Goal: Task Accomplishment & Management: Use online tool/utility

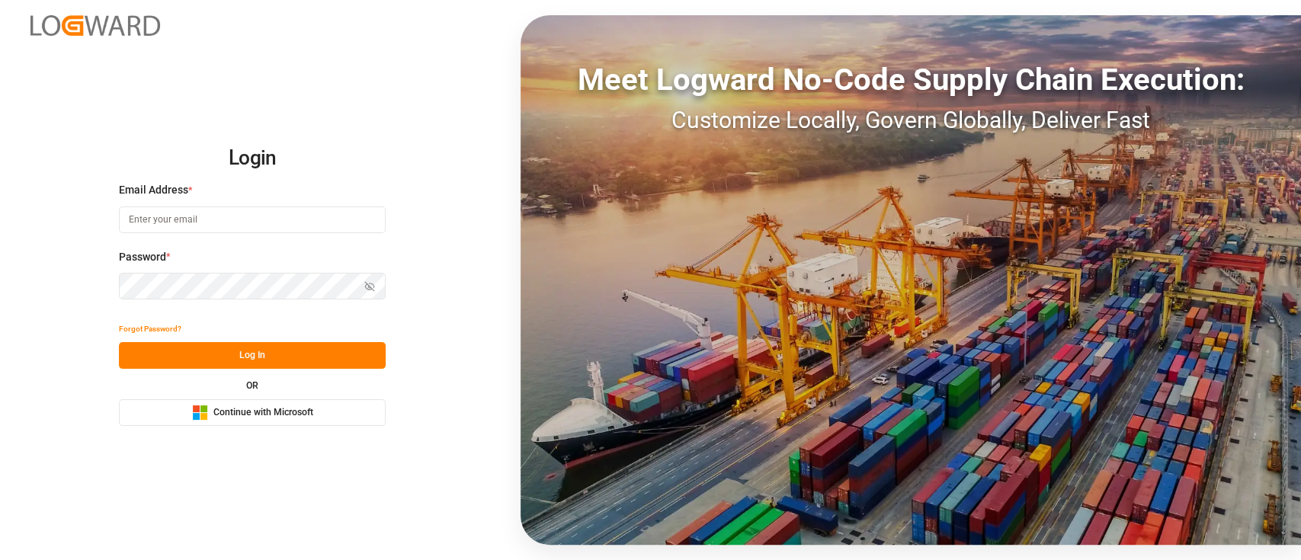
click at [253, 419] on span "Continue with Microsoft" at bounding box center [263, 413] width 100 height 14
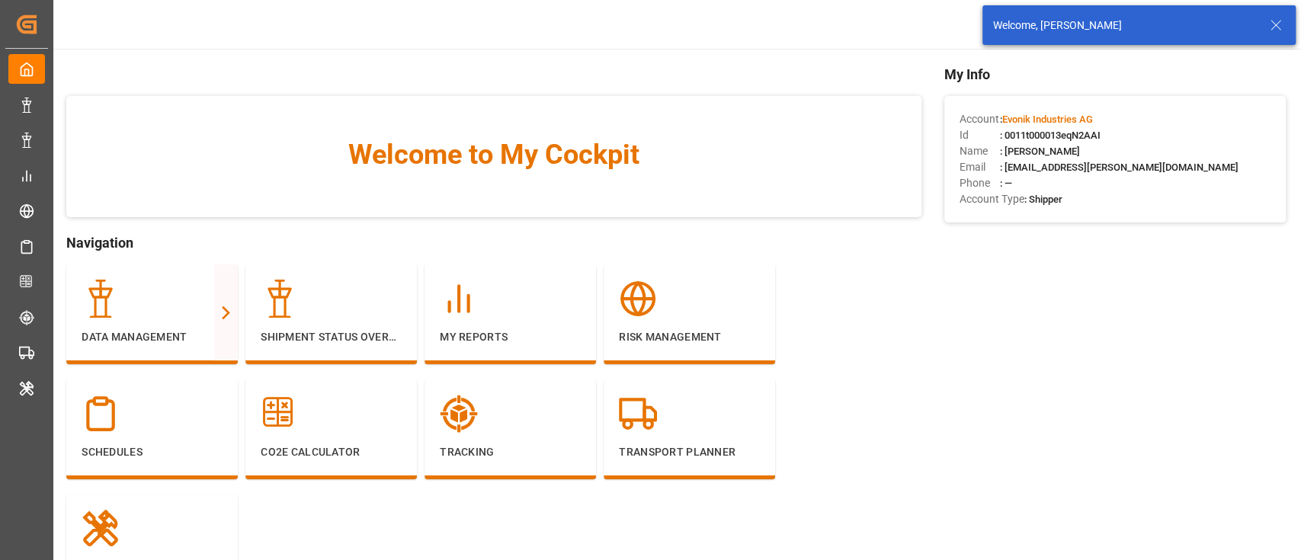
click at [1269, 26] on icon at bounding box center [1276, 25] width 18 height 18
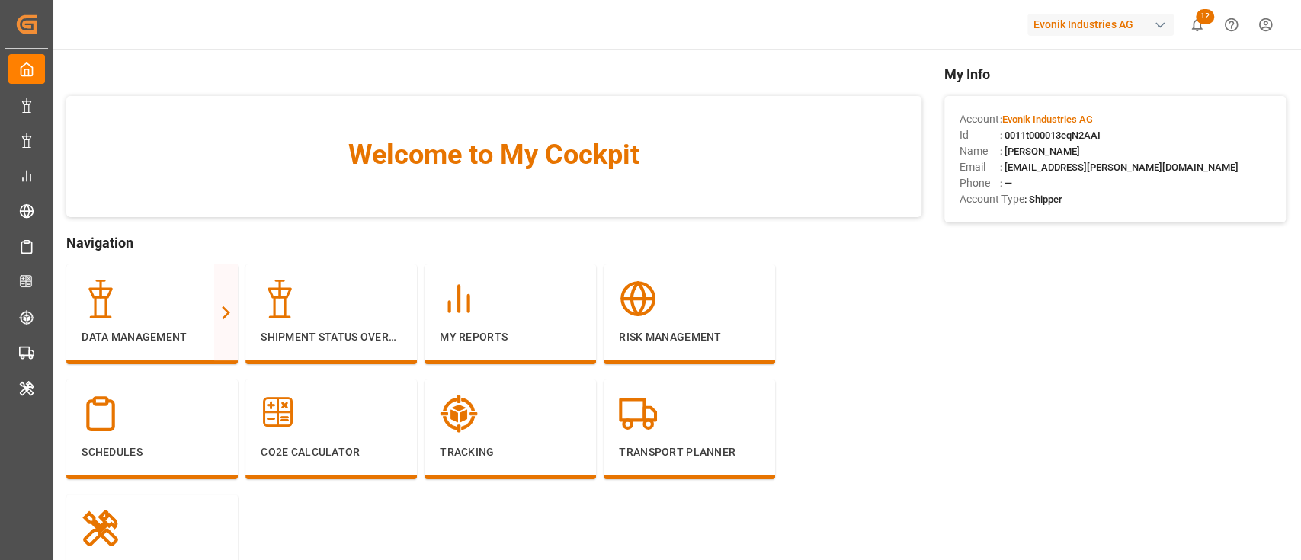
click at [1144, 25] on div "Evonik Industries AG" at bounding box center [1101, 25] width 146 height 22
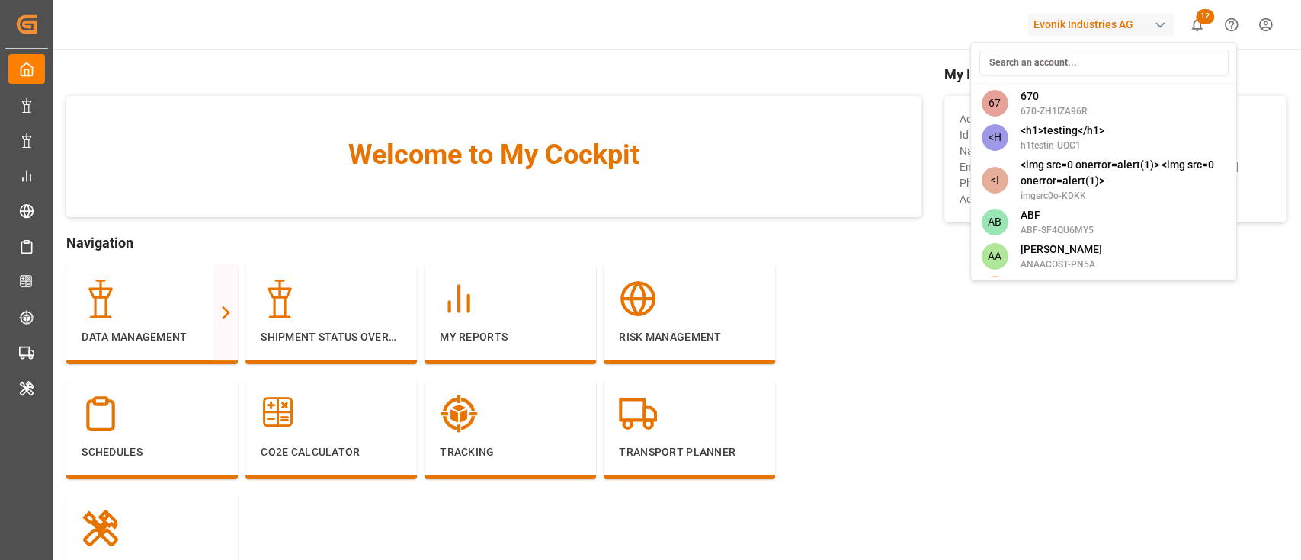
click at [1096, 53] on input at bounding box center [1103, 63] width 249 height 27
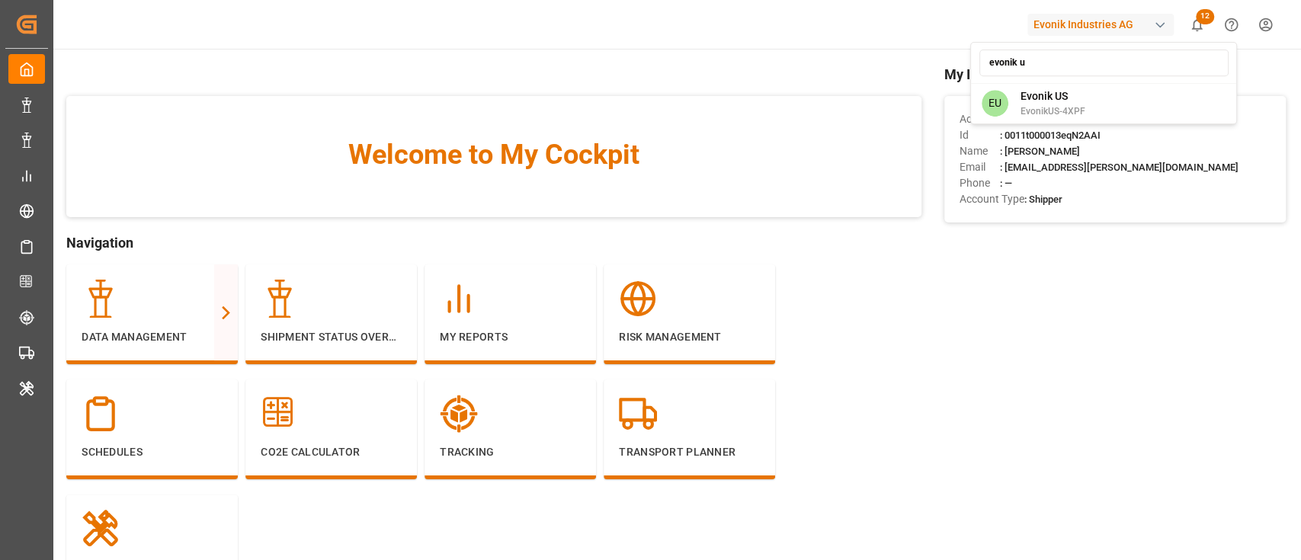
type input "evonik u"
click at [1099, 92] on div "EU Evonik US EvonikUS-4XPF" at bounding box center [1104, 103] width 260 height 34
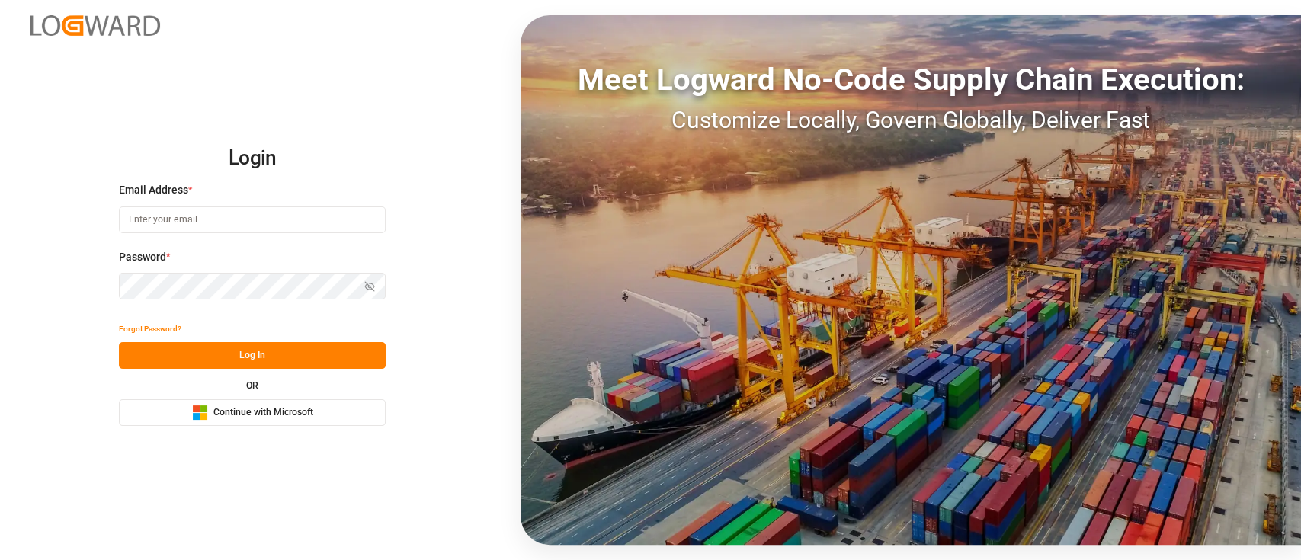
click at [335, 414] on button "Microsoft Logo Continue with Microsoft" at bounding box center [252, 412] width 267 height 27
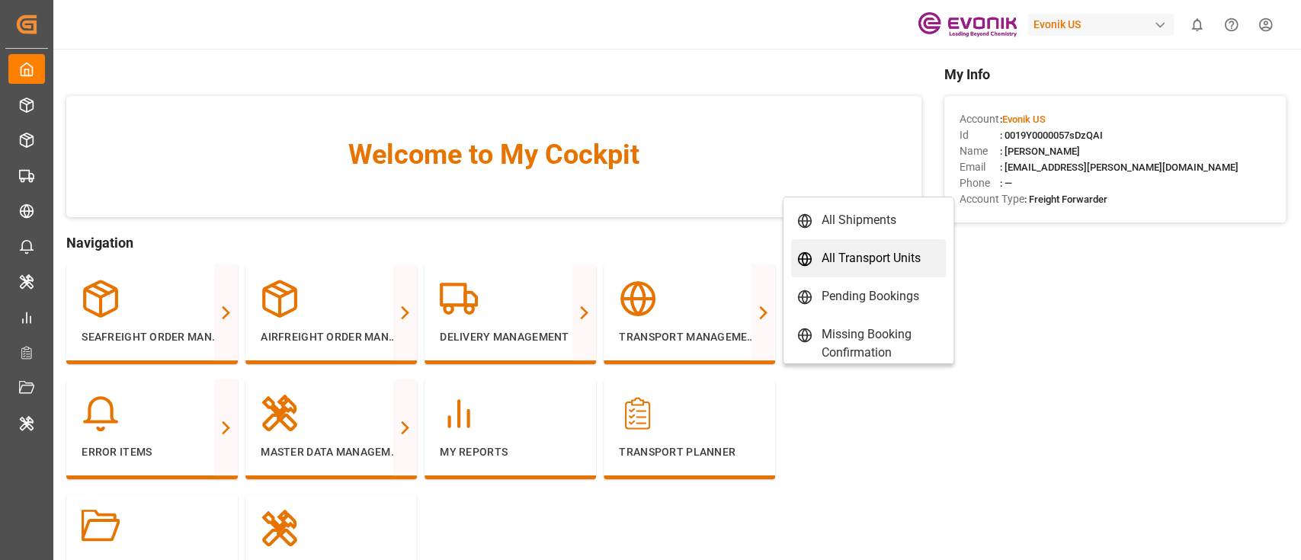
click at [833, 258] on div "All Transport Units" at bounding box center [871, 258] width 99 height 18
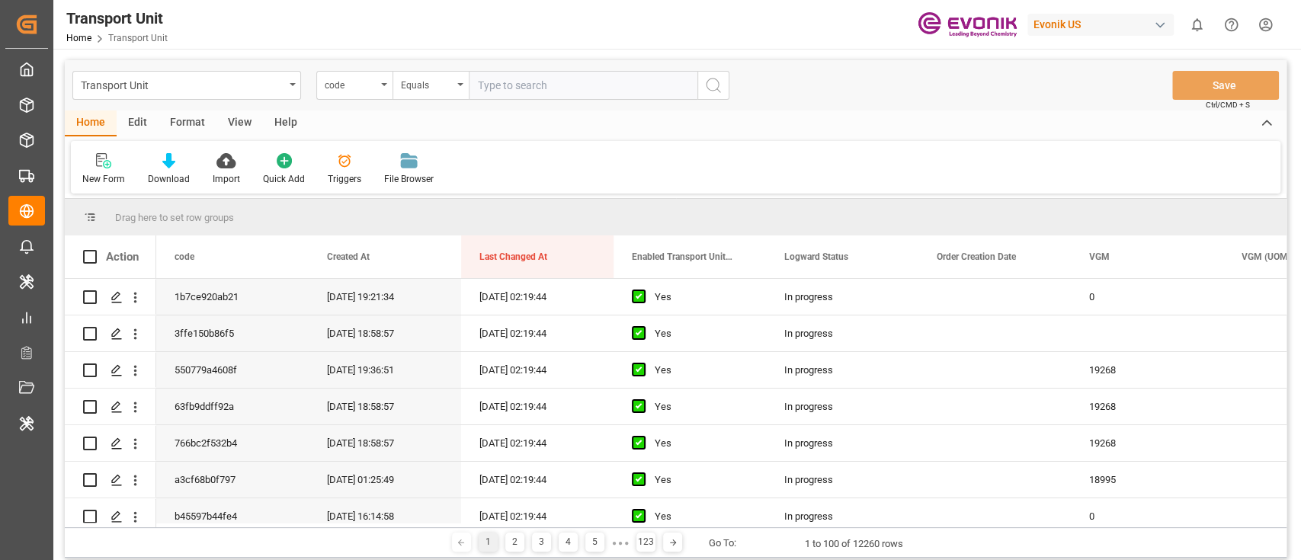
click at [187, 124] on div "Format" at bounding box center [188, 124] width 58 height 26
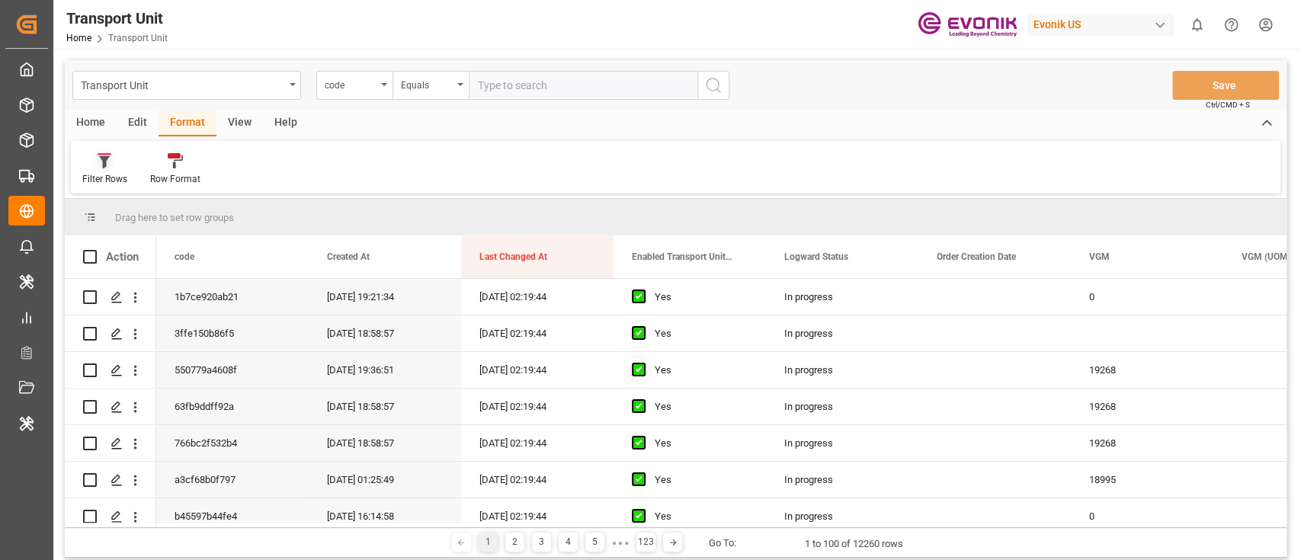
click at [109, 181] on div "Filter Rows" at bounding box center [104, 179] width 45 height 14
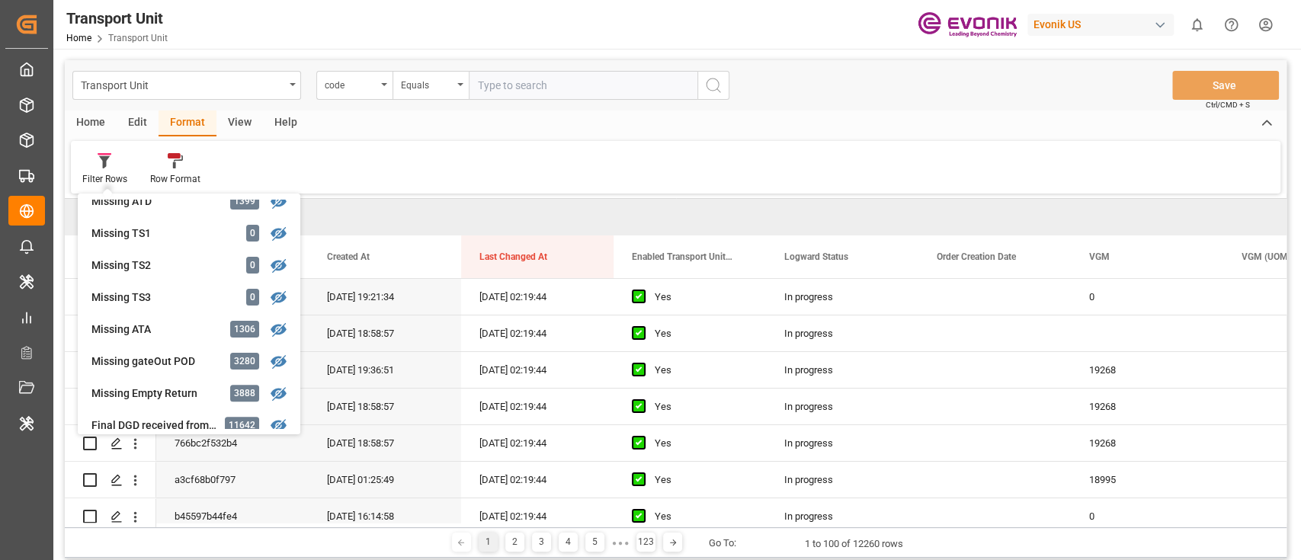
scroll to position [412, 0]
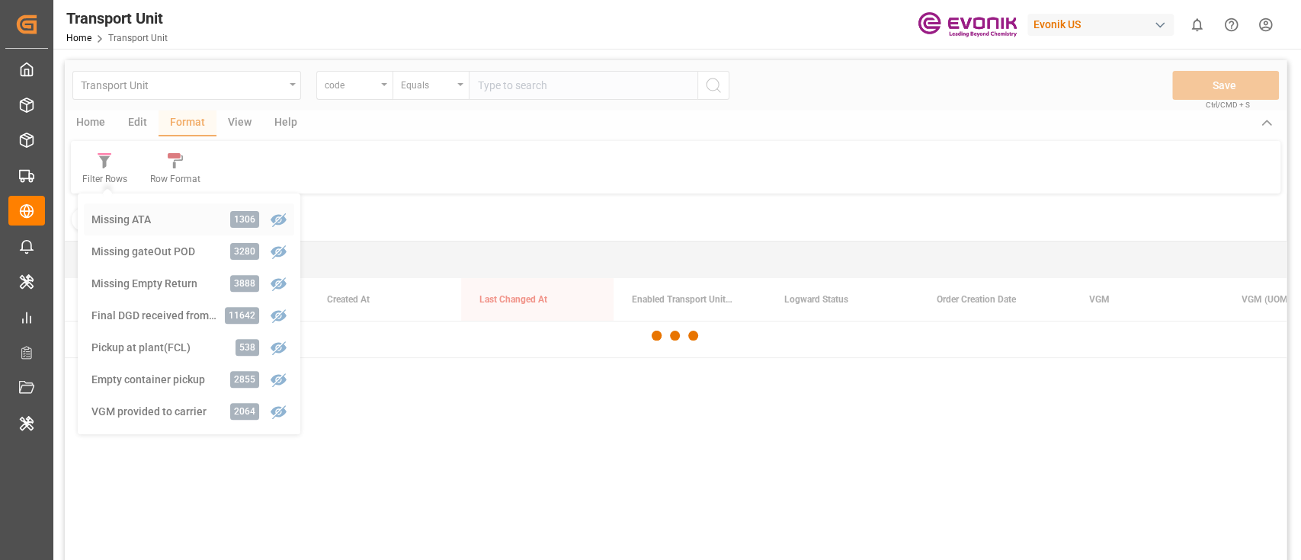
click at [163, 230] on div "Transport Unit code Equals Save Ctrl/CMD + S Home Edit Format View Help Filter …" at bounding box center [676, 330] width 1222 height 541
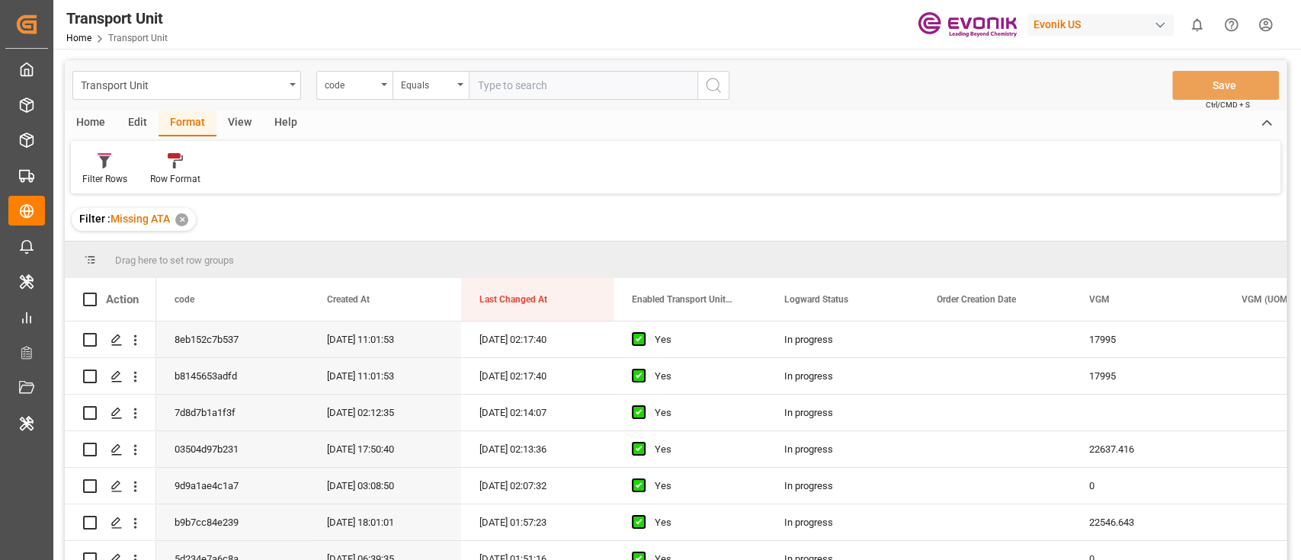
click at [243, 120] on div "View" at bounding box center [240, 124] width 47 height 26
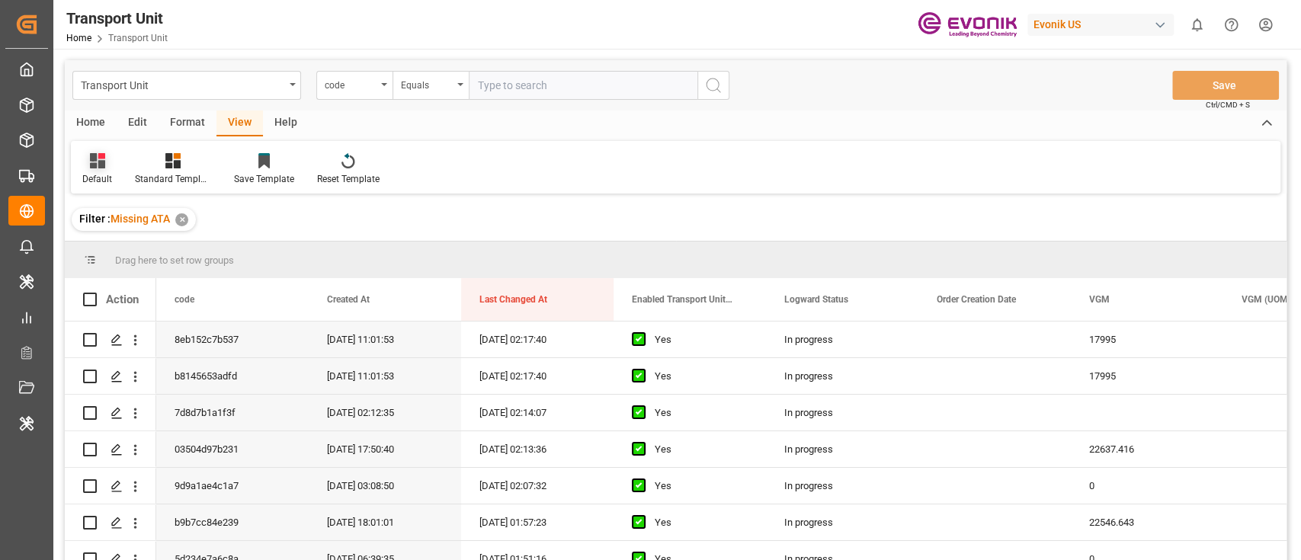
click at [111, 174] on div "Default" at bounding box center [97, 169] width 53 height 34
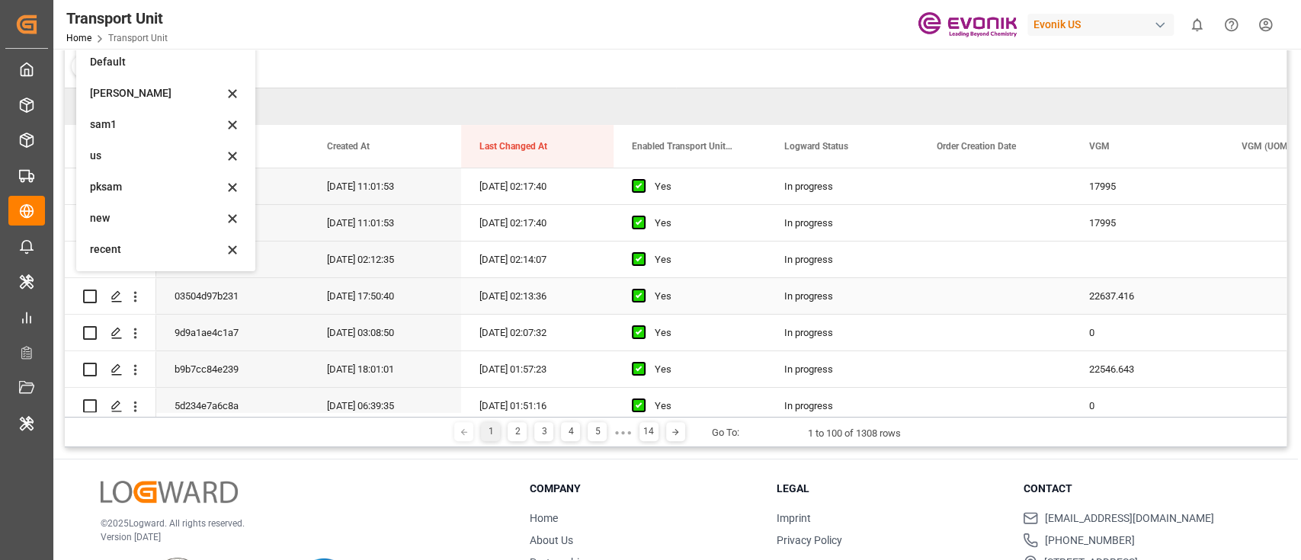
scroll to position [203, 0]
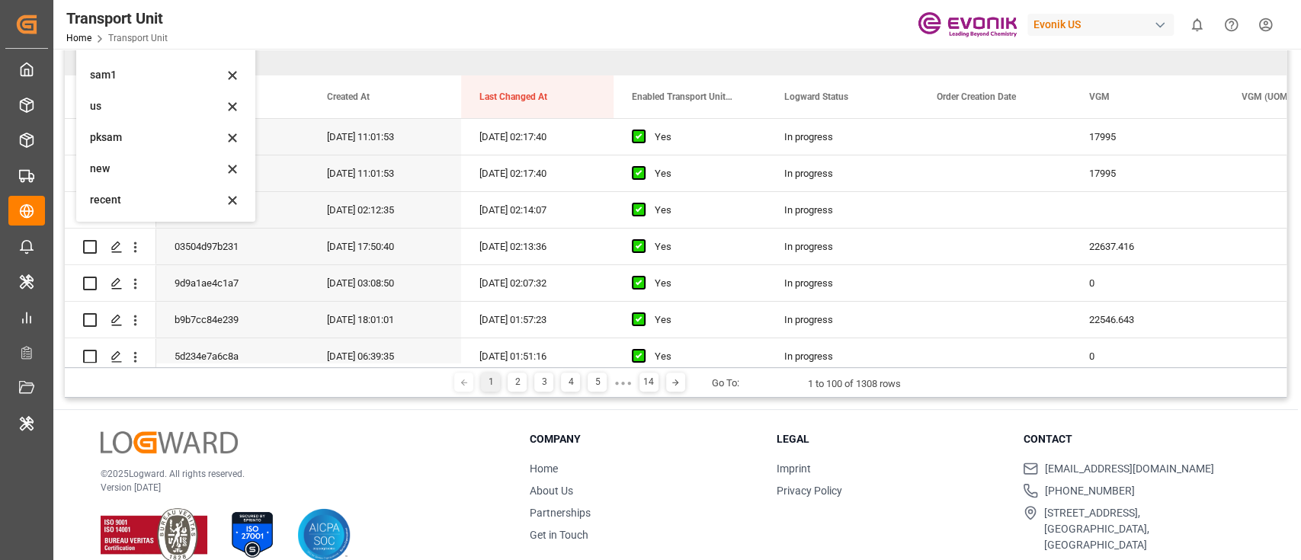
click at [106, 201] on div "recent" at bounding box center [156, 200] width 133 height 16
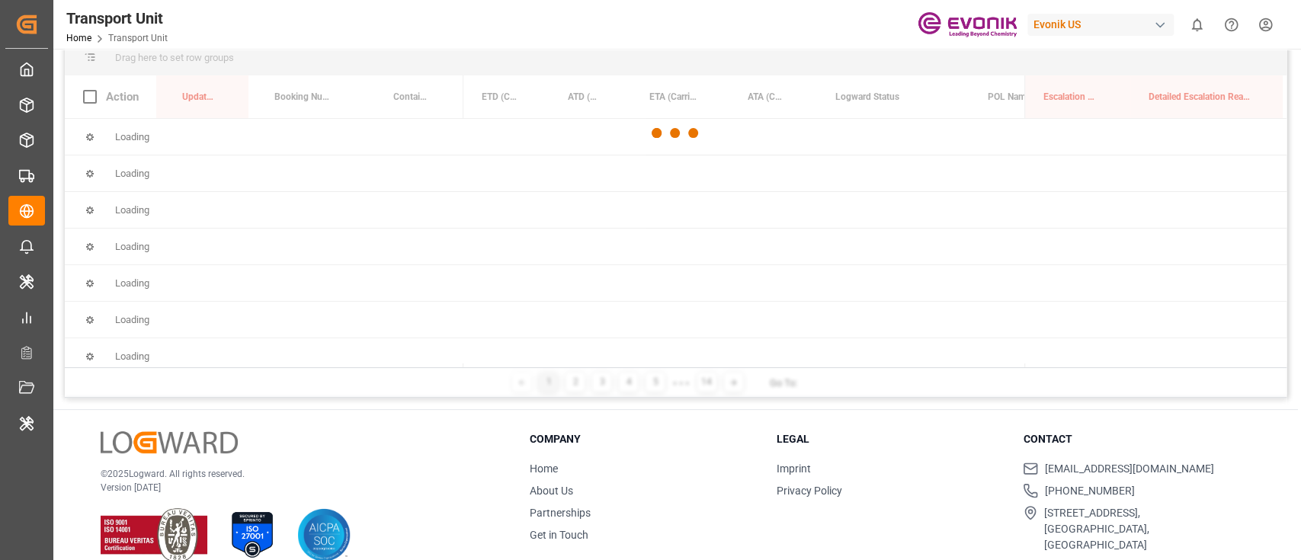
scroll to position [0, 0]
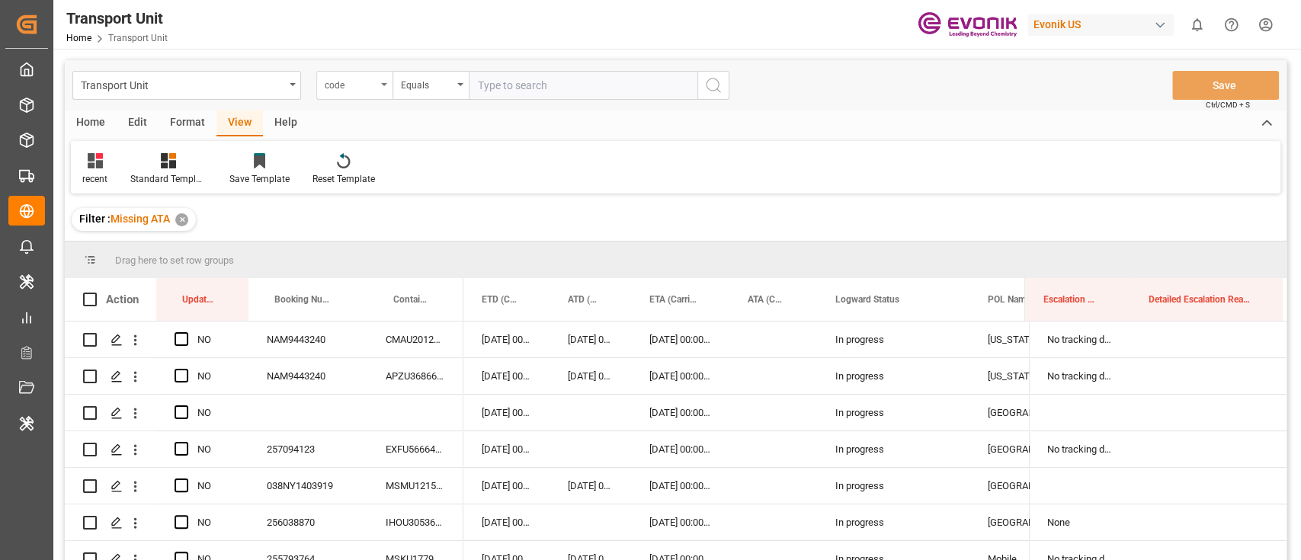
click at [369, 79] on div "code" at bounding box center [351, 84] width 52 height 18
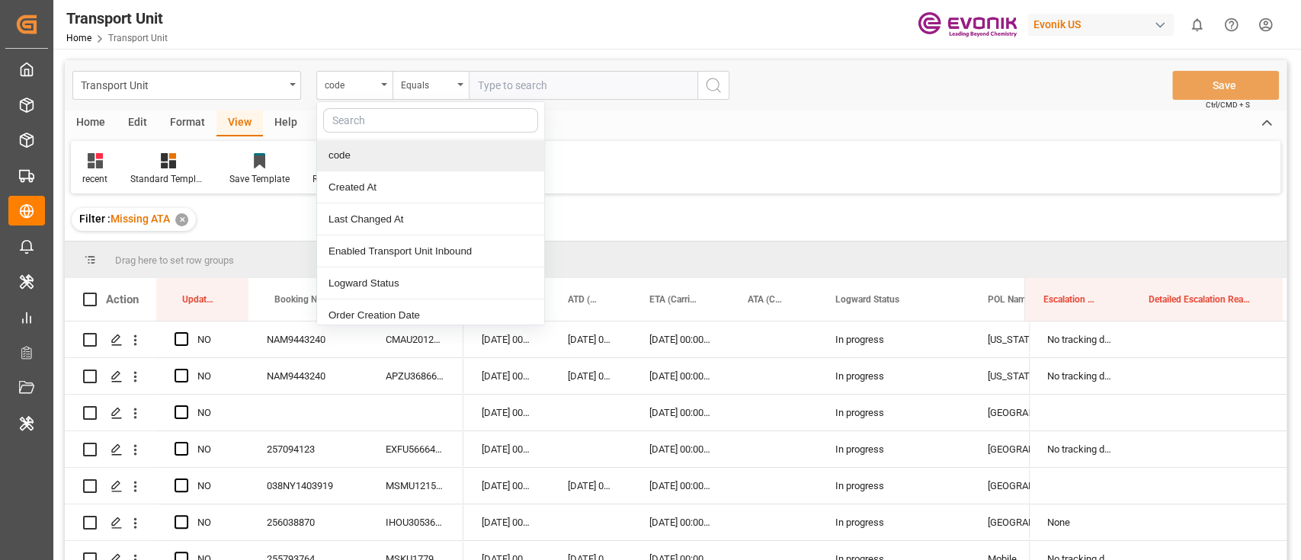
click at [427, 125] on input "text" at bounding box center [430, 120] width 215 height 24
type input "CARR"
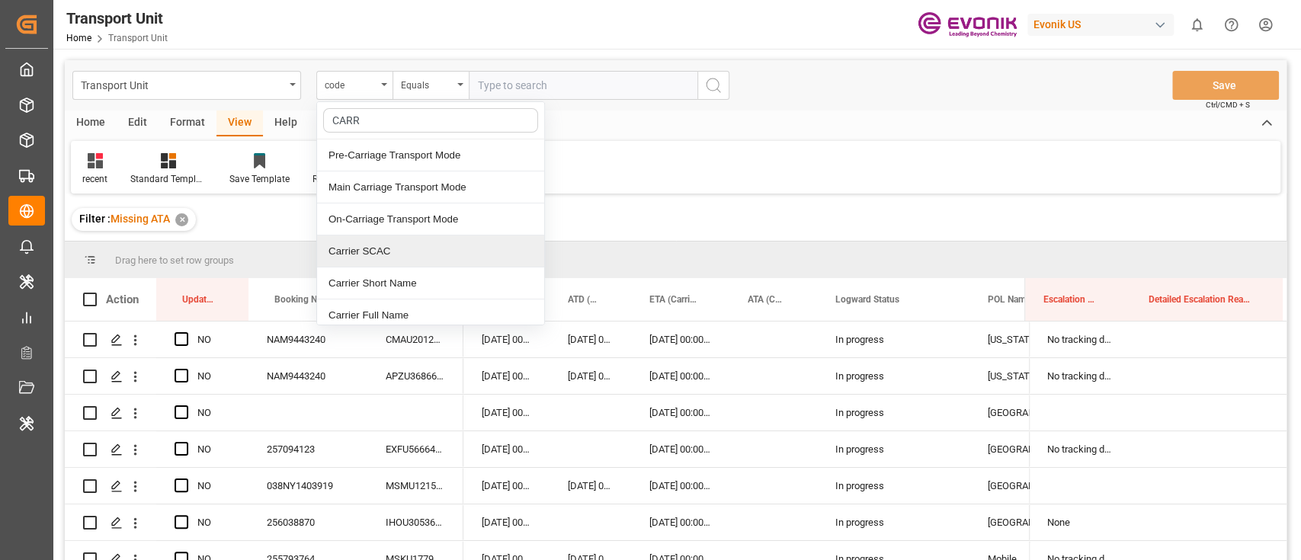
drag, startPoint x: 461, startPoint y: 258, endPoint x: 469, endPoint y: 250, distance: 11.3
click at [461, 258] on div "Carrier SCAC" at bounding box center [430, 252] width 227 height 32
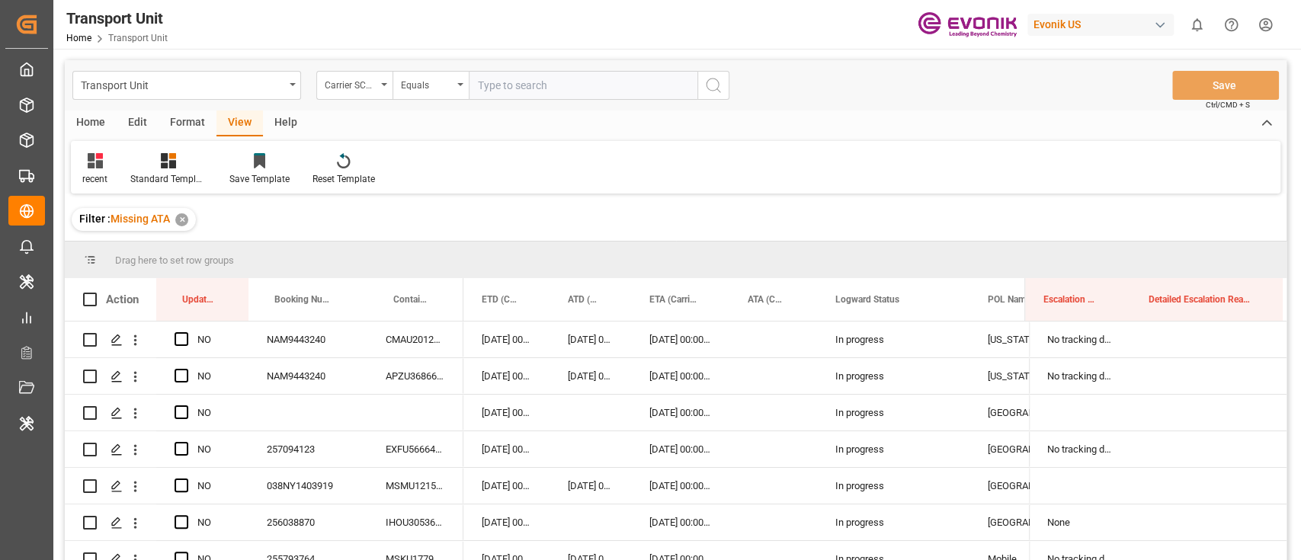
click at [608, 95] on input "text" at bounding box center [583, 85] width 229 height 29
type input "C"
type input "HLCU"
click at [726, 95] on button "search button" at bounding box center [714, 85] width 32 height 29
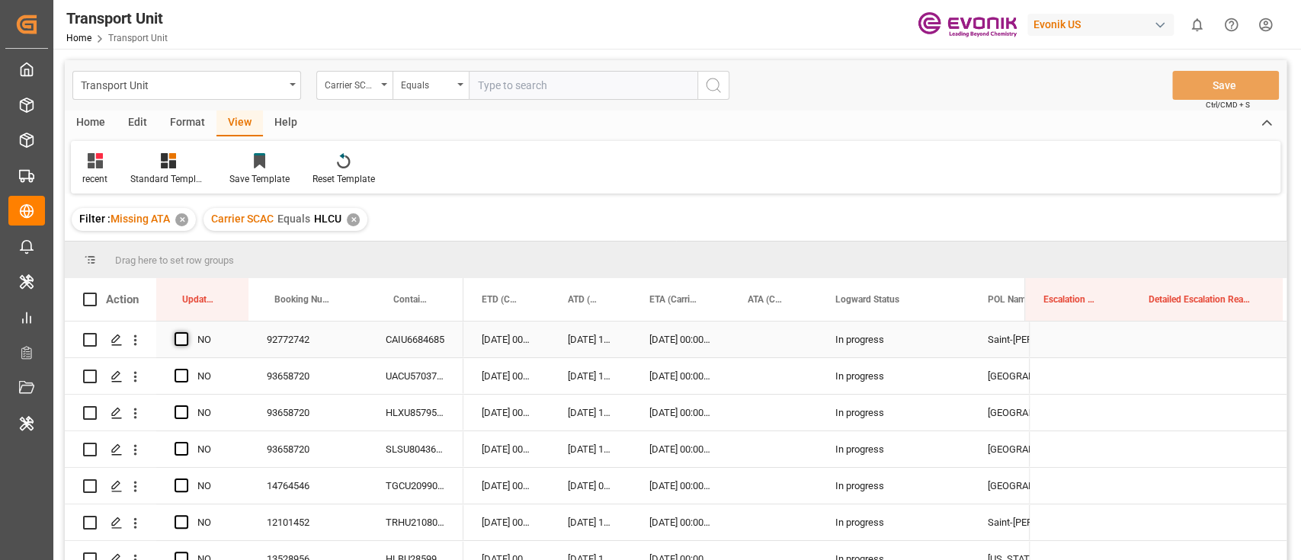
click at [180, 338] on span "Press SPACE to select this row." at bounding box center [182, 339] width 14 height 14
click at [186, 332] on input "Press SPACE to select this row." at bounding box center [186, 332] width 0 height 0
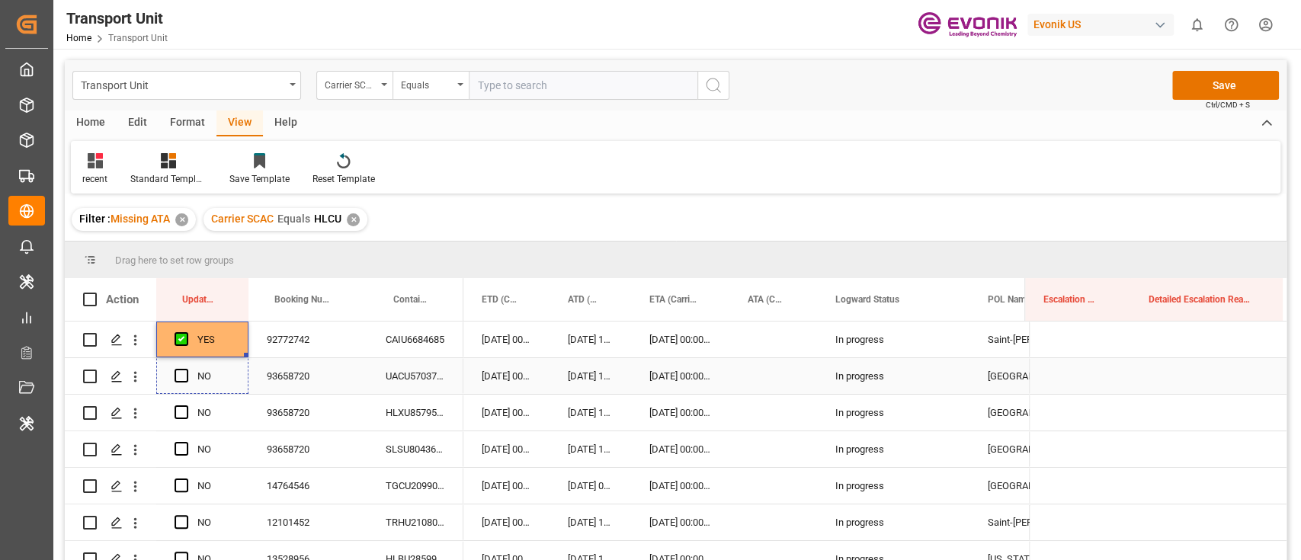
drag, startPoint x: 247, startPoint y: 353, endPoint x: 242, endPoint y: 379, distance: 26.3
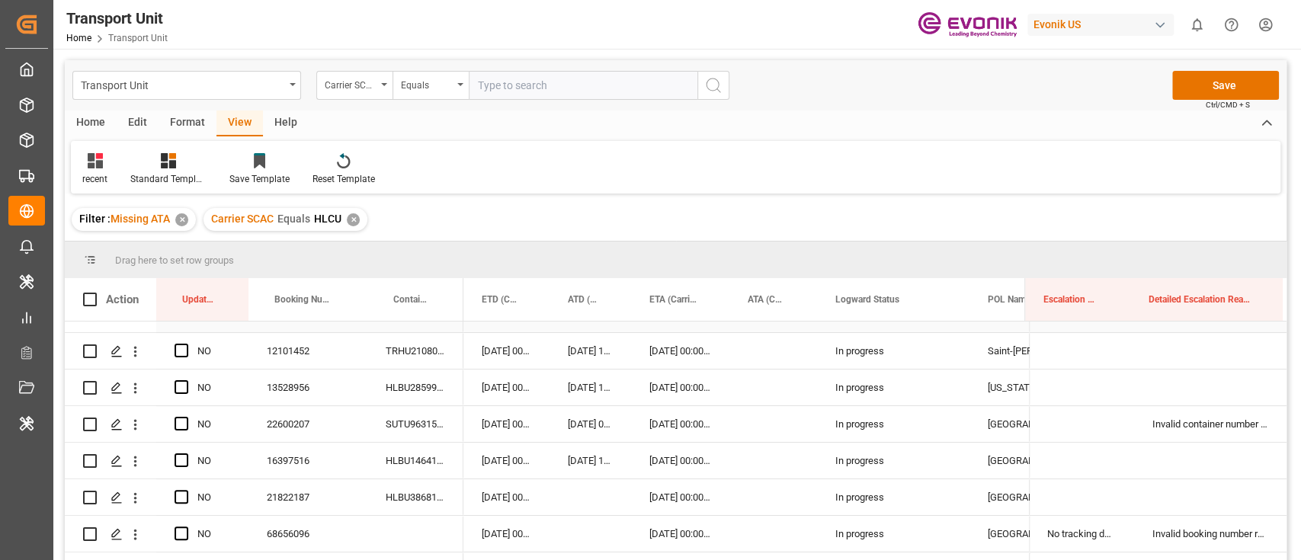
scroll to position [203, 0]
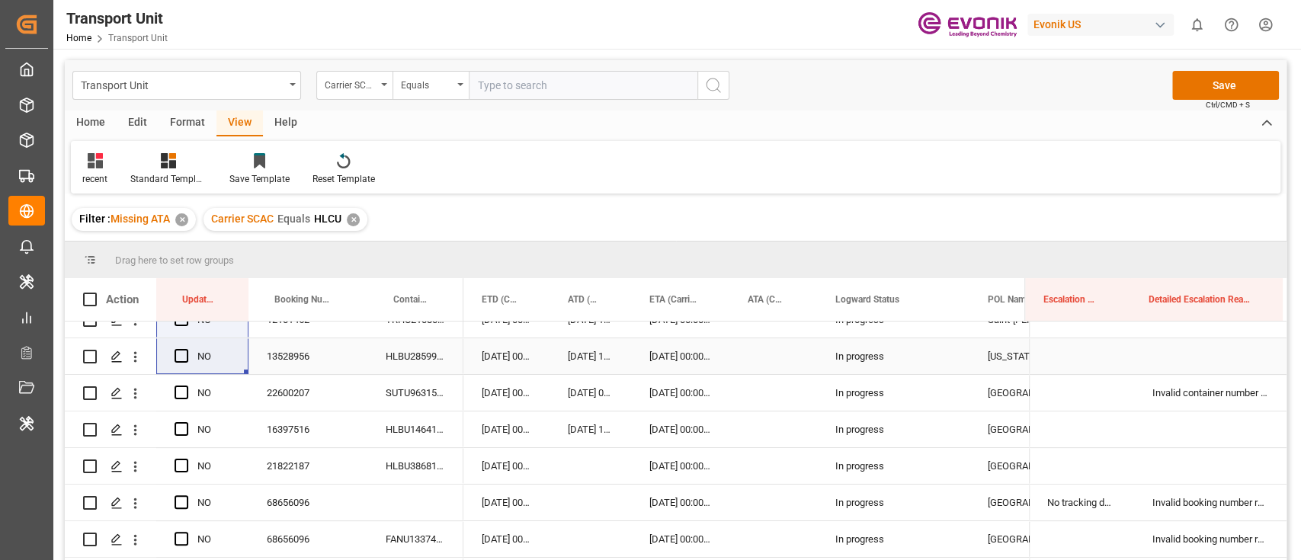
drag, startPoint x: 243, startPoint y: 397, endPoint x: 202, endPoint y: 343, distance: 68.0
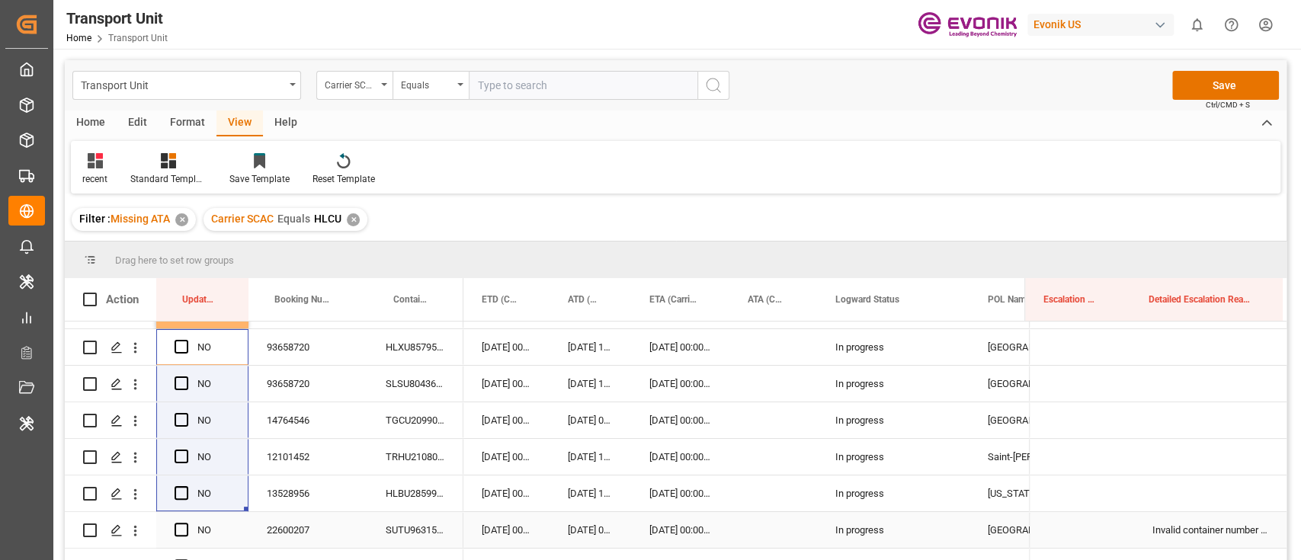
scroll to position [0, 0]
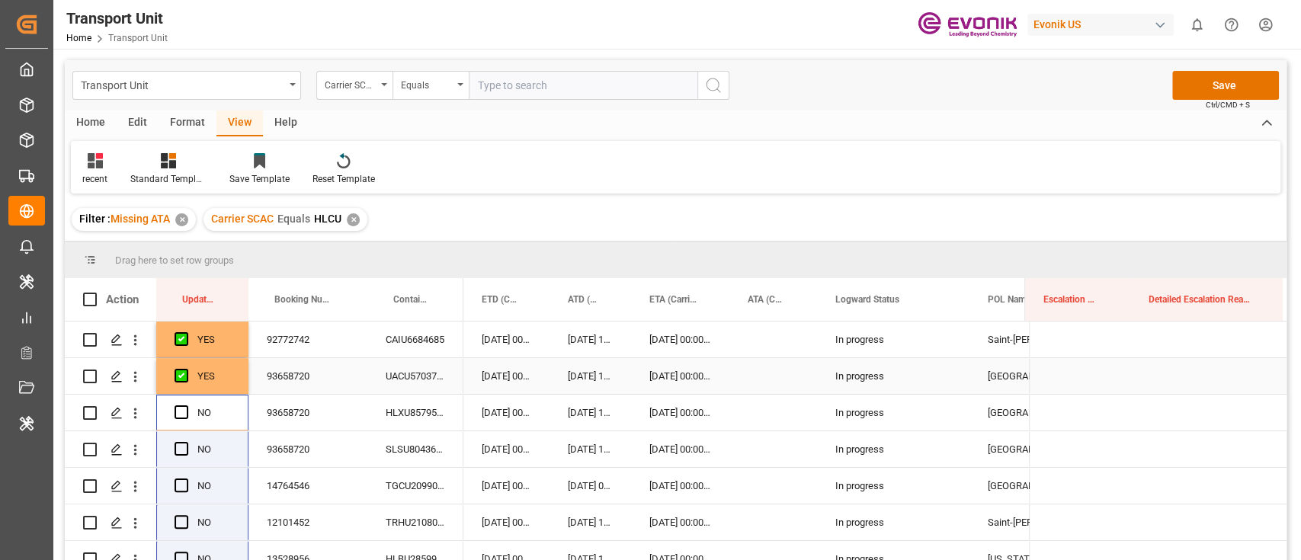
click at [220, 378] on div "YES" at bounding box center [213, 376] width 33 height 35
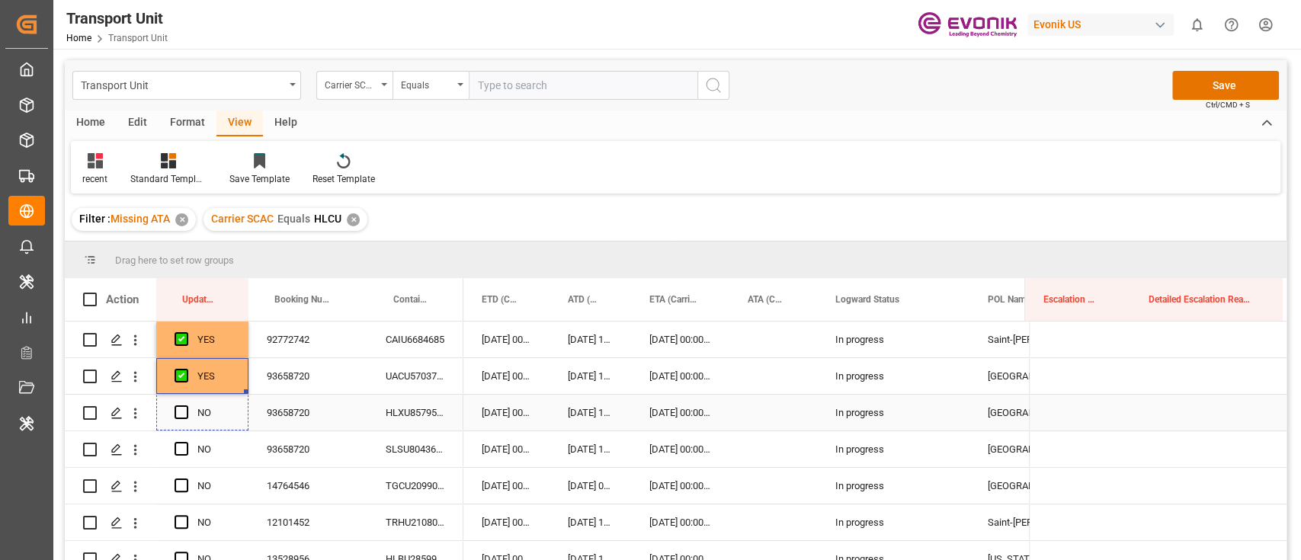
scroll to position [101, 0]
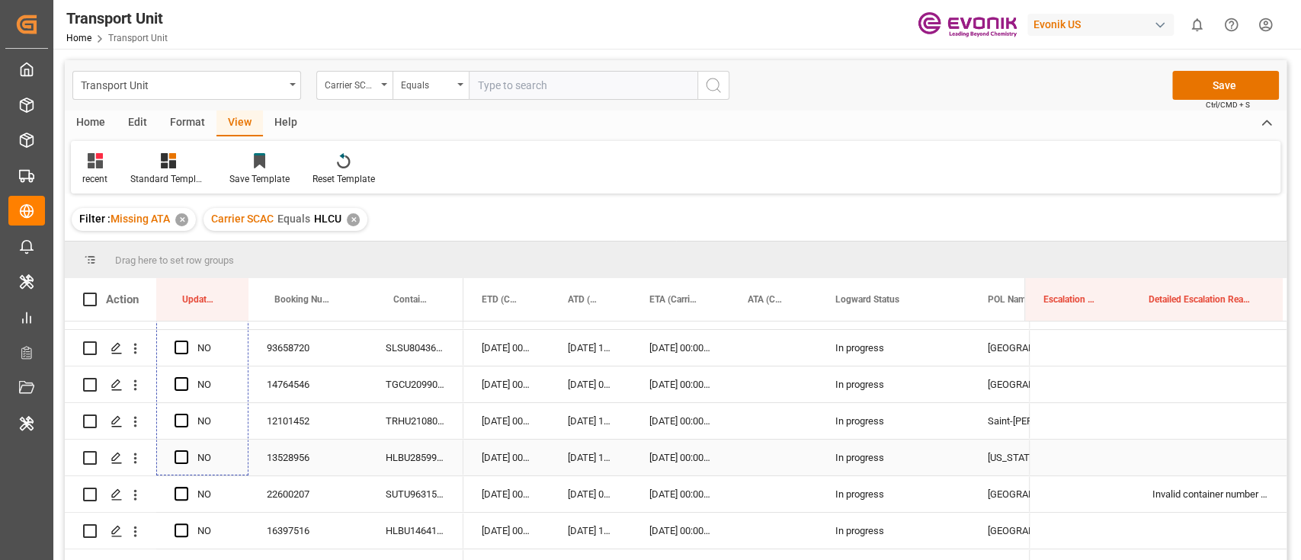
drag, startPoint x: 245, startPoint y: 390, endPoint x: 232, endPoint y: 445, distance: 57.1
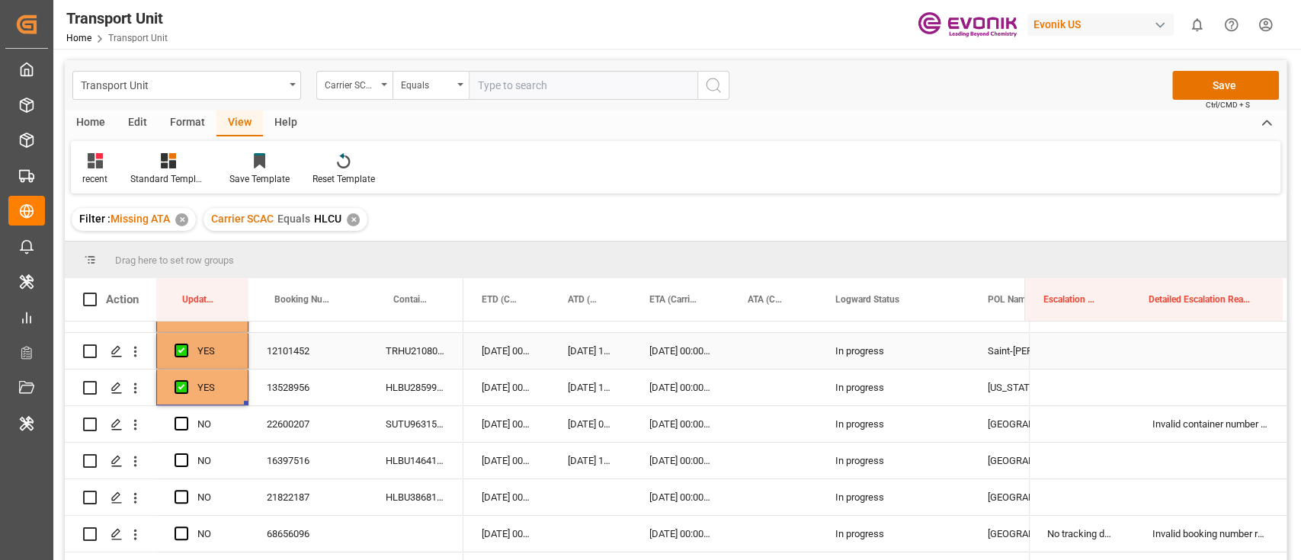
scroll to position [203, 0]
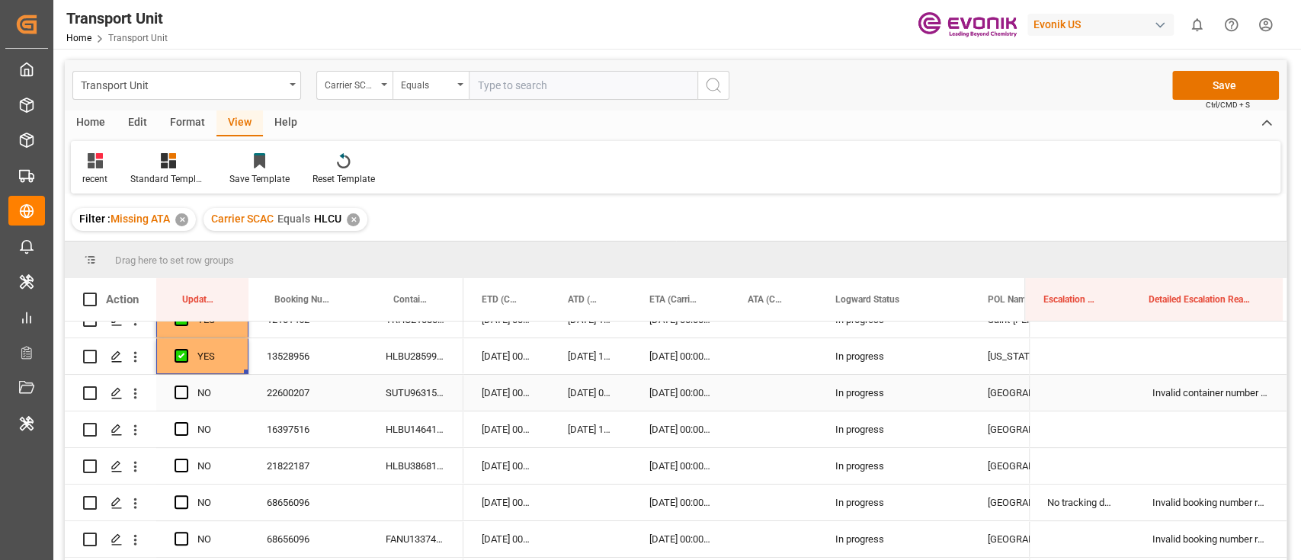
click at [287, 387] on div "22600207" at bounding box center [308, 393] width 119 height 36
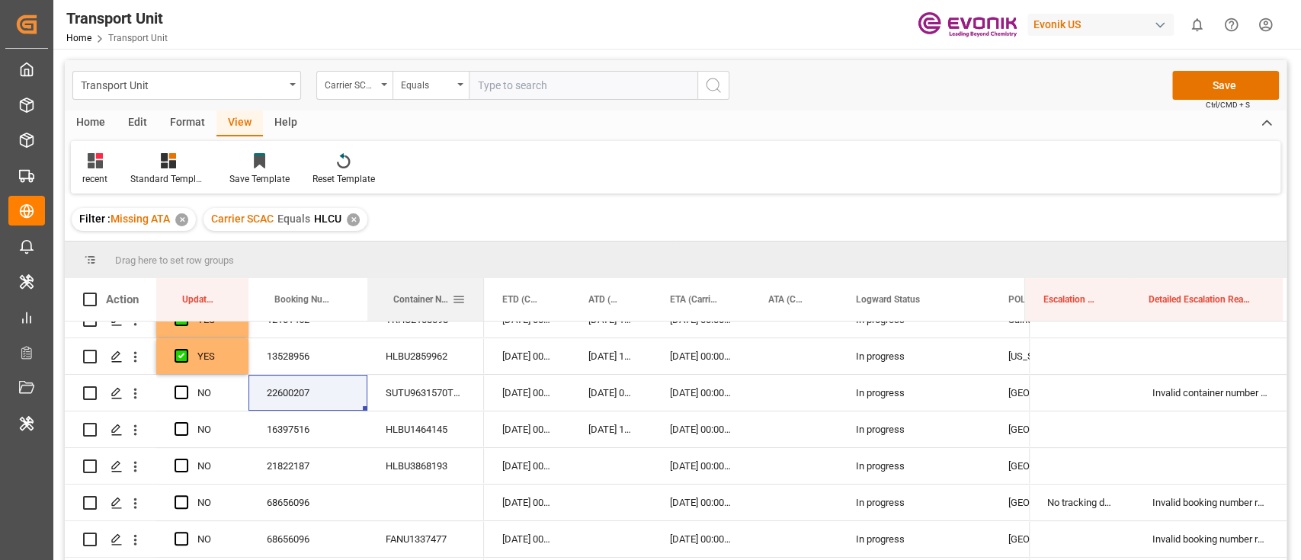
drag, startPoint x: 462, startPoint y: 298, endPoint x: 482, endPoint y: 296, distance: 20.0
click at [482, 296] on div at bounding box center [484, 299] width 6 height 43
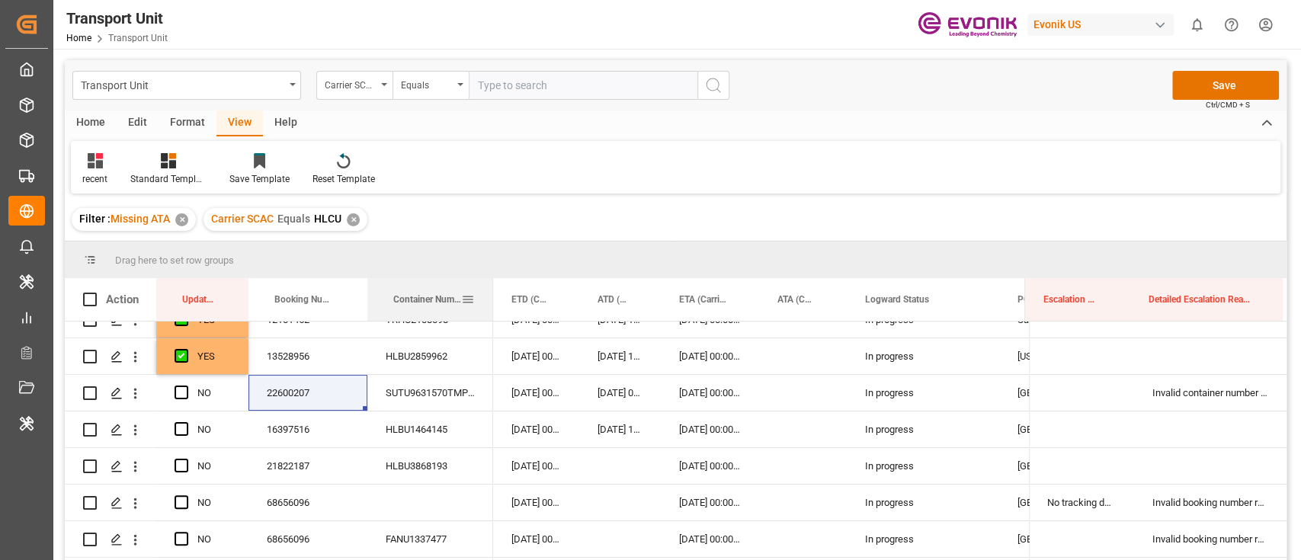
drag, startPoint x: 482, startPoint y: 298, endPoint x: 489, endPoint y: 306, distance: 10.8
click at [490, 306] on div at bounding box center [493, 299] width 6 height 43
click at [185, 391] on span "Press SPACE to select this row." at bounding box center [182, 393] width 14 height 14
click at [186, 386] on input "Press SPACE to select this row." at bounding box center [186, 386] width 0 height 0
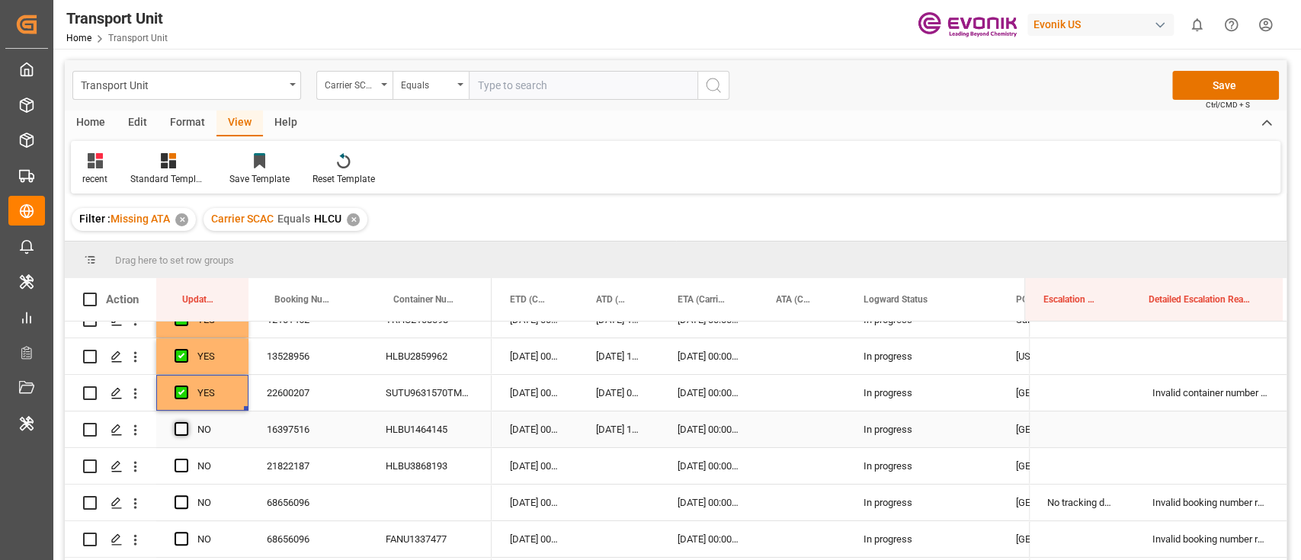
click at [181, 427] on span "Press SPACE to select this row." at bounding box center [182, 429] width 14 height 14
click at [186, 422] on input "Press SPACE to select this row." at bounding box center [186, 422] width 0 height 0
click at [244, 441] on div "YES" at bounding box center [202, 430] width 92 height 36
click at [245, 448] on div "YES 16397516 HLBU1464145" at bounding box center [278, 430] width 427 height 37
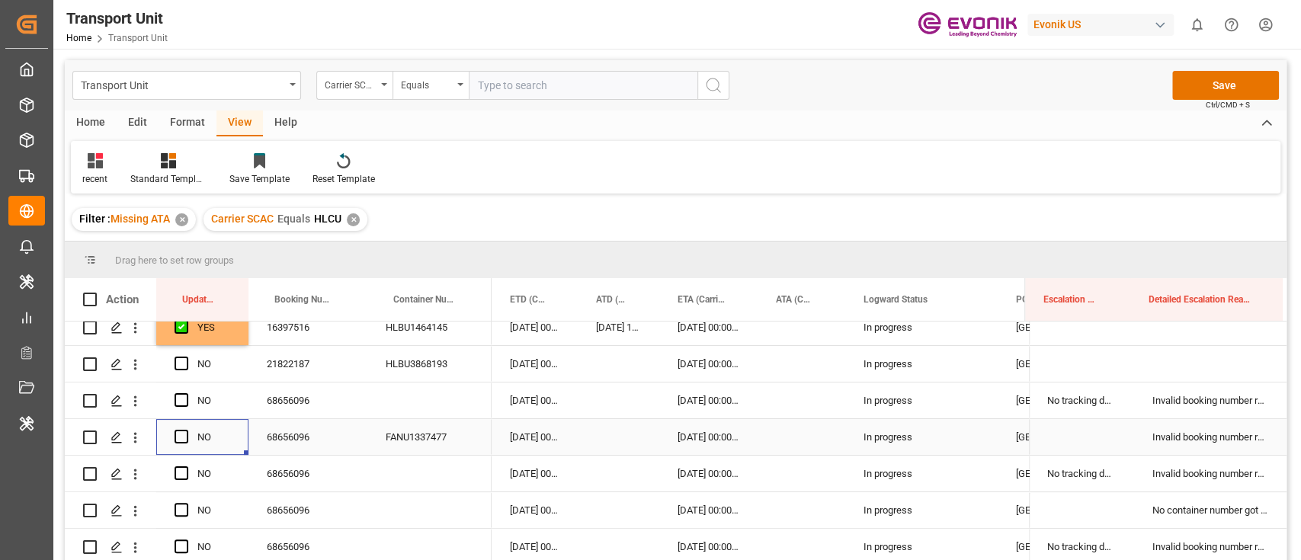
click at [244, 448] on div "NO" at bounding box center [202, 437] width 92 height 36
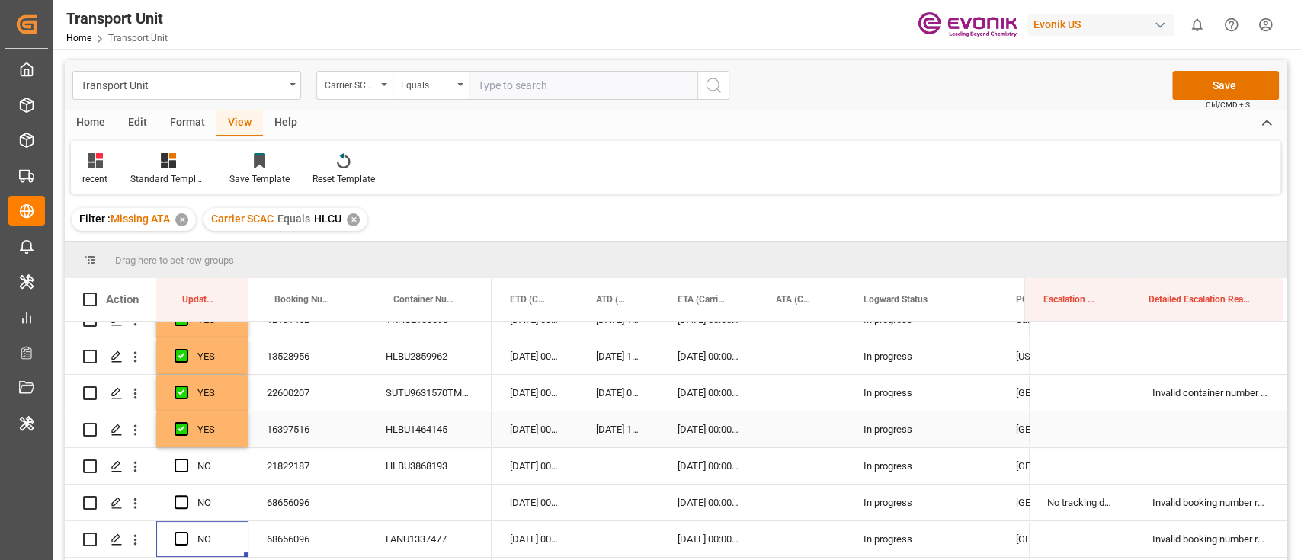
click at [238, 421] on div "YES" at bounding box center [202, 430] width 92 height 36
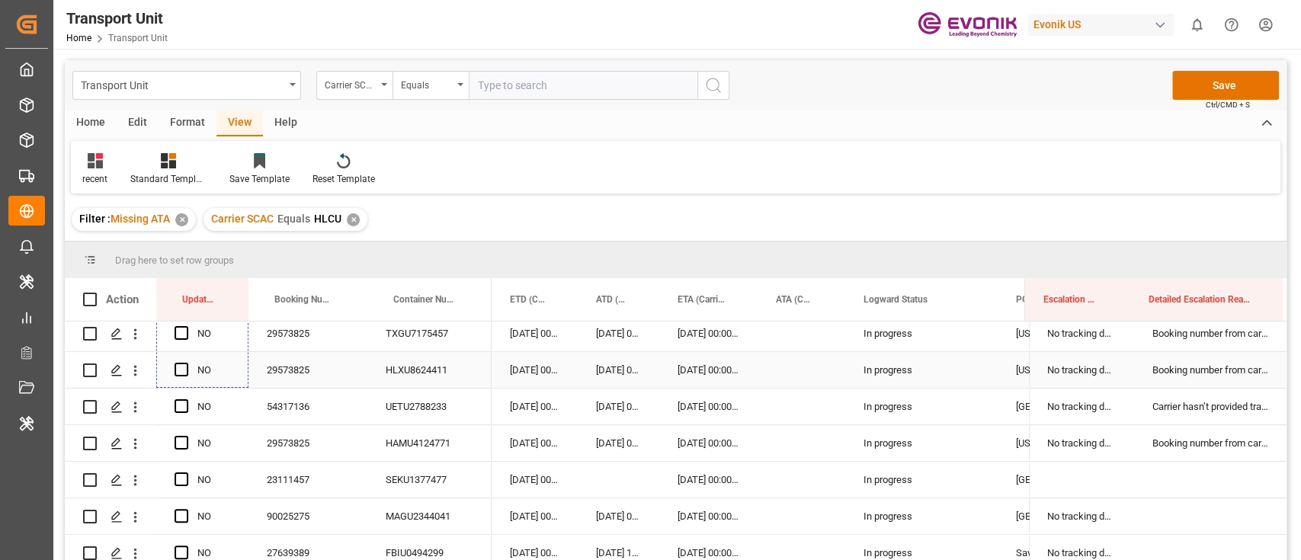
scroll to position [813, 0]
drag, startPoint x: 245, startPoint y: 444, endPoint x: 236, endPoint y: 453, distance: 12.9
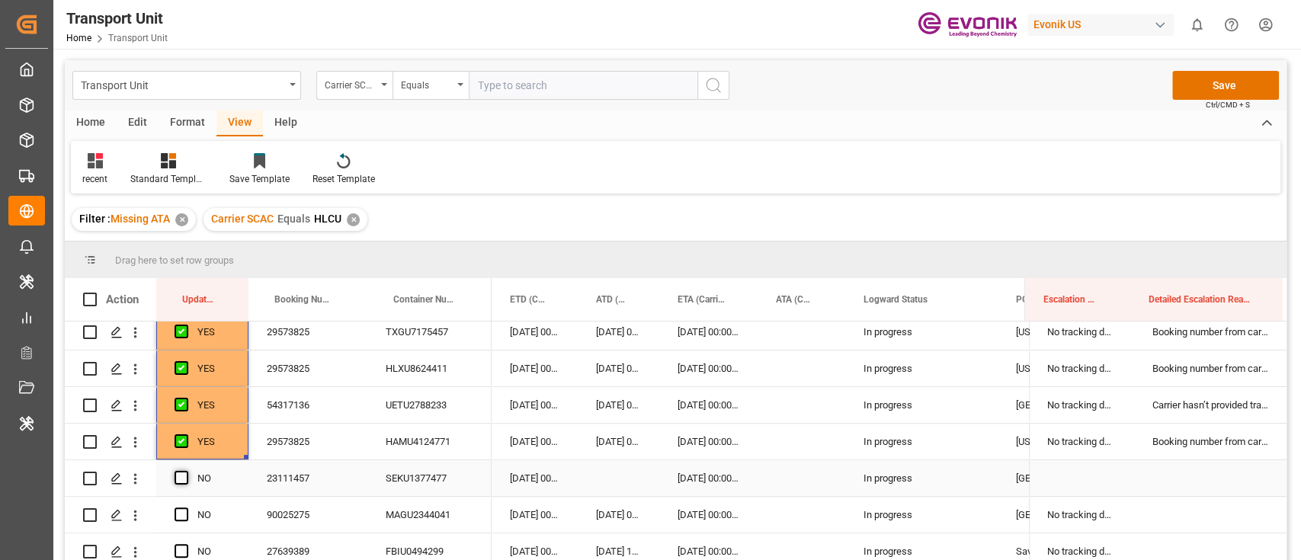
click at [178, 477] on span "Press SPACE to select this row." at bounding box center [182, 478] width 14 height 14
click at [186, 471] on input "Press SPACE to select this row." at bounding box center [186, 471] width 0 height 0
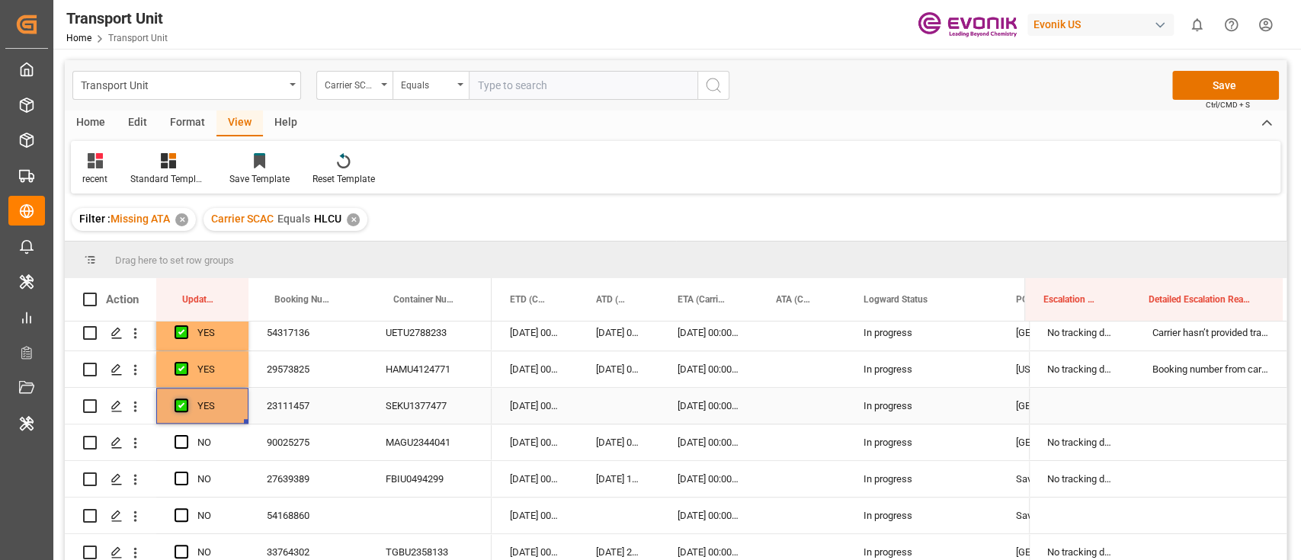
scroll to position [915, 0]
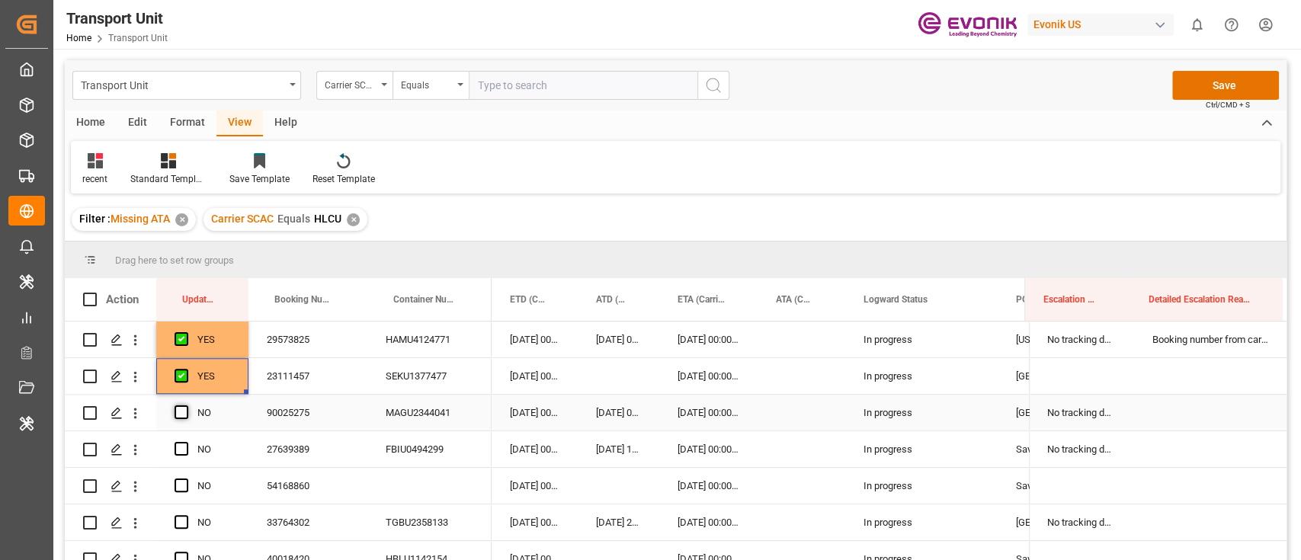
click at [177, 412] on span "Press SPACE to select this row." at bounding box center [182, 413] width 14 height 14
click at [186, 406] on input "Press SPACE to select this row." at bounding box center [186, 406] width 0 height 0
click at [243, 430] on div "YES" at bounding box center [202, 413] width 92 height 36
click at [339, 444] on div "27639389" at bounding box center [308, 450] width 119 height 36
click at [338, 444] on div "27639389" at bounding box center [308, 450] width 119 height 36
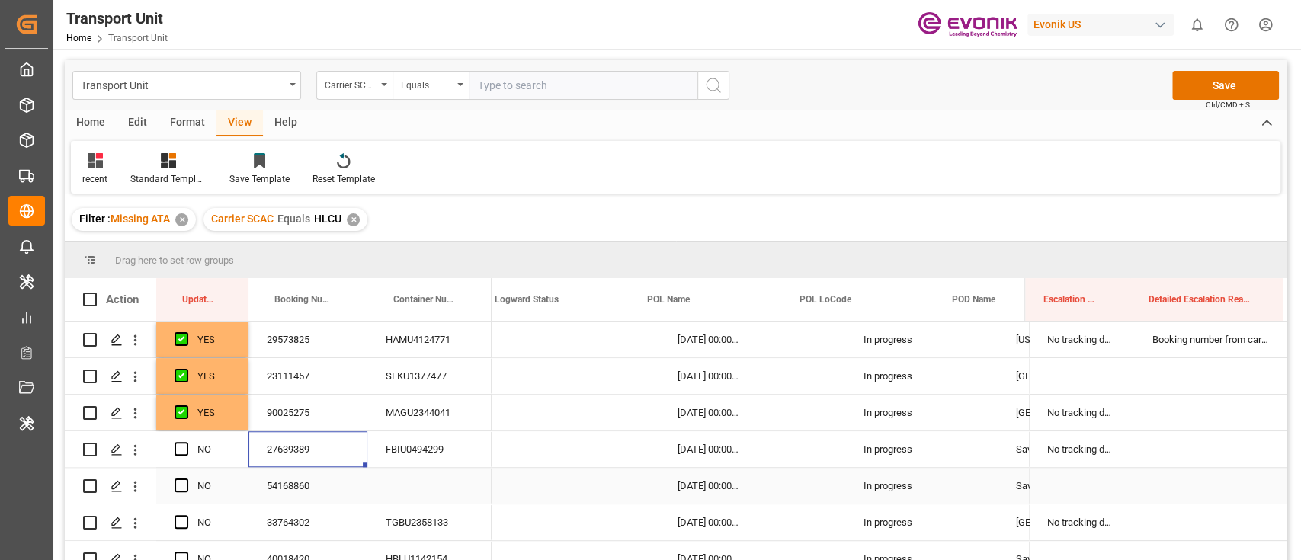
scroll to position [0, 400]
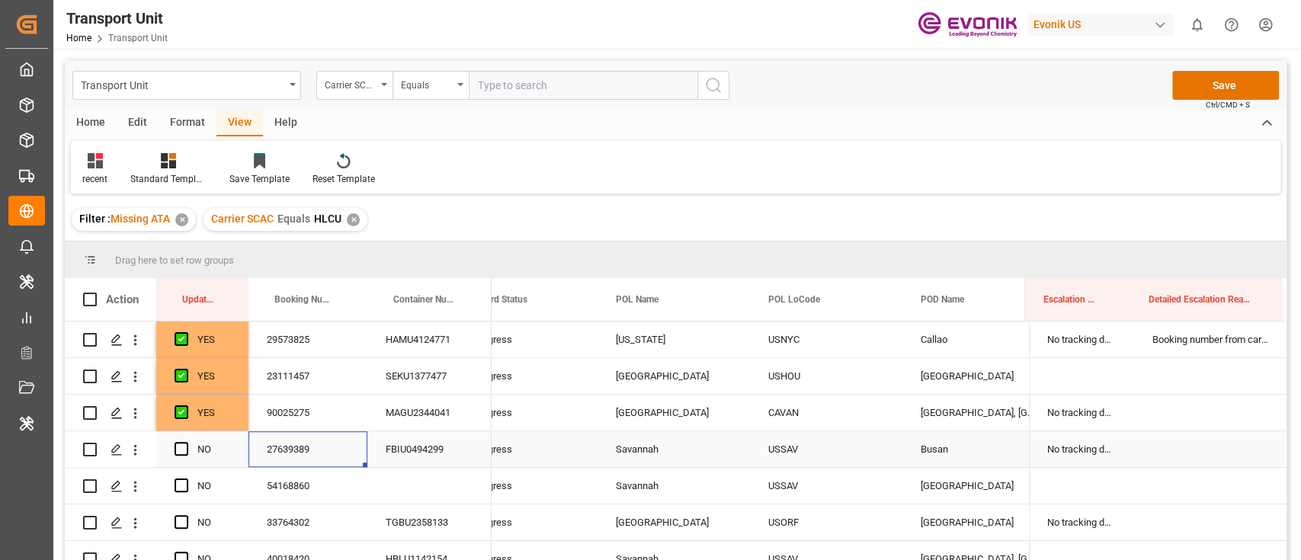
click at [178, 449] on span "Press SPACE to select this row." at bounding box center [182, 449] width 14 height 14
click at [186, 442] on input "Press SPACE to select this row." at bounding box center [186, 442] width 0 height 0
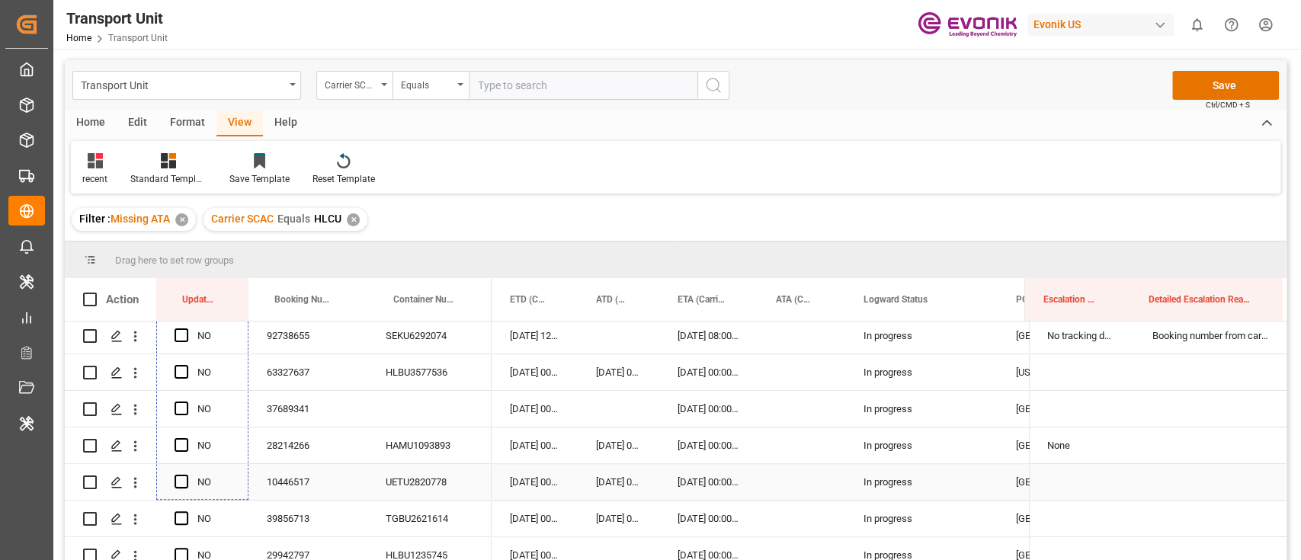
scroll to position [1423, 0]
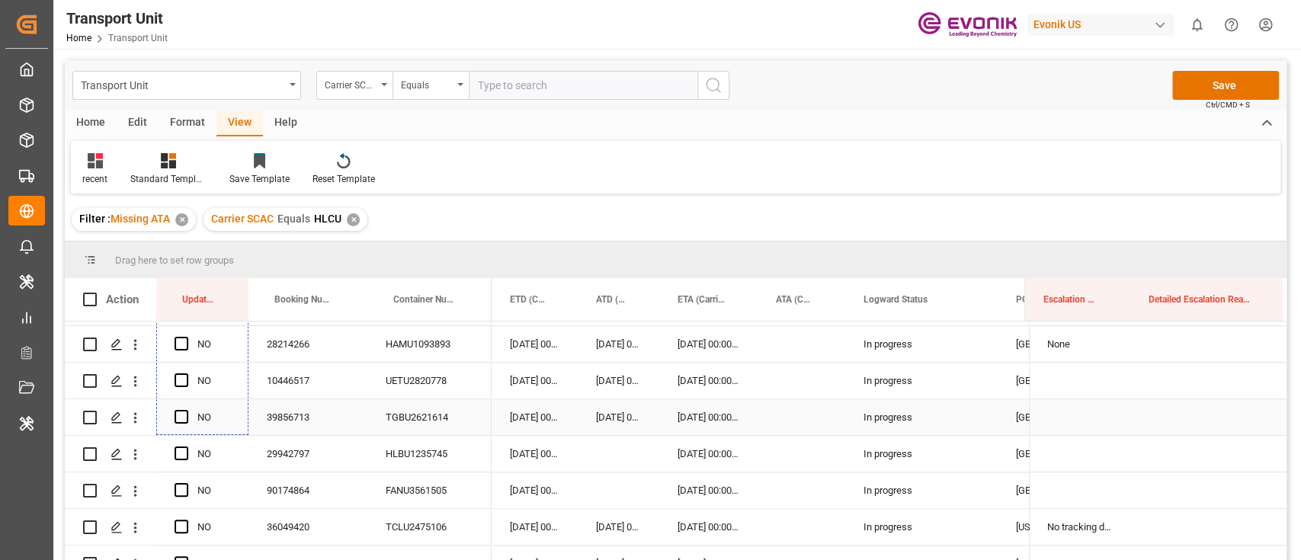
drag, startPoint x: 246, startPoint y: 365, endPoint x: 217, endPoint y: 417, distance: 59.8
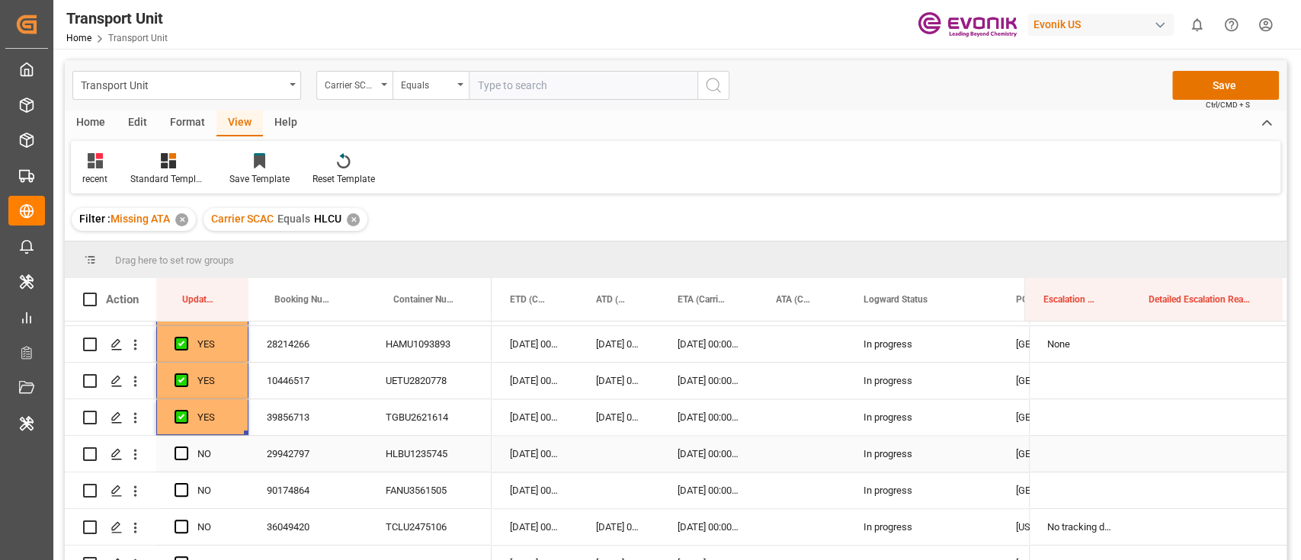
click at [297, 459] on div "29942797" at bounding box center [308, 454] width 119 height 36
click at [140, 453] on icon "open menu" at bounding box center [135, 455] width 16 height 16
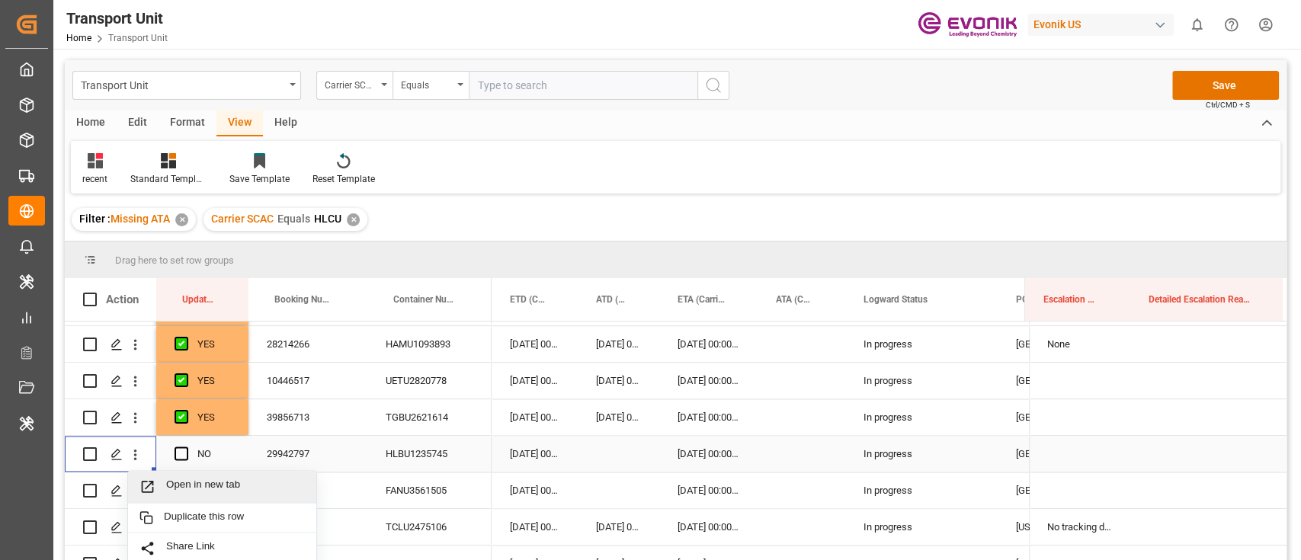
click at [175, 482] on span "Open in new tab" at bounding box center [235, 487] width 139 height 16
drag, startPoint x: 213, startPoint y: 451, endPoint x: 176, endPoint y: 467, distance: 41.0
click at [176, 467] on div "NO" at bounding box center [203, 454] width 56 height 35
click at [179, 458] on span "Press SPACE to select this row." at bounding box center [182, 454] width 14 height 14
click at [186, 447] on input "Press SPACE to select this row." at bounding box center [186, 447] width 0 height 0
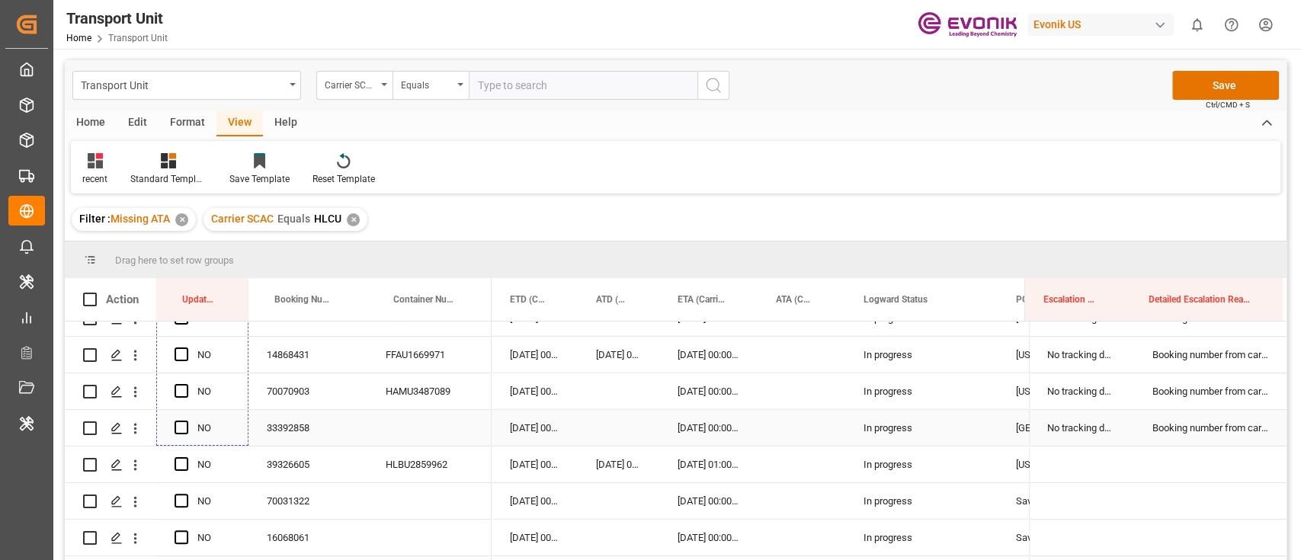
scroll to position [2541, 0]
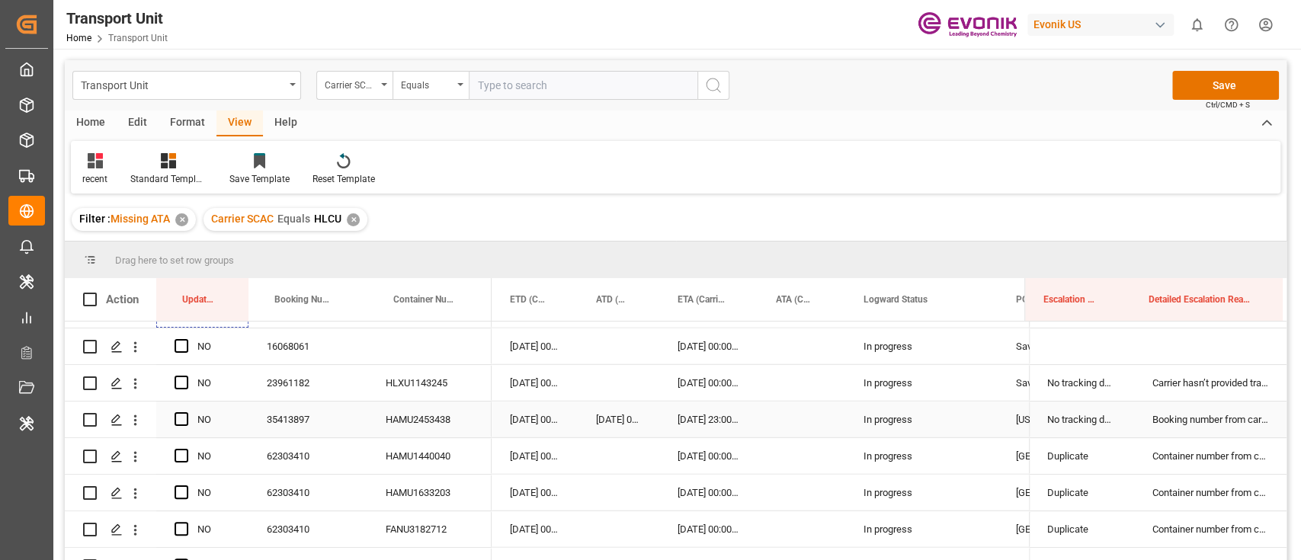
drag, startPoint x: 247, startPoint y: 469, endPoint x: 263, endPoint y: 467, distance: 16.2
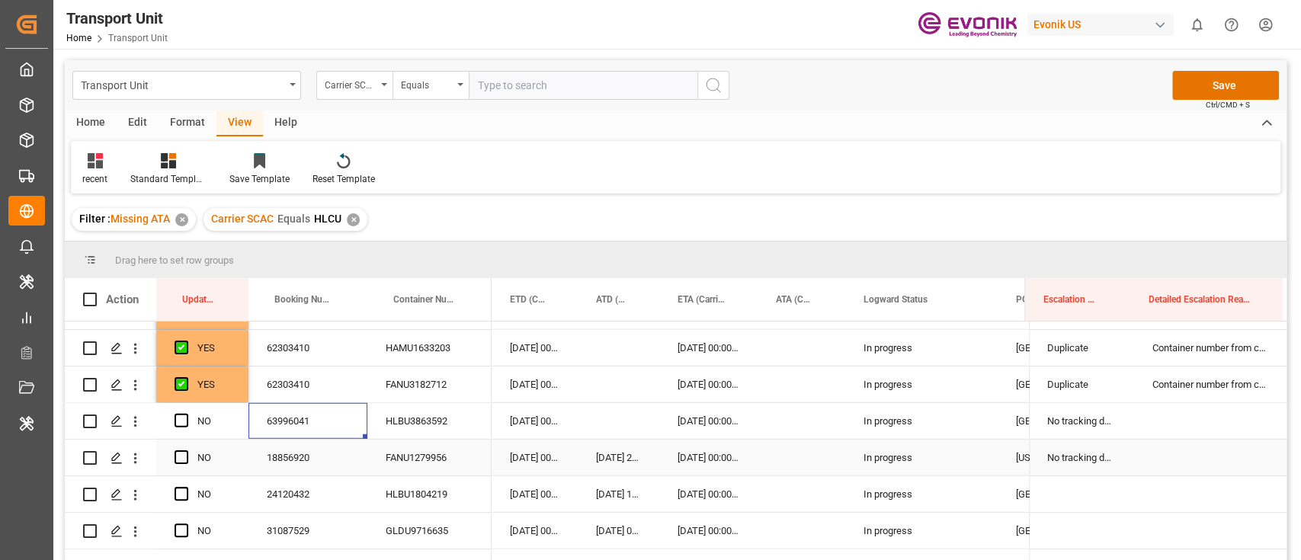
drag, startPoint x: 263, startPoint y: 467, endPoint x: 252, endPoint y: 426, distance: 41.8
click at [257, 437] on div "63996041" at bounding box center [308, 421] width 119 height 36
click at [241, 396] on div "YES" at bounding box center [202, 385] width 92 height 36
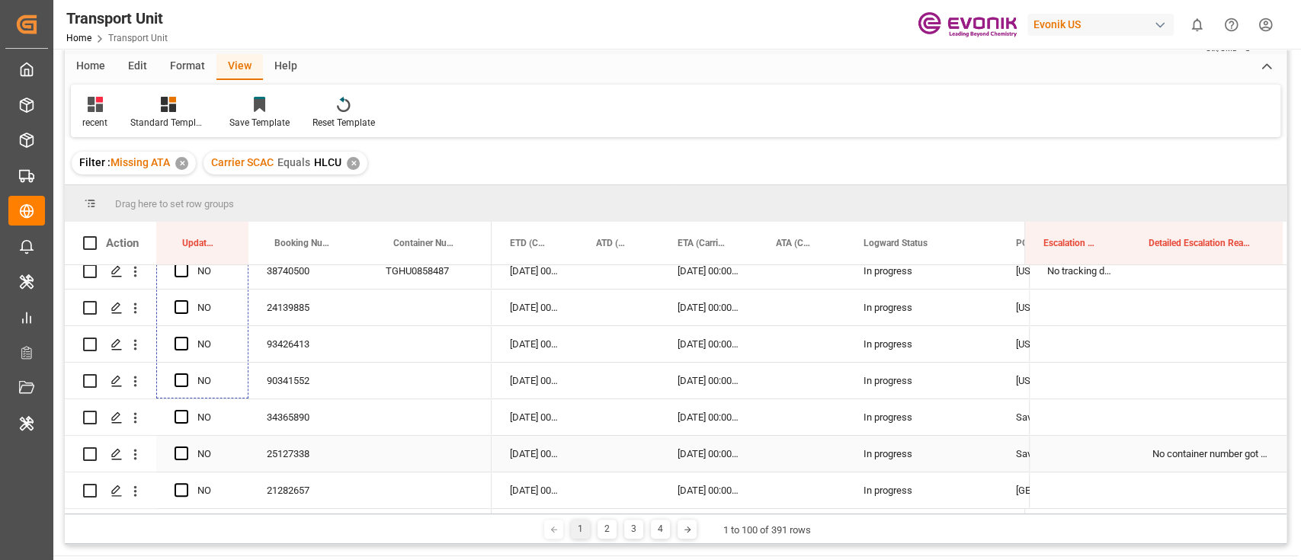
scroll to position [101, 0]
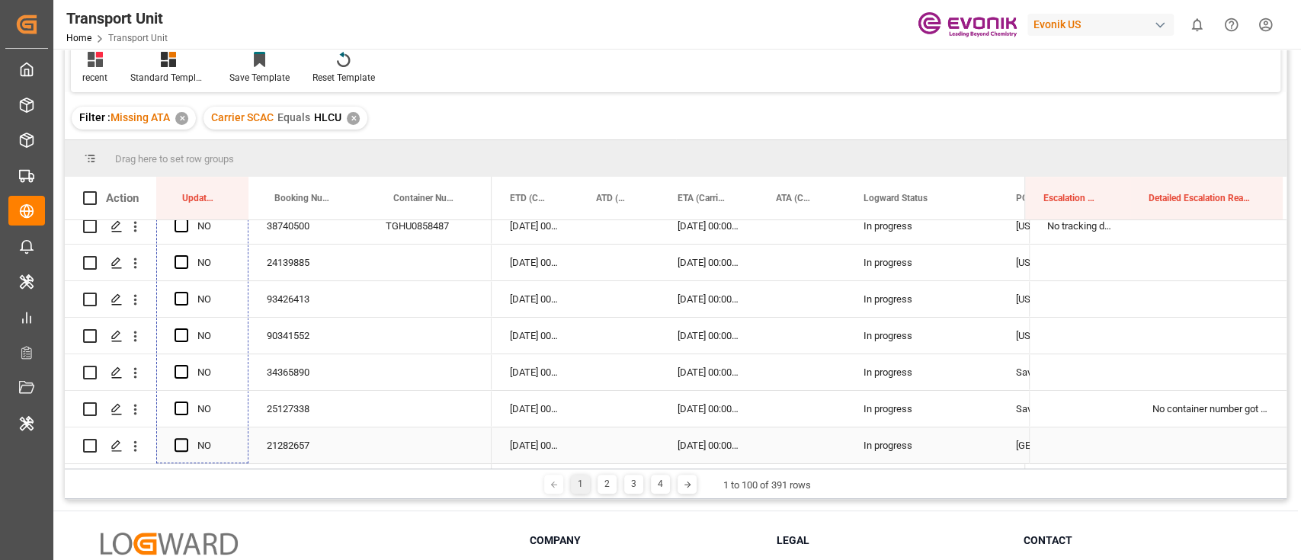
drag, startPoint x: 247, startPoint y: 399, endPoint x: 206, endPoint y: 454, distance: 69.2
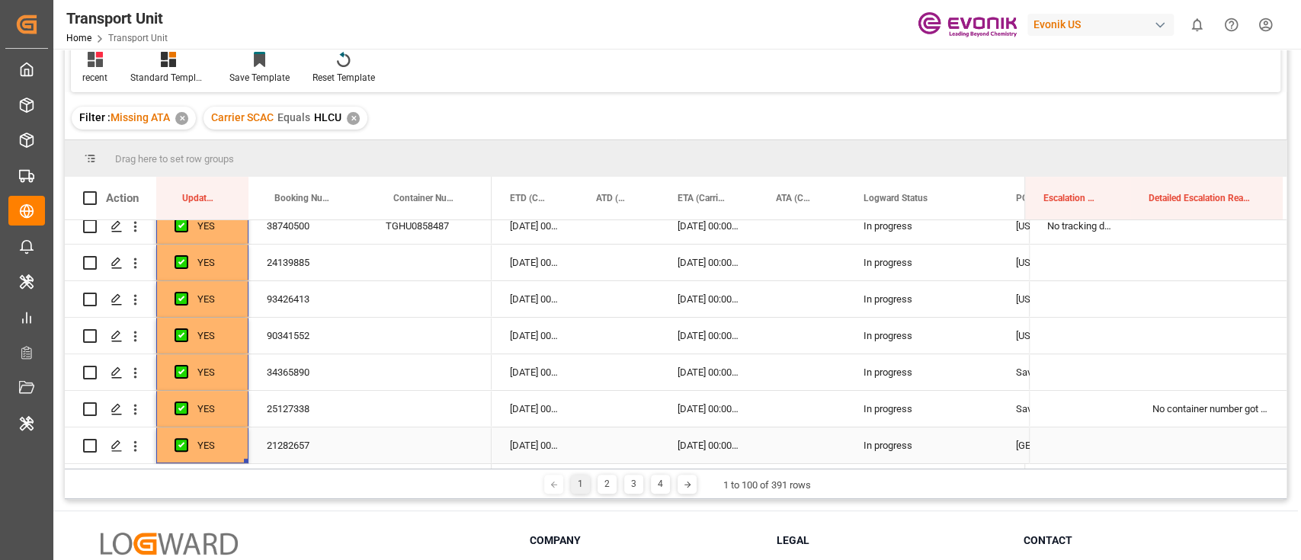
scroll to position [3217, 0]
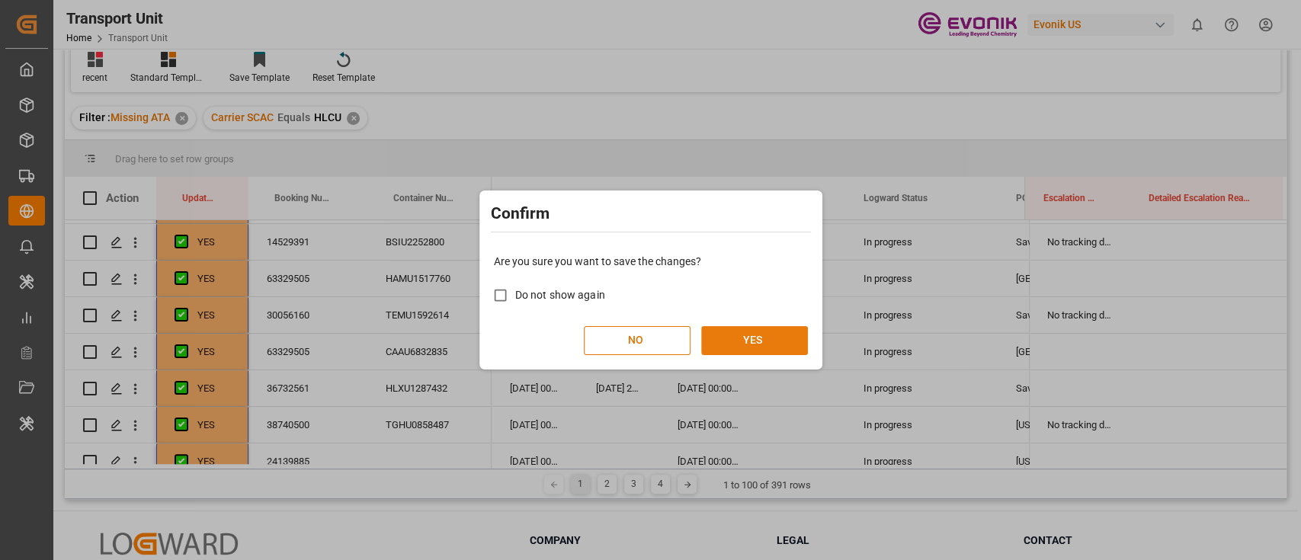
click at [793, 332] on button "YES" at bounding box center [754, 340] width 107 height 29
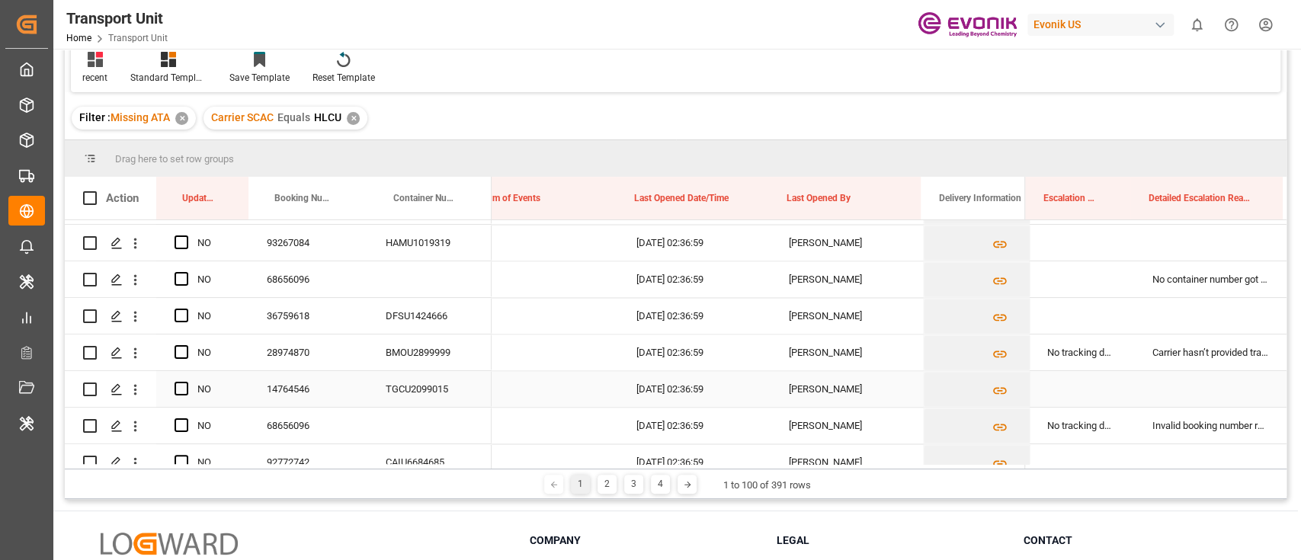
scroll to position [0, 1297]
drag, startPoint x: 829, startPoint y: 162, endPoint x: 828, endPoint y: 180, distance: 17.6
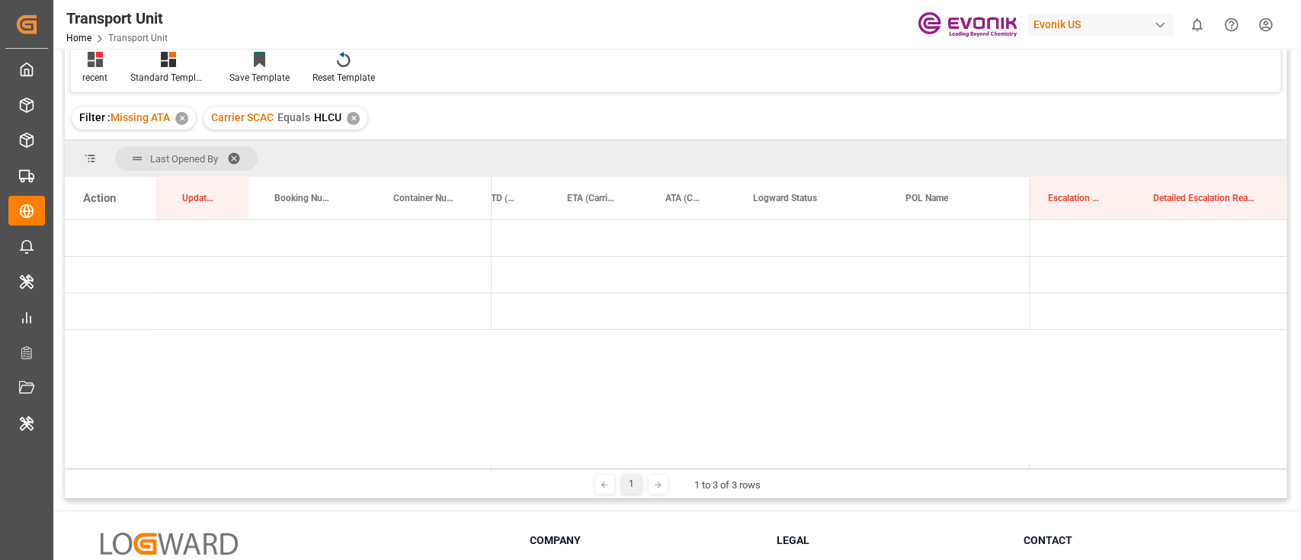
scroll to position [0, 0]
click at [521, 311] on span "Press SPACE to select this row." at bounding box center [517, 312] width 14 height 14
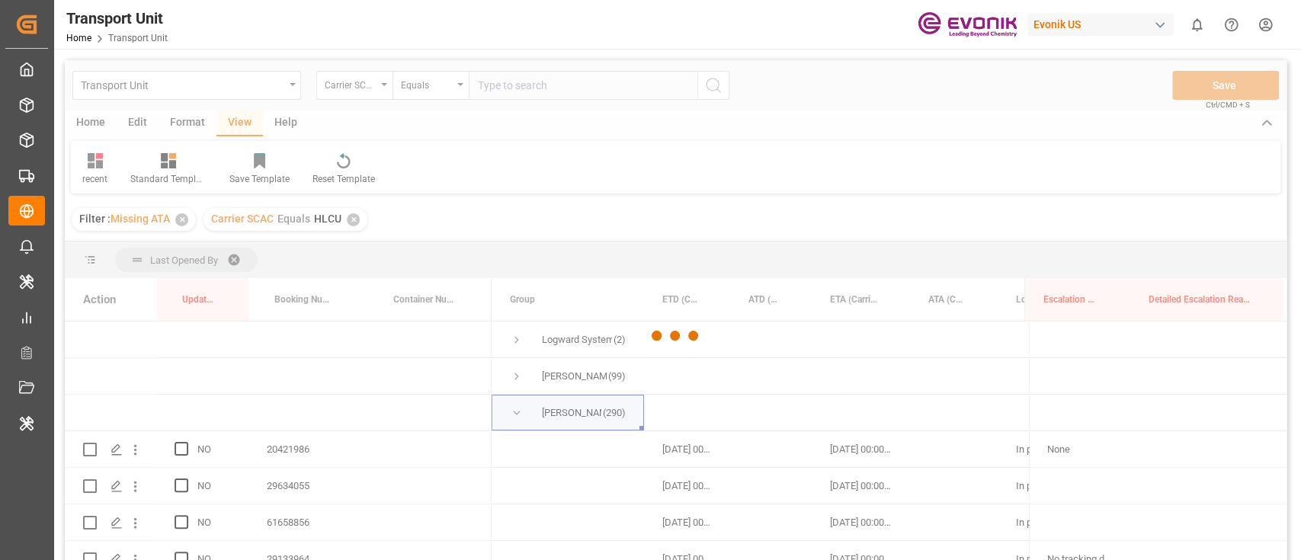
click at [370, 93] on div at bounding box center [676, 335] width 1222 height 551
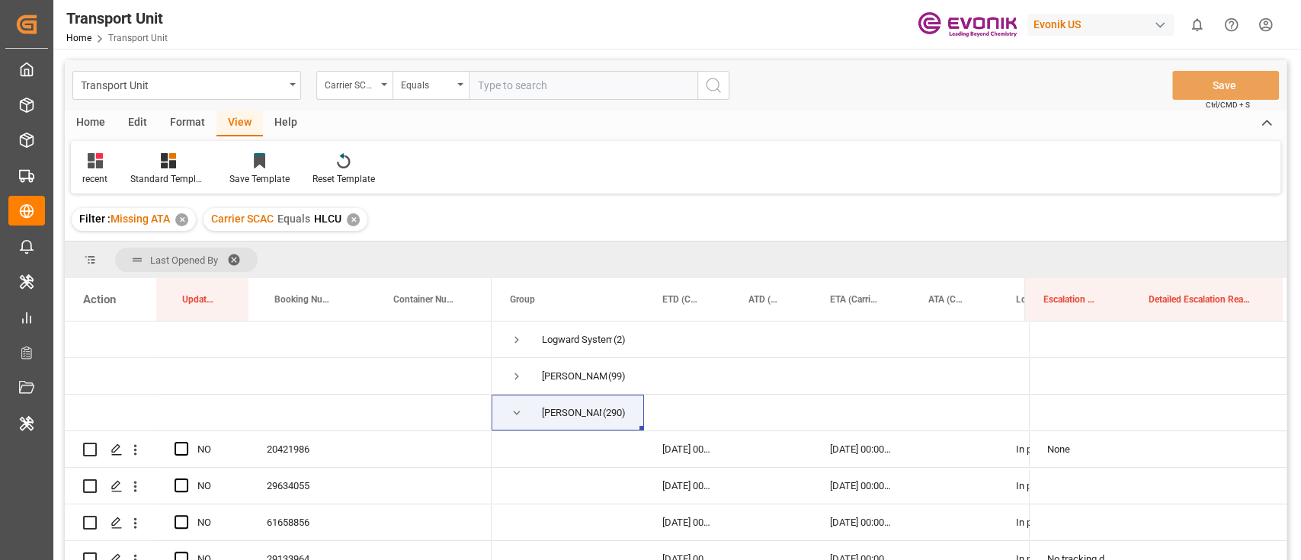
click at [370, 93] on div "Carrier SCAC" at bounding box center [354, 85] width 76 height 29
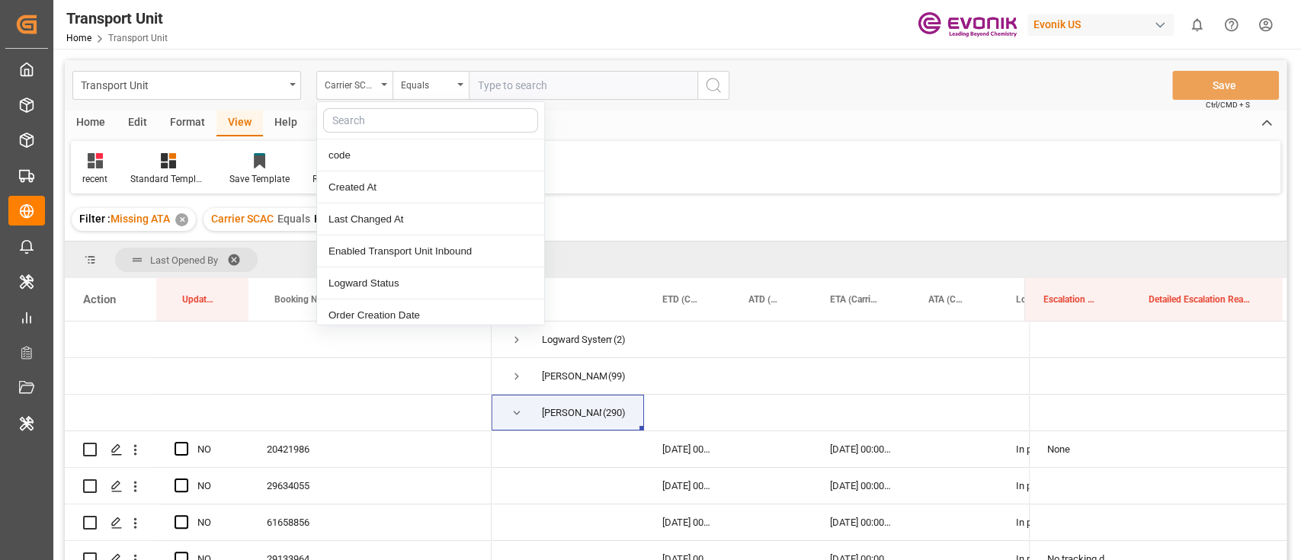
click at [384, 124] on input "text" at bounding box center [430, 120] width 215 height 24
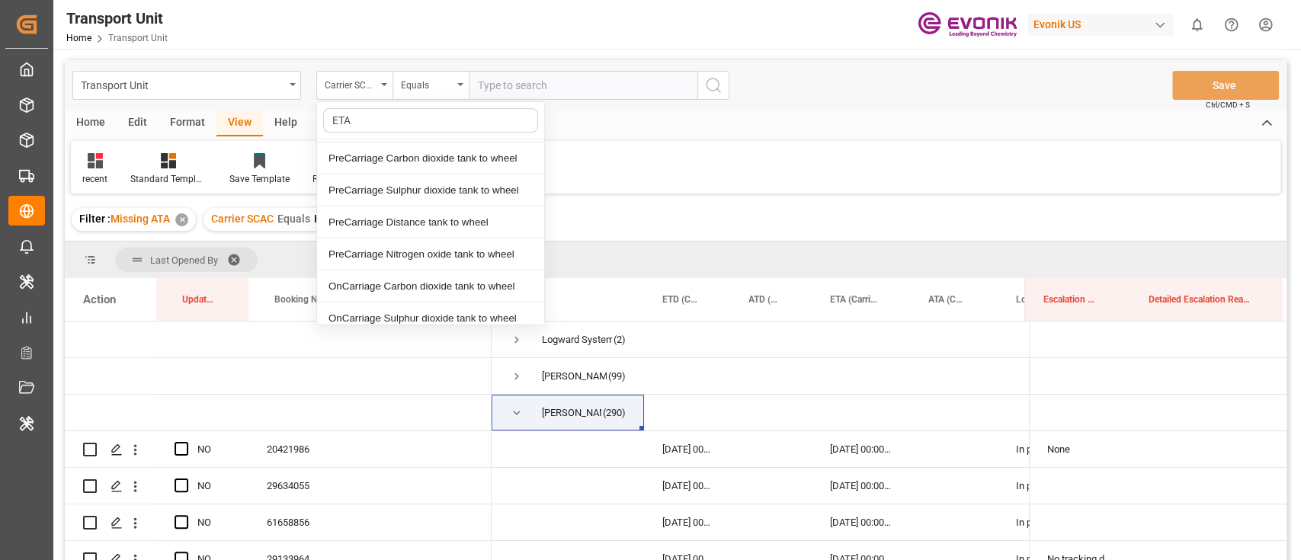
scroll to position [389, 0]
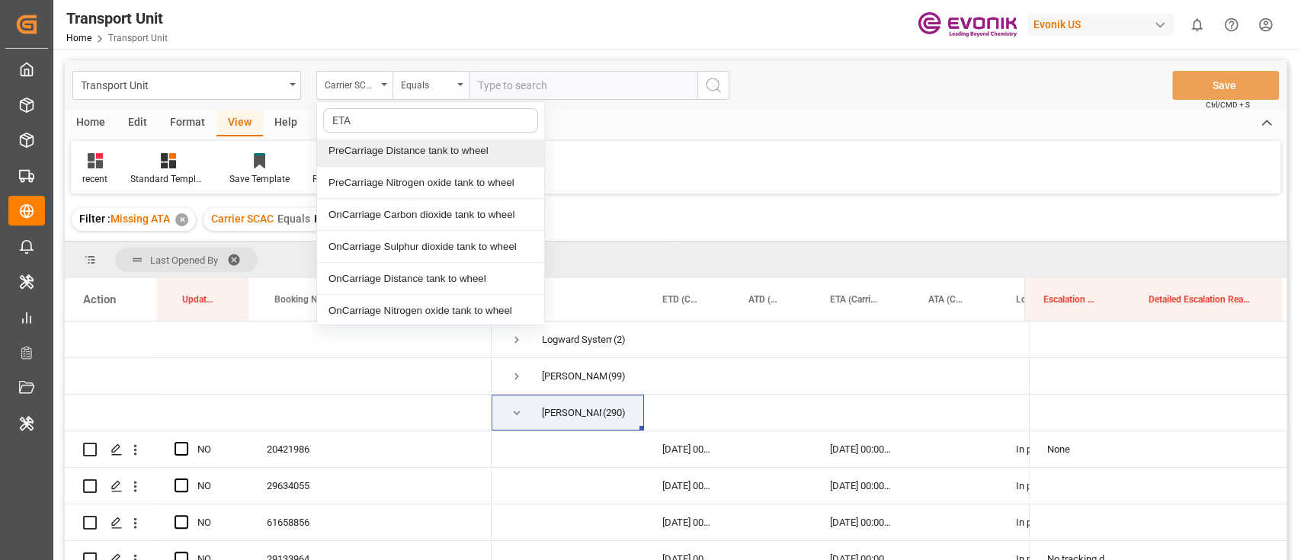
click at [420, 131] on input "ETA" at bounding box center [430, 120] width 215 height 24
type input "ETD"
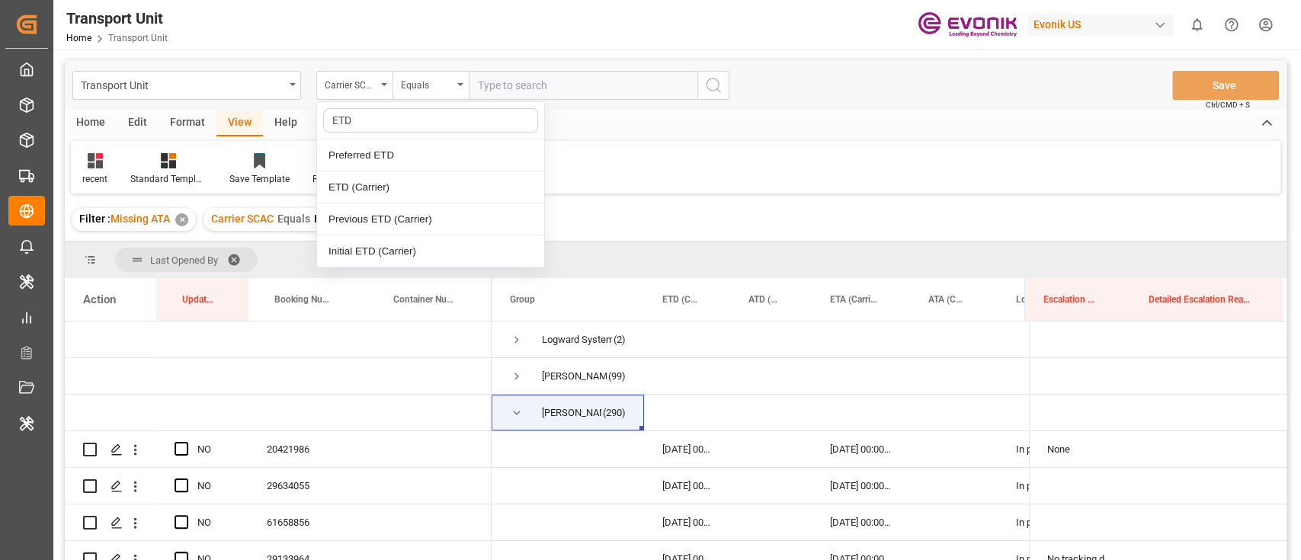
scroll to position [0, 0]
click at [467, 191] on div "ETD (Carrier)" at bounding box center [430, 188] width 227 height 32
click at [442, 85] on div "Equals" at bounding box center [427, 84] width 52 height 18
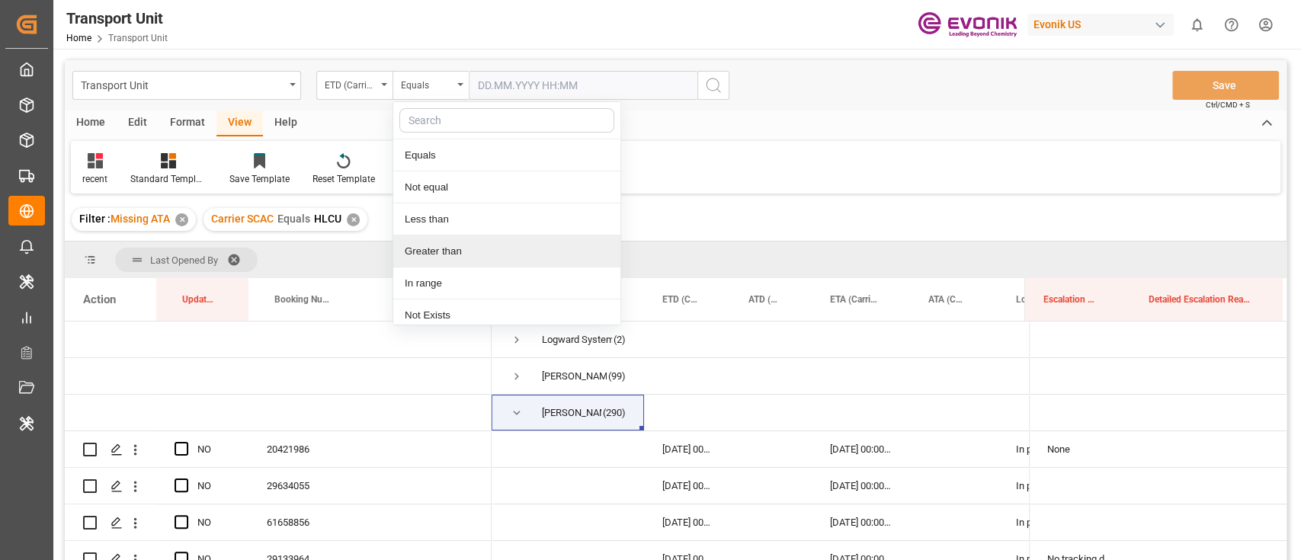
click at [440, 251] on div "Greater than" at bounding box center [506, 252] width 227 height 32
click at [602, 76] on input "text" at bounding box center [583, 85] width 229 height 29
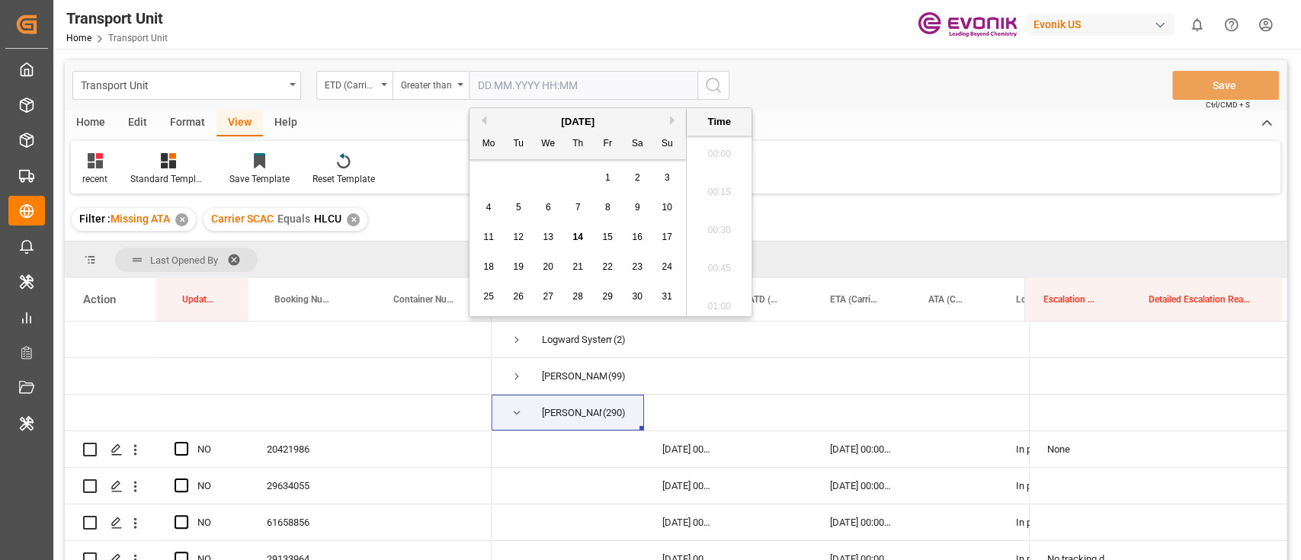
scroll to position [1148, 0]
click at [664, 239] on span "17" at bounding box center [667, 237] width 10 height 11
type input "17.08.2025 00:00"
click at [714, 79] on icon "search button" at bounding box center [713, 85] width 18 height 18
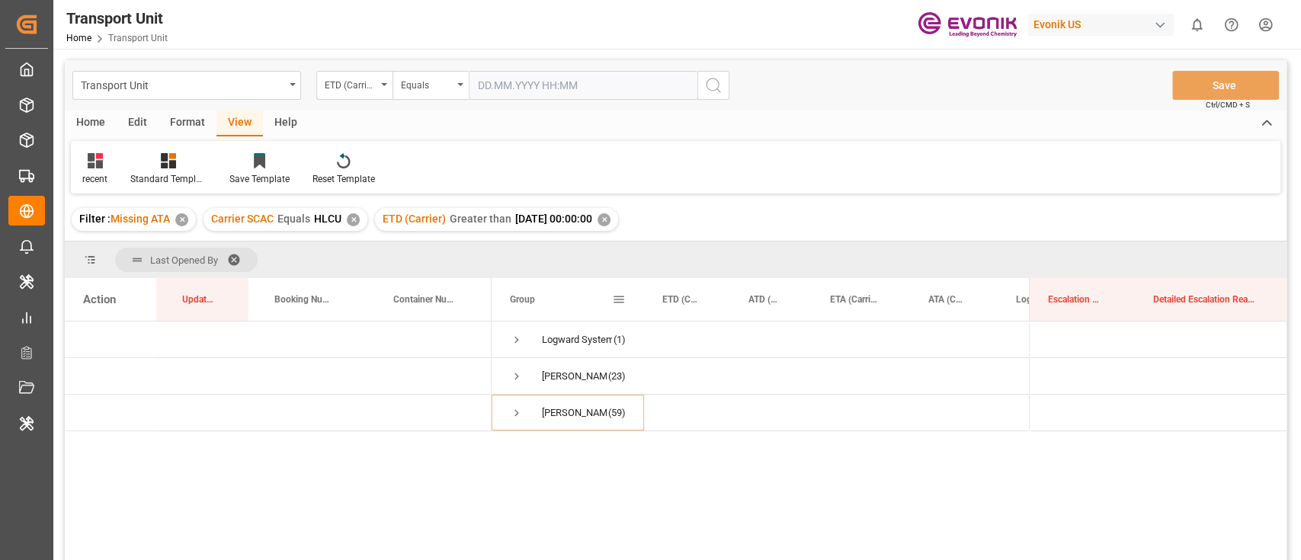
scroll to position [101, 0]
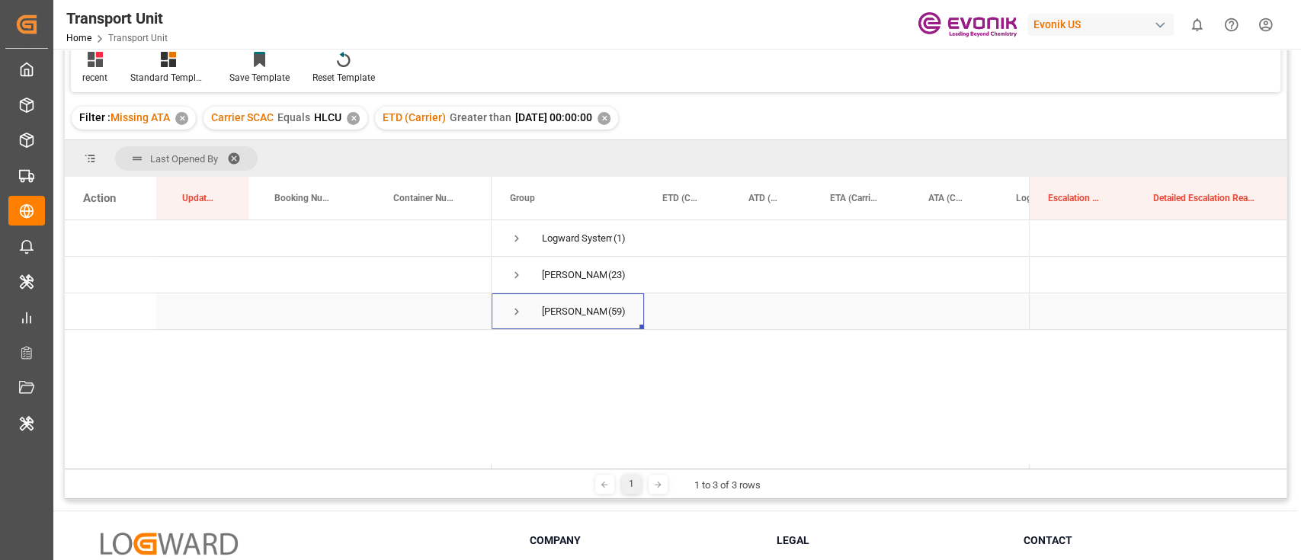
click at [521, 320] on span "Press SPACE to select this row." at bounding box center [517, 311] width 14 height 35
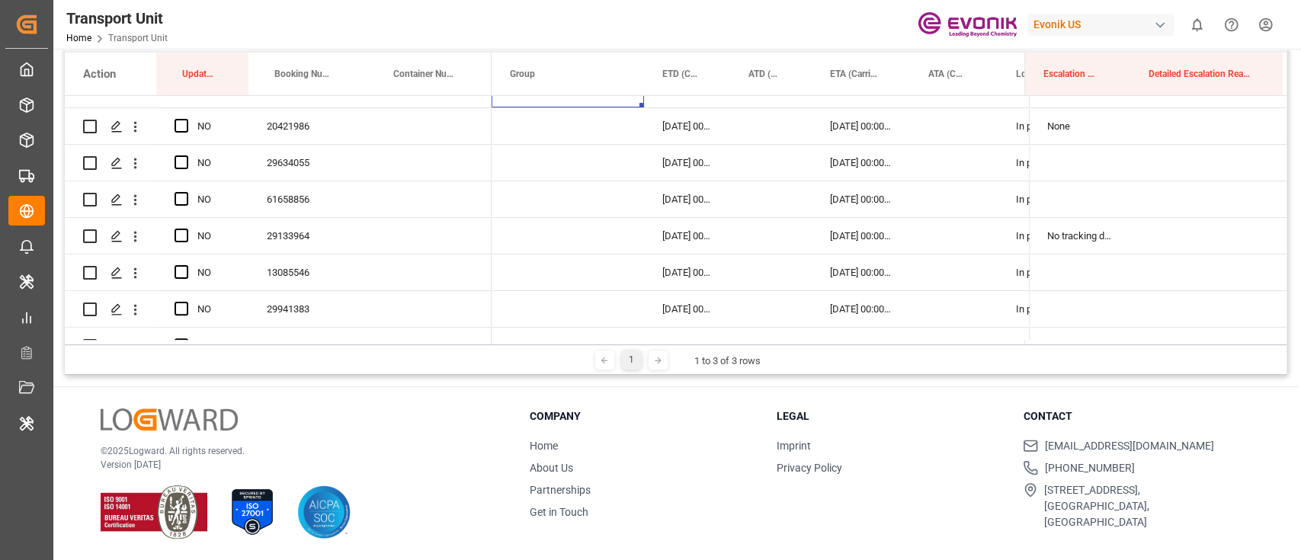
scroll to position [0, 0]
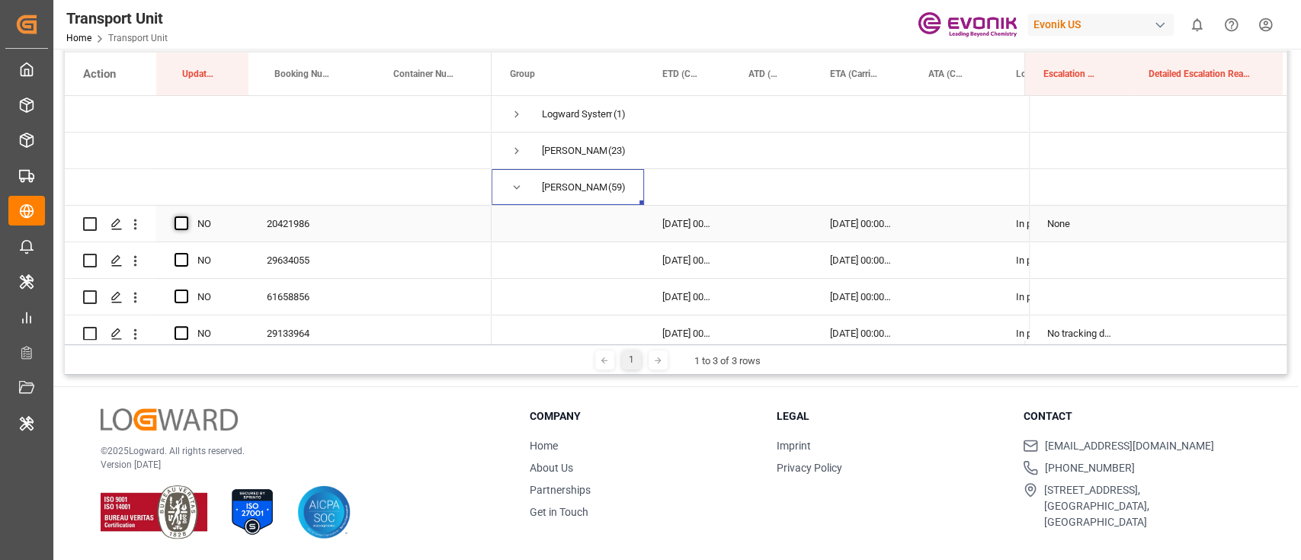
click at [179, 217] on span "Press SPACE to select this row." at bounding box center [182, 224] width 14 height 14
click at [186, 217] on input "Press SPACE to select this row." at bounding box center [186, 217] width 0 height 0
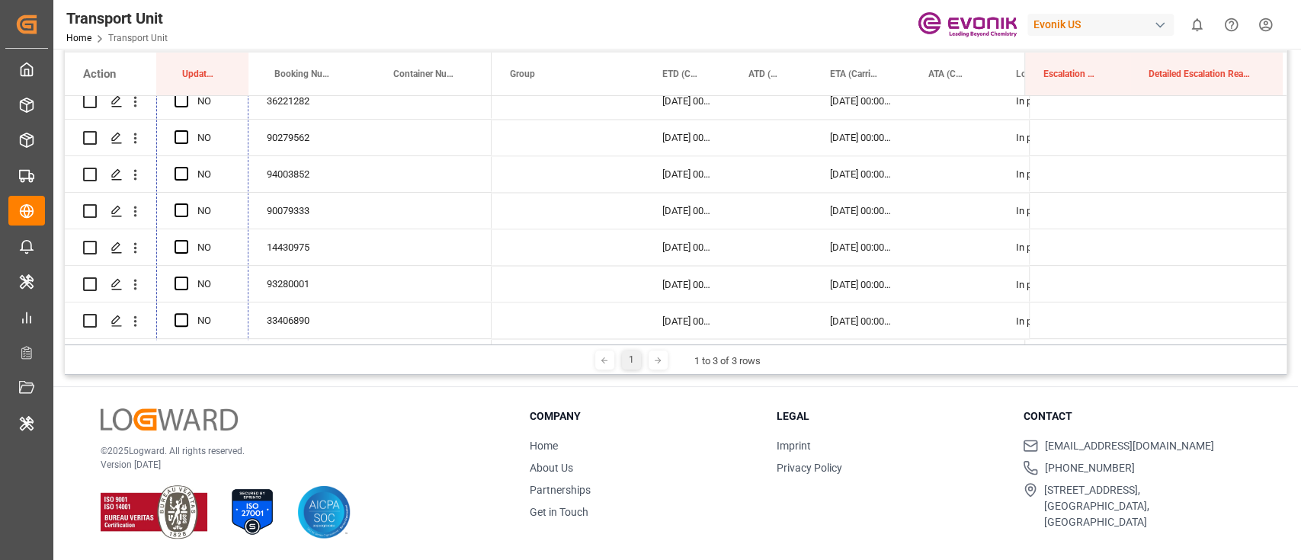
scroll to position [2030, 0]
drag, startPoint x: 245, startPoint y: 239, endPoint x: 199, endPoint y: 314, distance: 88.3
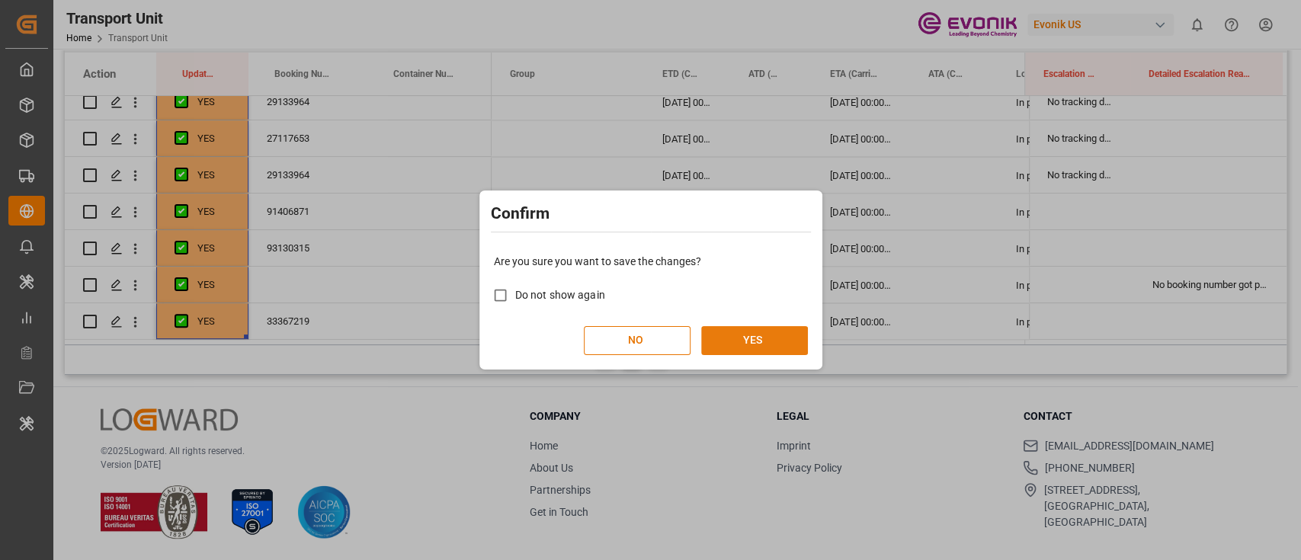
click at [788, 345] on button "YES" at bounding box center [754, 340] width 107 height 29
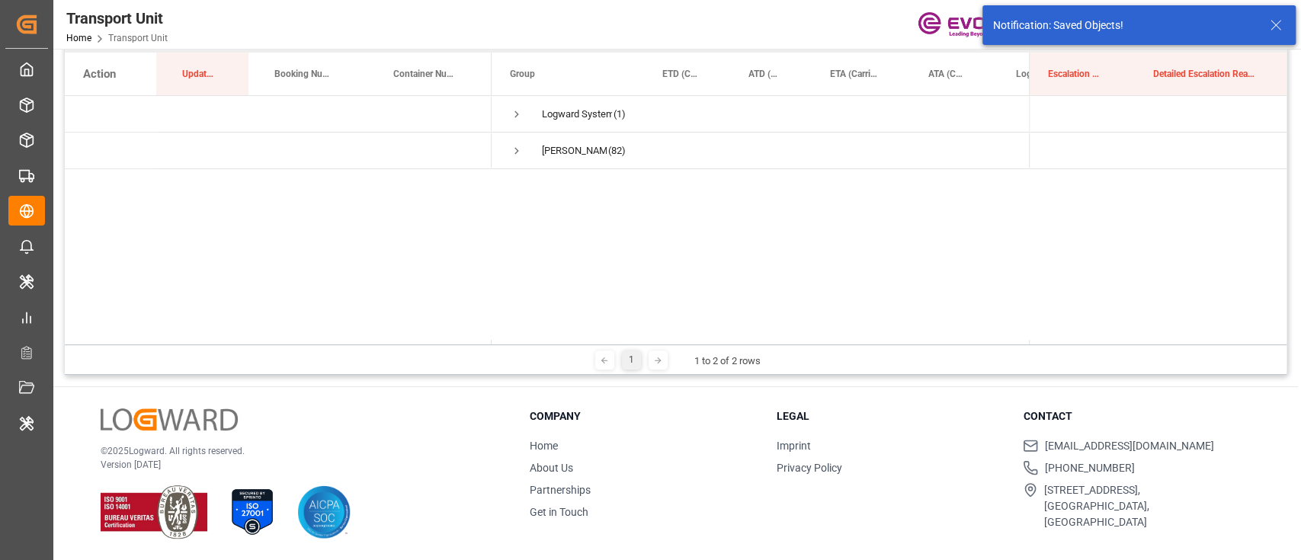
scroll to position [0, 0]
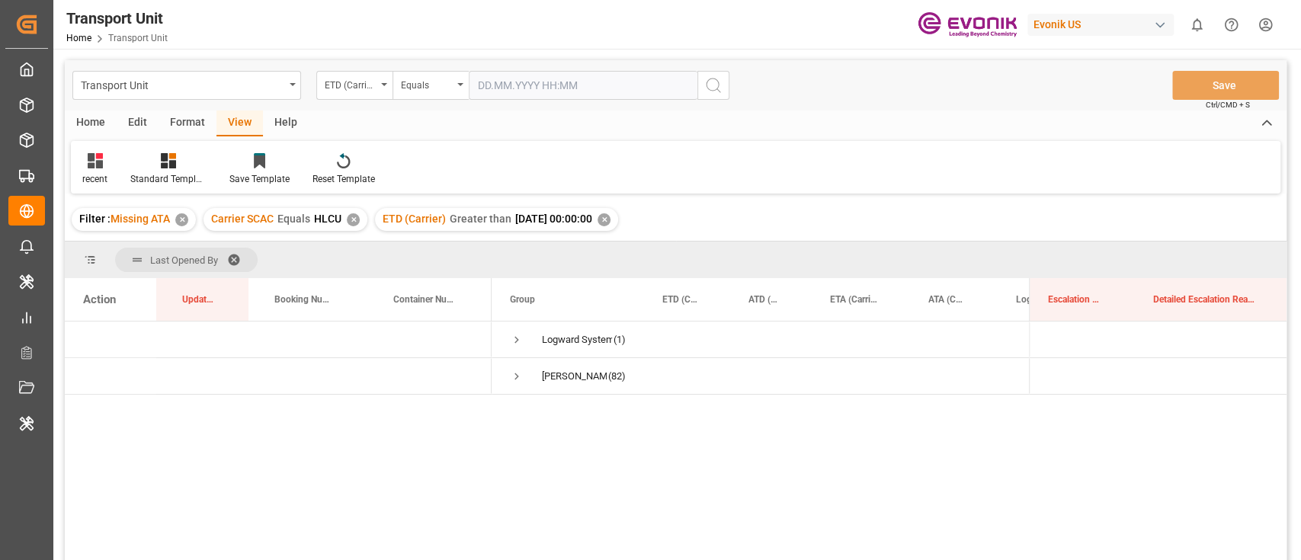
click at [618, 226] on div "ETD (Carrier) Greater than 2025-08-17 00:00:00 ✕" at bounding box center [496, 219] width 243 height 23
click at [611, 219] on div "✕" at bounding box center [604, 219] width 13 height 13
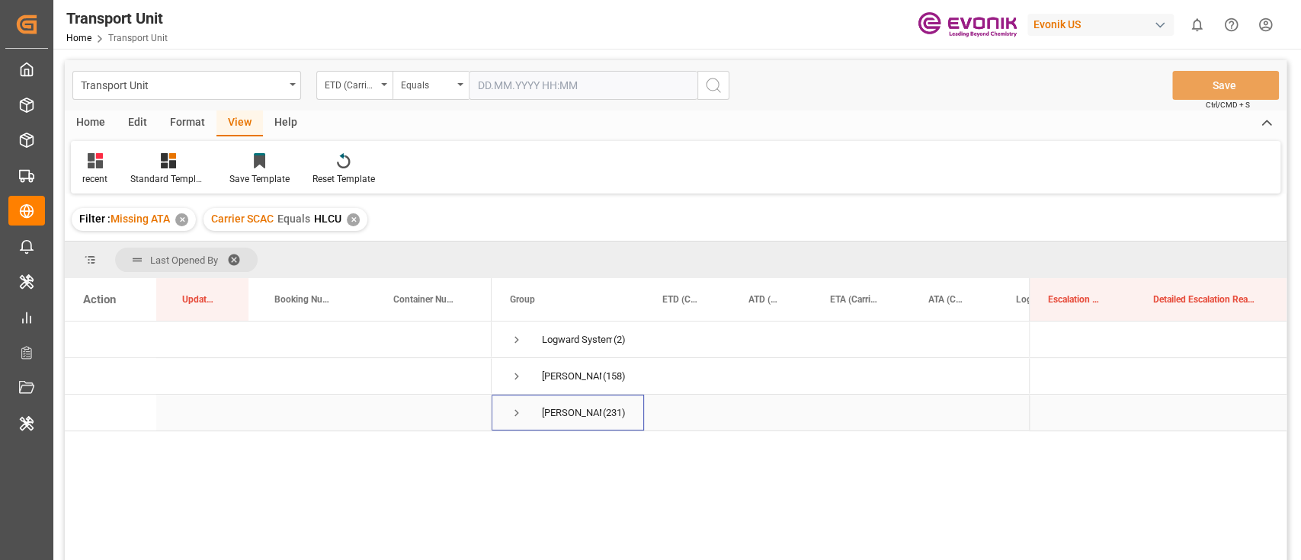
click at [534, 418] on span "Vipul Benurkar (231)" at bounding box center [568, 413] width 116 height 34
click at [518, 410] on span "Press SPACE to select this row." at bounding box center [517, 413] width 14 height 14
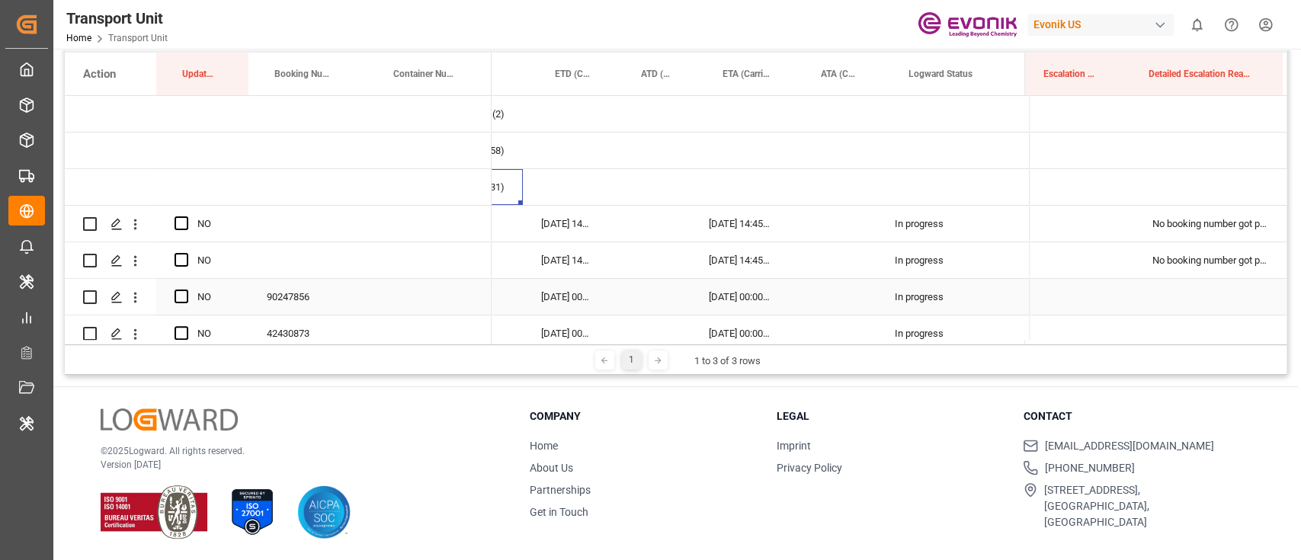
scroll to position [0, 104]
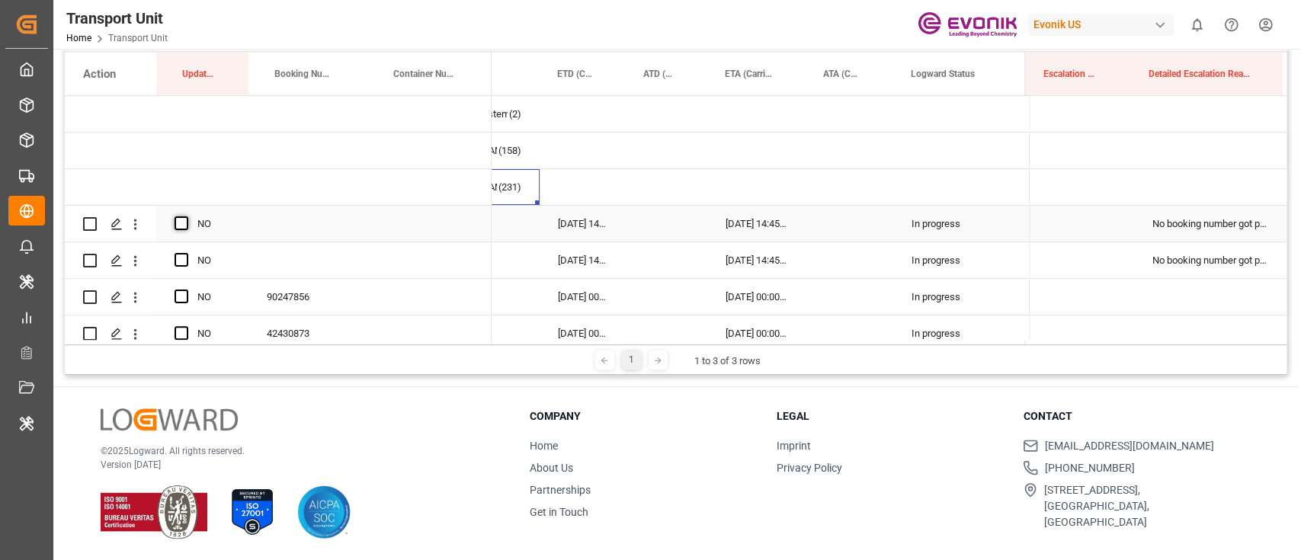
click at [175, 220] on span "Press SPACE to select this row." at bounding box center [182, 224] width 14 height 14
click at [186, 217] on input "Press SPACE to select this row." at bounding box center [186, 217] width 0 height 0
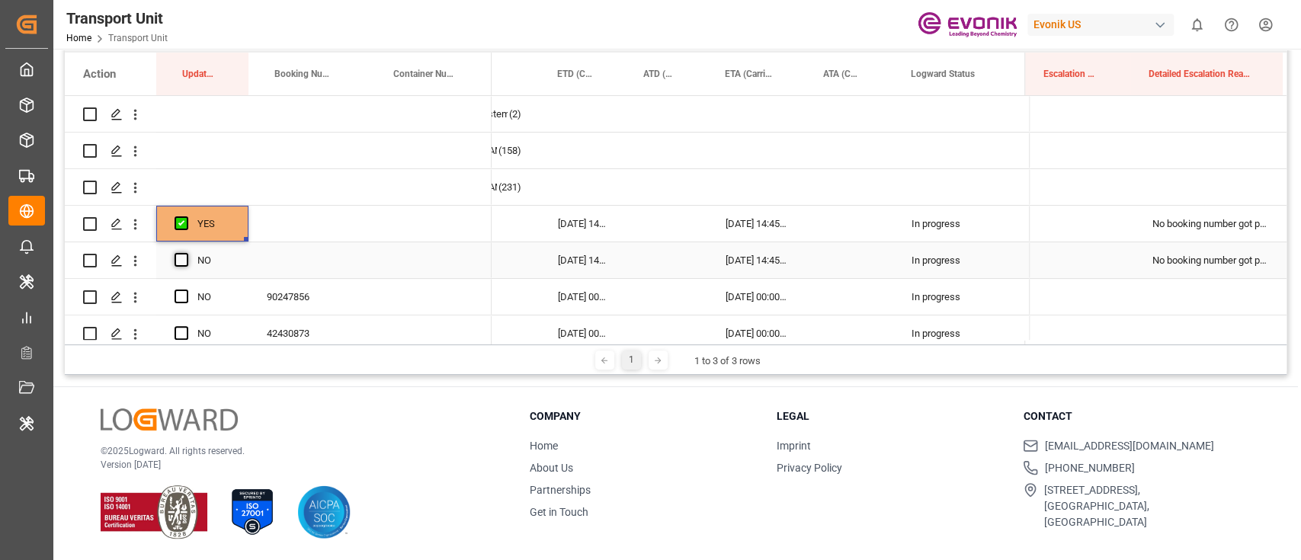
click at [178, 253] on span "Press SPACE to select this row." at bounding box center [182, 260] width 14 height 14
click at [186, 253] on input "Press SPACE to select this row." at bounding box center [186, 253] width 0 height 0
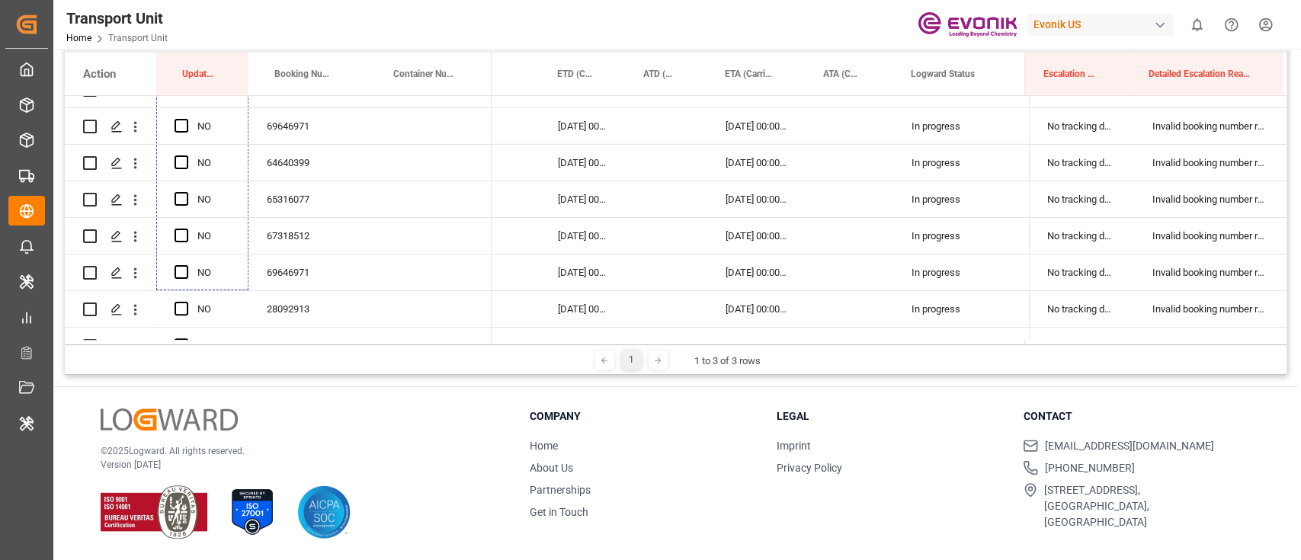
scroll to position [3557, 0]
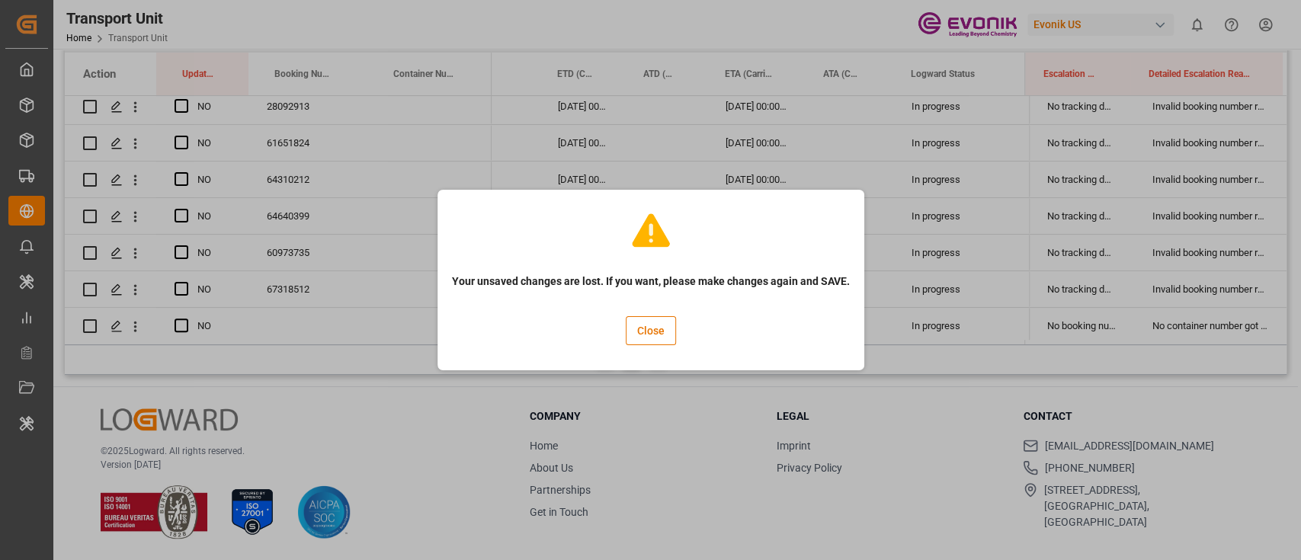
drag, startPoint x: 245, startPoint y: 275, endPoint x: 715, endPoint y: 340, distance: 474.8
click at [666, 338] on button "Close" at bounding box center [651, 330] width 50 height 29
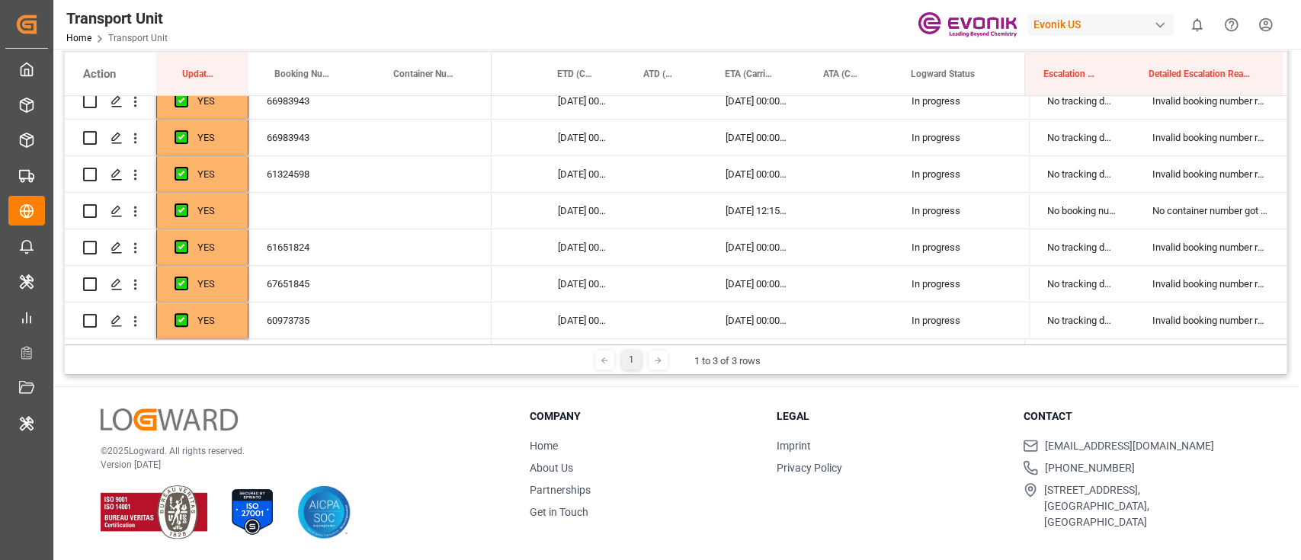
scroll to position [3392, 0]
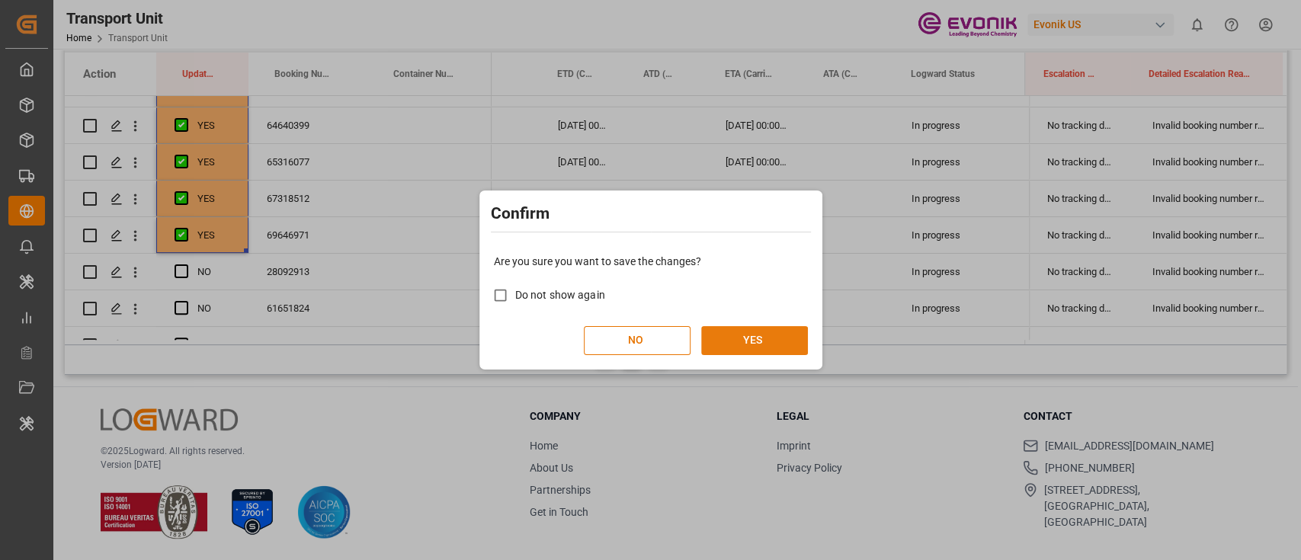
click at [772, 348] on button "YES" at bounding box center [754, 340] width 107 height 29
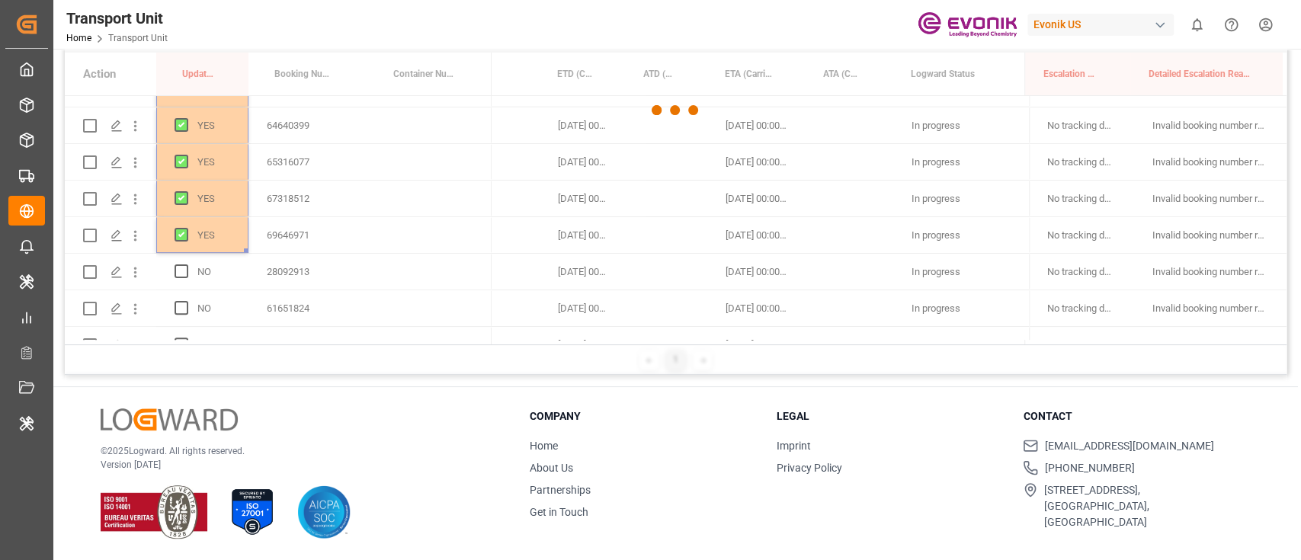
scroll to position [37, 0]
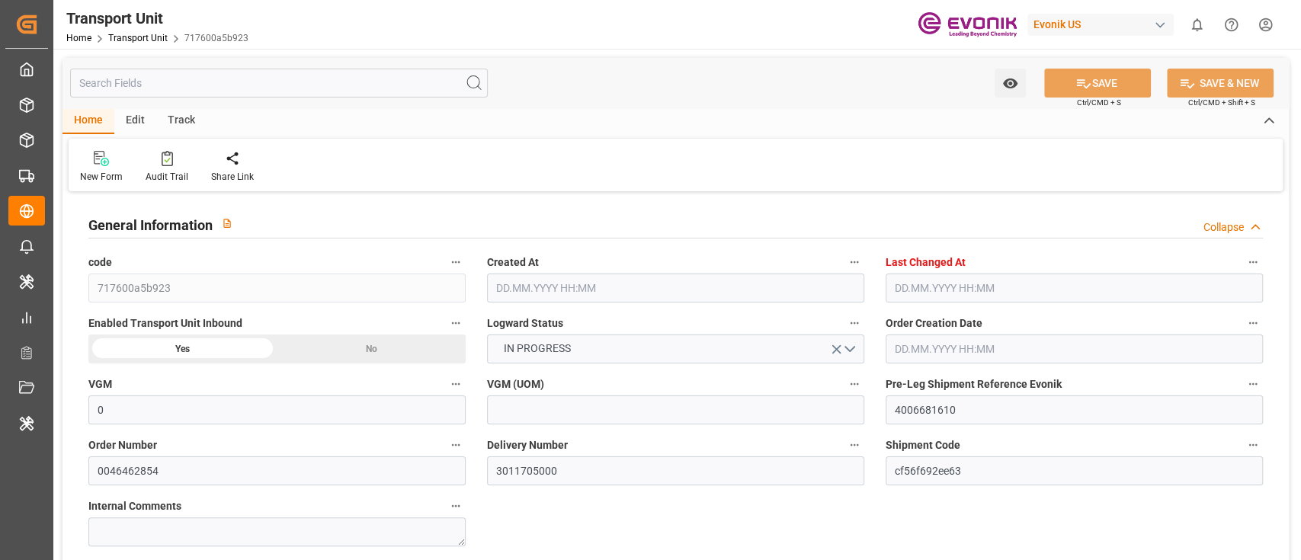
type input "0"
type input "Hapag Lloyd"
type input "Hapag Lloyd Aktiengesellschaft"
type input "USMSY"
type input "COCTG"
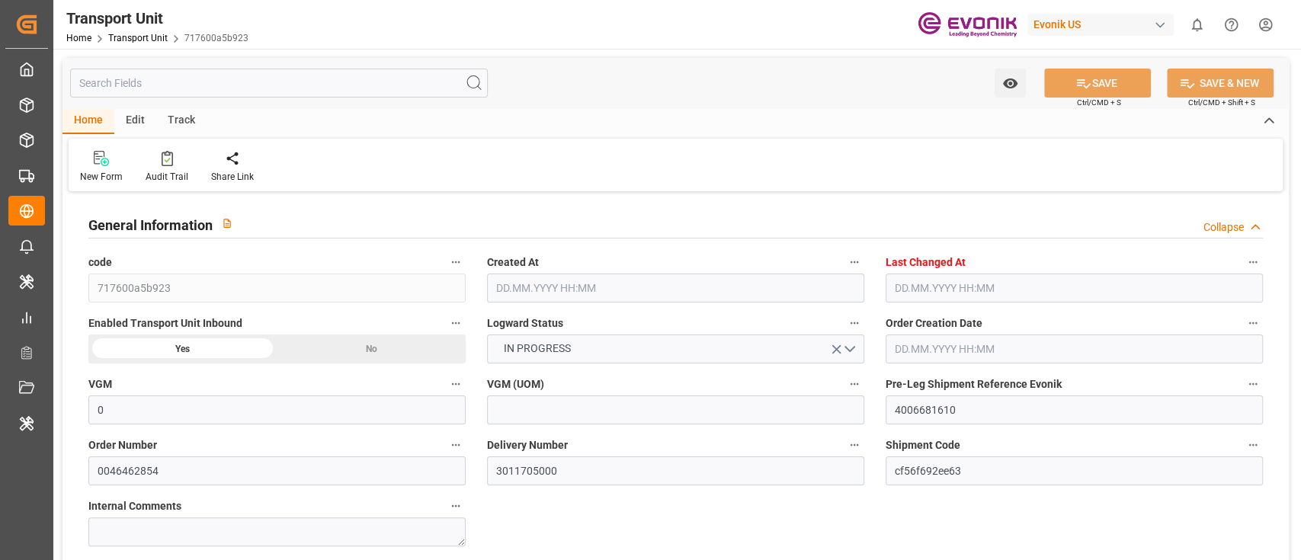
type input "9410260"
type input "USMSY"
type input "COCTG"
type input "9410260"
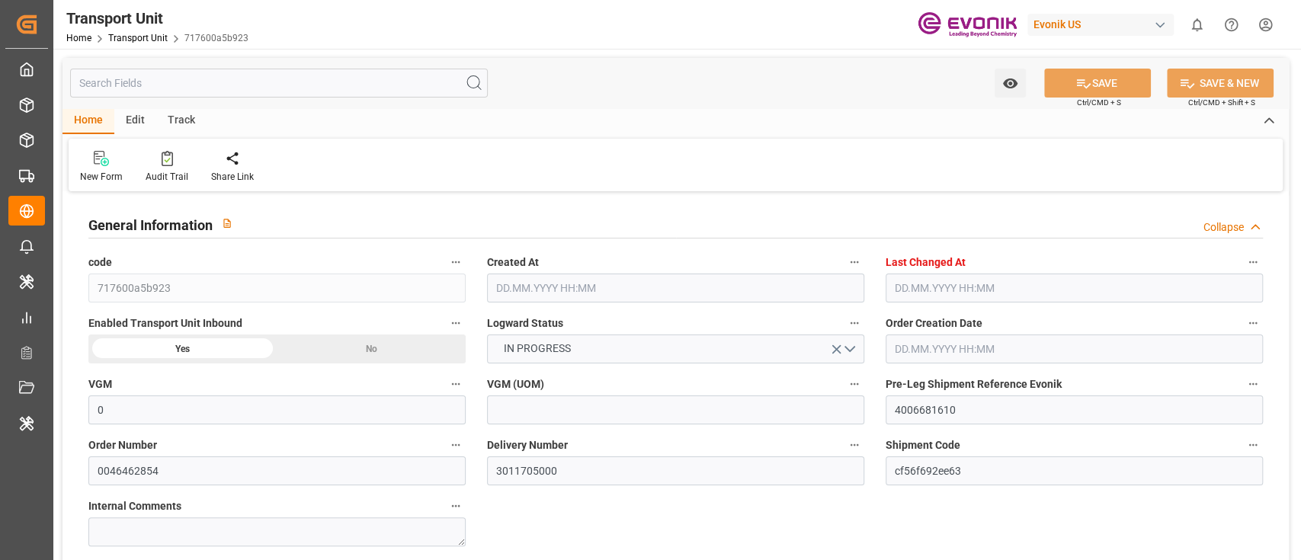
type input "9996.66"
type input "25.07.2025 03:13"
type input "13.08.2025 20:15"
type input "31.08.2025"
type input "07.08.2025 09:26"
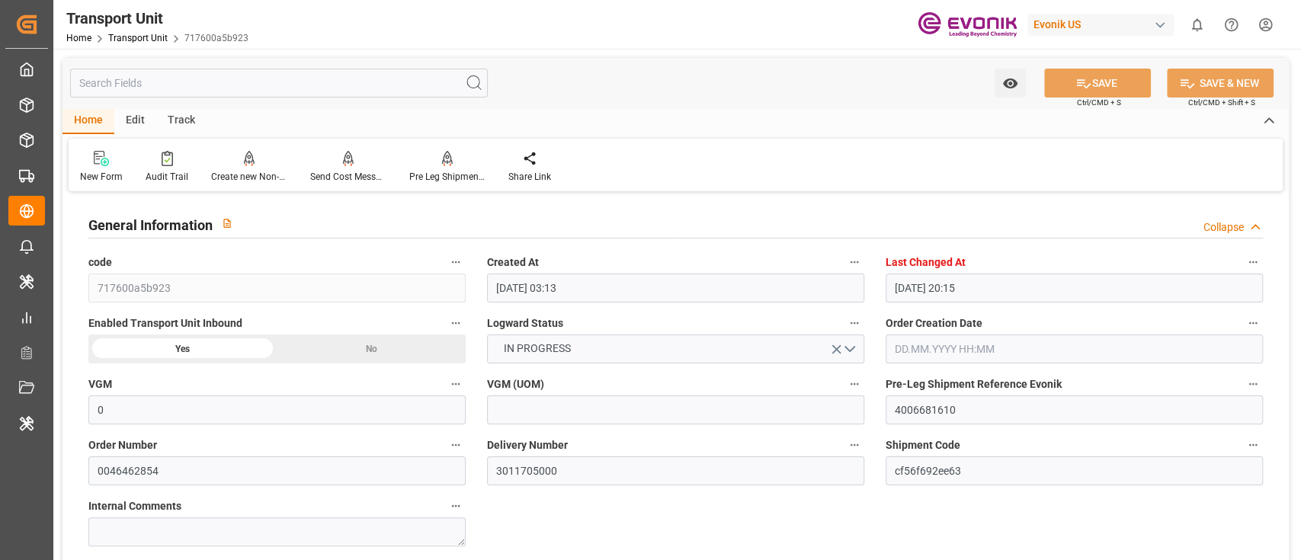
type input "04.08.2025 12:05"
type input "11.08.2025 12:00"
type input "11.08.2025 14:18"
type input "13.08.2025 00:00"
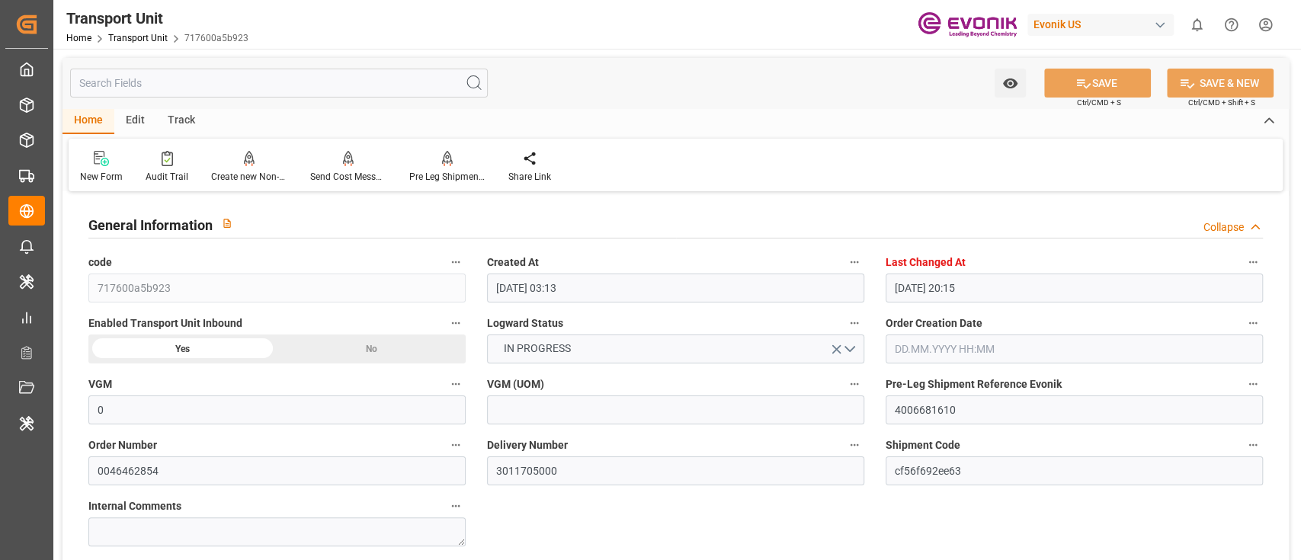
type input "03.08.2025 00:00"
type input "13.08.2025 00:00"
type input "20.08.2025 00:00"
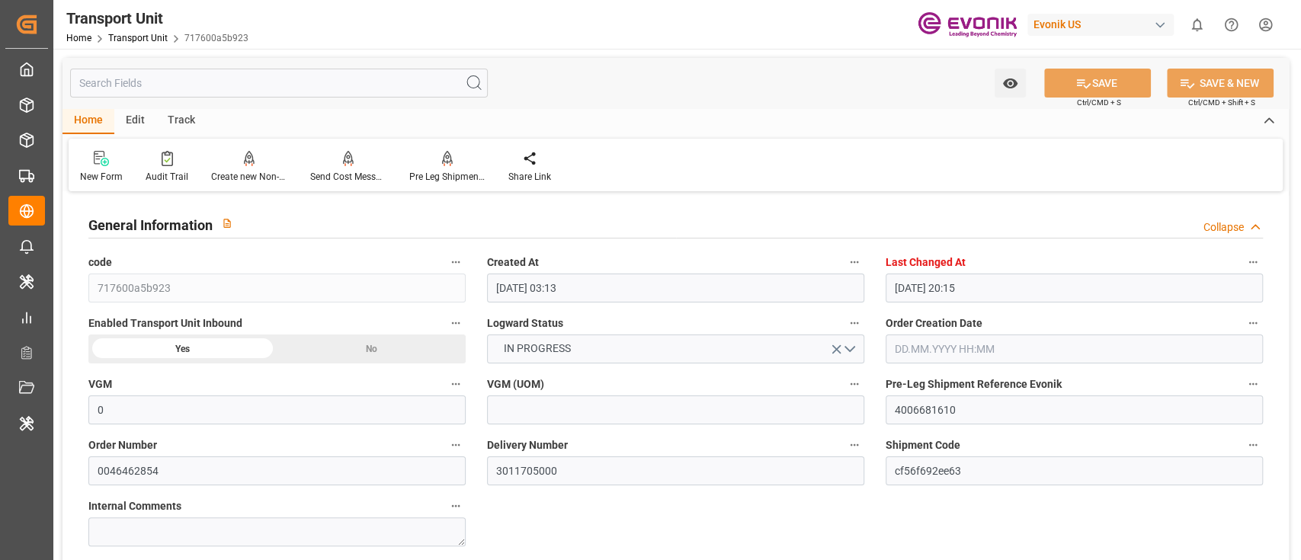
type input "08.08.2025 12:00"
type input "09.08.2025 12:00"
type input "13.08.2025 14:18"
type input "13.08.2025 22:00"
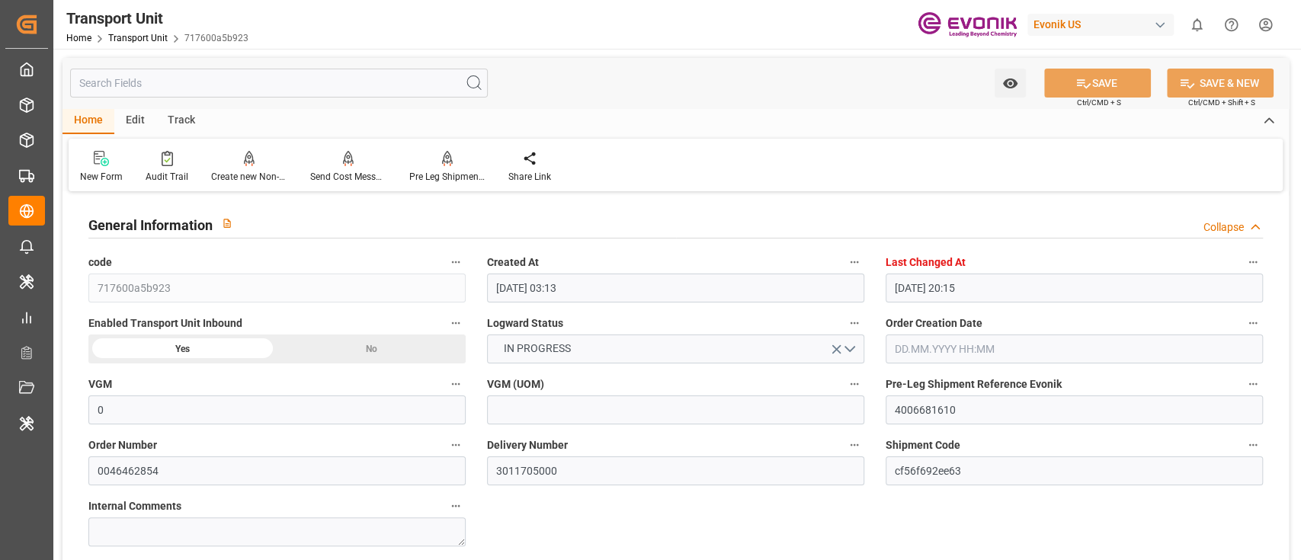
type input "20.08.2025 05:00"
type input "20.08.2025 12:03"
type input "24.08.2025 12:03"
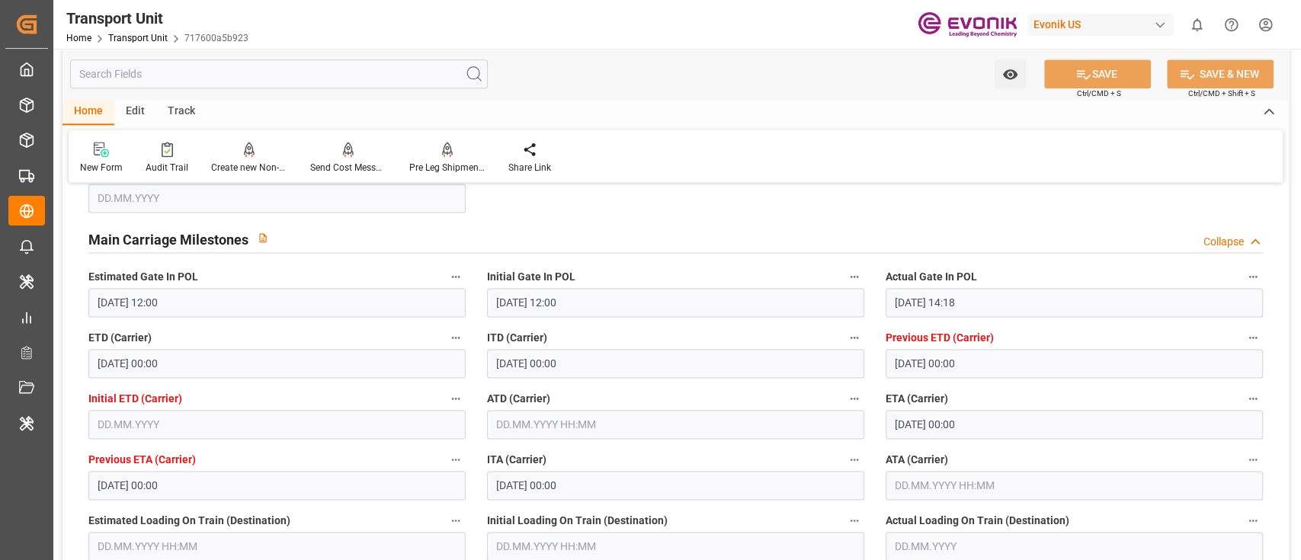
scroll to position [1423, 0]
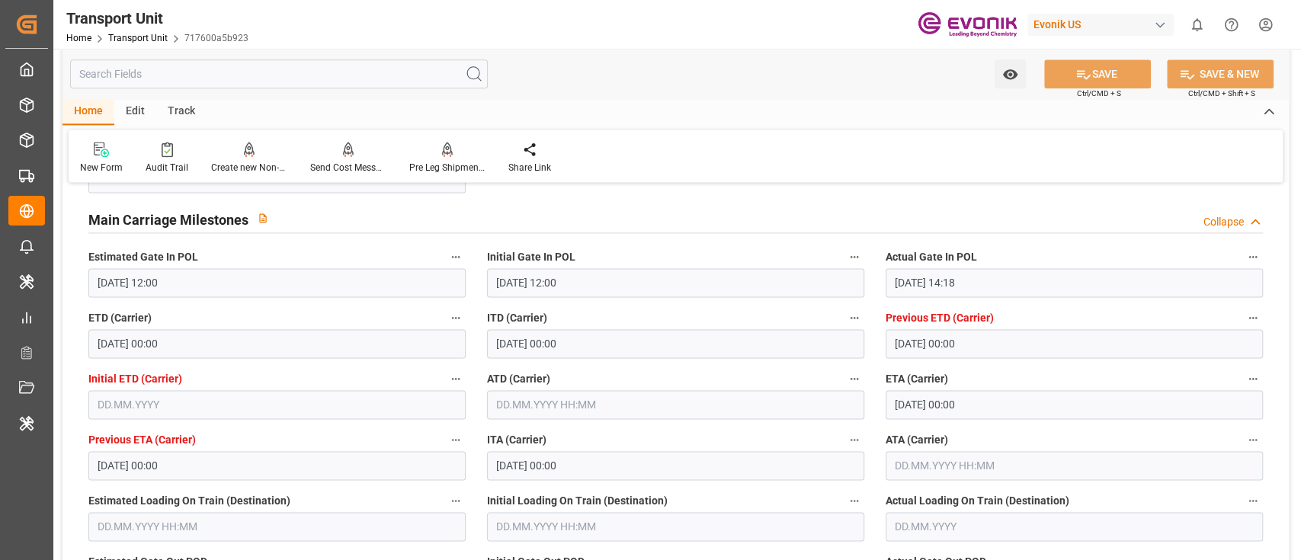
click at [567, 399] on input "text" at bounding box center [675, 404] width 377 height 29
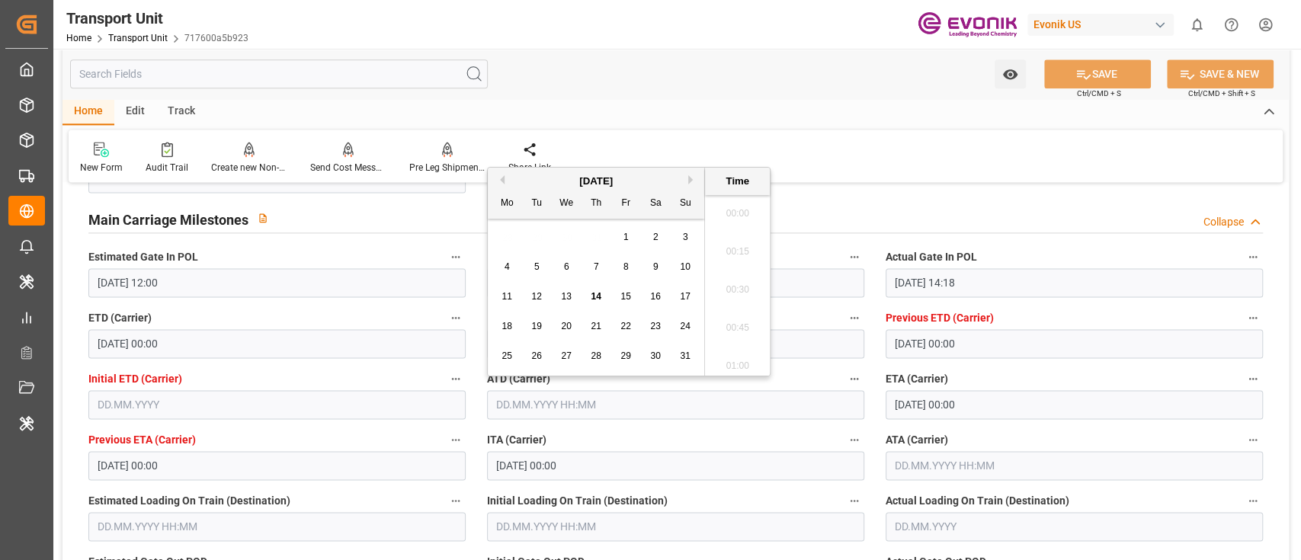
scroll to position [1148, 0]
drag, startPoint x: 568, startPoint y: 305, endPoint x: 568, endPoint y: 290, distance: 14.5
click at [568, 304] on div "13" at bounding box center [566, 297] width 19 height 18
type input "13.08.2025 00:00"
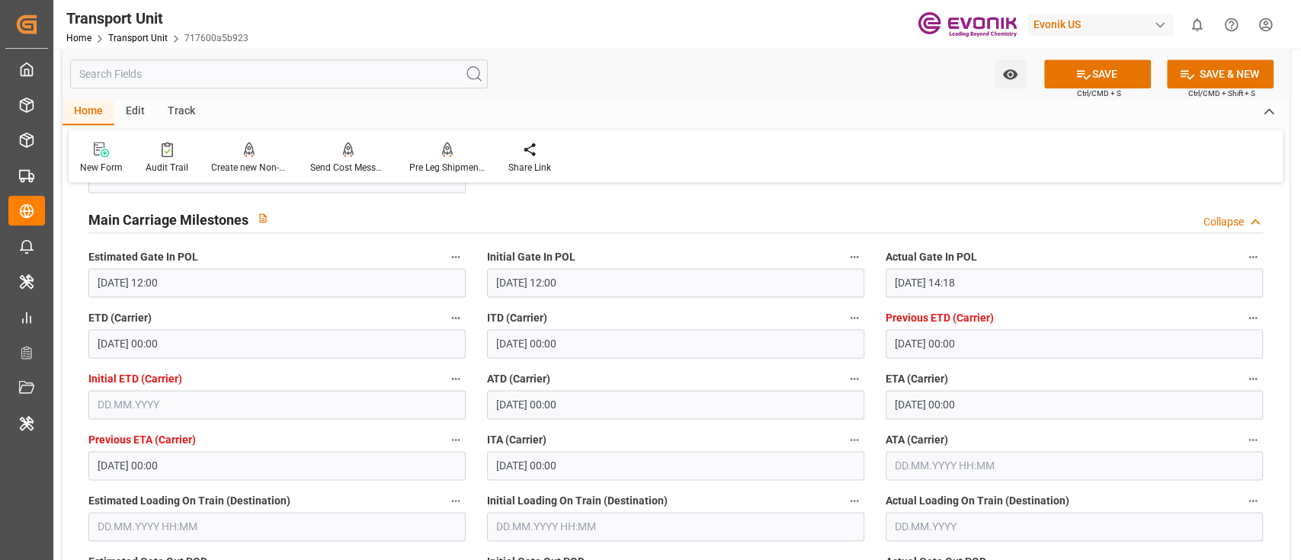
click at [817, 430] on label "ITA (Carrier)" at bounding box center [675, 440] width 377 height 21
click at [845, 430] on button "ITA (Carrier)" at bounding box center [855, 440] width 20 height 20
click at [1073, 71] on div at bounding box center [650, 280] width 1301 height 560
click at [1078, 76] on icon at bounding box center [1084, 74] width 16 height 16
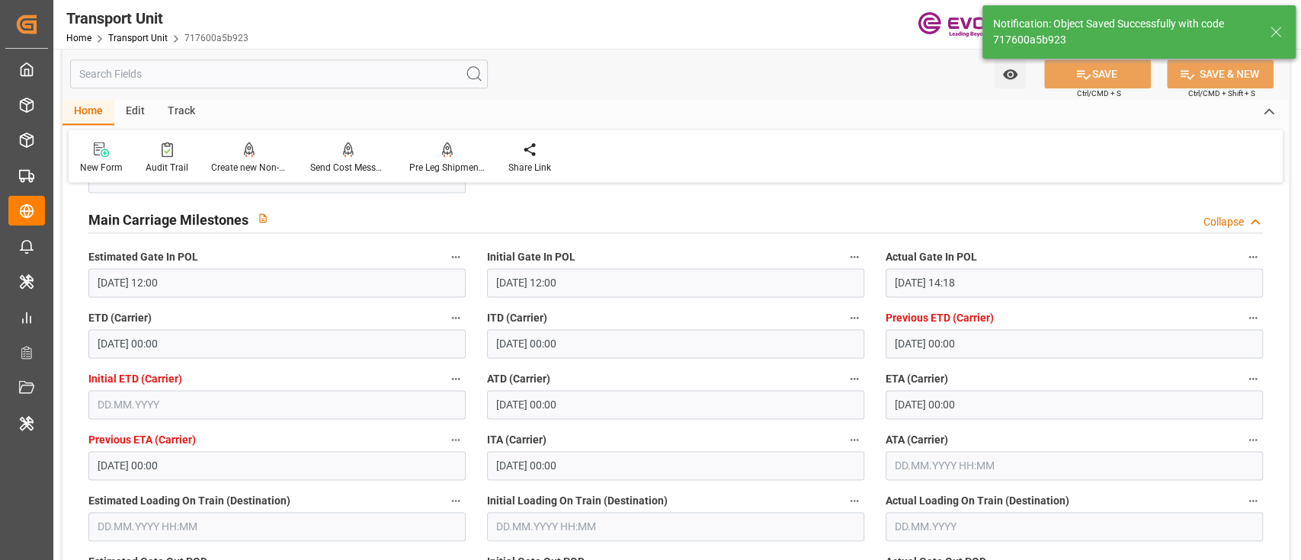
type input "14.08.2025 02:36"
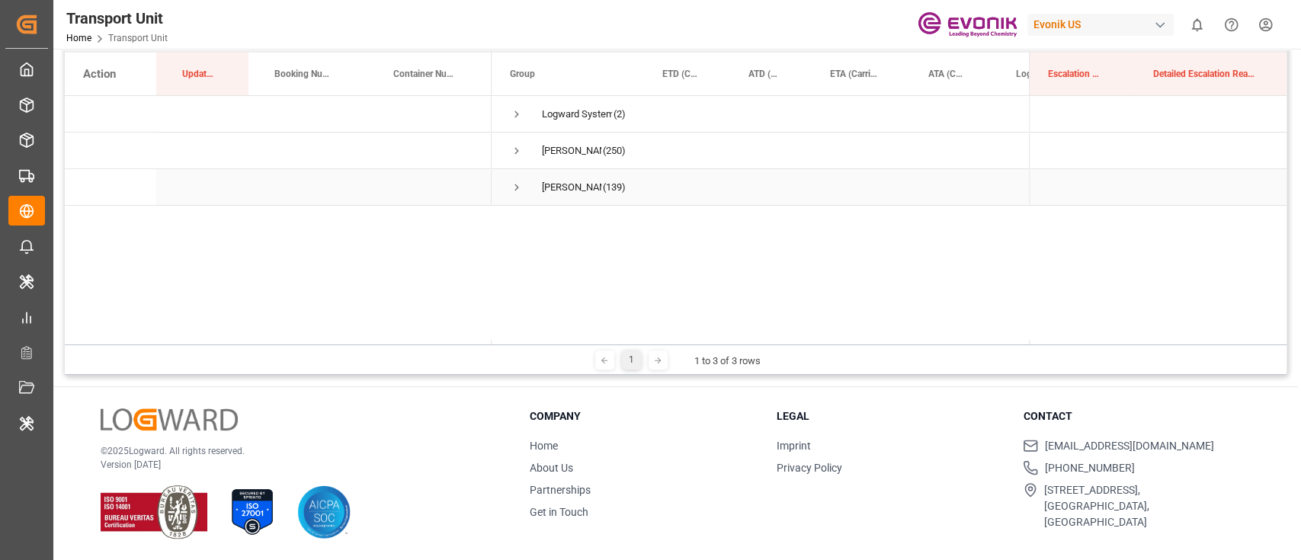
click at [517, 190] on span "Press SPACE to select this row." at bounding box center [517, 188] width 14 height 14
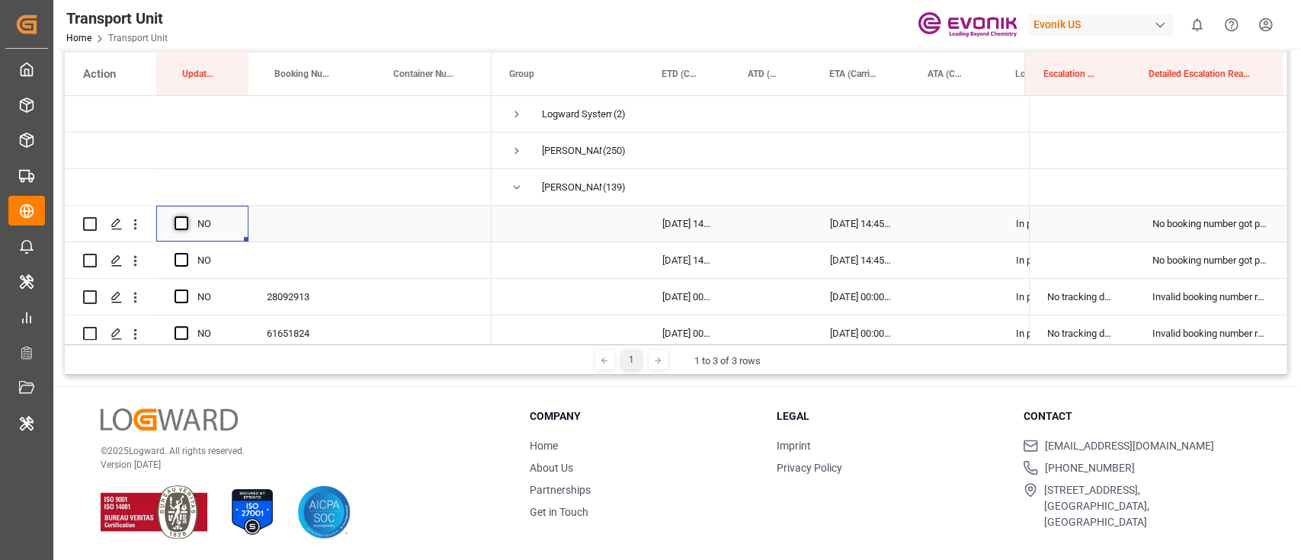
click at [185, 226] on span "Press SPACE to select this row." at bounding box center [182, 224] width 14 height 14
click at [186, 217] on input "Press SPACE to select this row." at bounding box center [186, 217] width 0 height 0
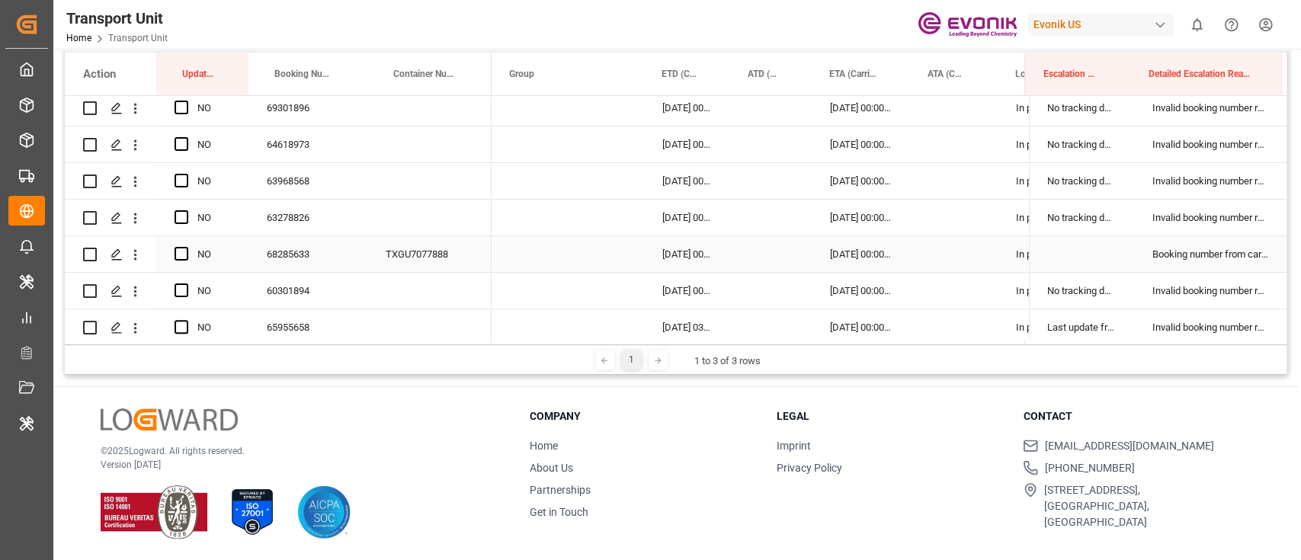
scroll to position [4269, 0]
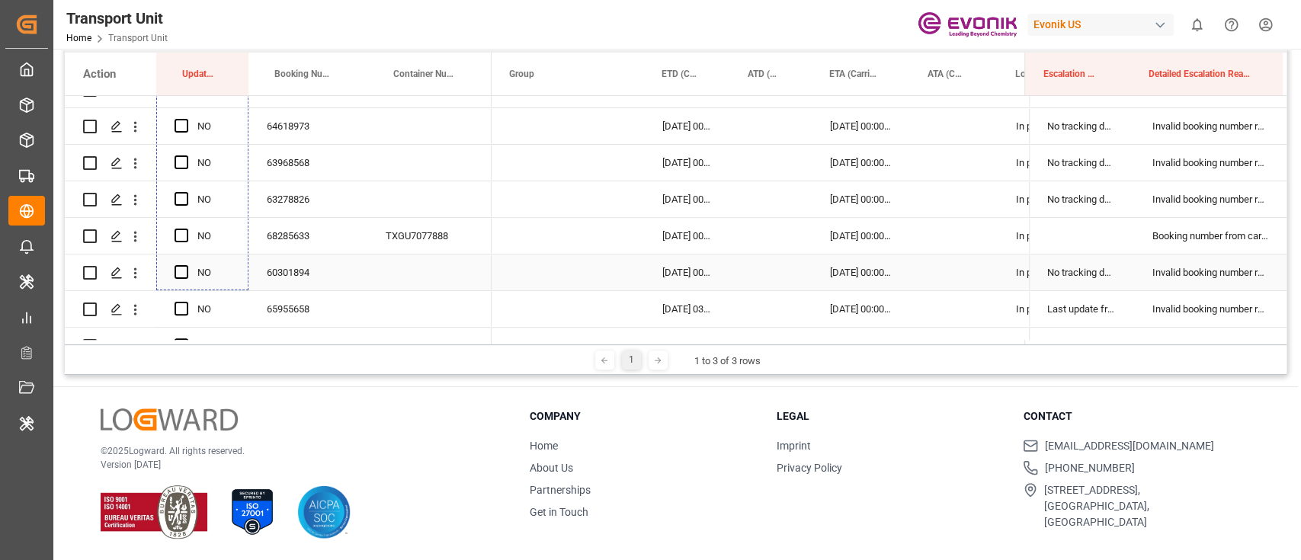
drag, startPoint x: 244, startPoint y: 236, endPoint x: 188, endPoint y: 268, distance: 64.2
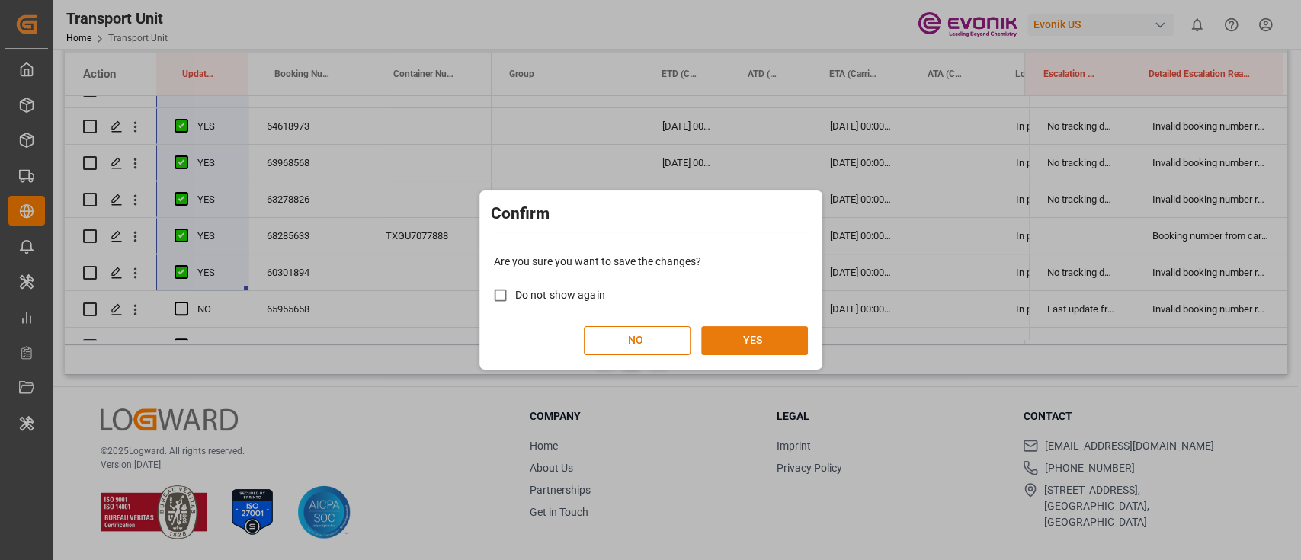
click at [797, 346] on button "YES" at bounding box center [754, 340] width 107 height 29
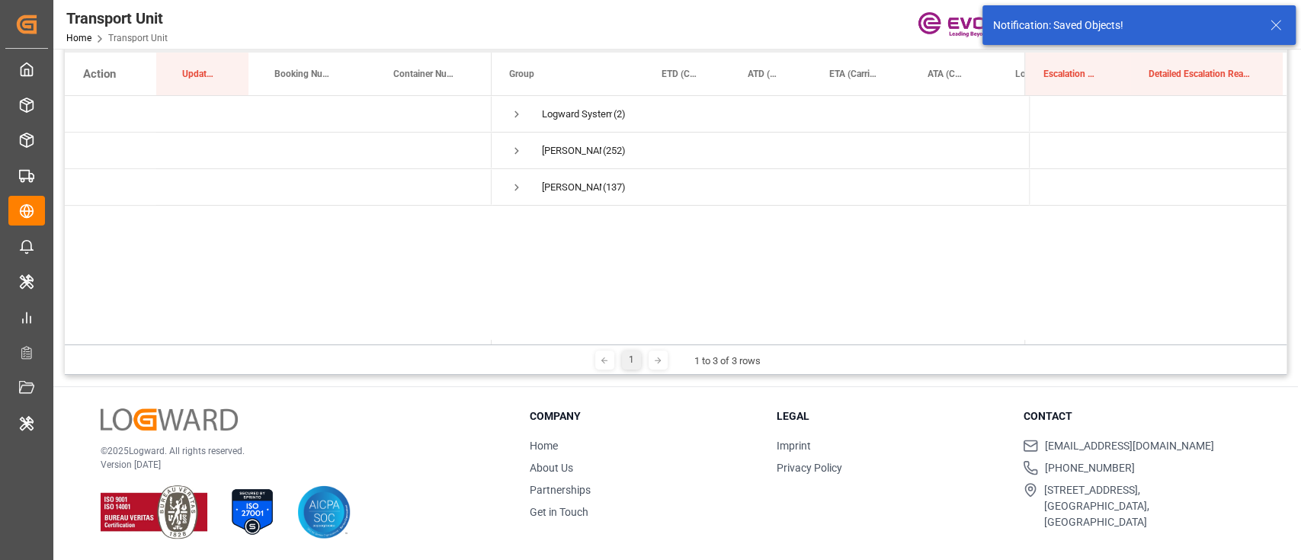
scroll to position [0, 0]
click at [526, 180] on span "Vipul Benurkar (137)" at bounding box center [568, 187] width 116 height 34
click at [518, 197] on span "Press SPACE to select this row." at bounding box center [517, 187] width 14 height 35
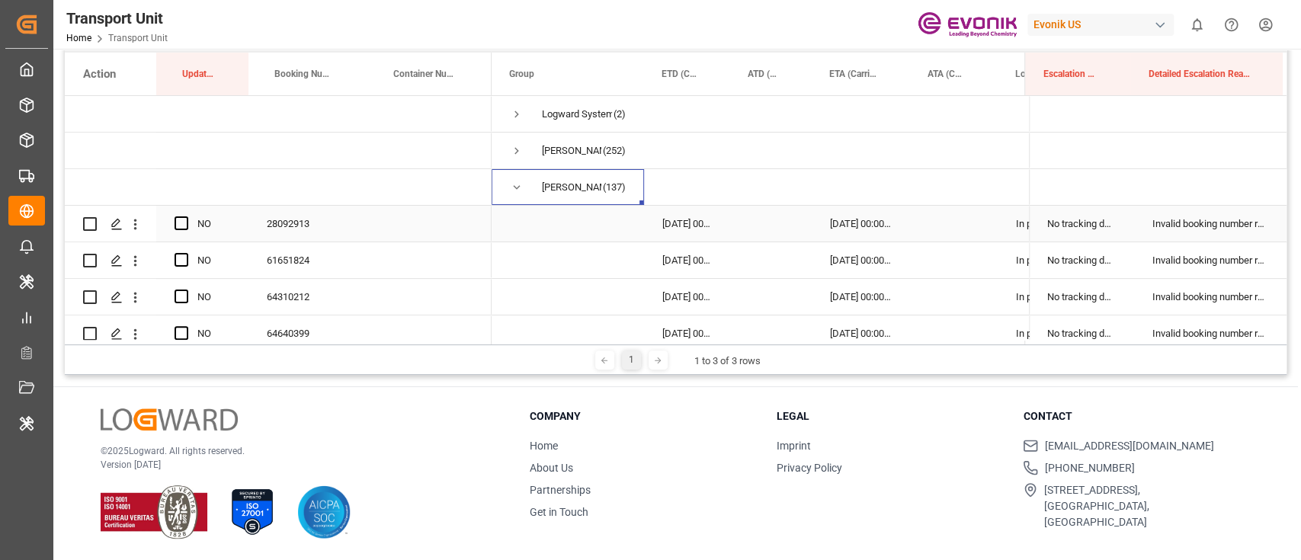
click at [181, 223] on span "Press SPACE to select this row." at bounding box center [182, 224] width 14 height 14
click at [186, 217] on input "Press SPACE to select this row." at bounding box center [186, 217] width 0 height 0
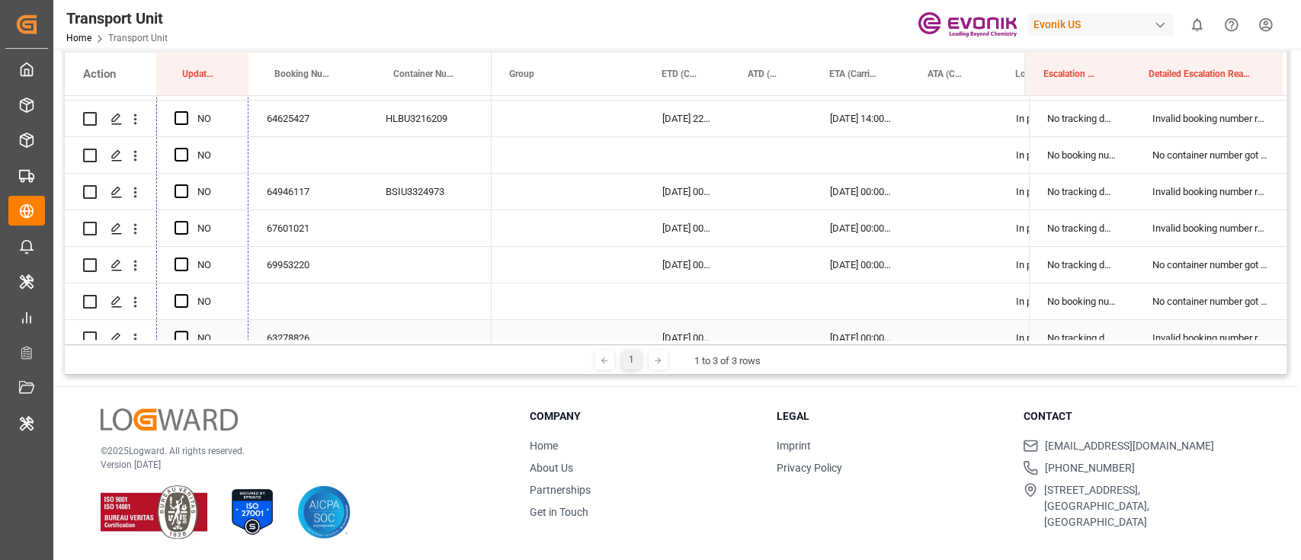
scroll to position [4777, 0]
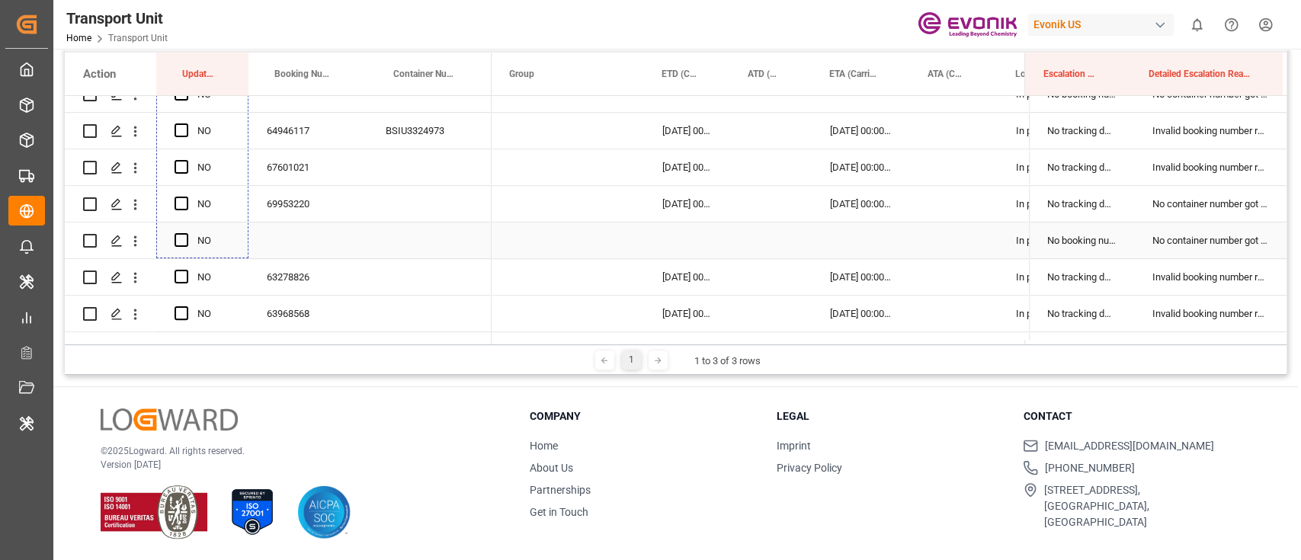
drag, startPoint x: 244, startPoint y: 236, endPoint x: 215, endPoint y: 239, distance: 29.1
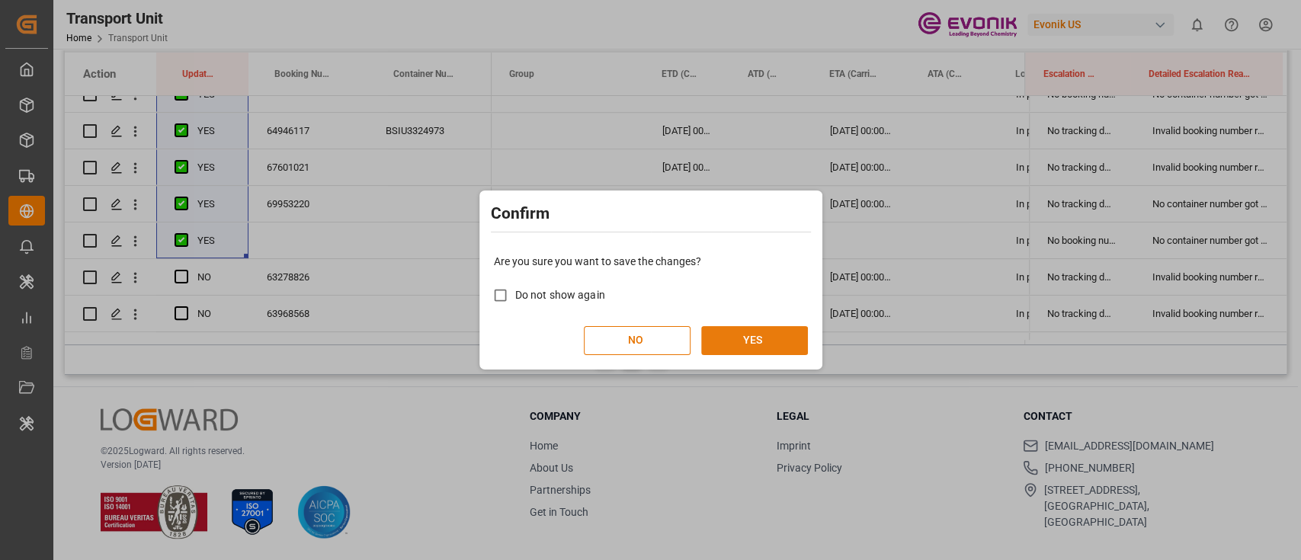
click at [756, 336] on button "YES" at bounding box center [754, 340] width 107 height 29
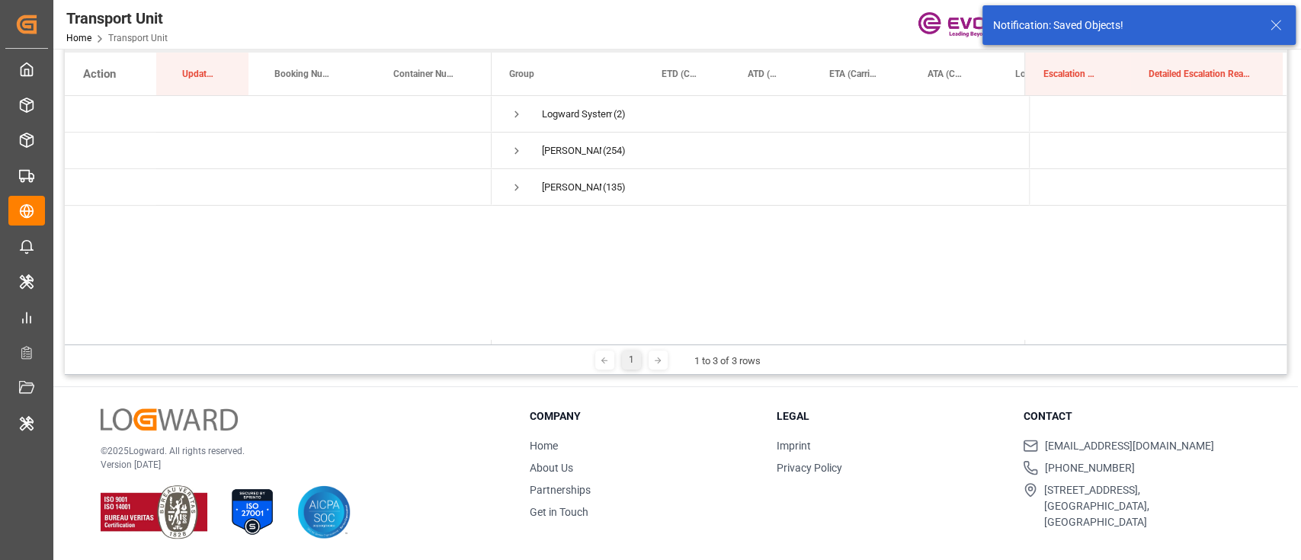
scroll to position [0, 0]
click at [538, 189] on span "Vipul Benurkar (135)" at bounding box center [568, 187] width 116 height 34
click at [510, 201] on span "Press SPACE to select this row." at bounding box center [517, 187] width 14 height 35
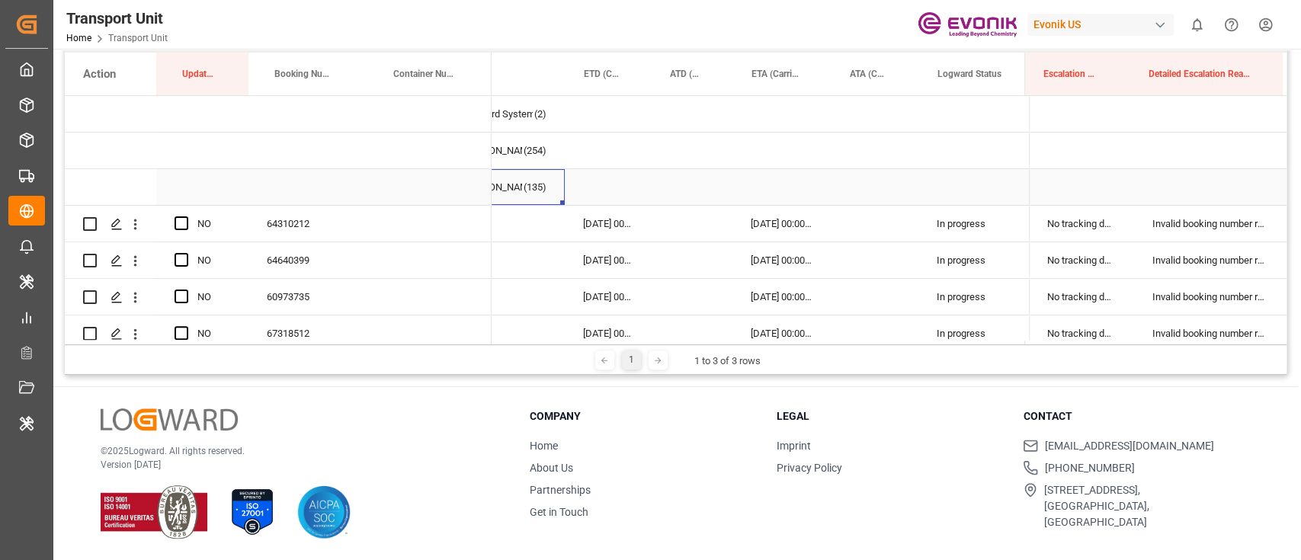
scroll to position [0, 82]
click at [185, 214] on div "Press SPACE to select this row." at bounding box center [186, 224] width 23 height 35
click at [183, 218] on span "Press SPACE to select this row." at bounding box center [182, 224] width 14 height 14
click at [186, 217] on input "Press SPACE to select this row." at bounding box center [186, 217] width 0 height 0
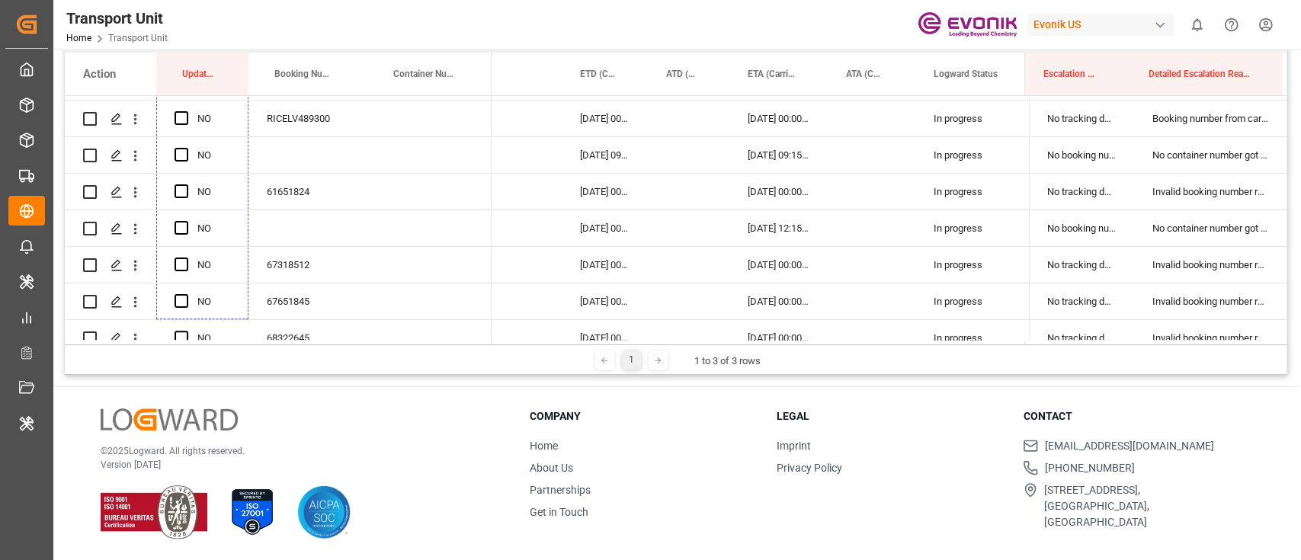
scroll to position [813, 0]
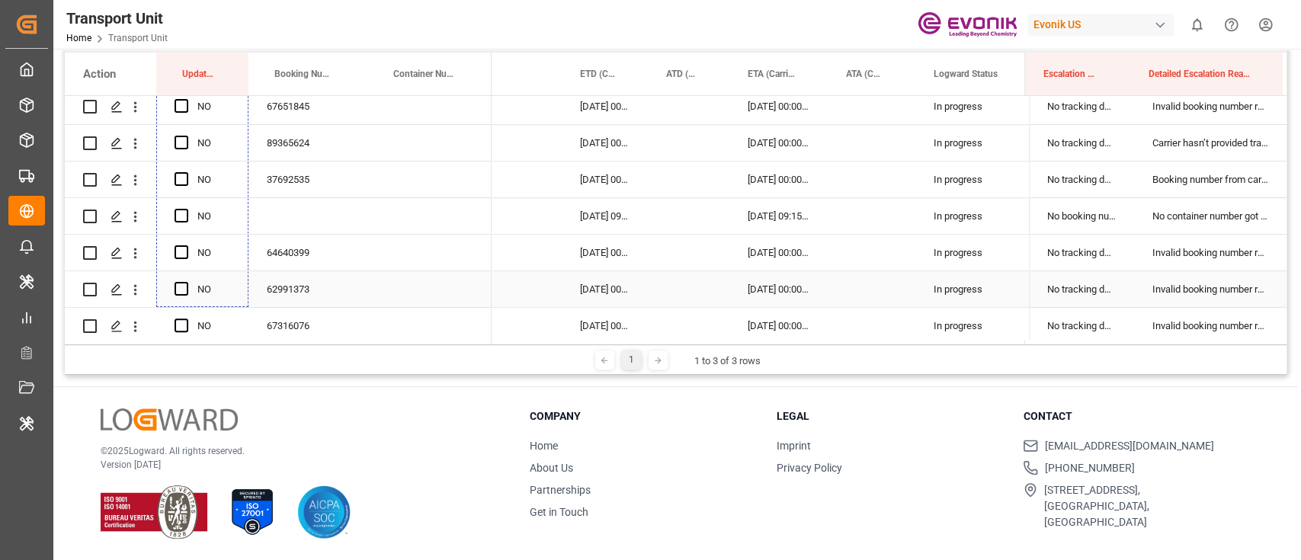
drag, startPoint x: 244, startPoint y: 239, endPoint x: 204, endPoint y: 289, distance: 64.5
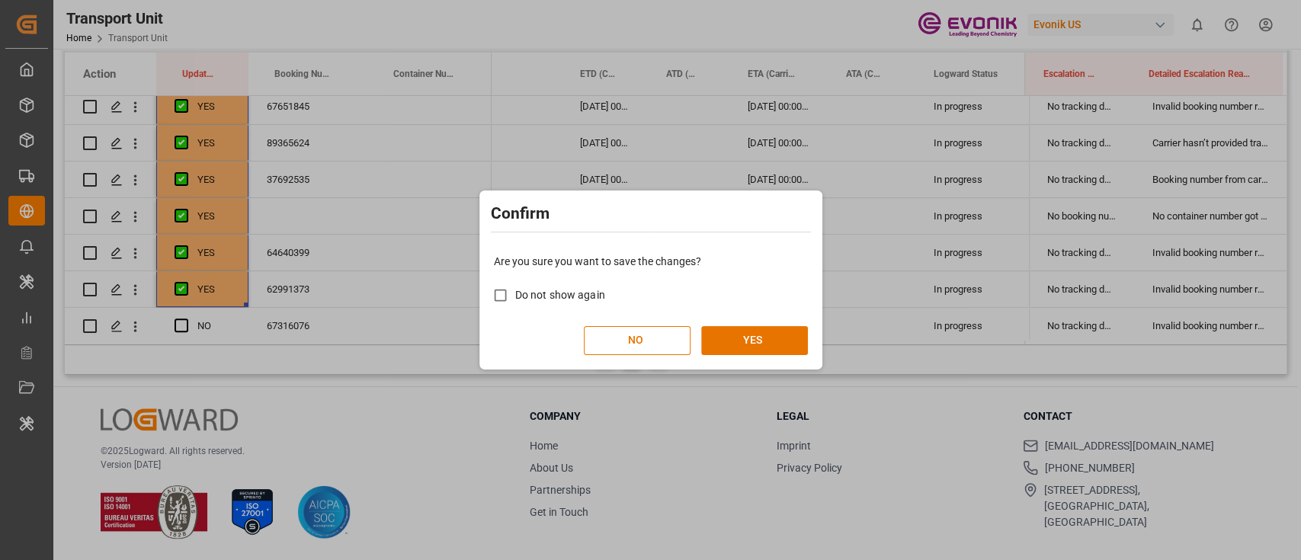
click at [778, 324] on div "Are you sure you want to save the changes? Do not show again NO YES" at bounding box center [650, 304] width 335 height 123
click at [778, 332] on button "YES" at bounding box center [754, 340] width 107 height 29
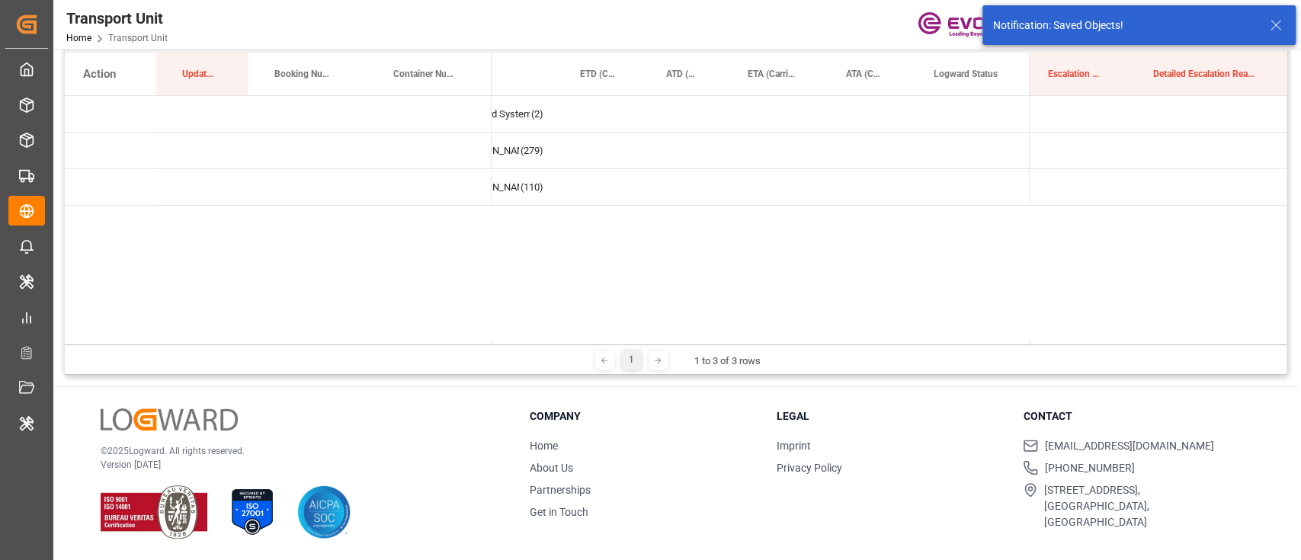
scroll to position [0, 0]
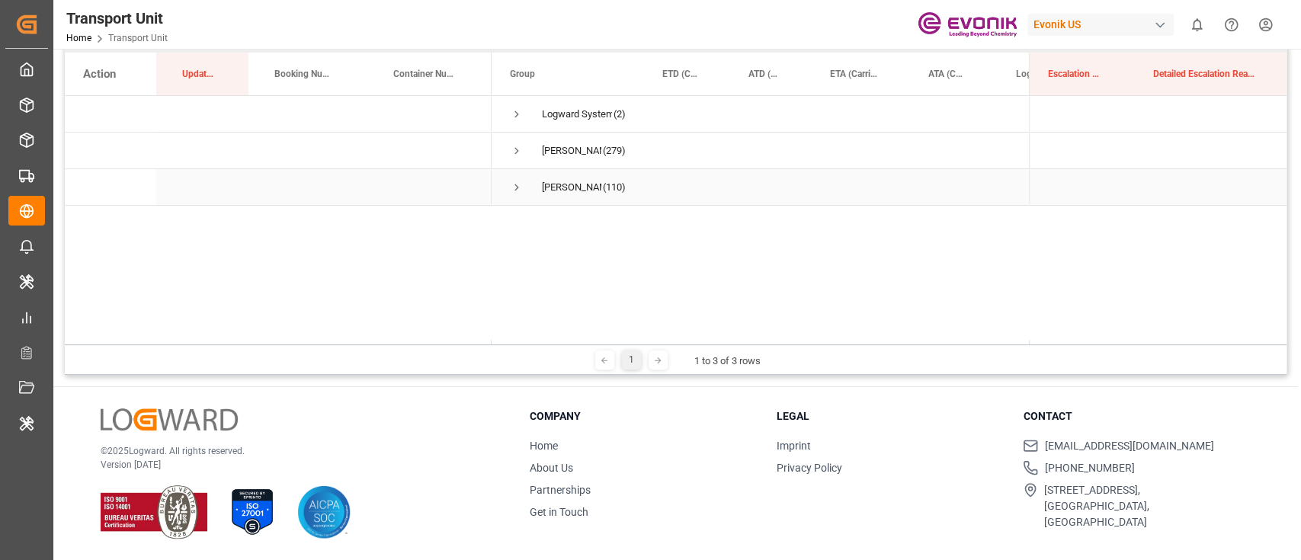
click at [515, 182] on span "Press SPACE to select this row." at bounding box center [517, 188] width 14 height 14
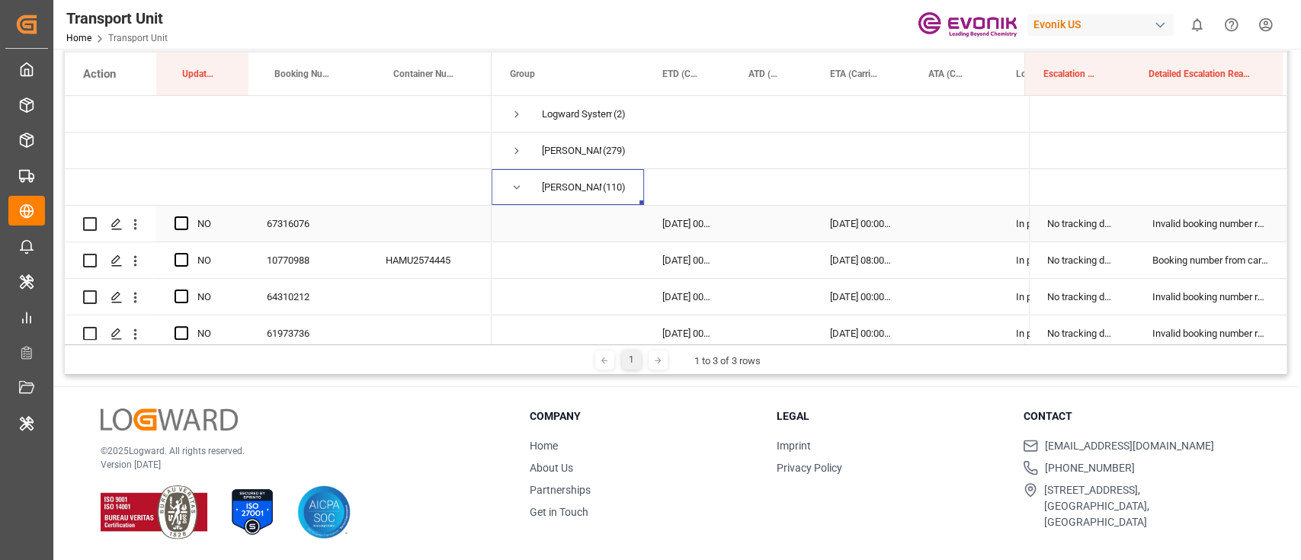
click at [175, 213] on div "Press SPACE to select this row." at bounding box center [186, 224] width 23 height 35
click at [185, 225] on span "Press SPACE to select this row." at bounding box center [182, 224] width 14 height 14
click at [186, 217] on input "Press SPACE to select this row." at bounding box center [186, 217] width 0 height 0
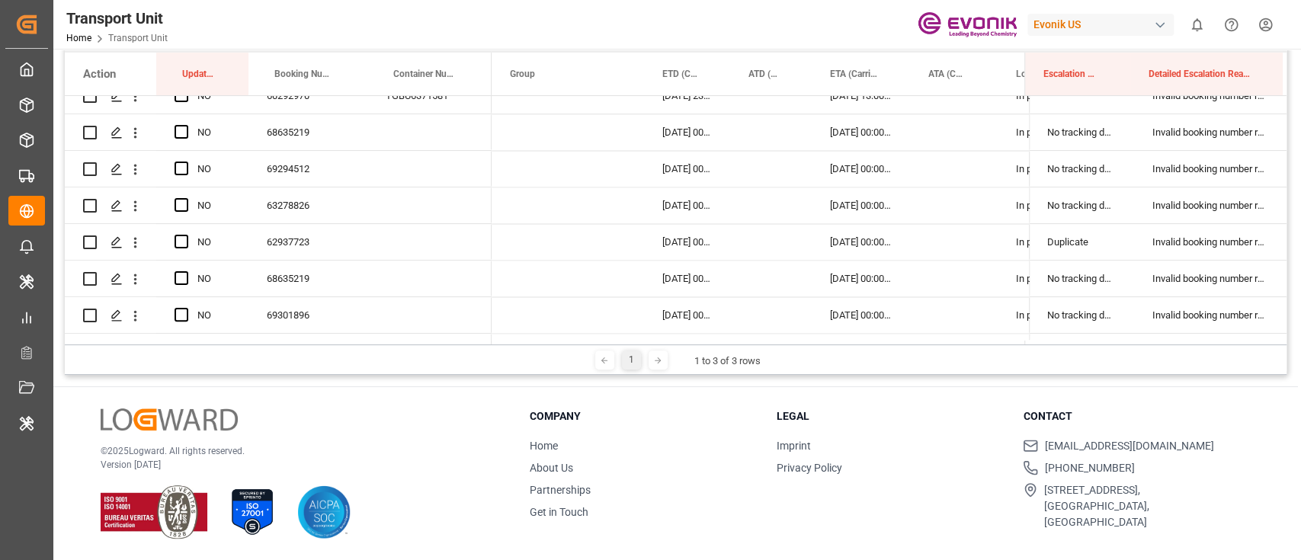
scroll to position [1514, 0]
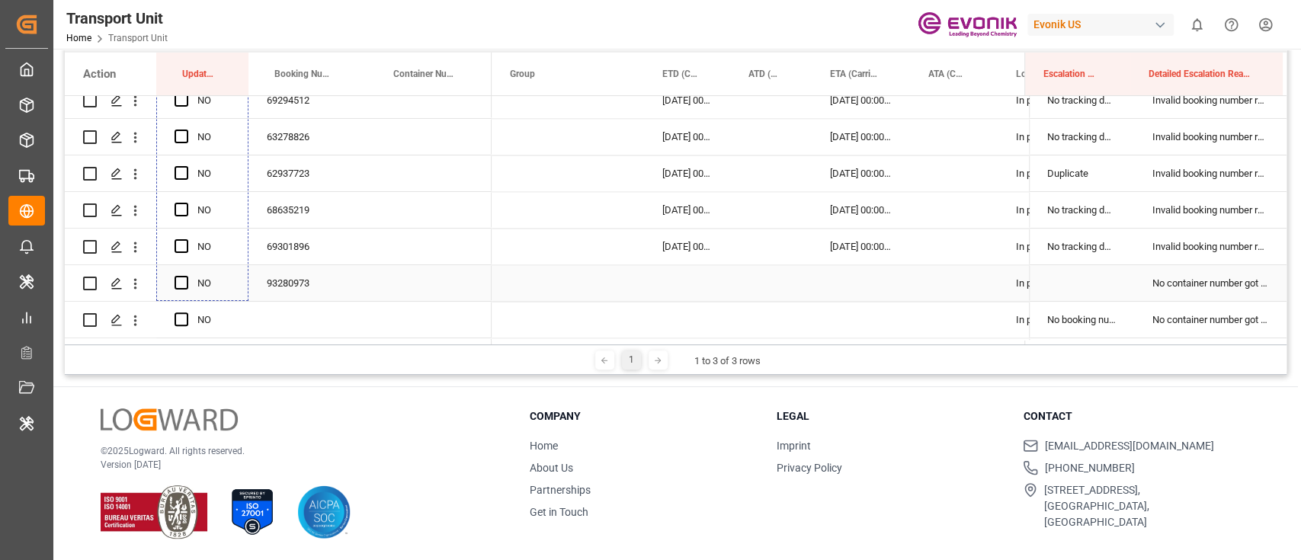
drag, startPoint x: 245, startPoint y: 237, endPoint x: 179, endPoint y: 268, distance: 72.6
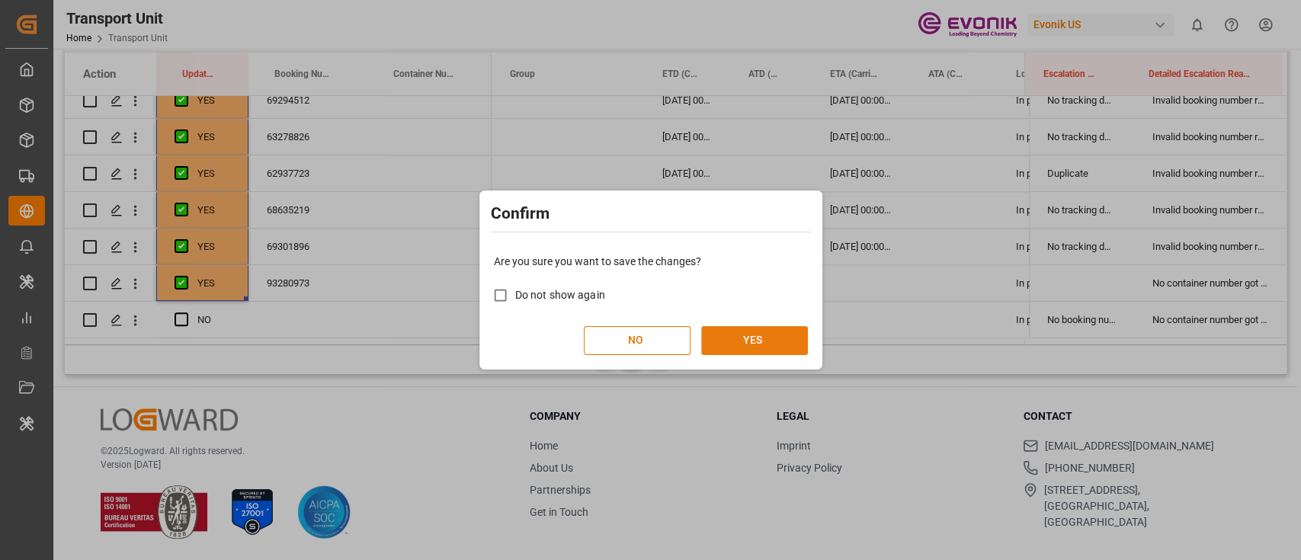
click at [750, 338] on button "YES" at bounding box center [754, 340] width 107 height 29
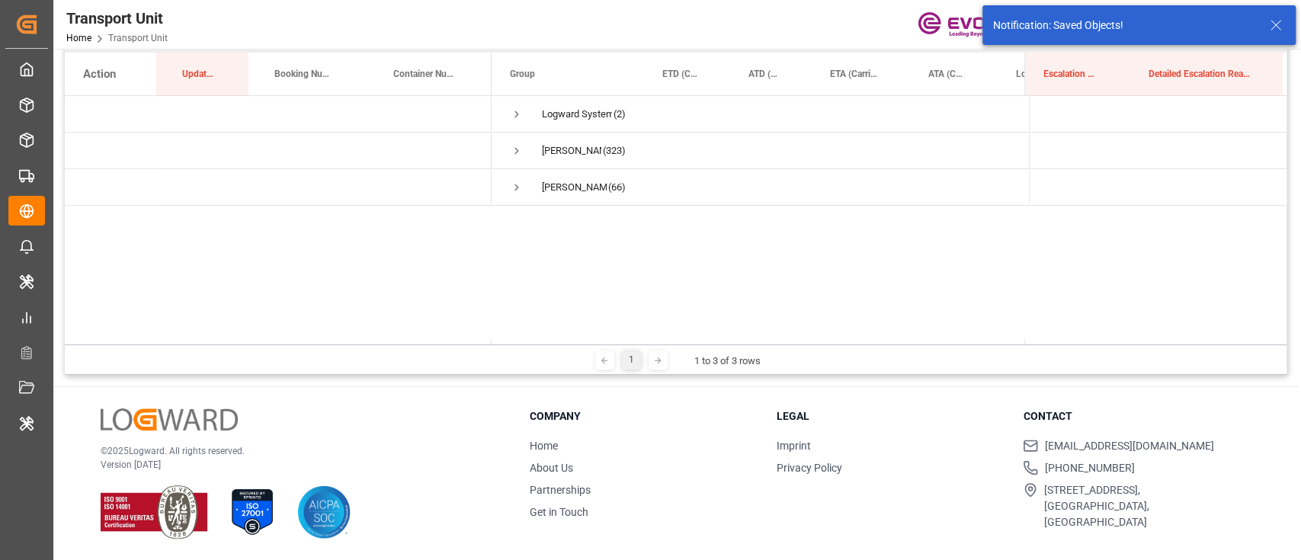
scroll to position [0, 0]
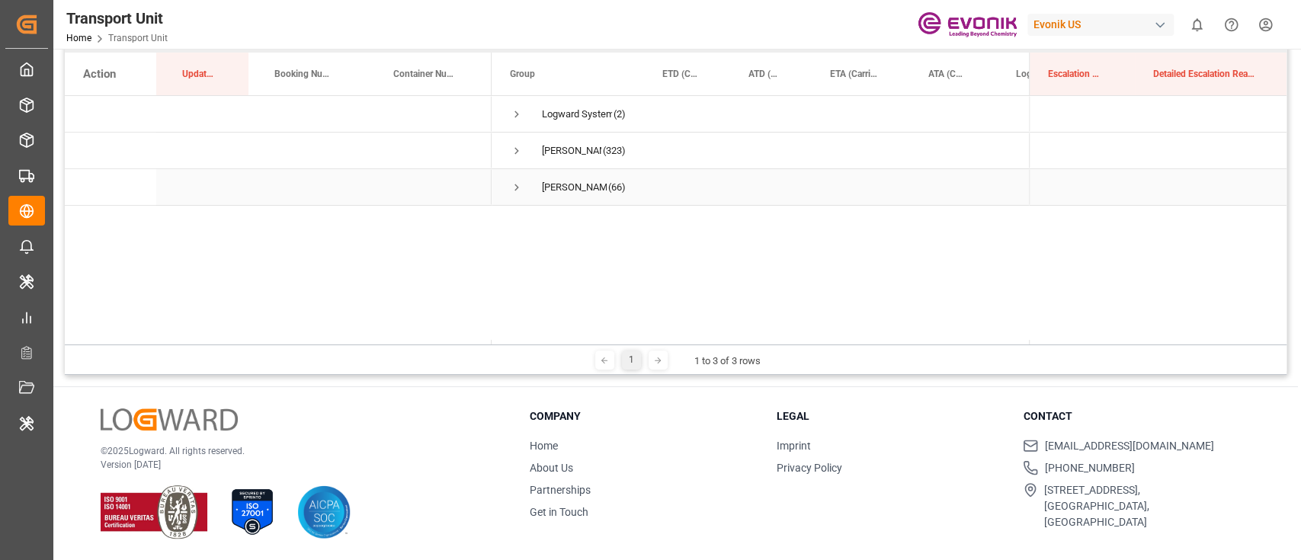
click at [529, 194] on span "Vipul Benurkar (66)" at bounding box center [568, 187] width 116 height 34
click at [528, 186] on span "Vipul Benurkar (66)" at bounding box center [568, 187] width 116 height 34
click at [507, 176] on div "Vipul Benurkar (66)" at bounding box center [568, 187] width 152 height 36
click at [509, 186] on div "Vipul Benurkar (66)" at bounding box center [568, 187] width 152 height 36
click at [519, 194] on span "Press SPACE to select this row." at bounding box center [517, 188] width 14 height 14
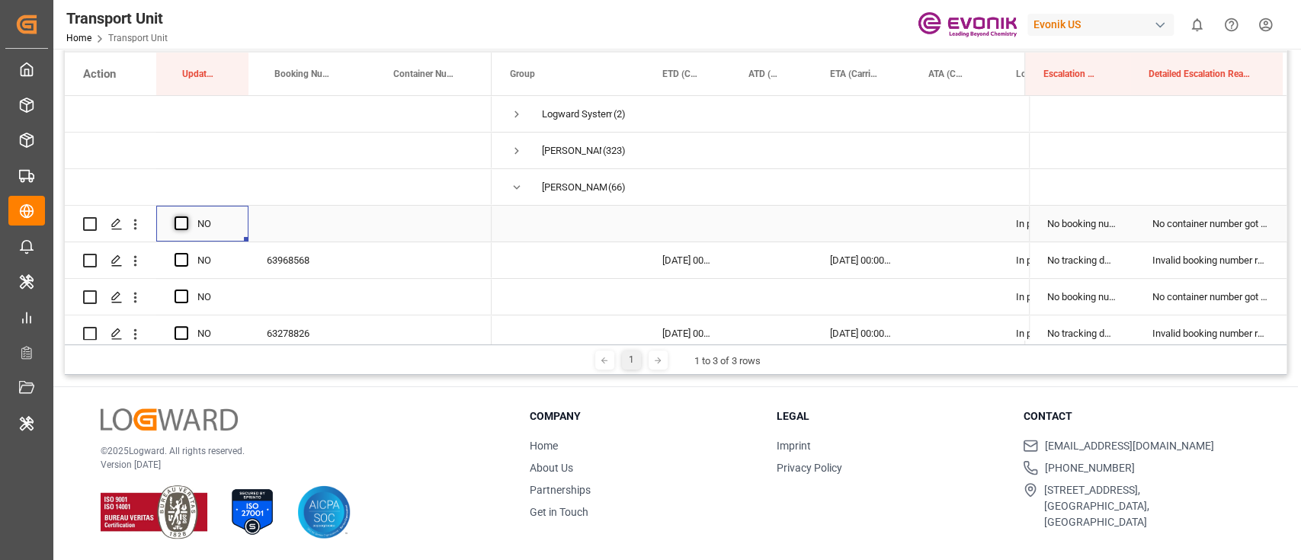
click at [186, 218] on span "Press SPACE to select this row." at bounding box center [182, 224] width 14 height 14
click at [186, 217] on input "Press SPACE to select this row." at bounding box center [186, 217] width 0 height 0
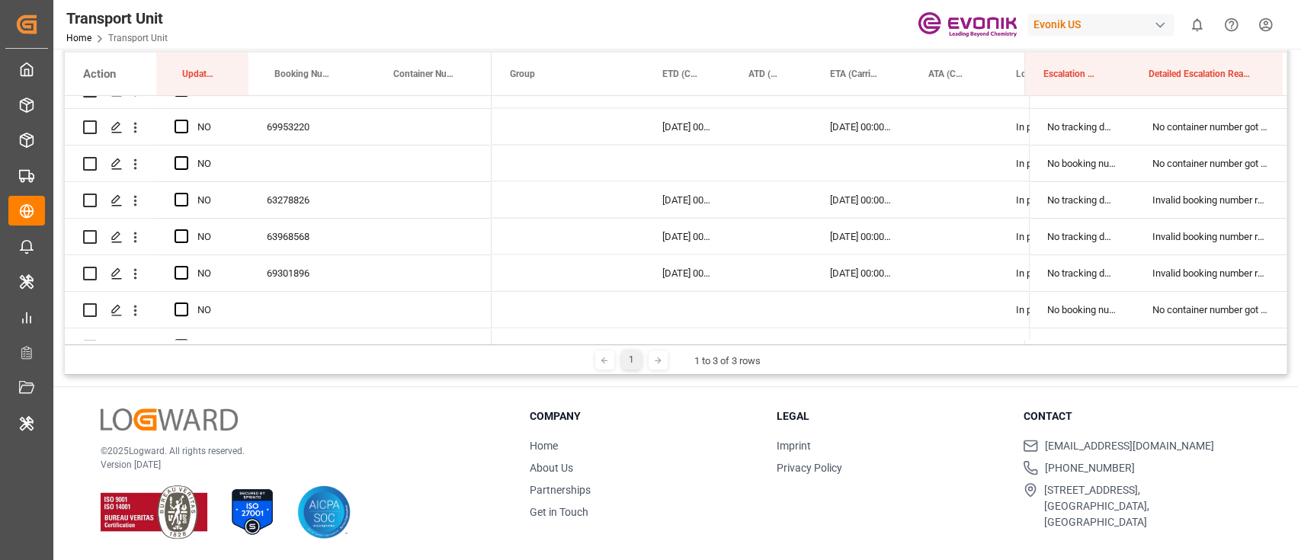
scroll to position [2286, 0]
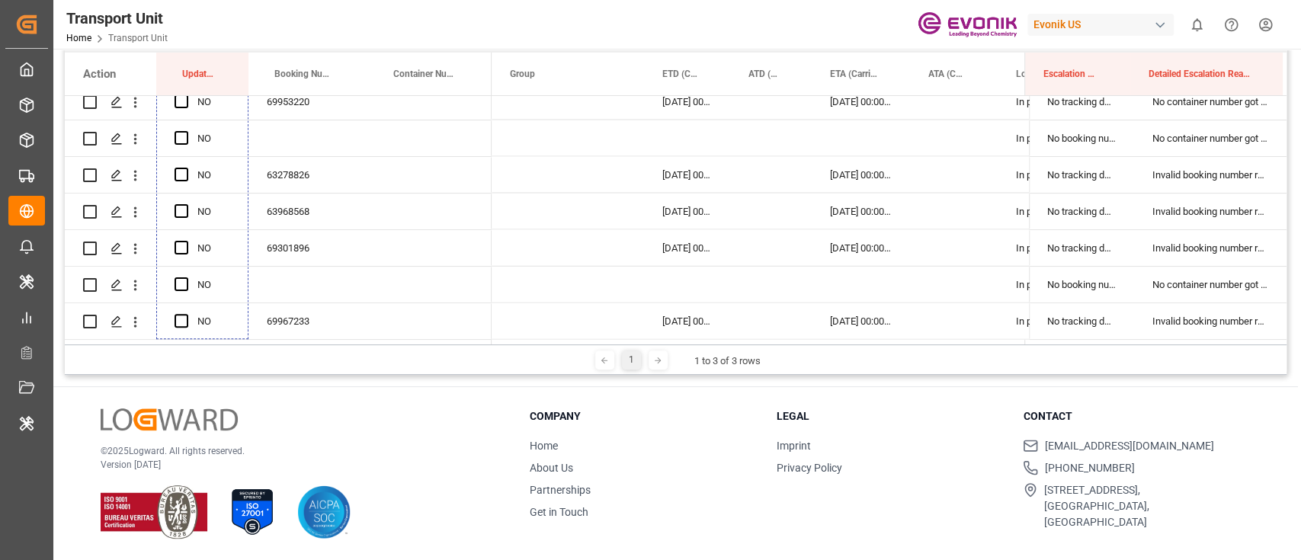
drag, startPoint x: 246, startPoint y: 239, endPoint x: 216, endPoint y: 282, distance: 53.1
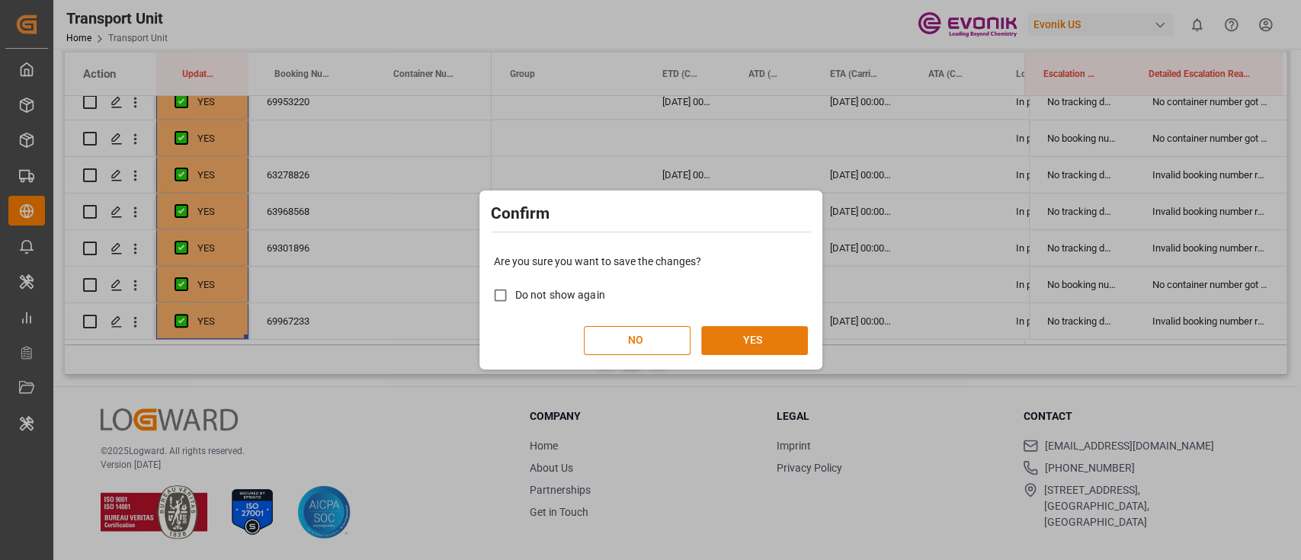
click at [786, 345] on button "YES" at bounding box center [754, 340] width 107 height 29
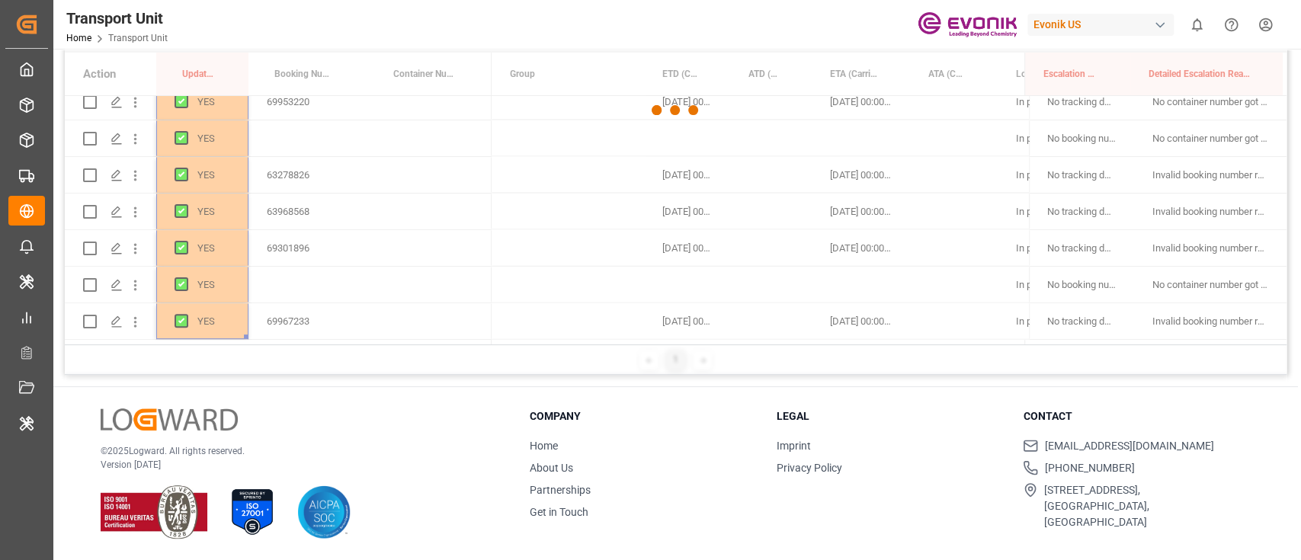
scroll to position [1, 0]
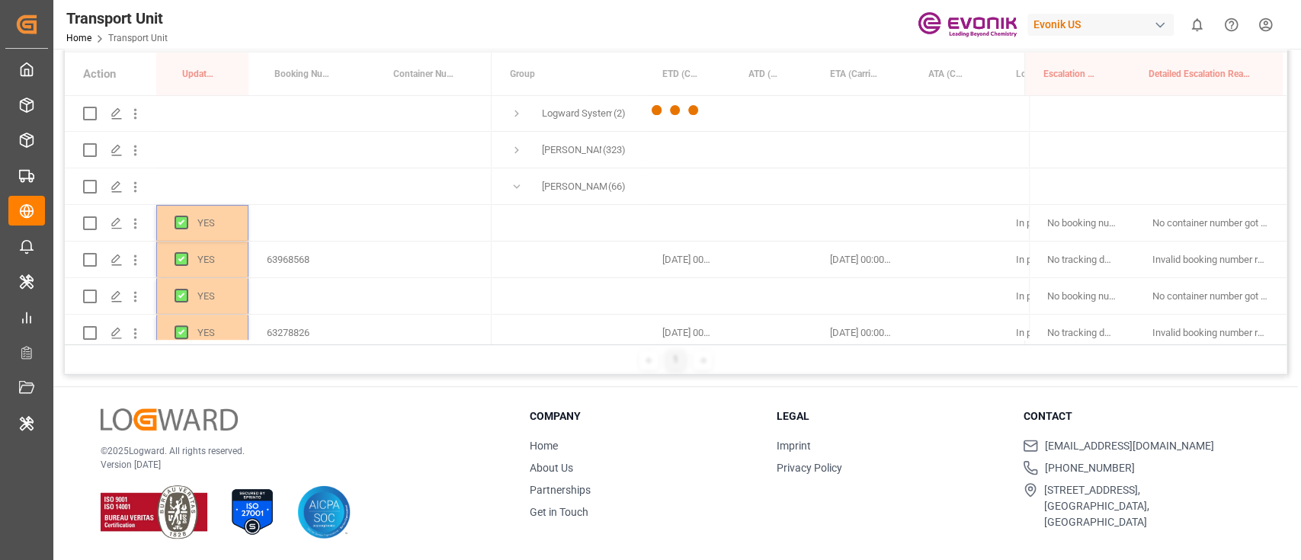
drag, startPoint x: 786, startPoint y: 344, endPoint x: 769, endPoint y: 345, distance: 17.6
click at [775, 345] on div at bounding box center [676, 110] width 1222 height 551
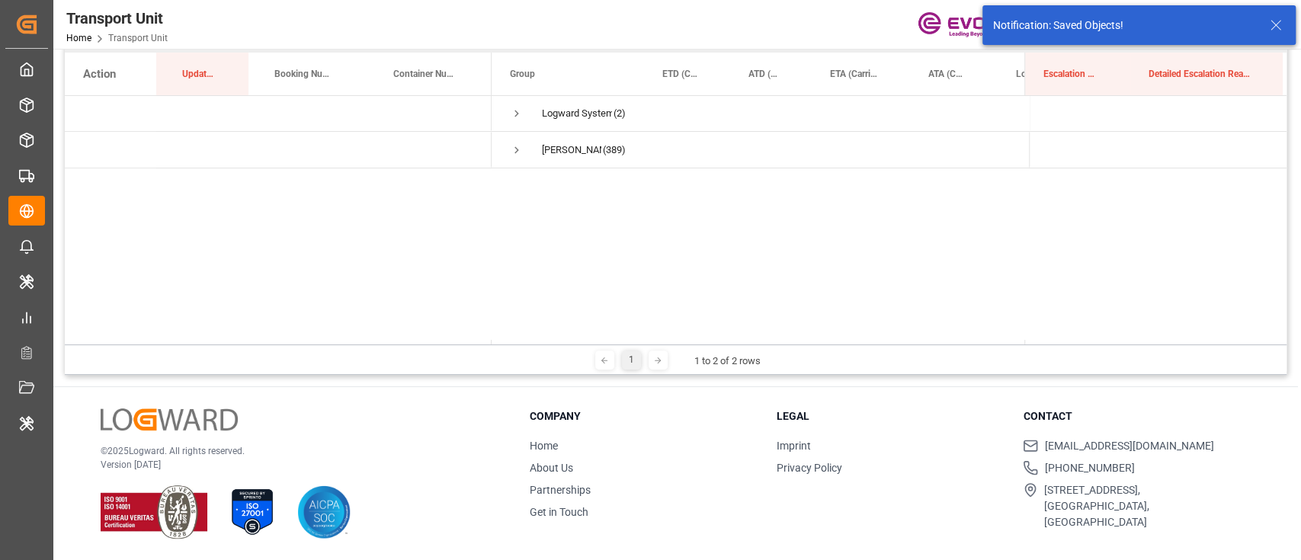
scroll to position [0, 0]
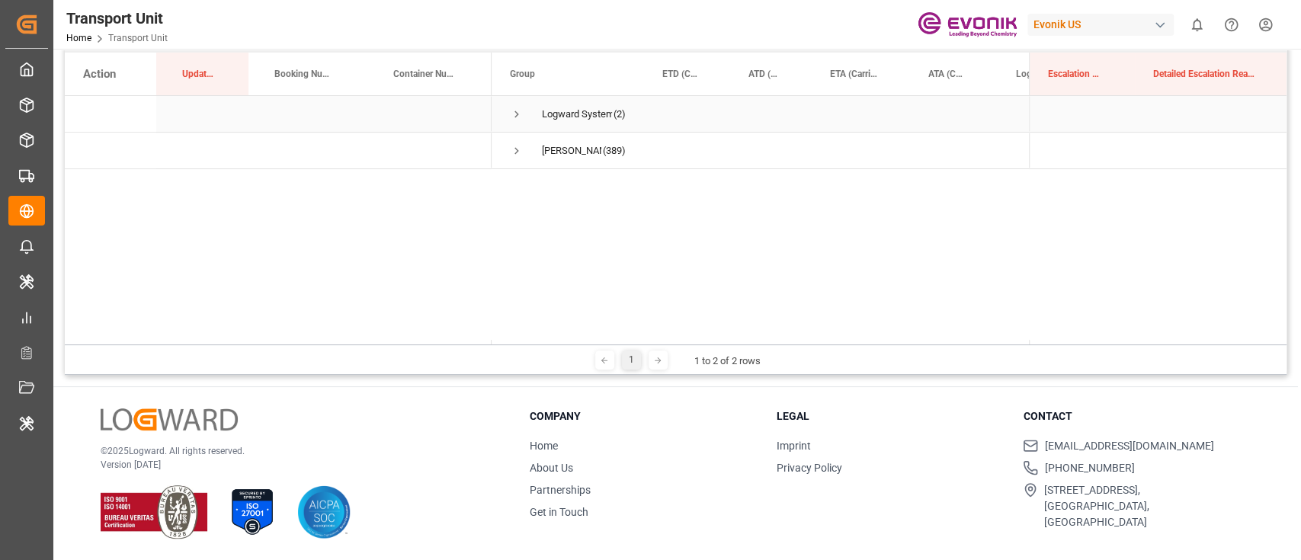
click at [508, 114] on div "Logward System (2)" at bounding box center [568, 114] width 152 height 36
click at [515, 114] on span "Press SPACE to select this row." at bounding box center [517, 114] width 14 height 14
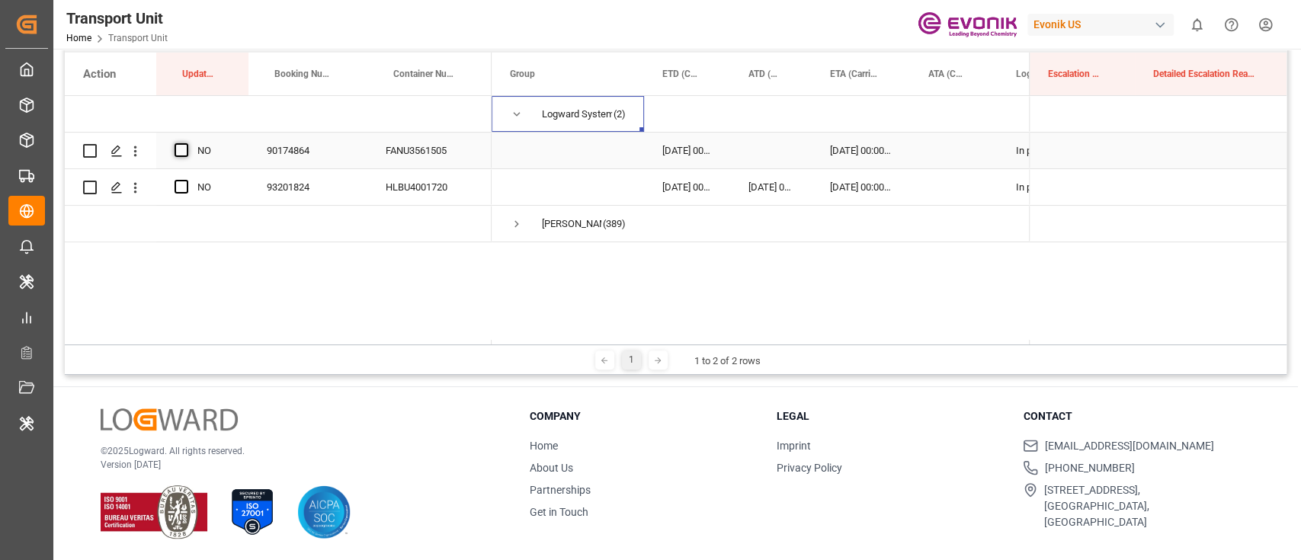
click at [181, 145] on span "Press SPACE to select this row." at bounding box center [182, 150] width 14 height 14
click at [186, 143] on input "Press SPACE to select this row." at bounding box center [186, 143] width 0 height 0
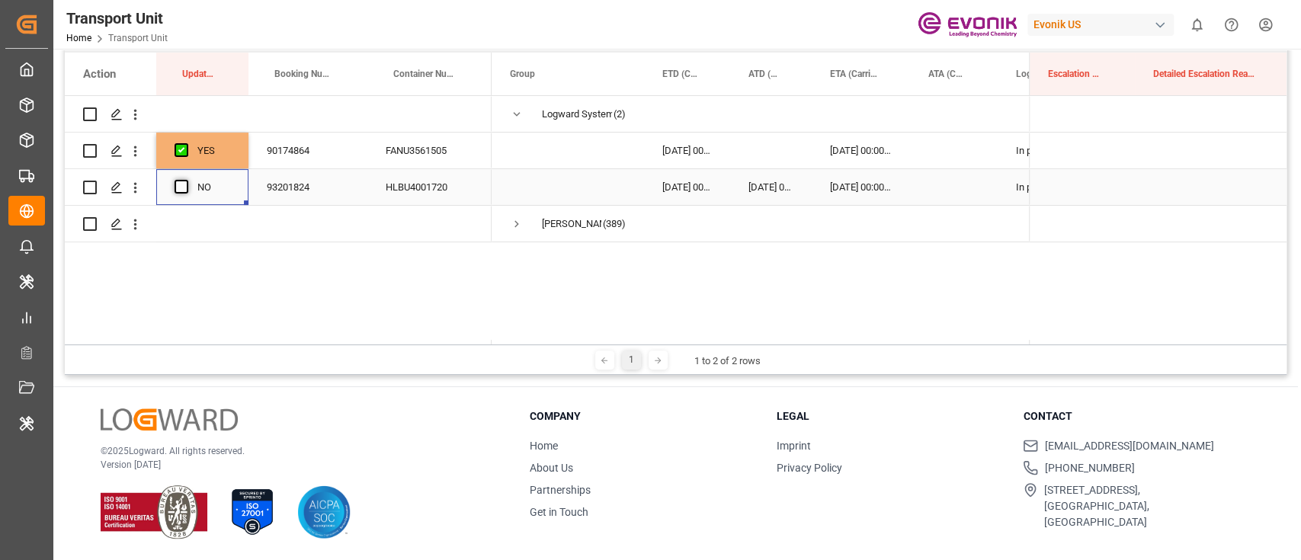
click at [178, 186] on span "Press SPACE to select this row." at bounding box center [182, 187] width 14 height 14
click at [186, 180] on input "Press SPACE to select this row." at bounding box center [186, 180] width 0 height 0
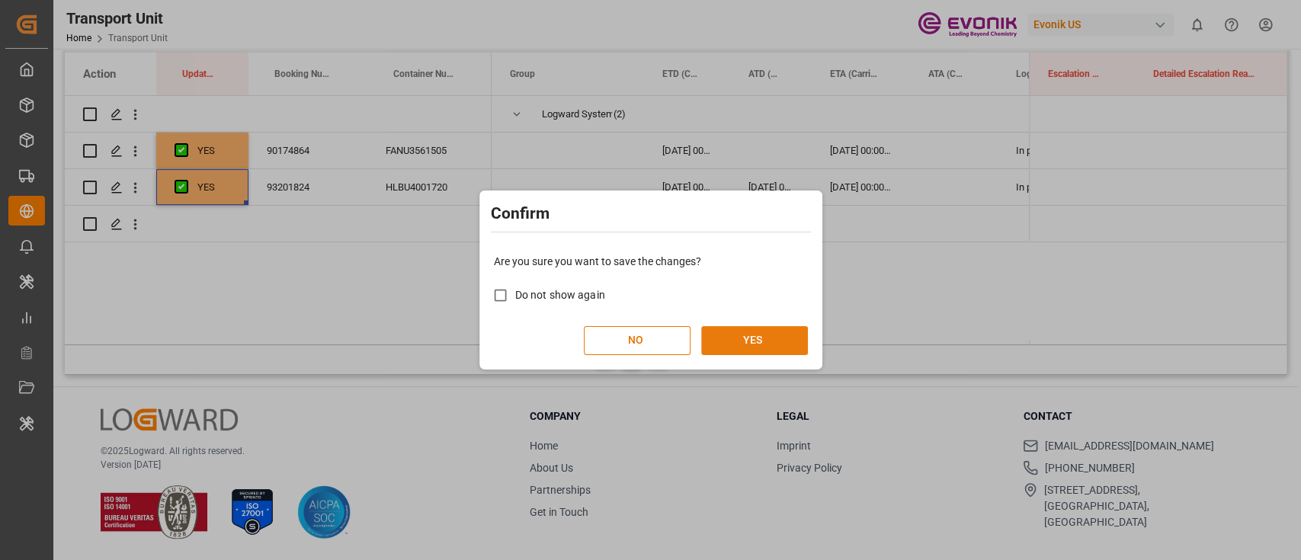
click at [768, 333] on button "YES" at bounding box center [754, 340] width 107 height 29
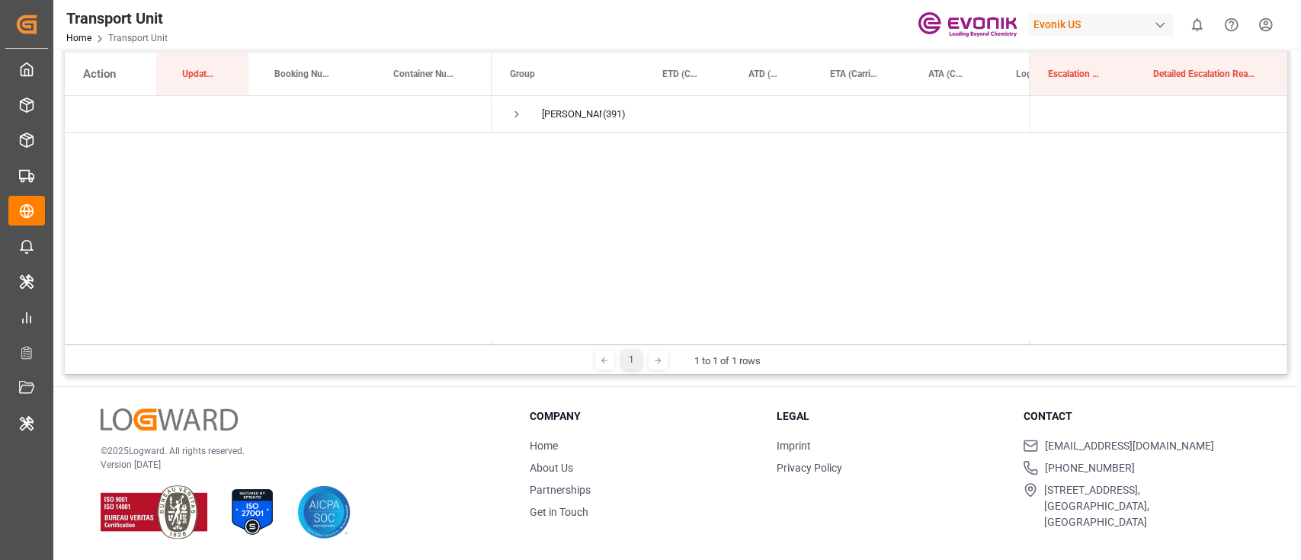
scroll to position [22, 0]
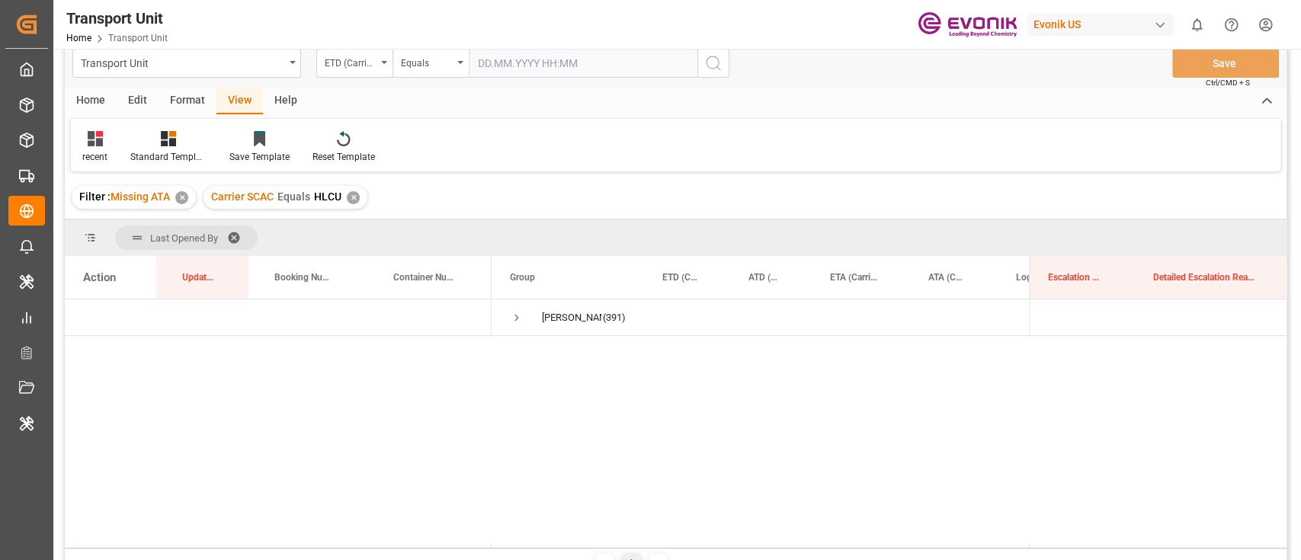
click at [560, 76] on input "text" at bounding box center [583, 63] width 229 height 29
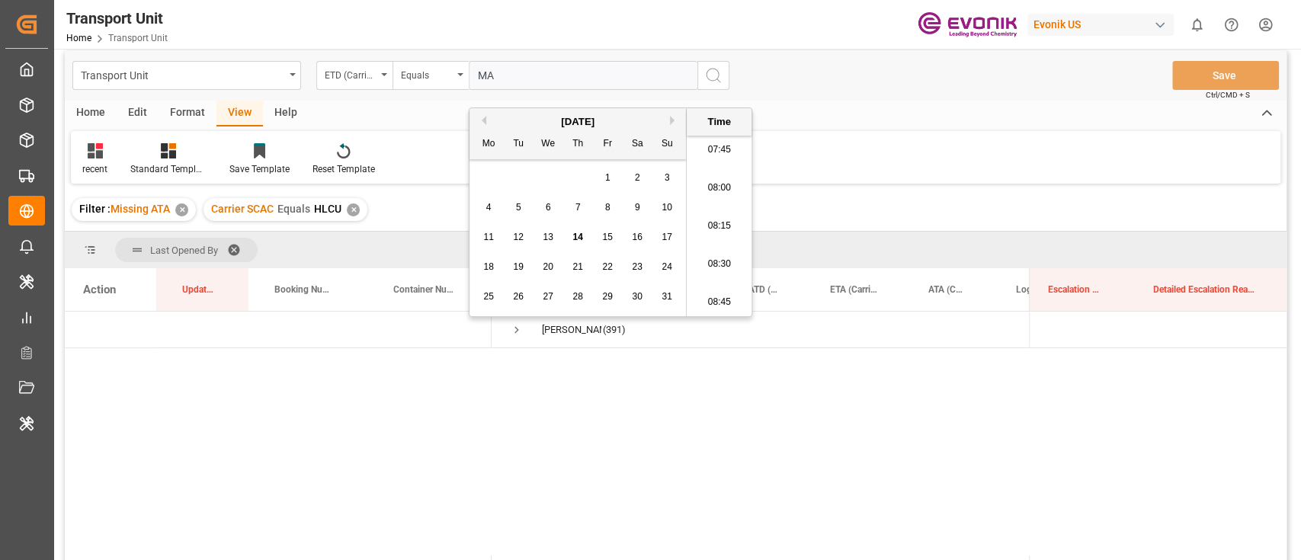
scroll to position [0, 0]
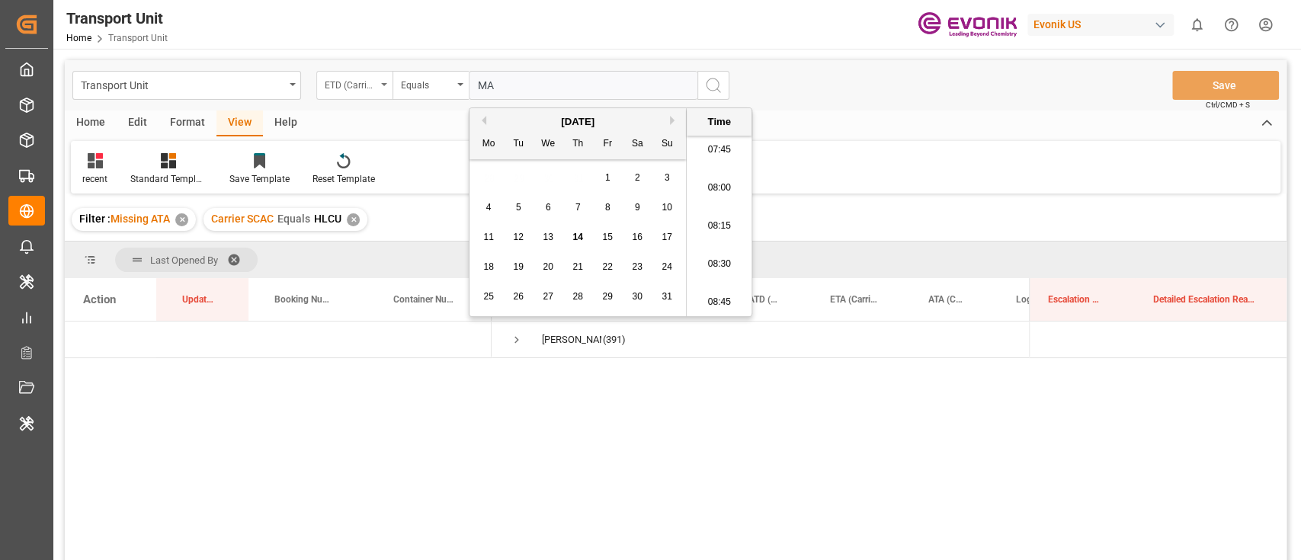
type input "MA"
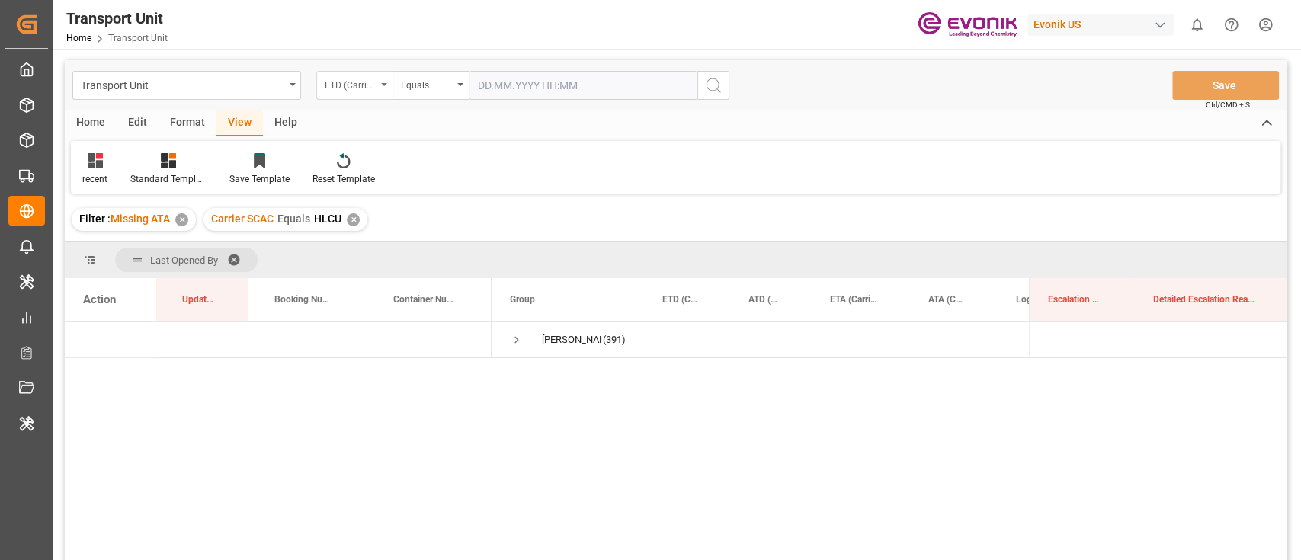
click at [365, 85] on div "ETD (Carrier)" at bounding box center [351, 84] width 52 height 18
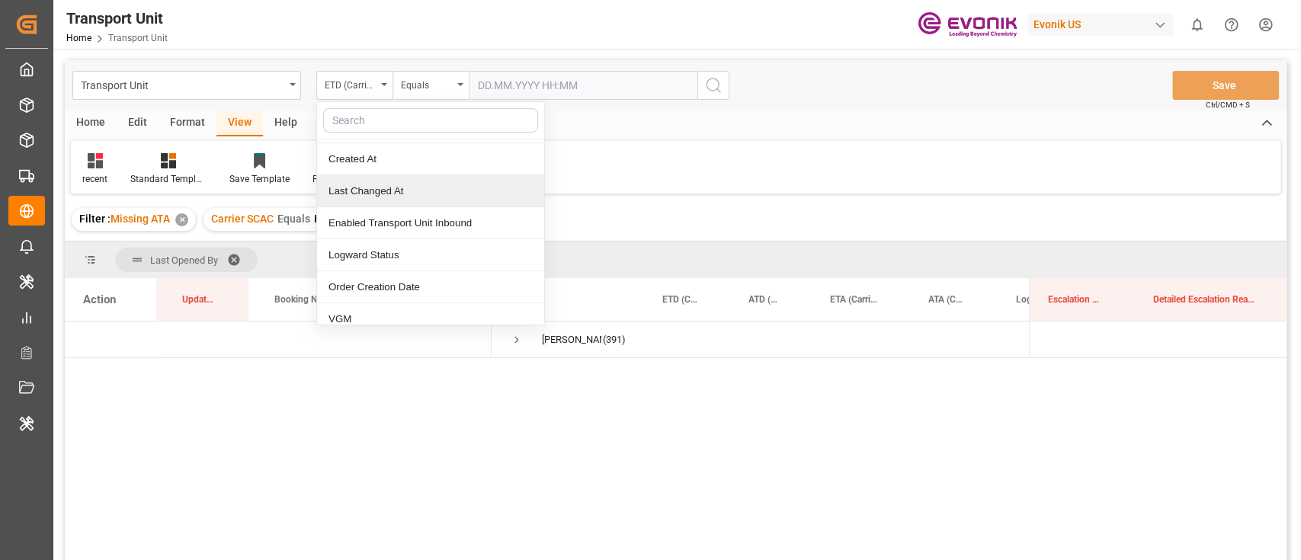
scroll to position [101, 0]
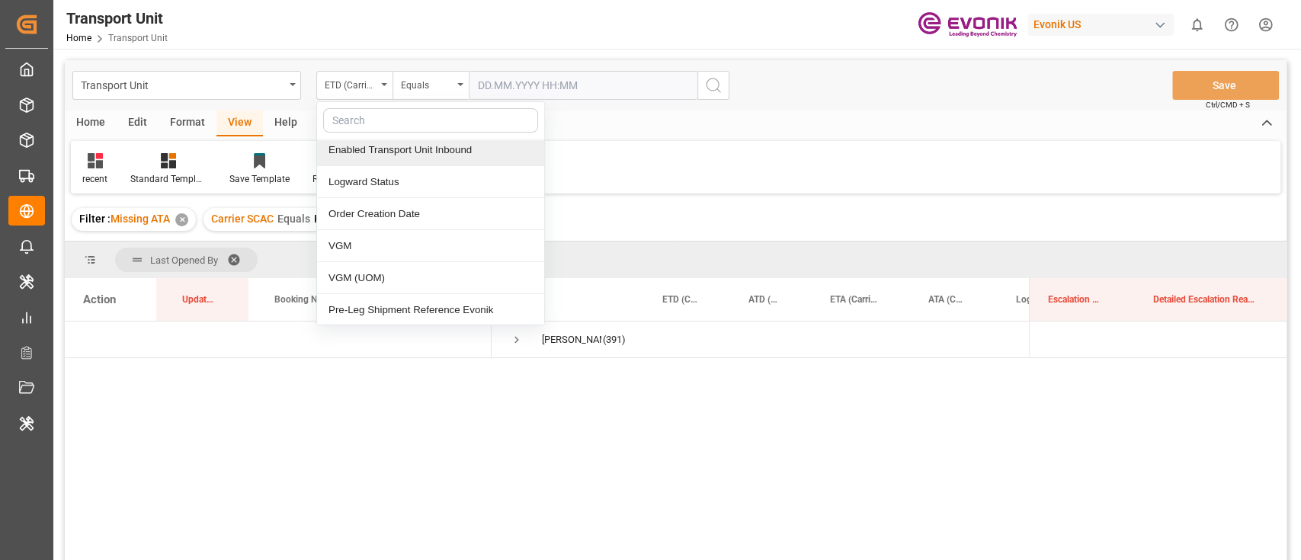
click at [385, 120] on input "text" at bounding box center [430, 120] width 215 height 24
type input "CA"
click at [382, 147] on div "Carrier SCAC" at bounding box center [430, 150] width 227 height 32
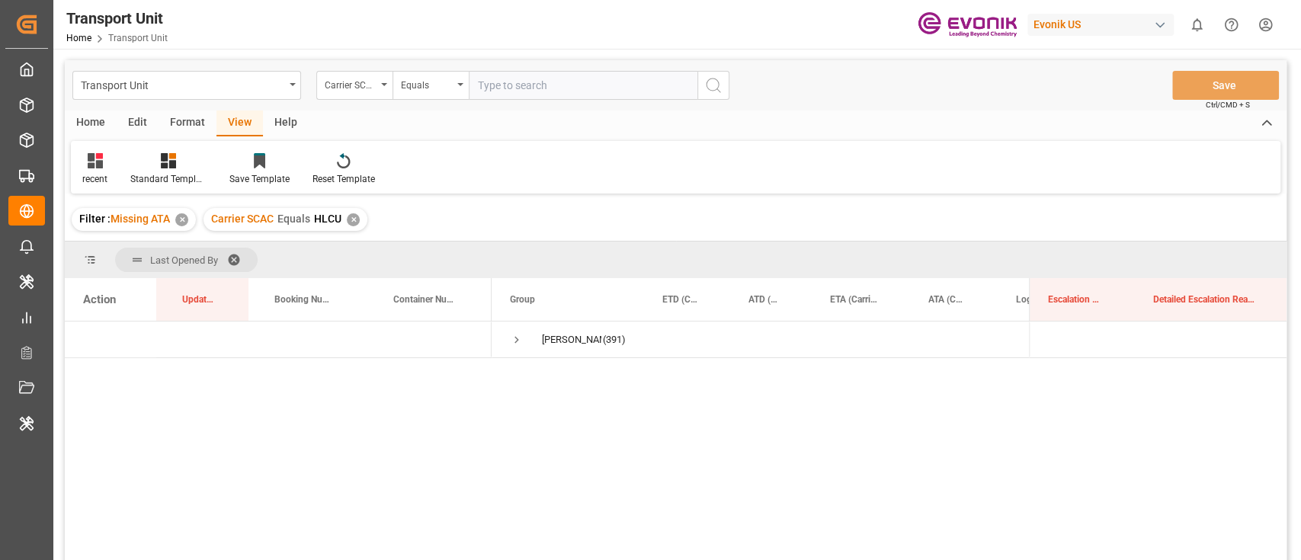
click at [538, 93] on input "text" at bounding box center [583, 85] width 229 height 29
type input "MAEU"
click at [711, 89] on icon "search button" at bounding box center [713, 85] width 18 height 18
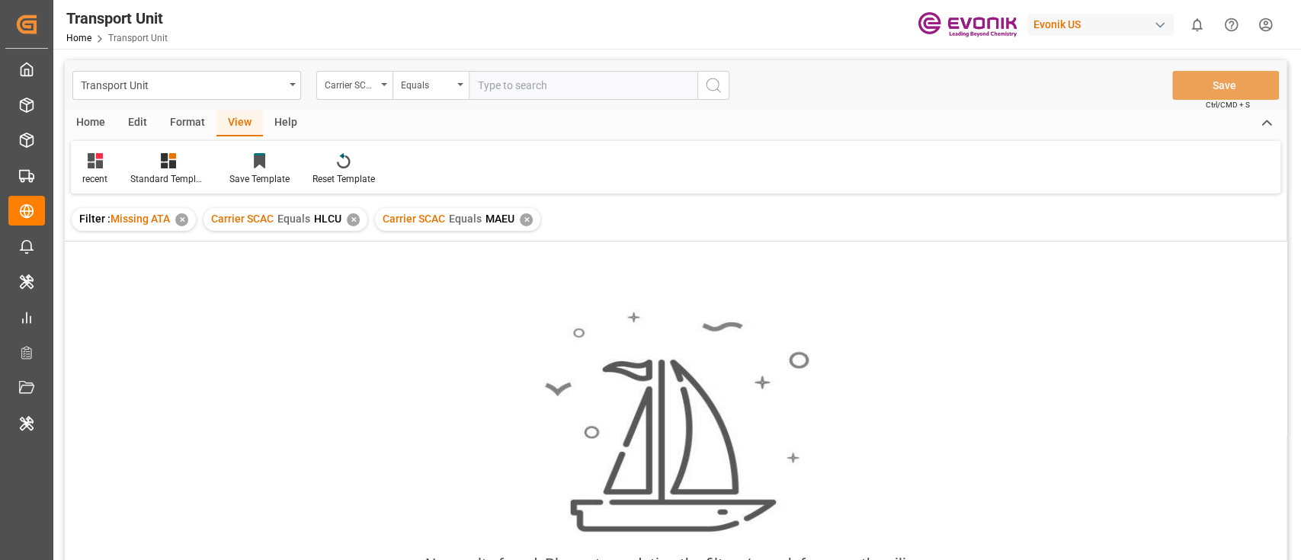
click at [346, 220] on div "Carrier SCAC Equals HLCU ✕" at bounding box center [286, 219] width 164 height 23
click at [351, 223] on div "✕" at bounding box center [353, 219] width 13 height 13
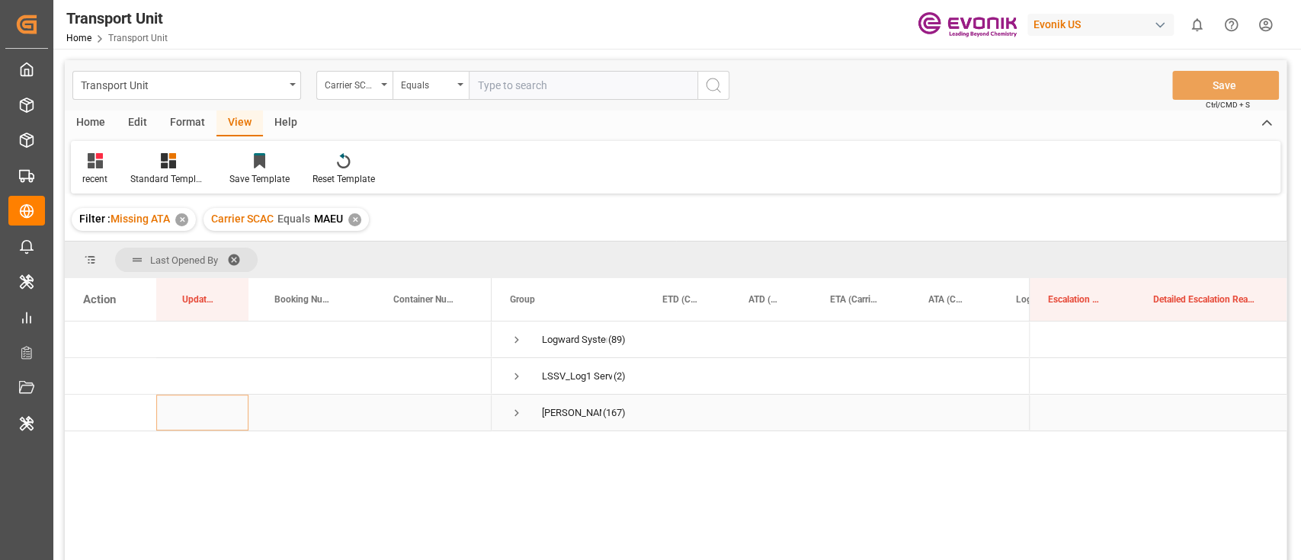
click at [515, 409] on span "Press SPACE to select this row." at bounding box center [517, 413] width 14 height 14
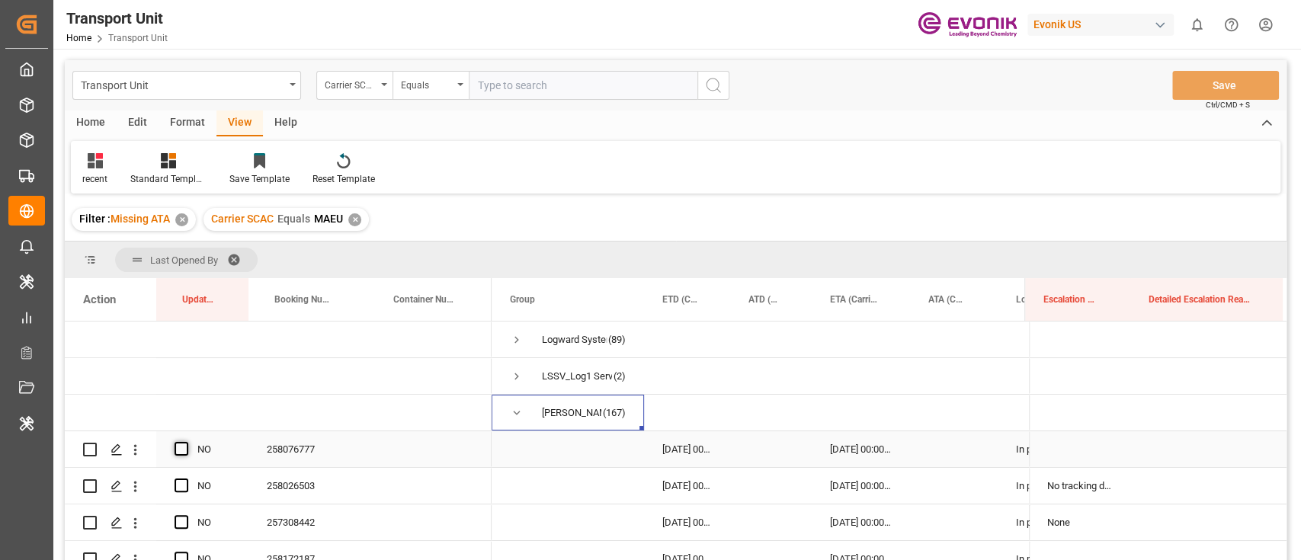
click at [185, 454] on span "Press SPACE to select this row." at bounding box center [182, 449] width 14 height 14
click at [186, 442] on input "Press SPACE to select this row." at bounding box center [186, 442] width 0 height 0
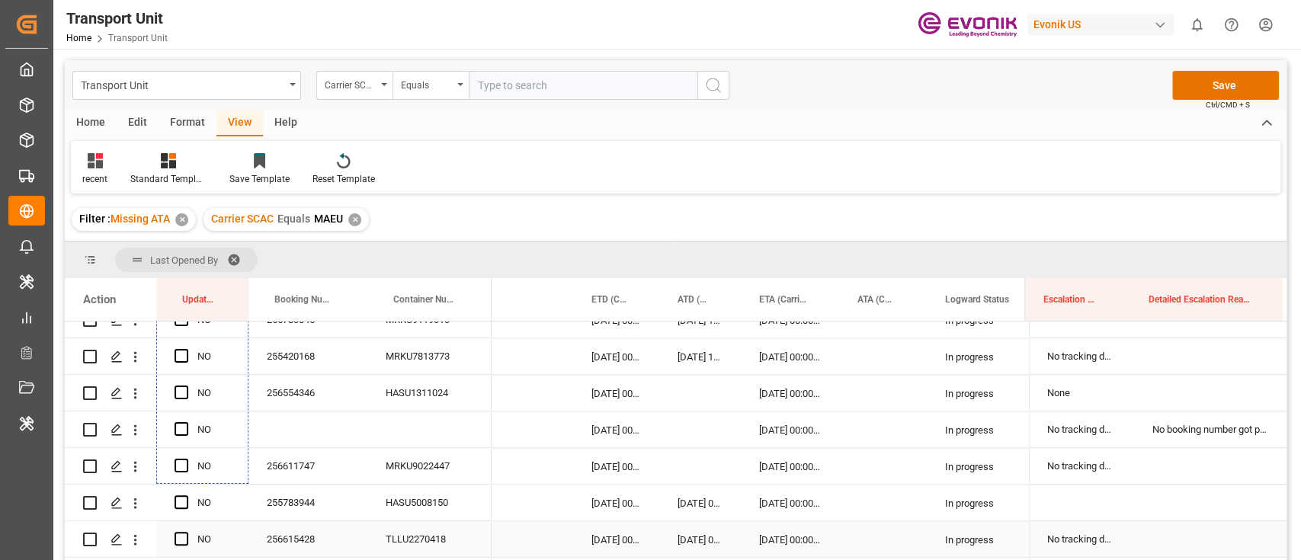
scroll to position [2135, 0]
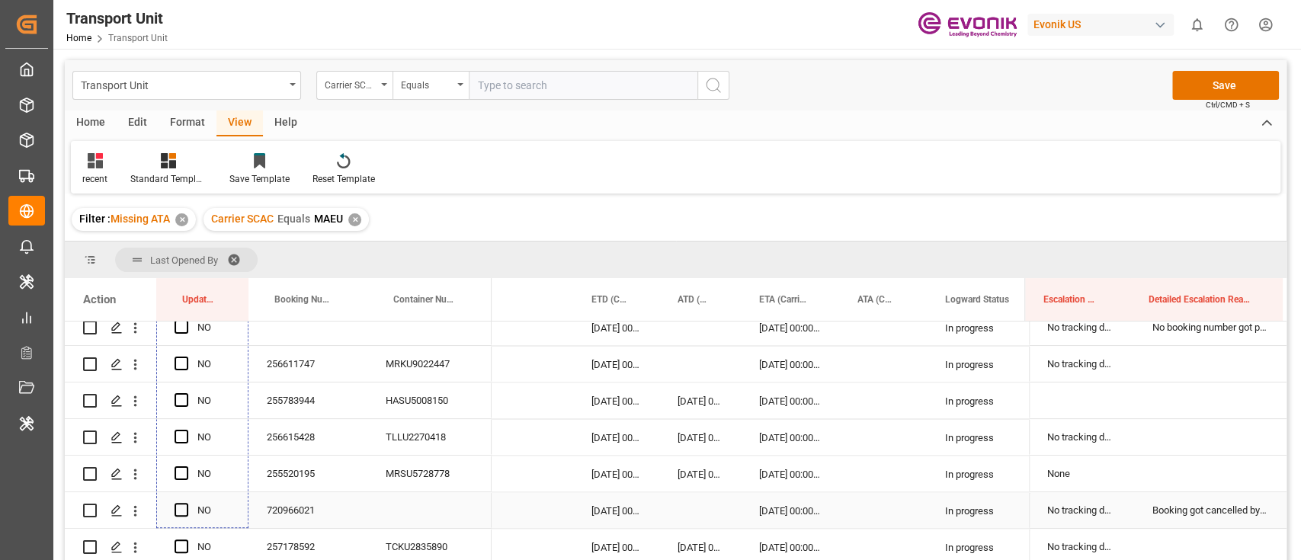
drag, startPoint x: 245, startPoint y: 465, endPoint x: 177, endPoint y: 493, distance: 73.2
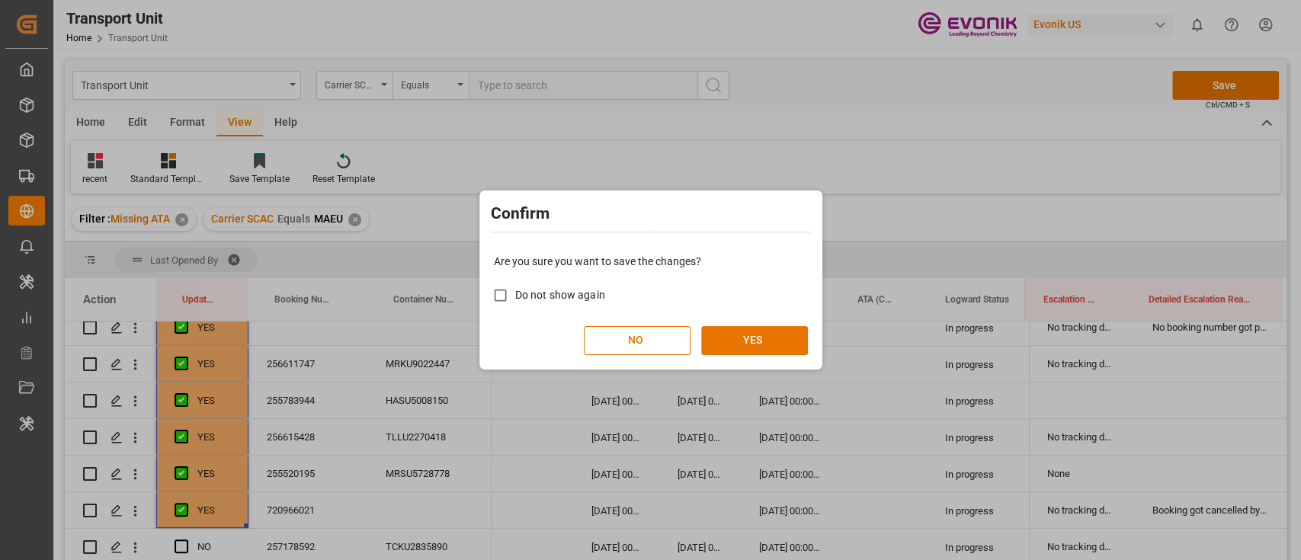
click at [769, 364] on div "Are you sure you want to save the changes? Do not show again NO YES" at bounding box center [650, 304] width 335 height 123
click at [772, 345] on button "YES" at bounding box center [754, 340] width 107 height 29
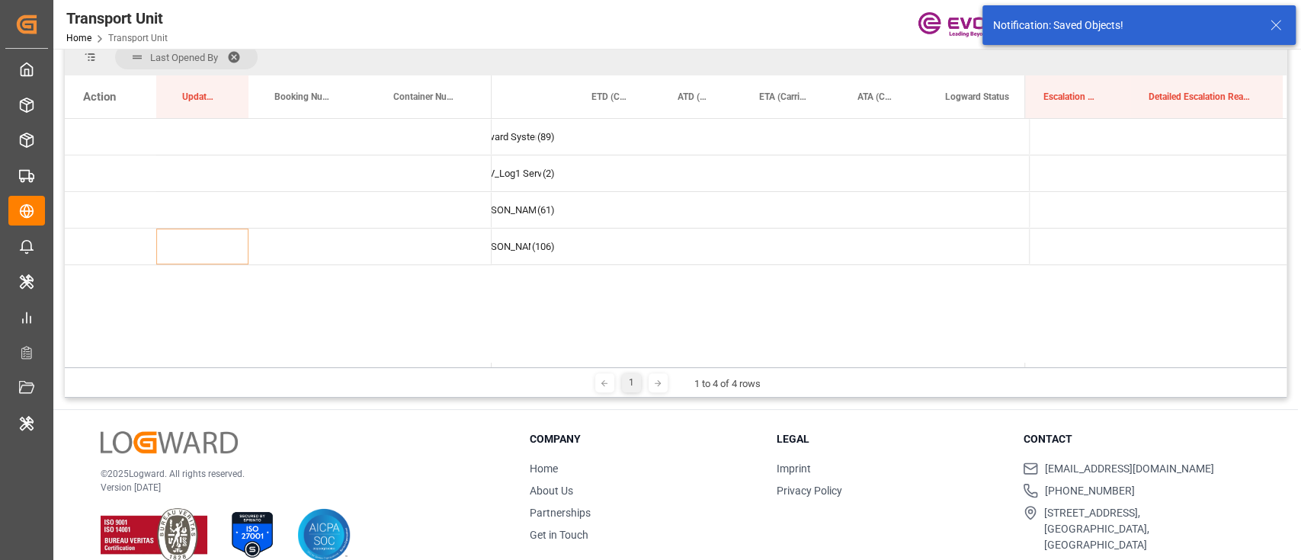
scroll to position [0, 0]
drag, startPoint x: 499, startPoint y: 369, endPoint x: 464, endPoint y: 357, distance: 36.4
click at [466, 359] on div "Last Opened By Drag here to set column labels Action Update Last Opened Booking…" at bounding box center [676, 218] width 1222 height 359
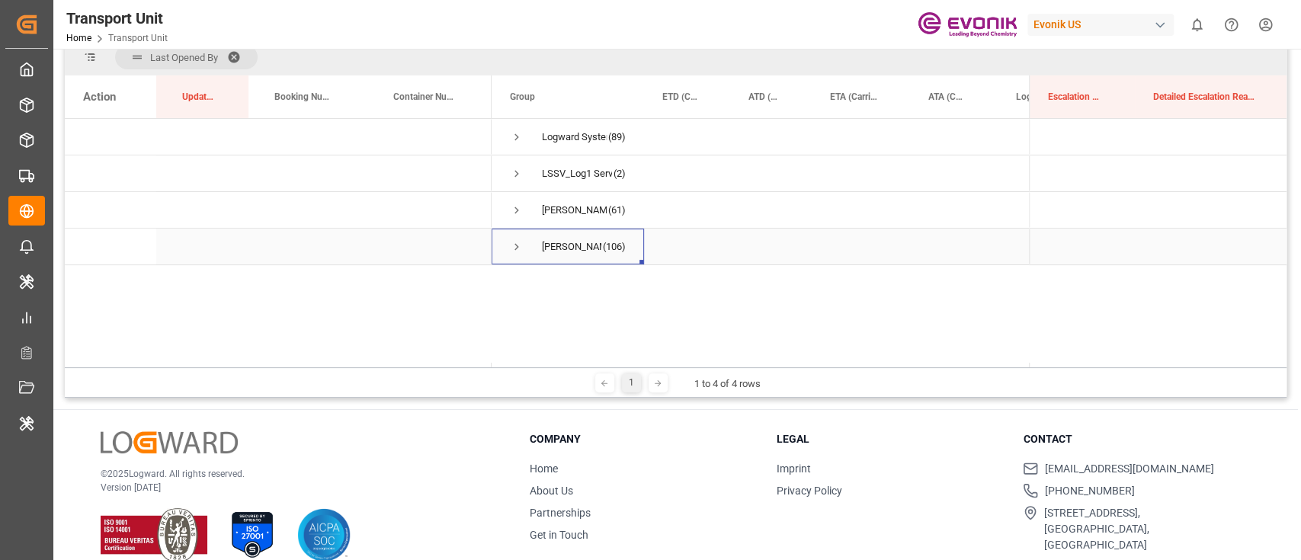
click at [529, 252] on span "Vipul Benurkar (106)" at bounding box center [568, 246] width 116 height 34
click at [517, 248] on span "Press SPACE to select this row." at bounding box center [517, 247] width 14 height 14
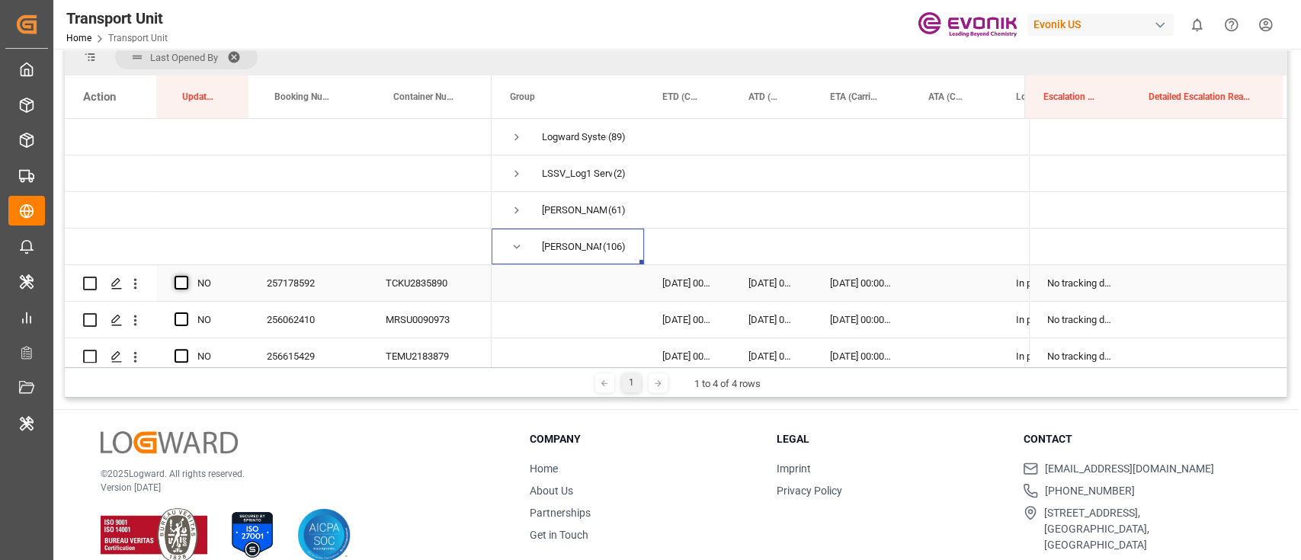
click at [178, 280] on span "Press SPACE to select this row." at bounding box center [182, 283] width 14 height 14
click at [186, 276] on input "Press SPACE to select this row." at bounding box center [186, 276] width 0 height 0
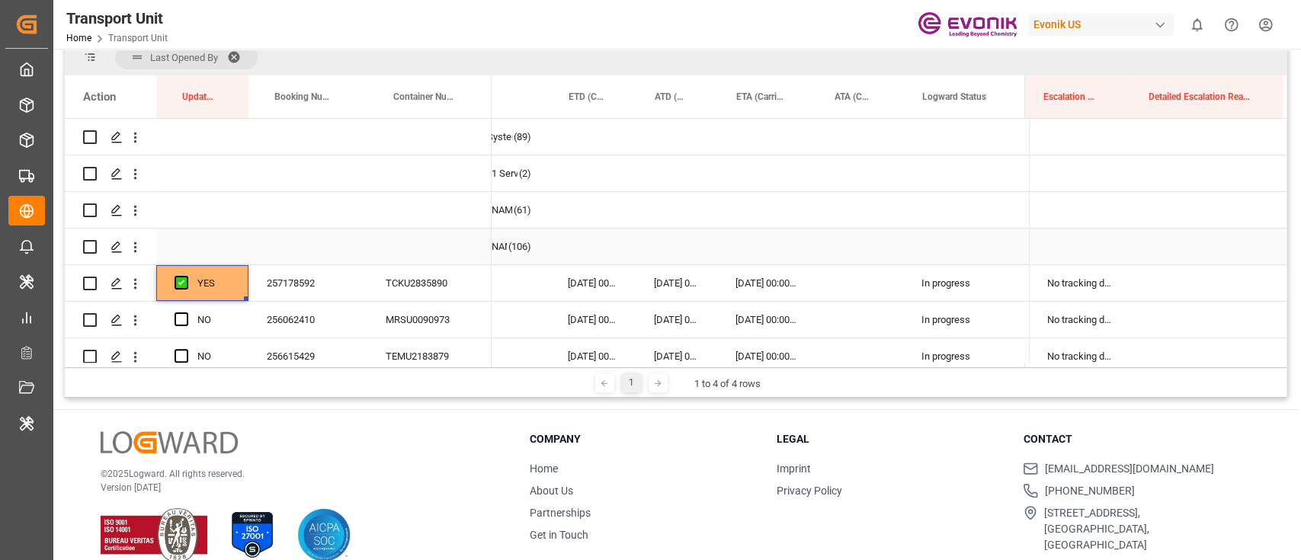
scroll to position [0, 101]
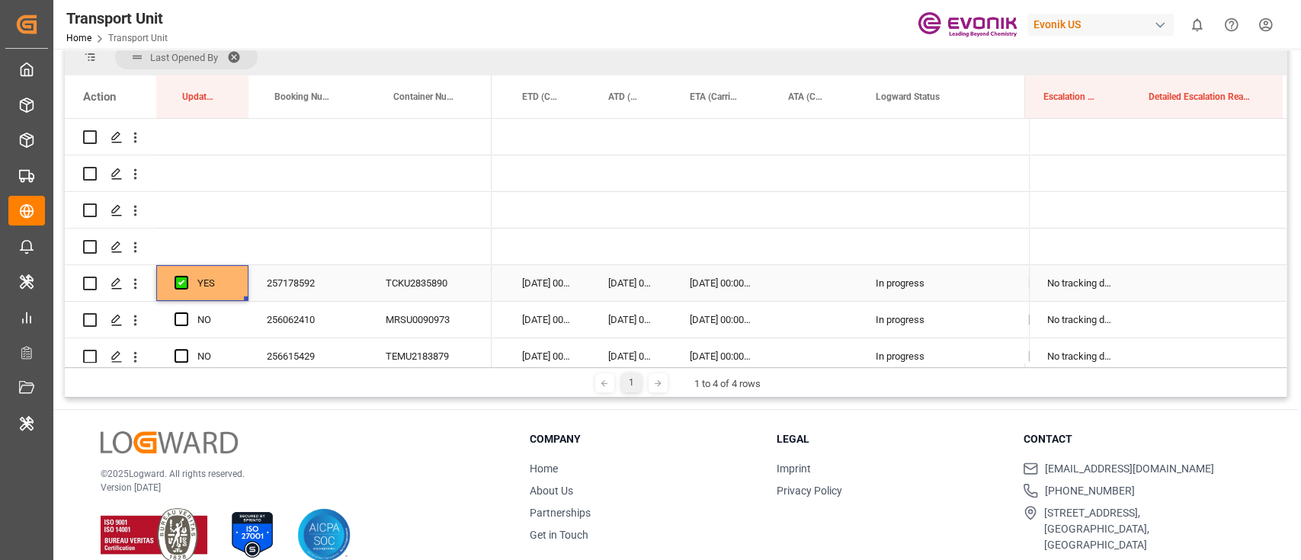
click at [244, 294] on div "YES" at bounding box center [202, 283] width 92 height 36
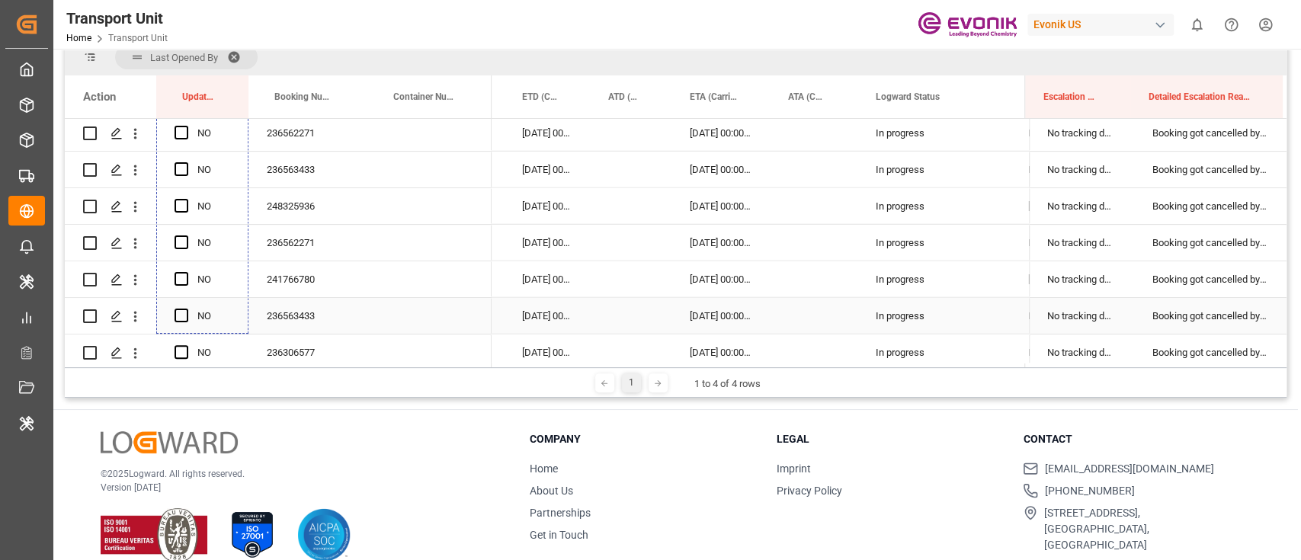
drag, startPoint x: 247, startPoint y: 299, endPoint x: 200, endPoint y: 332, distance: 58.0
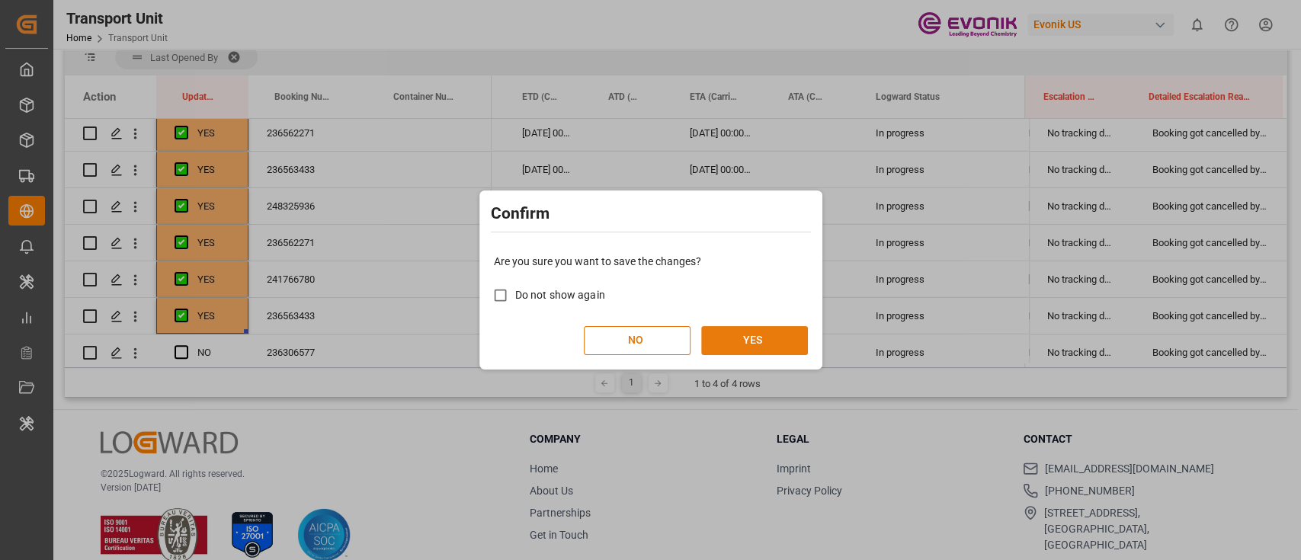
click at [791, 338] on button "YES" at bounding box center [754, 340] width 107 height 29
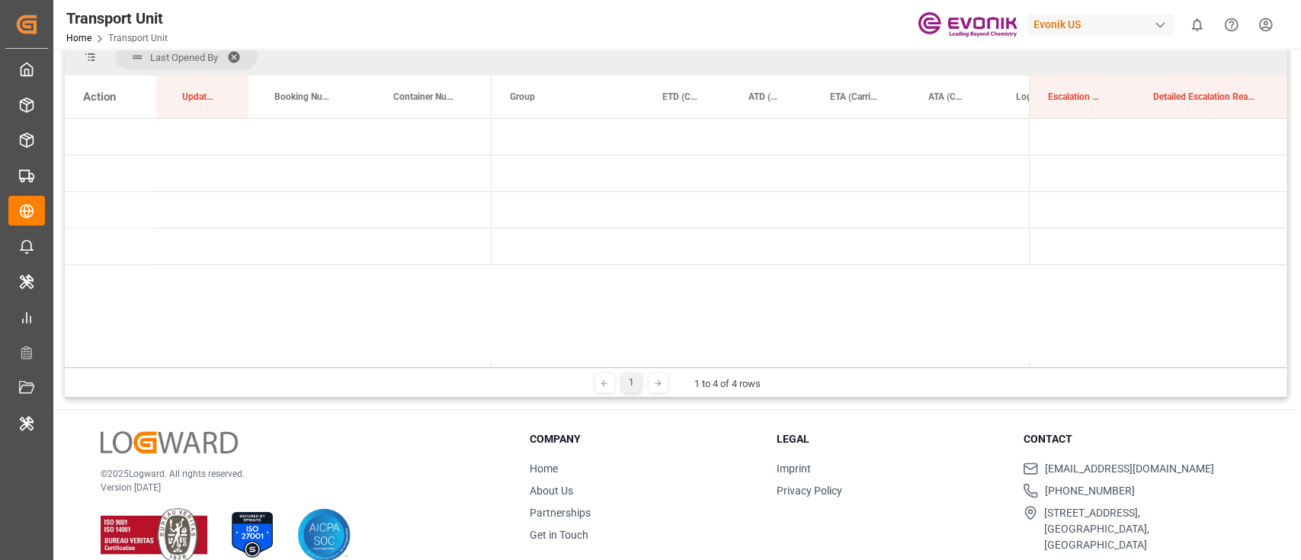
scroll to position [0, 0]
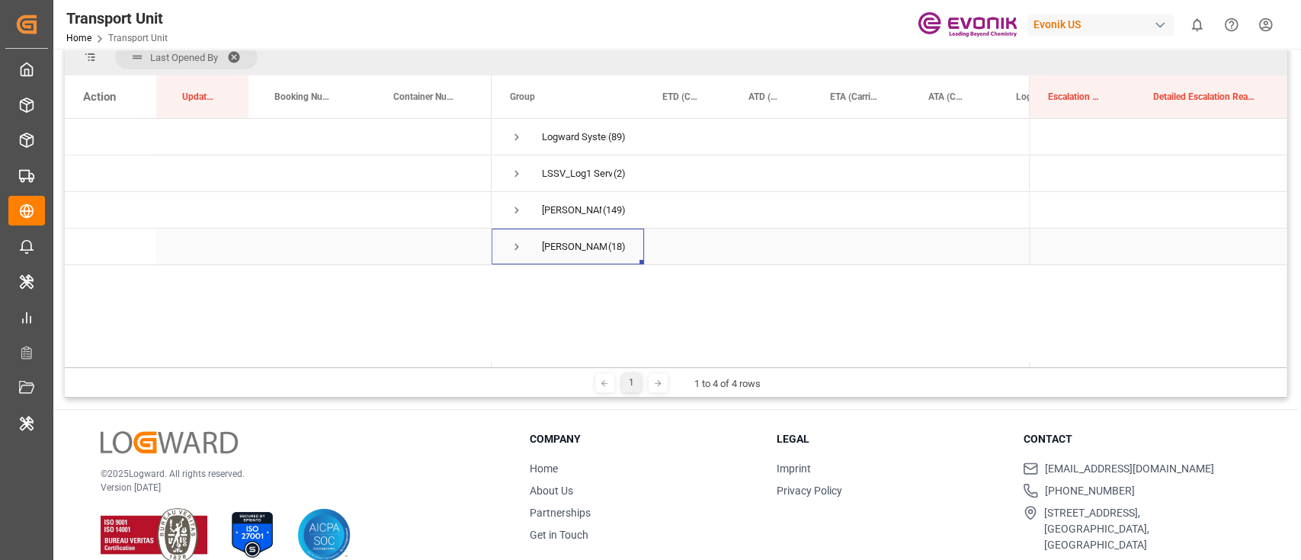
click at [517, 242] on span "Press SPACE to select this row." at bounding box center [517, 247] width 14 height 14
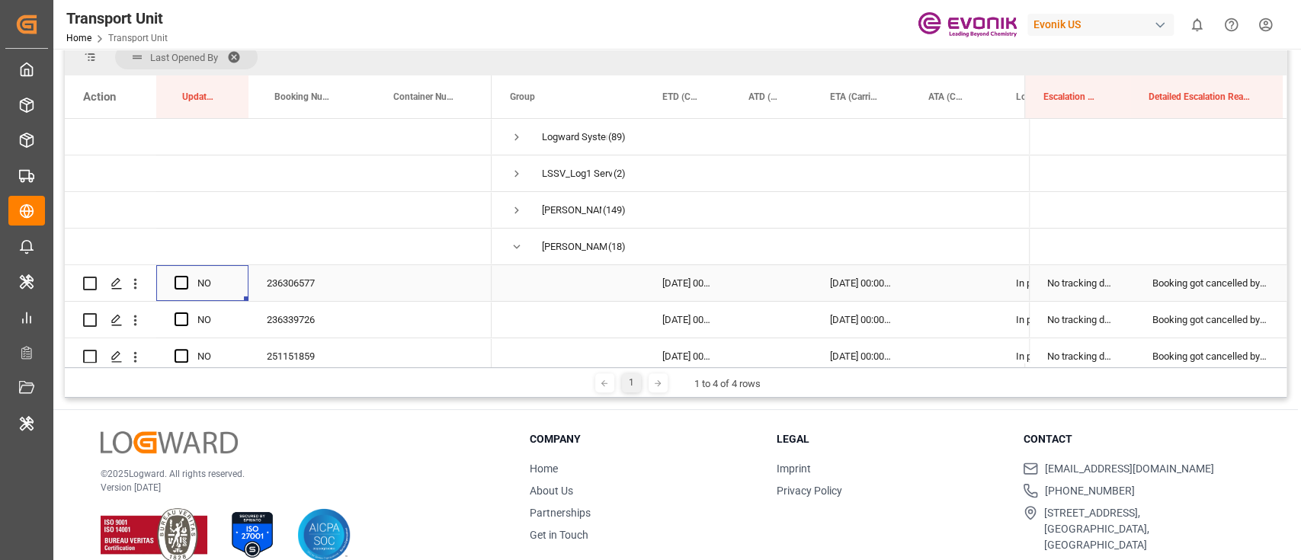
click at [185, 272] on div "Press SPACE to select this row." at bounding box center [186, 283] width 23 height 35
click at [178, 274] on div "Press SPACE to select this row." at bounding box center [186, 283] width 23 height 35
click at [188, 283] on div "Press SPACE to select this row." at bounding box center [186, 283] width 23 height 35
click at [183, 281] on span "Press SPACE to select this row." at bounding box center [182, 283] width 14 height 14
click at [186, 276] on input "Press SPACE to select this row." at bounding box center [186, 276] width 0 height 0
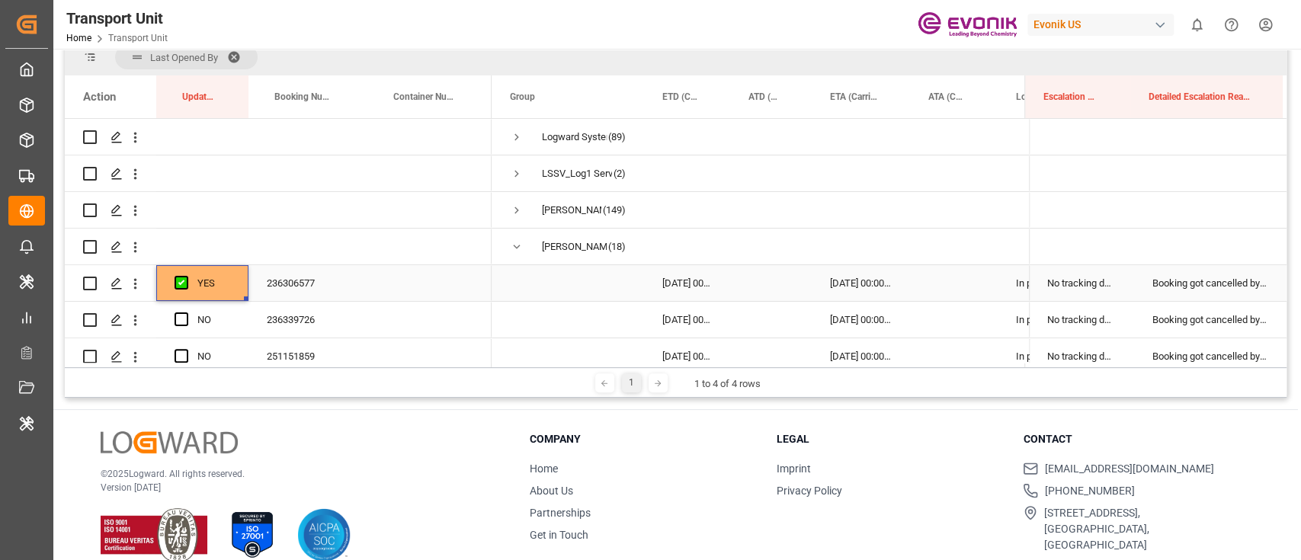
click at [242, 295] on div "YES" at bounding box center [202, 283] width 92 height 36
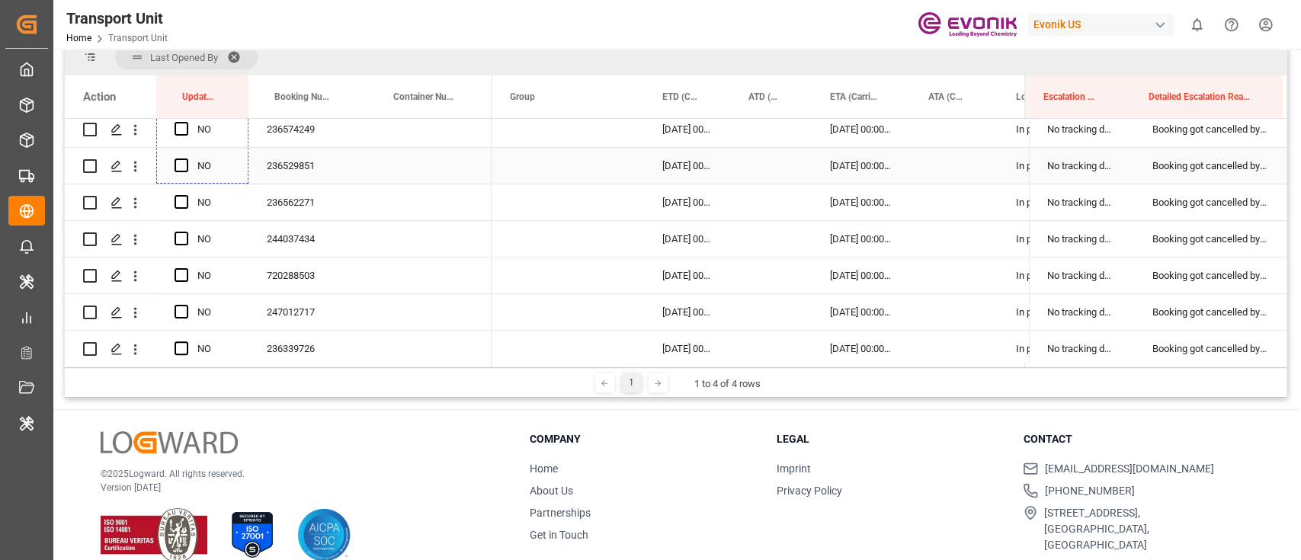
scroll to position [566, 0]
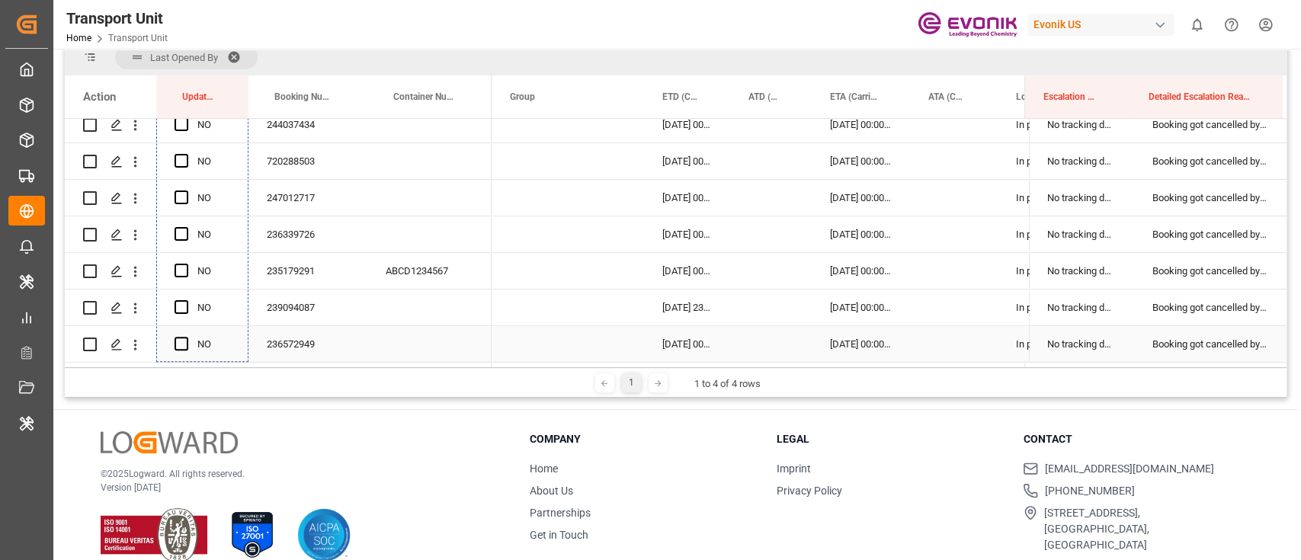
drag, startPoint x: 245, startPoint y: 298, endPoint x: 195, endPoint y: 351, distance: 73.3
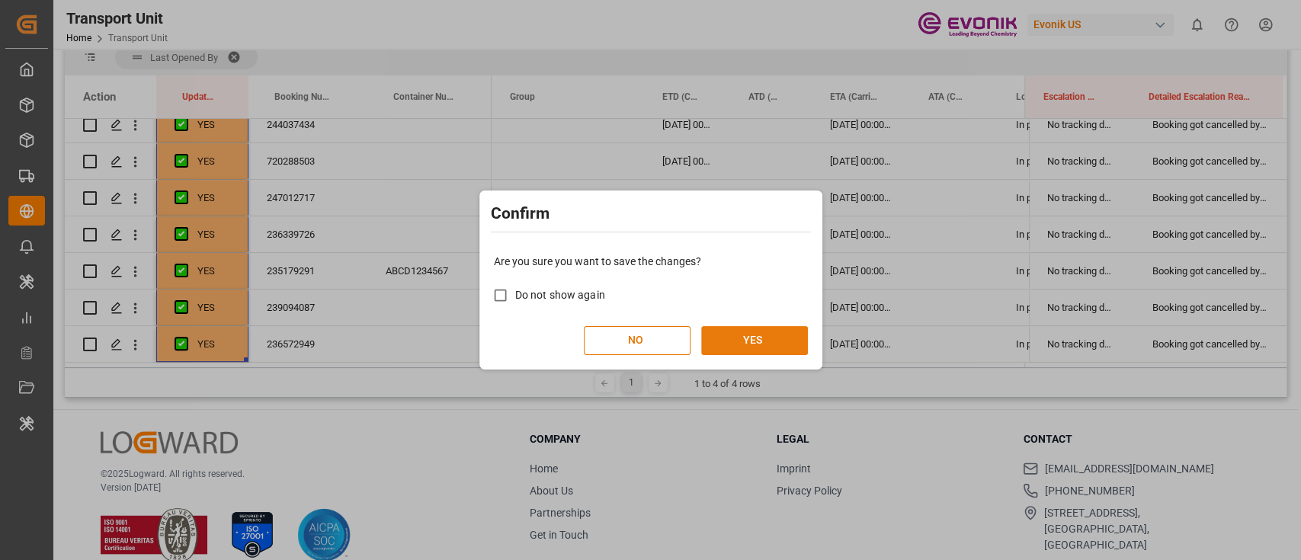
click at [732, 351] on button "YES" at bounding box center [754, 340] width 107 height 29
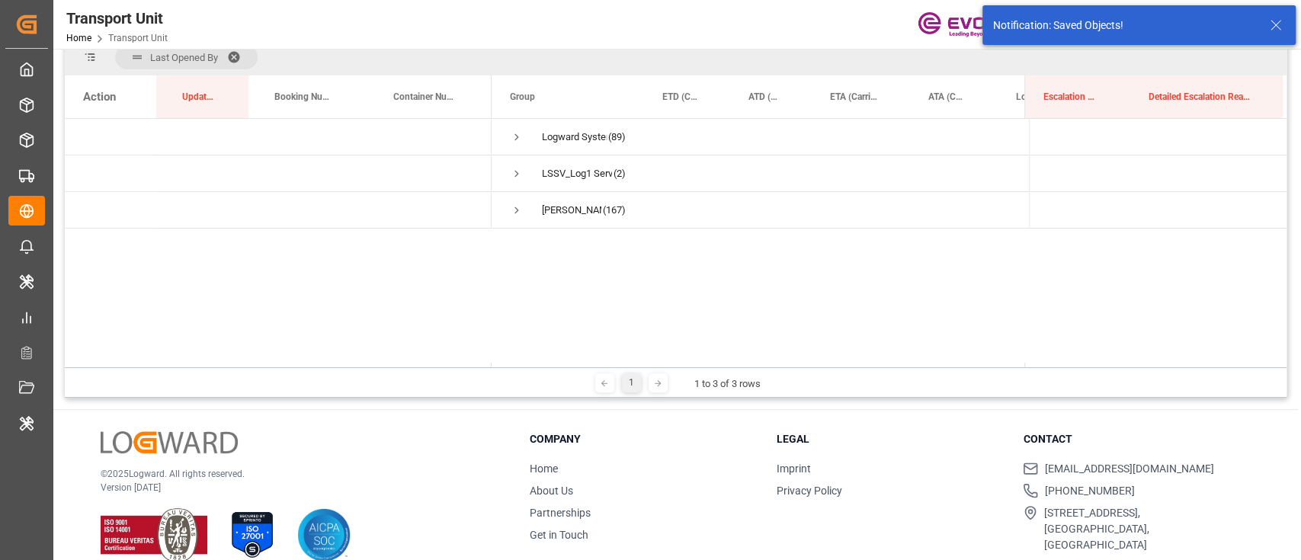
scroll to position [0, 0]
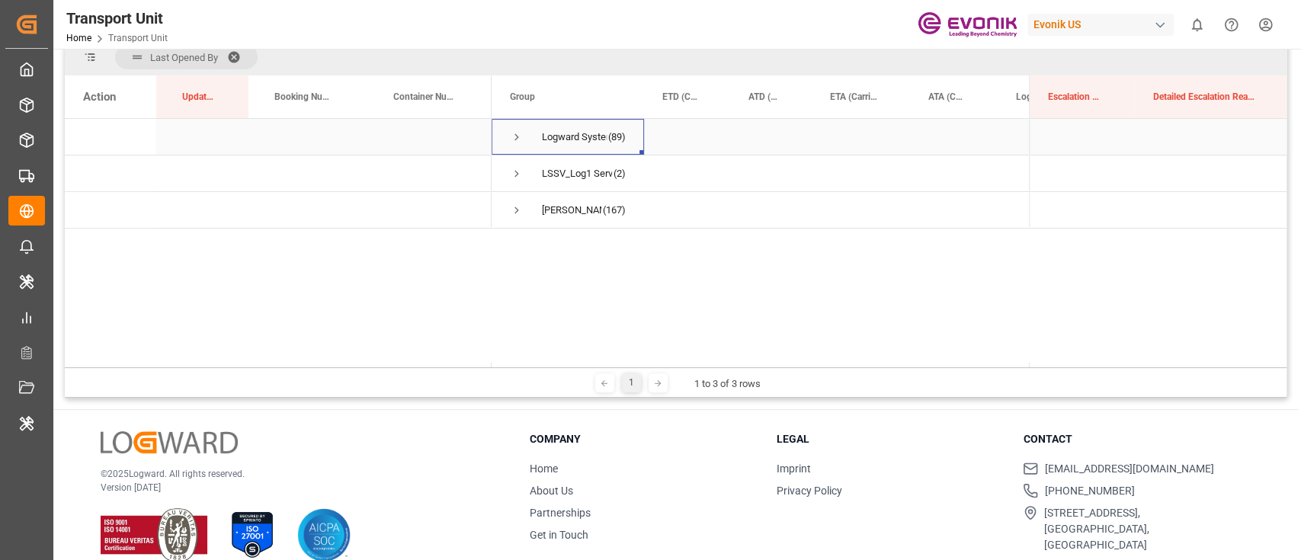
click at [518, 140] on span "Press SPACE to select this row." at bounding box center [517, 137] width 14 height 14
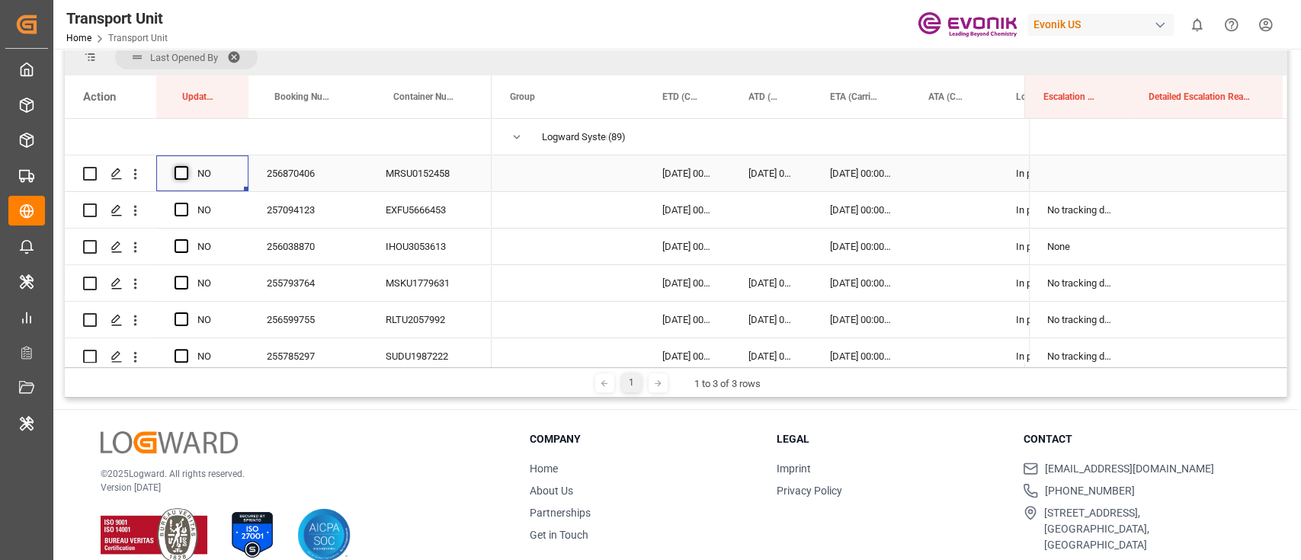
click at [181, 175] on span "Press SPACE to select this row." at bounding box center [182, 173] width 14 height 14
click at [186, 166] on input "Press SPACE to select this row." at bounding box center [186, 166] width 0 height 0
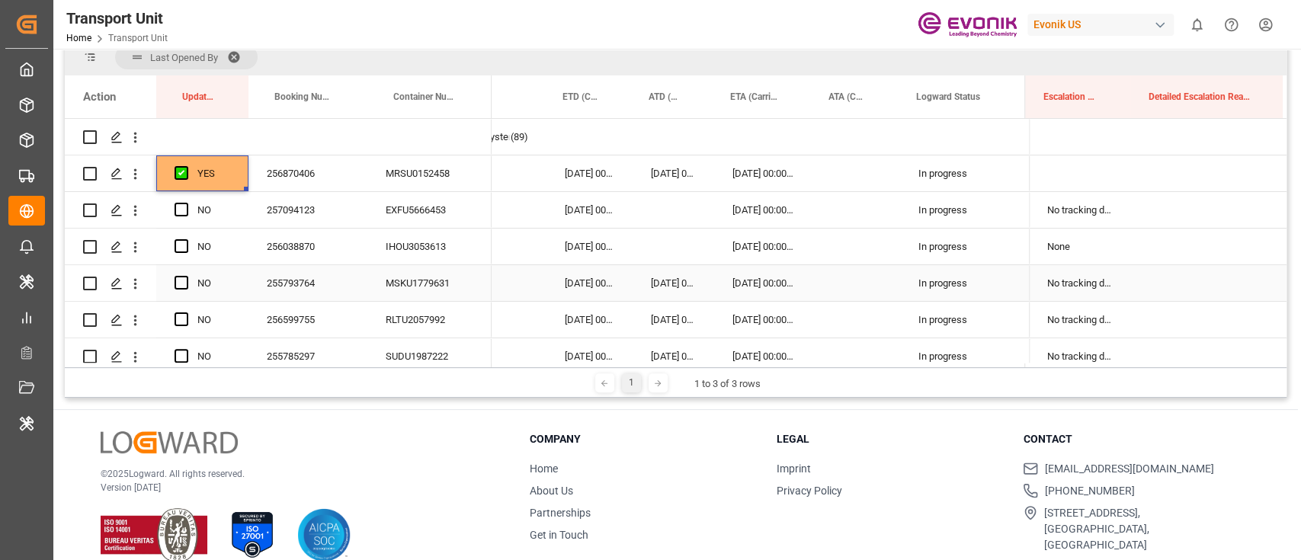
scroll to position [0, 99]
click at [184, 210] on span "Press SPACE to select this row." at bounding box center [182, 210] width 14 height 14
click at [186, 203] on input "Press SPACE to select this row." at bounding box center [186, 203] width 0 height 0
click at [184, 253] on div "Press SPACE to select this row." at bounding box center [186, 246] width 23 height 35
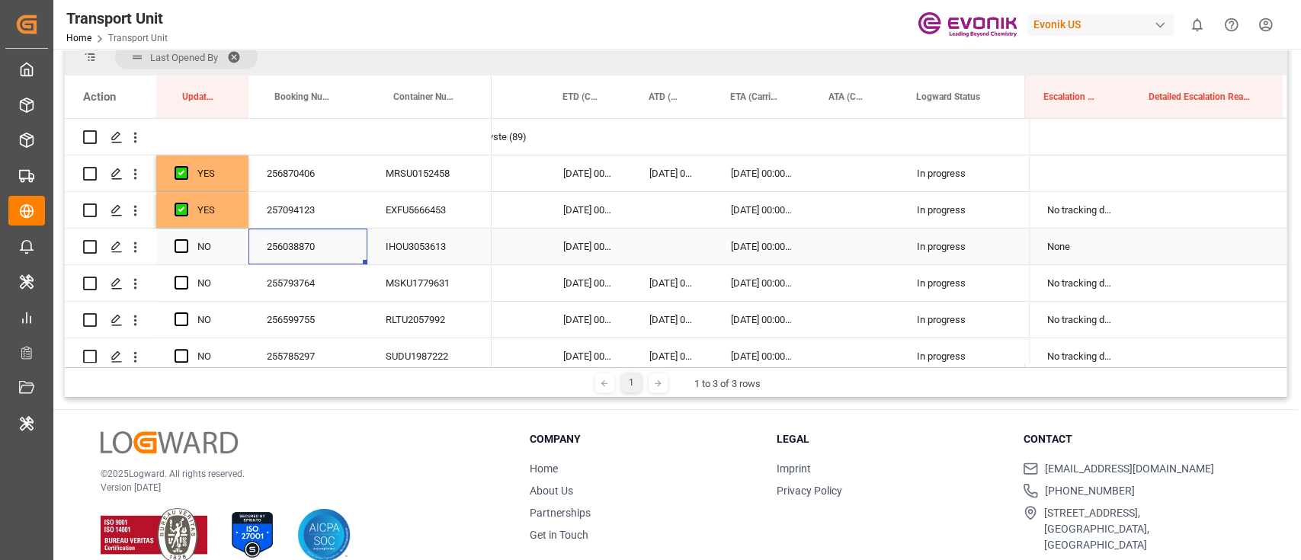
click at [306, 258] on div "256038870" at bounding box center [308, 247] width 119 height 36
drag, startPoint x: 185, startPoint y: 239, endPoint x: 190, endPoint y: 249, distance: 10.6
click at [185, 239] on span "Press SPACE to select this row." at bounding box center [182, 246] width 14 height 14
click at [186, 239] on input "Press SPACE to select this row." at bounding box center [186, 239] width 0 height 0
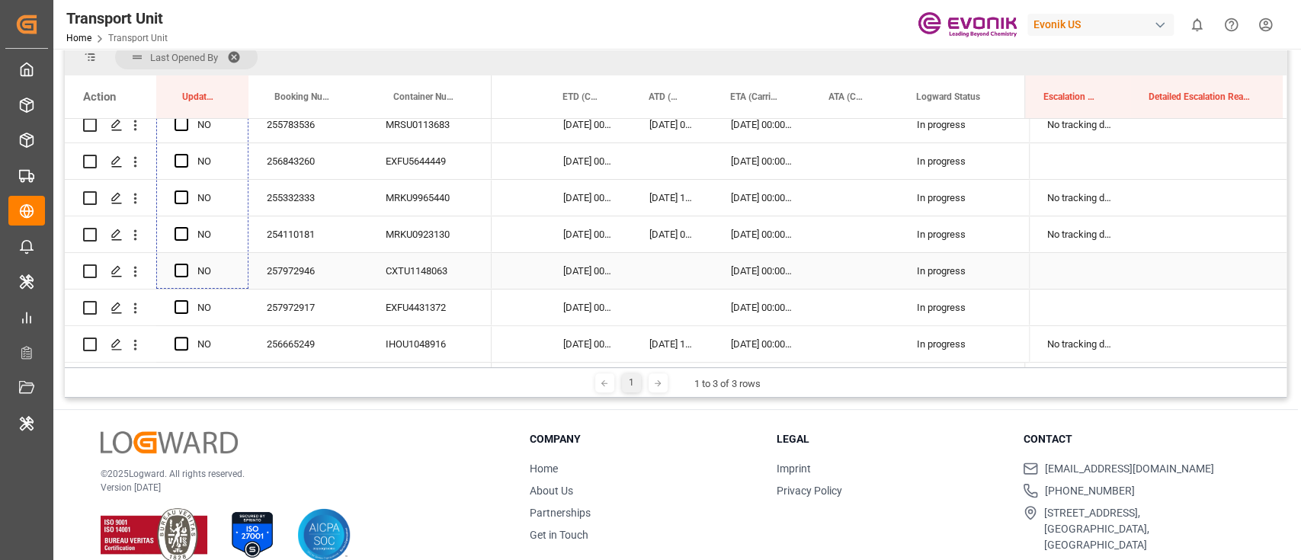
scroll to position [203, 0]
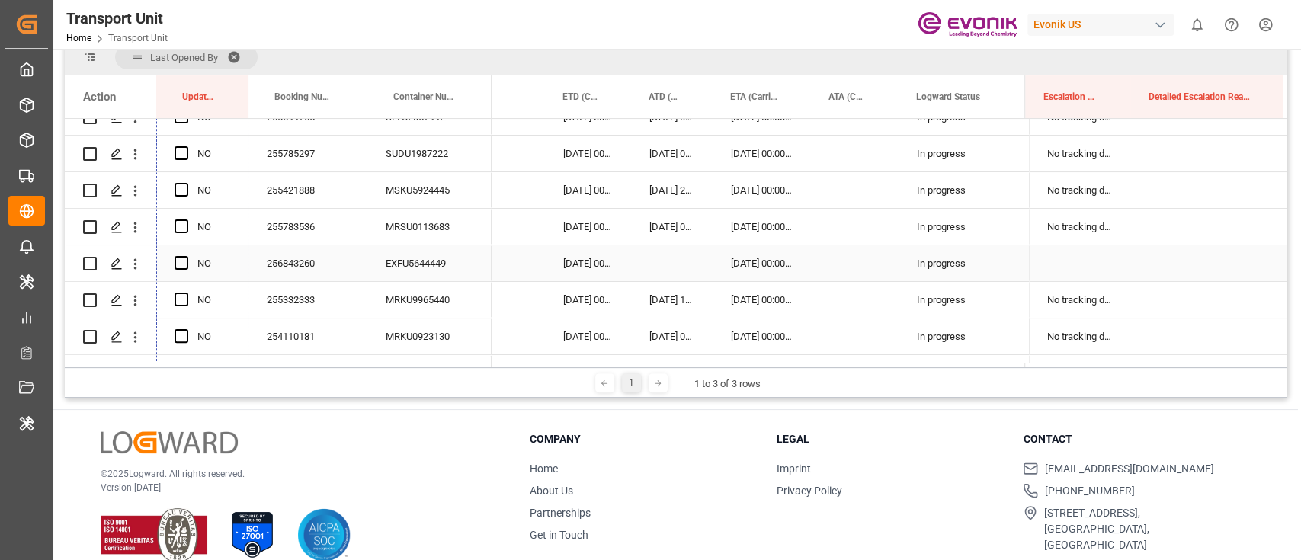
drag, startPoint x: 245, startPoint y: 259, endPoint x: 239, endPoint y: 277, distance: 18.6
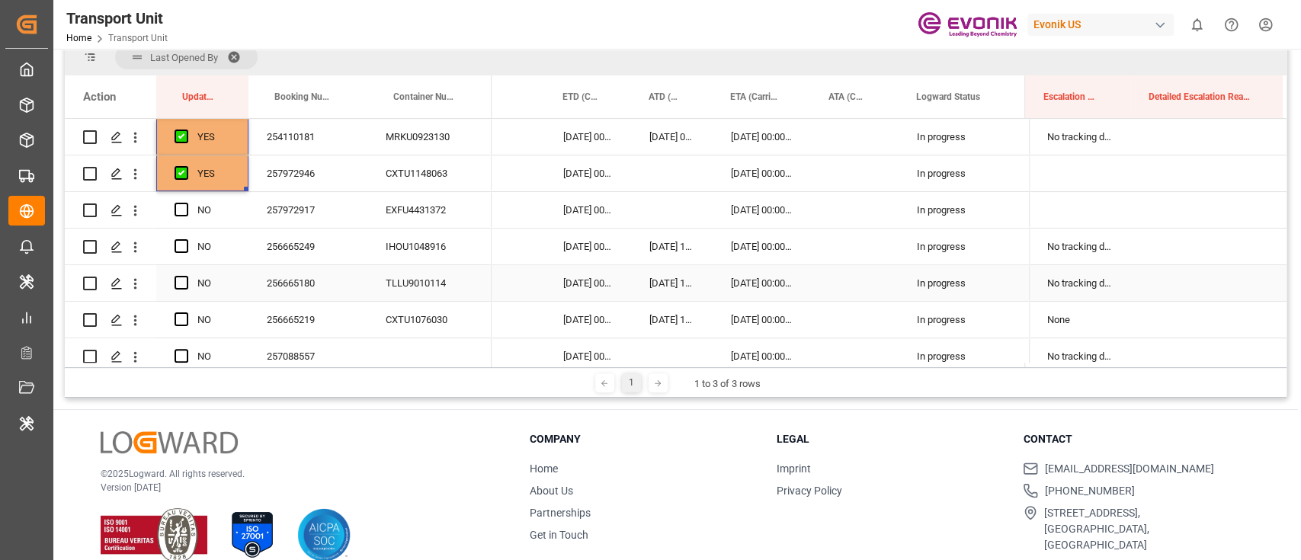
scroll to position [406, 0]
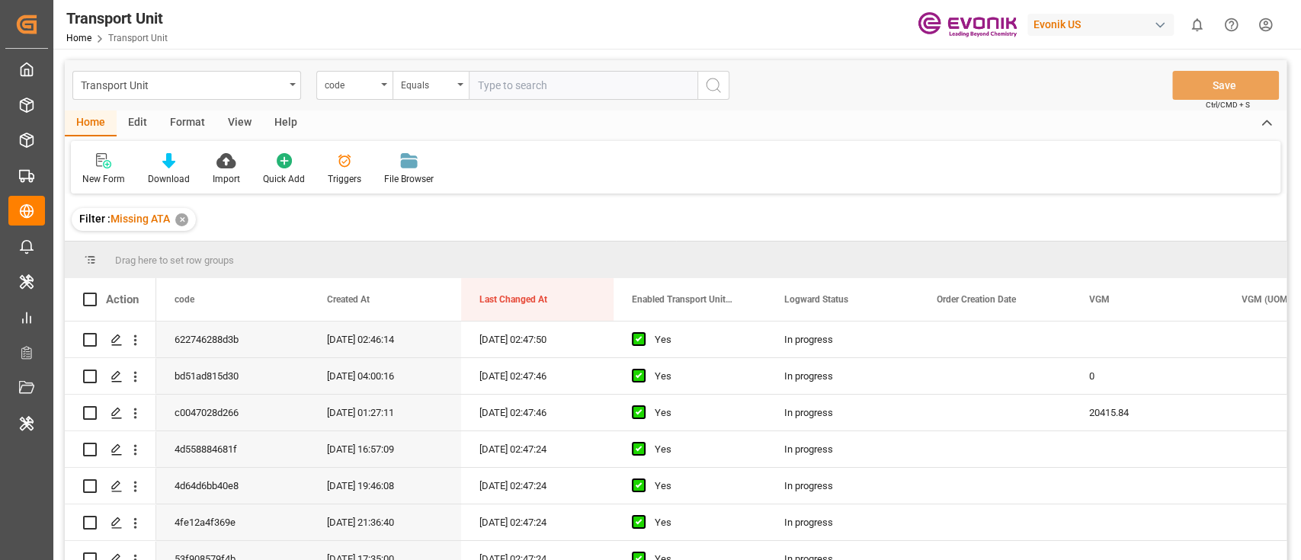
click at [232, 125] on div "View" at bounding box center [240, 124] width 47 height 26
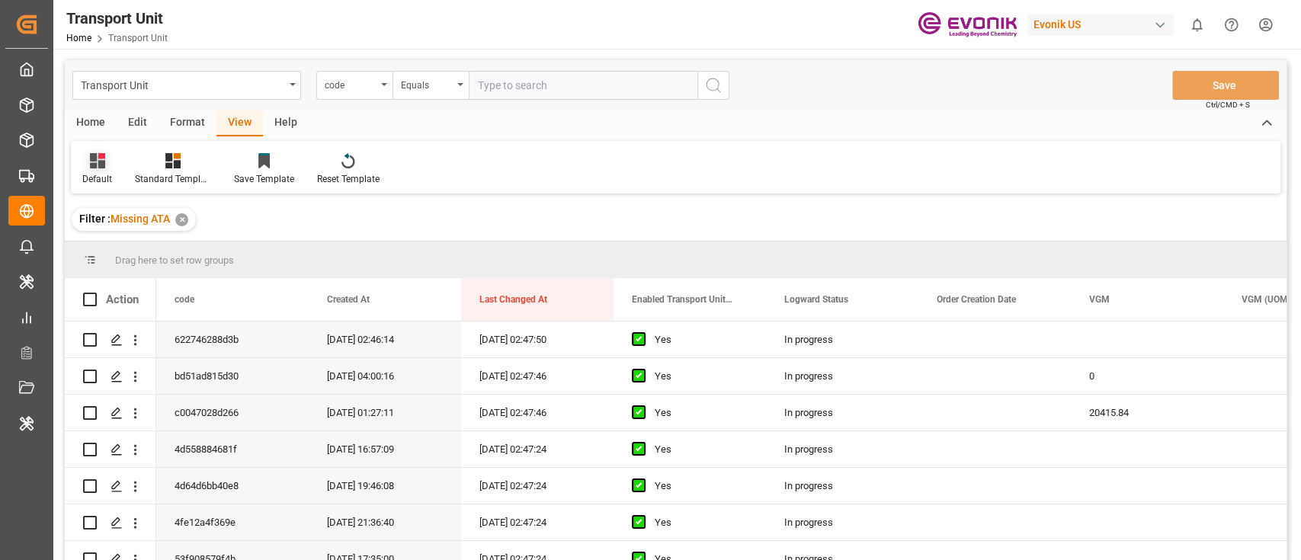
click at [74, 180] on div "Default" at bounding box center [97, 169] width 53 height 34
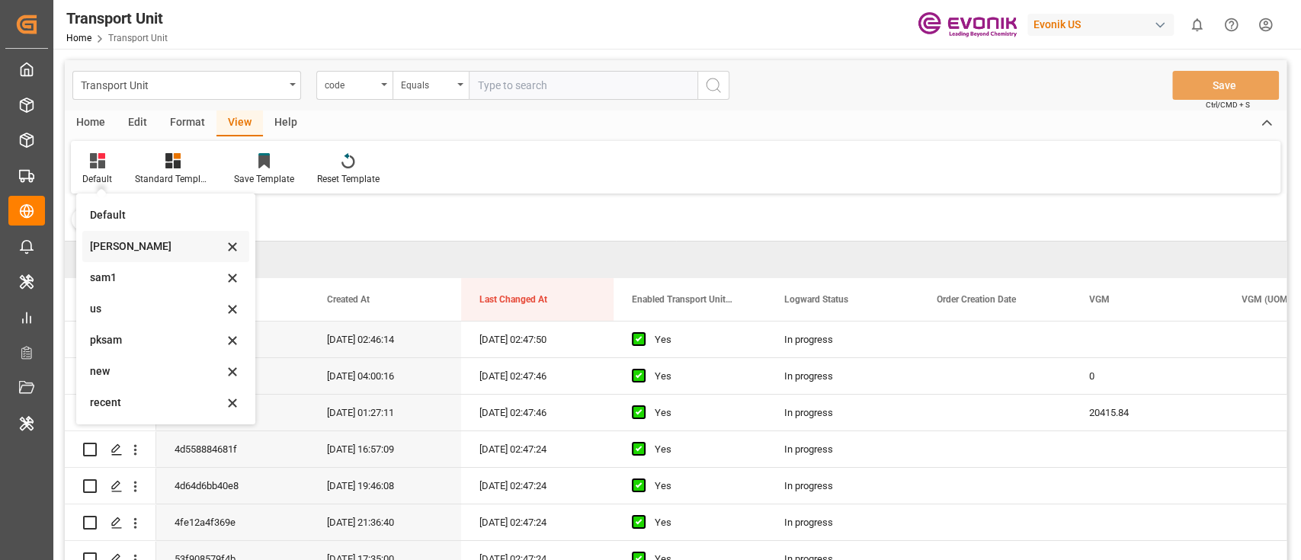
click at [159, 254] on div "[PERSON_NAME]" at bounding box center [156, 247] width 133 height 16
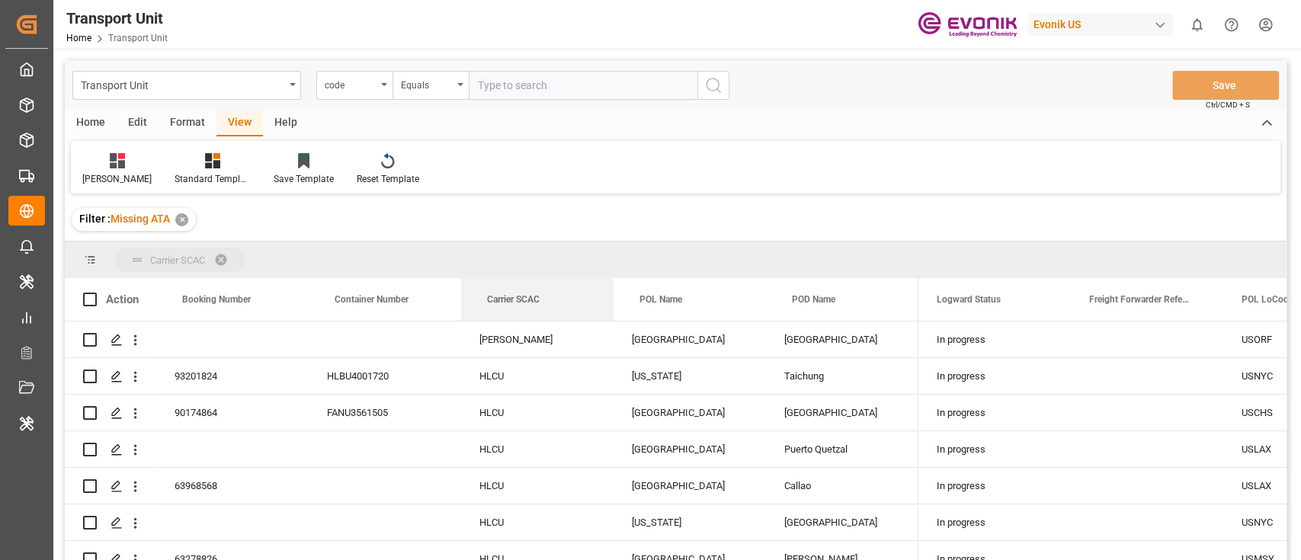
drag, startPoint x: 525, startPoint y: 296, endPoint x: 502, endPoint y: 265, distance: 38.1
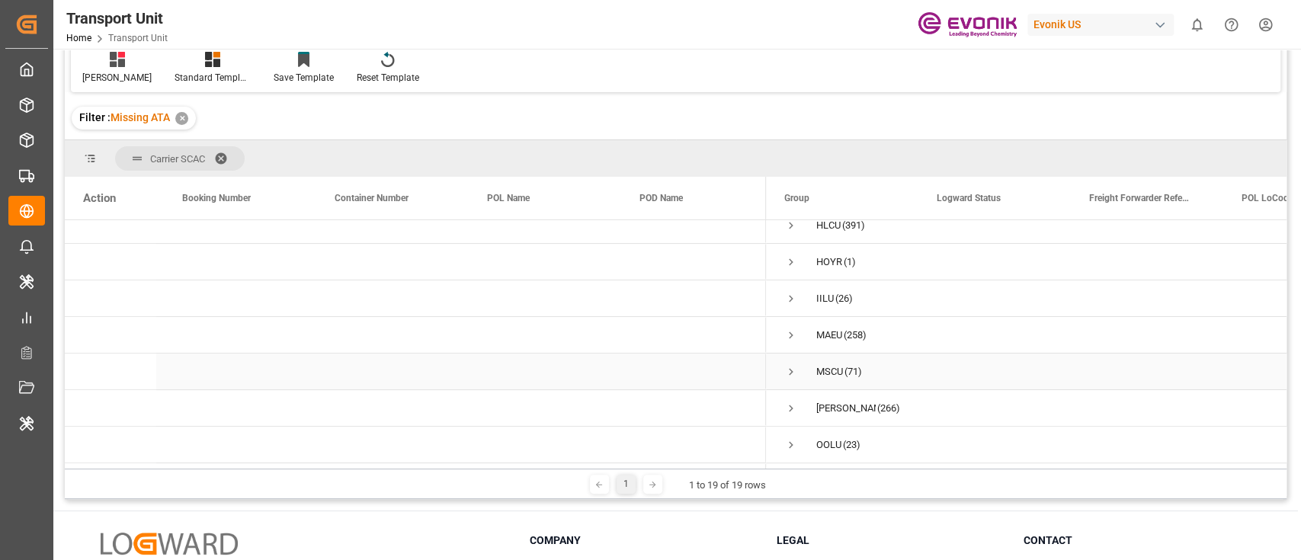
scroll to position [252, 0]
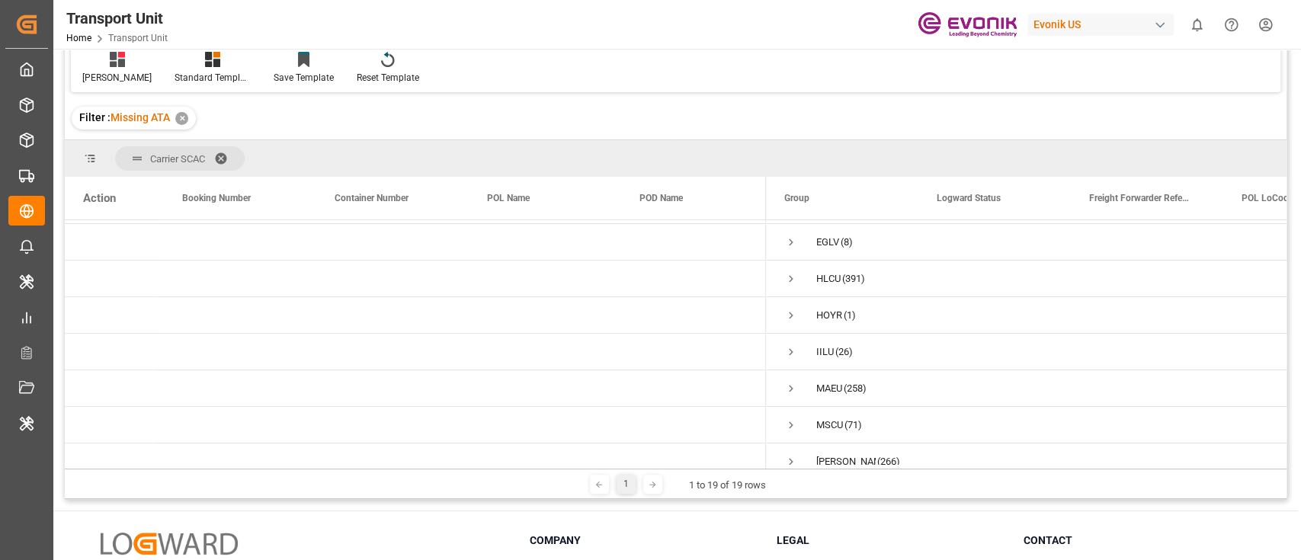
click at [1069, 38] on div "Evonik US" at bounding box center [1104, 24] width 152 height 29
click at [1086, 21] on html "Created by potrace 1.15, written by [PERSON_NAME] [DATE]-[DATE] Created by potr…" at bounding box center [650, 280] width 1301 height 560
click at [1069, 22] on div "Evonik US" at bounding box center [1101, 25] width 146 height 22
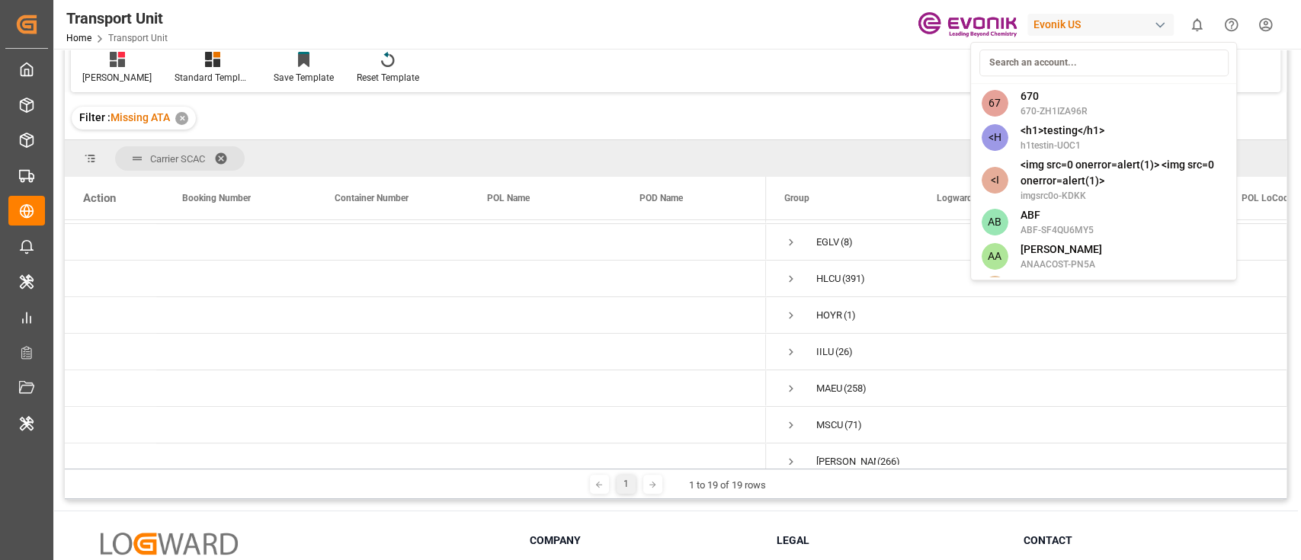
click at [1061, 64] on input at bounding box center [1103, 63] width 249 height 27
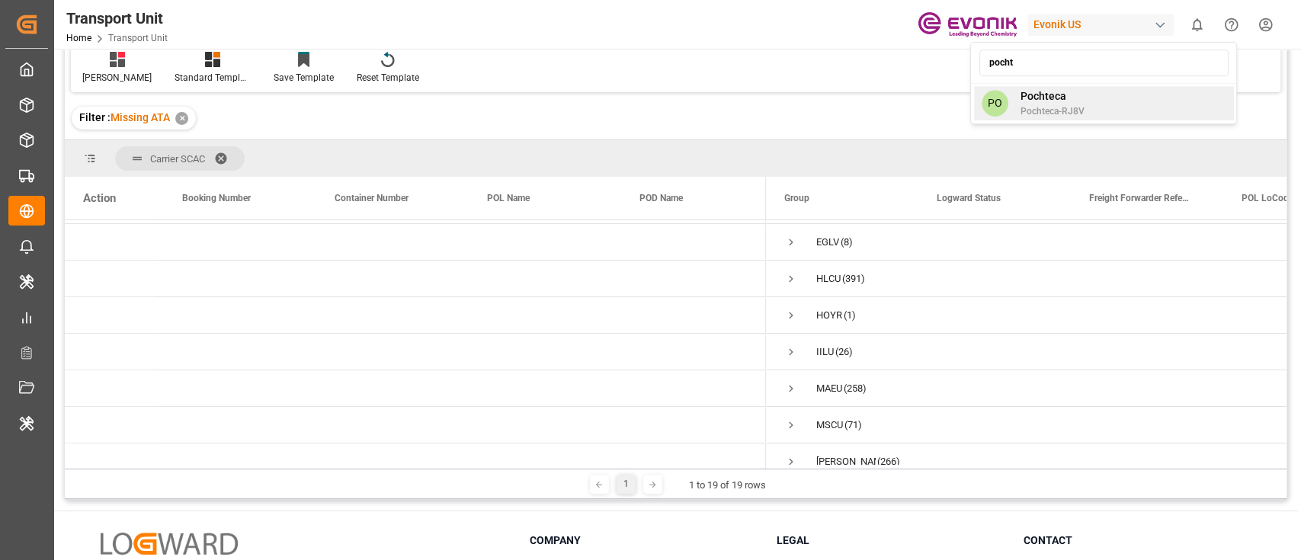
type input "pocht"
click at [1051, 107] on span "Pochteca-RJ8V" at bounding box center [1052, 111] width 64 height 14
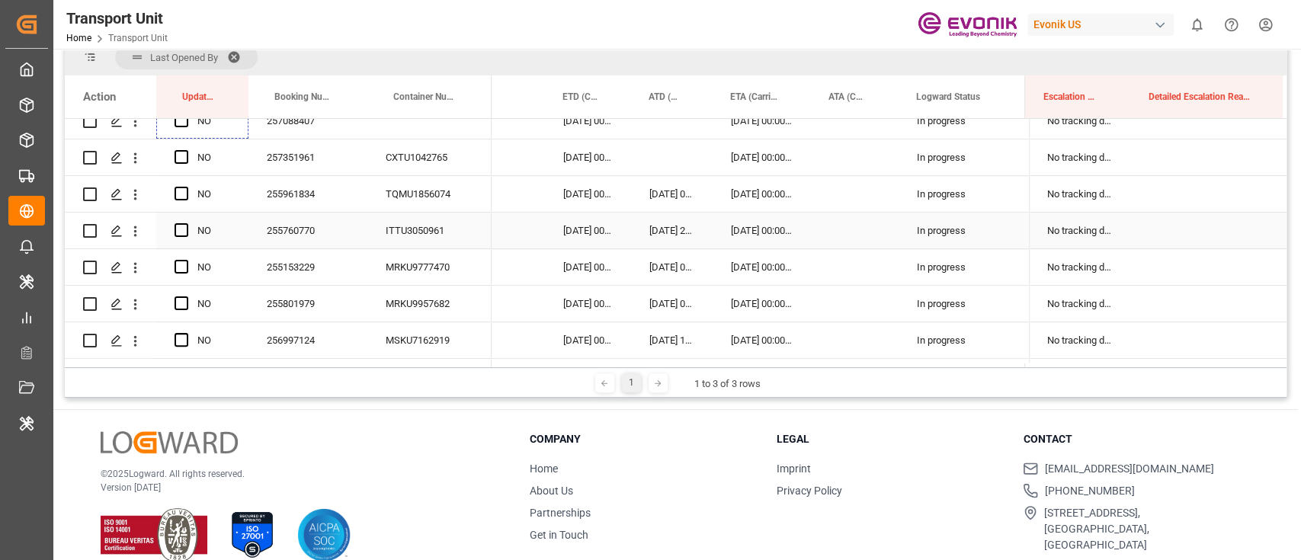
scroll to position [813, 0]
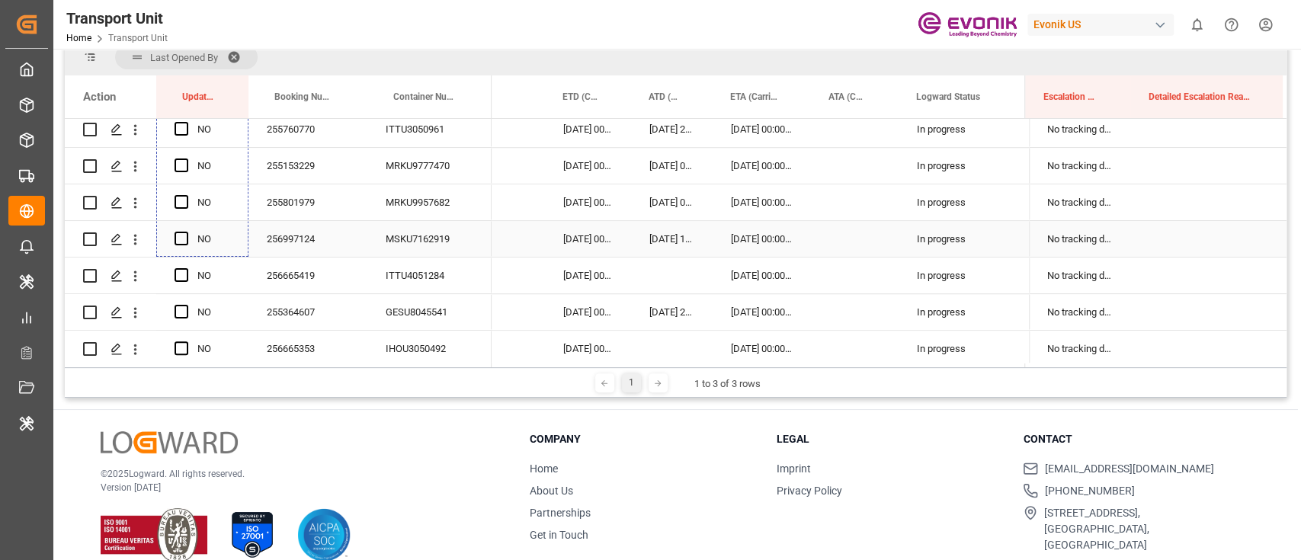
drag, startPoint x: 244, startPoint y: 181, endPoint x: 260, endPoint y: 255, distance: 74.9
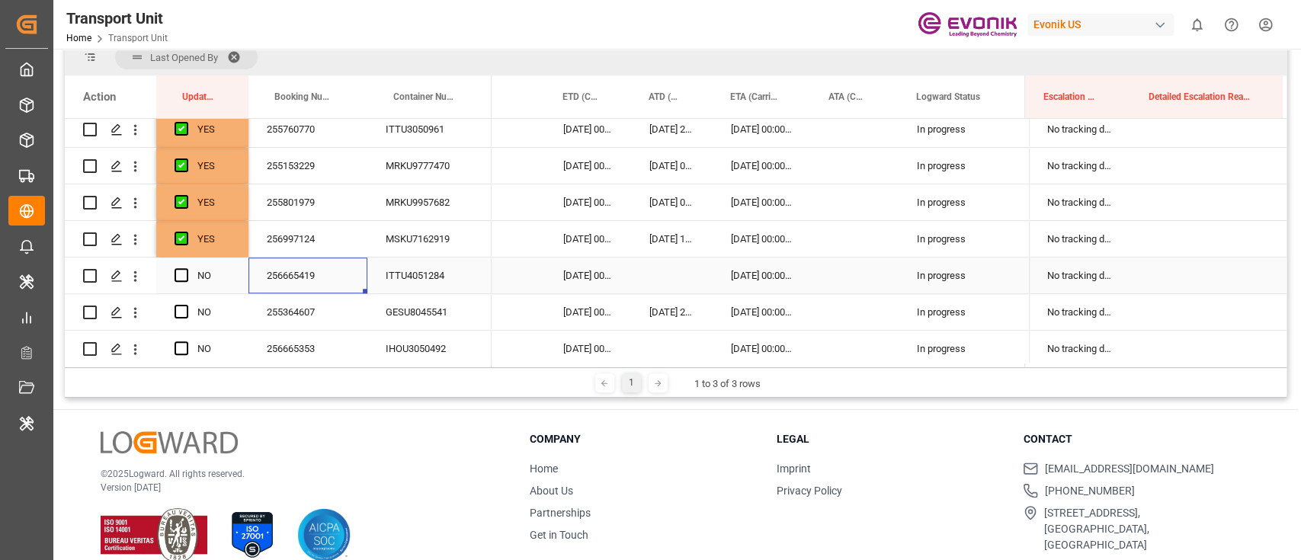
click at [332, 278] on div "256665419" at bounding box center [308, 276] width 119 height 36
click at [178, 274] on span "Press SPACE to select this row." at bounding box center [182, 275] width 14 height 14
click at [186, 268] on input "Press SPACE to select this row." at bounding box center [186, 268] width 0 height 0
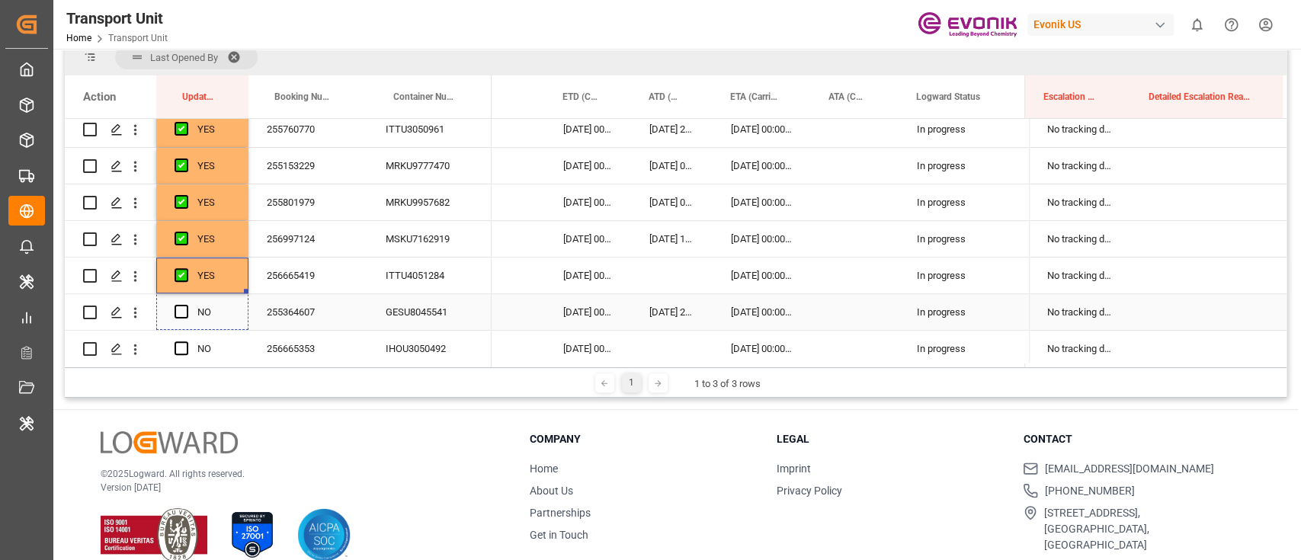
drag, startPoint x: 245, startPoint y: 291, endPoint x: 236, endPoint y: 313, distance: 24.2
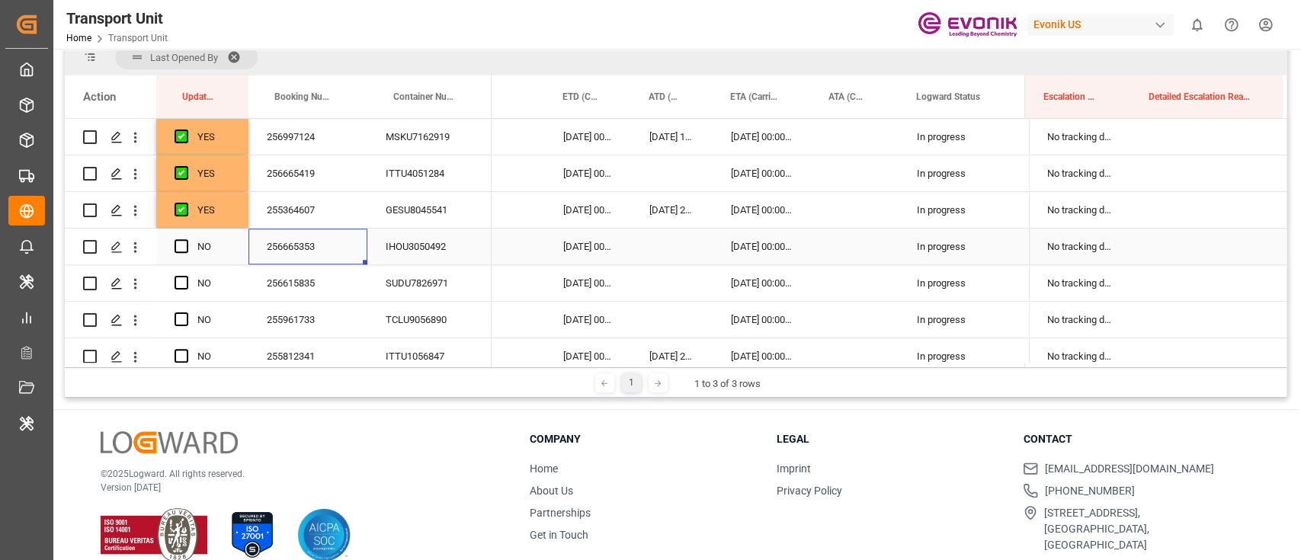
click at [268, 257] on div "256665353" at bounding box center [308, 247] width 119 height 36
click at [294, 275] on div "256615835" at bounding box center [308, 283] width 119 height 36
click at [186, 240] on span "Press SPACE to select this row." at bounding box center [182, 246] width 14 height 14
click at [186, 239] on input "Press SPACE to select this row." at bounding box center [186, 239] width 0 height 0
click at [186, 274] on div "Press SPACE to select this row." at bounding box center [186, 283] width 23 height 35
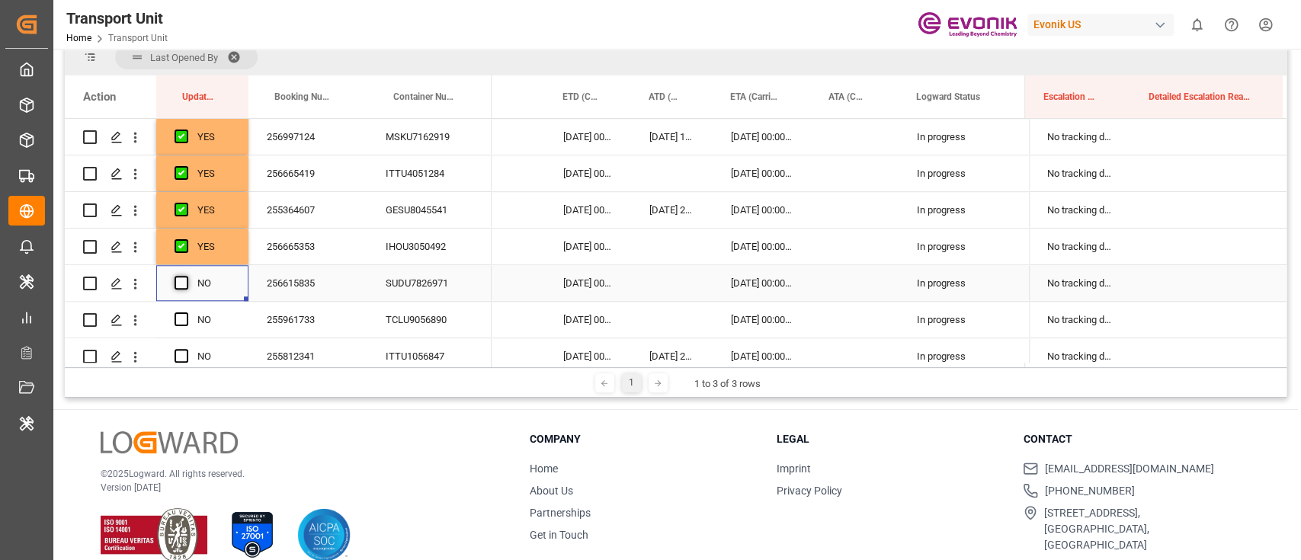
click at [185, 287] on span "Press SPACE to select this row." at bounding box center [182, 283] width 14 height 14
click at [186, 276] on input "Press SPACE to select this row." at bounding box center [186, 276] width 0 height 0
click at [306, 334] on div "255961733" at bounding box center [308, 320] width 119 height 36
click at [182, 317] on span "Press SPACE to select this row." at bounding box center [182, 320] width 14 height 14
click at [186, 313] on input "Press SPACE to select this row." at bounding box center [186, 313] width 0 height 0
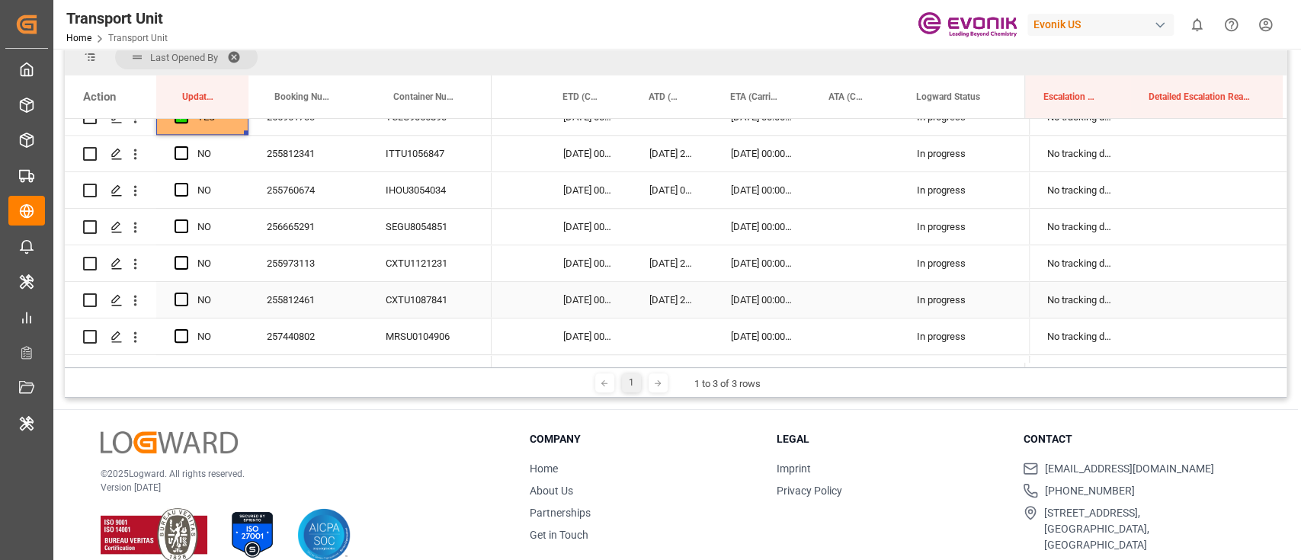
scroll to position [1016, 0]
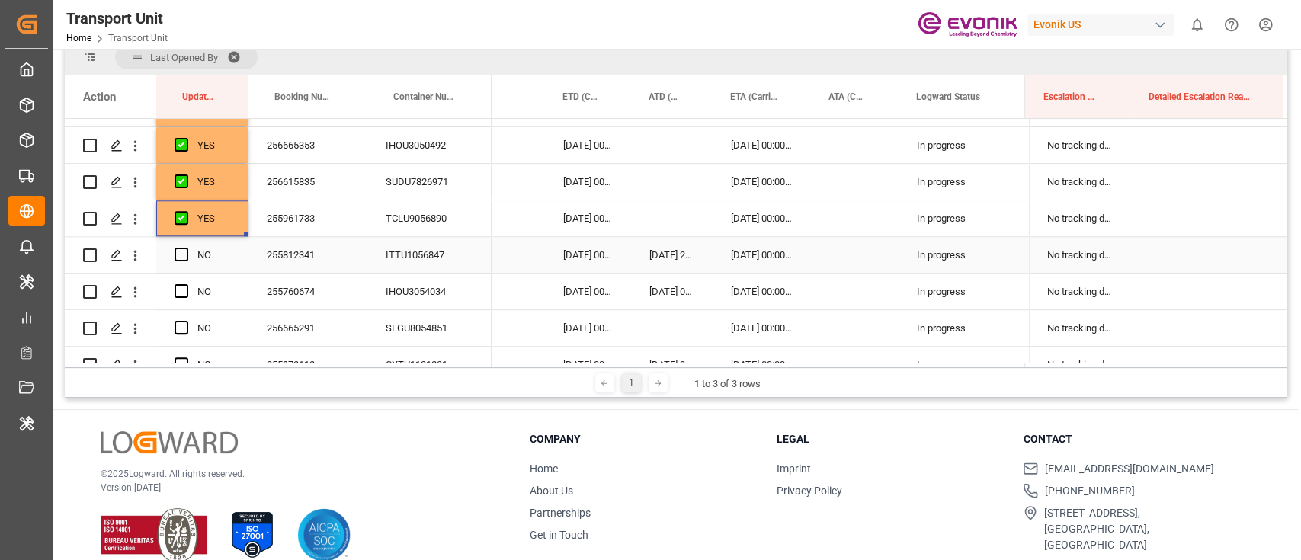
click at [179, 260] on span "Press SPACE to select this row." at bounding box center [182, 255] width 14 height 14
click at [186, 248] on input "Press SPACE to select this row." at bounding box center [186, 248] width 0 height 0
click at [178, 290] on span "Press SPACE to select this row." at bounding box center [182, 291] width 14 height 14
click at [186, 284] on input "Press SPACE to select this row." at bounding box center [186, 284] width 0 height 0
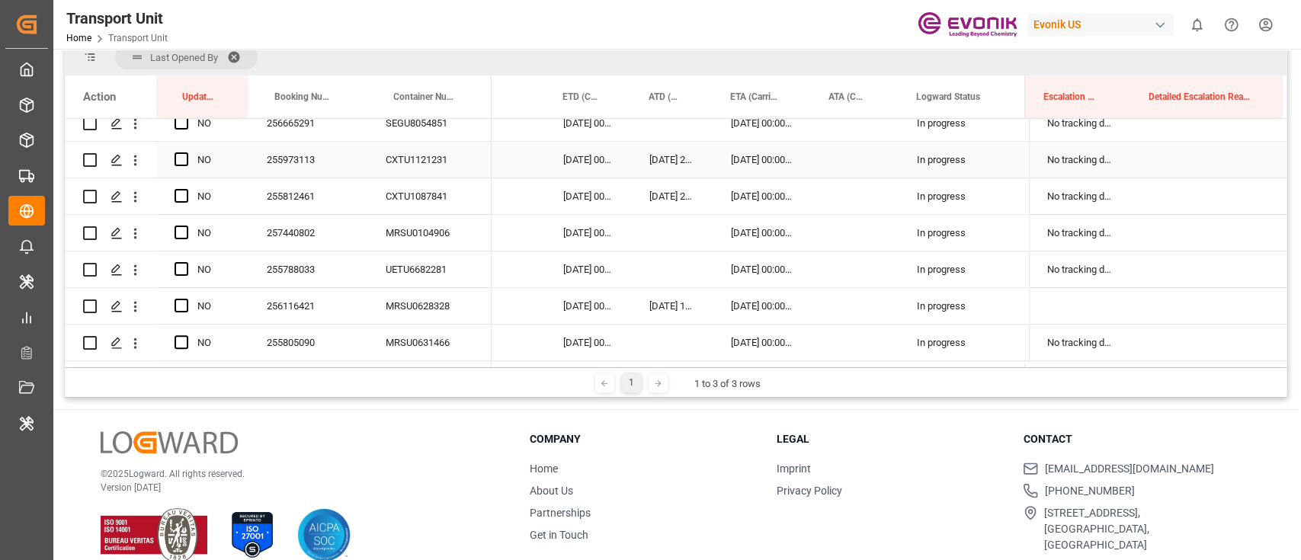
scroll to position [1118, 0]
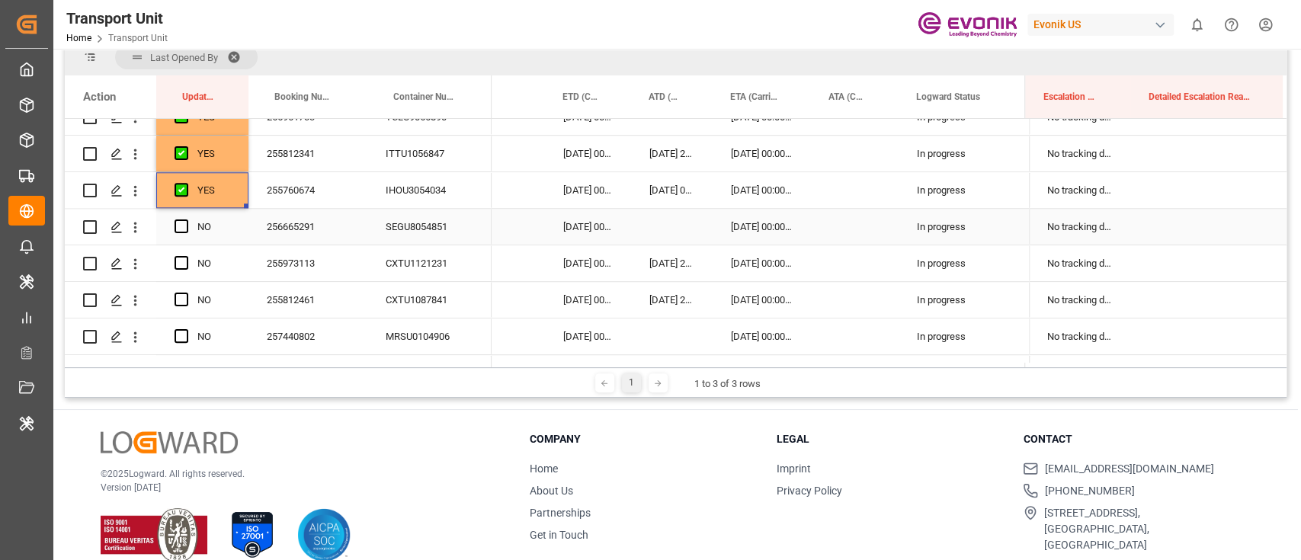
click at [290, 229] on div "256665291" at bounding box center [308, 227] width 119 height 36
click at [178, 229] on span "Press SPACE to select this row." at bounding box center [182, 227] width 14 height 14
click at [186, 220] on input "Press SPACE to select this row." at bounding box center [186, 220] width 0 height 0
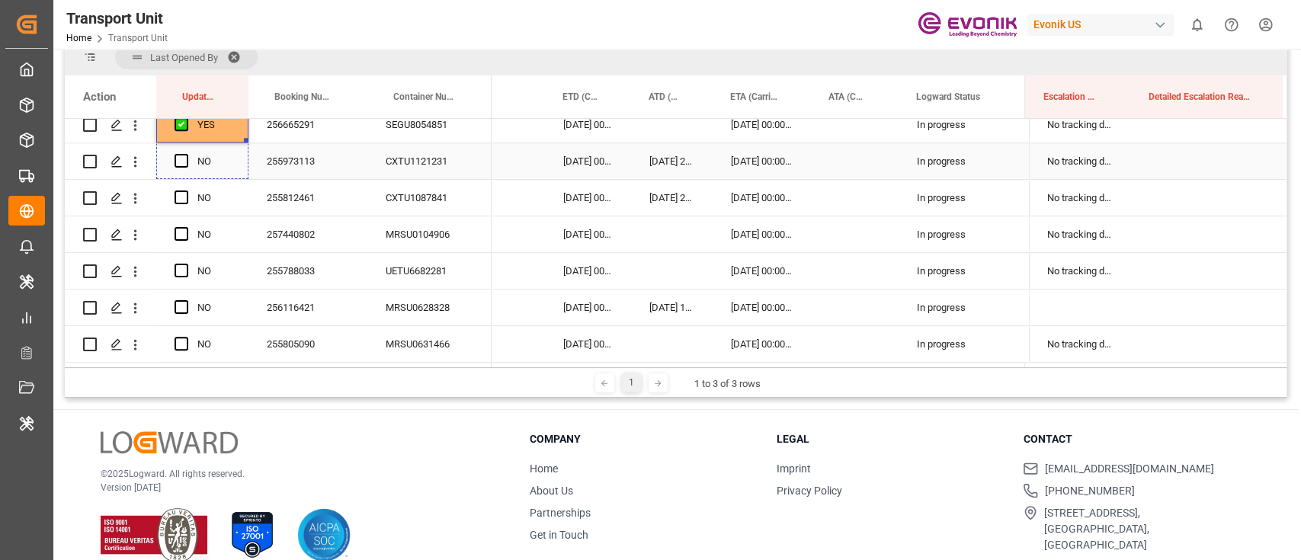
drag, startPoint x: 244, startPoint y: 241, endPoint x: 238, endPoint y: 275, distance: 34.8
click at [172, 271] on div "NO" at bounding box center [202, 271] width 92 height 36
click at [226, 167] on div "YES" at bounding box center [213, 161] width 33 height 35
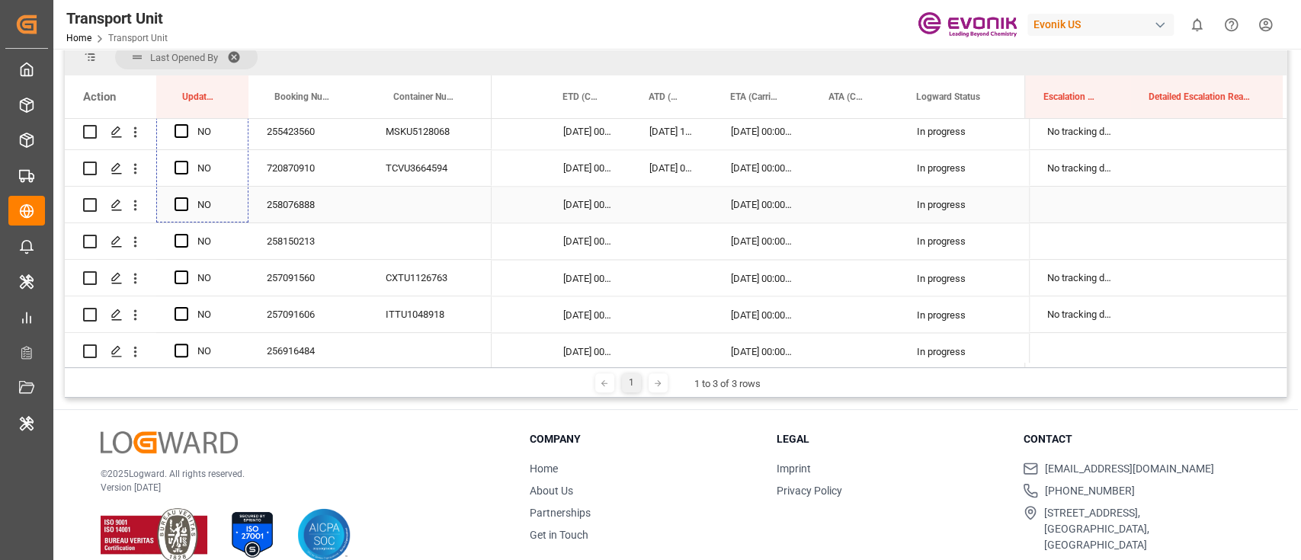
scroll to position [1830, 0]
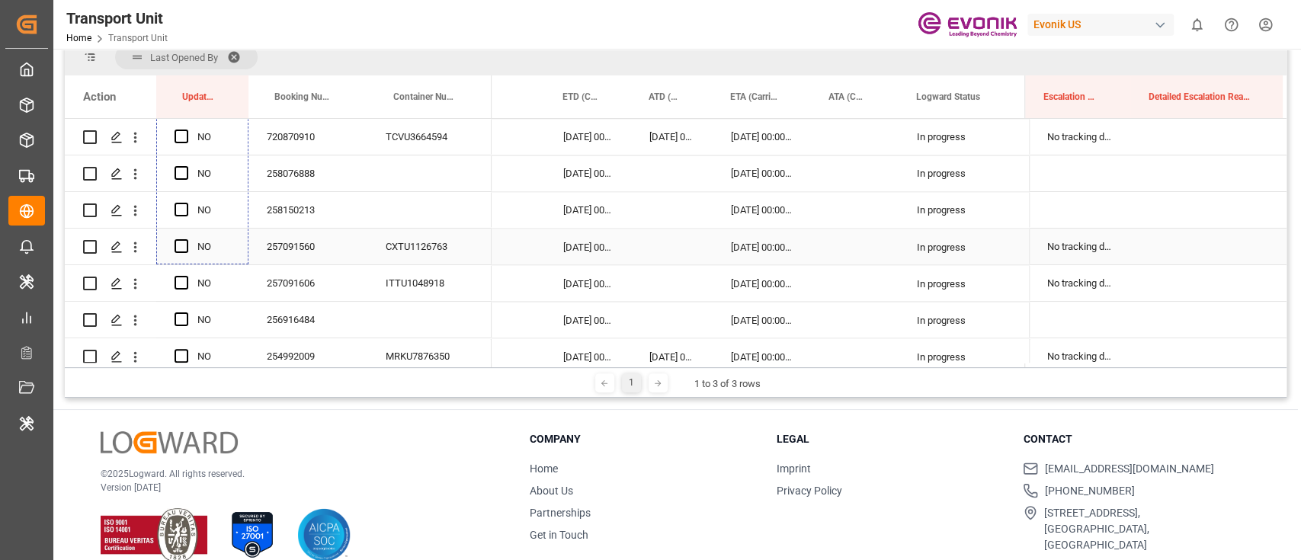
drag, startPoint x: 244, startPoint y: 176, endPoint x: 204, endPoint y: 232, distance: 68.3
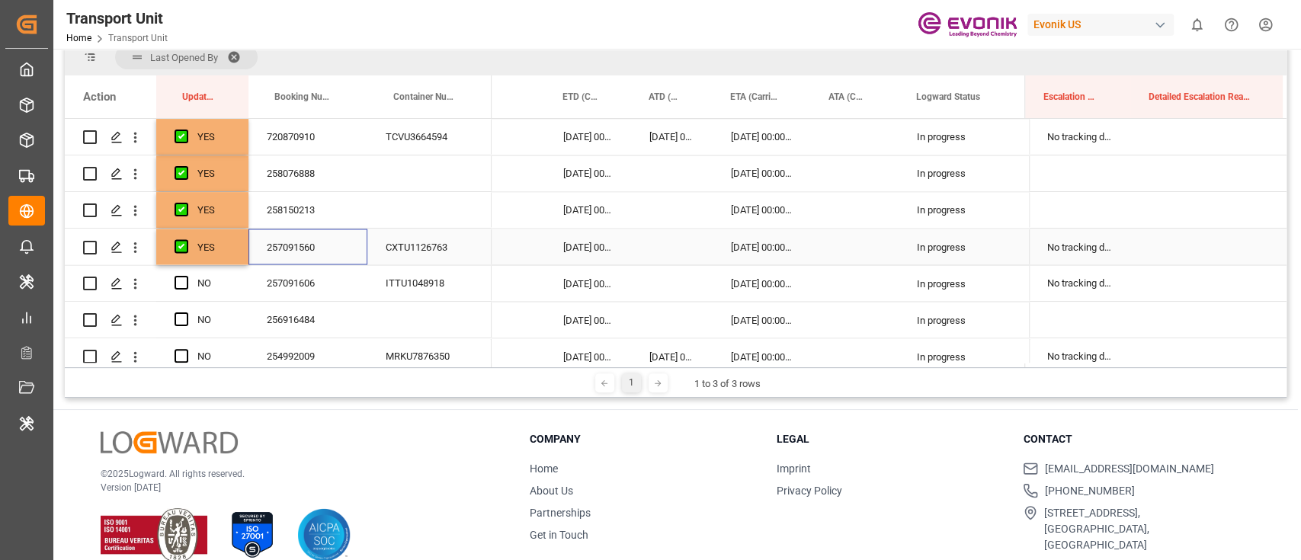
click at [265, 252] on div "257091560" at bounding box center [308, 247] width 119 height 36
click at [233, 251] on div "YES" at bounding box center [202, 247] width 92 height 36
drag, startPoint x: 244, startPoint y: 260, endPoint x: 245, endPoint y: 284, distance: 23.6
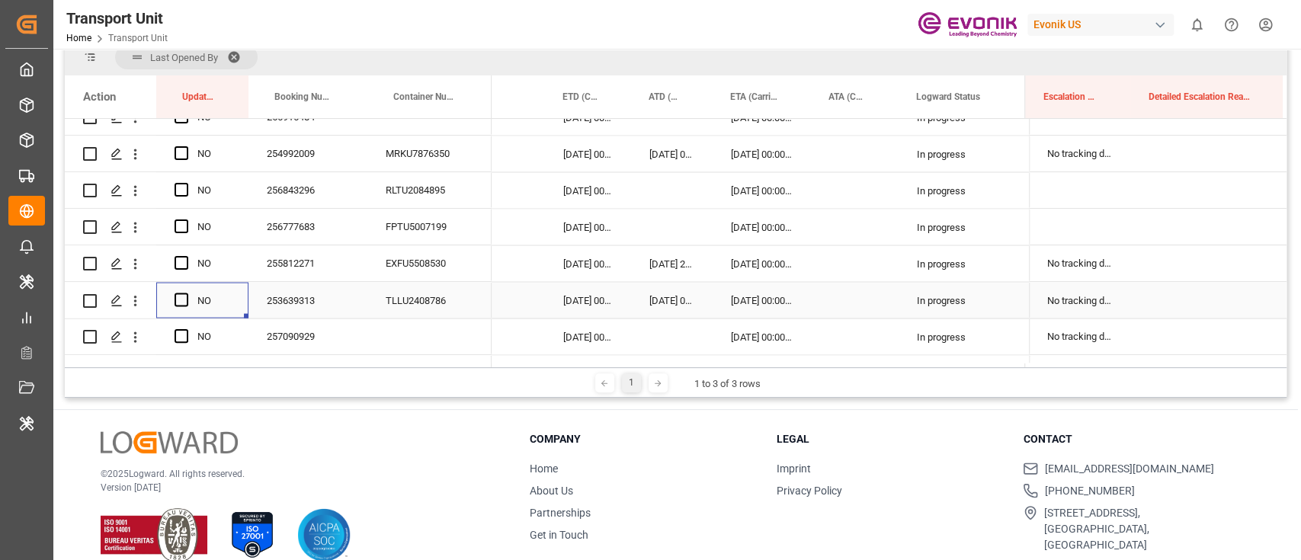
drag, startPoint x: 245, startPoint y: 284, endPoint x: 243, endPoint y: 293, distance: 9.3
click at [243, 293] on div "NO" at bounding box center [202, 300] width 92 height 36
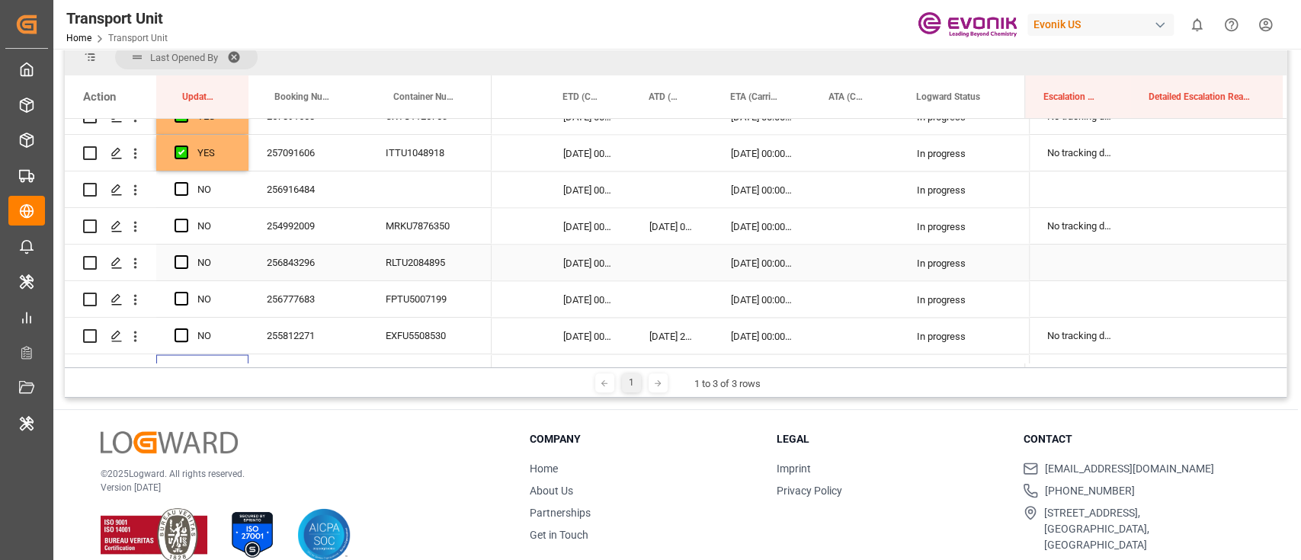
scroll to position [1931, 0]
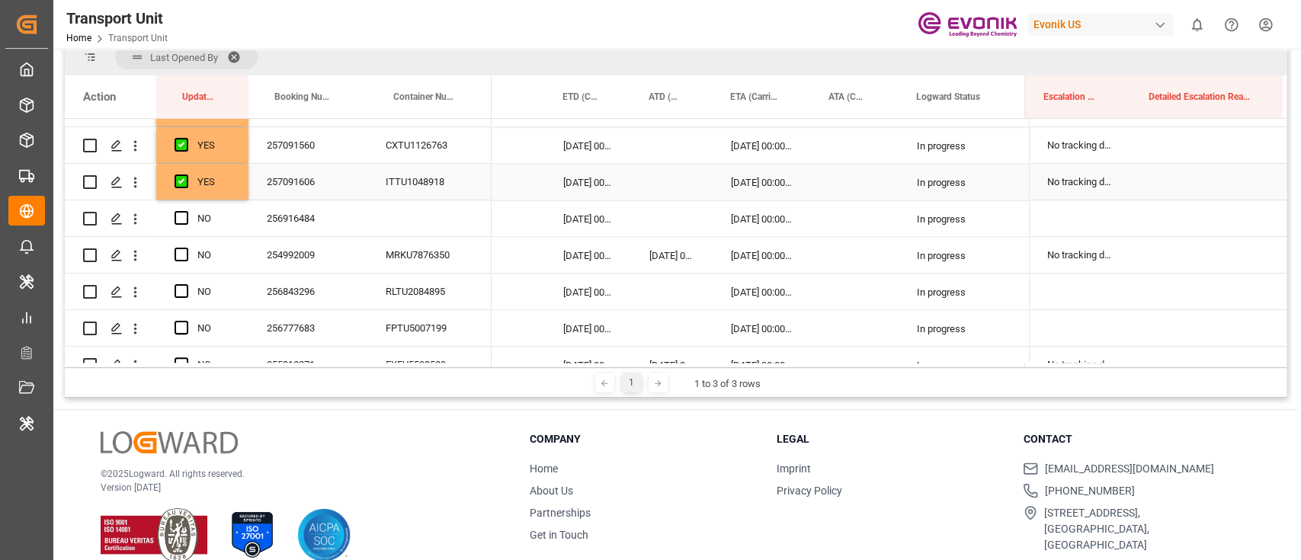
click at [229, 191] on div "YES" at bounding box center [213, 182] width 33 height 35
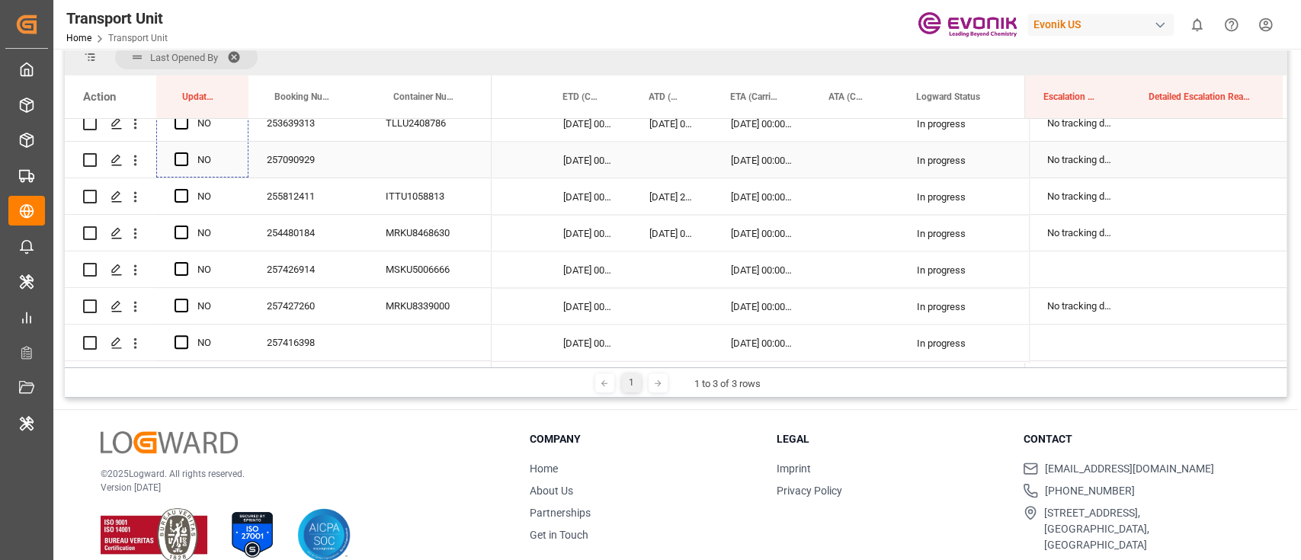
scroll to position [2236, 0]
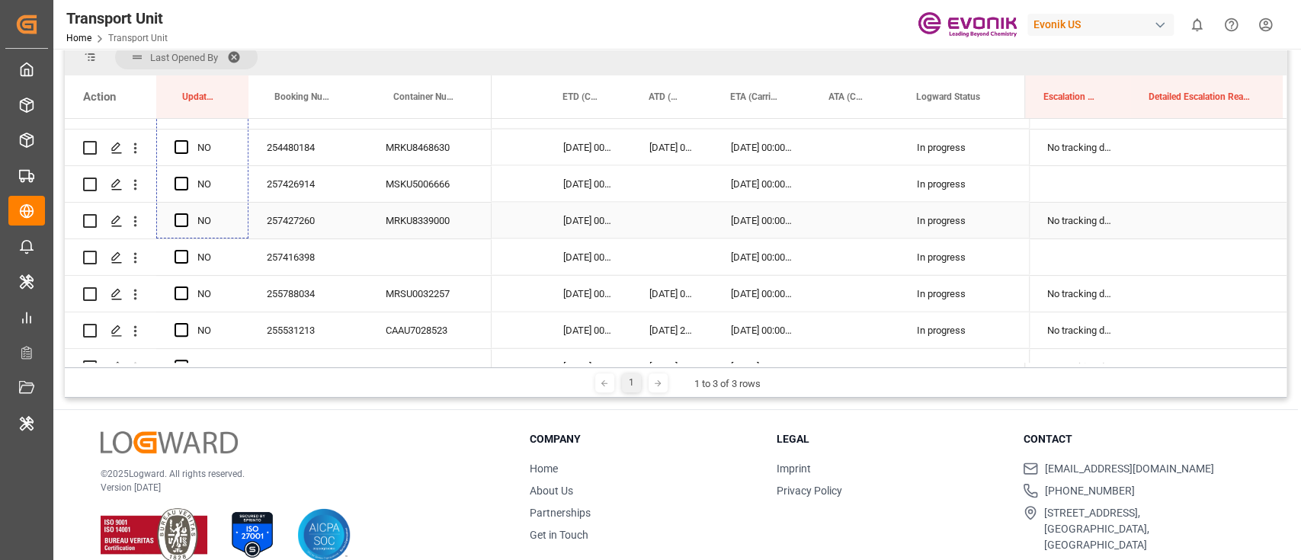
drag, startPoint x: 244, startPoint y: 196, endPoint x: 231, endPoint y: 262, distance: 66.8
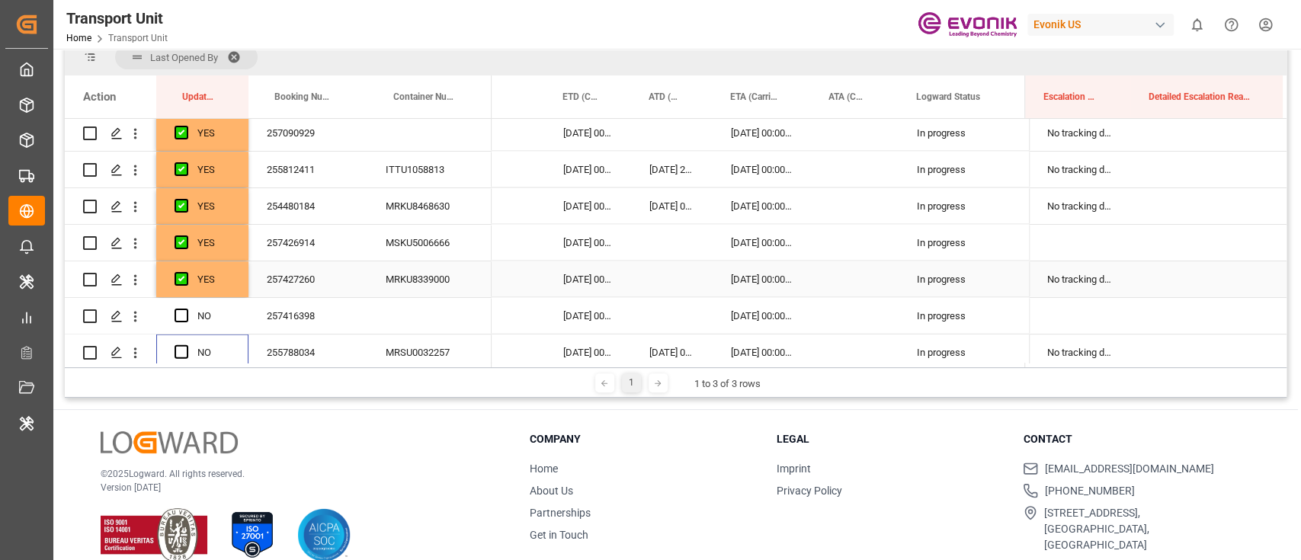
click at [228, 274] on div "YES" at bounding box center [213, 279] width 33 height 35
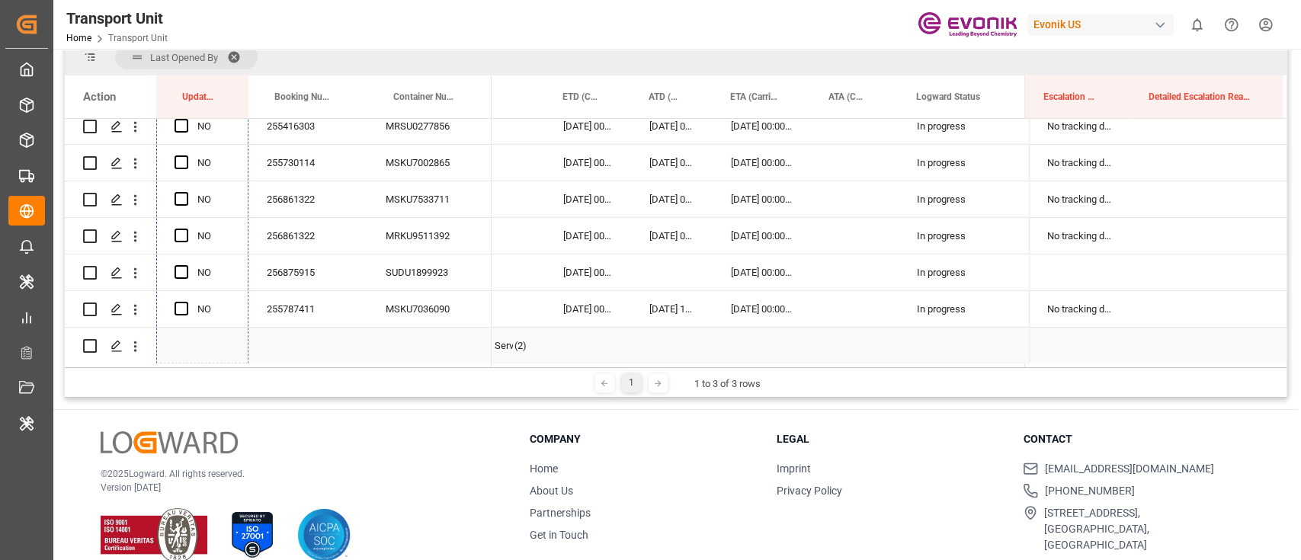
scroll to position [3069, 0]
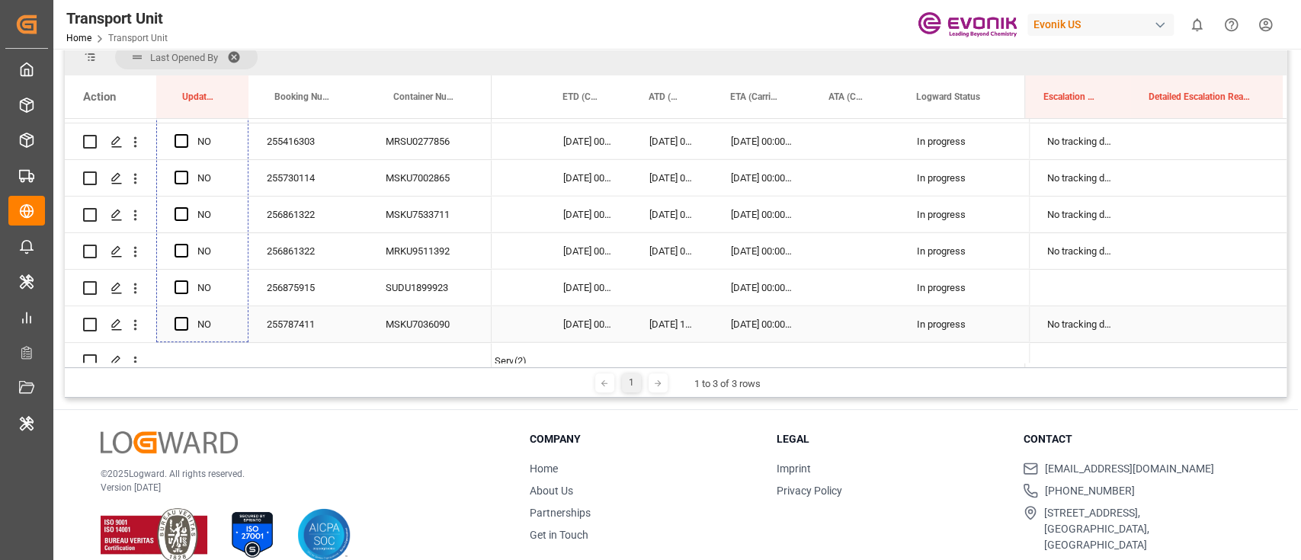
drag, startPoint x: 244, startPoint y: 292, endPoint x: 217, endPoint y: 332, distance: 48.4
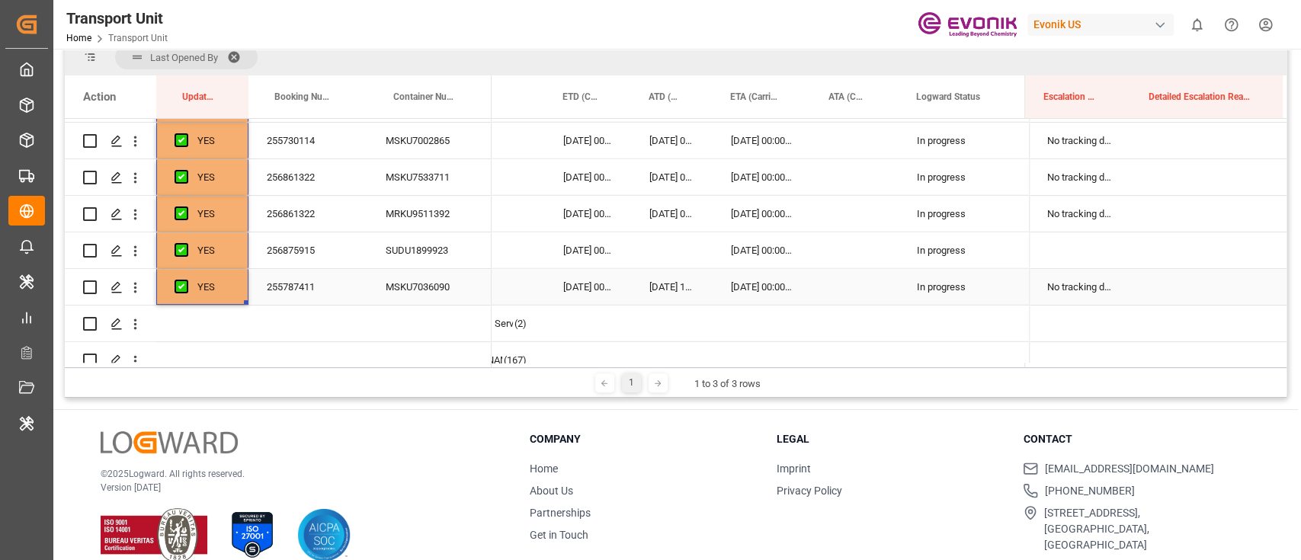
scroll to position [3127, 0]
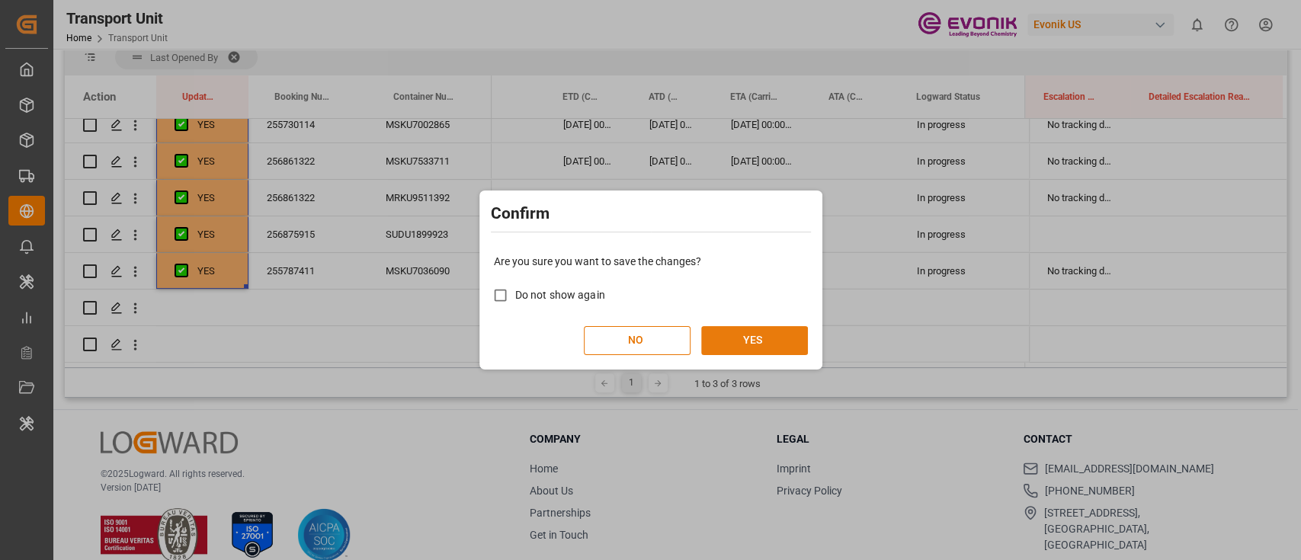
click at [760, 352] on button "YES" at bounding box center [754, 340] width 107 height 29
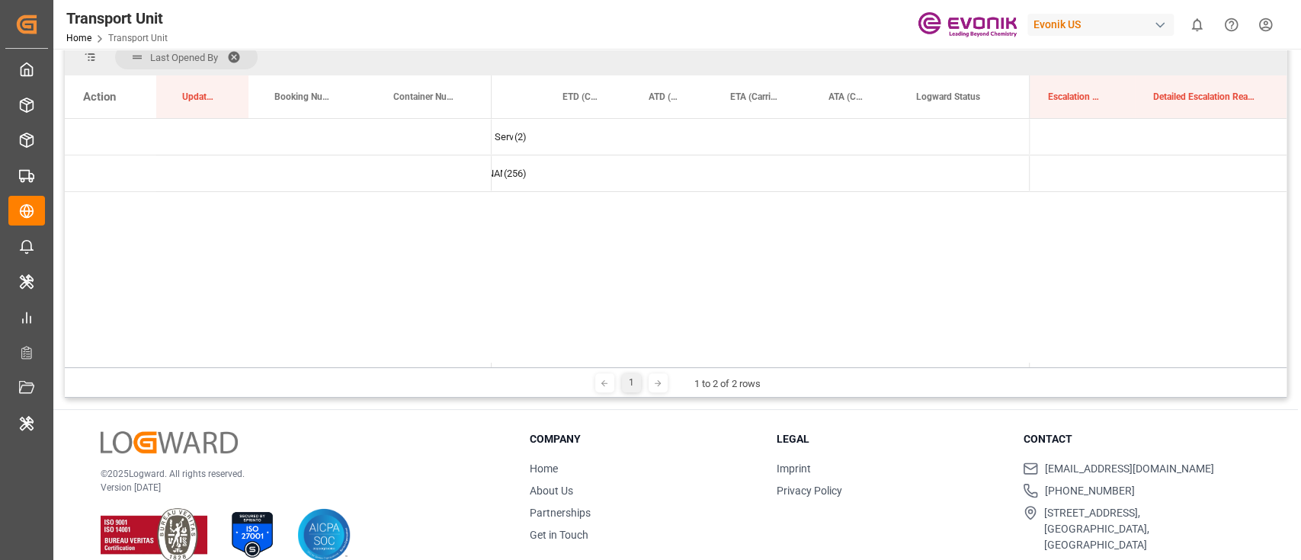
scroll to position [0, 0]
click at [516, 137] on span "Press SPACE to select this row." at bounding box center [517, 137] width 14 height 14
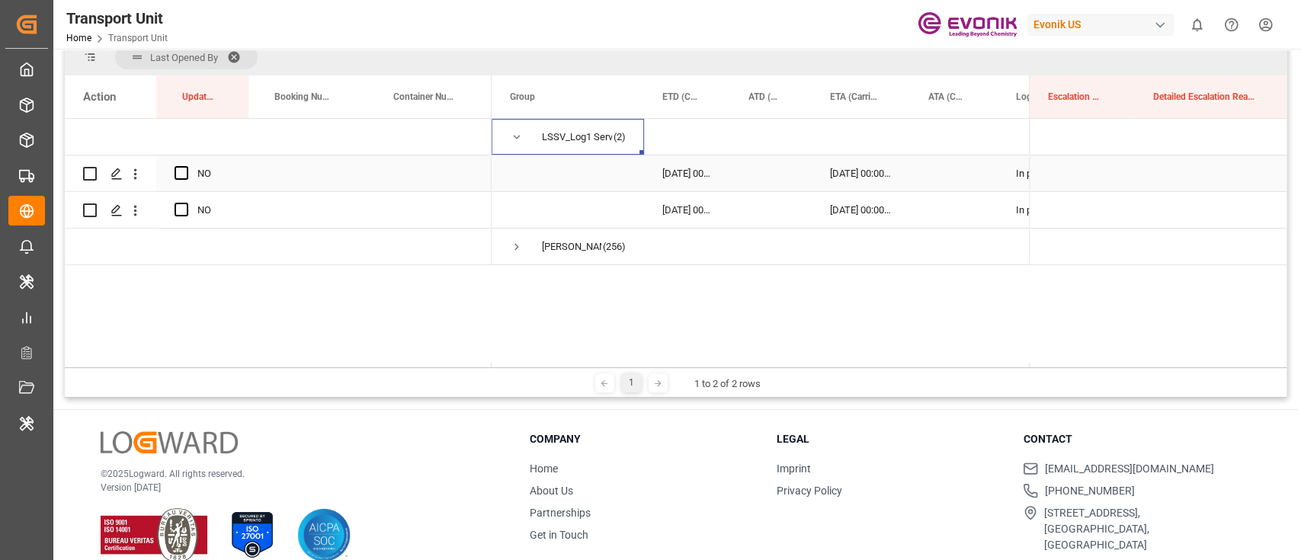
click at [1185, 167] on div "Press SPACE to select this row." at bounding box center [1210, 174] width 152 height 36
click at [1192, 188] on button "Select" at bounding box center [1211, 182] width 128 height 29
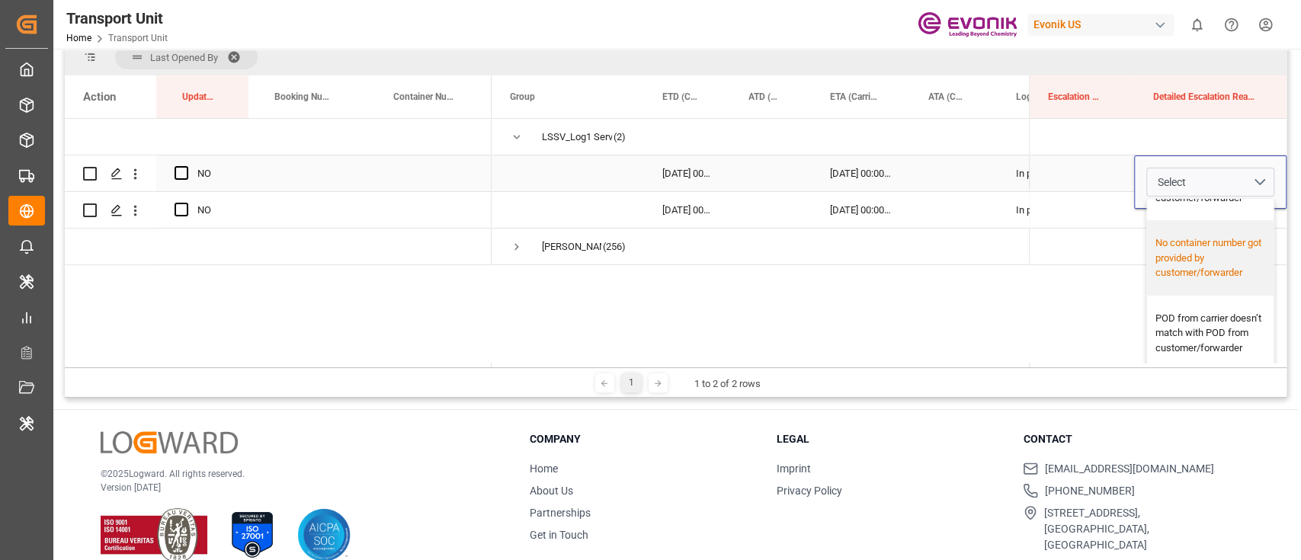
scroll to position [508, 0]
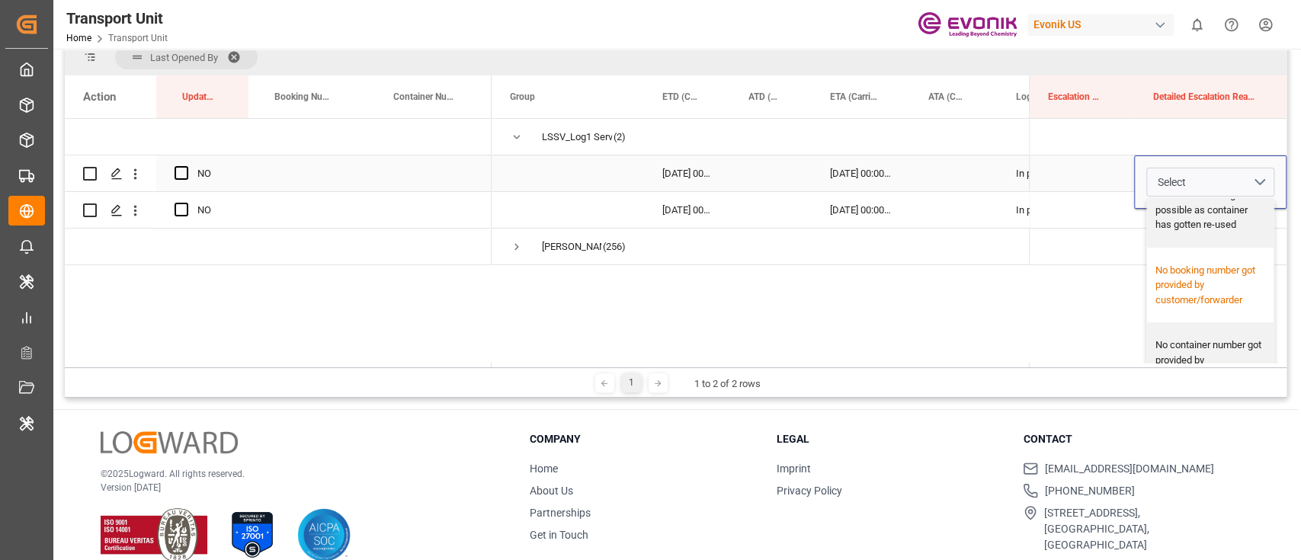
click at [1196, 308] on div "No booking number got provided by customer/forwarder" at bounding box center [1211, 285] width 111 height 45
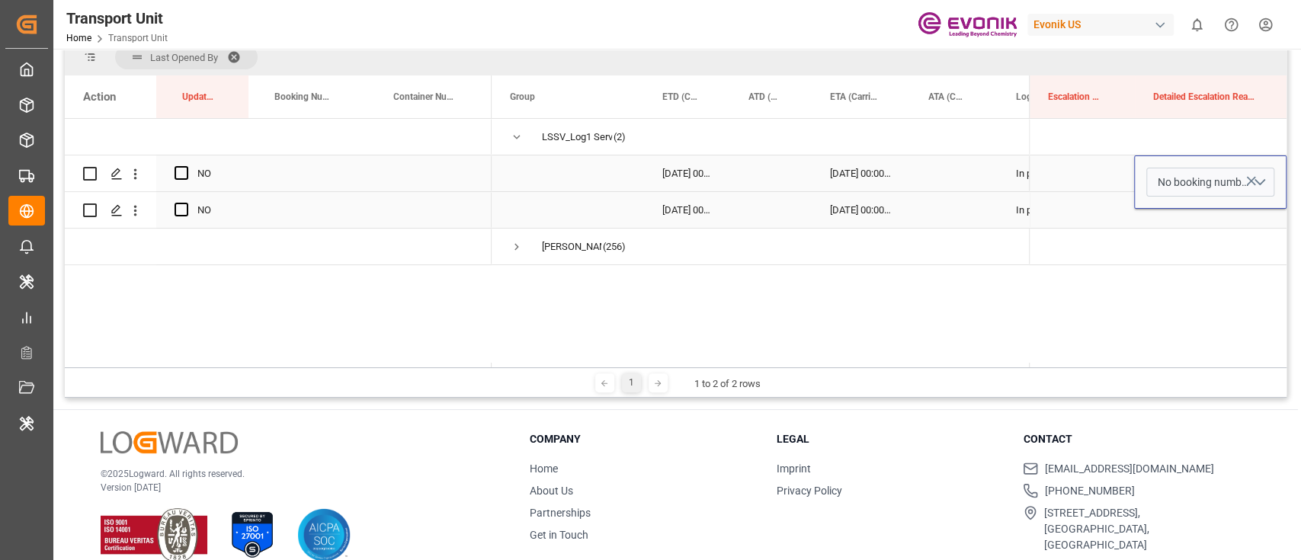
click at [1062, 178] on div "Press SPACE to select this row." at bounding box center [1081, 174] width 105 height 36
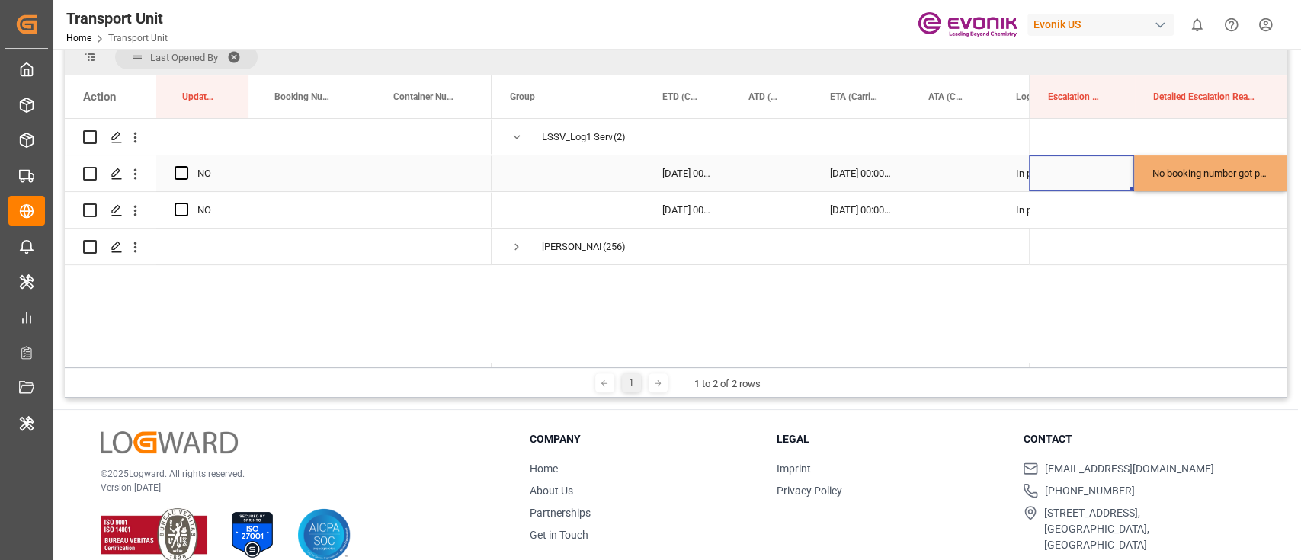
click at [1201, 180] on div "No booking number got provided by customer/forwarder" at bounding box center [1210, 174] width 152 height 36
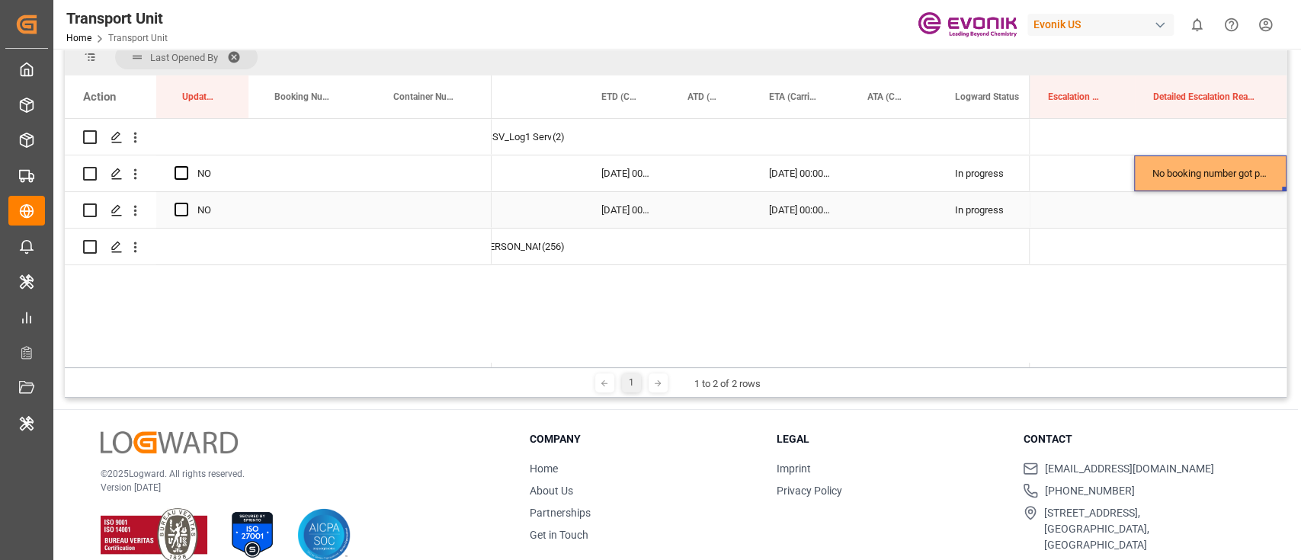
drag, startPoint x: 1280, startPoint y: 188, endPoint x: 1276, endPoint y: 204, distance: 16.7
click at [1276, 204] on div "No booking number got provided by customer/forwarder" at bounding box center [1158, 192] width 258 height 146
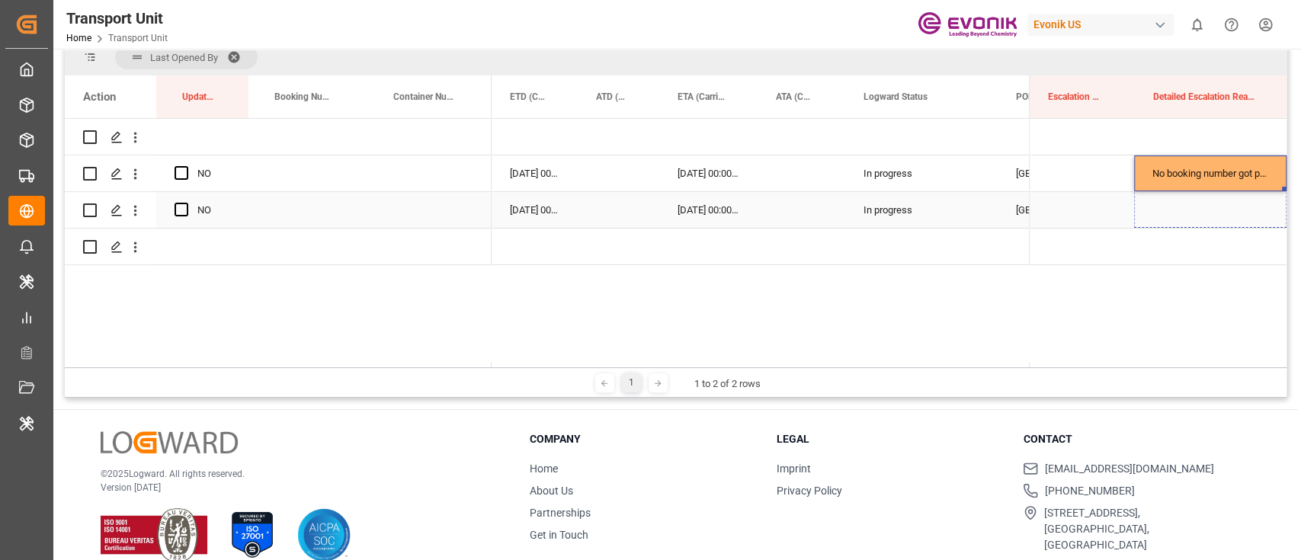
scroll to position [0, 183]
drag, startPoint x: 1277, startPoint y: 188, endPoint x: 1277, endPoint y: 197, distance: 9.1
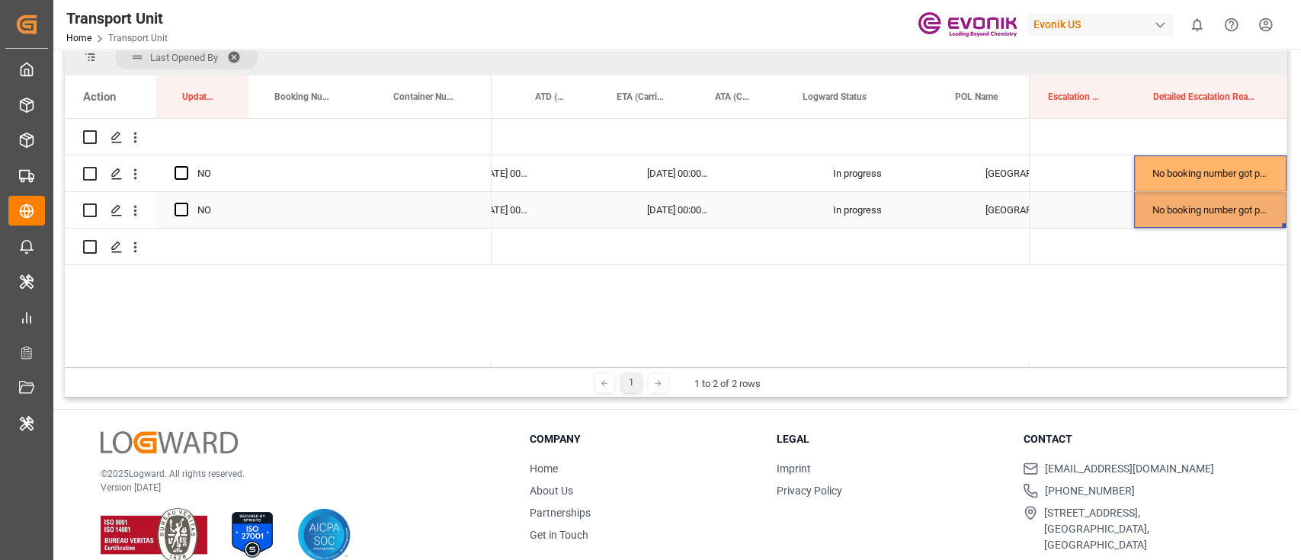
scroll to position [0, 213]
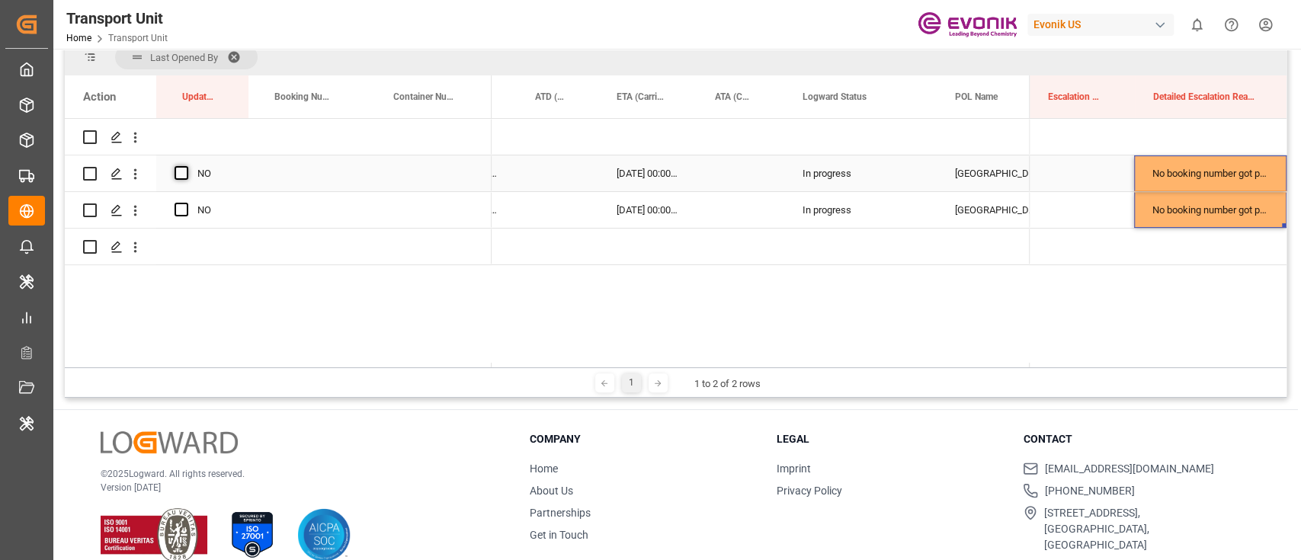
click at [183, 171] on span "Press SPACE to select this row." at bounding box center [182, 173] width 14 height 14
click at [186, 166] on input "Press SPACE to select this row." at bounding box center [186, 166] width 0 height 0
click at [184, 196] on div "Press SPACE to select this row." at bounding box center [186, 210] width 23 height 35
click at [182, 201] on div "Press SPACE to select this row." at bounding box center [186, 210] width 23 height 35
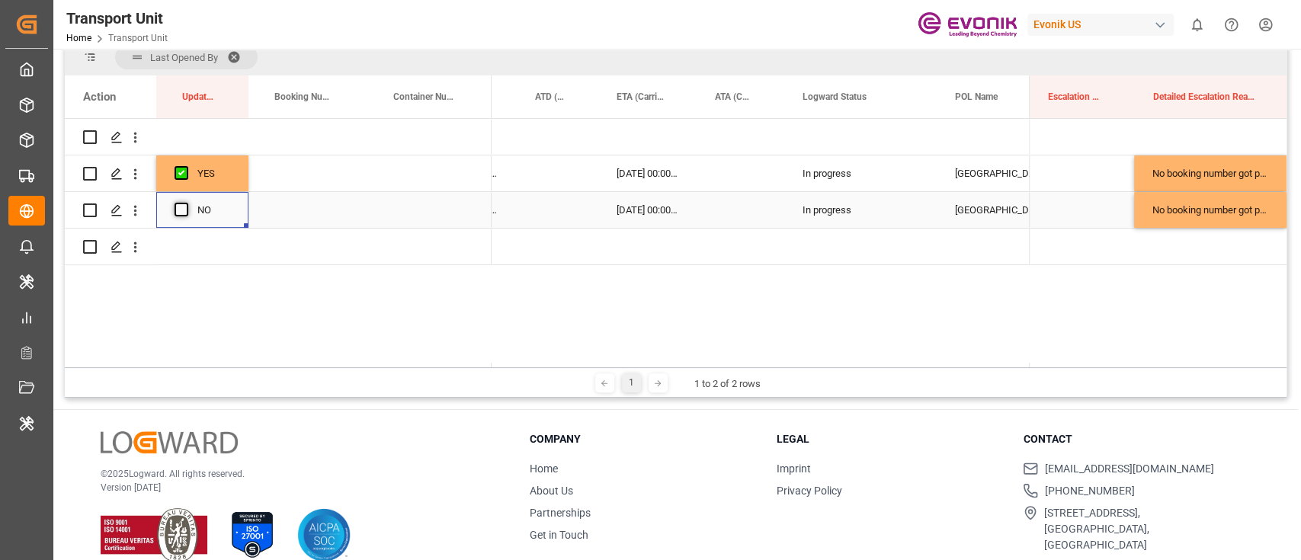
click at [181, 208] on span "Press SPACE to select this row." at bounding box center [182, 210] width 14 height 14
click at [186, 203] on input "Press SPACE to select this row." at bounding box center [186, 203] width 0 height 0
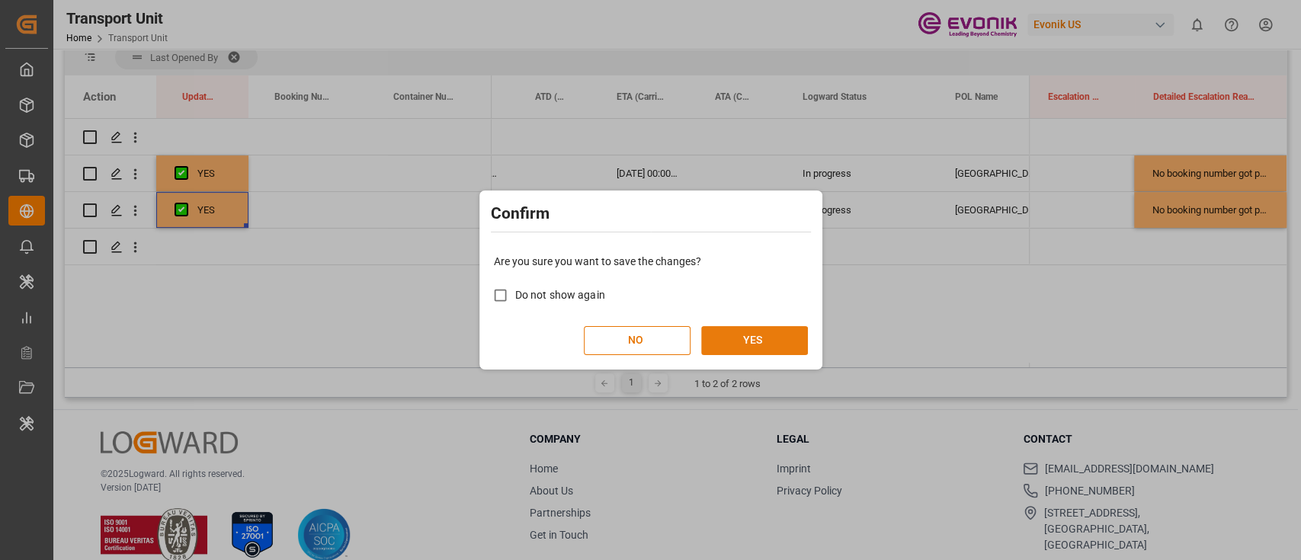
click at [745, 326] on button "YES" at bounding box center [754, 340] width 107 height 29
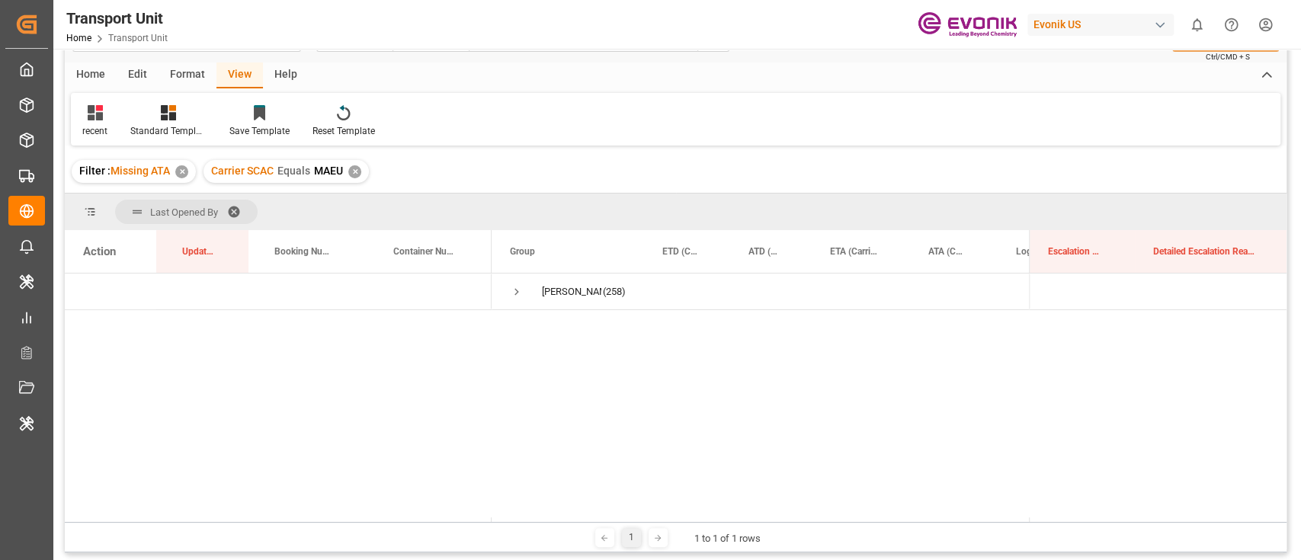
scroll to position [0, 0]
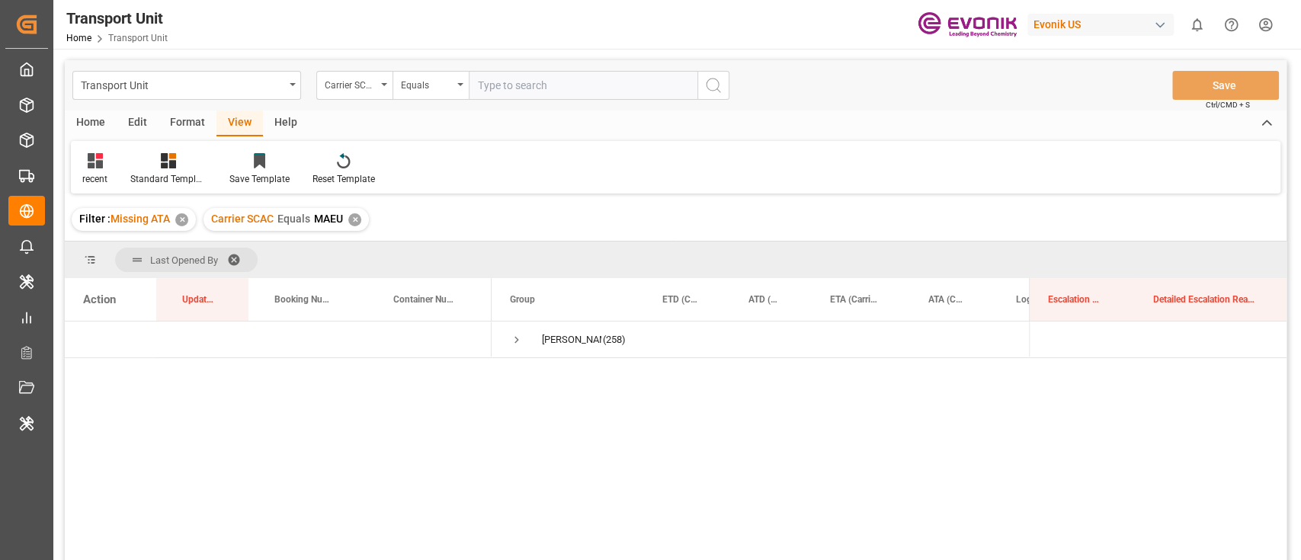
click at [521, 95] on input "text" at bounding box center [583, 85] width 229 height 29
type input "oney"
click at [348, 218] on div "Carrier SCAC Equals MAEU ✕" at bounding box center [286, 219] width 165 height 23
click at [725, 79] on button "search button" at bounding box center [714, 85] width 32 height 29
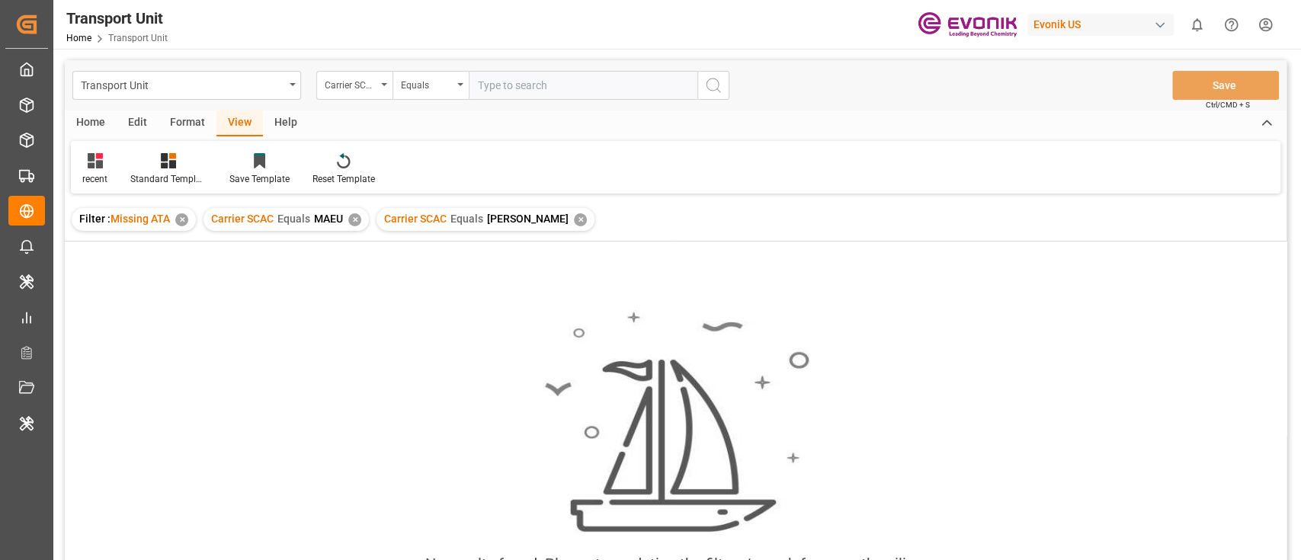
click at [351, 218] on div "✕" at bounding box center [354, 219] width 13 height 13
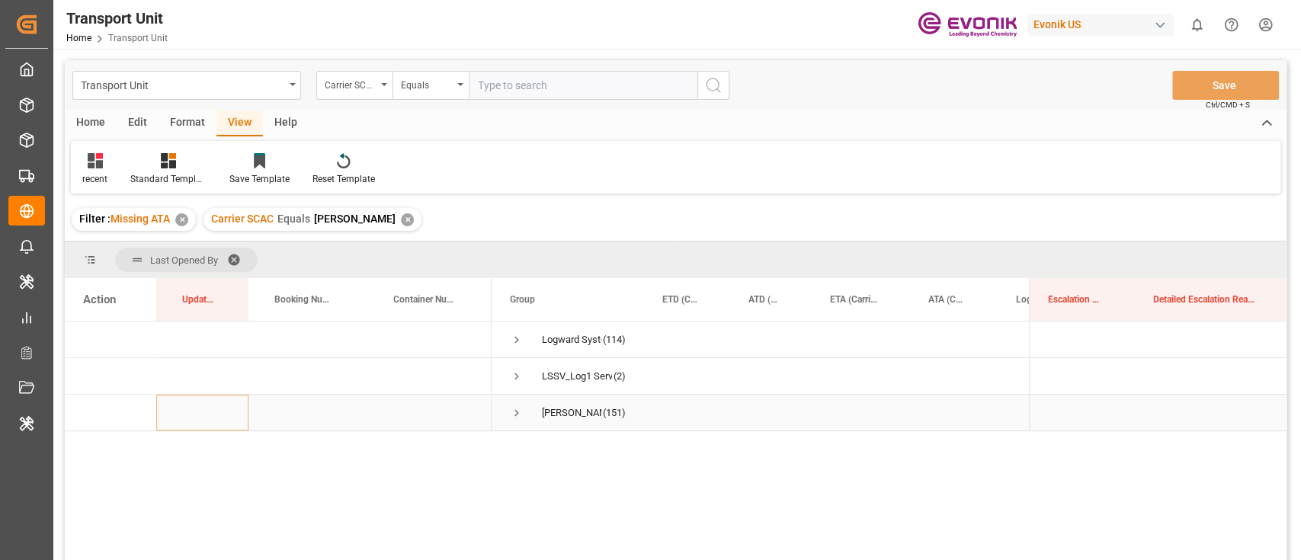
click at [514, 408] on span "Press SPACE to select this row." at bounding box center [517, 413] width 14 height 14
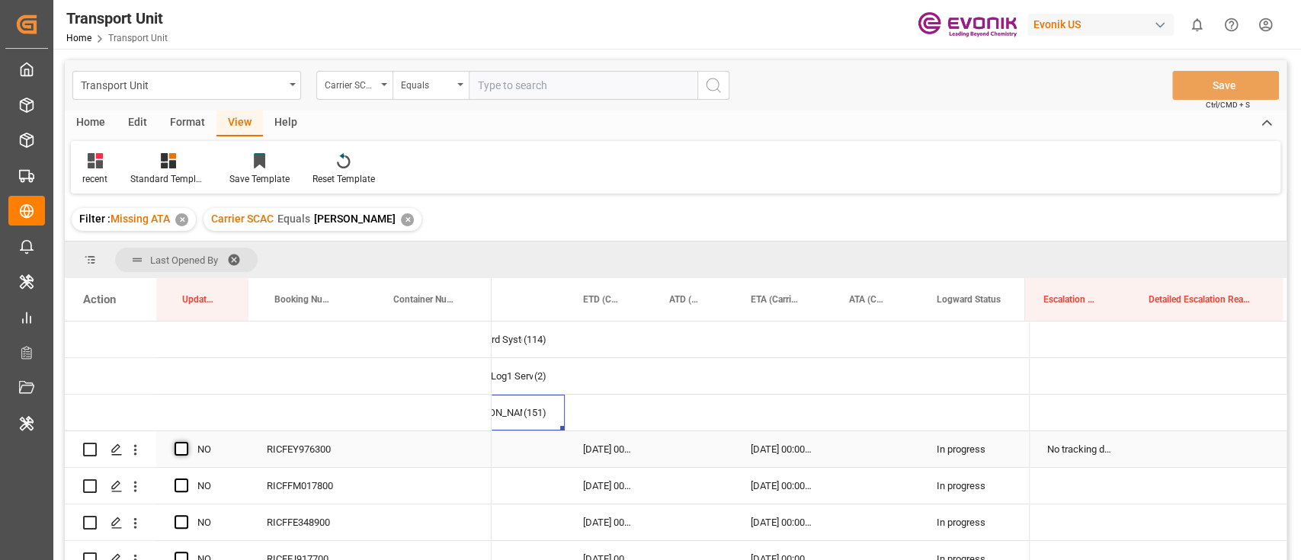
click at [186, 450] on span "Press SPACE to select this row." at bounding box center [182, 449] width 14 height 14
click at [186, 442] on input "Press SPACE to select this row." at bounding box center [186, 442] width 0 height 0
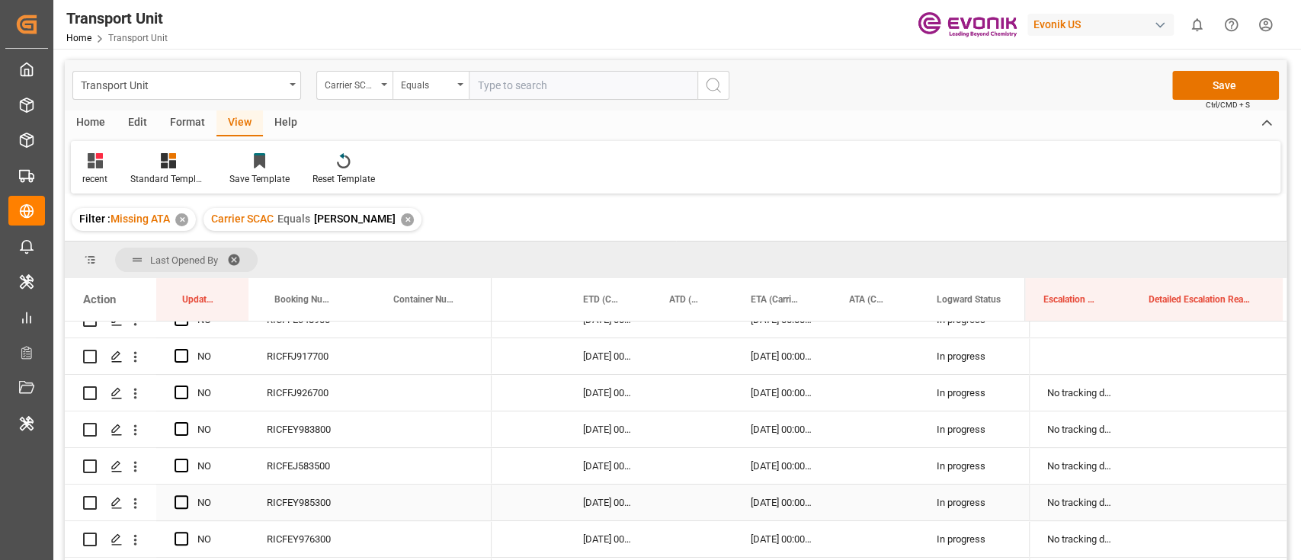
drag, startPoint x: 245, startPoint y: 465, endPoint x: 239, endPoint y: 489, distance: 24.6
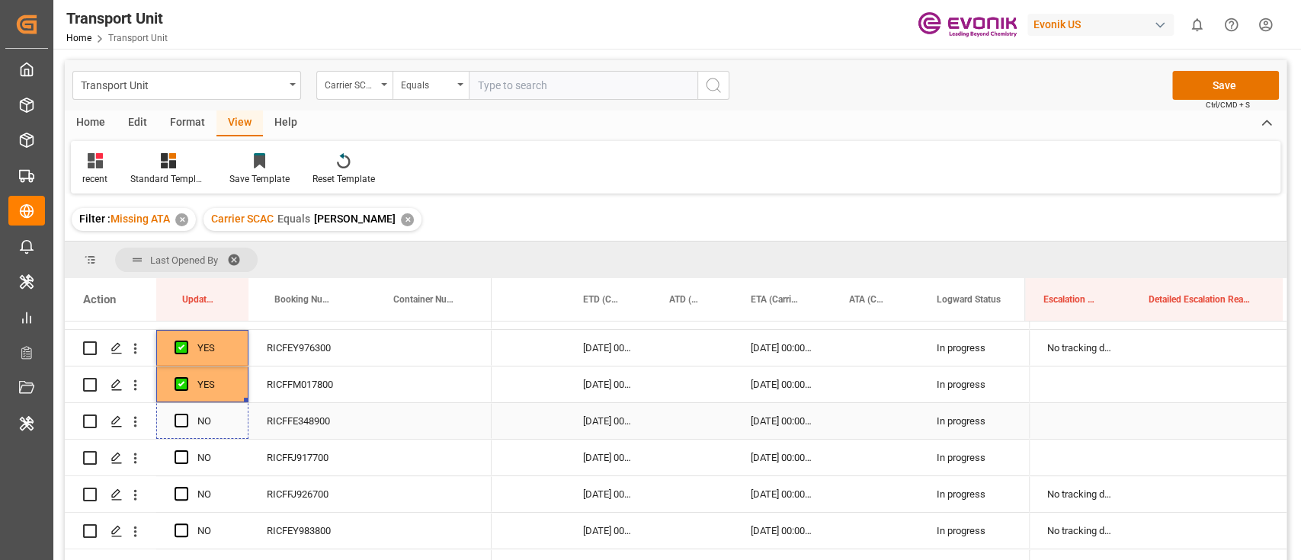
drag, startPoint x: 245, startPoint y: 397, endPoint x: 226, endPoint y: 431, distance: 38.6
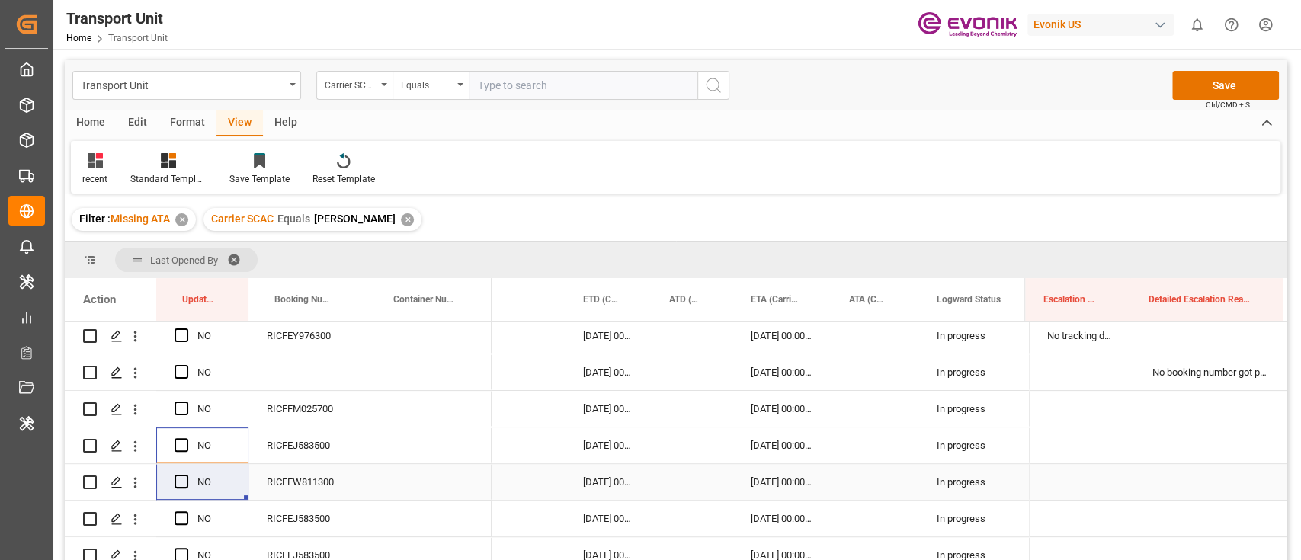
drag, startPoint x: 207, startPoint y: 462, endPoint x: 203, endPoint y: 473, distance: 11.6
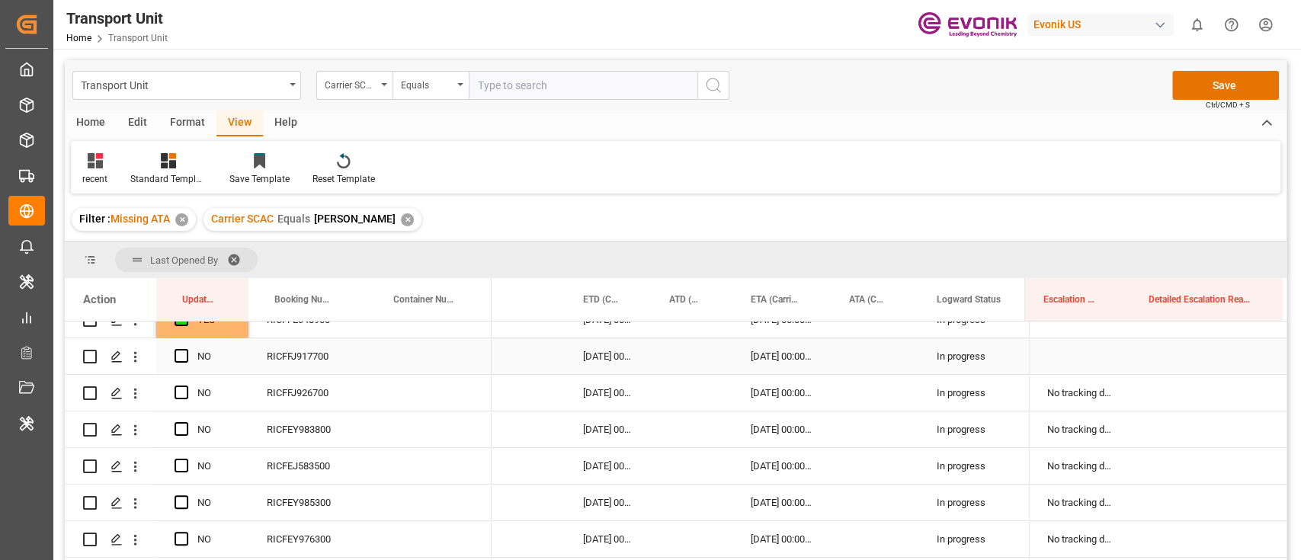
click at [223, 337] on div "YES" at bounding box center [203, 320] width 56 height 35
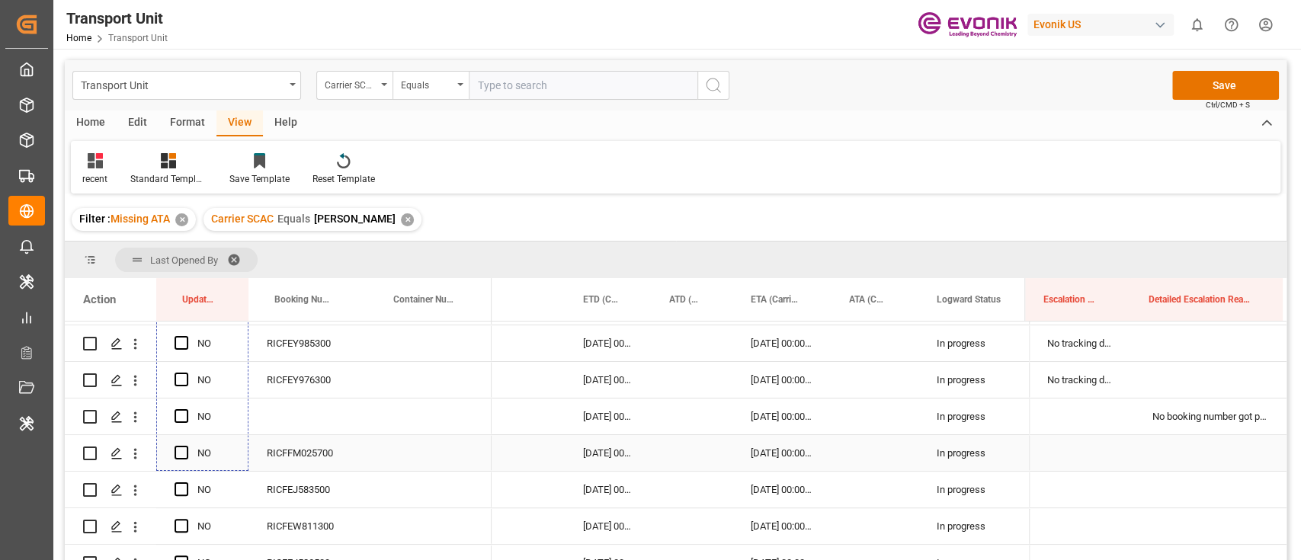
drag, startPoint x: 245, startPoint y: 332, endPoint x: 207, endPoint y: 447, distance: 120.3
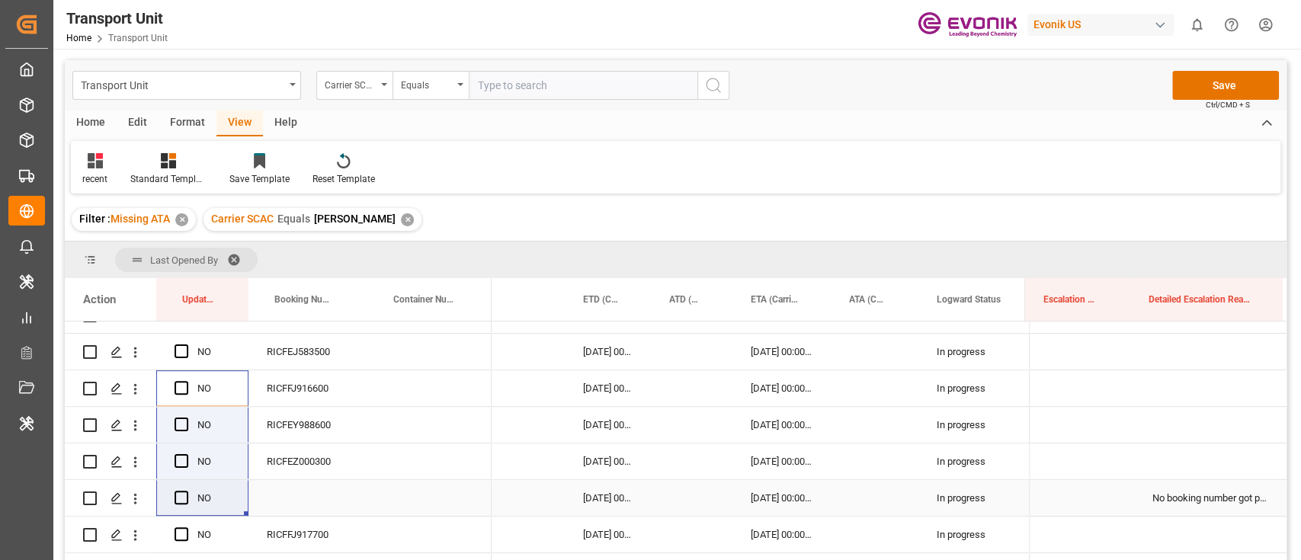
drag, startPoint x: 208, startPoint y: 448, endPoint x: 206, endPoint y: 483, distance: 35.1
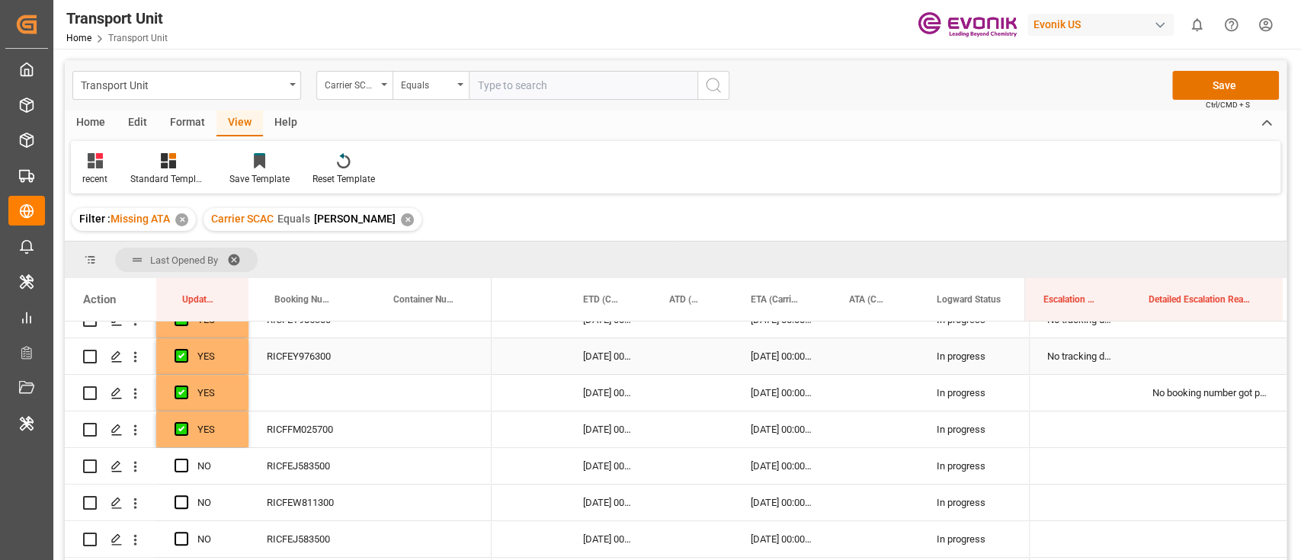
scroll to position [305, 0]
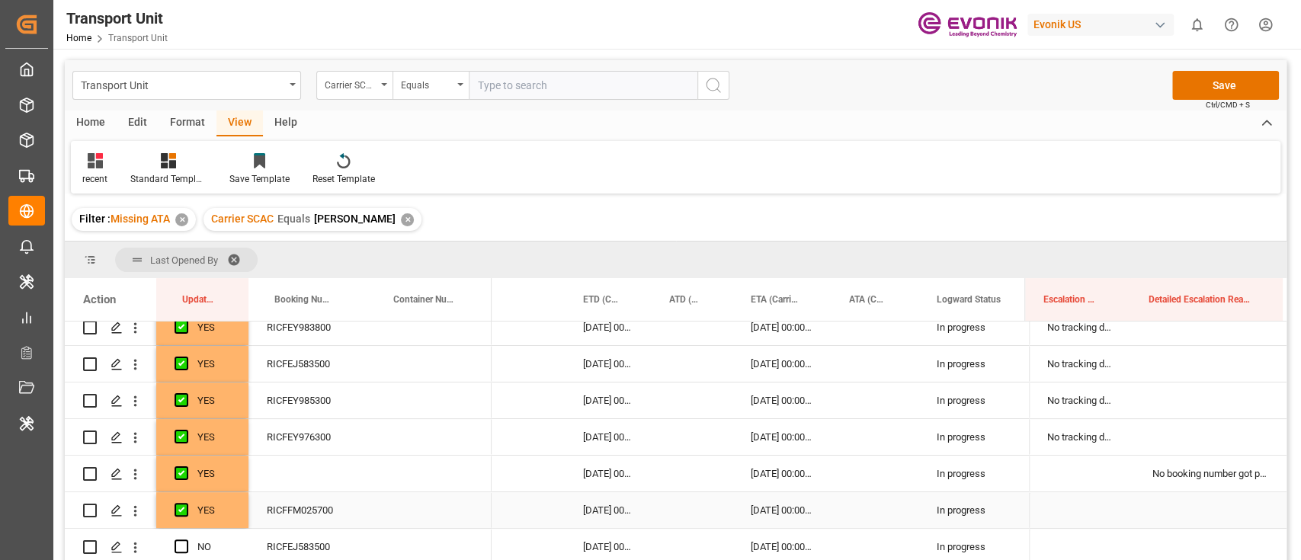
click at [223, 510] on div "YES" at bounding box center [213, 510] width 33 height 35
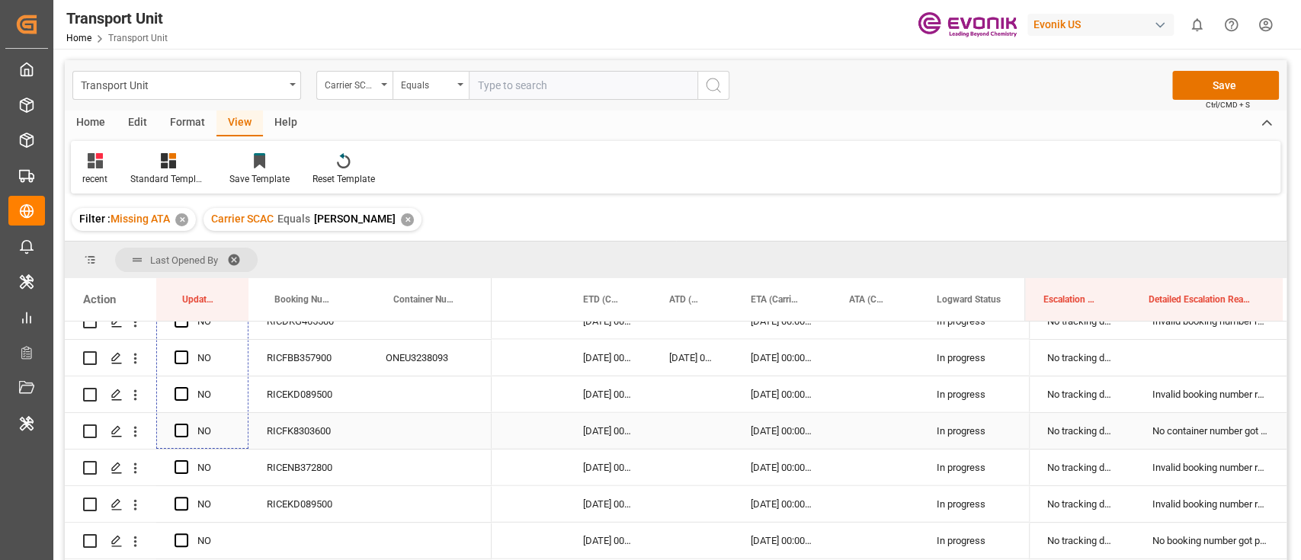
scroll to position [2429, 0]
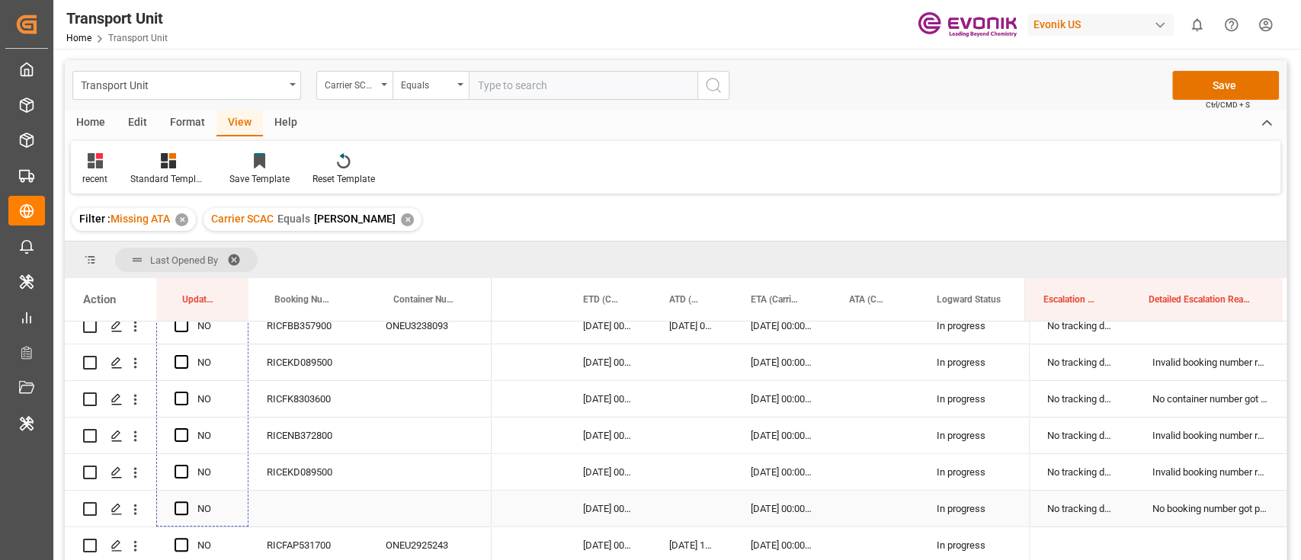
drag, startPoint x: 247, startPoint y: 527, endPoint x: 207, endPoint y: 493, distance: 52.5
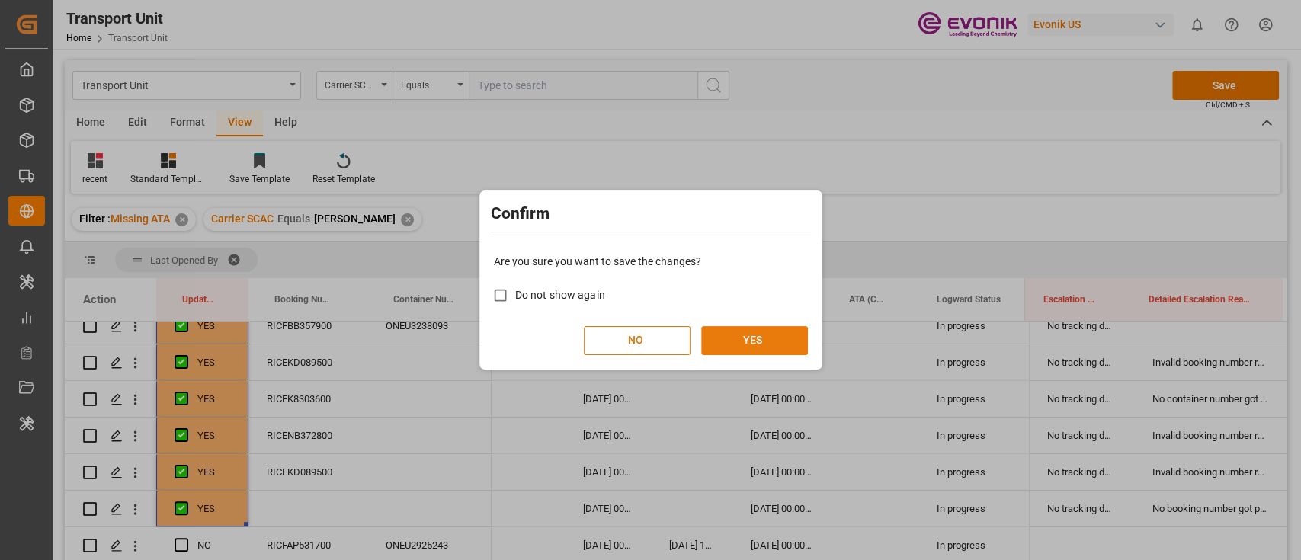
click at [788, 344] on button "YES" at bounding box center [754, 340] width 107 height 29
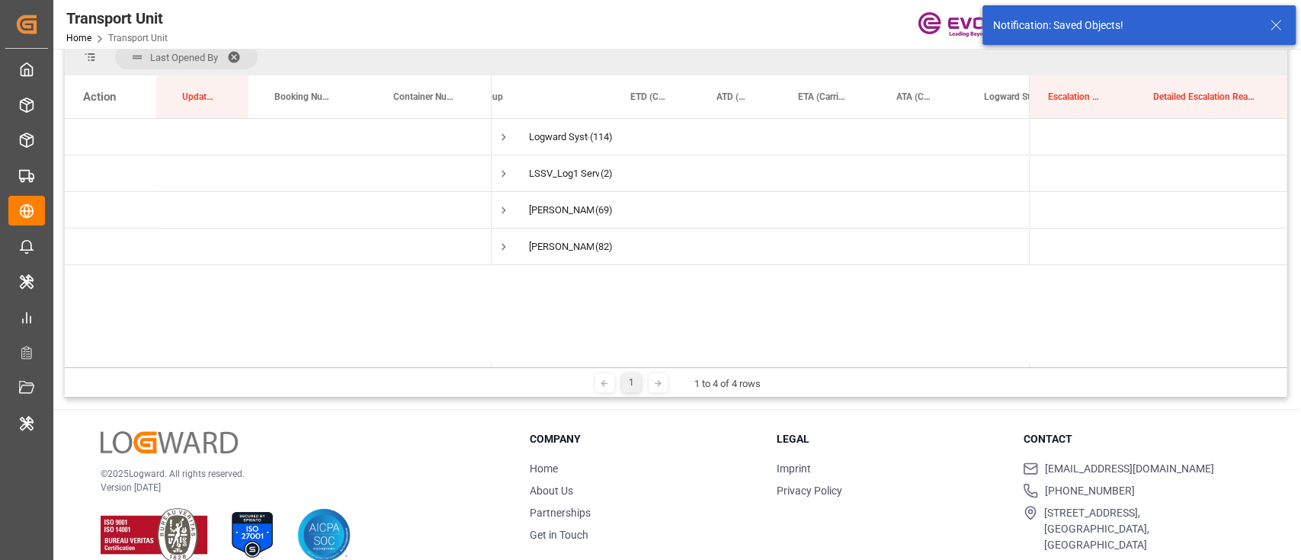
scroll to position [0, 4]
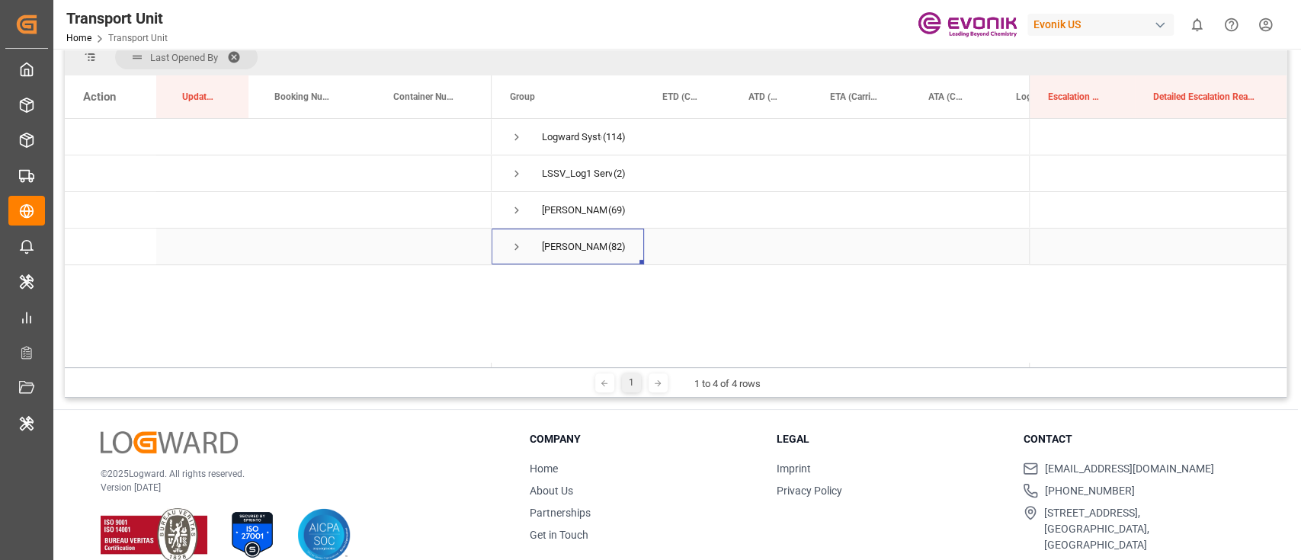
click at [515, 251] on span "Press SPACE to select this row." at bounding box center [517, 247] width 14 height 14
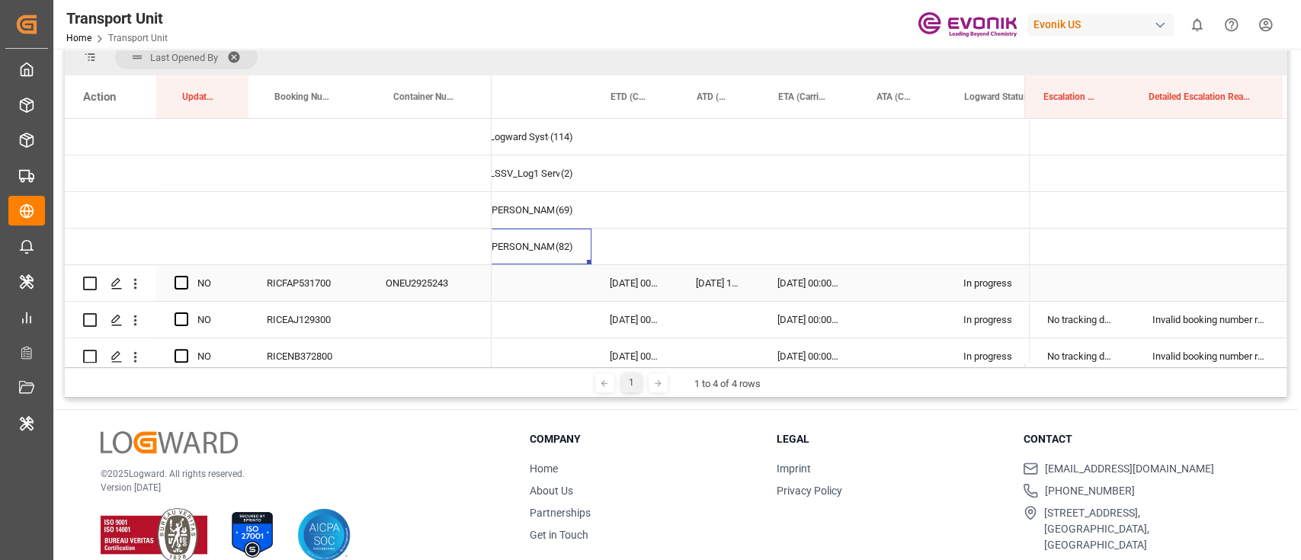
scroll to position [0, 55]
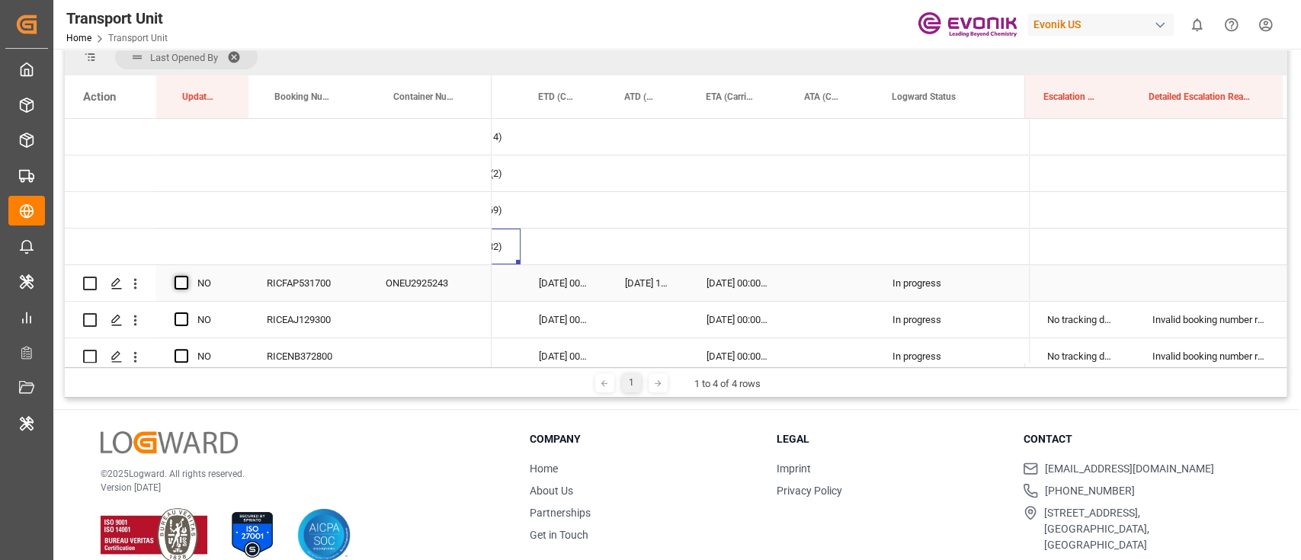
click at [180, 284] on span "Press SPACE to select this row." at bounding box center [182, 283] width 14 height 14
click at [186, 276] on input "Press SPACE to select this row." at bounding box center [186, 276] width 0 height 0
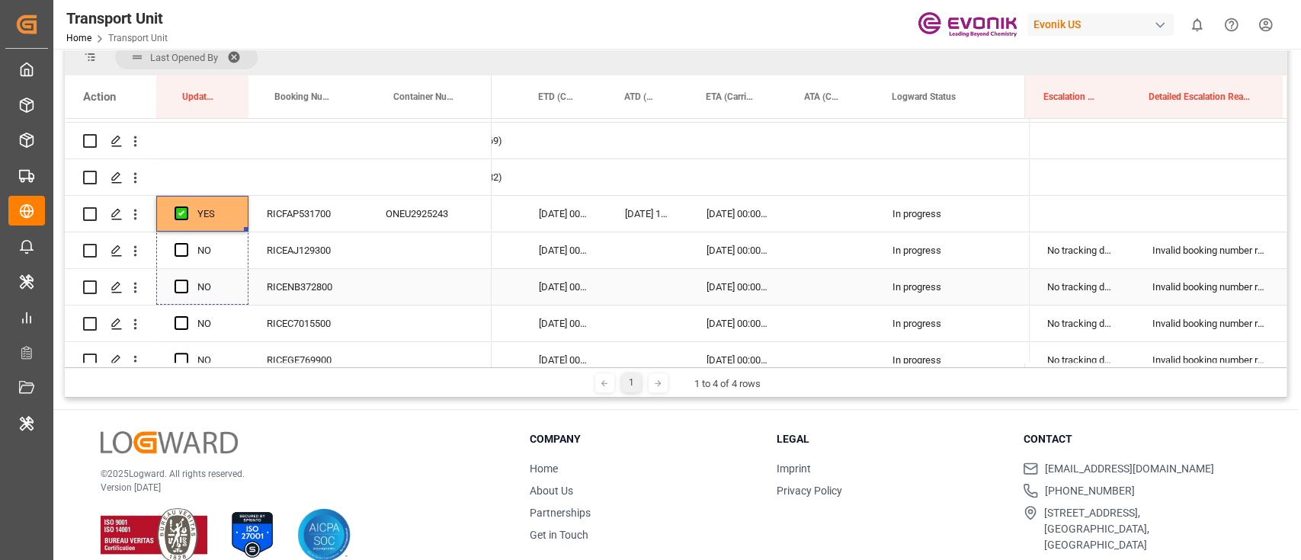
drag, startPoint x: 244, startPoint y: 299, endPoint x: 224, endPoint y: 339, distance: 44.3
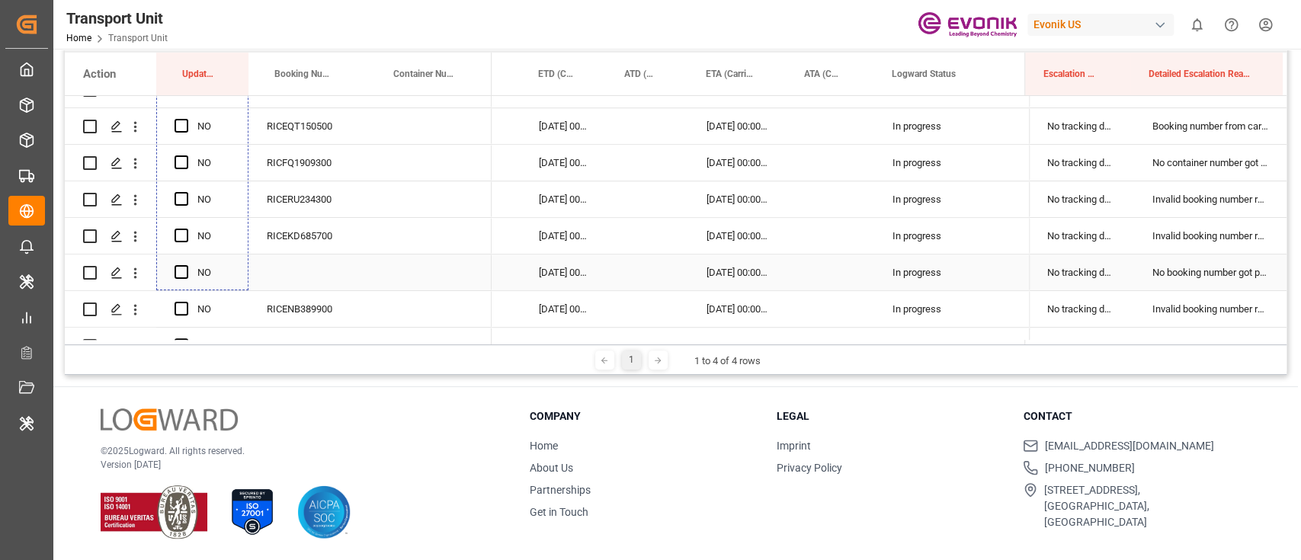
drag, startPoint x: 245, startPoint y: 247, endPoint x: 231, endPoint y: 276, distance: 32.4
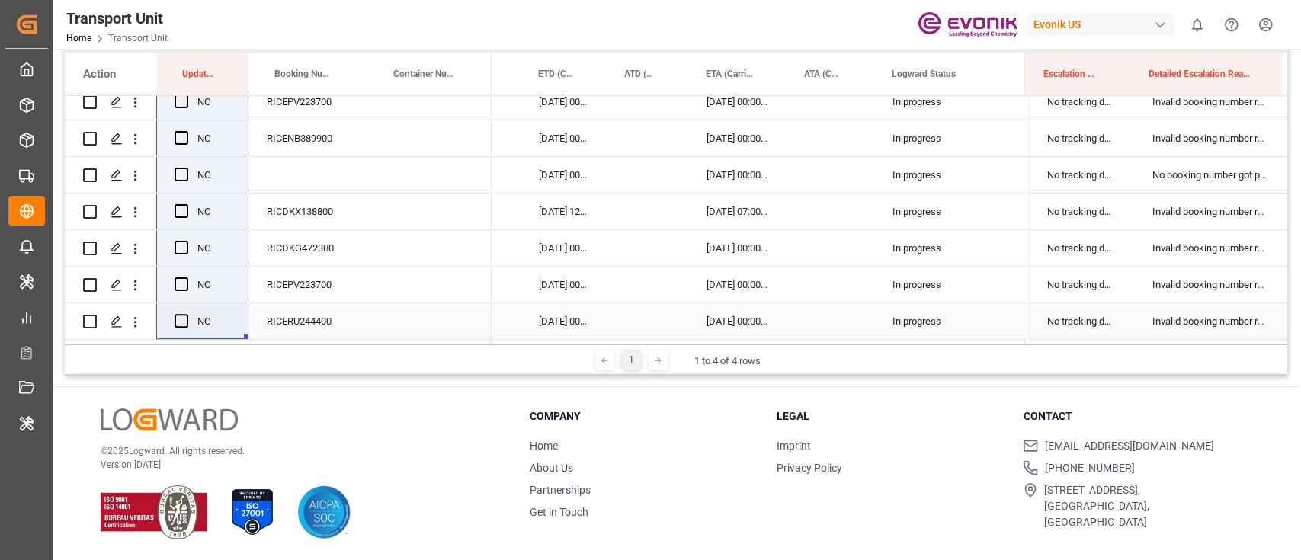
drag, startPoint x: 231, startPoint y: 276, endPoint x: 201, endPoint y: 302, distance: 39.4
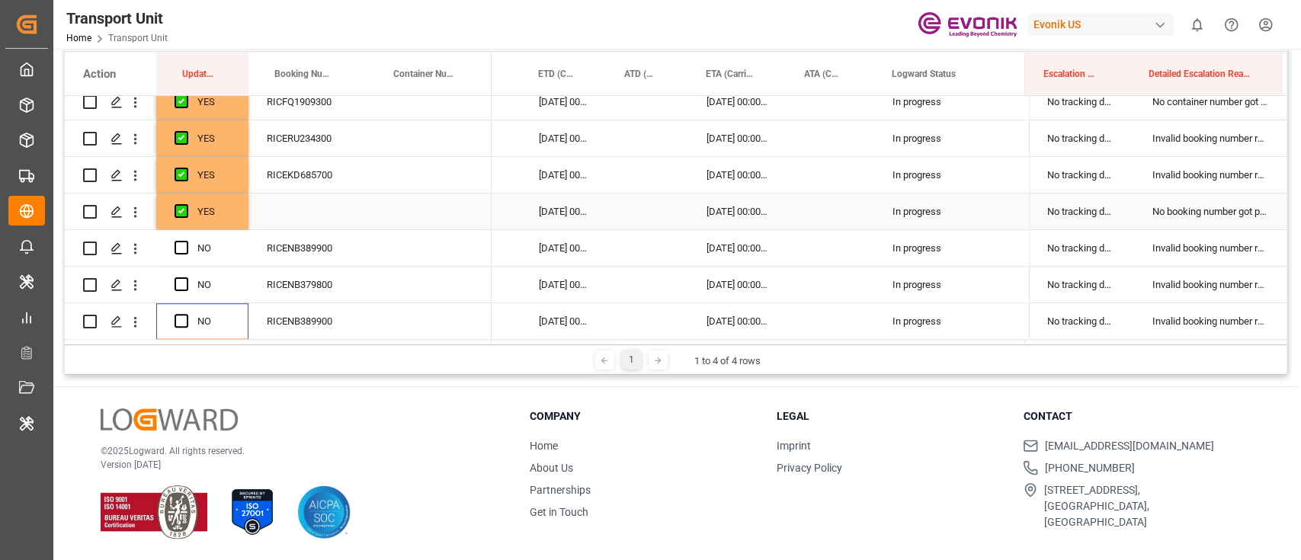
click at [217, 216] on div "YES" at bounding box center [213, 211] width 33 height 35
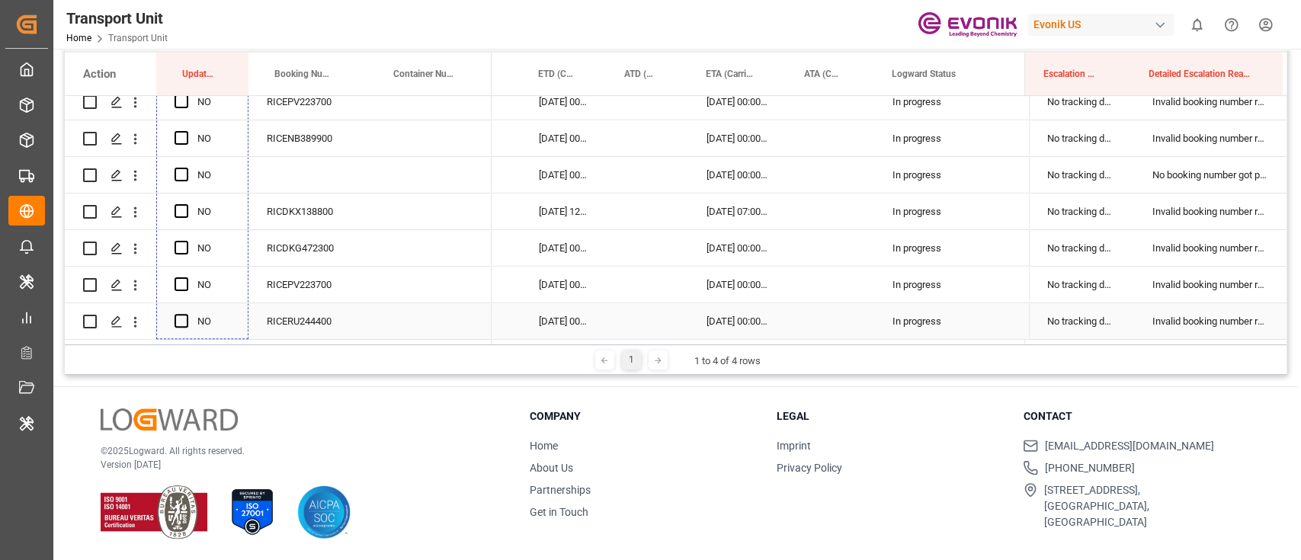
drag, startPoint x: 245, startPoint y: 223, endPoint x: 364, endPoint y: 296, distance: 139.3
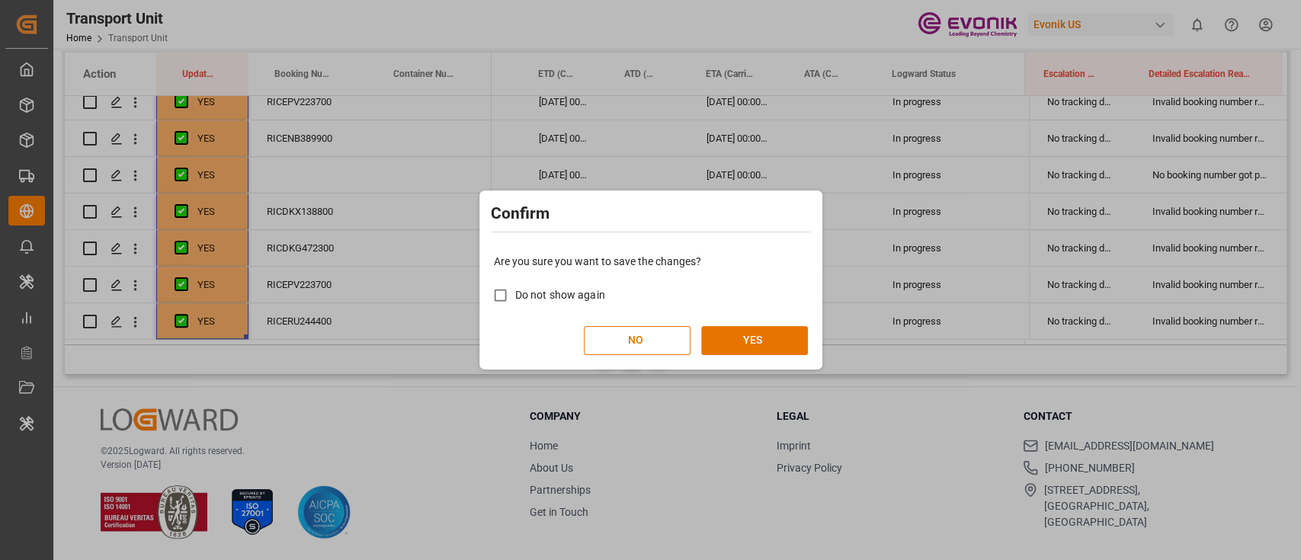
click at [710, 278] on div "Confirm Are you sure you want to save the changes? Do not show again NO YES" at bounding box center [650, 280] width 1301 height 560
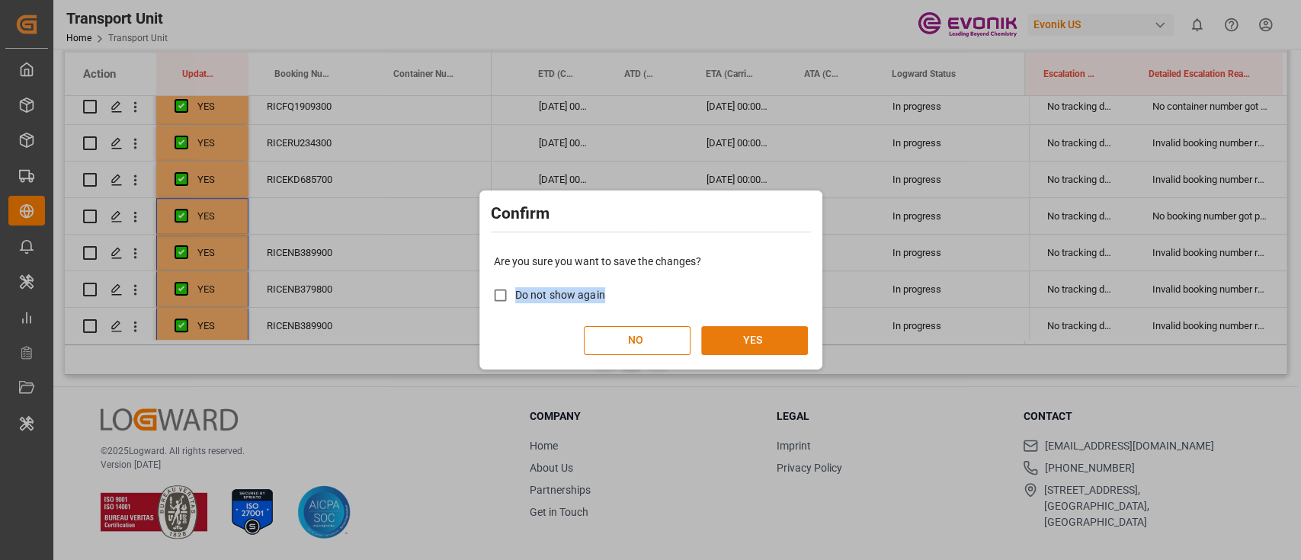
click at [750, 328] on button "YES" at bounding box center [754, 340] width 107 height 29
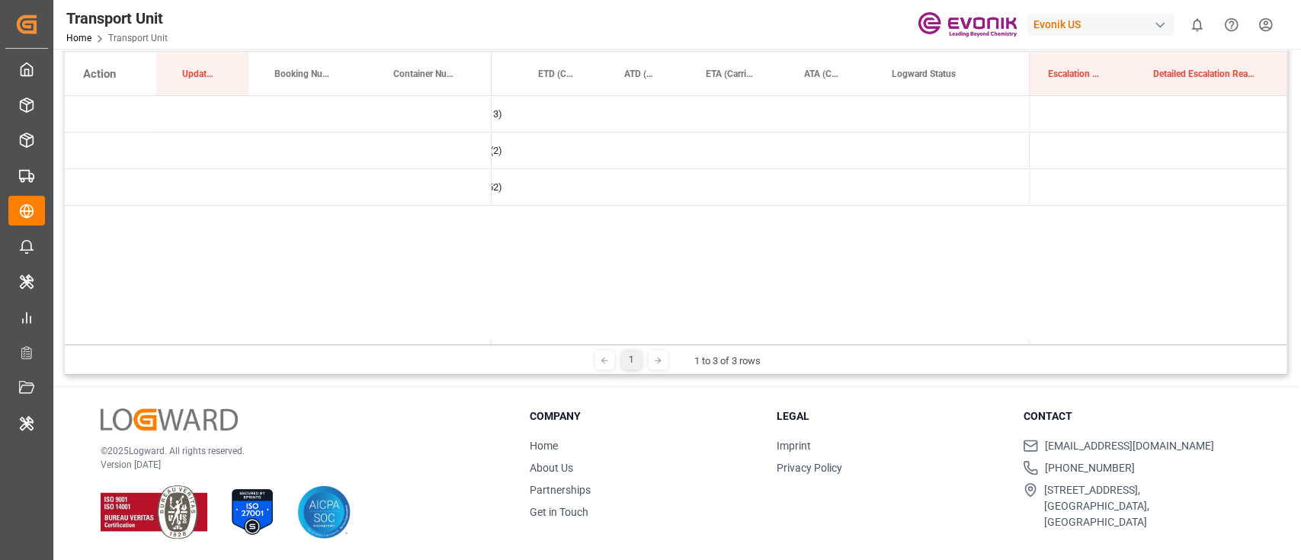
drag, startPoint x: 502, startPoint y: 339, endPoint x: 469, endPoint y: 333, distance: 33.3
click at [469, 333] on div "Action Update Last Opened Booking Number Container Number" at bounding box center [676, 199] width 1222 height 292
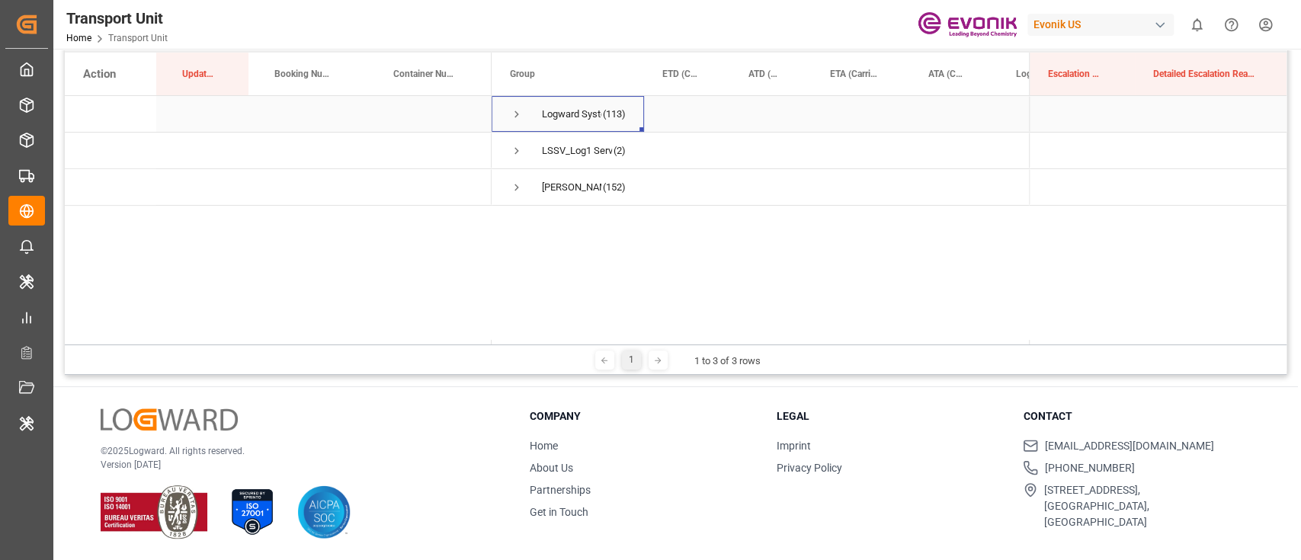
click at [518, 114] on span "Press SPACE to select this row." at bounding box center [517, 114] width 14 height 14
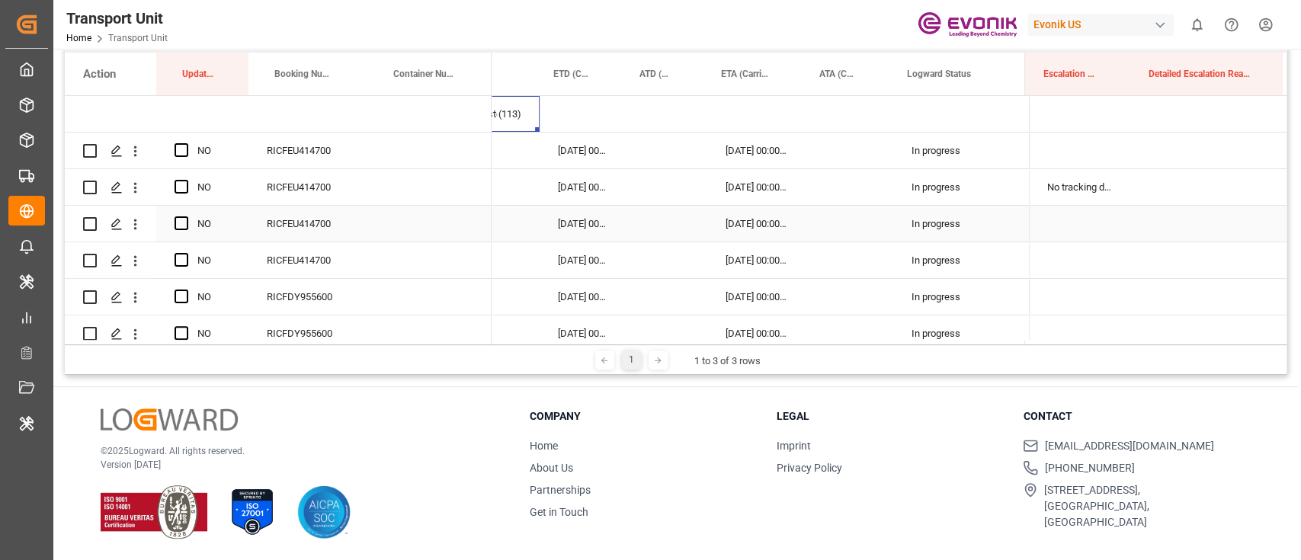
scroll to position [0, 110]
click at [183, 153] on span "Press SPACE to select this row." at bounding box center [182, 150] width 14 height 14
click at [186, 143] on input "Press SPACE to select this row." at bounding box center [186, 143] width 0 height 0
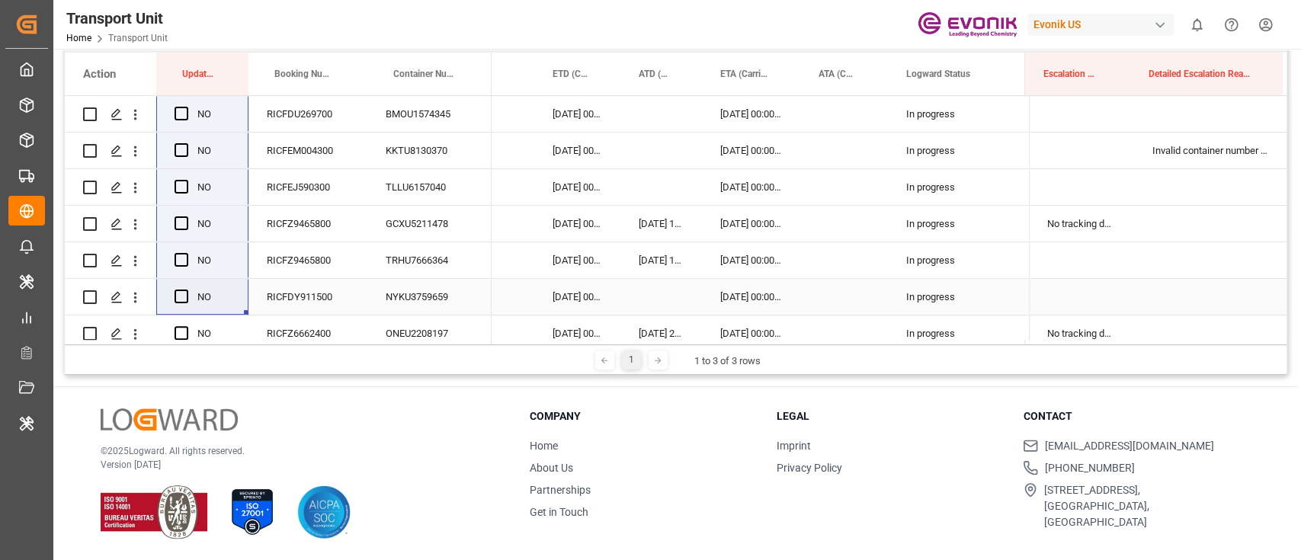
scroll to position [813, 0]
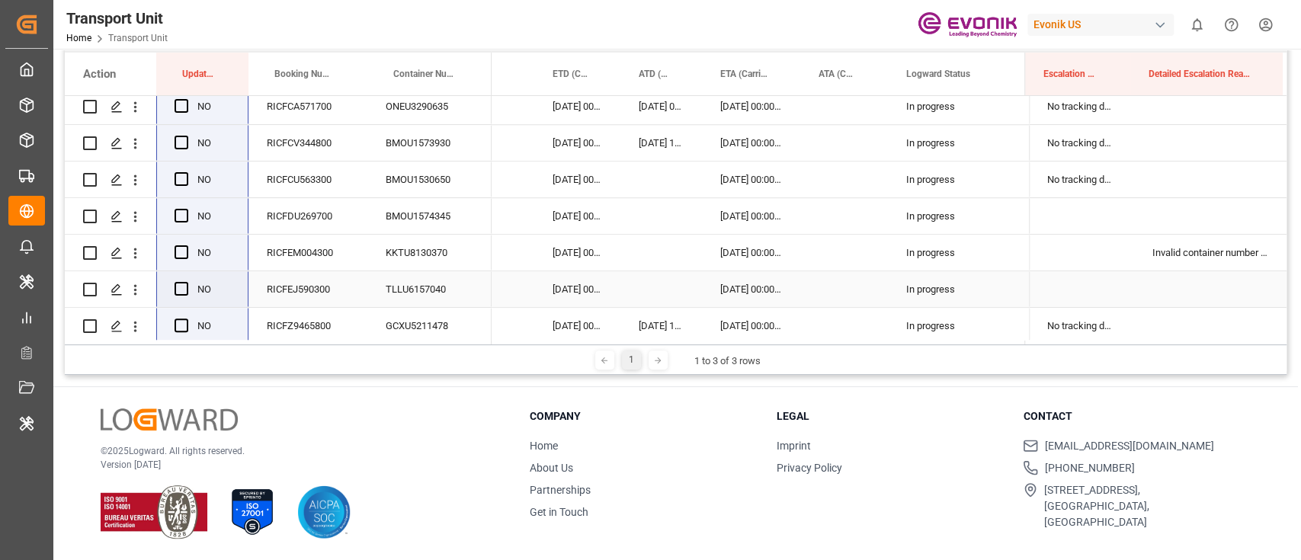
drag, startPoint x: 242, startPoint y: 170, endPoint x: 207, endPoint y: 293, distance: 127.7
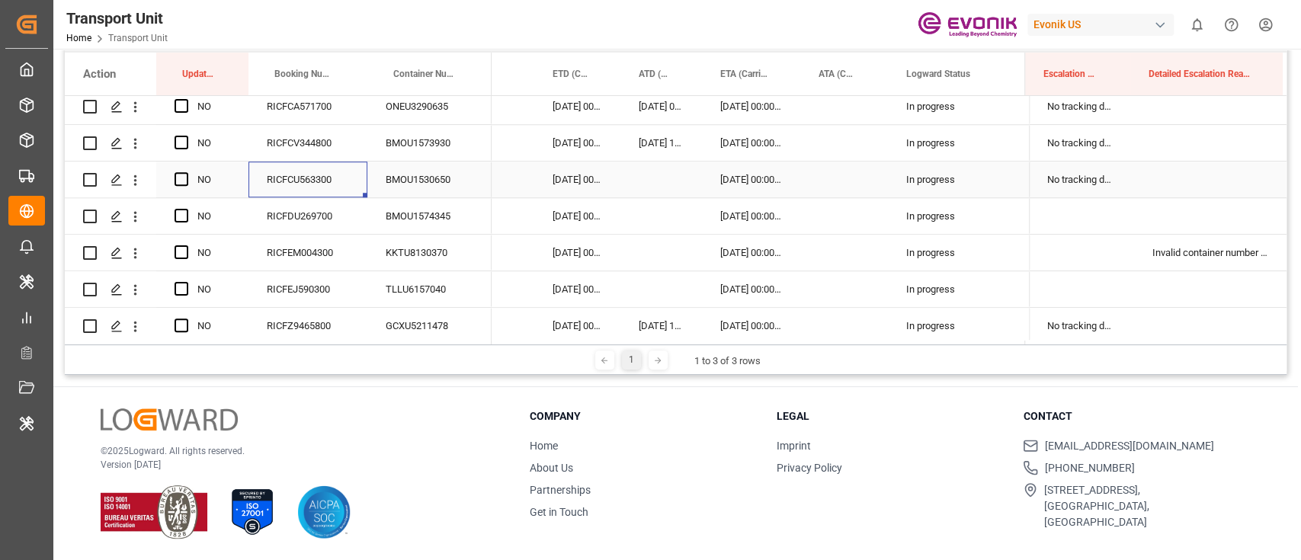
click at [316, 186] on div "RICFCU563300" at bounding box center [308, 180] width 119 height 36
click at [185, 179] on span "Press SPACE to select this row." at bounding box center [182, 179] width 14 height 14
click at [186, 172] on input "Press SPACE to select this row." at bounding box center [186, 172] width 0 height 0
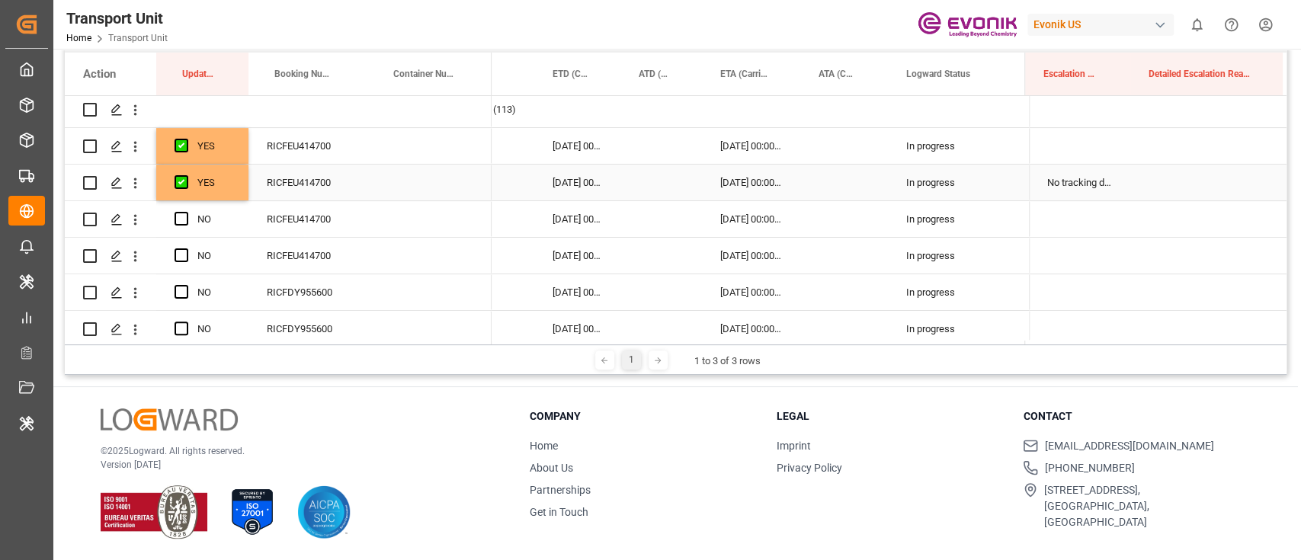
scroll to position [0, 0]
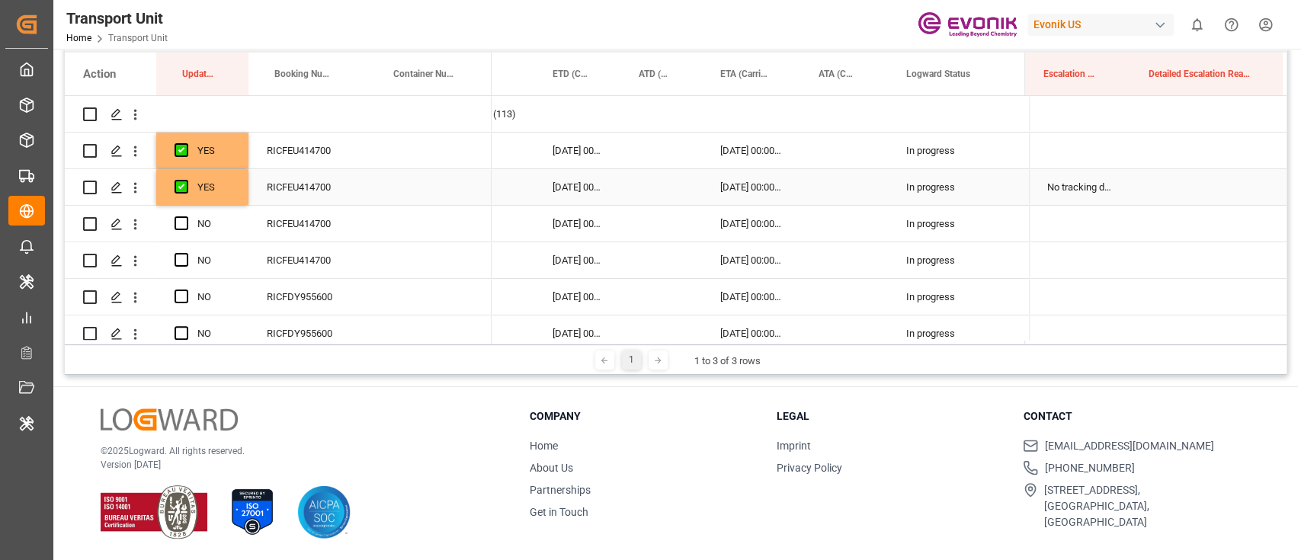
click at [233, 197] on div "YES" at bounding box center [202, 187] width 92 height 36
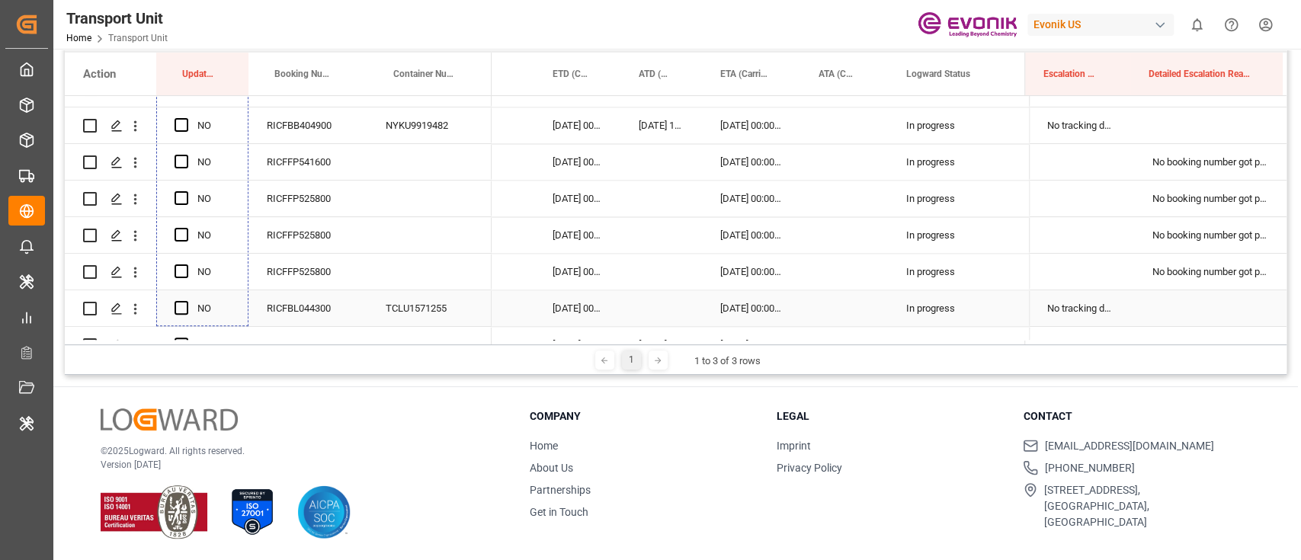
scroll to position [1626, 0]
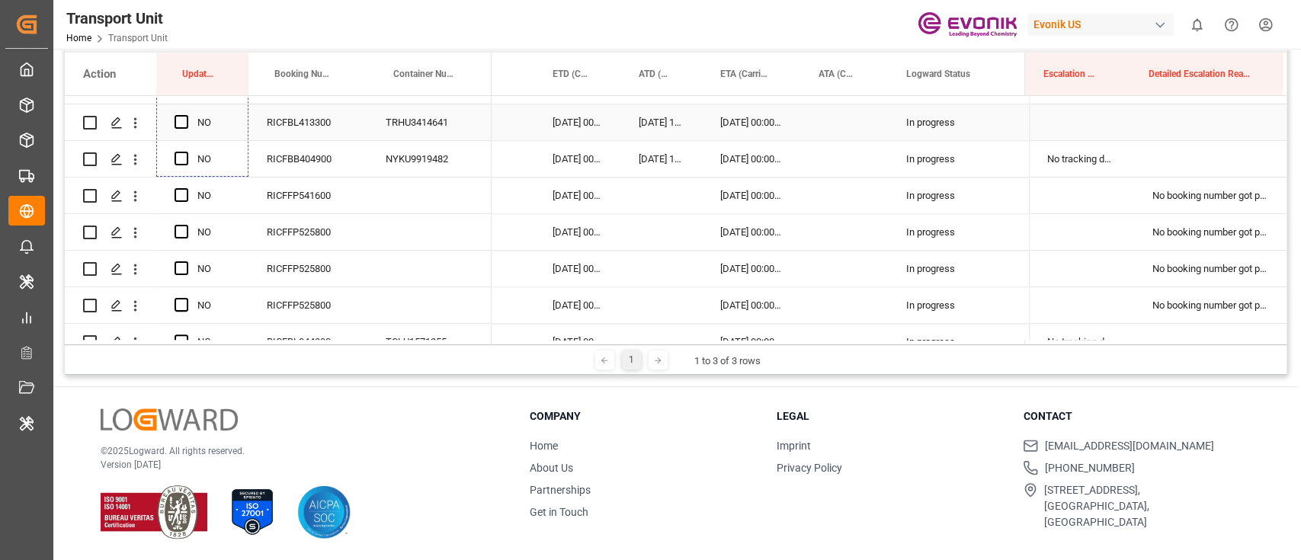
drag, startPoint x: 245, startPoint y: 203, endPoint x: 244, endPoint y: 109, distance: 93.8
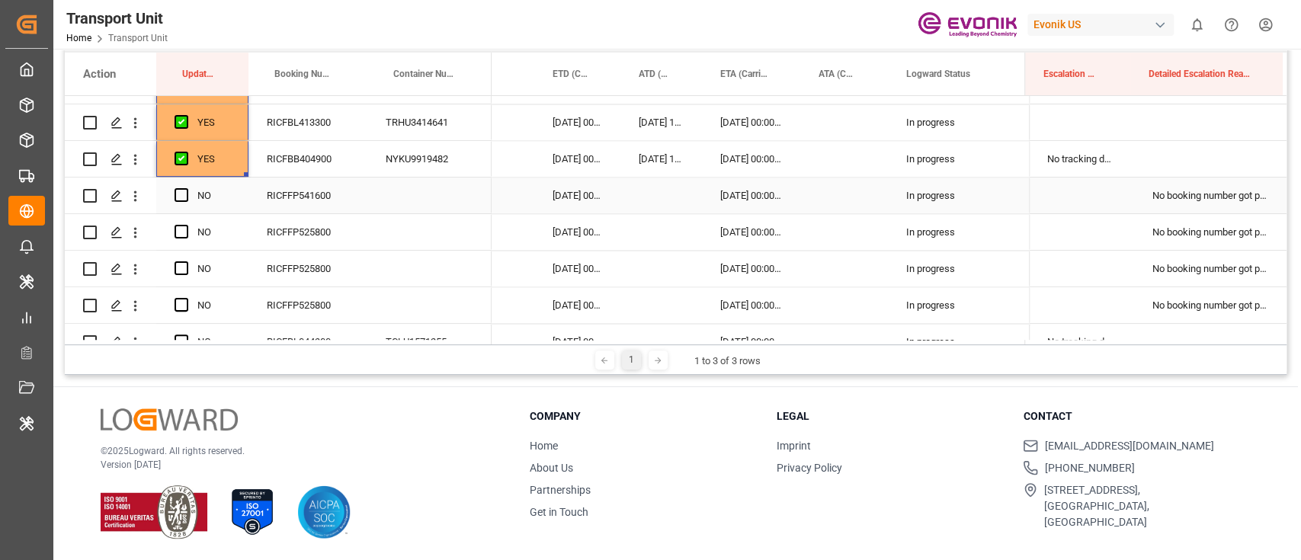
drag, startPoint x: 1280, startPoint y: 199, endPoint x: 1271, endPoint y: 198, distance: 9.2
click at [1280, 198] on div "No booking number got provided by customer/forwarder" at bounding box center [1210, 196] width 152 height 36
click at [1263, 198] on div "No booking number got provided by customer/forwarder" at bounding box center [1210, 196] width 152 height 36
click at [1252, 201] on icon "Press SPACE to select this row." at bounding box center [1251, 203] width 16 height 16
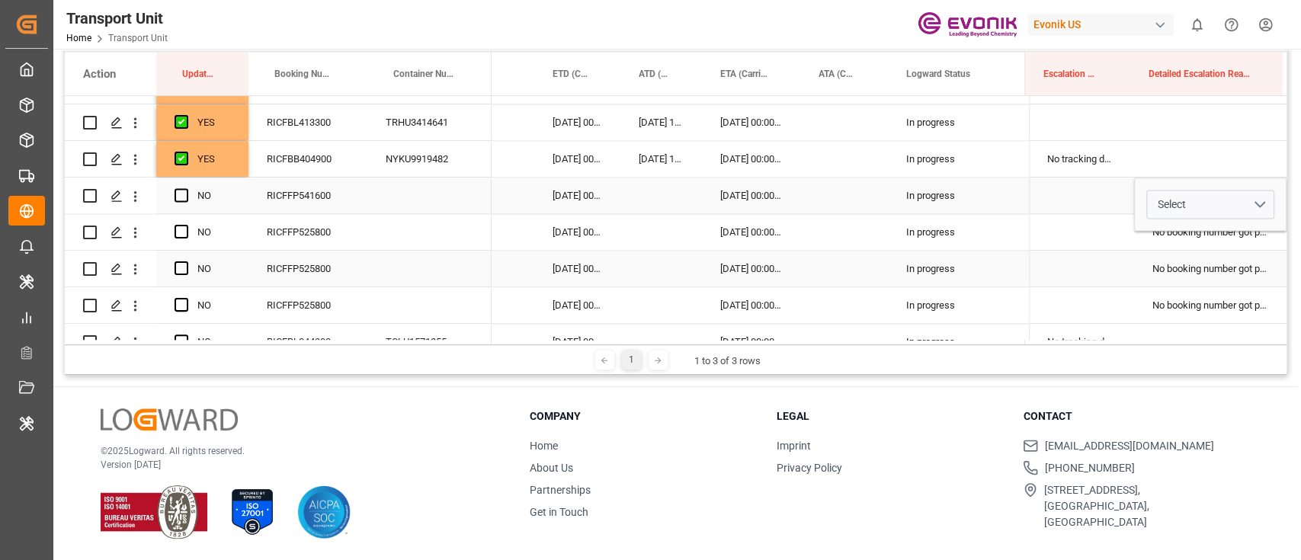
click at [1227, 256] on div "No booking number got provided by customer/forwarder" at bounding box center [1210, 269] width 152 height 36
drag, startPoint x: 1232, startPoint y: 194, endPoint x: 1276, endPoint y: 209, distance: 46.5
click at [1233, 194] on div "Press SPACE to select this row." at bounding box center [1210, 196] width 152 height 36
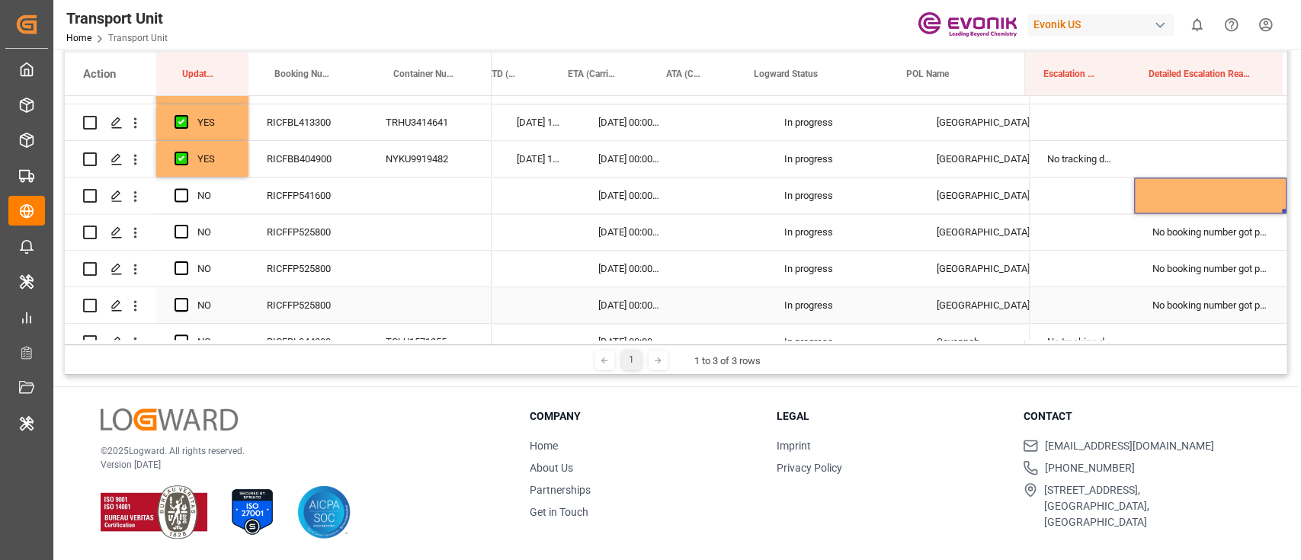
scroll to position [0, 262]
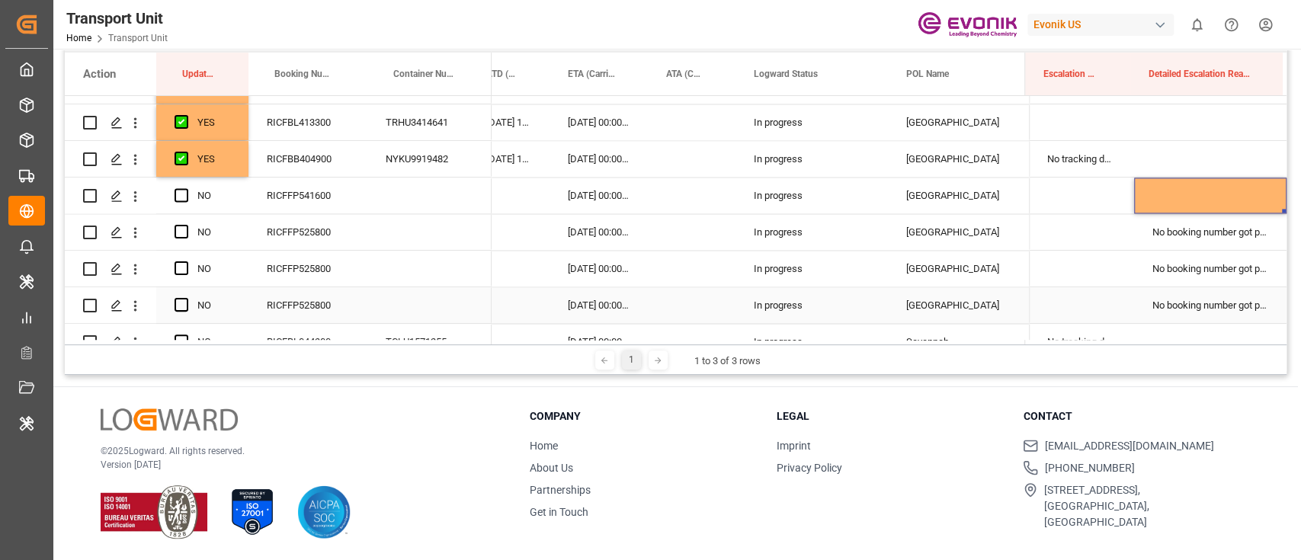
drag, startPoint x: 1279, startPoint y: 233, endPoint x: 1279, endPoint y: 302, distance: 68.6
click at [1243, 237] on div "No booking number got provided by customer/forwarder" at bounding box center [1210, 232] width 152 height 36
drag, startPoint x: 1248, startPoint y: 237, endPoint x: 1244, endPoint y: 271, distance: 33.8
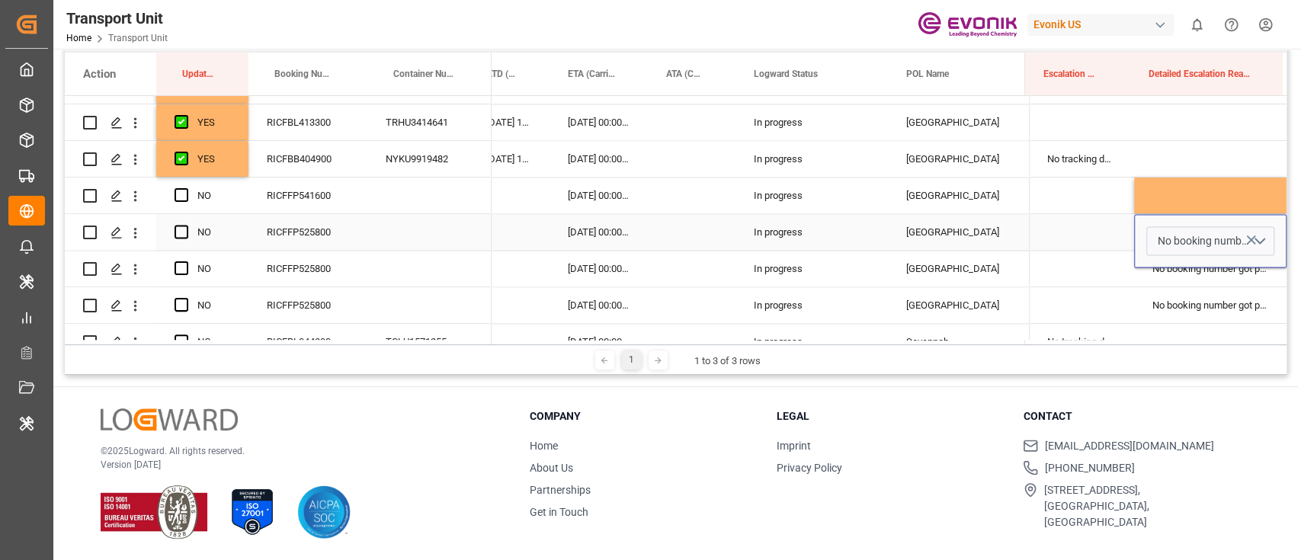
click at [1249, 237] on icon "Press SPACE to select this row." at bounding box center [1251, 240] width 9 height 9
click at [1246, 272] on div "No booking number got provided by customer/forwarder" at bounding box center [1210, 269] width 152 height 36
click at [1245, 271] on div "No booking number got provided by customer/forwarder" at bounding box center [1210, 269] width 152 height 36
click at [1244, 271] on div "No booking number got provided by customer/forwarder" at bounding box center [1210, 269] width 152 height 36
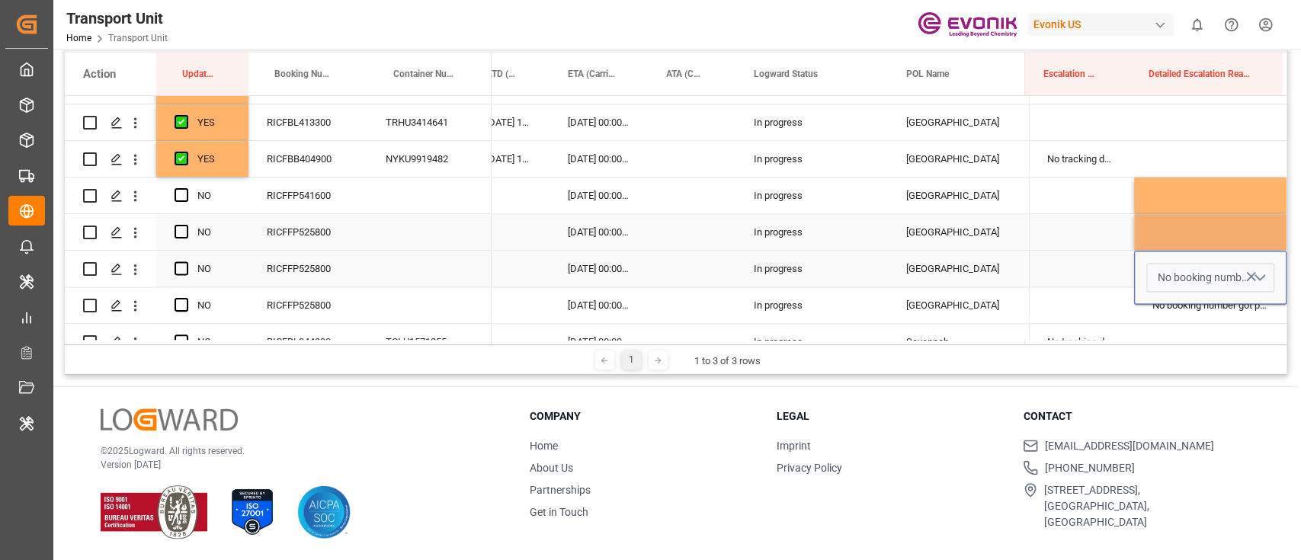
click at [1244, 265] on button "Press SPACE to select this row." at bounding box center [1251, 275] width 16 height 35
click at [1246, 283] on button "Select" at bounding box center [1211, 277] width 128 height 29
click at [1237, 310] on div "No booking number got provided by customer/forwarder" at bounding box center [1210, 305] width 152 height 36
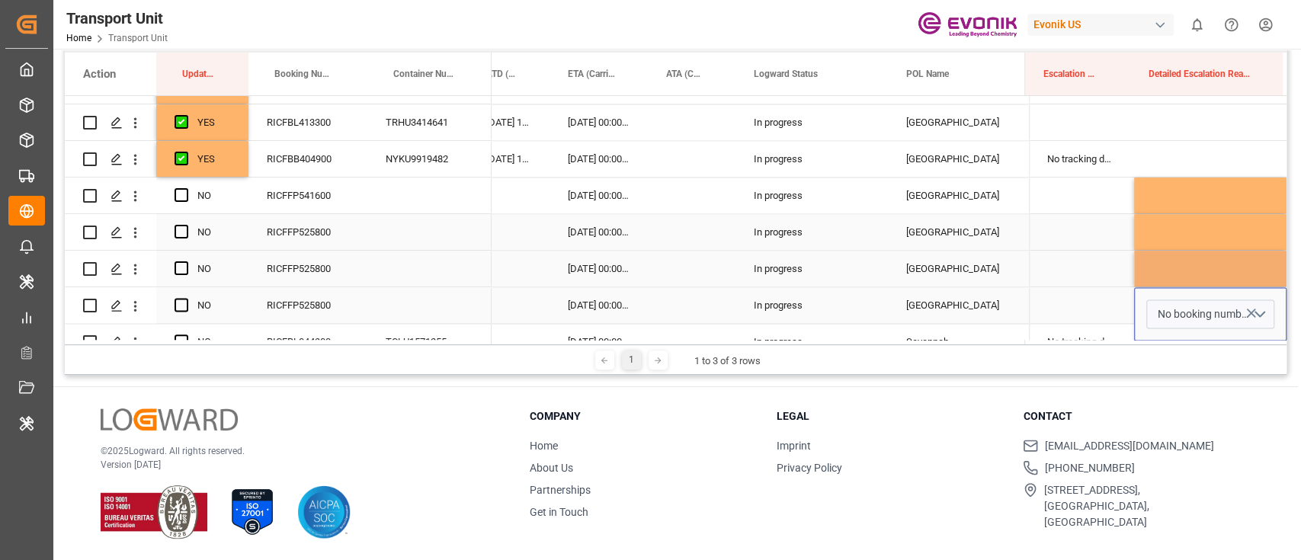
click at [1247, 312] on icon "Press SPACE to select this row." at bounding box center [1251, 313] width 9 height 9
click at [1090, 281] on div "Press SPACE to select this row." at bounding box center [1081, 269] width 105 height 36
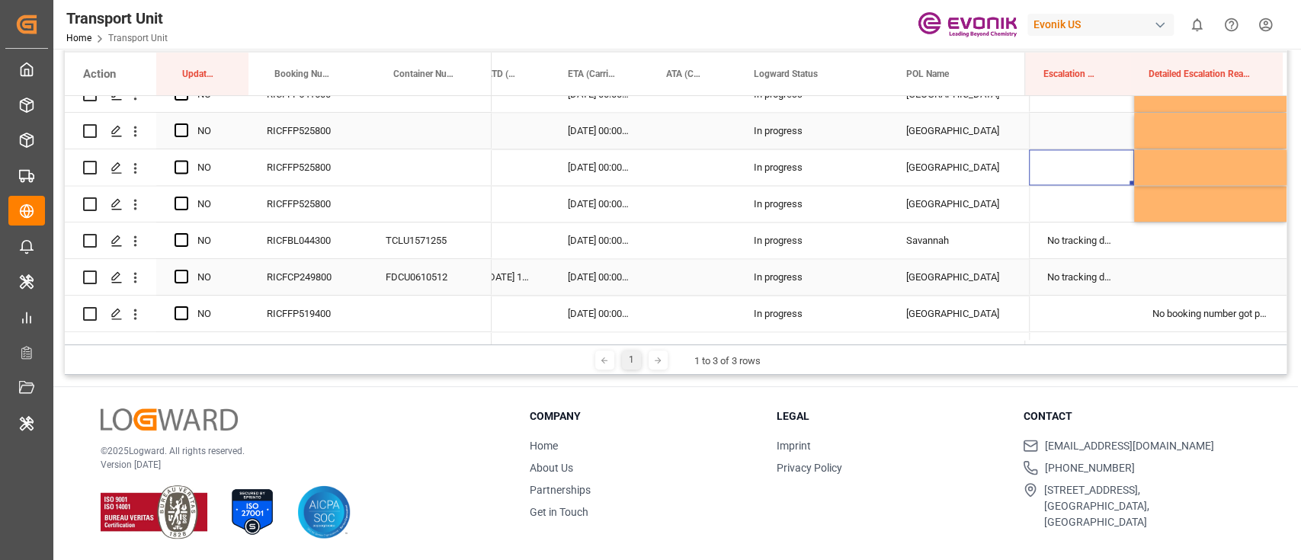
scroll to position [1565, 0]
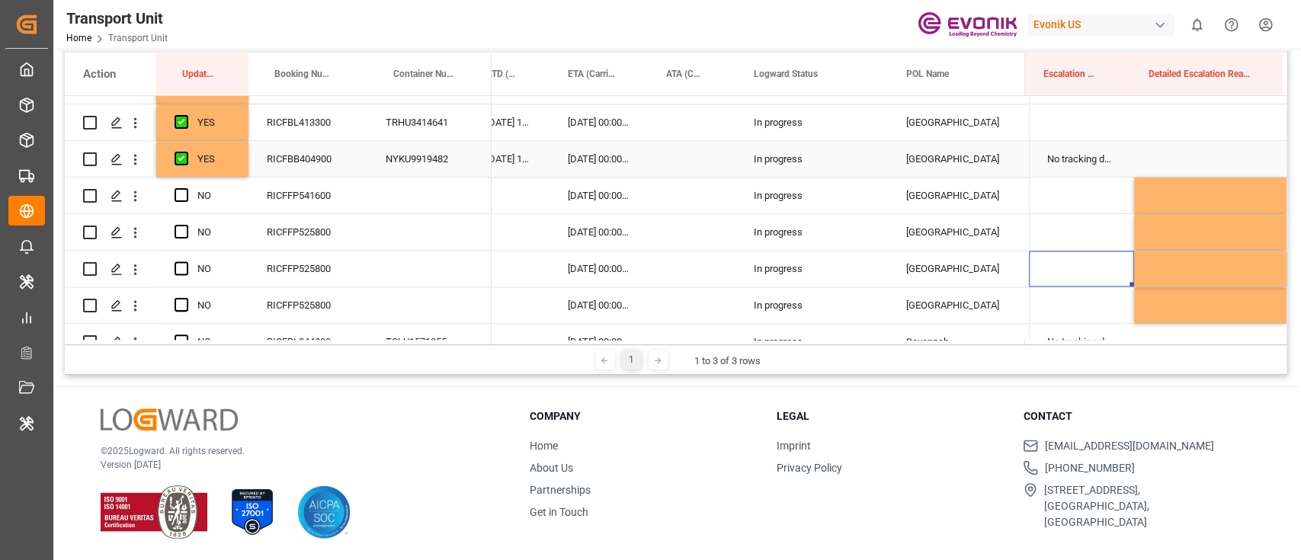
drag, startPoint x: 220, startPoint y: 154, endPoint x: 229, endPoint y: 157, distance: 10.4
click at [220, 154] on div "YES" at bounding box center [213, 159] width 33 height 35
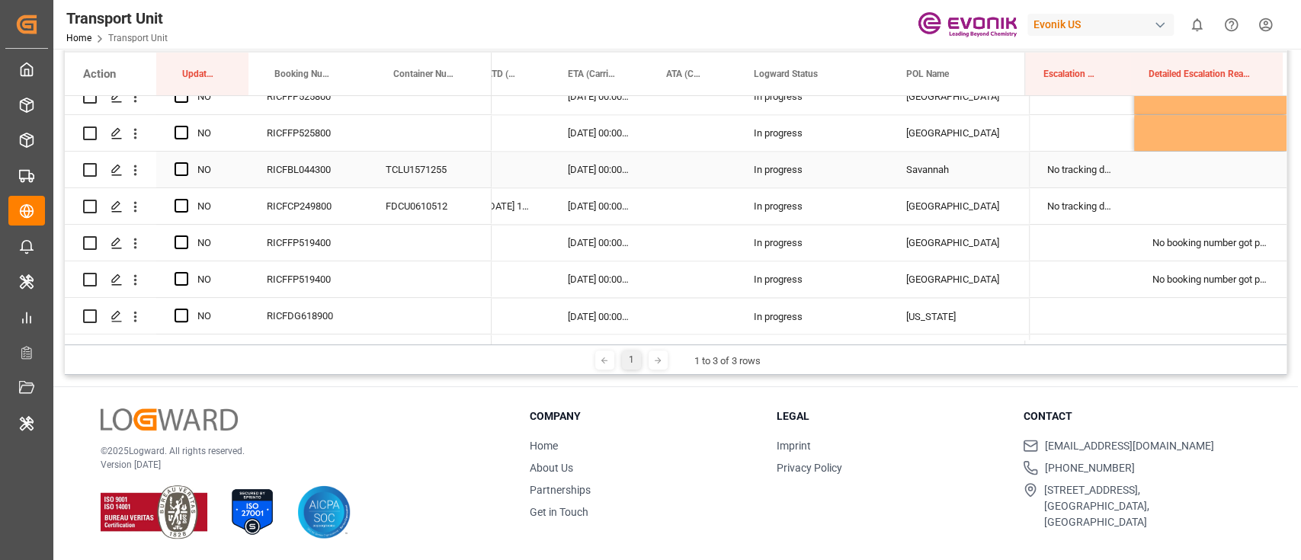
scroll to position [1769, 0]
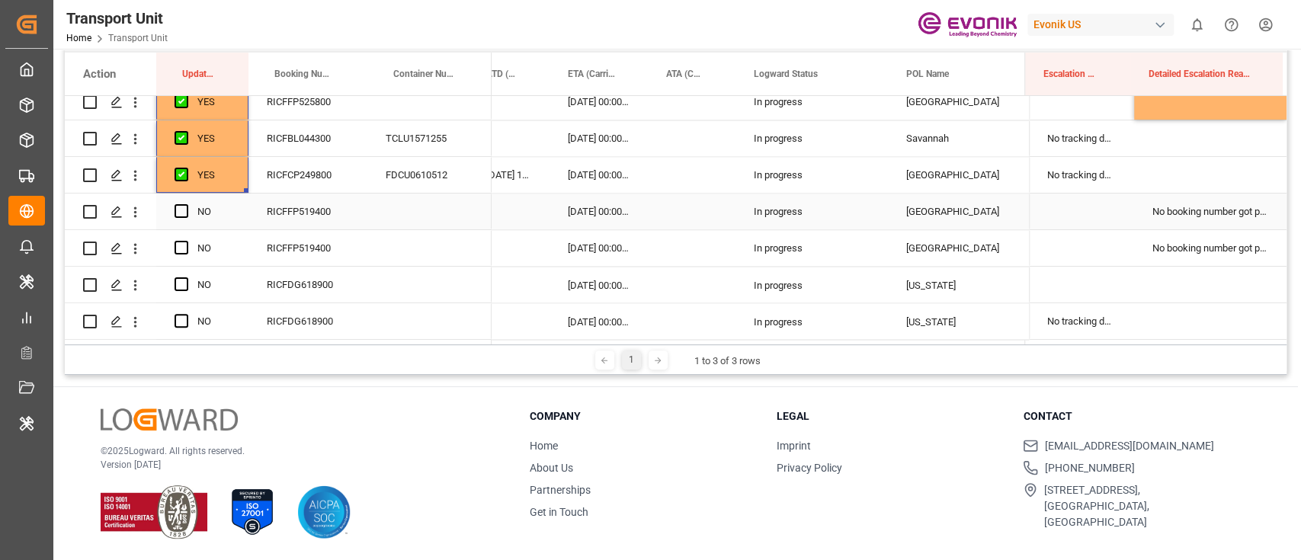
click at [1243, 213] on div "No booking number got provided by customer/forwarder" at bounding box center [1210, 212] width 152 height 36
click at [1255, 216] on button "No booking number got provided by customer/forwarder" at bounding box center [1211, 220] width 128 height 29
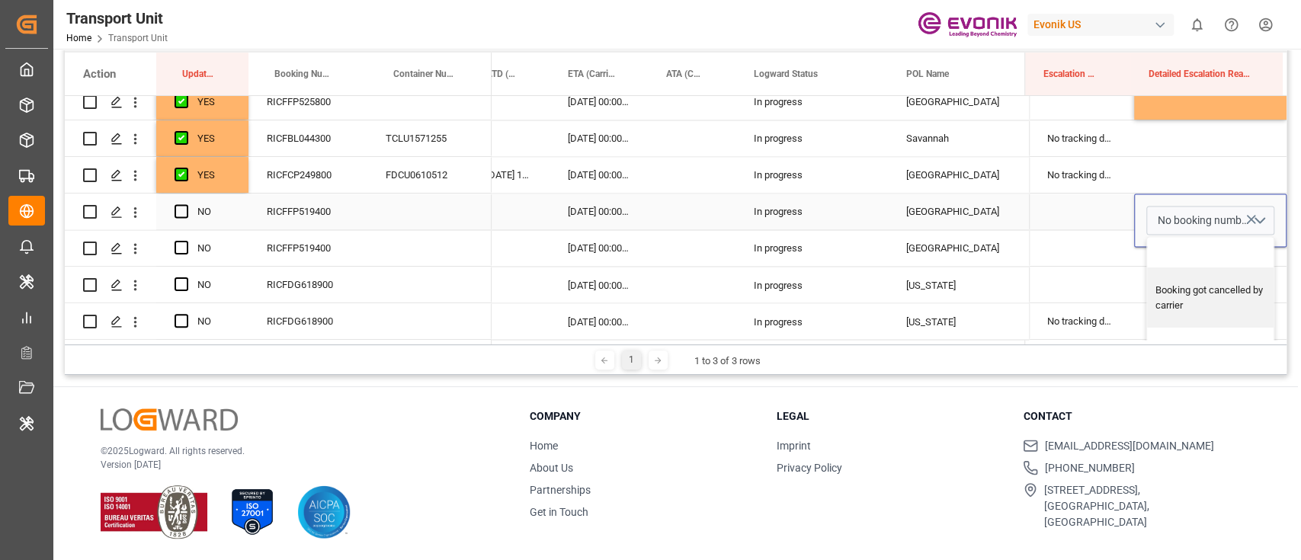
click at [1247, 219] on icon "Press SPACE to select this row." at bounding box center [1251, 219] width 9 height 9
click at [1039, 252] on div "Press SPACE to select this row." at bounding box center [1081, 248] width 105 height 36
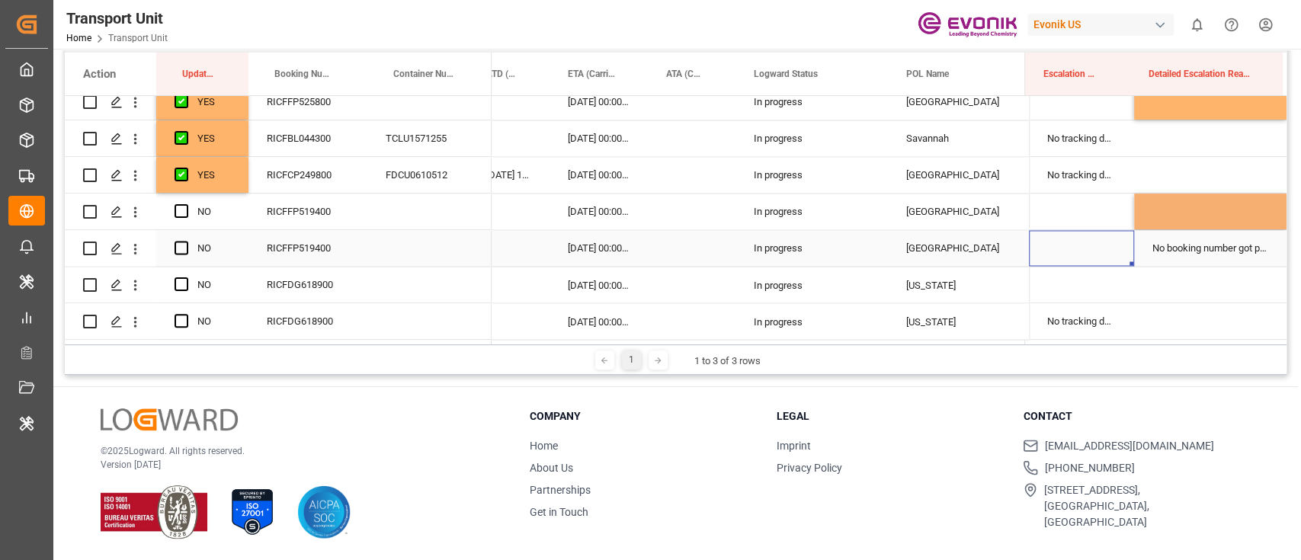
click at [1163, 250] on div "No booking number got provided by customer/forwarder" at bounding box center [1210, 248] width 152 height 36
click at [1243, 255] on icon "Press SPACE to select this row." at bounding box center [1251, 256] width 16 height 16
click at [1113, 246] on div "Press SPACE to select this row." at bounding box center [1081, 248] width 105 height 36
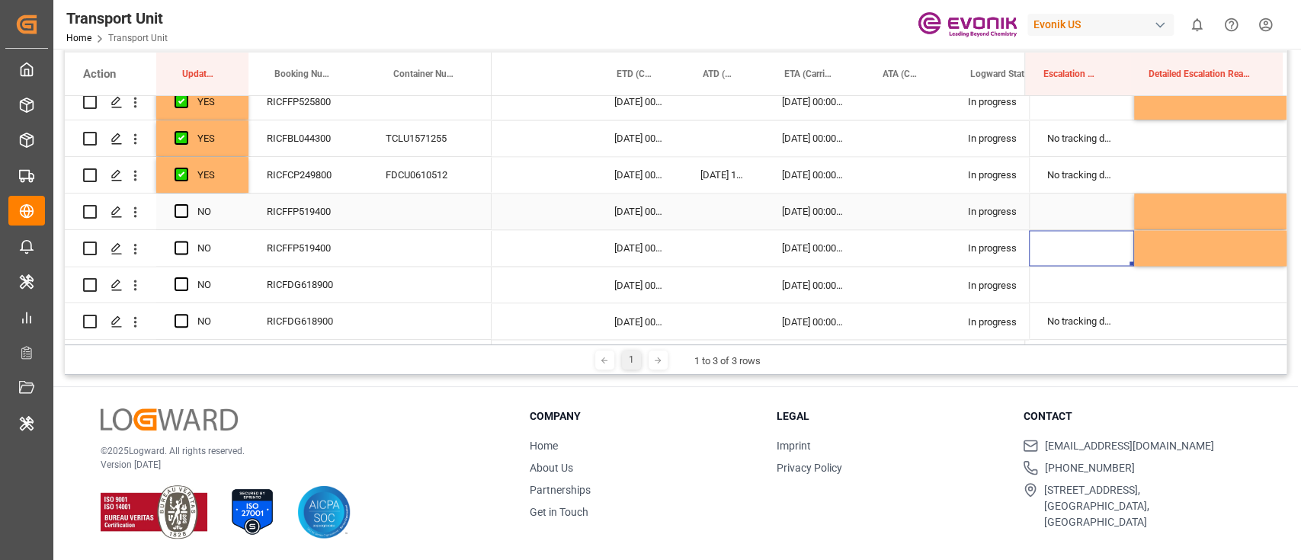
scroll to position [0, 46]
click at [239, 189] on div "YES" at bounding box center [202, 175] width 92 height 36
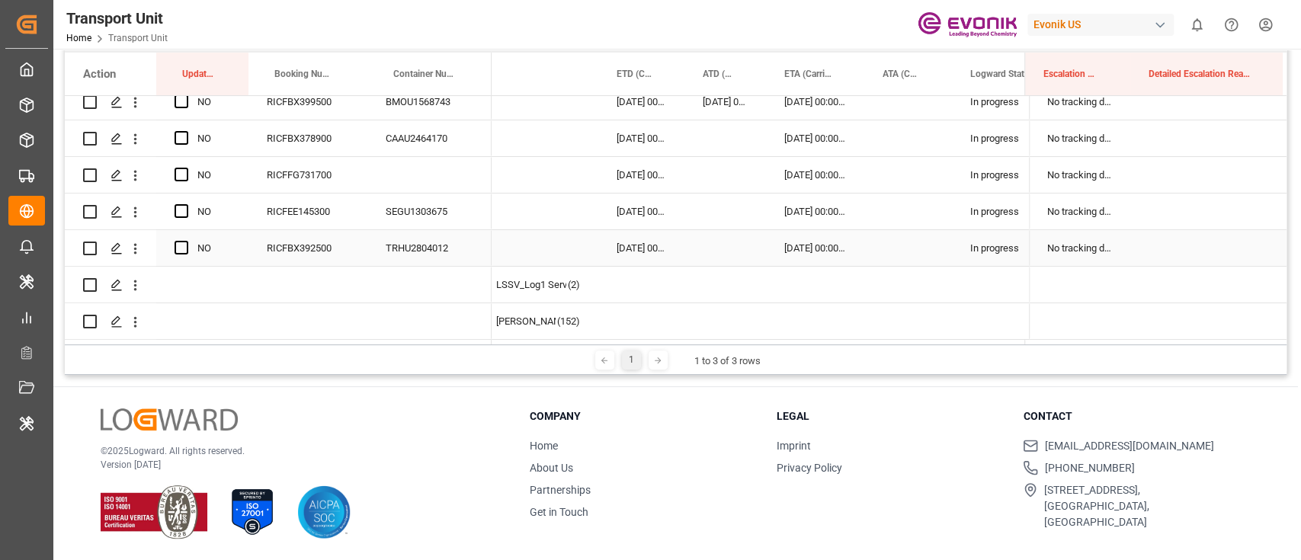
scroll to position [4005, 0]
drag, startPoint x: 245, startPoint y: 191, endPoint x: 222, endPoint y: 258, distance: 70.9
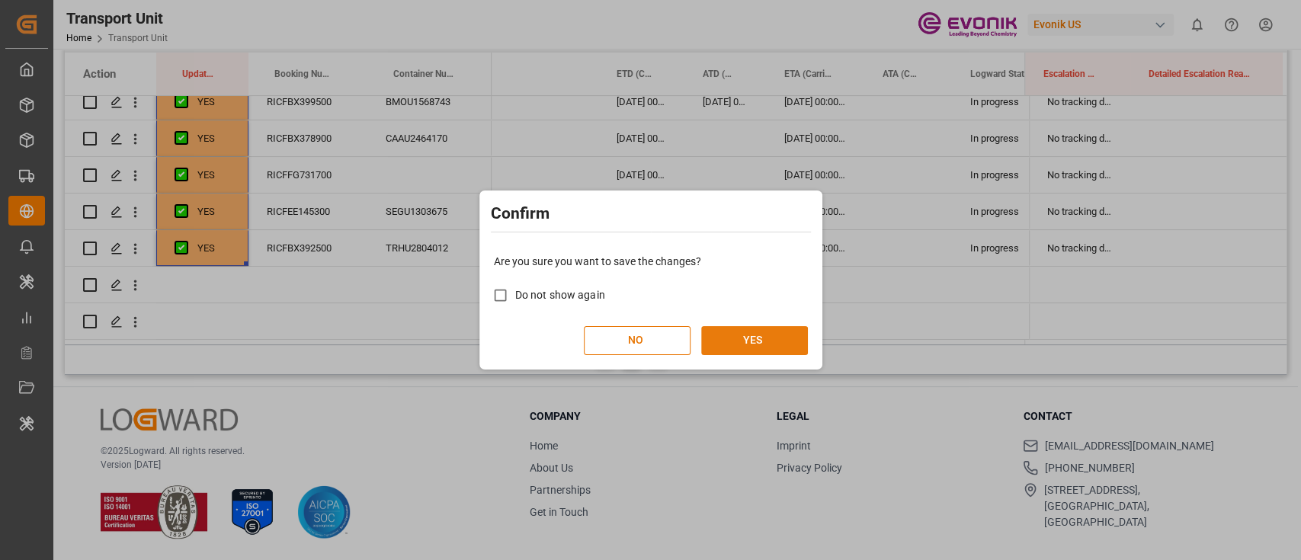
click at [740, 339] on button "YES" at bounding box center [754, 340] width 107 height 29
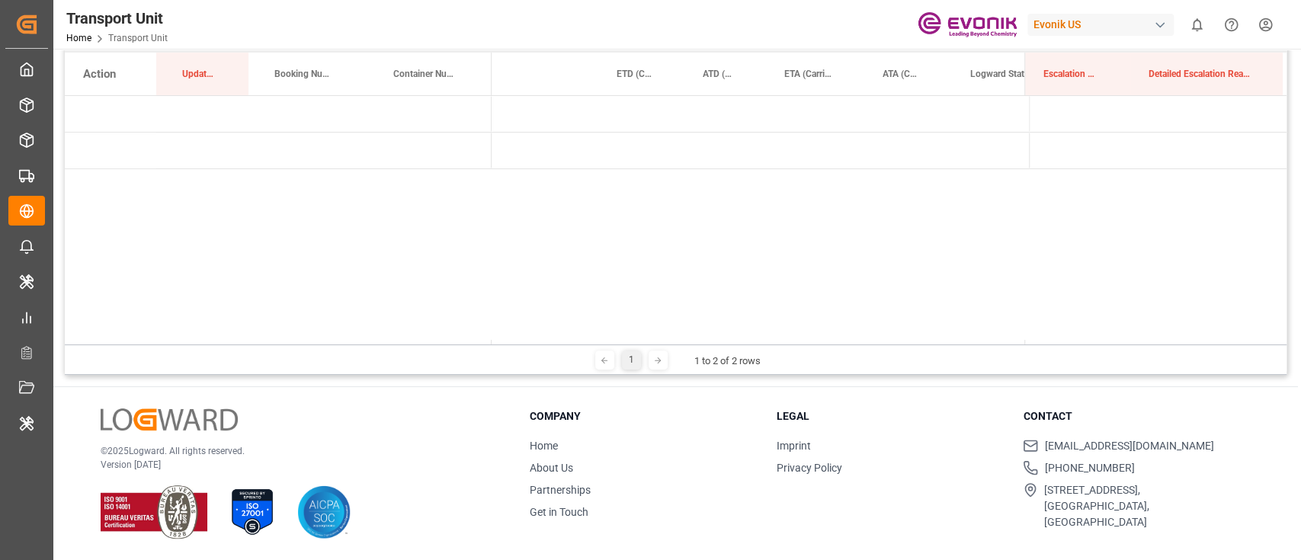
scroll to position [0, 0]
click at [538, 210] on div "LSSV_Log1 Service Center (2) Shyam Preethi (265)" at bounding box center [760, 220] width 537 height 249
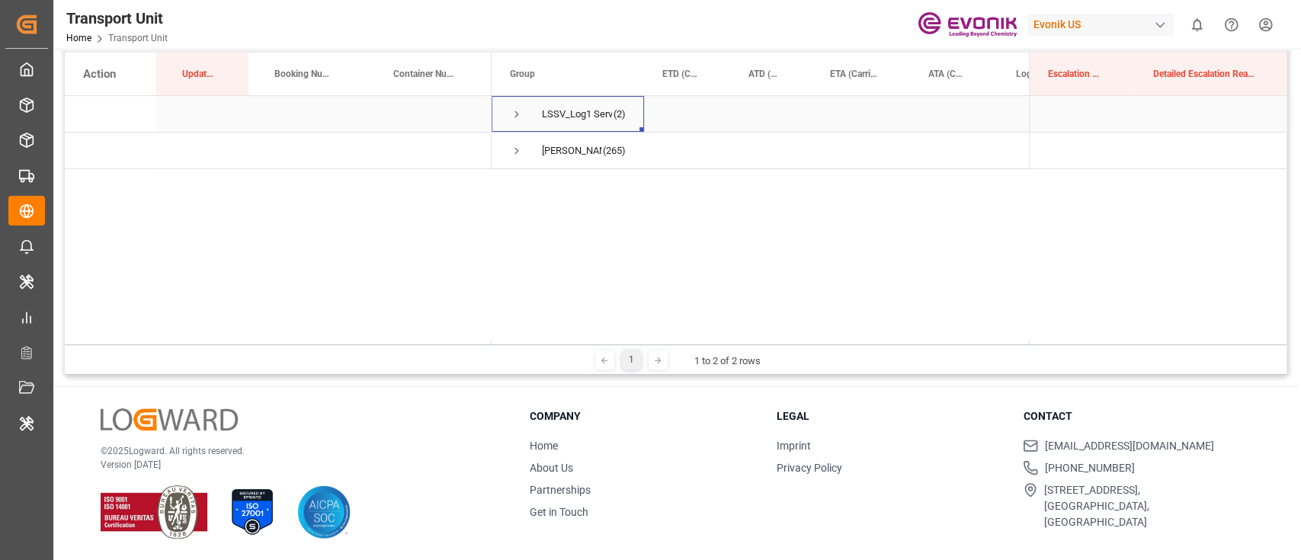
click at [513, 108] on span "Press SPACE to select this row." at bounding box center [517, 114] width 14 height 14
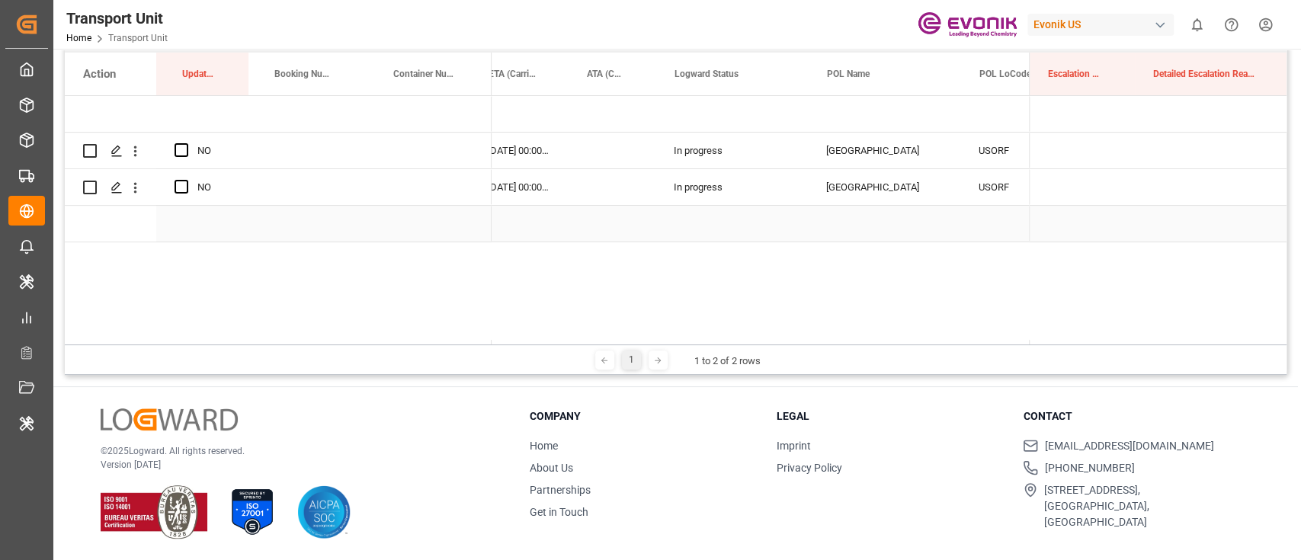
scroll to position [0, 636]
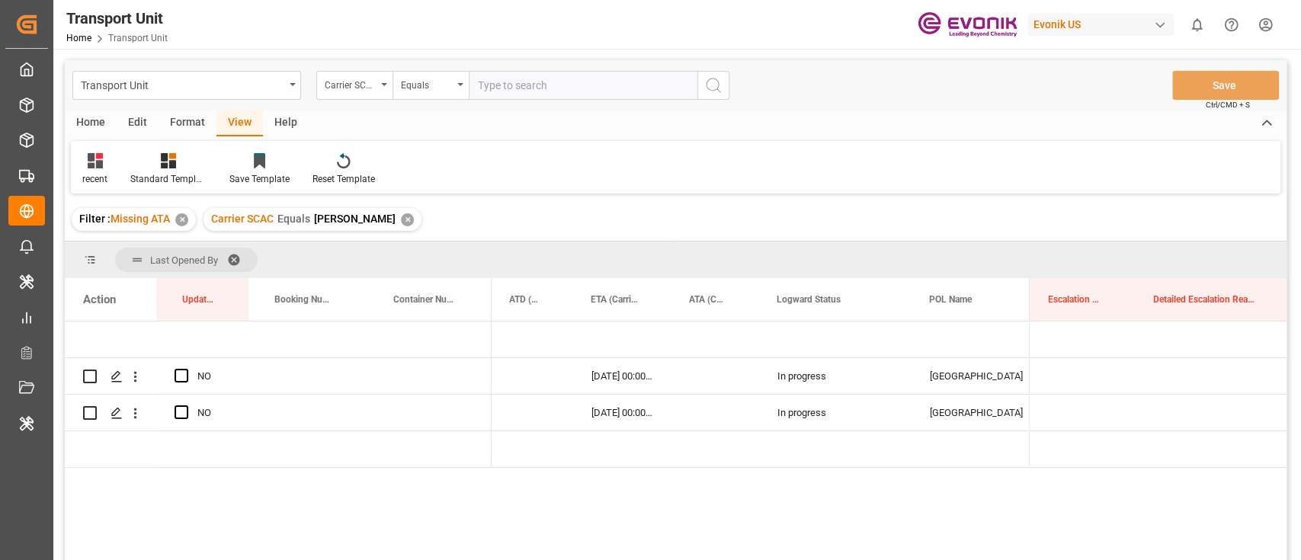
click at [522, 99] on input "text" at bounding box center [583, 85] width 229 height 29
type input "cmdu"
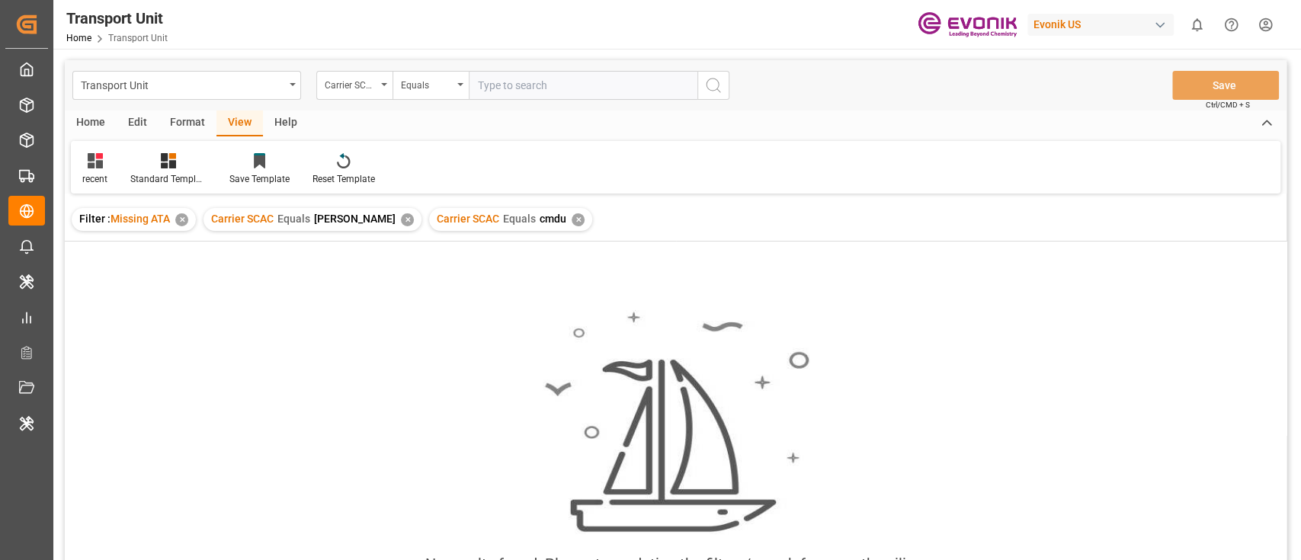
click at [342, 220] on div "Carrier SCAC Equals oney ✕" at bounding box center [313, 219] width 218 height 23
click at [401, 217] on div "✕" at bounding box center [407, 219] width 13 height 13
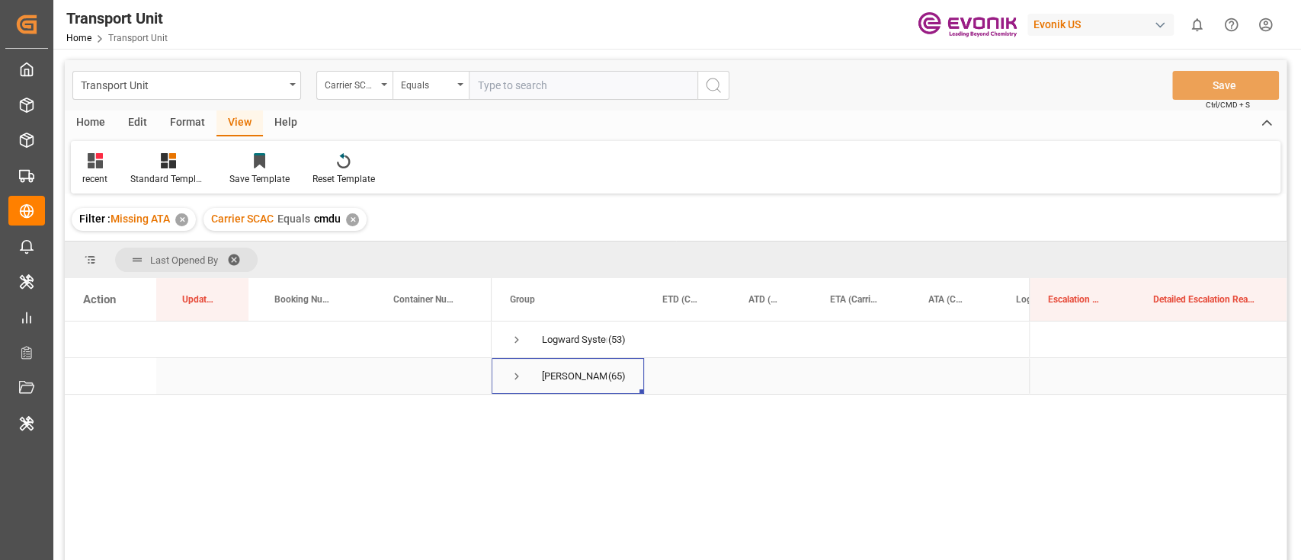
click at [515, 377] on span "Press SPACE to select this row." at bounding box center [517, 377] width 14 height 14
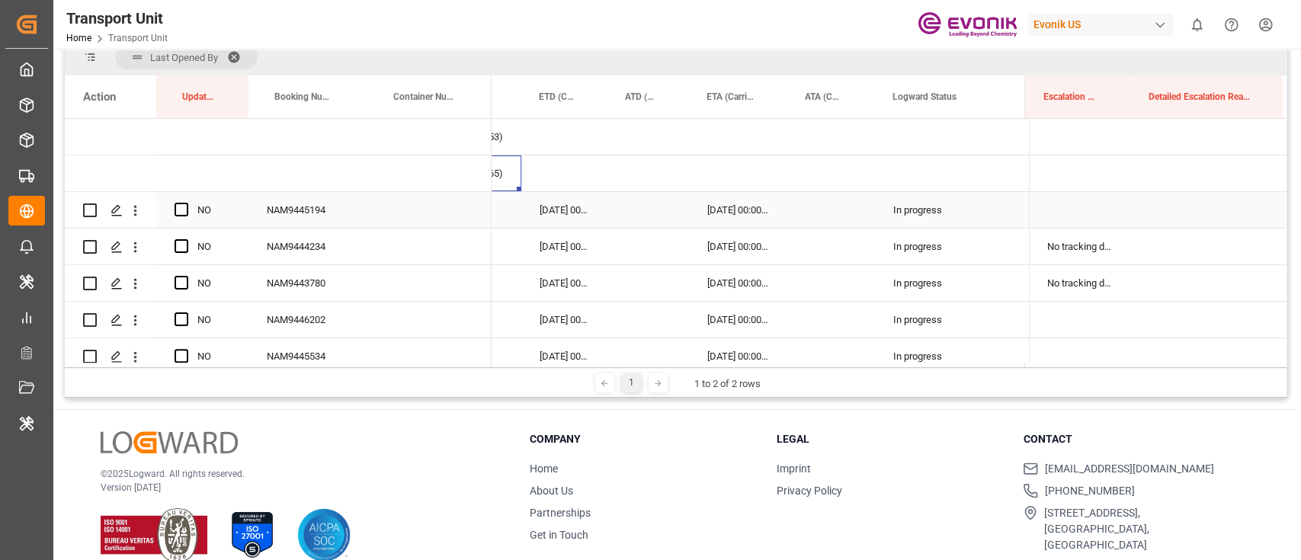
scroll to position [0, 122]
click at [185, 207] on span "Press SPACE to select this row." at bounding box center [182, 210] width 14 height 14
click at [186, 203] on input "Press SPACE to select this row." at bounding box center [186, 203] width 0 height 0
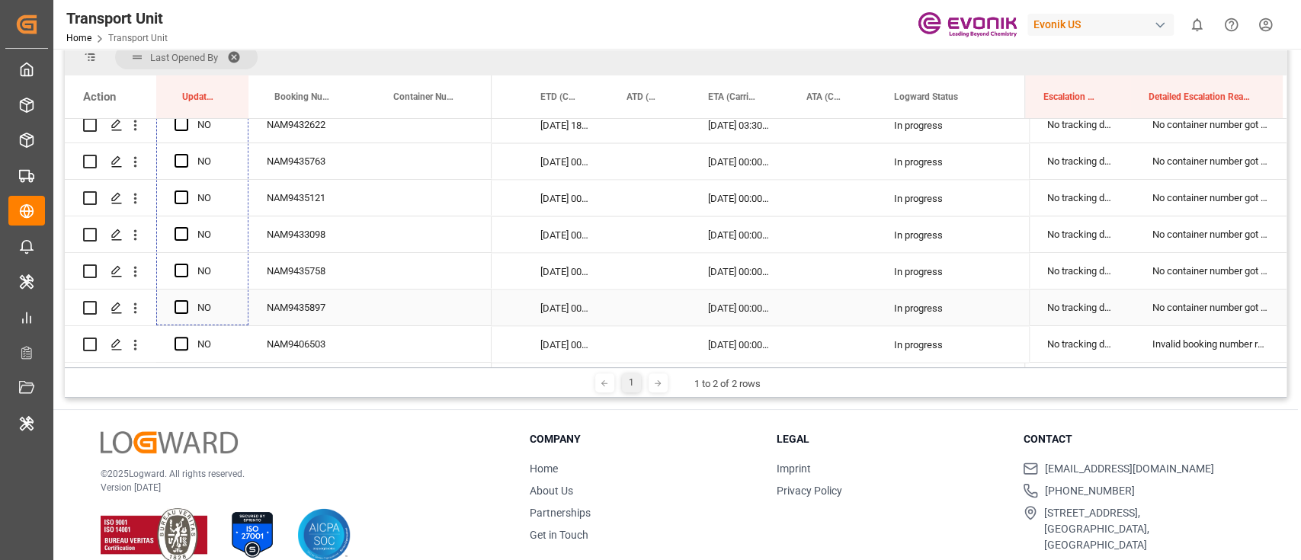
scroll to position [226, 0]
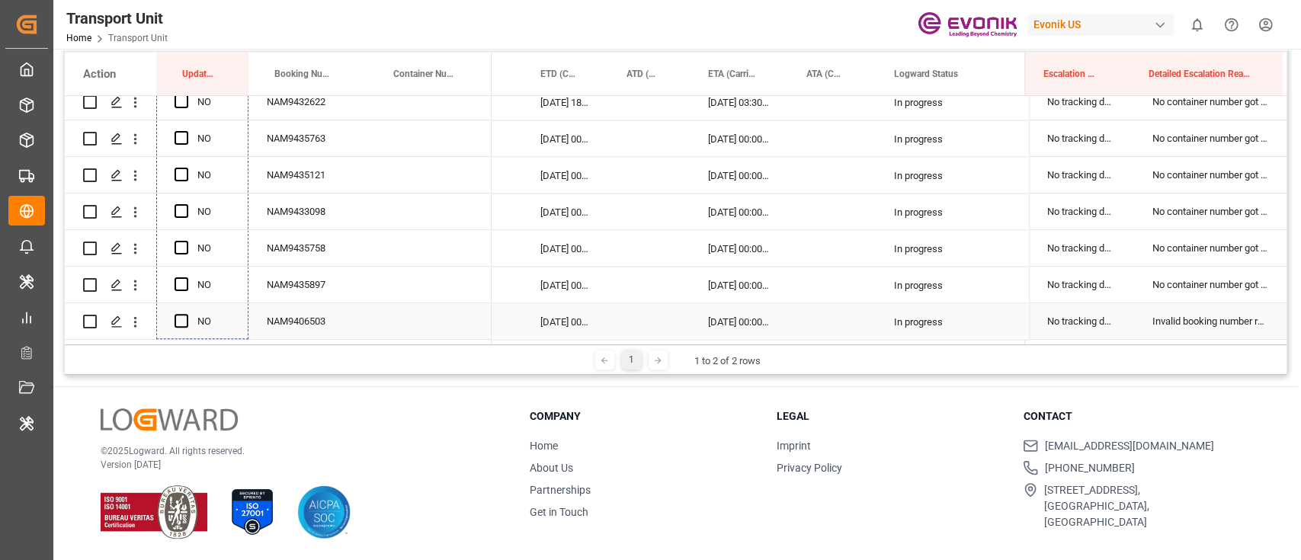
drag, startPoint x: 245, startPoint y: 226, endPoint x: 233, endPoint y: 297, distance: 71.9
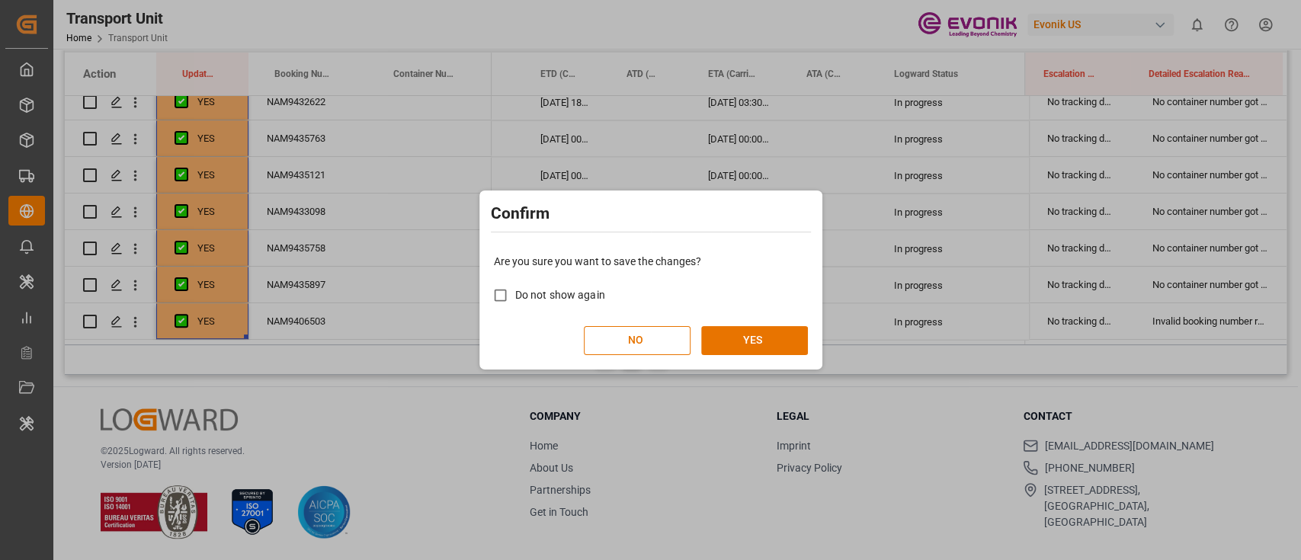
click at [813, 342] on div "Are you sure you want to save the changes? Do not show again NO YES" at bounding box center [650, 304] width 335 height 123
click at [783, 344] on button "YES" at bounding box center [754, 340] width 107 height 29
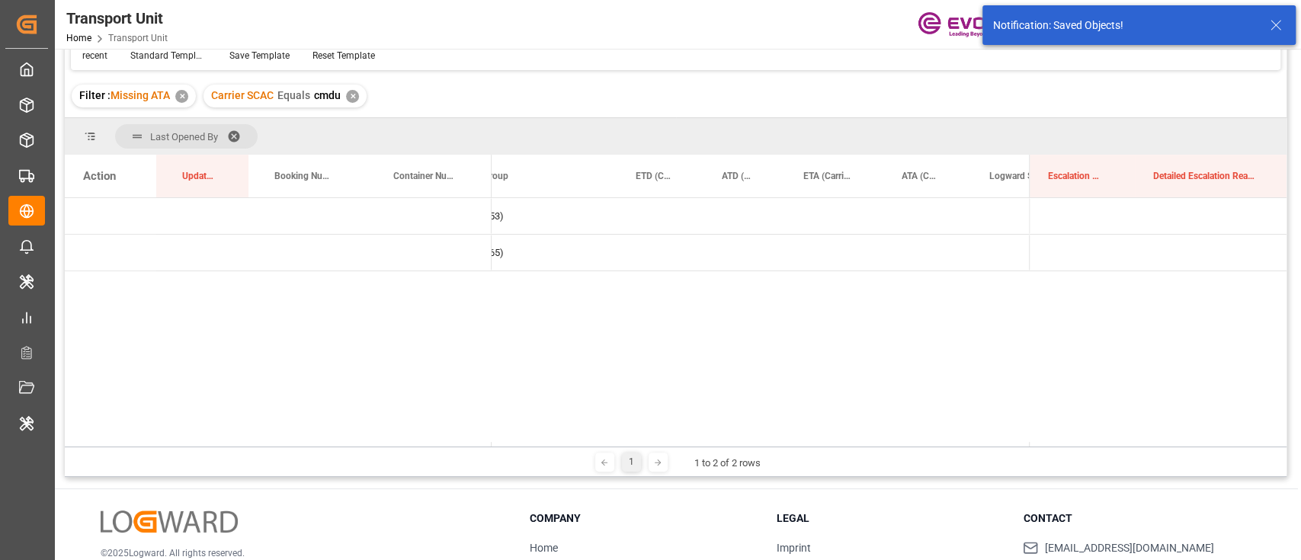
scroll to position [0, 0]
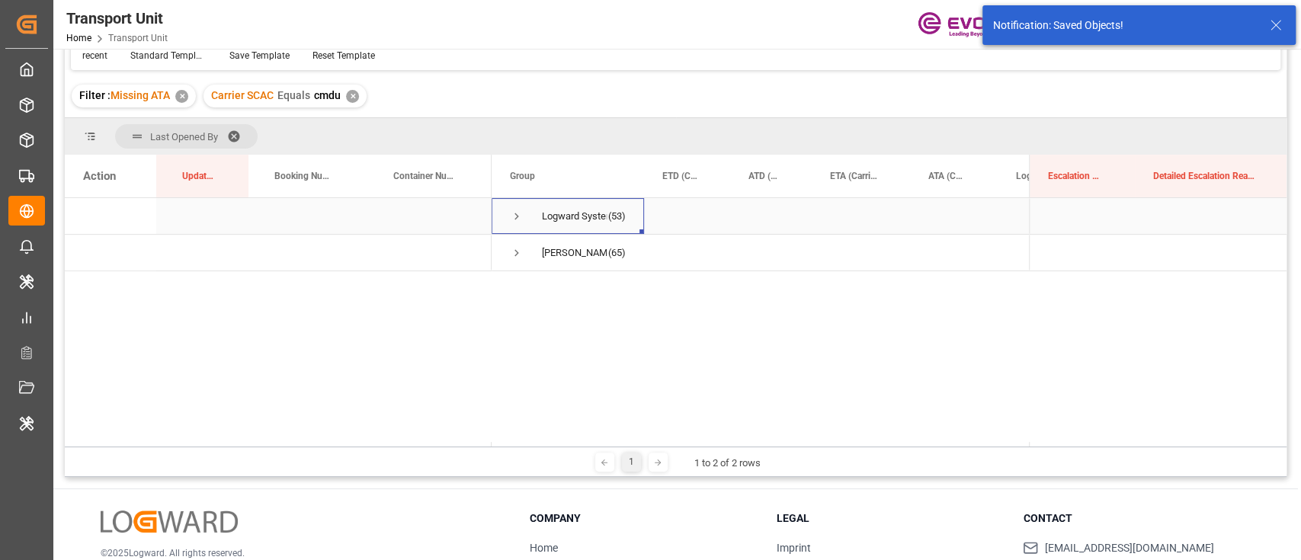
click at [520, 217] on span "Press SPACE to select this row." at bounding box center [517, 217] width 14 height 14
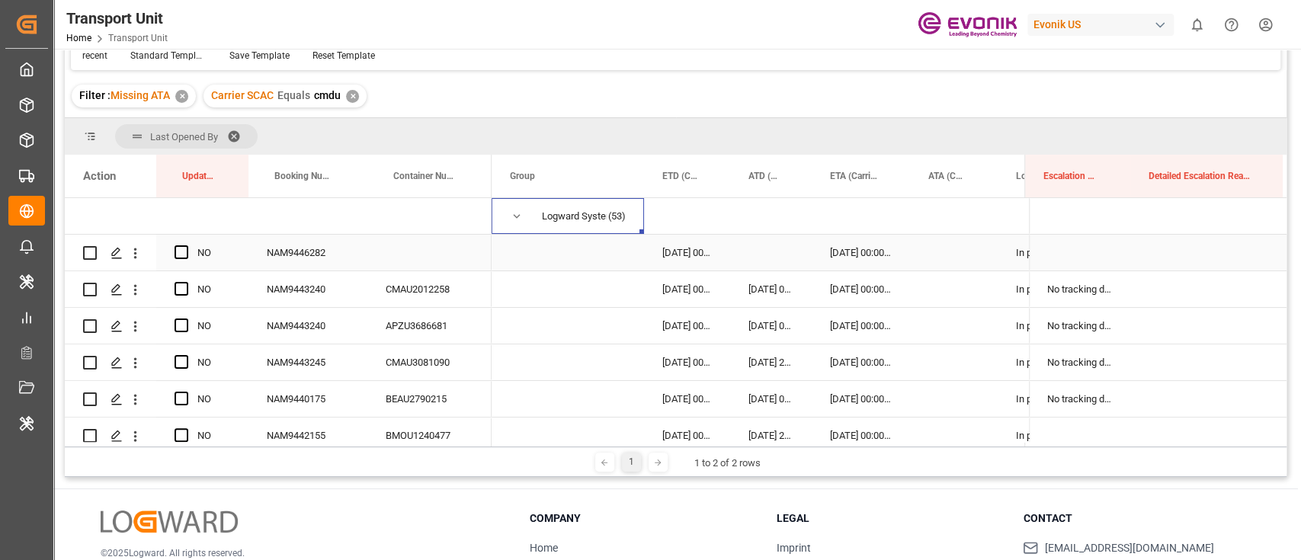
drag, startPoint x: 183, startPoint y: 252, endPoint x: 211, endPoint y: 254, distance: 28.3
click at [183, 250] on span "Press SPACE to select this row." at bounding box center [182, 252] width 14 height 14
click at [186, 245] on input "Press SPACE to select this row." at bounding box center [186, 245] width 0 height 0
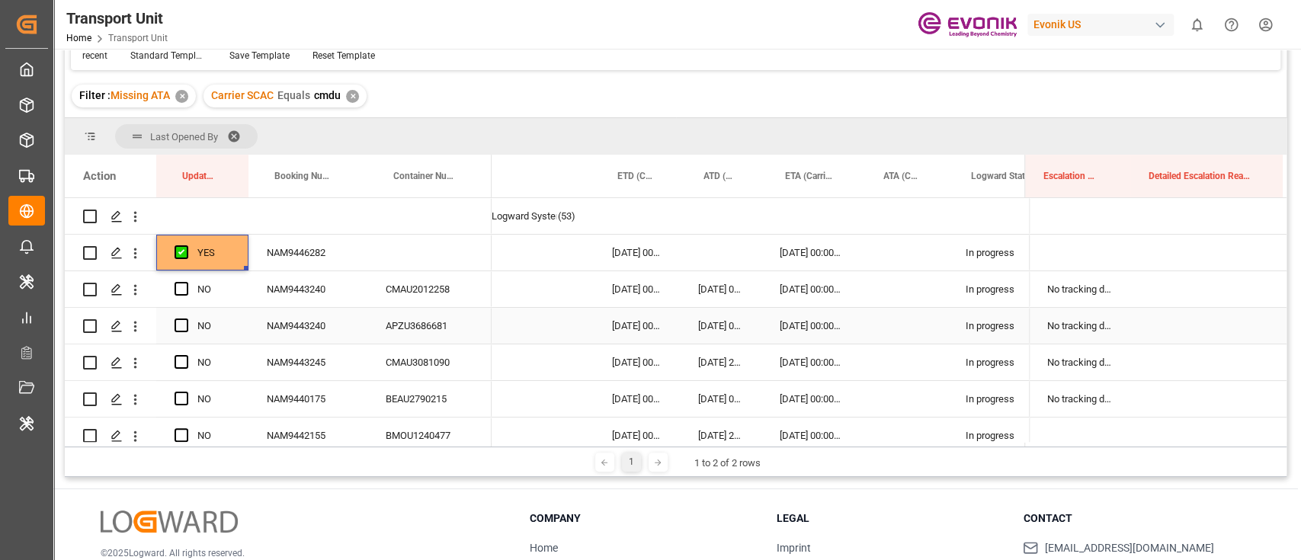
scroll to position [0, 68]
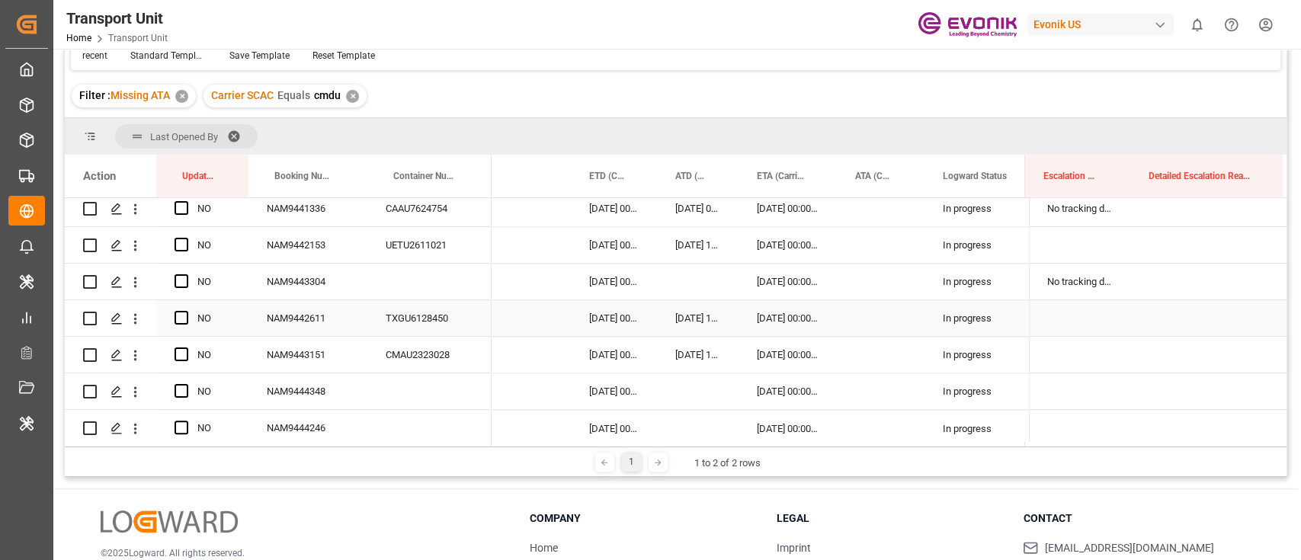
scroll to position [1773, 0]
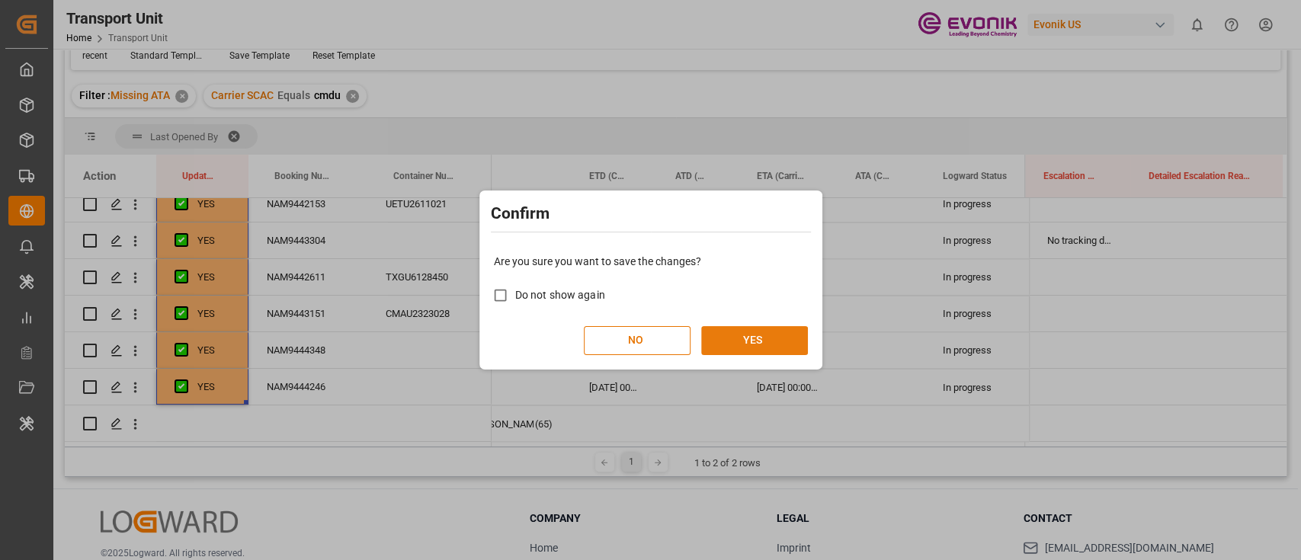
click at [772, 351] on button "YES" at bounding box center [754, 340] width 107 height 29
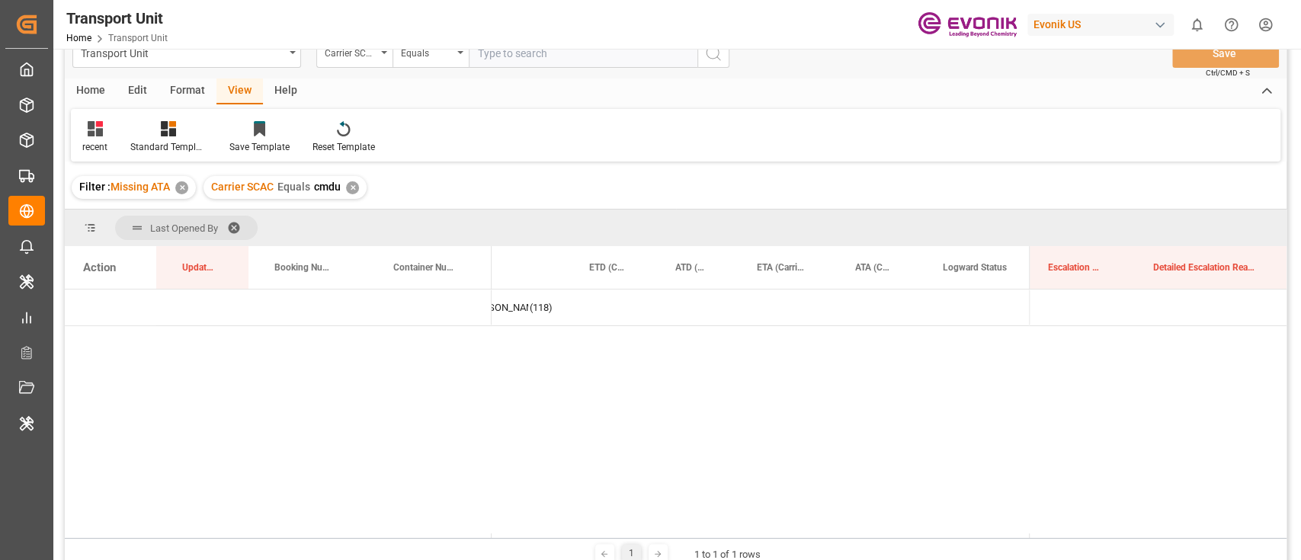
scroll to position [0, 0]
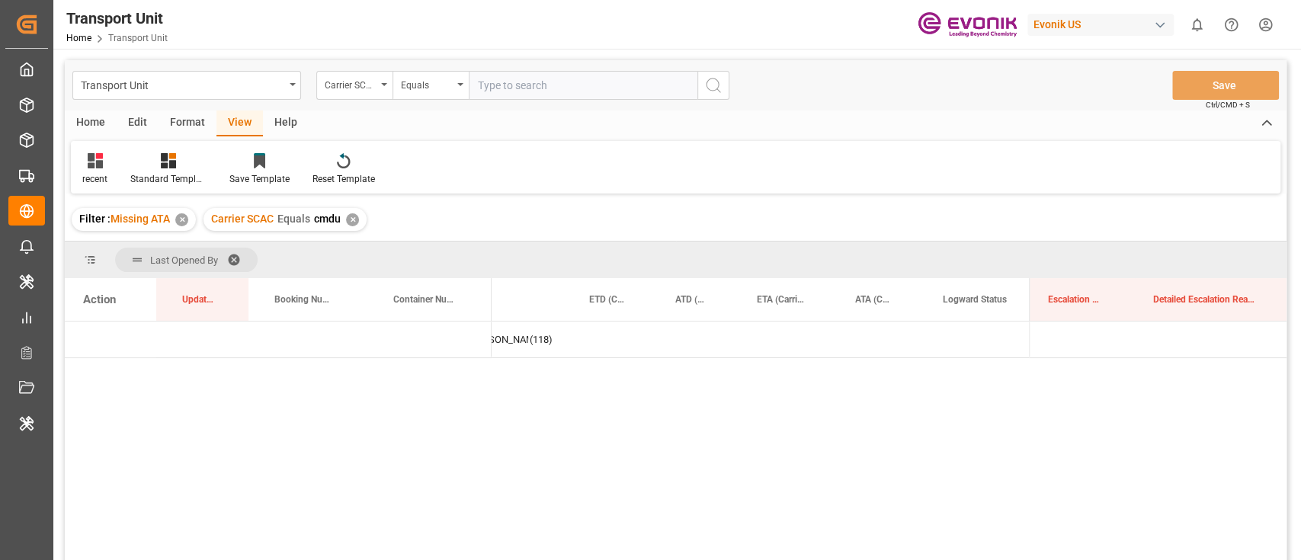
click at [512, 72] on div "Transport Unit Carrier SCAC Equals Save Ctrl/CMD + S" at bounding box center [676, 85] width 1222 height 50
click at [512, 72] on input "text" at bounding box center [583, 85] width 229 height 29
type input "mscu"
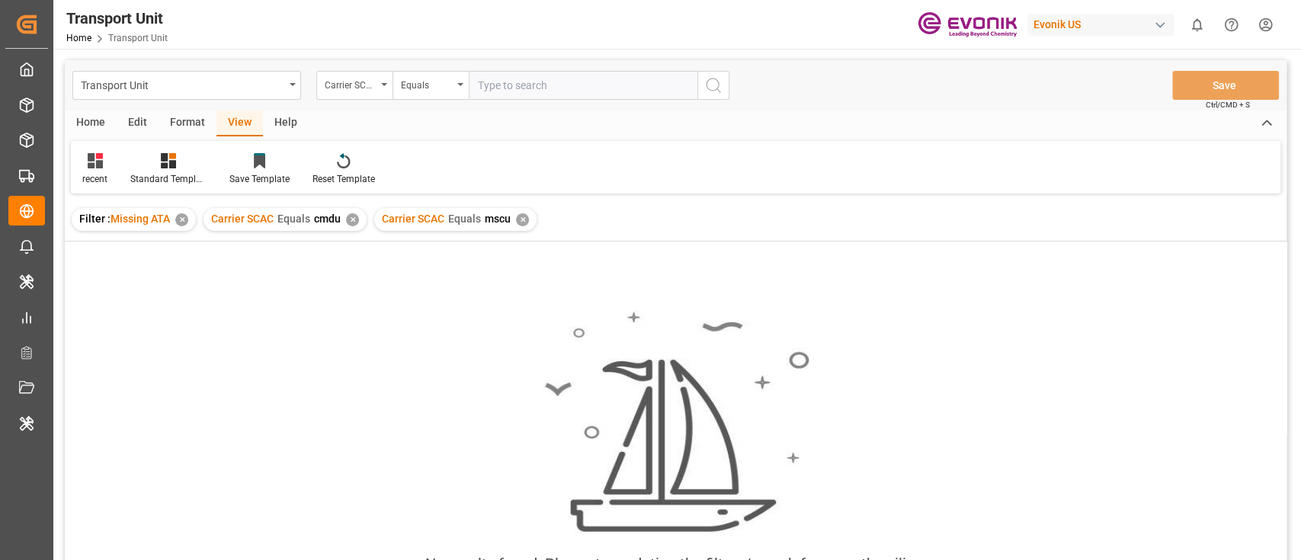
click at [350, 220] on div "✕" at bounding box center [352, 219] width 13 height 13
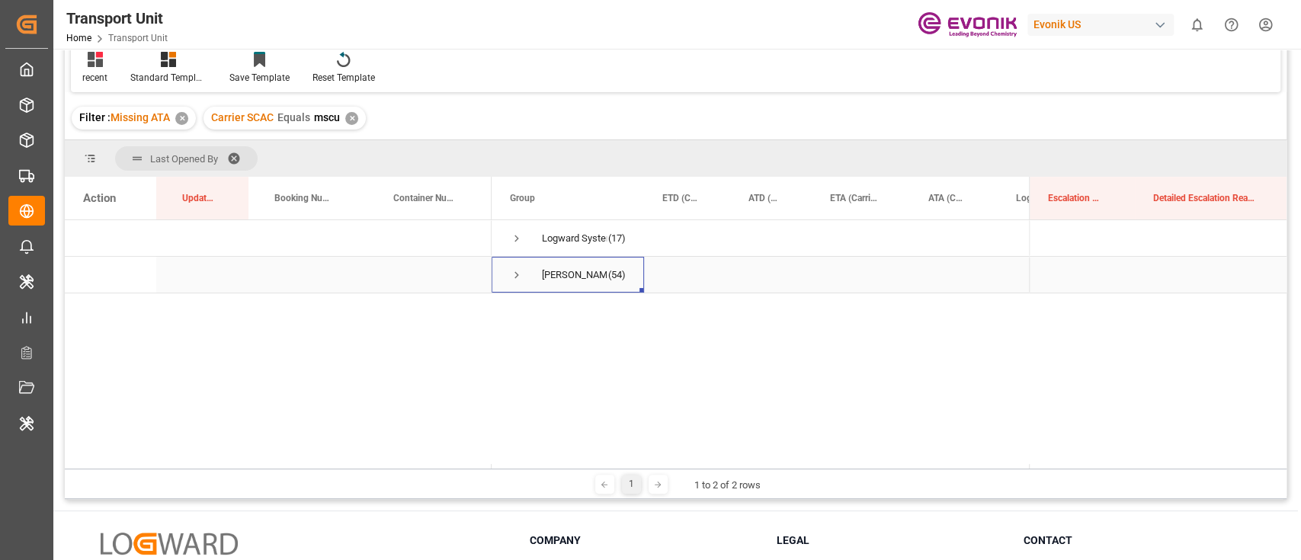
drag, startPoint x: 528, startPoint y: 260, endPoint x: 524, endPoint y: 268, distance: 8.9
click at [526, 265] on span "[PERSON_NAME] (54)" at bounding box center [568, 275] width 116 height 34
click at [523, 268] on span "Press SPACE to select this row." at bounding box center [517, 275] width 14 height 14
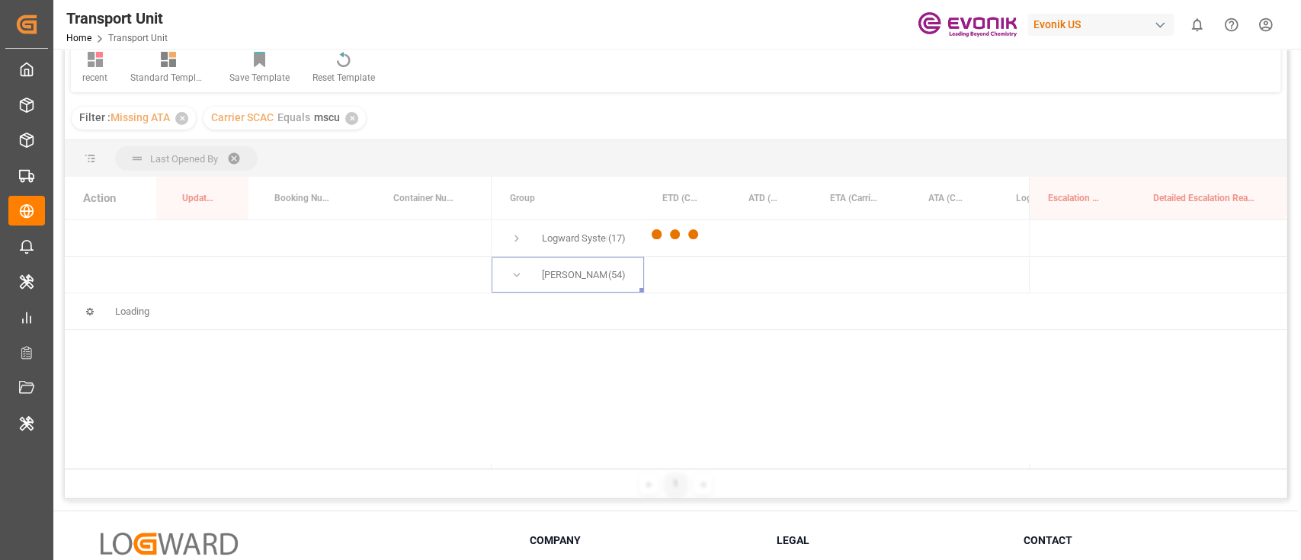
click at [515, 278] on div at bounding box center [676, 234] width 1222 height 551
click at [518, 242] on div at bounding box center [676, 234] width 1222 height 551
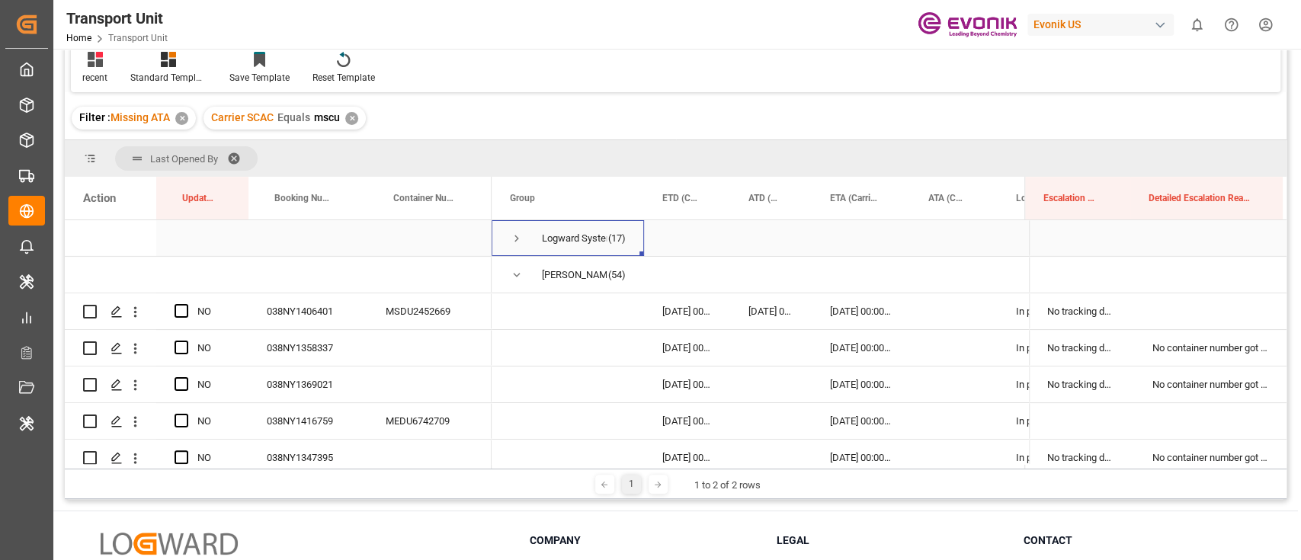
click at [519, 238] on span "Press SPACE to select this row." at bounding box center [517, 239] width 14 height 14
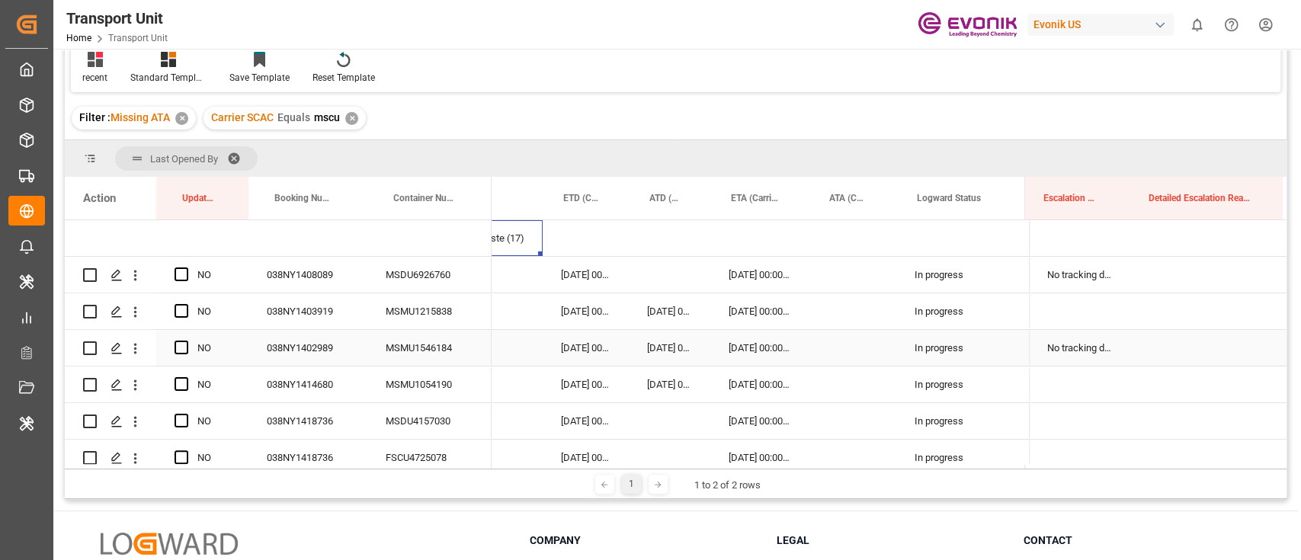
scroll to position [0, 103]
click at [177, 274] on span "Press SPACE to select this row." at bounding box center [182, 275] width 14 height 14
click at [186, 268] on input "Press SPACE to select this row." at bounding box center [186, 268] width 0 height 0
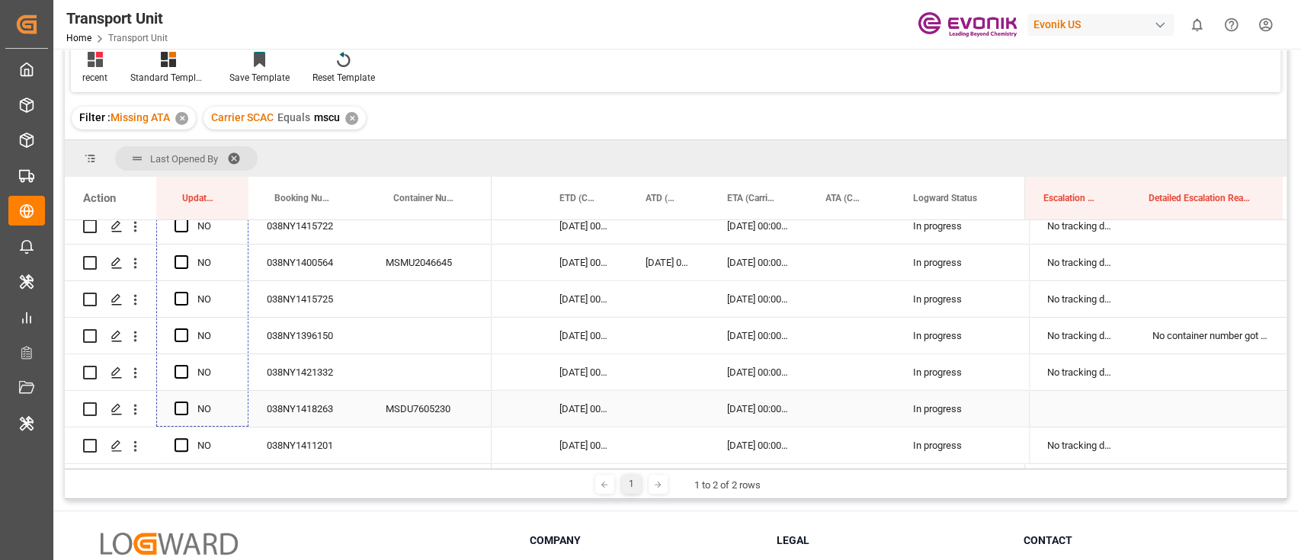
scroll to position [226, 0]
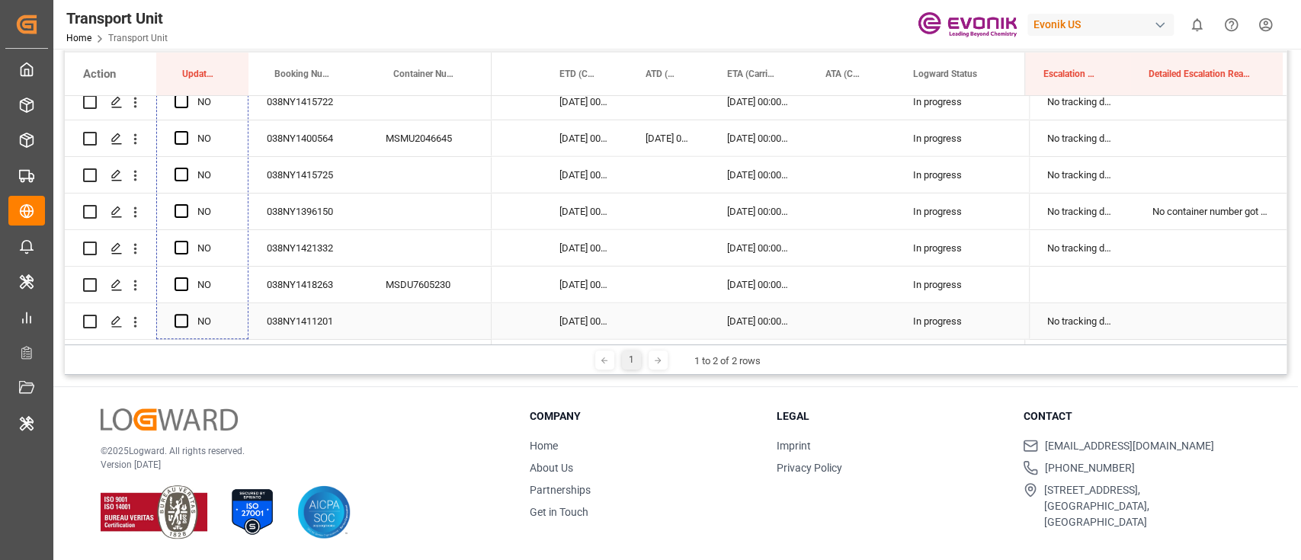
drag, startPoint x: 245, startPoint y: 288, endPoint x: 188, endPoint y: 326, distance: 68.1
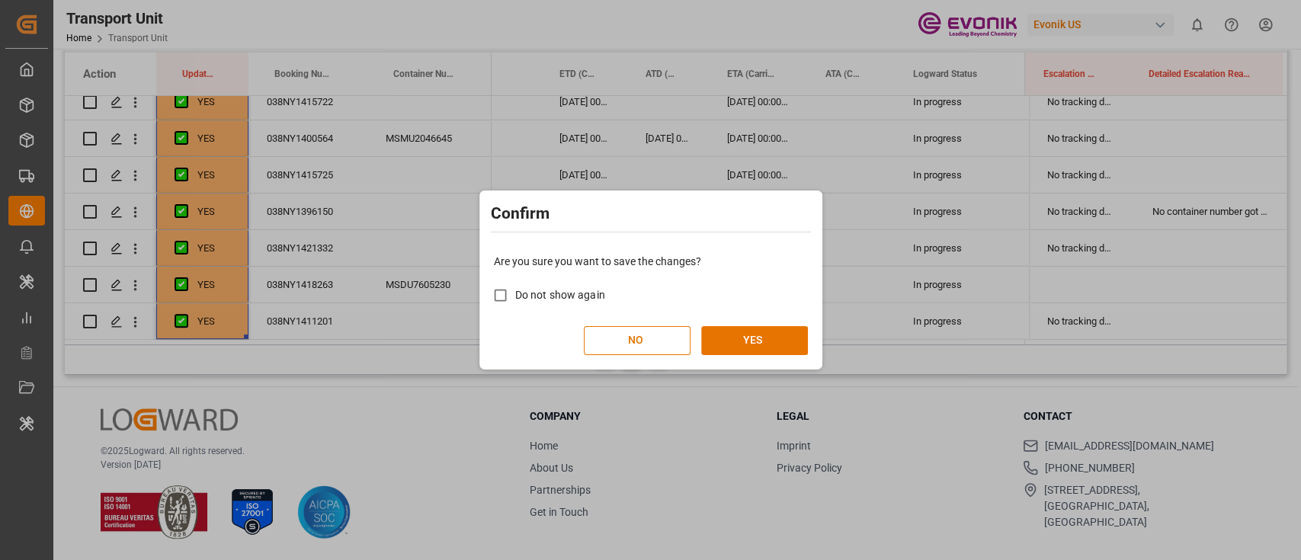
click at [825, 356] on div "Confirm Are you sure you want to save the changes? Do not show again NO YES" at bounding box center [650, 280] width 1301 height 560
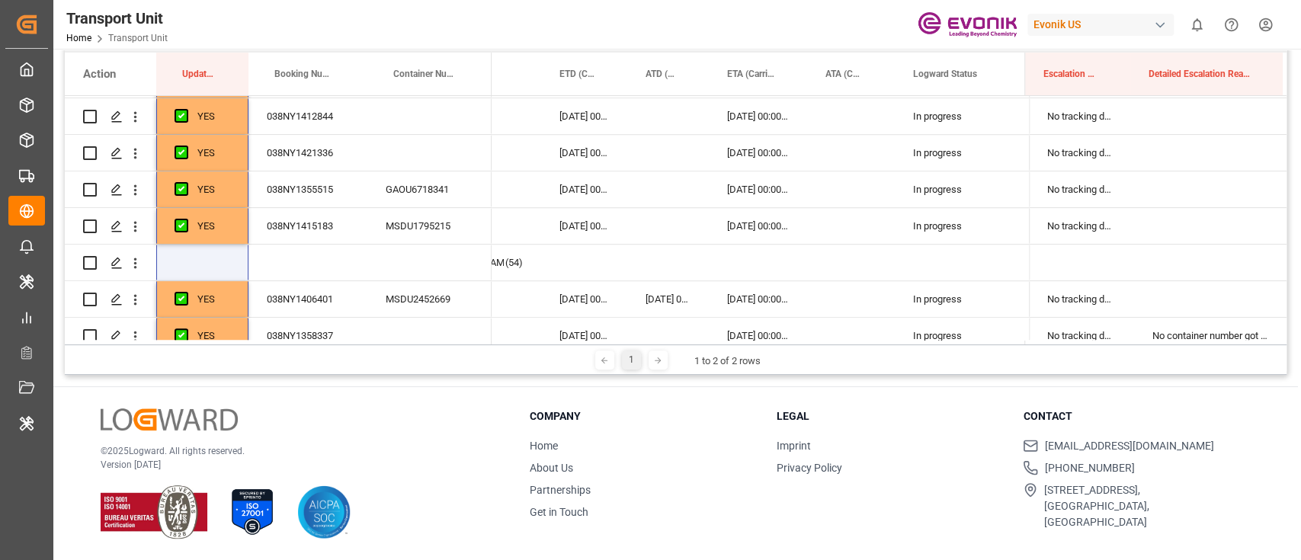
scroll to position [711, 0]
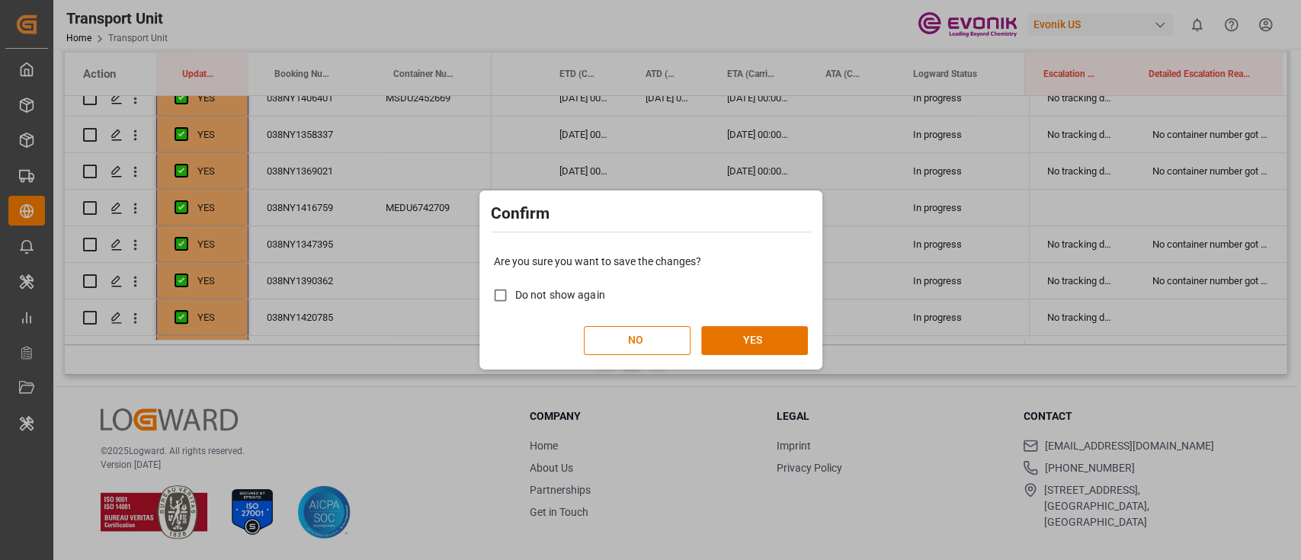
click at [750, 362] on div "Are you sure you want to save the changes? Do not show again NO YES" at bounding box center [650, 304] width 335 height 123
click at [750, 343] on button "YES" at bounding box center [754, 340] width 107 height 29
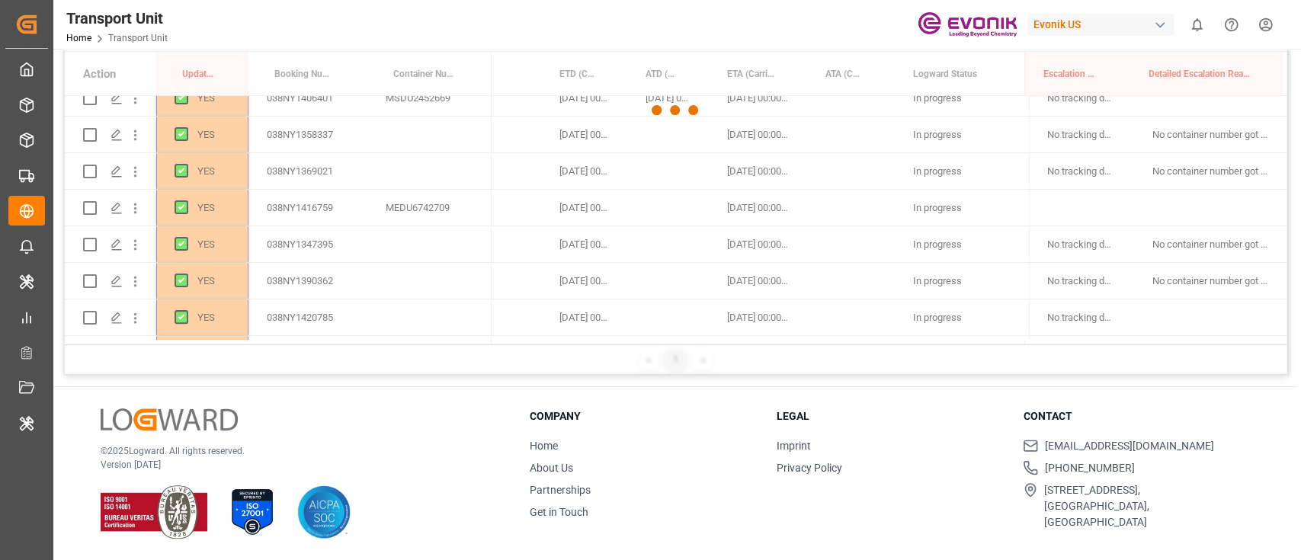
scroll to position [0, 0]
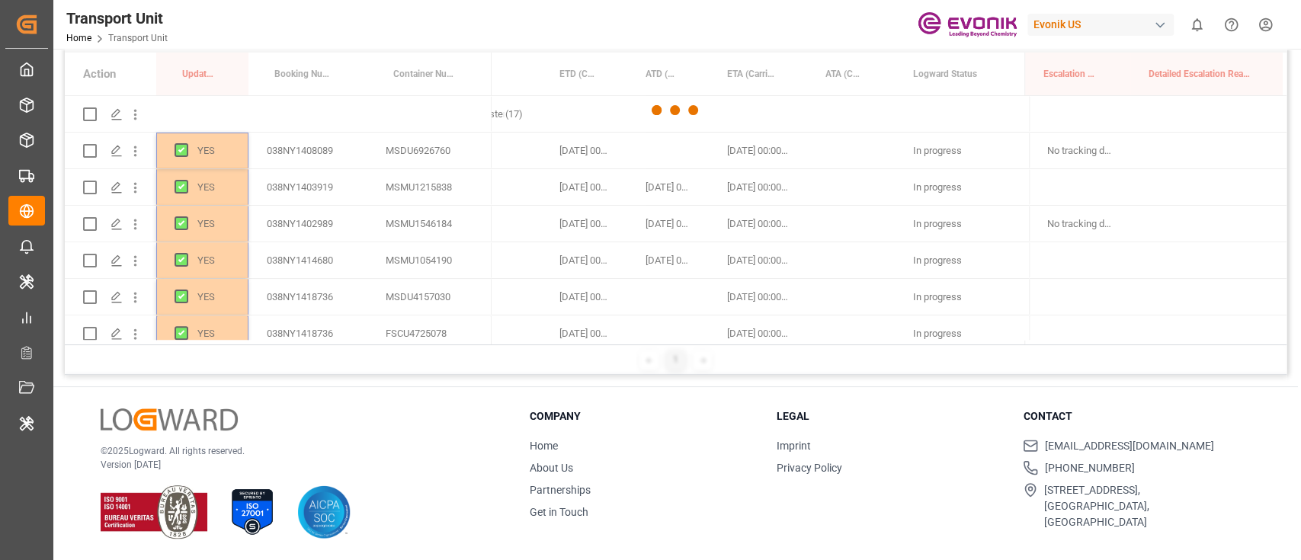
drag, startPoint x: 736, startPoint y: 290, endPoint x: 729, endPoint y: 264, distance: 27.0
click at [729, 264] on div at bounding box center [676, 110] width 1222 height 551
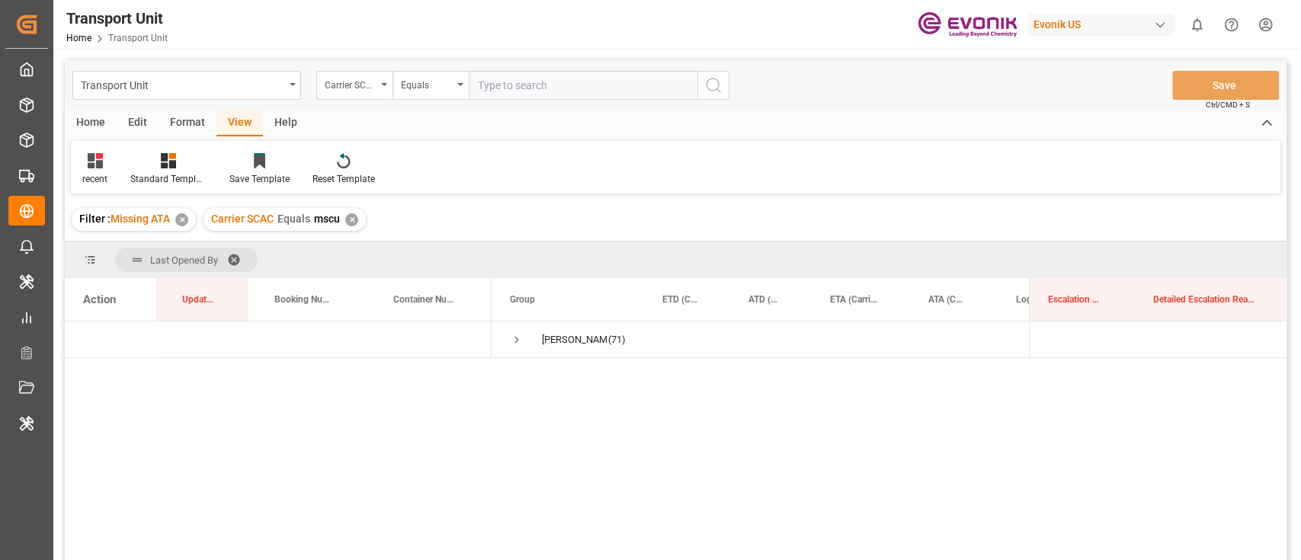
click at [568, 90] on input "text" at bounding box center [583, 85] width 229 height 29
type input "ALRB"
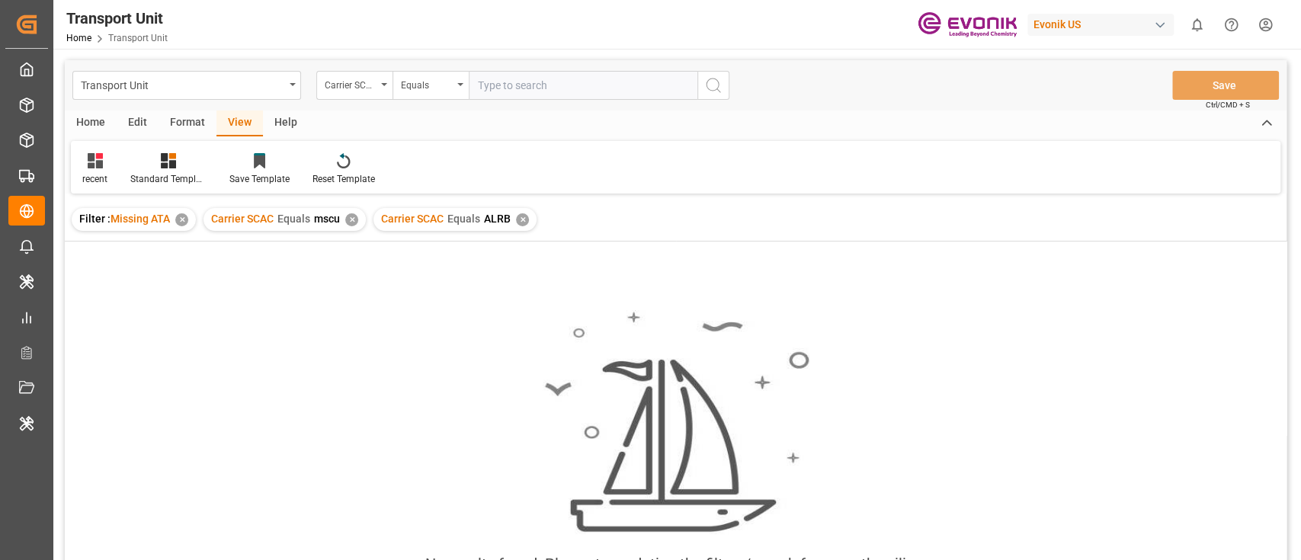
click at [355, 214] on div "✕" at bounding box center [351, 219] width 13 height 13
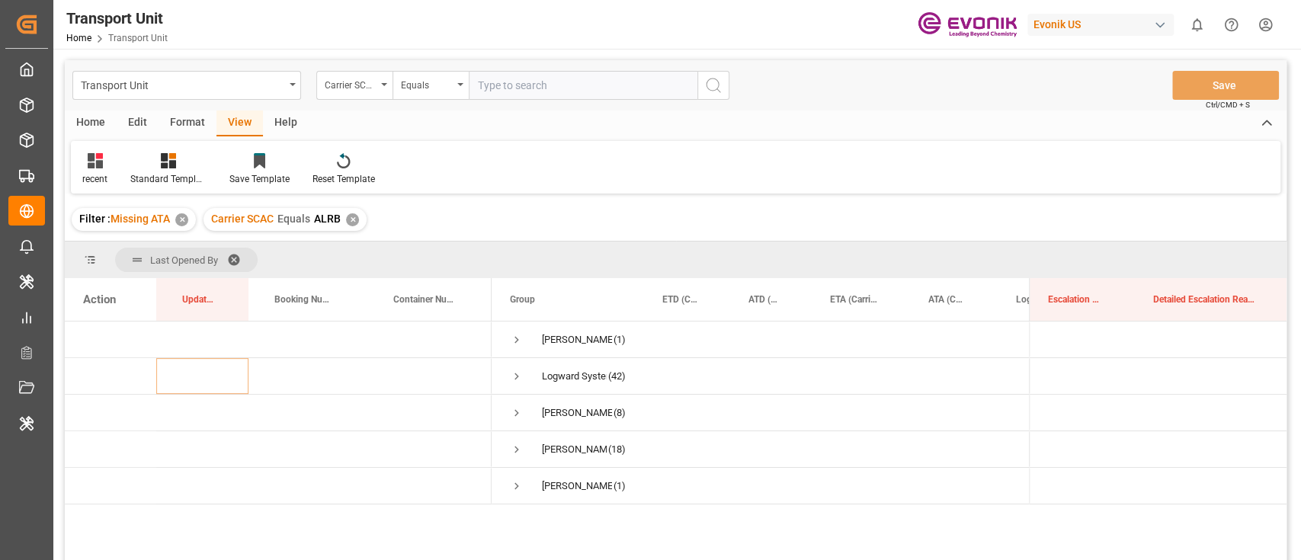
click at [235, 253] on span at bounding box center [239, 260] width 24 height 14
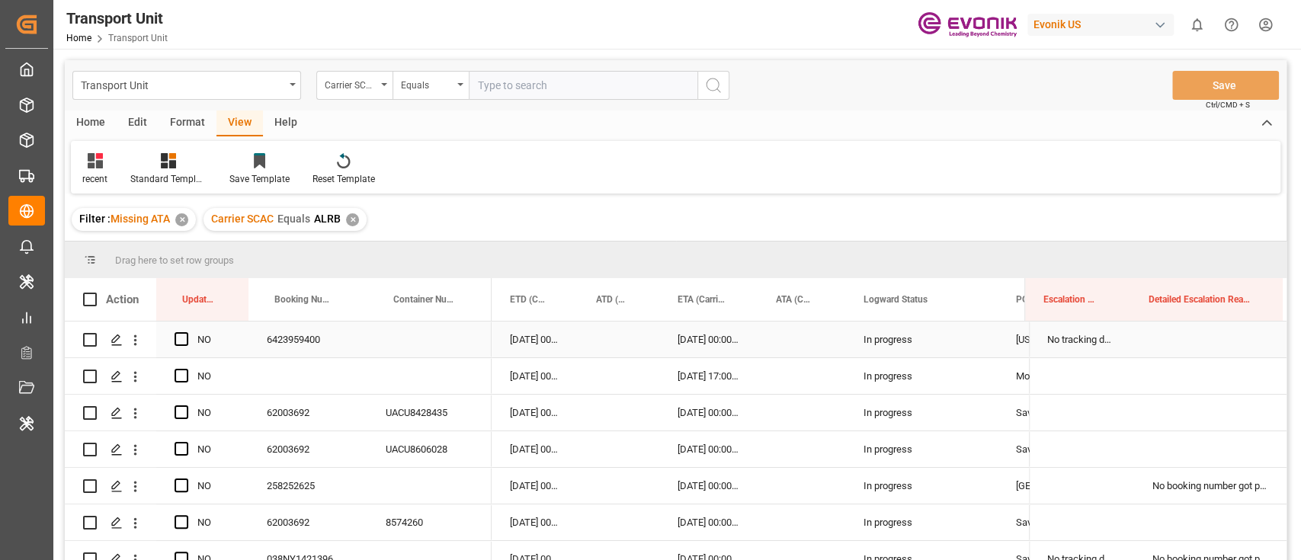
click at [177, 331] on div "Press SPACE to select this row." at bounding box center [186, 339] width 23 height 35
click at [177, 337] on span "Press SPACE to select this row." at bounding box center [182, 339] width 14 height 14
click at [186, 332] on input "Press SPACE to select this row." at bounding box center [186, 332] width 0 height 0
click at [1206, 345] on div "Press SPACE to select this row." at bounding box center [1210, 340] width 152 height 36
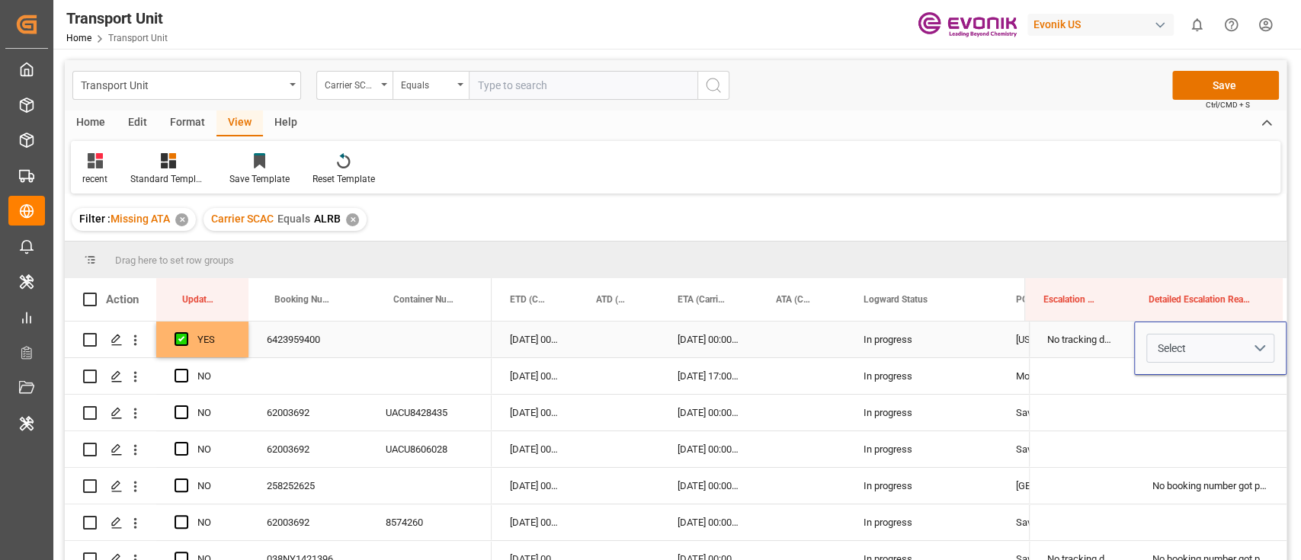
click at [1206, 345] on button "Select" at bounding box center [1211, 348] width 128 height 29
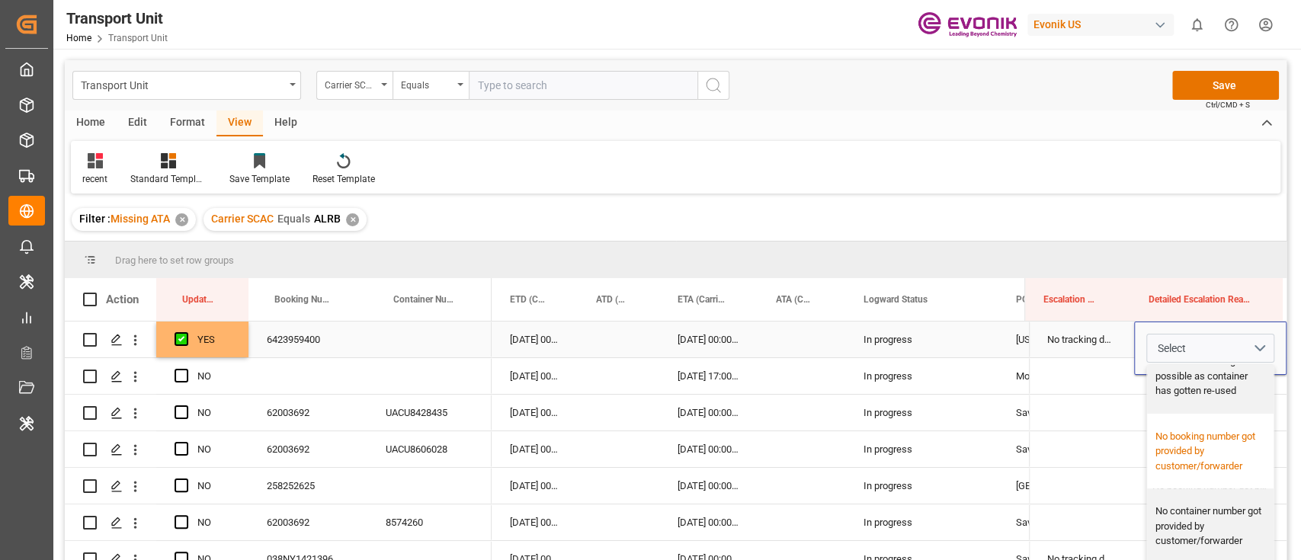
scroll to position [610, 0]
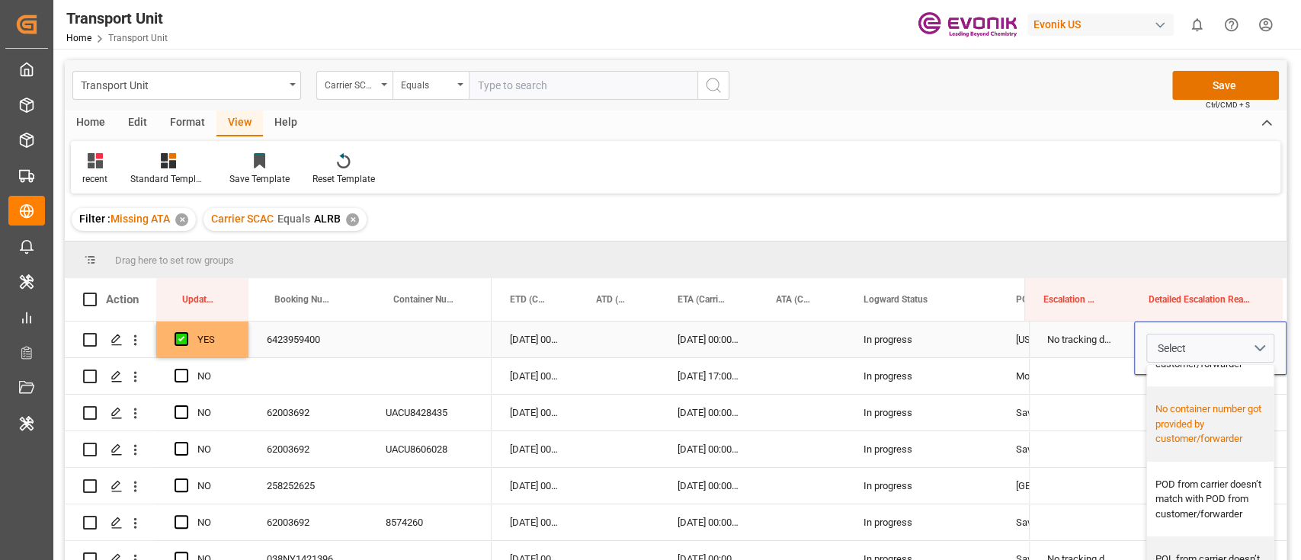
drag, startPoint x: 1194, startPoint y: 467, endPoint x: 1182, endPoint y: 465, distance: 12.3
click at [1194, 447] on div "No container number got provided by customer/forwarder" at bounding box center [1211, 424] width 111 height 45
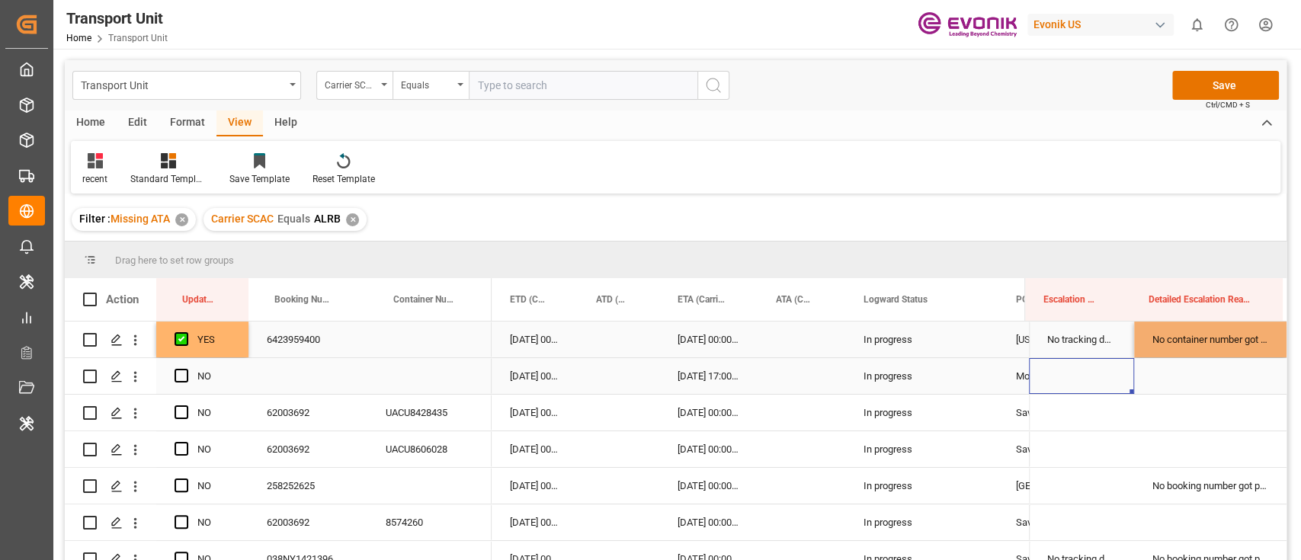
click at [1062, 377] on div "Press SPACE to select this row." at bounding box center [1081, 376] width 105 height 36
click at [1168, 391] on div "Press SPACE to select this row." at bounding box center [1210, 376] width 152 height 36
click at [1170, 381] on div "Press SPACE to select this row." at bounding box center [1210, 376] width 152 height 36
click at [1180, 387] on span "Select" at bounding box center [1172, 385] width 28 height 16
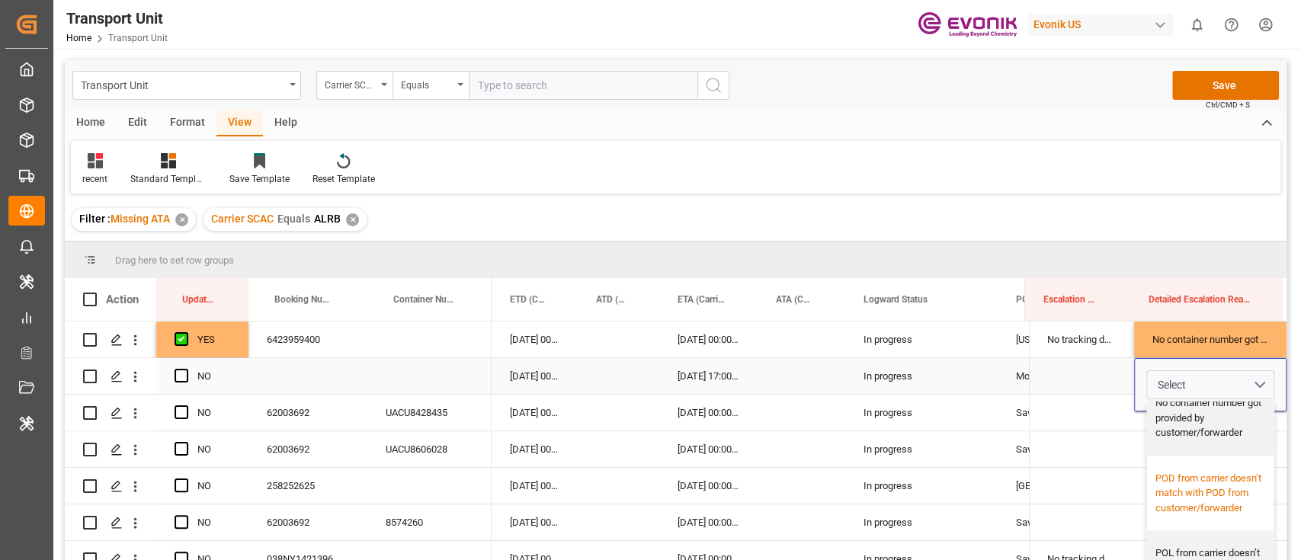
scroll to position [579, 0]
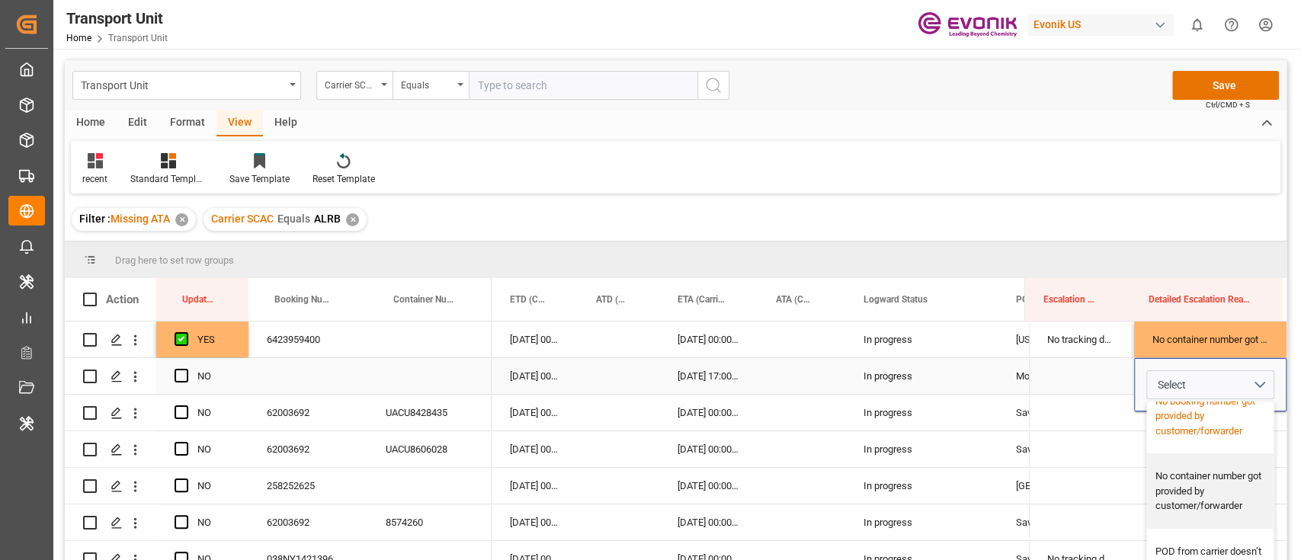
click at [1189, 439] on div "No booking number got provided by customer/forwarder" at bounding box center [1211, 416] width 111 height 45
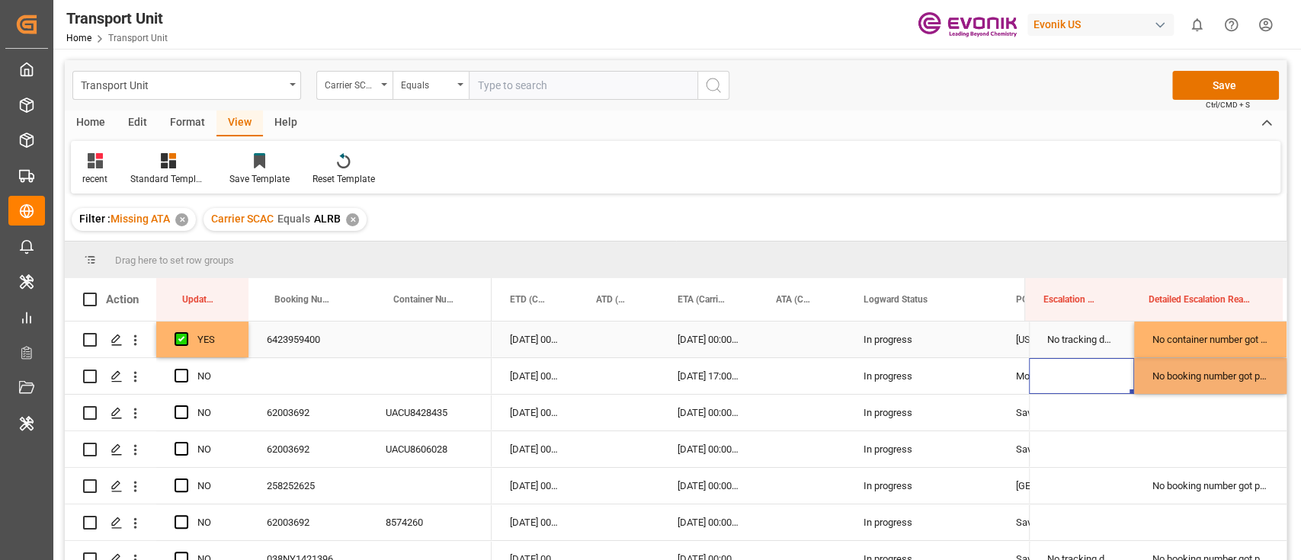
click at [185, 375] on span "Press SPACE to select this row." at bounding box center [182, 376] width 14 height 14
click at [186, 369] on input "Press SPACE to select this row." at bounding box center [186, 369] width 0 height 0
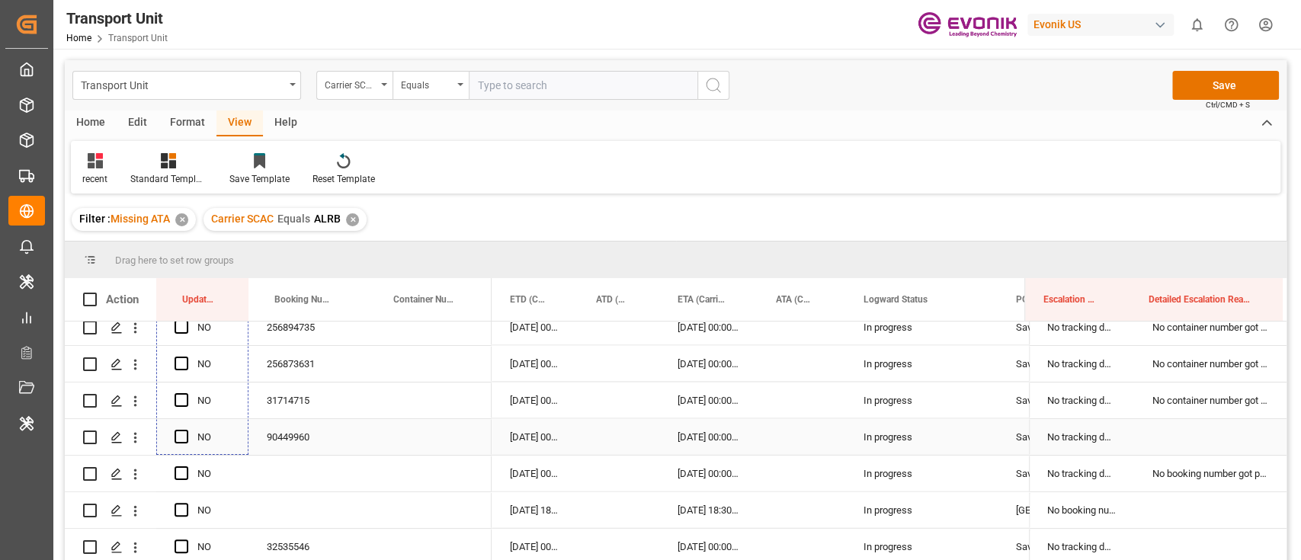
scroll to position [226, 0]
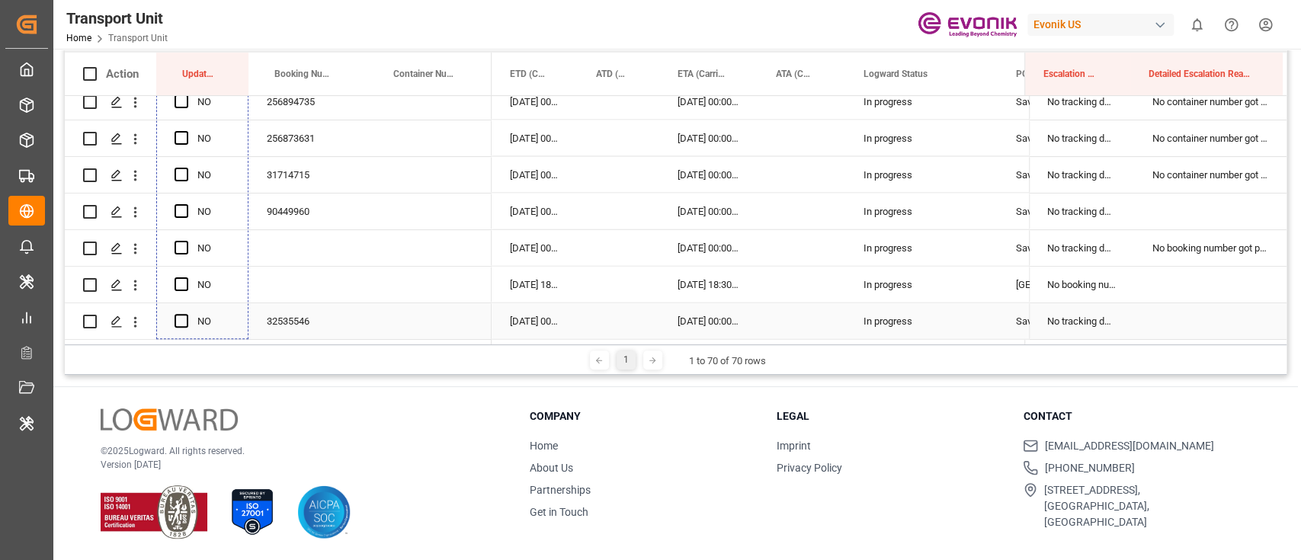
drag, startPoint x: 244, startPoint y: 390, endPoint x: 191, endPoint y: 318, distance: 89.5
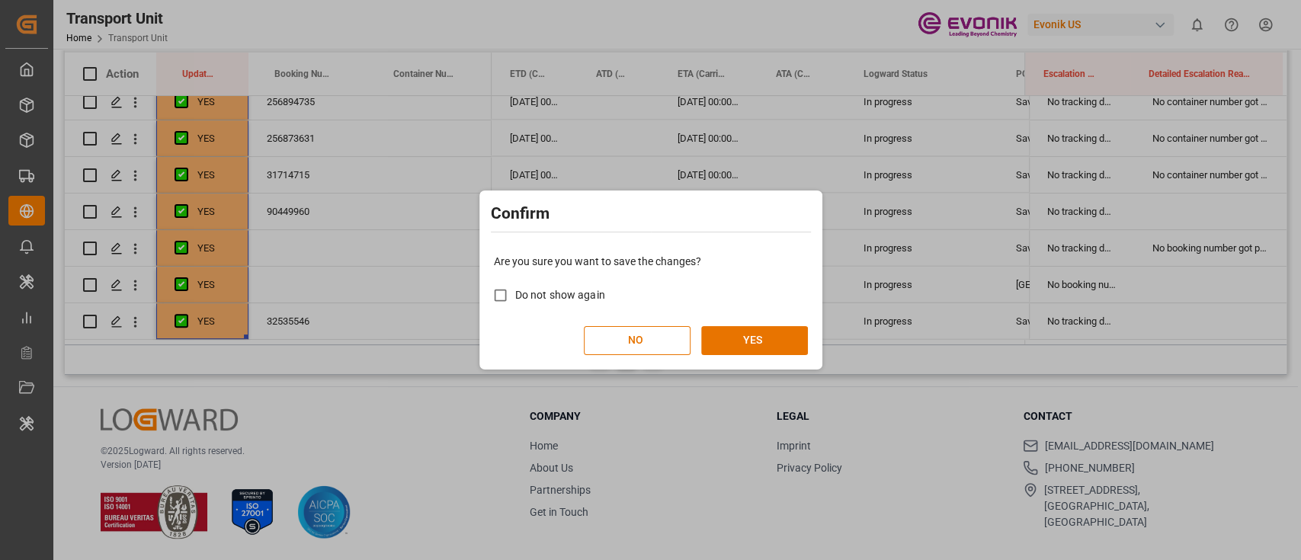
click at [777, 358] on div "Are you sure you want to save the changes? Do not show again NO YES" at bounding box center [650, 304] width 335 height 123
click at [777, 348] on button "YES" at bounding box center [754, 340] width 107 height 29
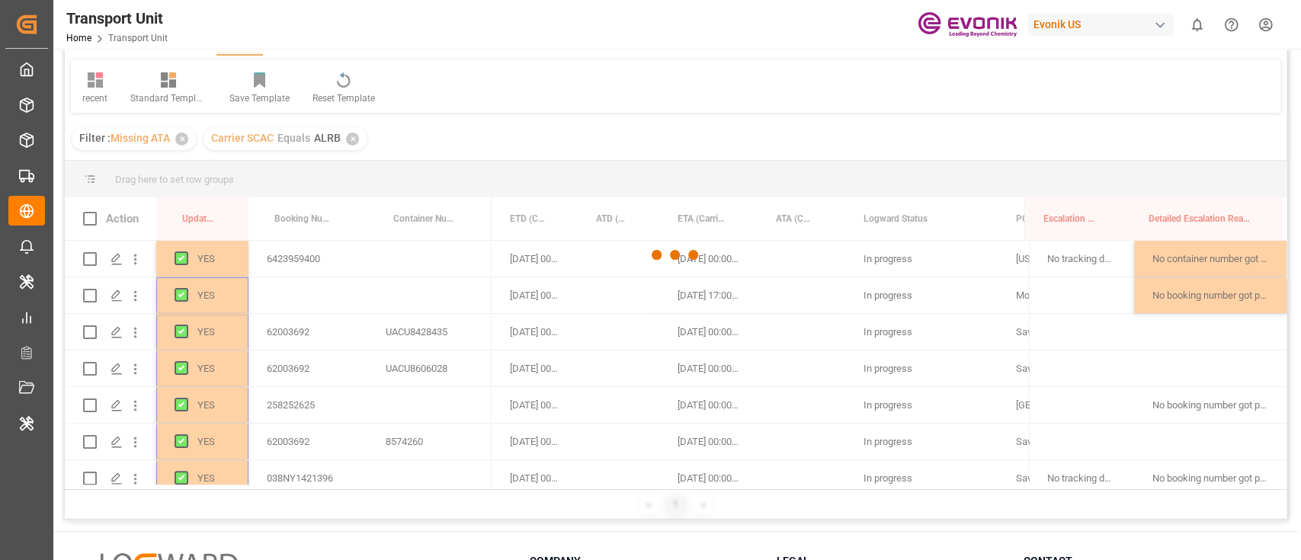
scroll to position [0, 0]
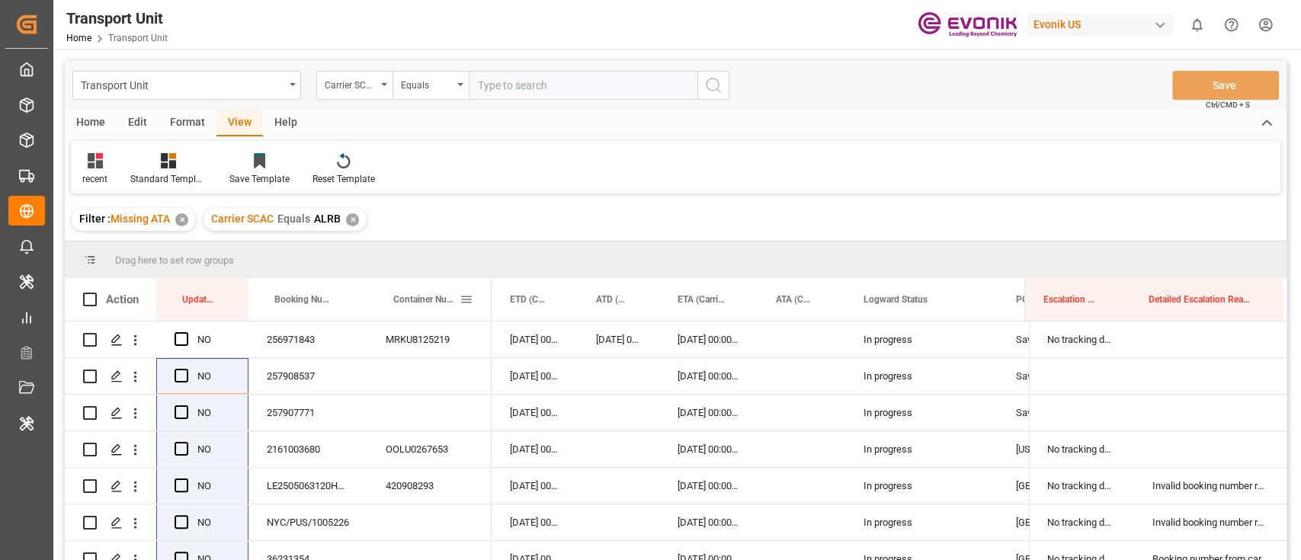
click at [468, 298] on span at bounding box center [467, 300] width 14 height 14
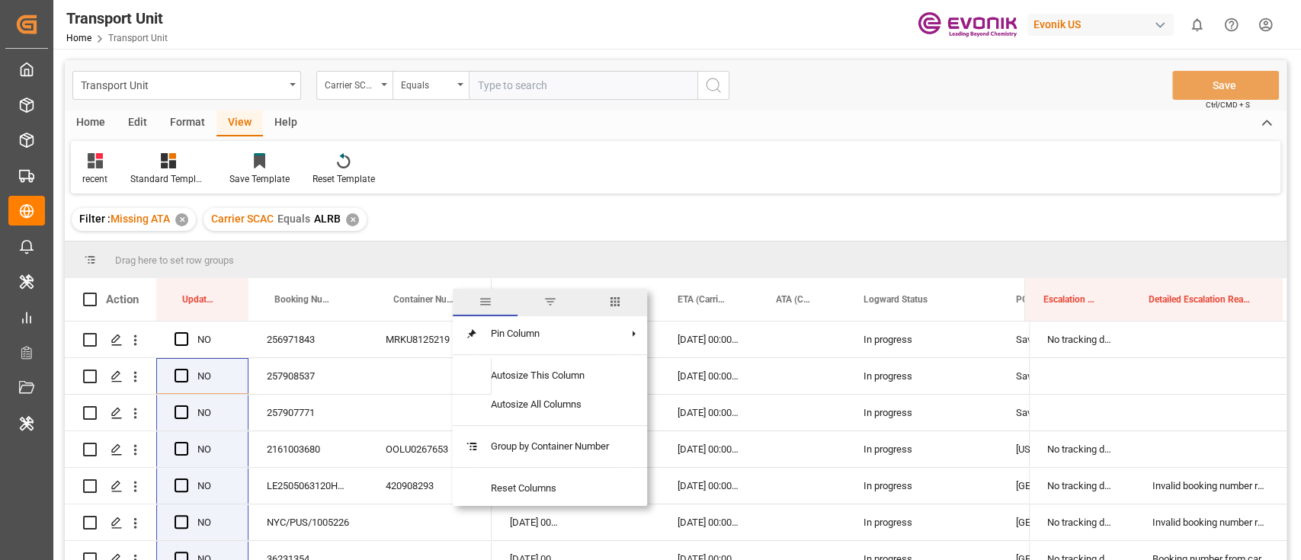
click at [585, 310] on span "columns" at bounding box center [614, 302] width 65 height 27
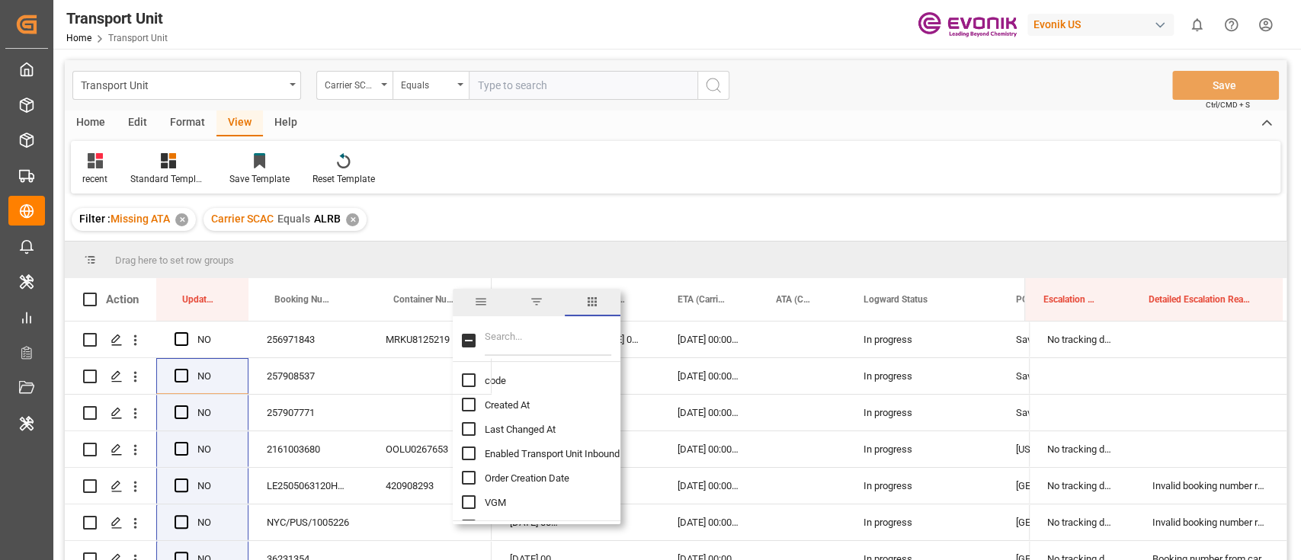
click at [548, 336] on input "Filter Columns Input" at bounding box center [548, 341] width 127 height 30
type input "ca"
click at [494, 380] on span "Carrier SCAC" at bounding box center [512, 380] width 55 height 11
checkbox input "true"
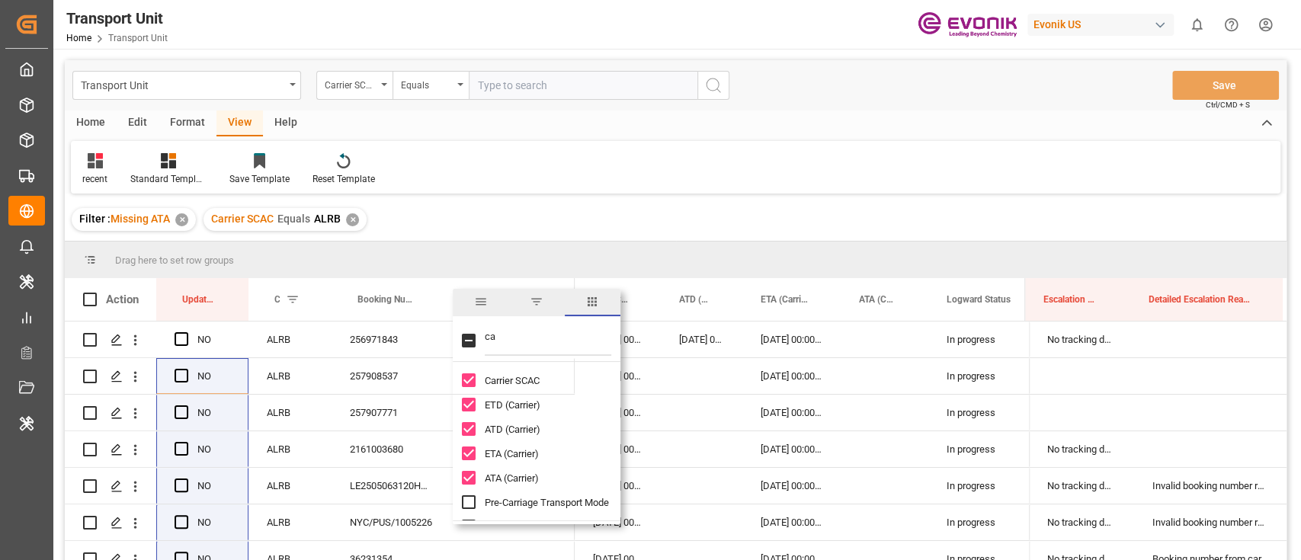
click at [402, 186] on div "recent Standard Templates Save Template Reset Template" at bounding box center [676, 167] width 1210 height 53
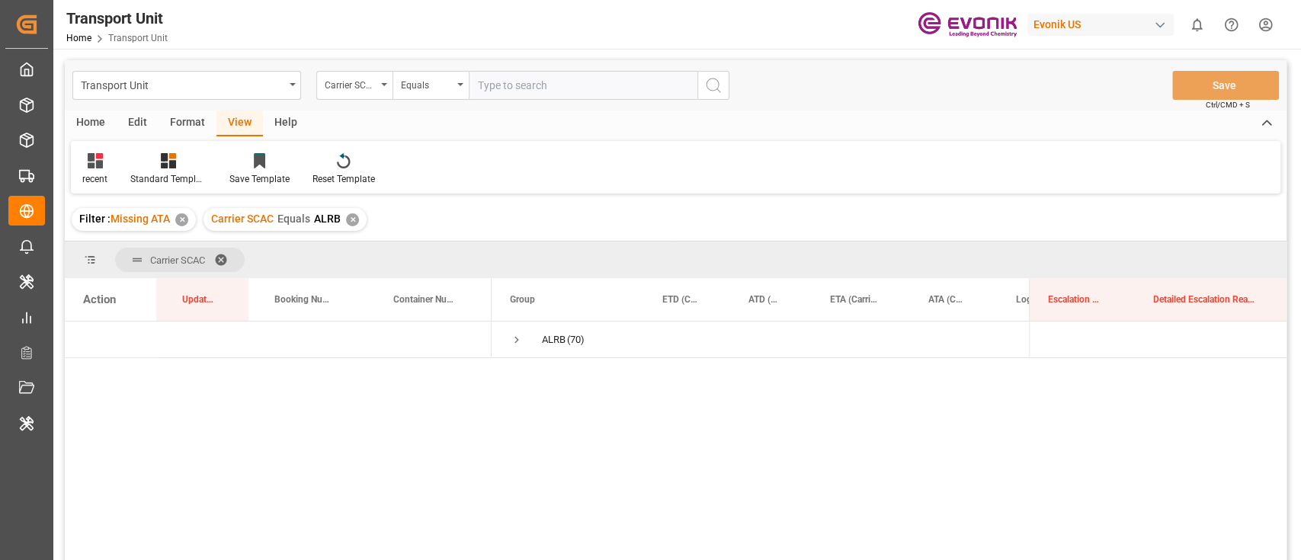
click at [357, 223] on div "✕" at bounding box center [352, 219] width 13 height 13
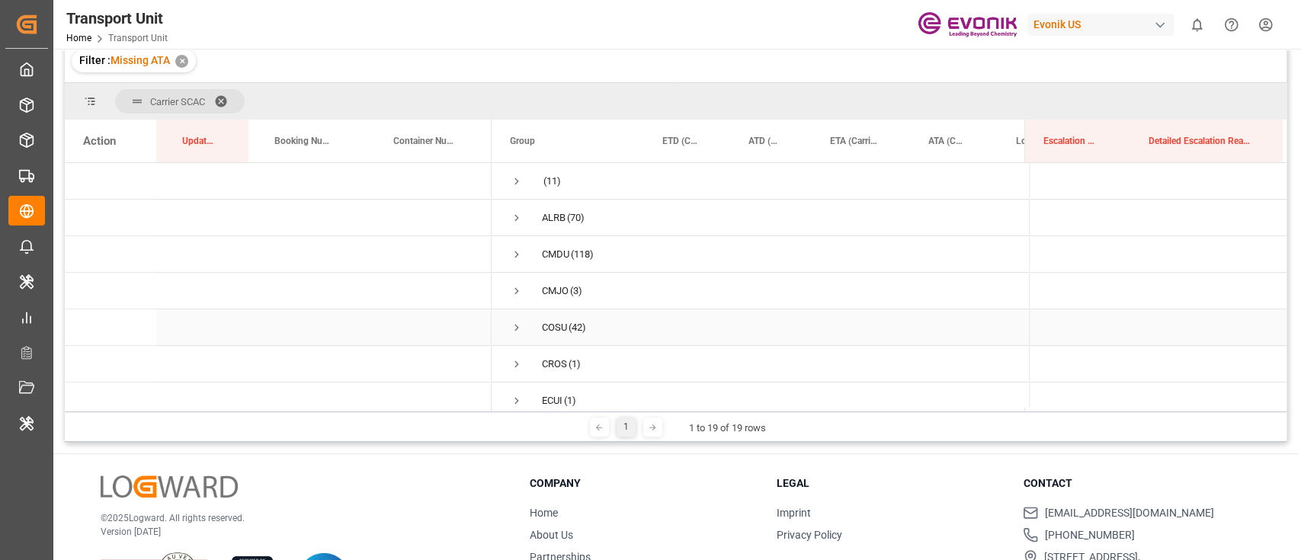
scroll to position [203, 0]
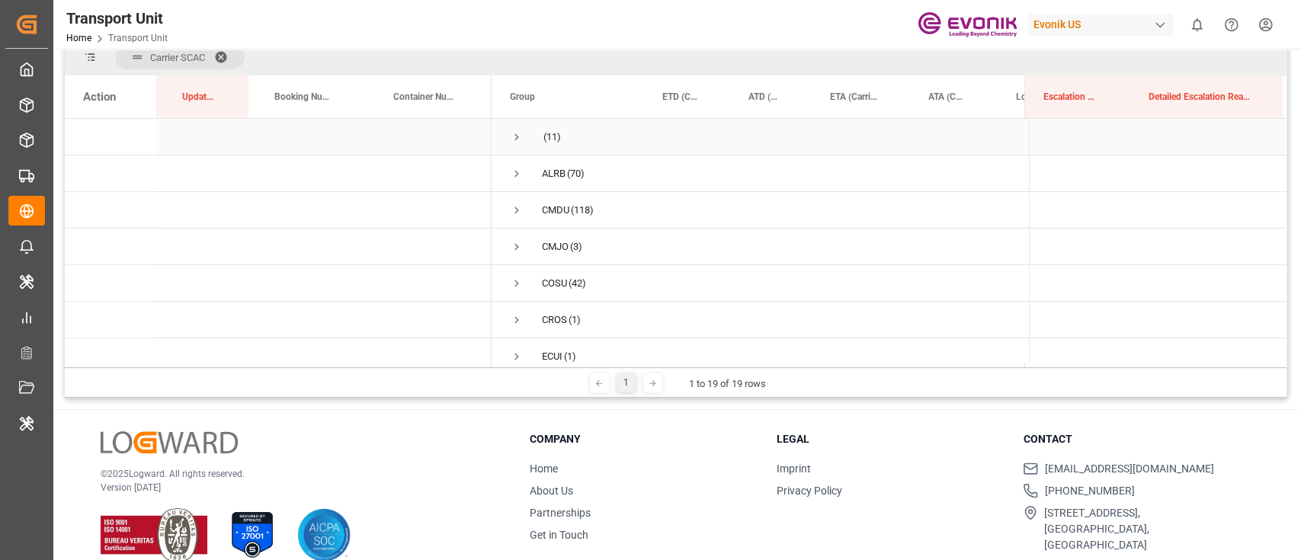
click at [515, 136] on span "Press SPACE to select this row." at bounding box center [517, 137] width 14 height 14
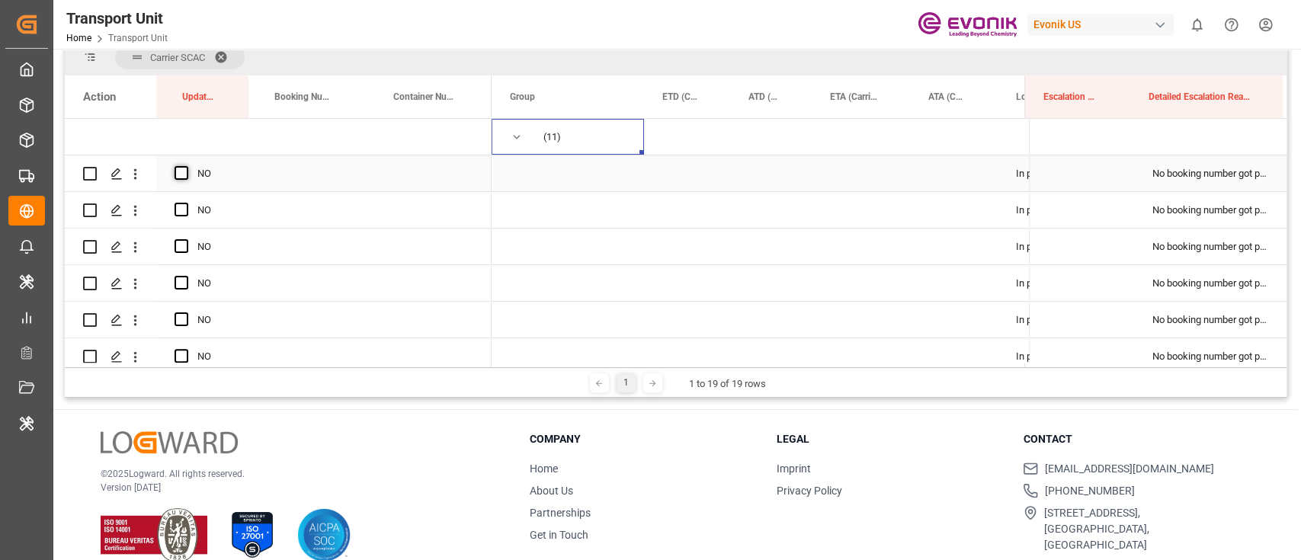
click at [175, 168] on span "Press SPACE to select this row." at bounding box center [182, 173] width 14 height 14
click at [186, 166] on input "Press SPACE to select this row." at bounding box center [186, 166] width 0 height 0
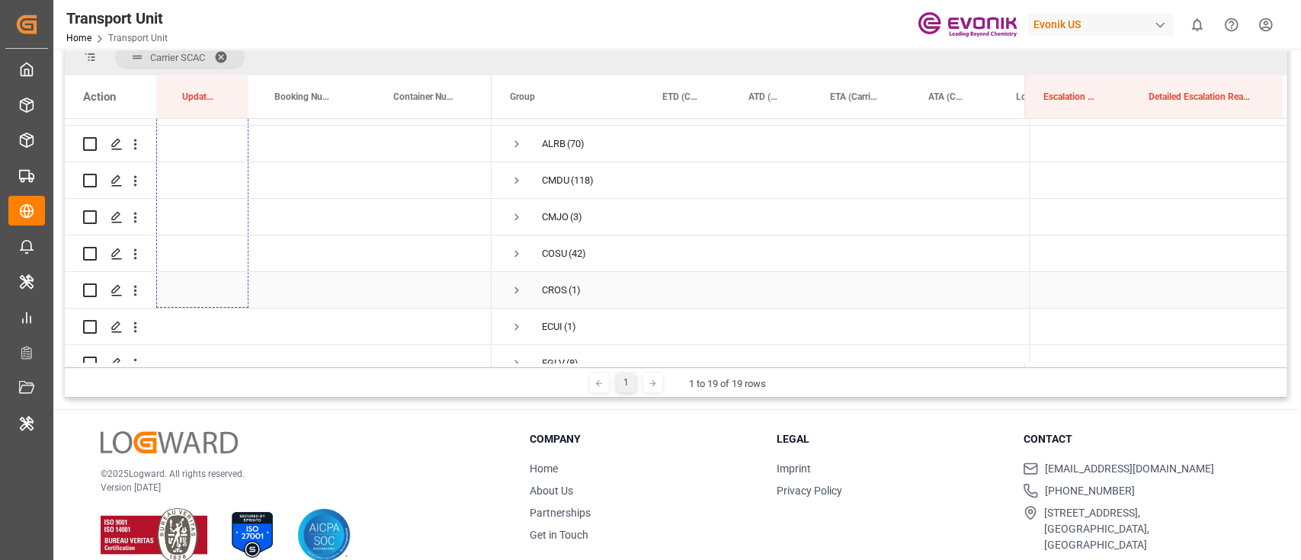
scroll to position [305, 0]
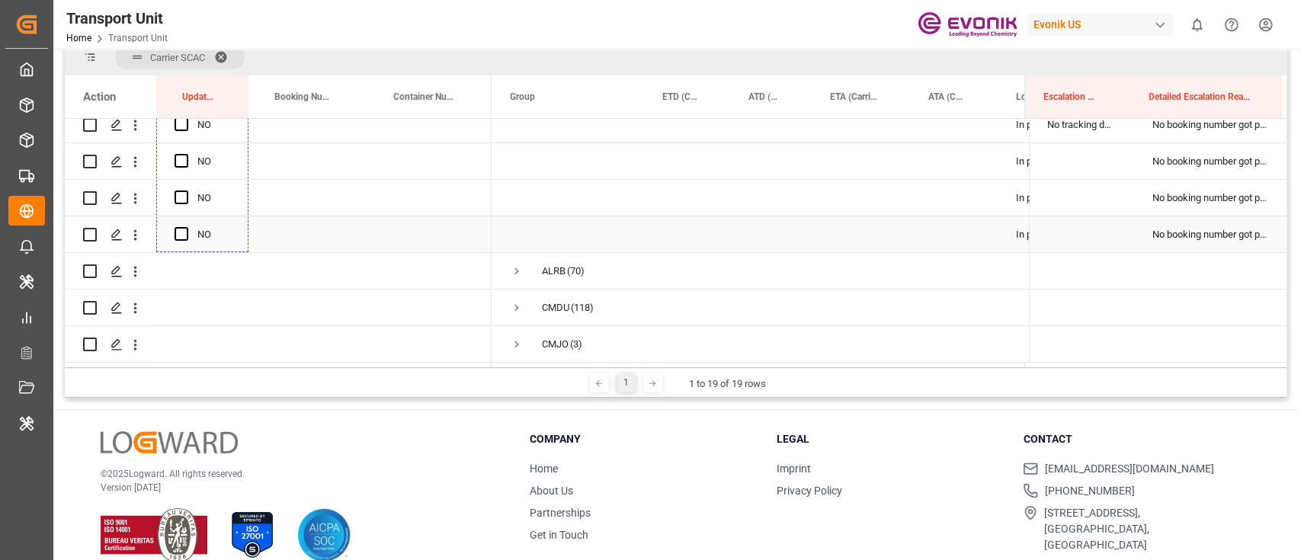
drag, startPoint x: 246, startPoint y: 191, endPoint x: 223, endPoint y: 222, distance: 38.7
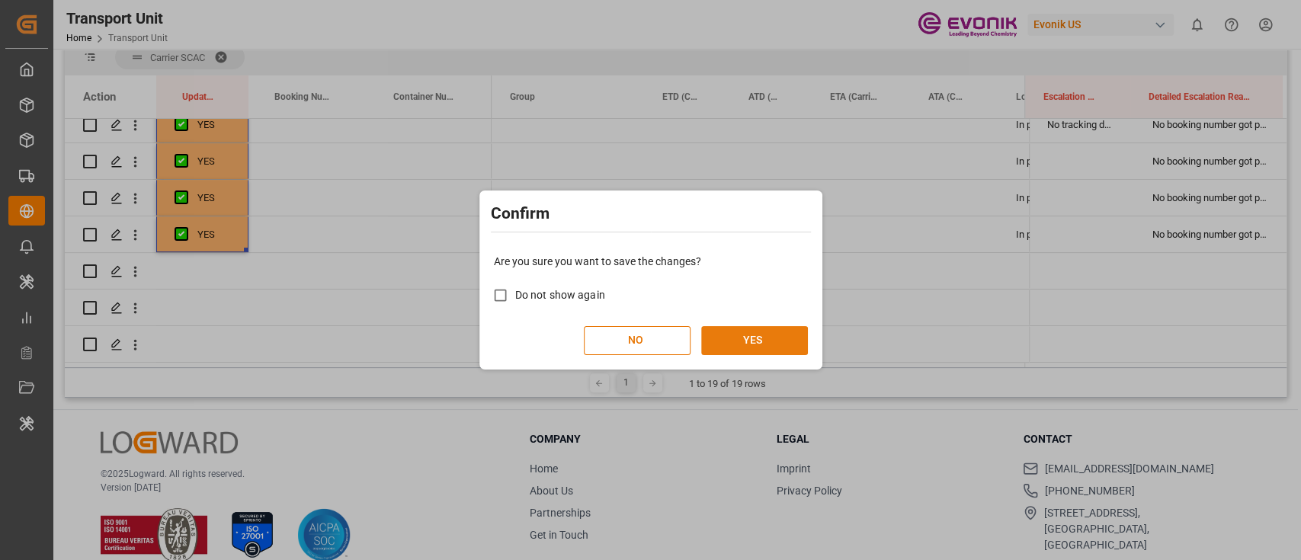
click at [753, 345] on button "YES" at bounding box center [754, 340] width 107 height 29
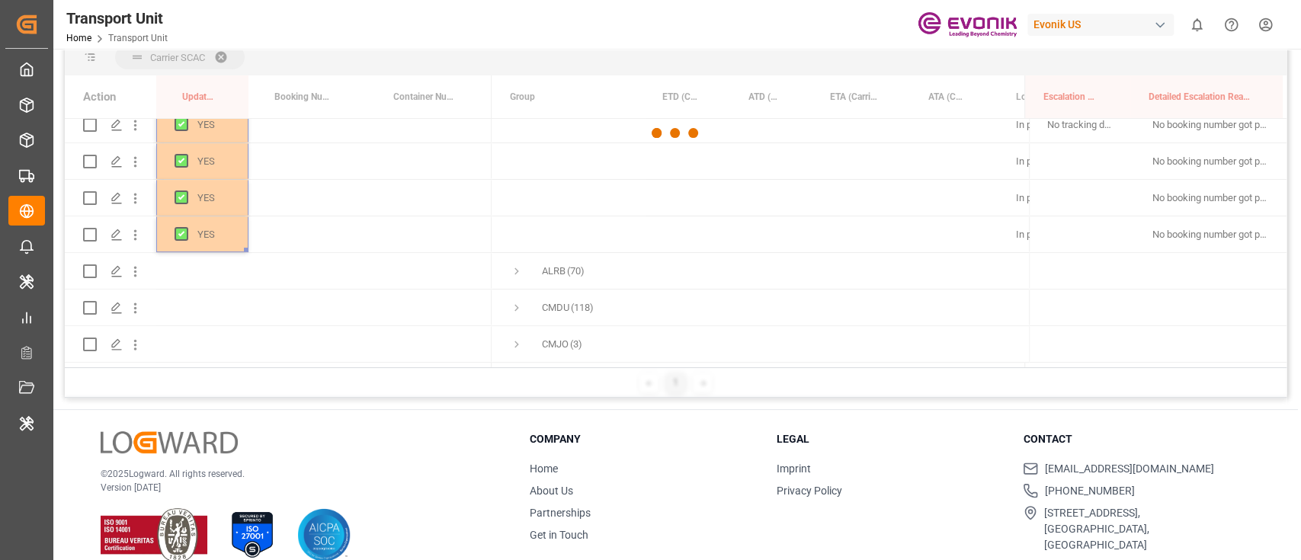
scroll to position [0, 0]
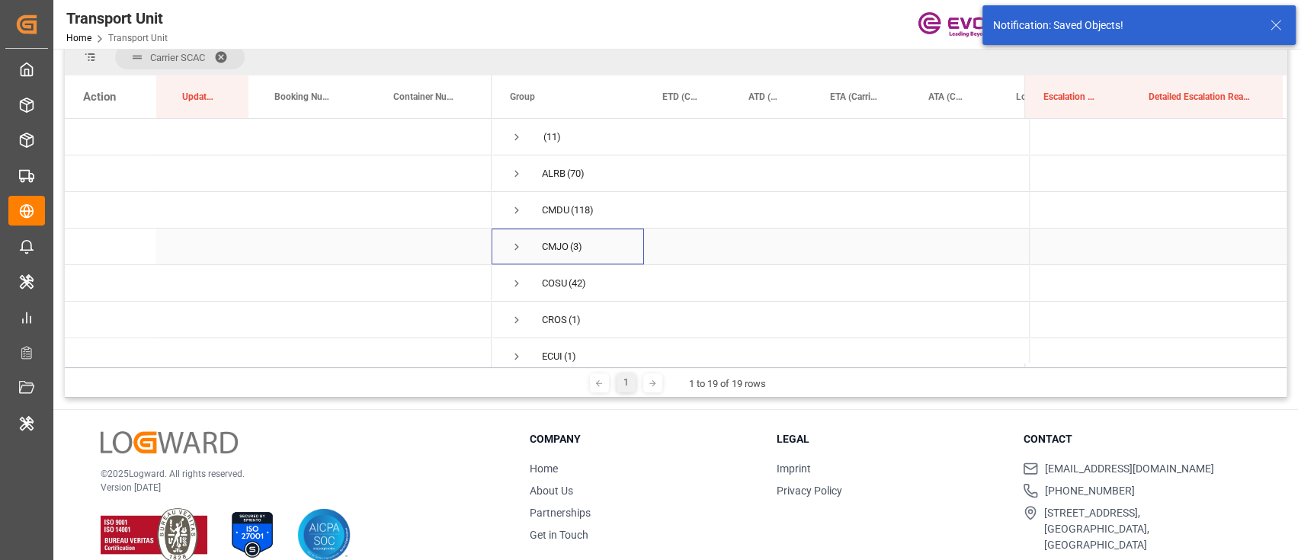
click at [504, 243] on div "CMJO (3)" at bounding box center [568, 247] width 152 height 36
click at [518, 244] on span "Press SPACE to select this row." at bounding box center [517, 247] width 14 height 14
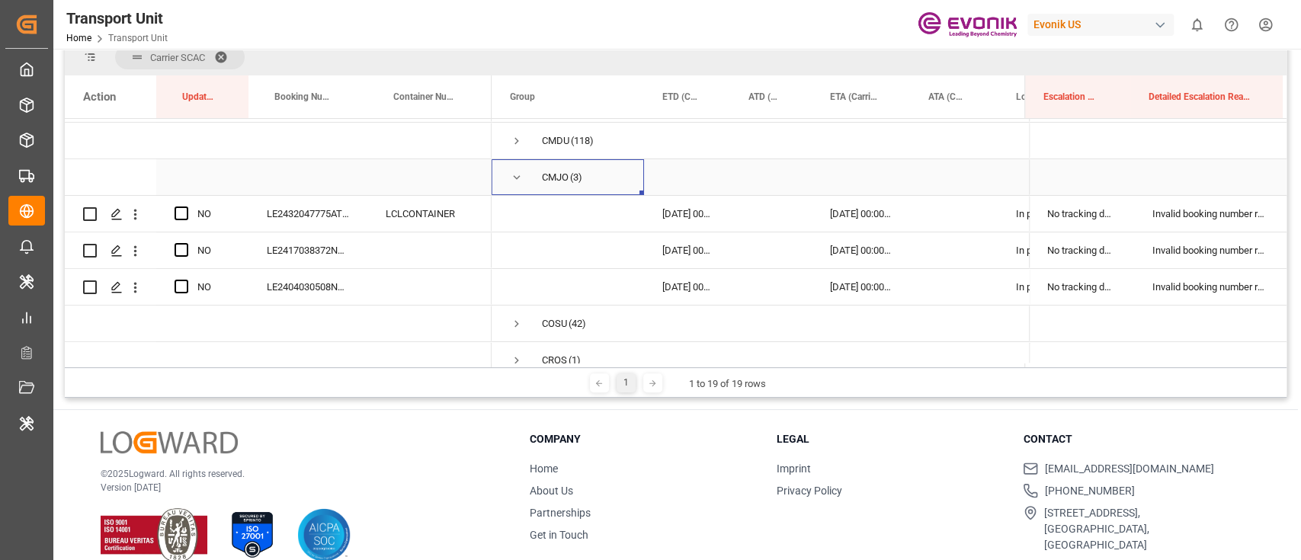
scroll to position [101, 0]
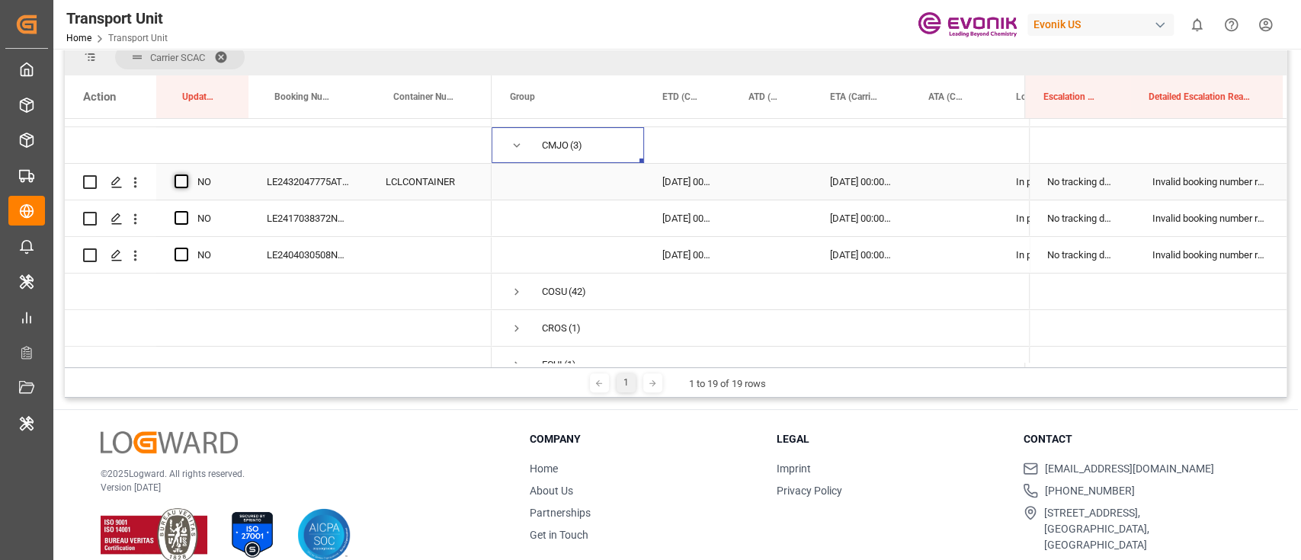
click at [178, 181] on span "Press SPACE to select this row." at bounding box center [182, 182] width 14 height 14
click at [186, 175] on input "Press SPACE to select this row." at bounding box center [186, 175] width 0 height 0
click at [181, 213] on span "Press SPACE to select this row." at bounding box center [182, 218] width 14 height 14
click at [186, 211] on input "Press SPACE to select this row." at bounding box center [186, 211] width 0 height 0
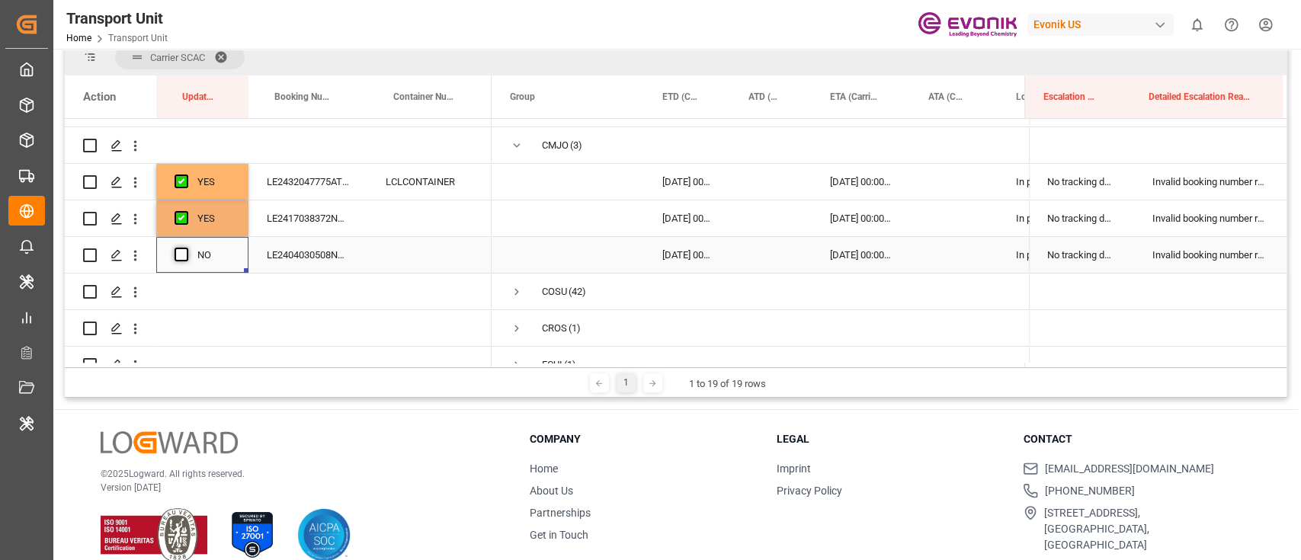
click at [181, 250] on span "Press SPACE to select this row." at bounding box center [182, 255] width 14 height 14
click at [186, 248] on input "Press SPACE to select this row." at bounding box center [186, 248] width 0 height 0
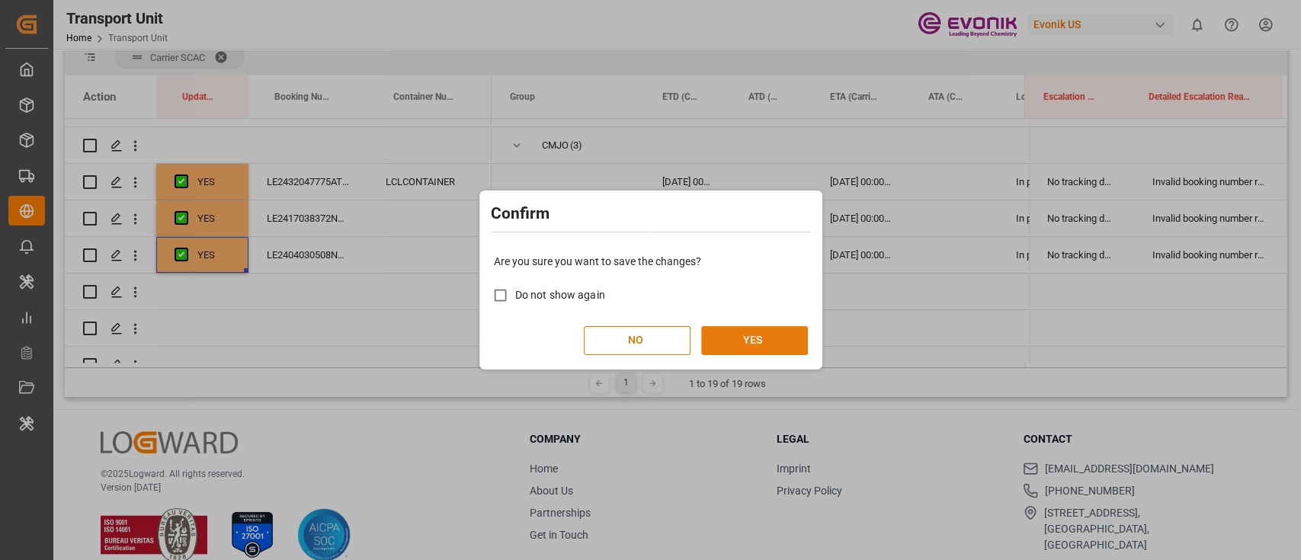
click at [735, 349] on button "YES" at bounding box center [754, 340] width 107 height 29
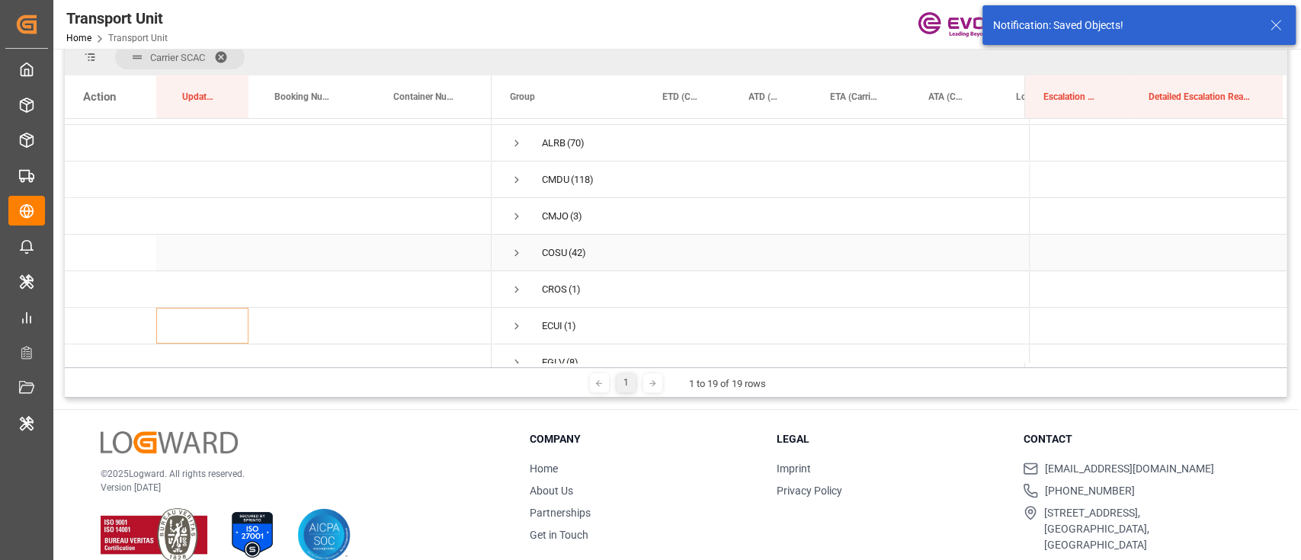
scroll to position [0, 0]
click at [512, 280] on span "Press SPACE to select this row." at bounding box center [517, 284] width 14 height 14
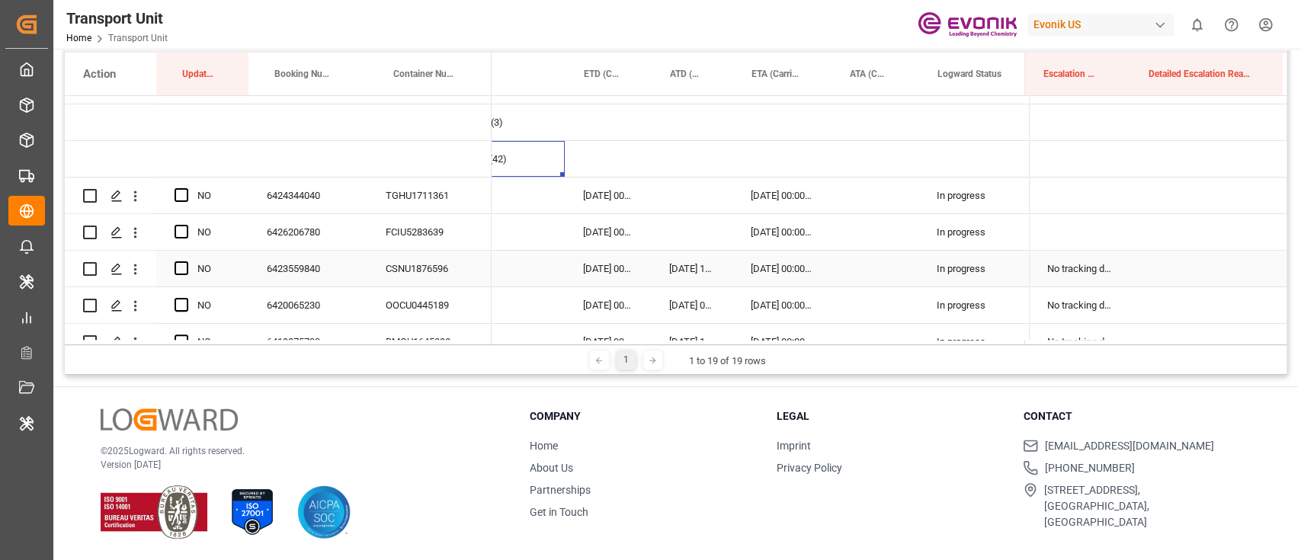
scroll to position [0, 81]
click at [170, 186] on div "NO" at bounding box center [202, 196] width 92 height 36
click at [181, 193] on span "Press SPACE to select this row." at bounding box center [182, 195] width 14 height 14
click at [186, 188] on input "Press SPACE to select this row." at bounding box center [186, 188] width 0 height 0
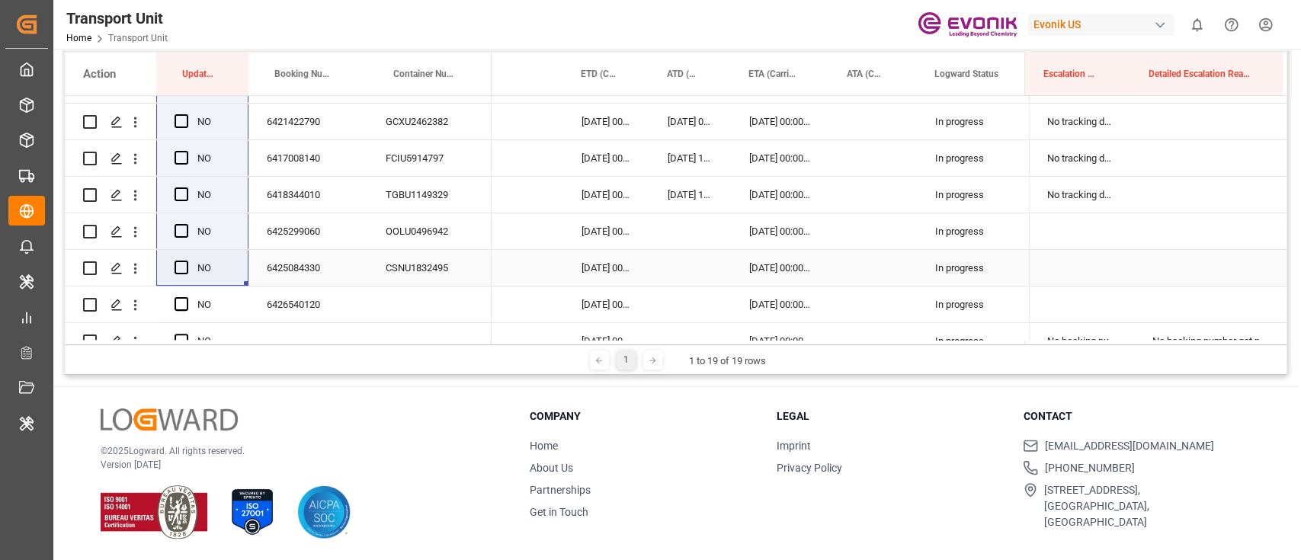
scroll to position [610, 0]
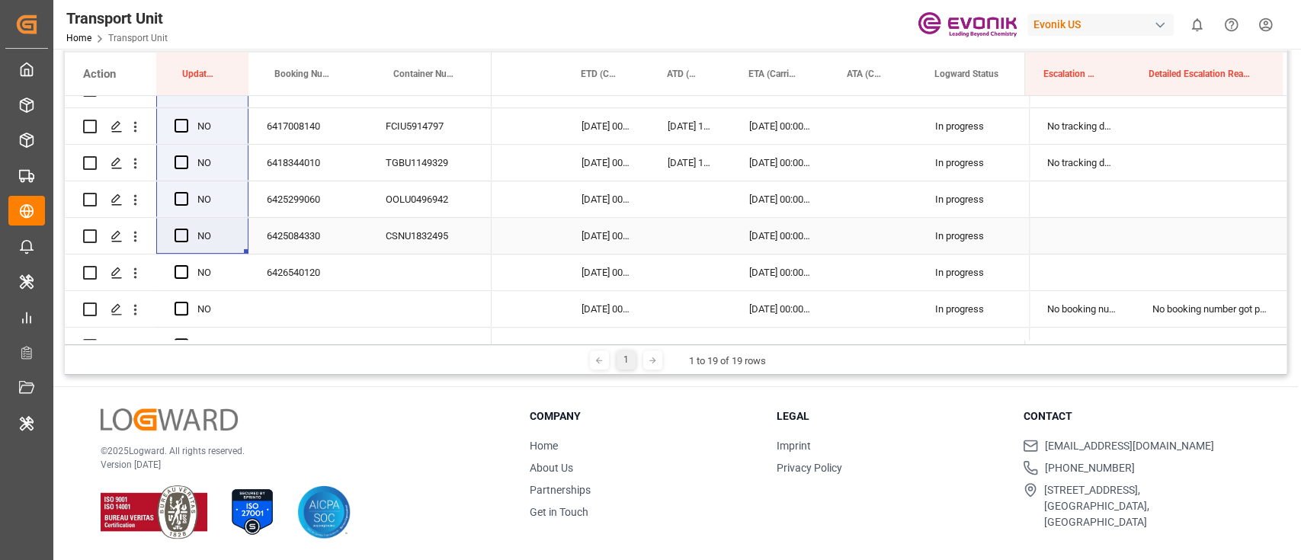
drag, startPoint x: 244, startPoint y: 207, endPoint x: 239, endPoint y: 218, distance: 11.6
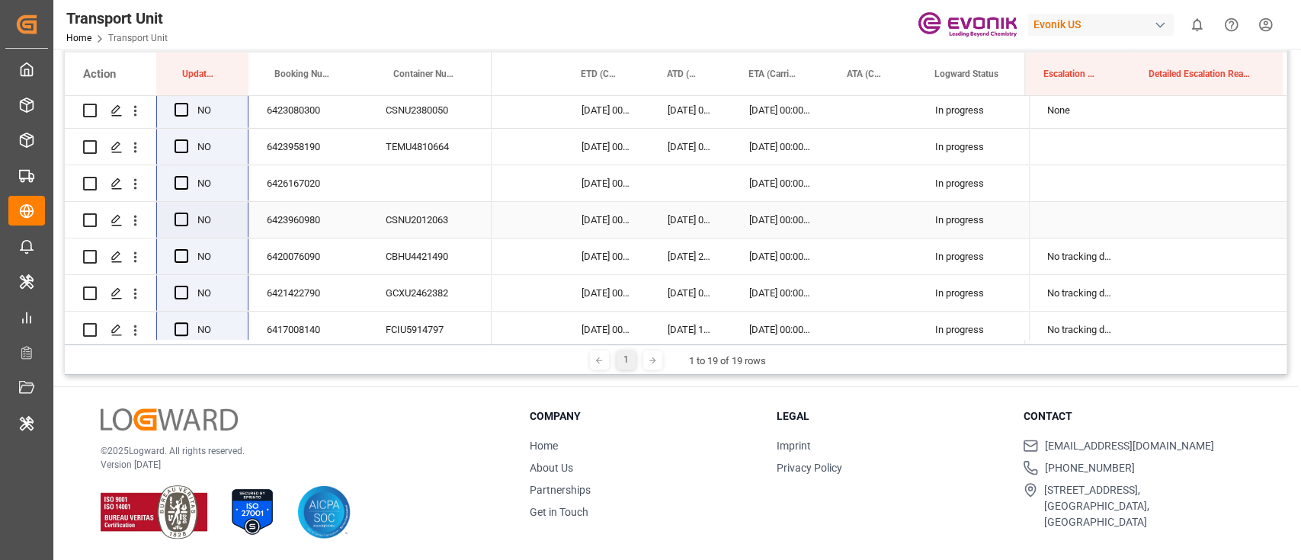
scroll to position [203, 0]
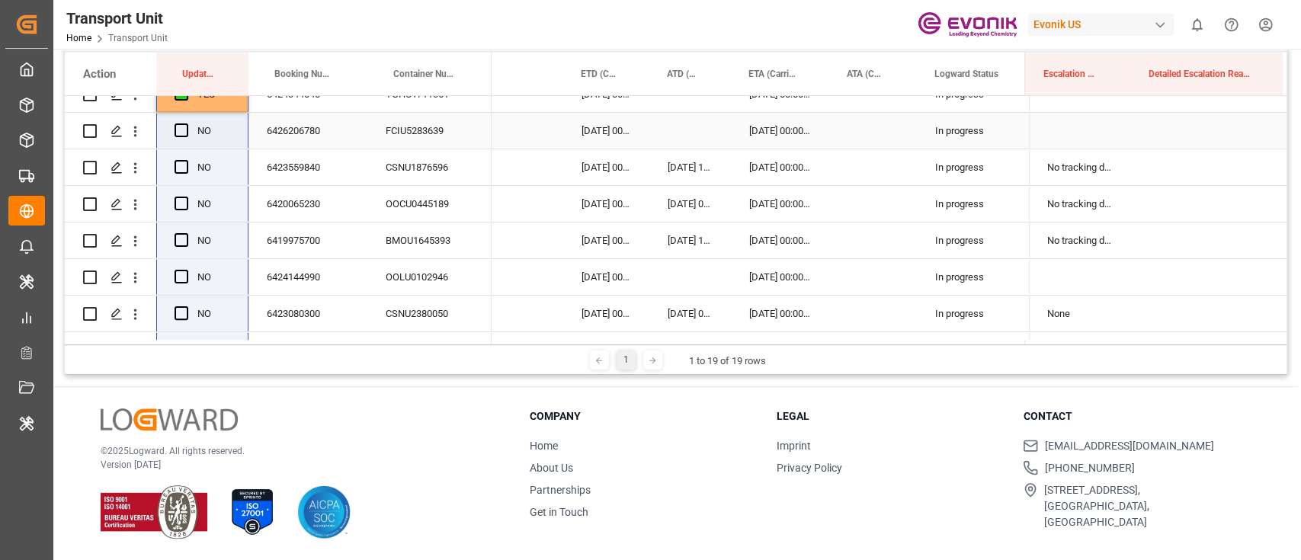
click at [228, 112] on div "YES 6424344040 TGHU1711361" at bounding box center [278, 94] width 427 height 37
click at [239, 108] on div "YES" at bounding box center [202, 94] width 92 height 36
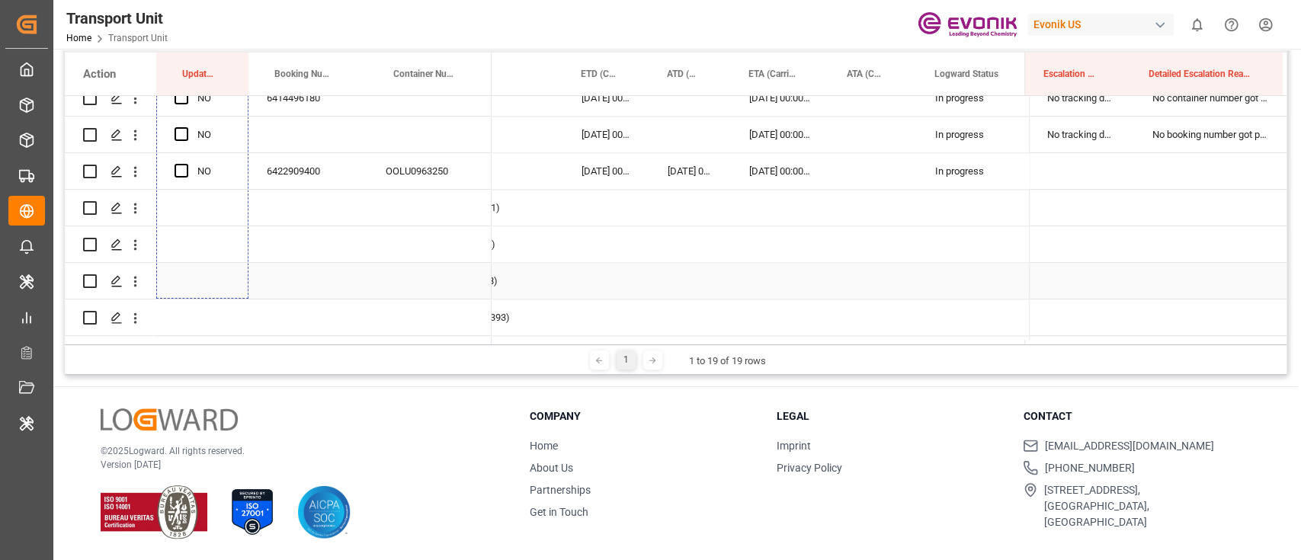
scroll to position [1494, 0]
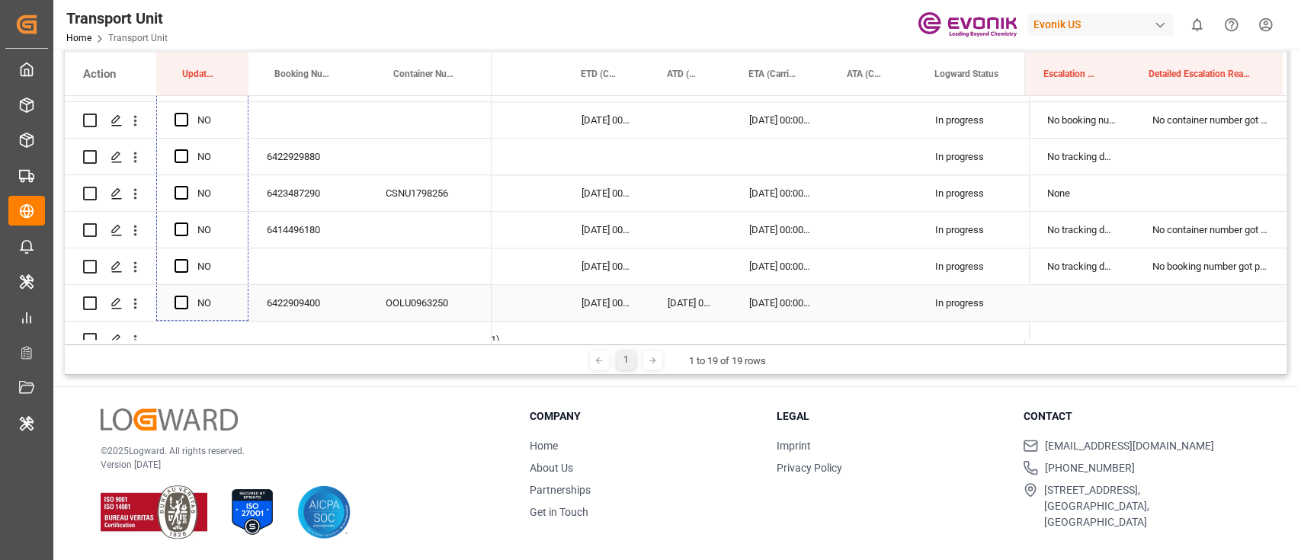
drag, startPoint x: 245, startPoint y: 110, endPoint x: 304, endPoint y: 252, distance: 153.5
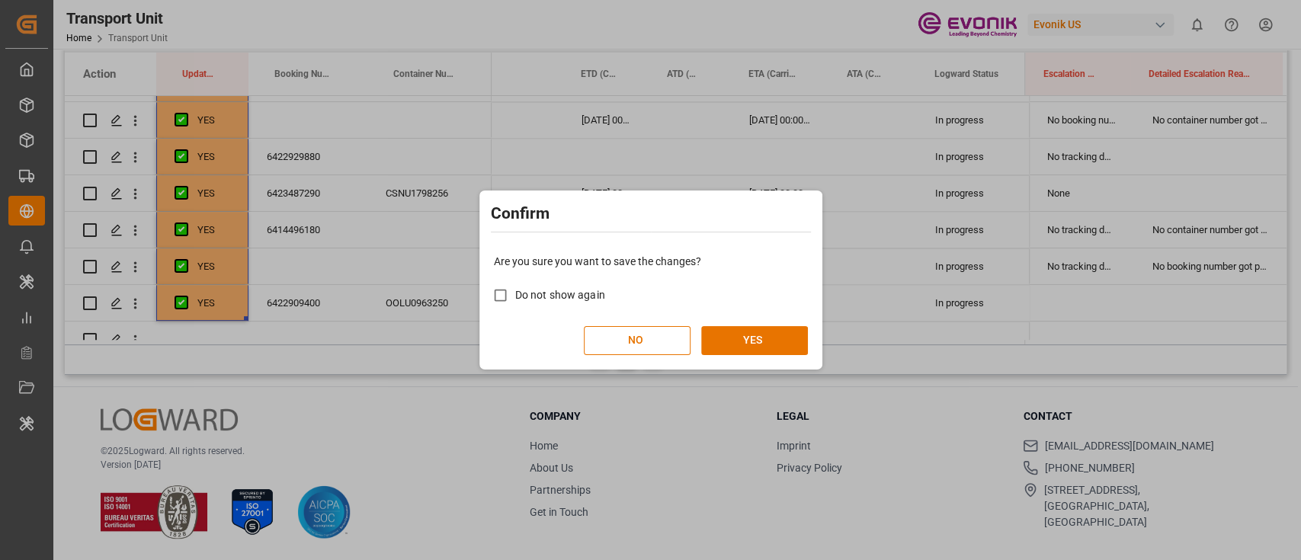
click at [785, 367] on div "Confirm Are you sure you want to save the changes? Do not show again NO YES" at bounding box center [651, 280] width 343 height 179
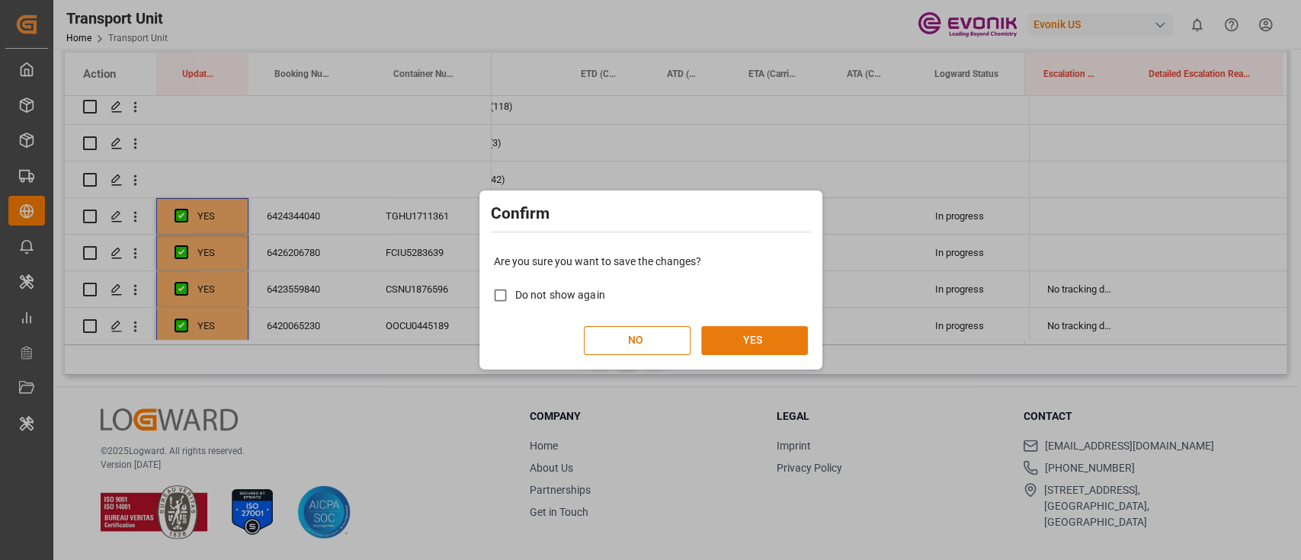
click at [781, 353] on button "YES" at bounding box center [754, 340] width 107 height 29
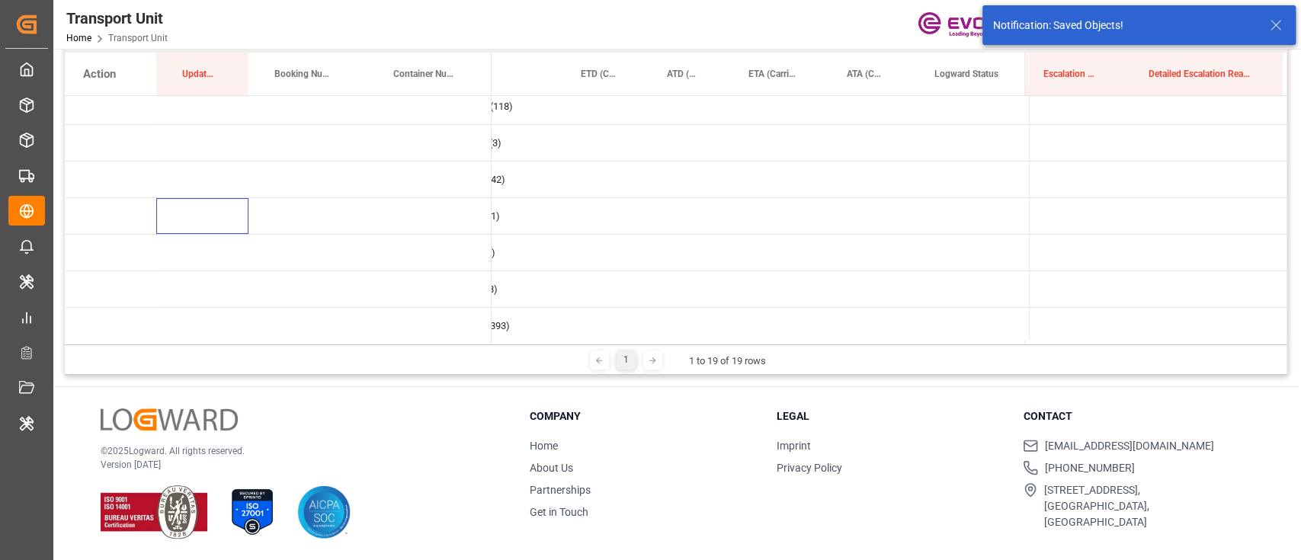
scroll to position [0, 0]
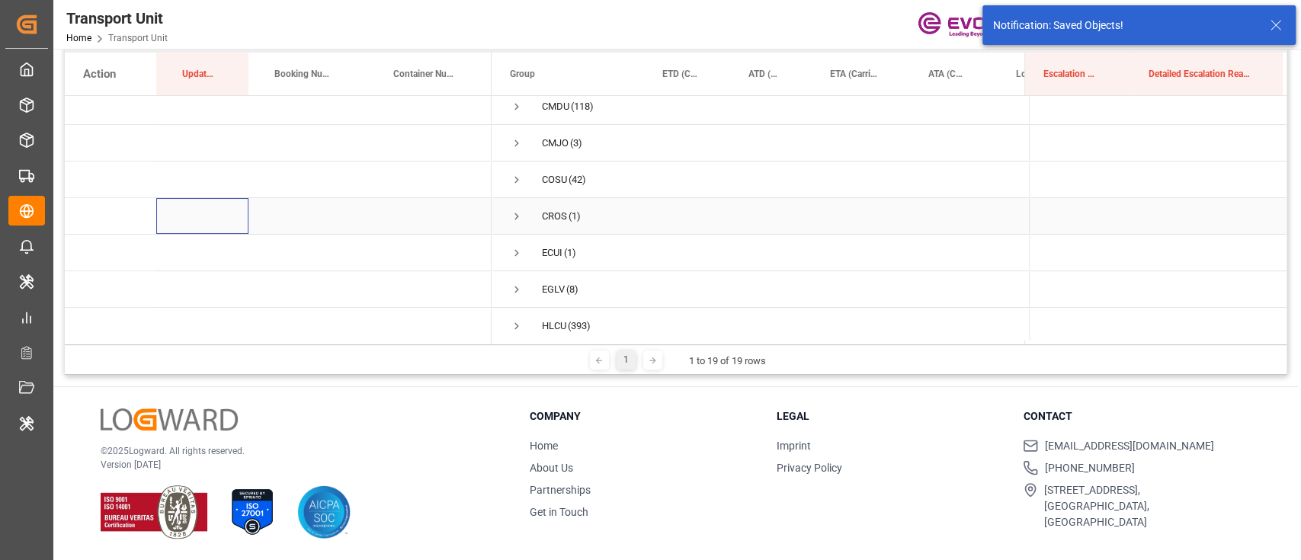
click at [514, 213] on span "Press SPACE to select this row." at bounding box center [517, 217] width 14 height 14
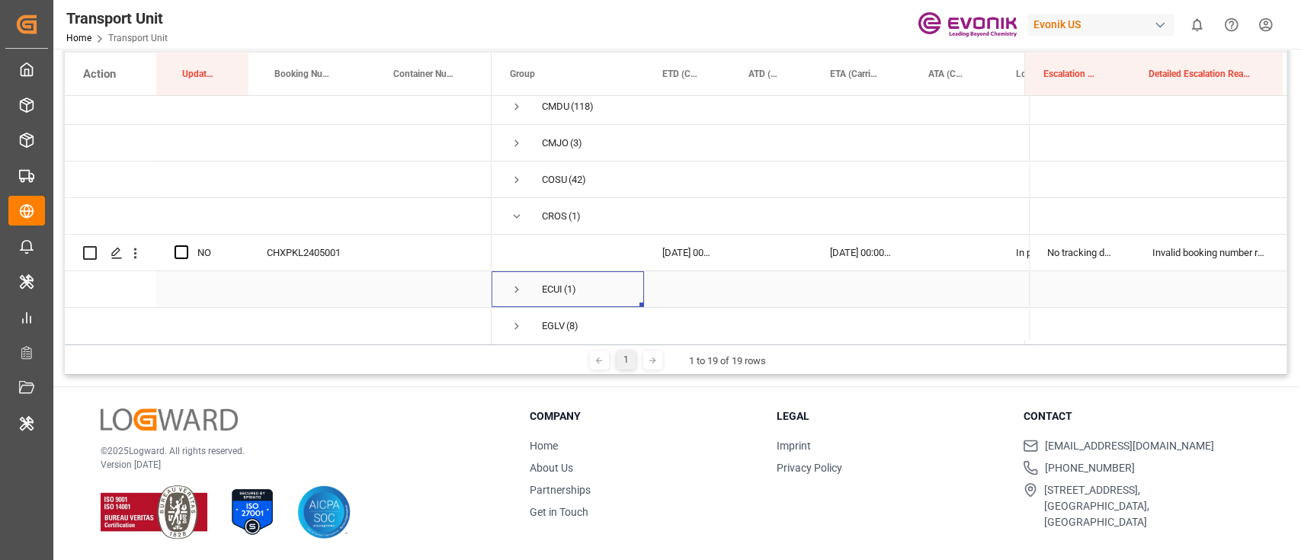
click at [520, 284] on span "Press SPACE to select this row." at bounding box center [517, 290] width 14 height 14
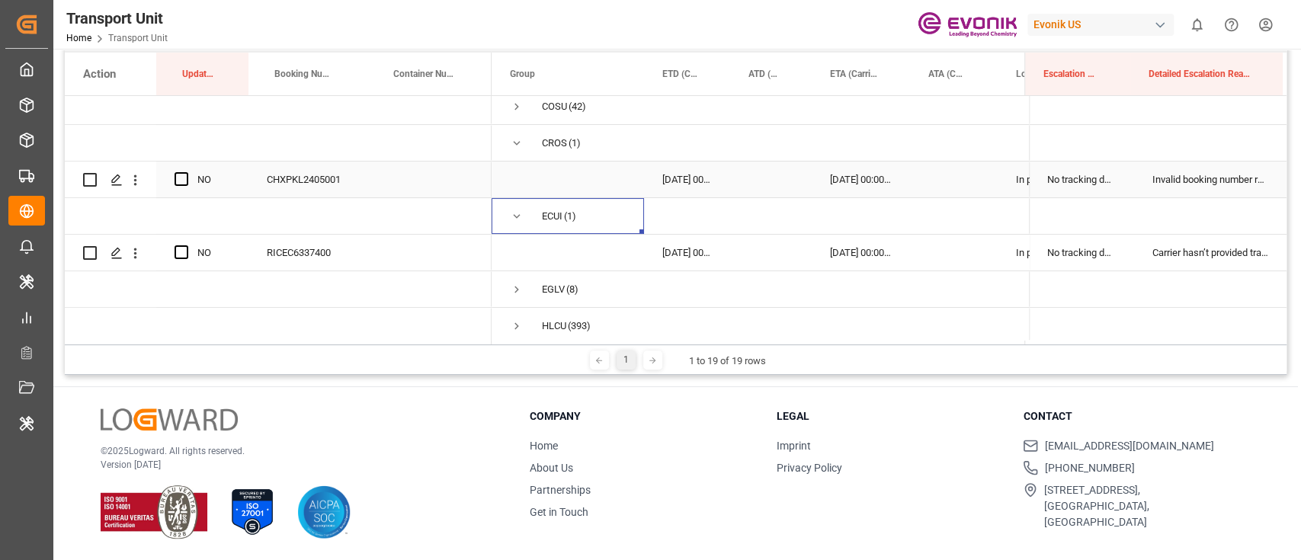
scroll to position [284, 0]
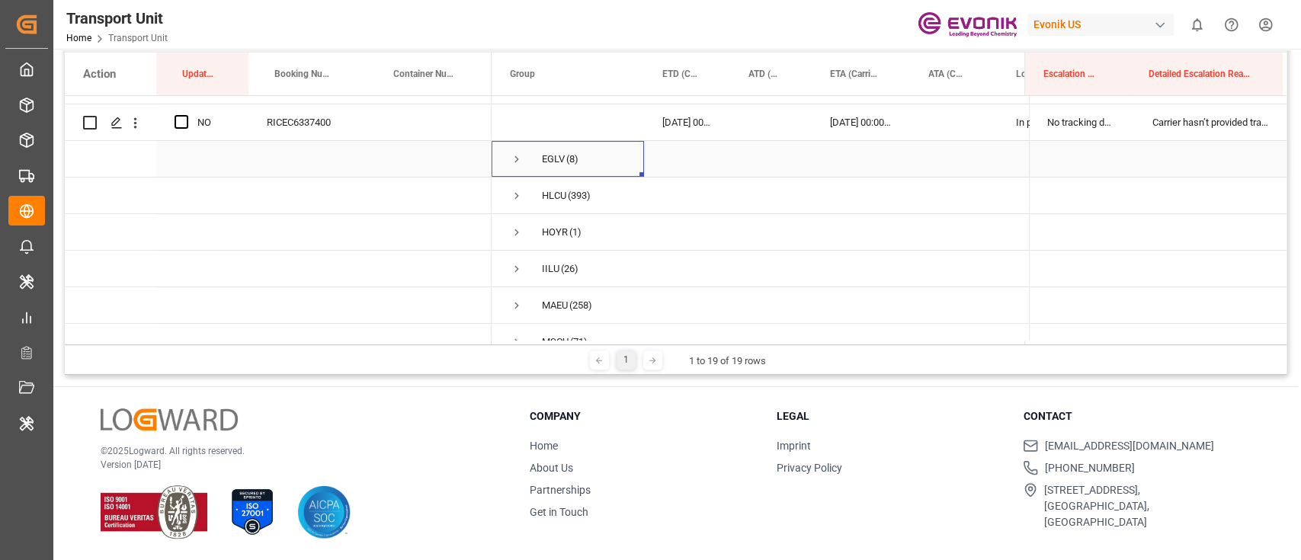
click at [515, 156] on span "Press SPACE to select this row." at bounding box center [517, 159] width 14 height 14
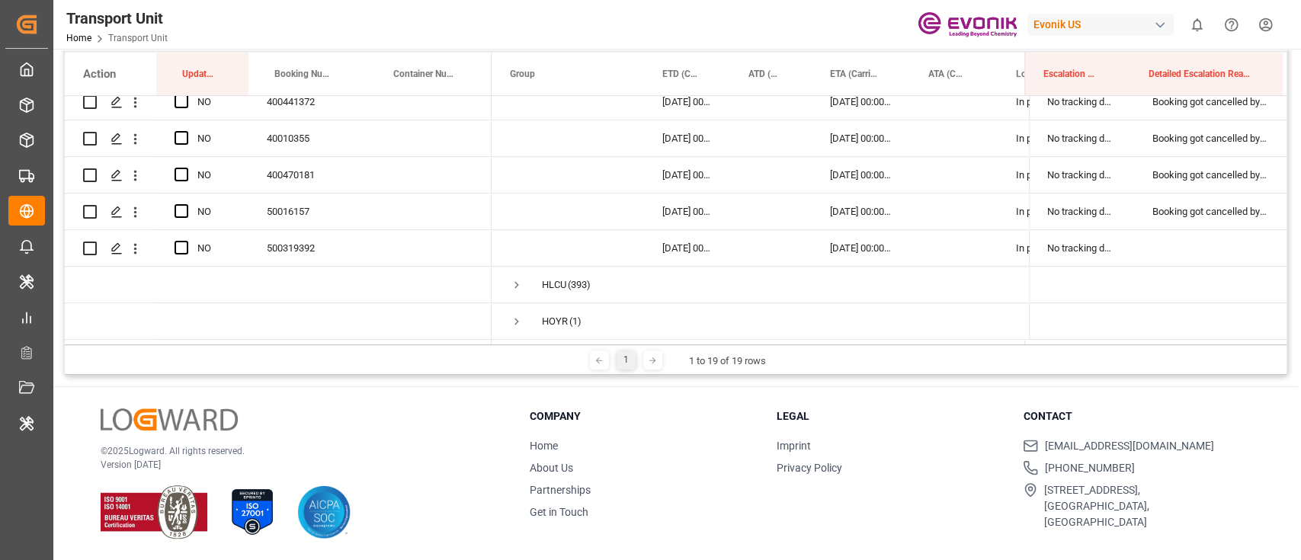
scroll to position [589, 0]
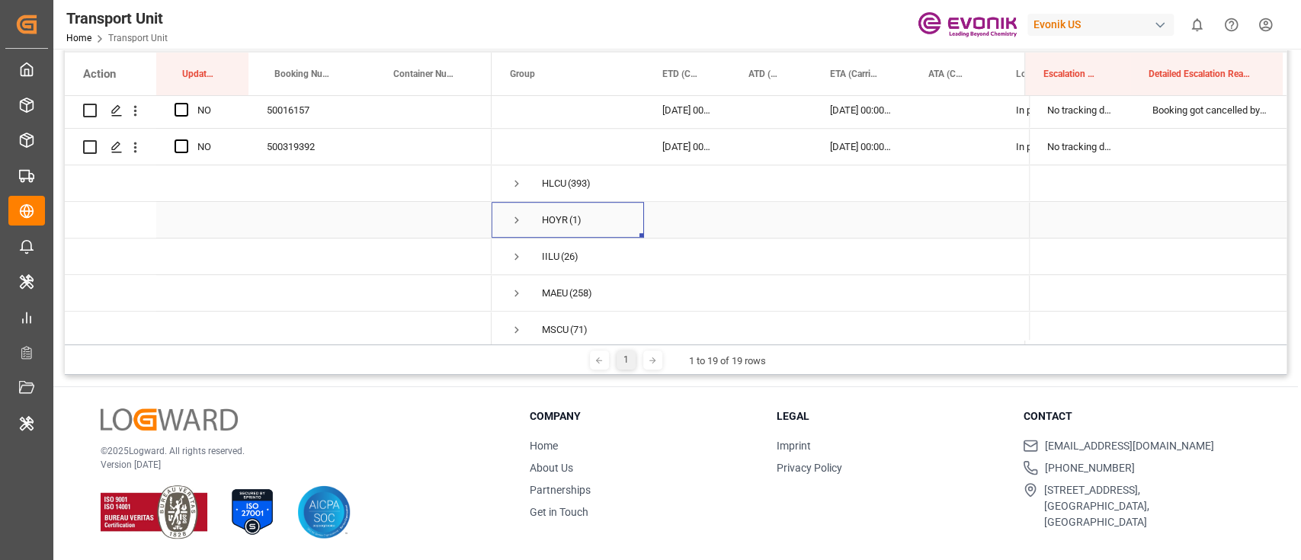
click at [517, 216] on span "Press SPACE to select this row." at bounding box center [517, 220] width 14 height 14
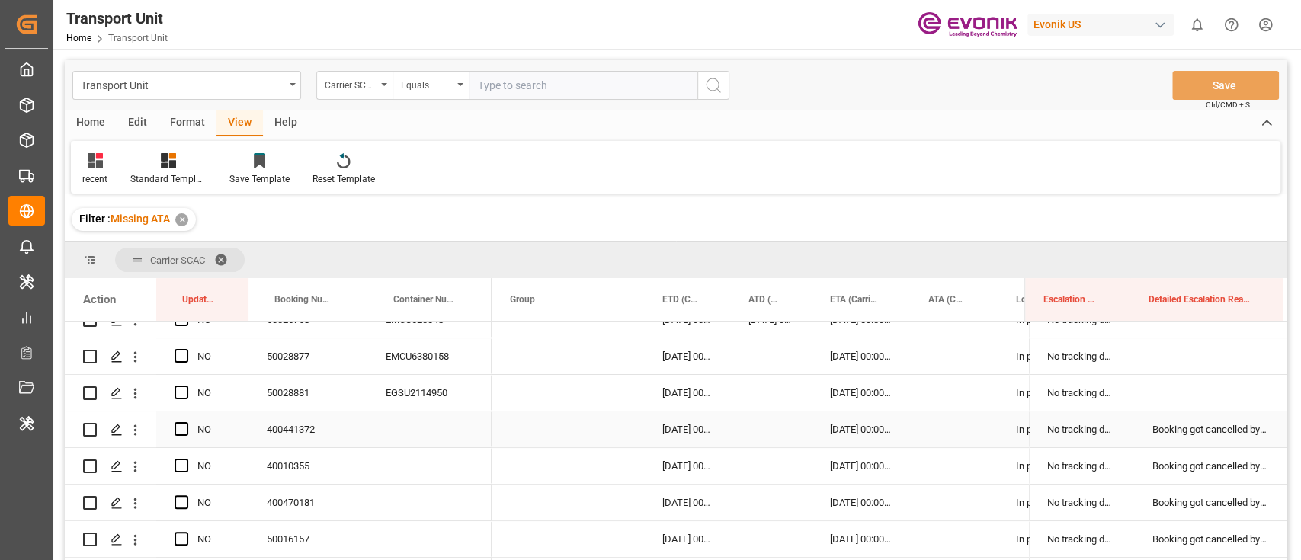
scroll to position [81, 0]
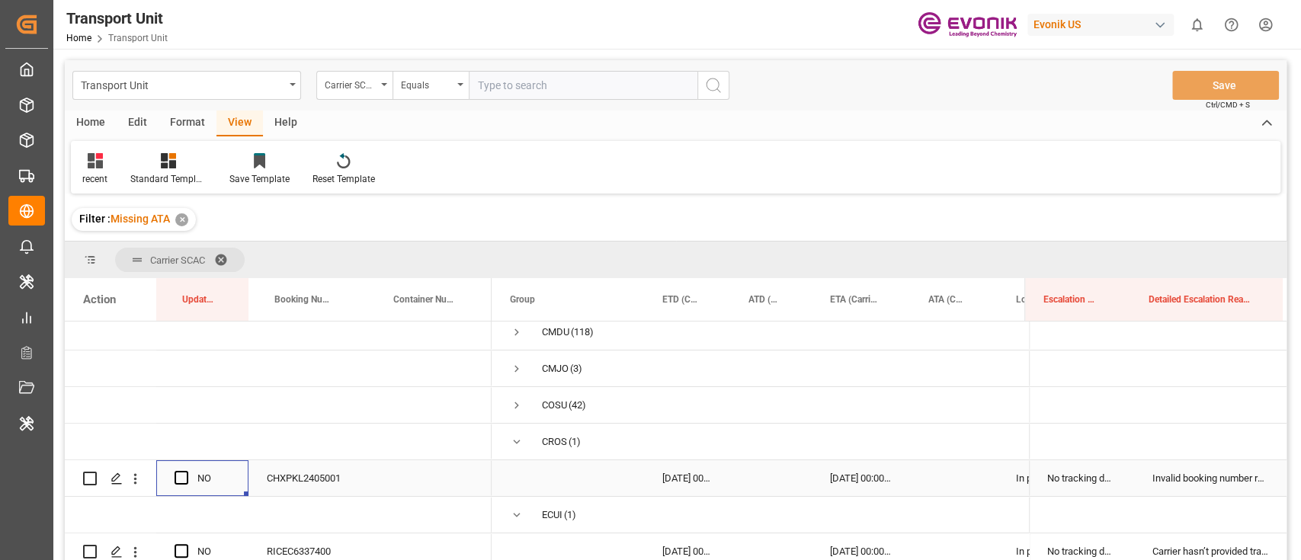
click at [189, 475] on div "Press SPACE to select this row." at bounding box center [186, 478] width 23 height 35
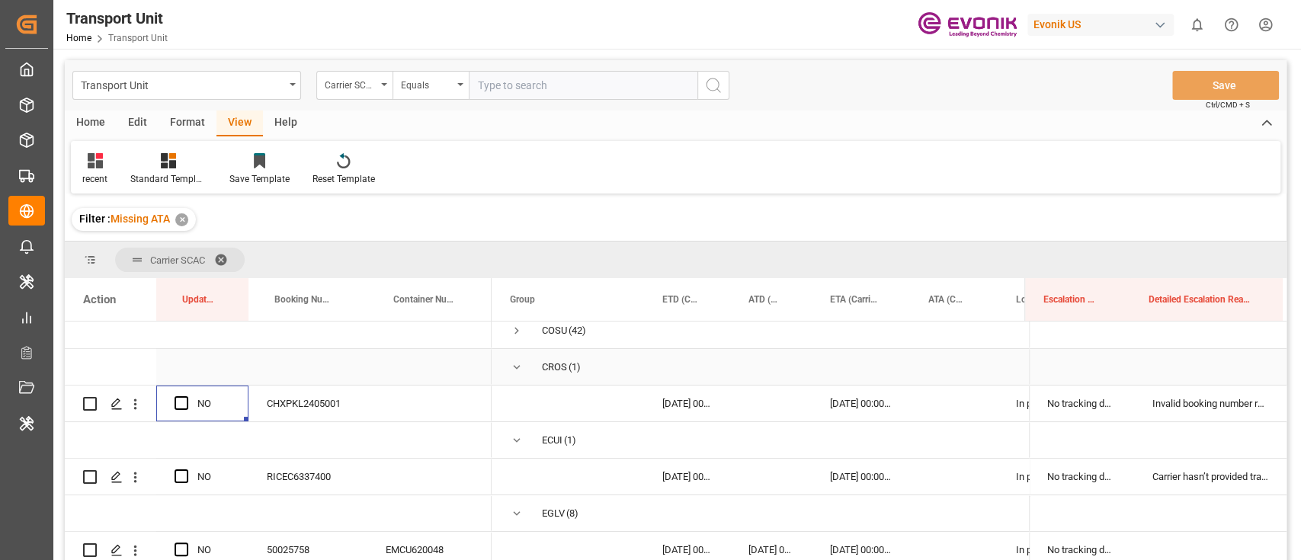
scroll to position [183, 0]
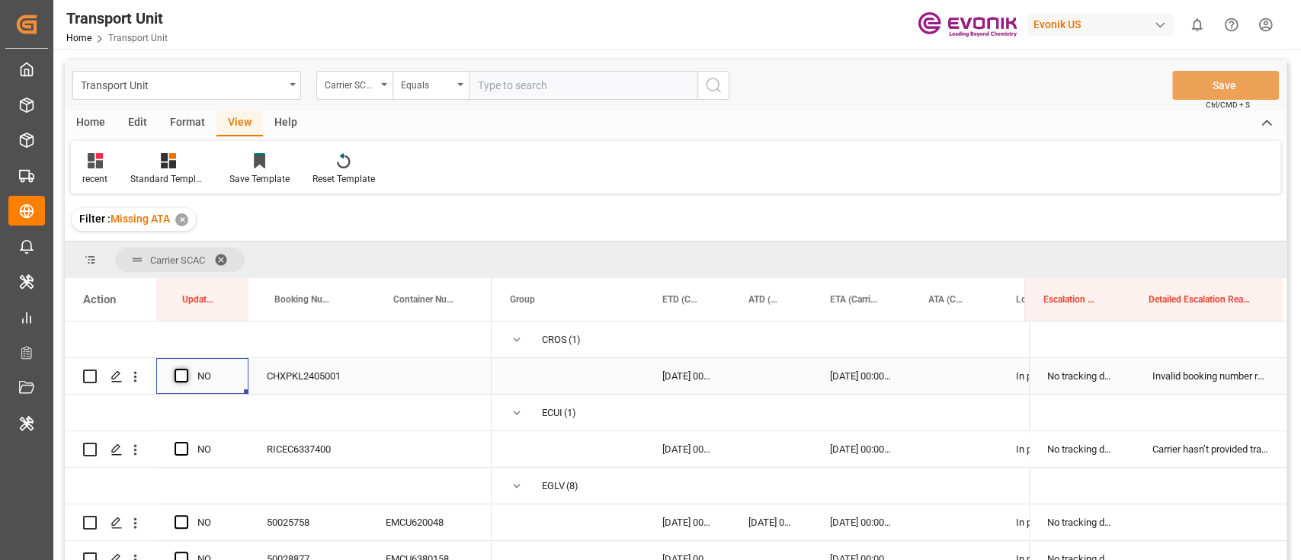
click at [183, 374] on span "Press SPACE to select this row." at bounding box center [182, 376] width 14 height 14
click at [186, 369] on input "Press SPACE to select this row." at bounding box center [186, 369] width 0 height 0
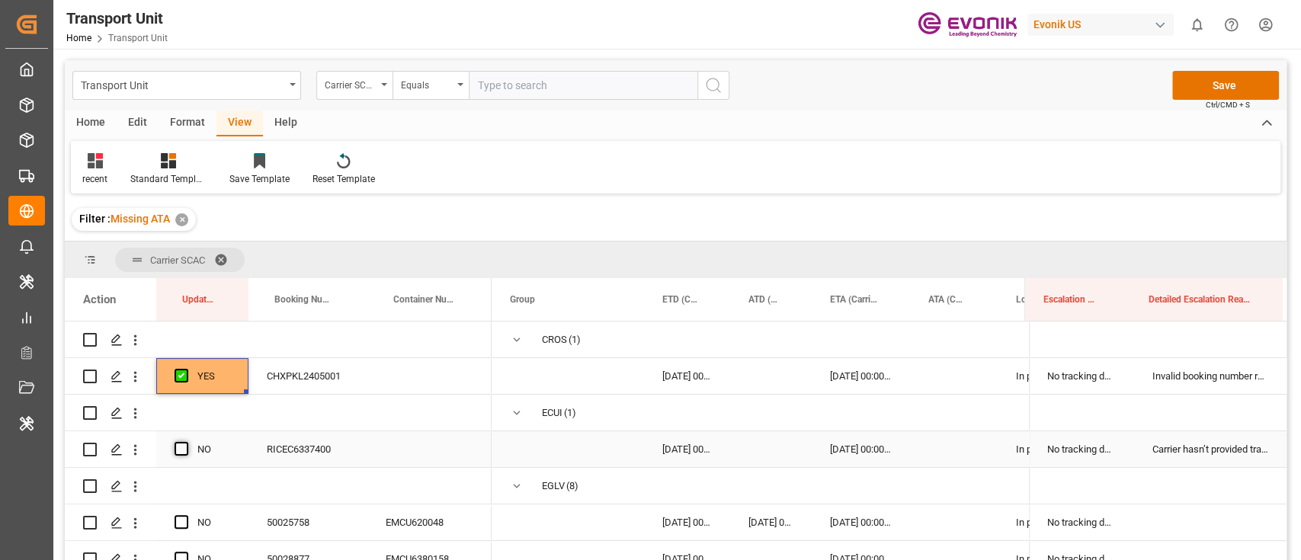
click at [179, 448] on span "Press SPACE to select this row." at bounding box center [182, 449] width 14 height 14
click at [186, 442] on input "Press SPACE to select this row." at bounding box center [186, 442] width 0 height 0
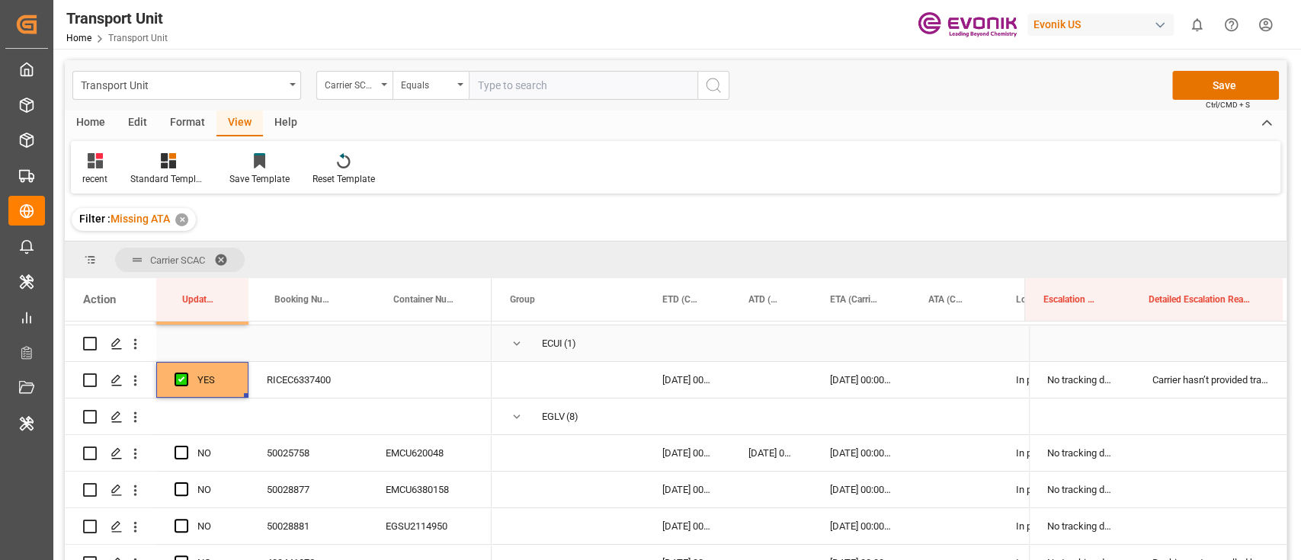
scroll to position [284, 0]
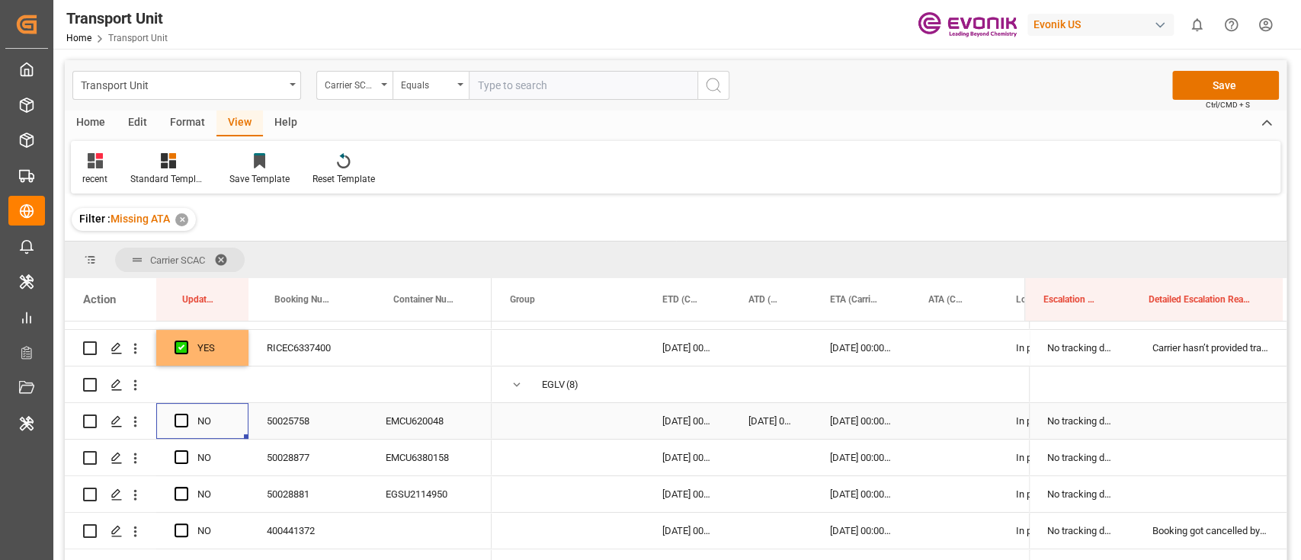
click at [194, 419] on div "Press SPACE to select this row." at bounding box center [186, 421] width 23 height 35
click at [185, 419] on span "Press SPACE to select this row." at bounding box center [182, 421] width 14 height 14
click at [186, 414] on input "Press SPACE to select this row." at bounding box center [186, 414] width 0 height 0
click at [244, 435] on div "Press SPACE to select this row." at bounding box center [246, 437] width 5 height 5
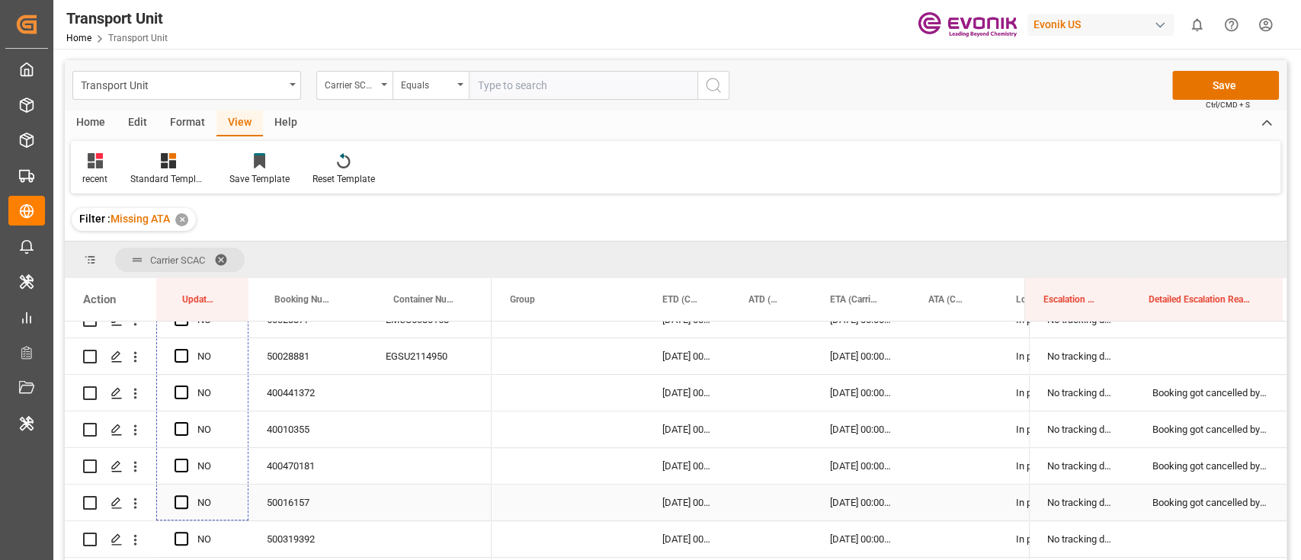
scroll to position [488, 0]
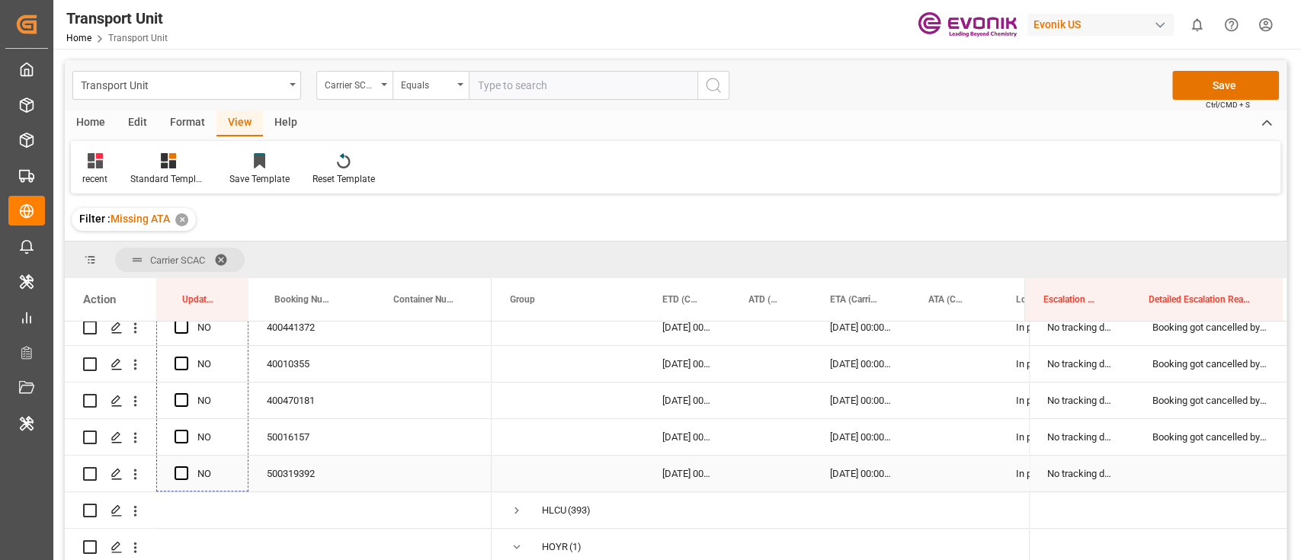
drag, startPoint x: 244, startPoint y: 434, endPoint x: 229, endPoint y: 457, distance: 27.5
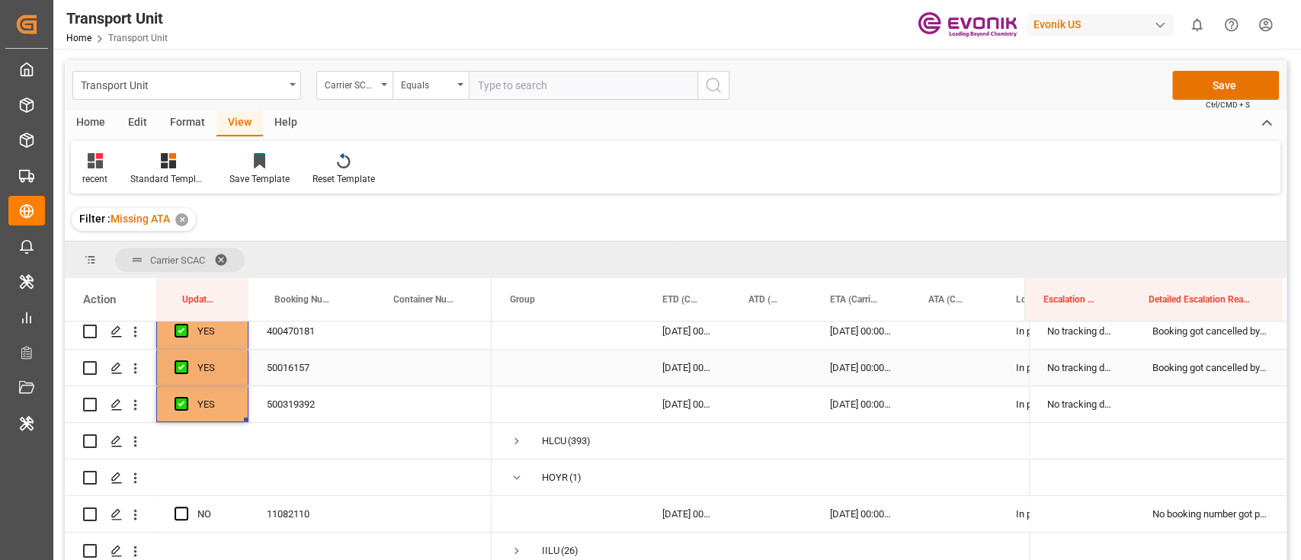
scroll to position [589, 0]
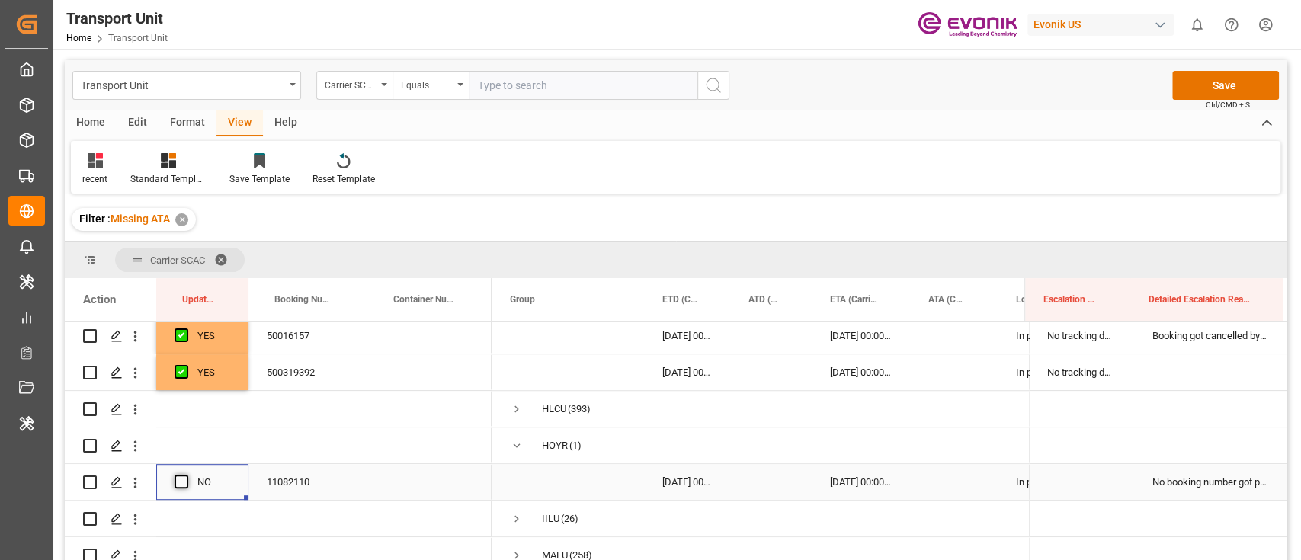
click at [183, 483] on span "Press SPACE to select this row." at bounding box center [182, 482] width 14 height 14
click at [186, 475] on input "Press SPACE to select this row." at bounding box center [186, 475] width 0 height 0
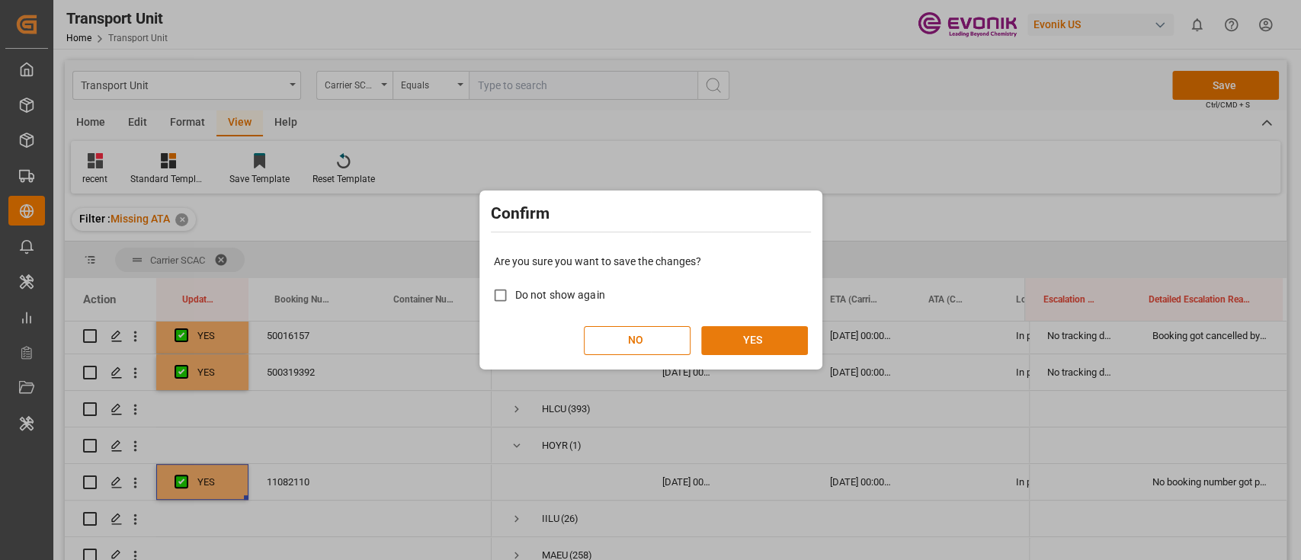
drag, startPoint x: 765, startPoint y: 307, endPoint x: 758, endPoint y: 349, distance: 42.5
click at [764, 313] on div "Are you sure you want to save the changes? Do not show again NO YES" at bounding box center [650, 304] width 335 height 123
click at [751, 349] on button "YES" at bounding box center [754, 340] width 107 height 29
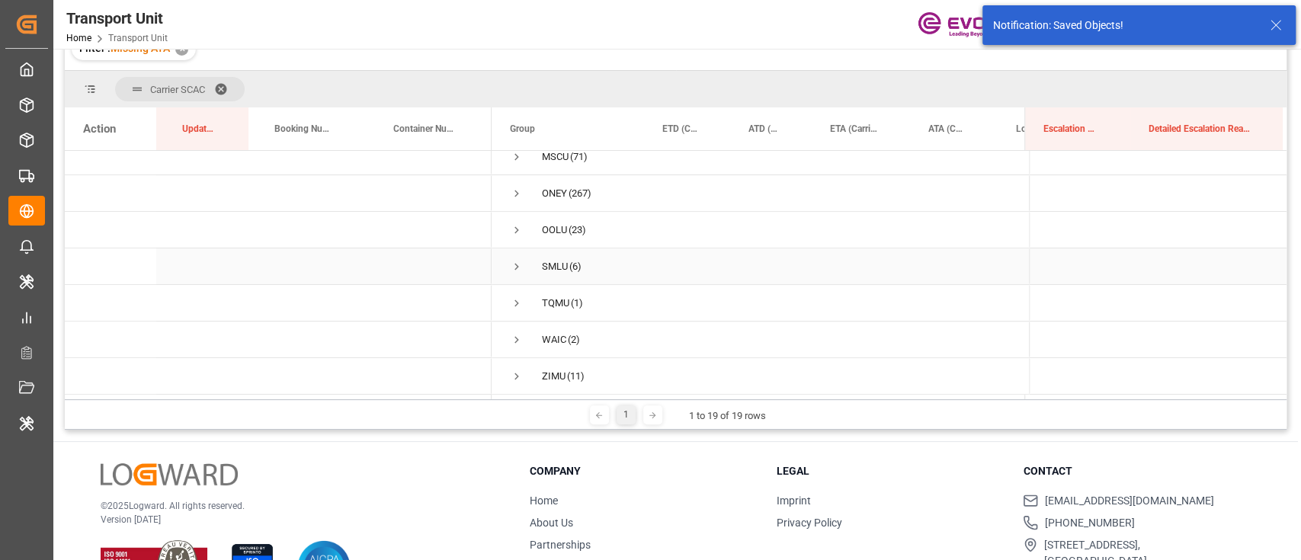
scroll to position [203, 0]
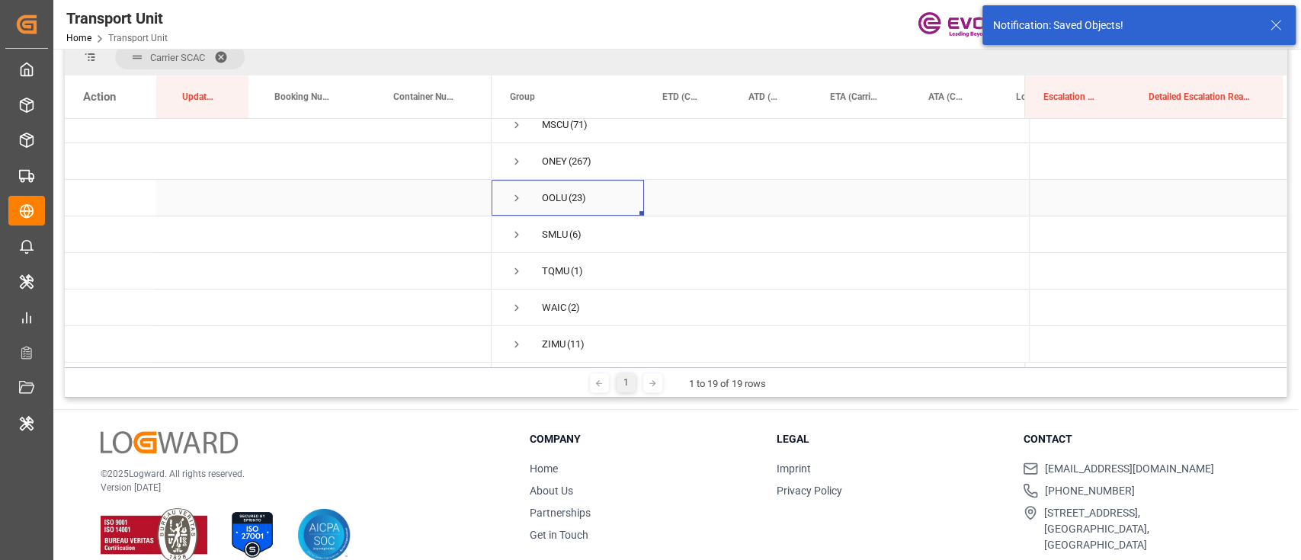
click at [513, 194] on span "Press SPACE to select this row." at bounding box center [517, 198] width 14 height 14
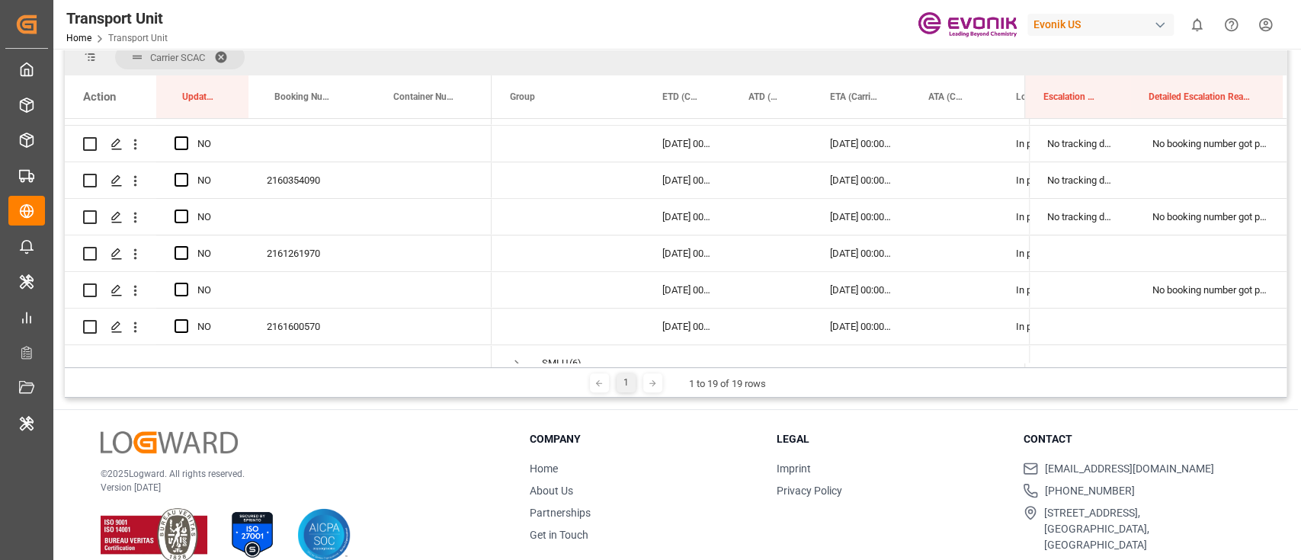
scroll to position [1269, 0]
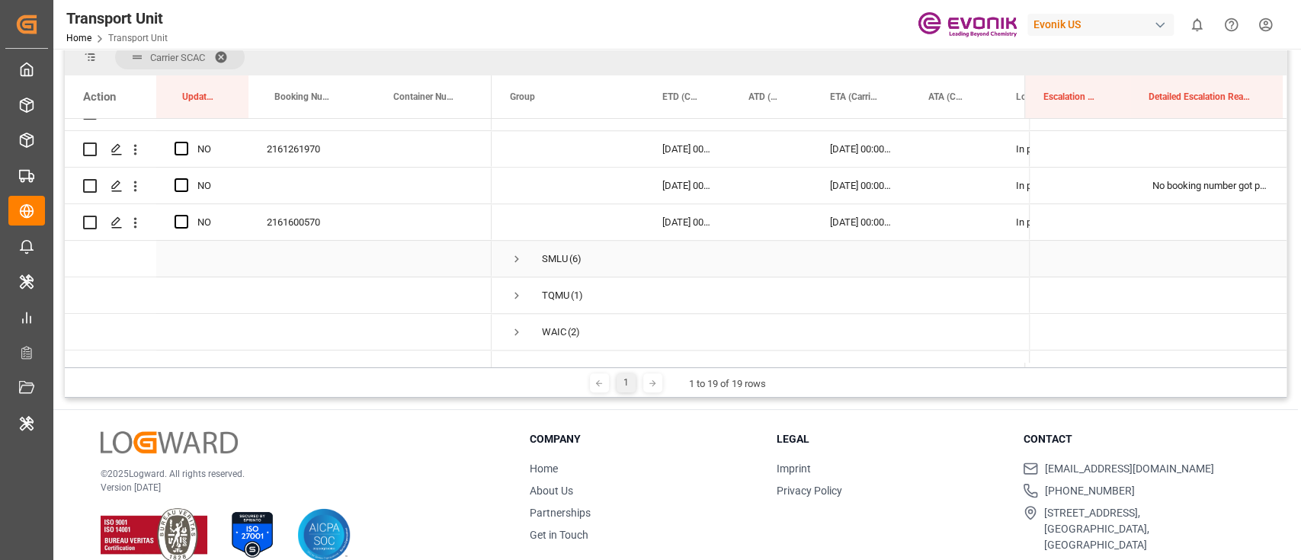
click at [518, 259] on span "Press SPACE to select this row." at bounding box center [517, 259] width 14 height 14
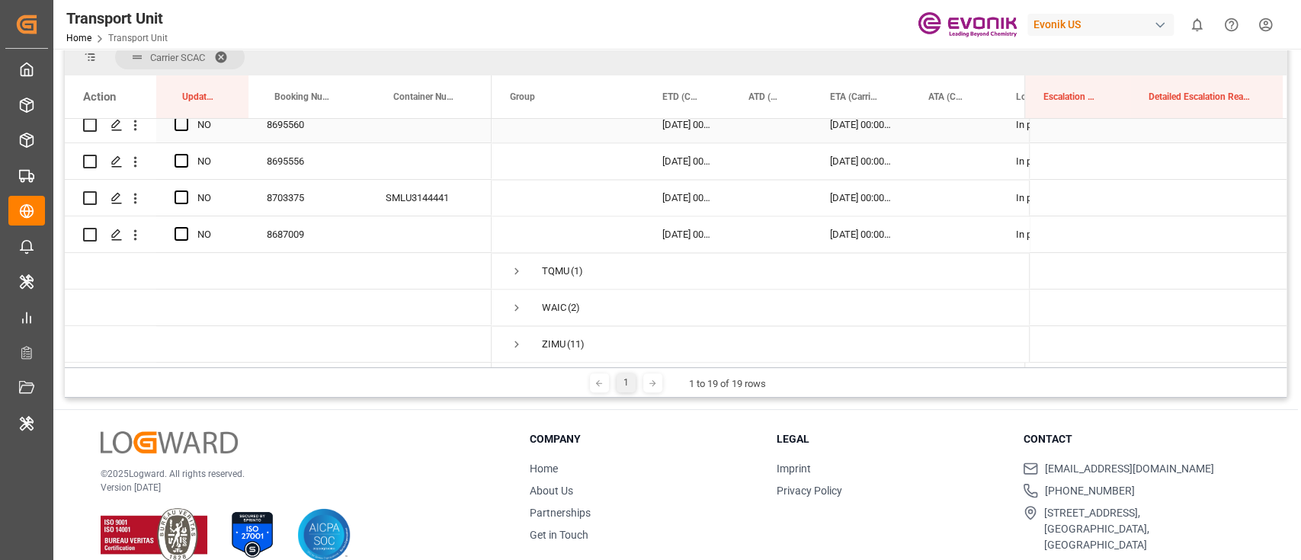
scroll to position [1517, 0]
click at [518, 265] on span "Press SPACE to select this row." at bounding box center [517, 272] width 14 height 14
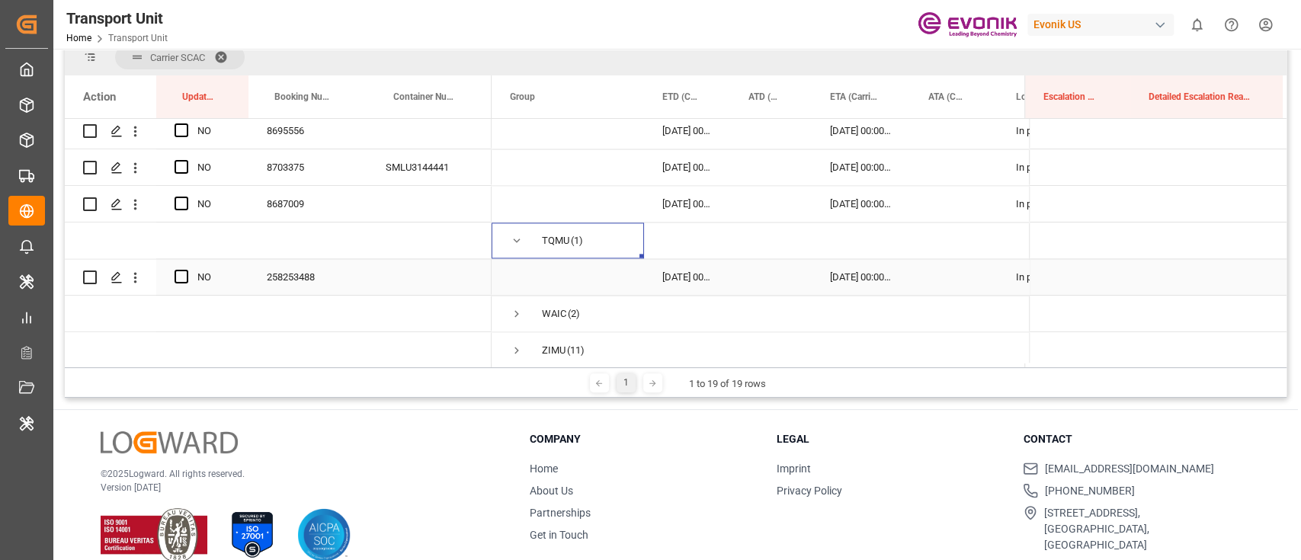
scroll to position [1554, 0]
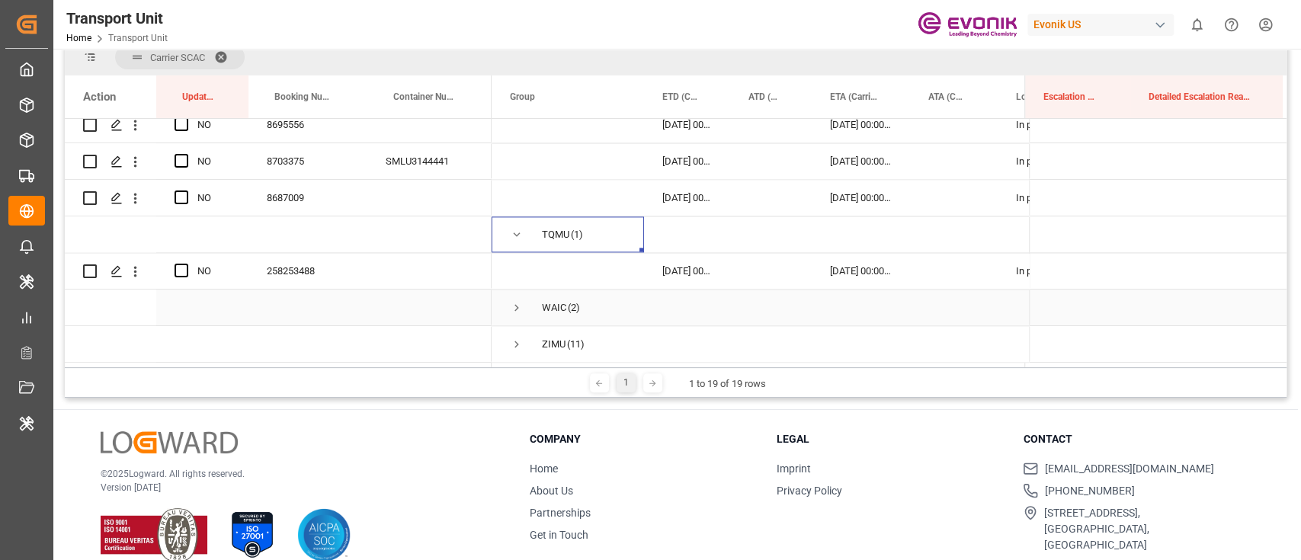
click at [528, 306] on span "WAIC (2)" at bounding box center [568, 307] width 116 height 34
click at [520, 307] on span "Press SPACE to select this row." at bounding box center [517, 308] width 14 height 14
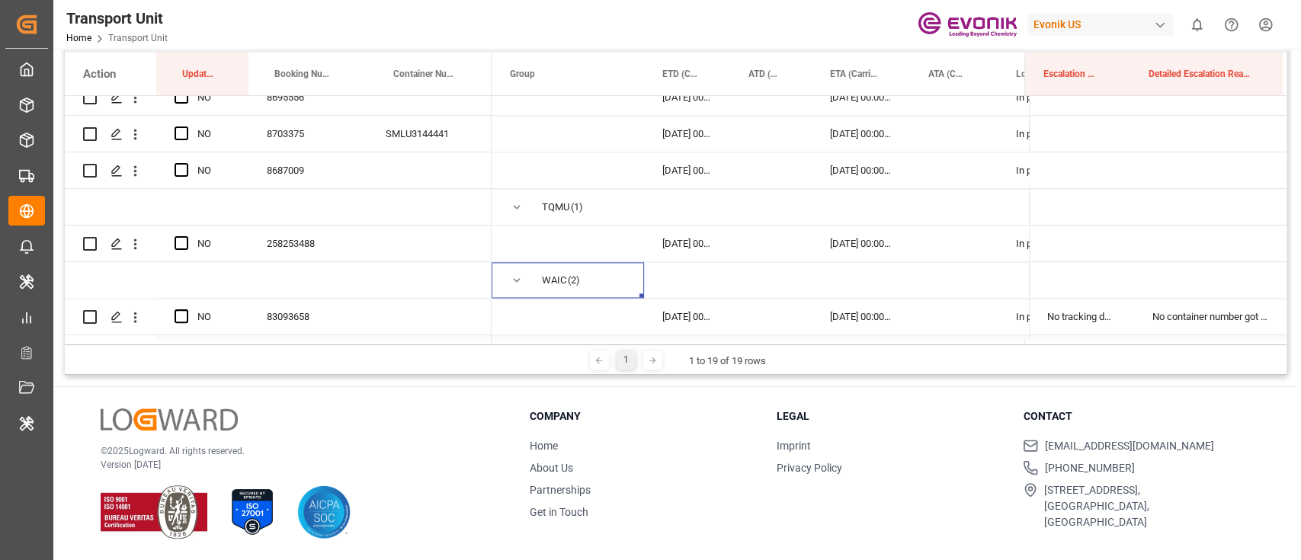
scroll to position [1627, 0]
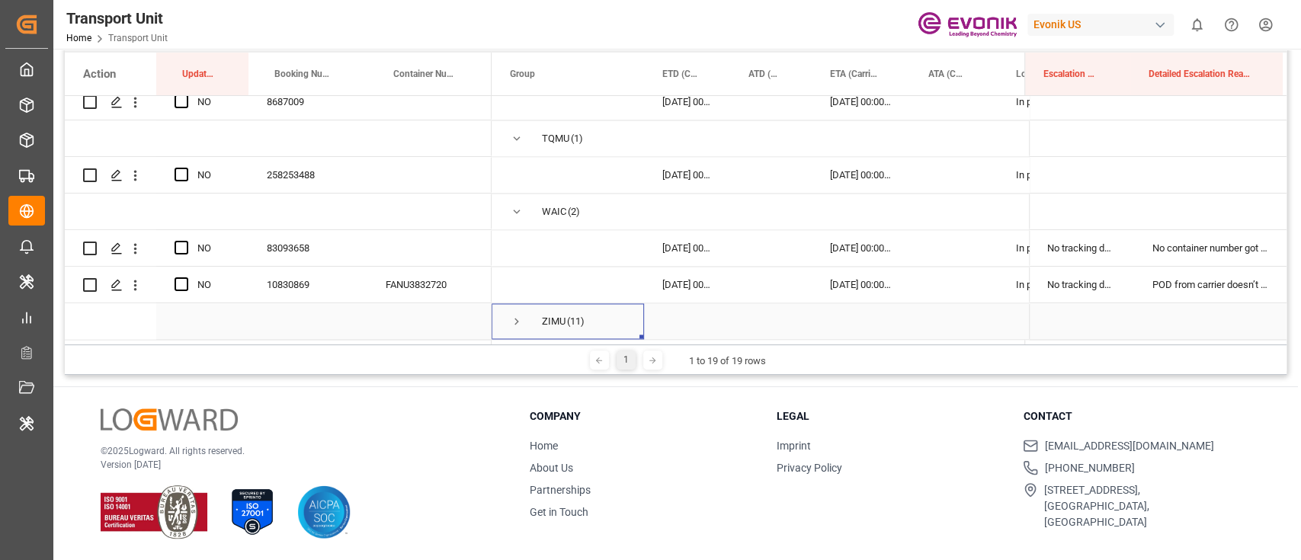
click at [517, 317] on span "Press SPACE to select this row." at bounding box center [517, 322] width 14 height 14
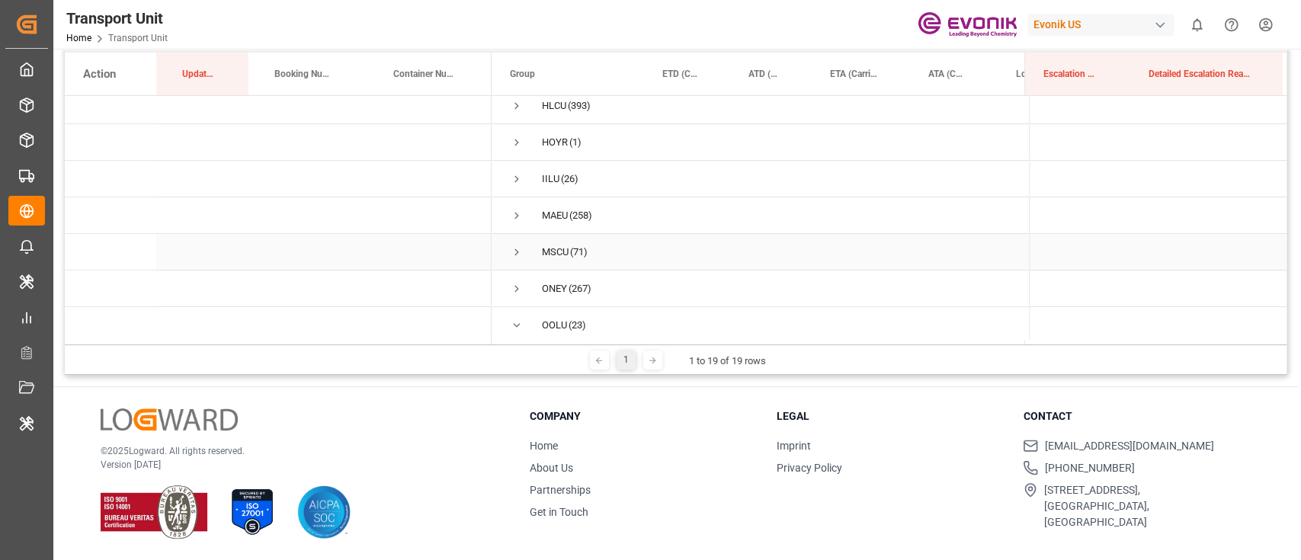
scroll to position [505, 0]
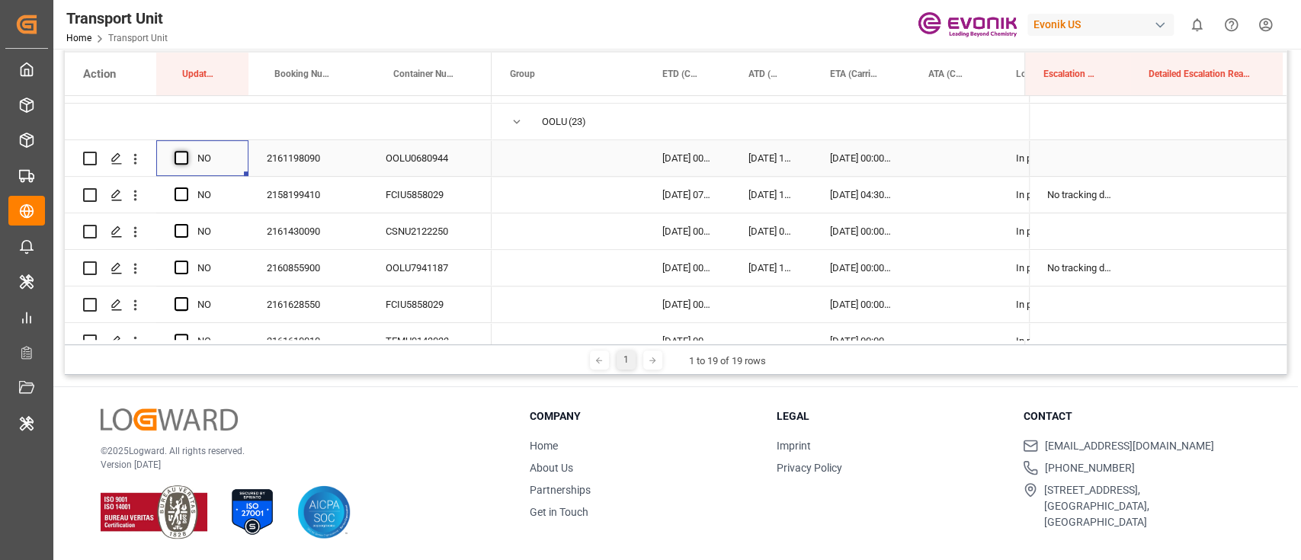
click at [176, 151] on span "Press SPACE to select this row." at bounding box center [182, 158] width 14 height 14
click at [186, 151] on input "Press SPACE to select this row." at bounding box center [186, 151] width 0 height 0
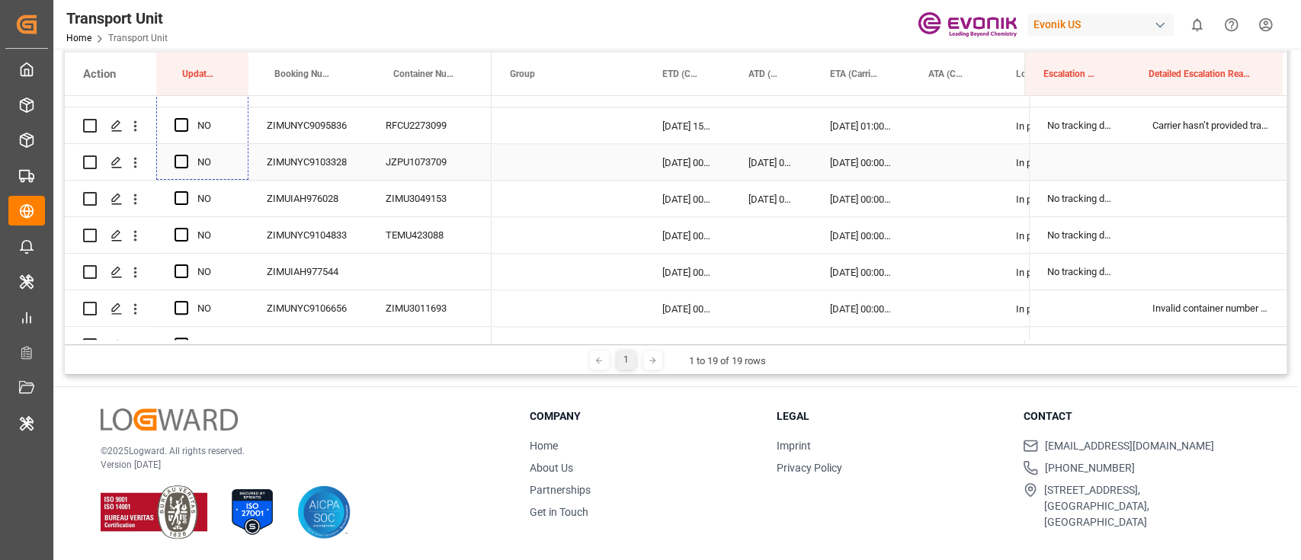
scroll to position [2030, 0]
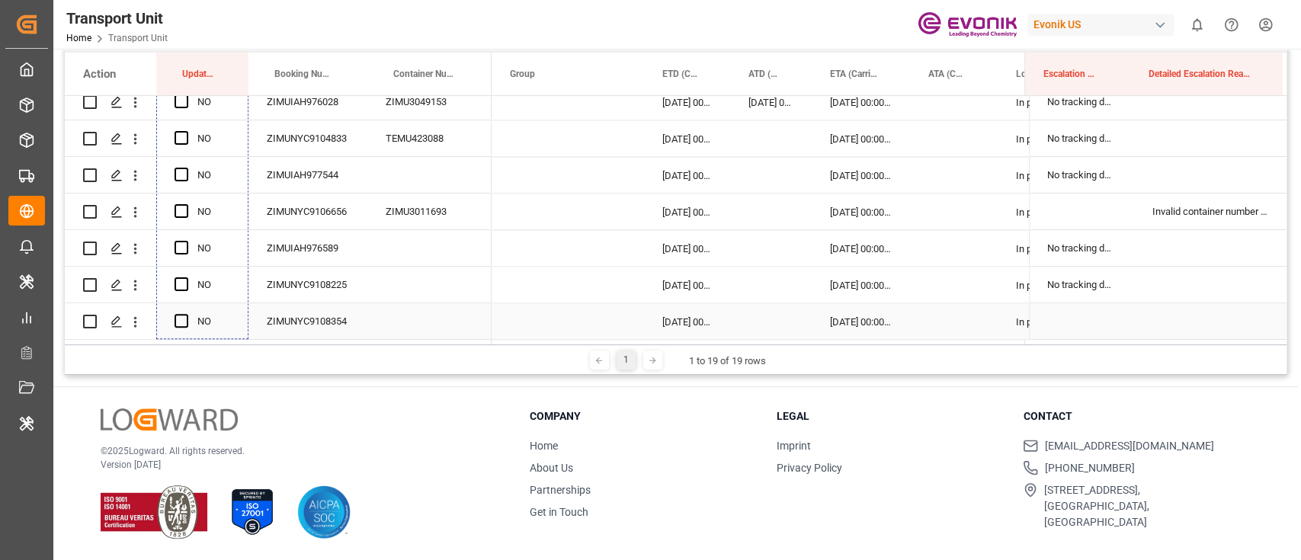
drag, startPoint x: 245, startPoint y: 173, endPoint x: 215, endPoint y: 299, distance: 129.4
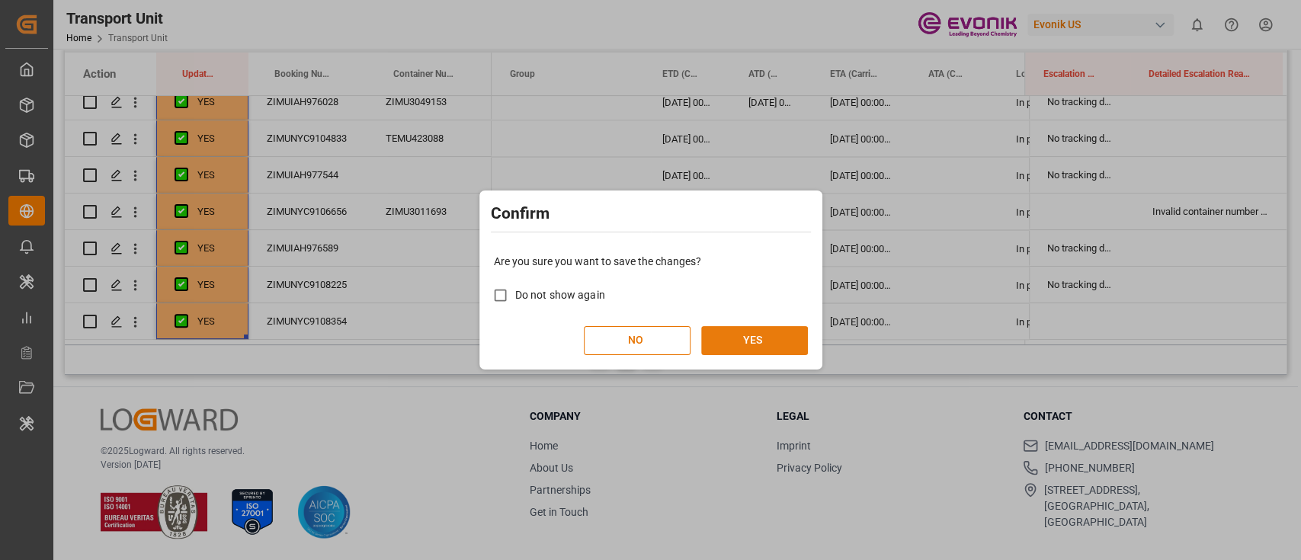
click at [743, 353] on button "YES" at bounding box center [754, 340] width 107 height 29
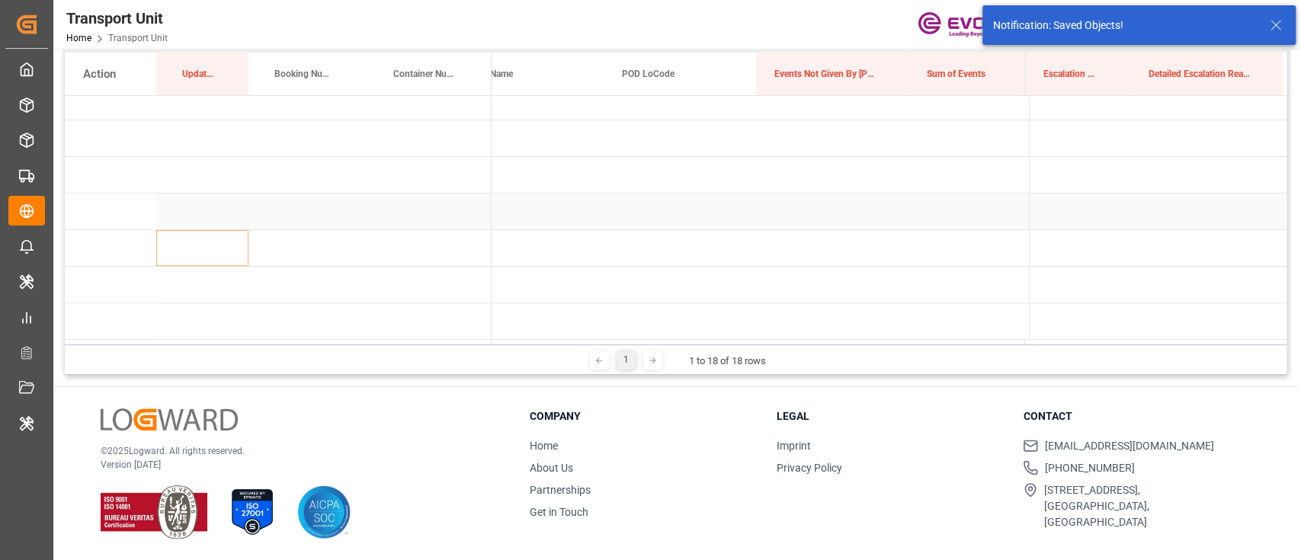
scroll to position [0, 0]
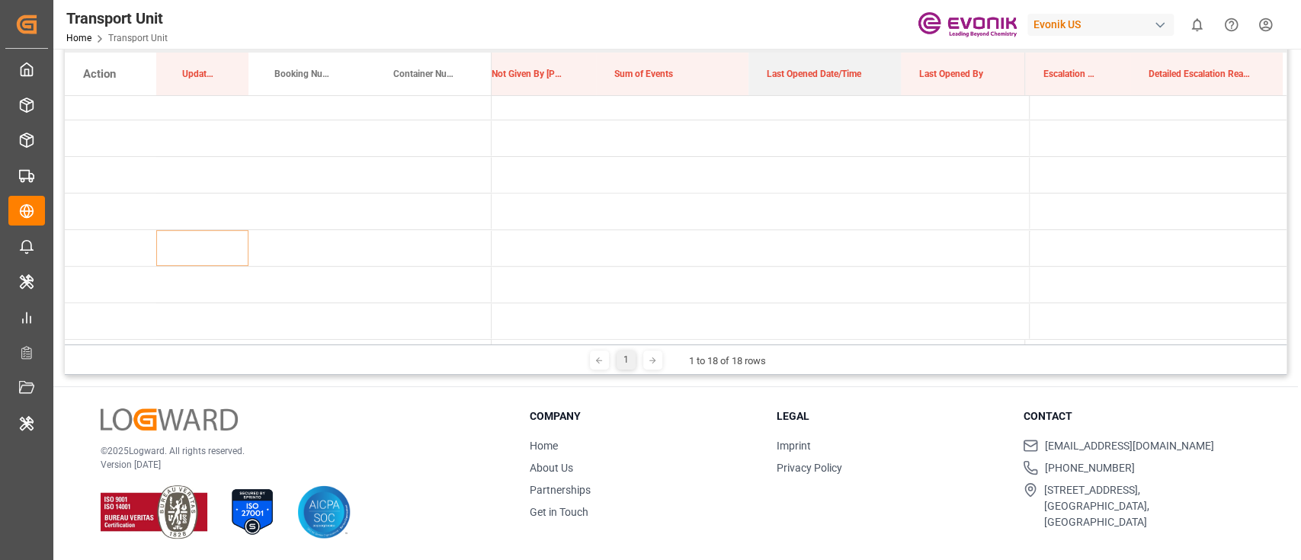
drag, startPoint x: 836, startPoint y: 83, endPoint x: 826, endPoint y: 27, distance: 57.3
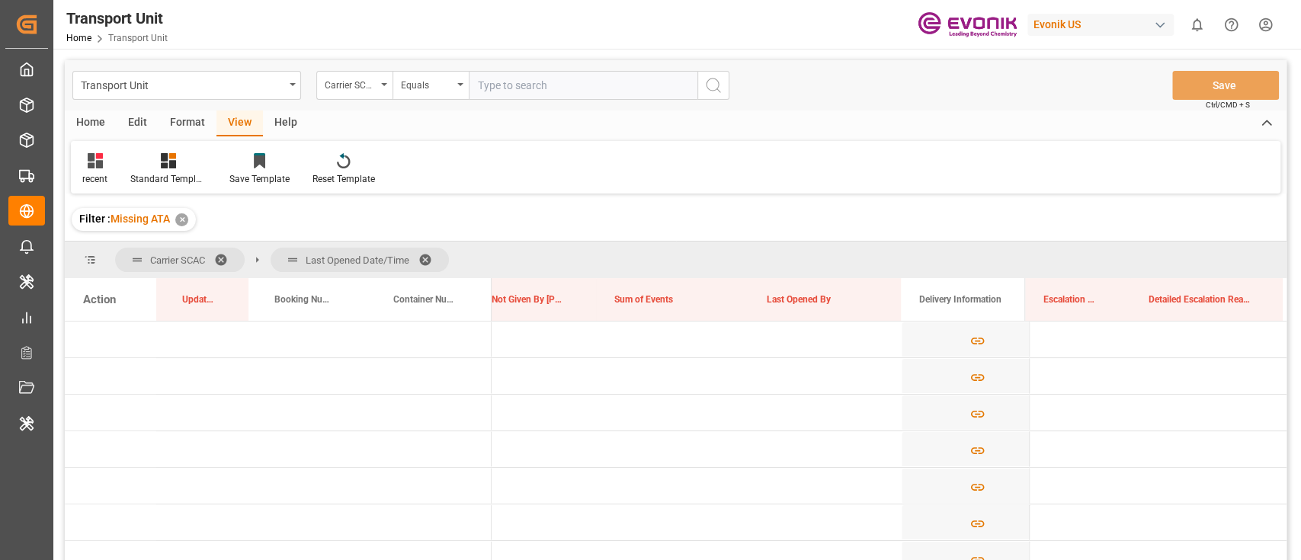
click at [218, 259] on span at bounding box center [226, 260] width 24 height 14
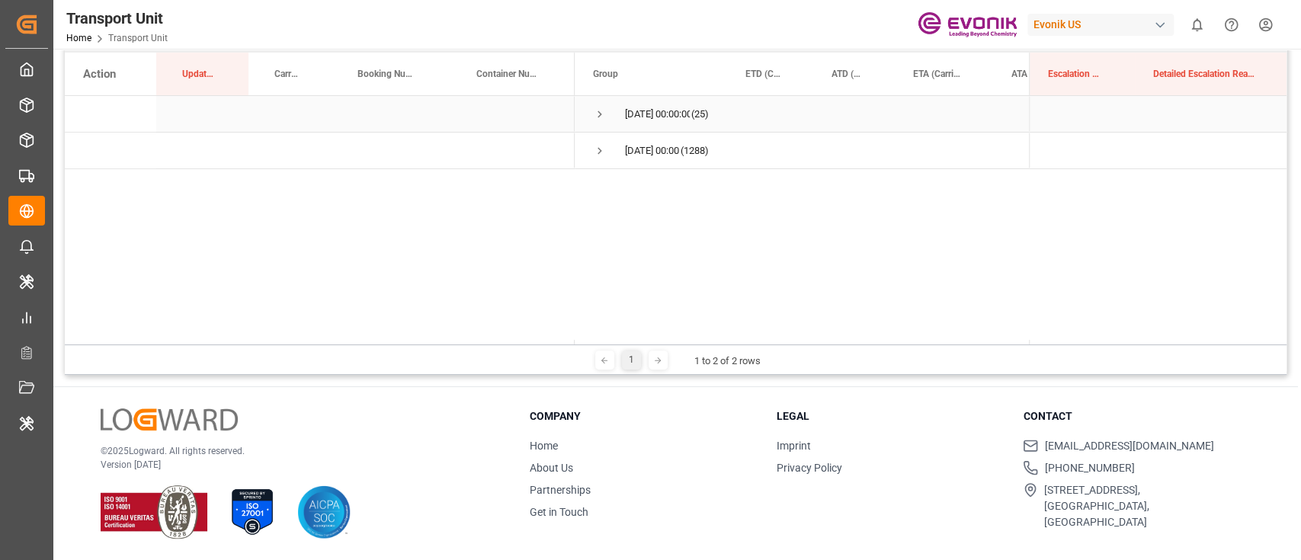
click at [598, 110] on span "Press SPACE to select this row." at bounding box center [600, 114] width 14 height 14
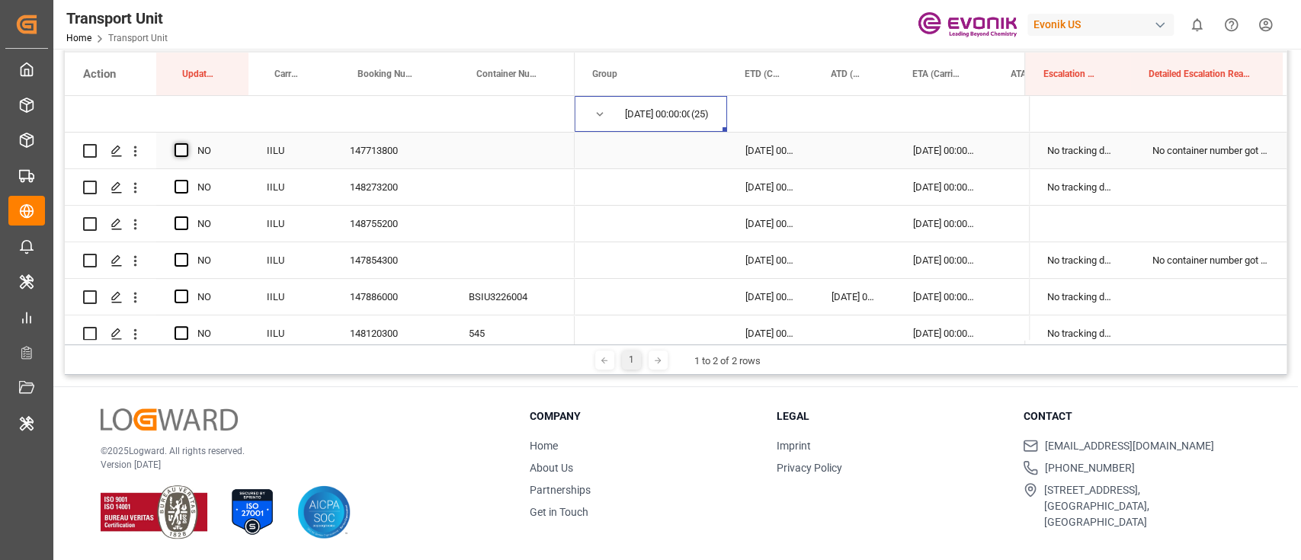
click at [183, 154] on span "Press SPACE to select this row." at bounding box center [182, 150] width 14 height 14
click at [186, 143] on input "Press SPACE to select this row." at bounding box center [186, 143] width 0 height 0
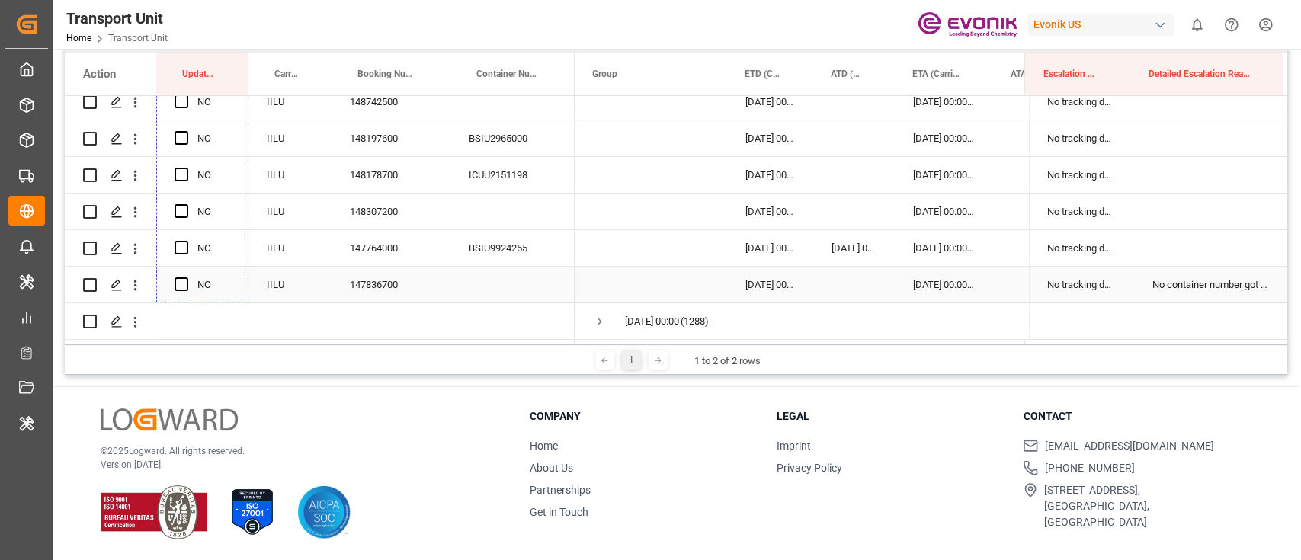
drag, startPoint x: 247, startPoint y: 165, endPoint x: 181, endPoint y: 295, distance: 145.6
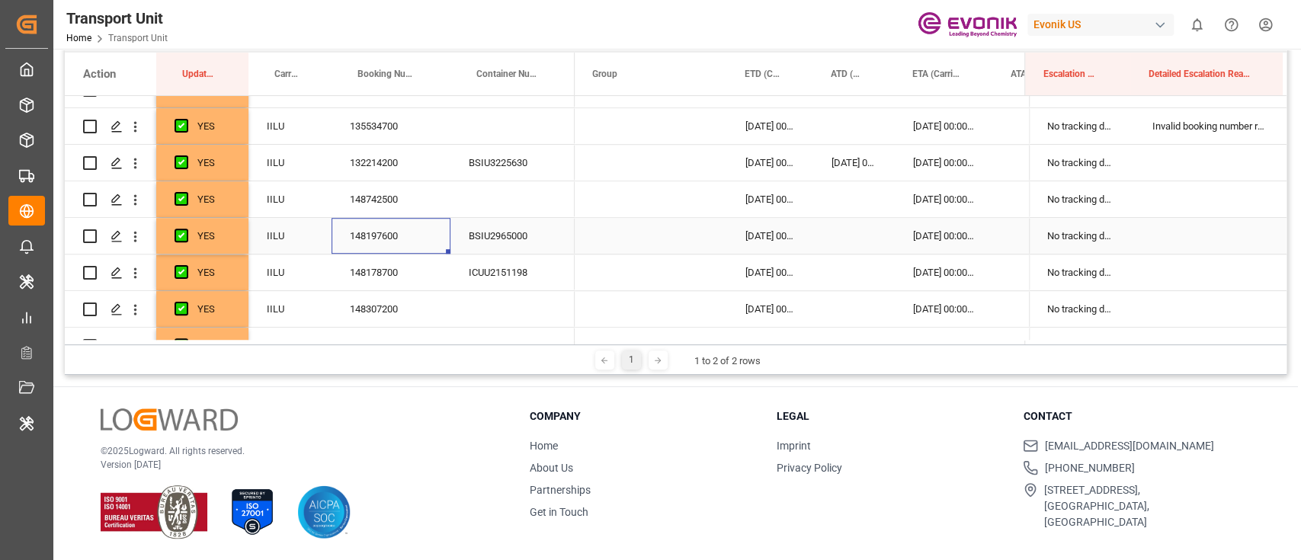
click at [385, 234] on div "148197600" at bounding box center [391, 236] width 119 height 36
click at [130, 235] on icon "open menu" at bounding box center [135, 237] width 16 height 16
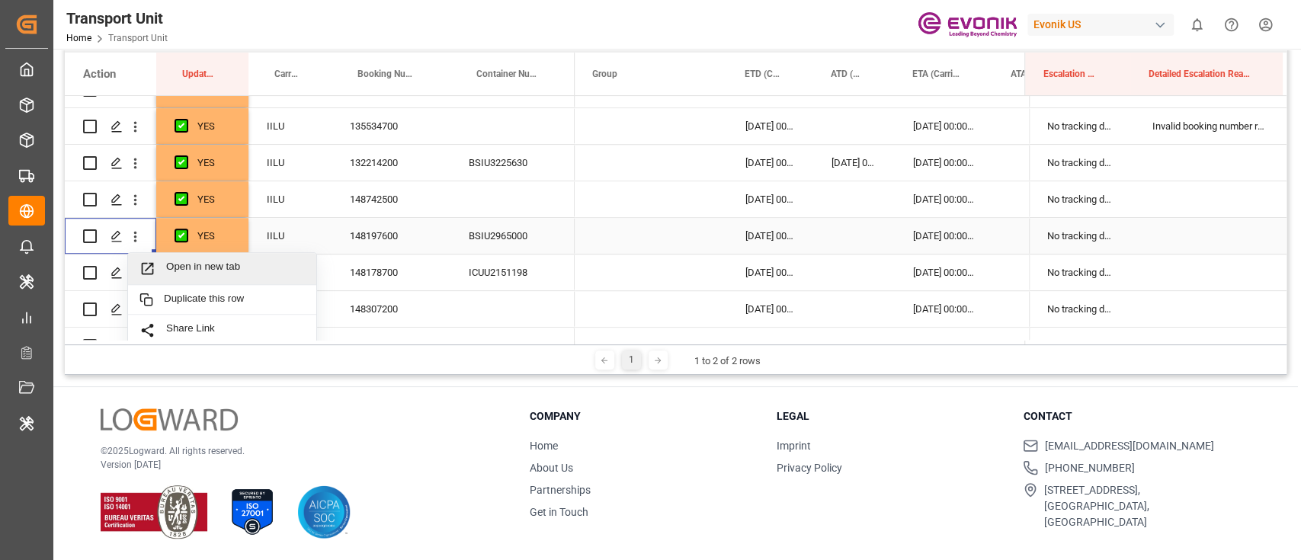
click at [183, 258] on div "Open in new tab" at bounding box center [222, 269] width 188 height 32
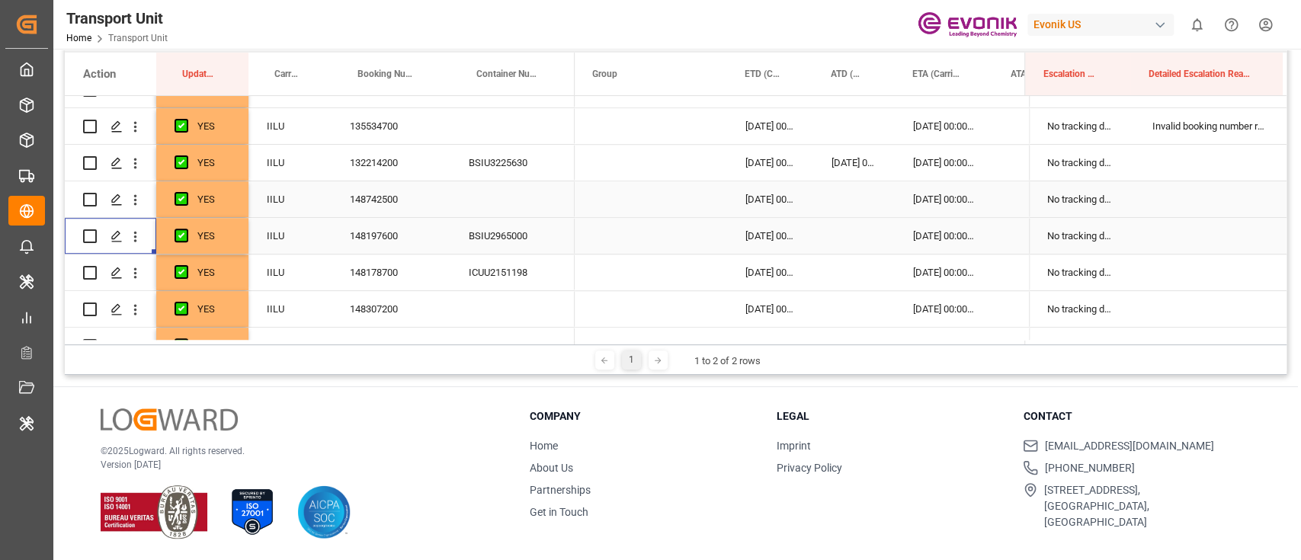
click at [368, 283] on div "148178700" at bounding box center [391, 273] width 119 height 36
click at [136, 276] on icon "open menu" at bounding box center [135, 273] width 3 height 11
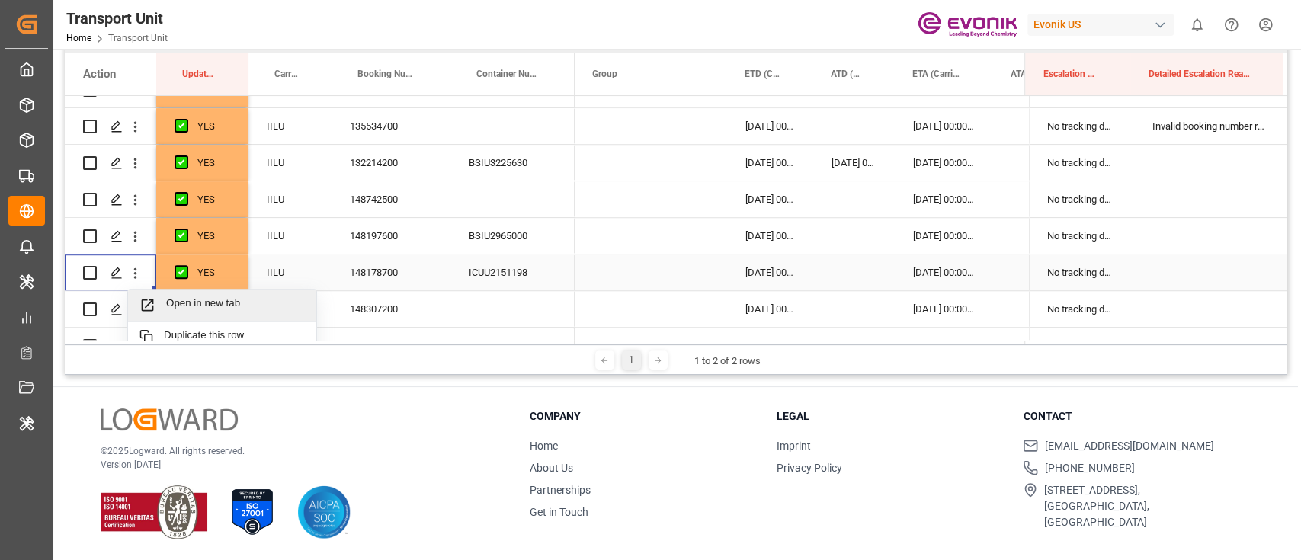
click at [181, 302] on span "Open in new tab" at bounding box center [235, 305] width 139 height 16
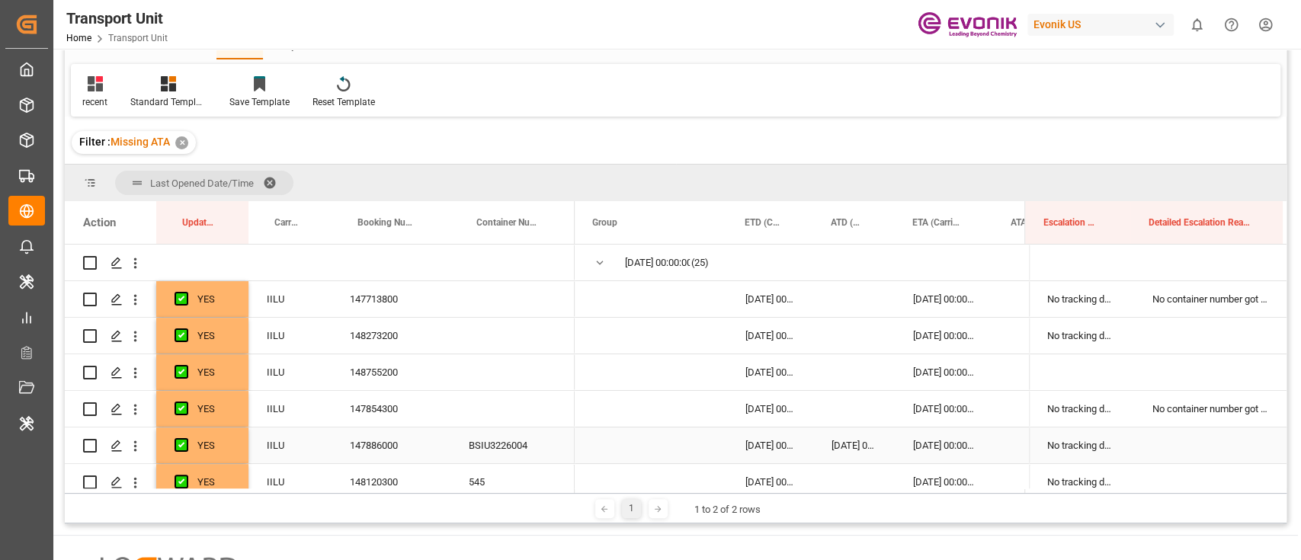
scroll to position [124, 0]
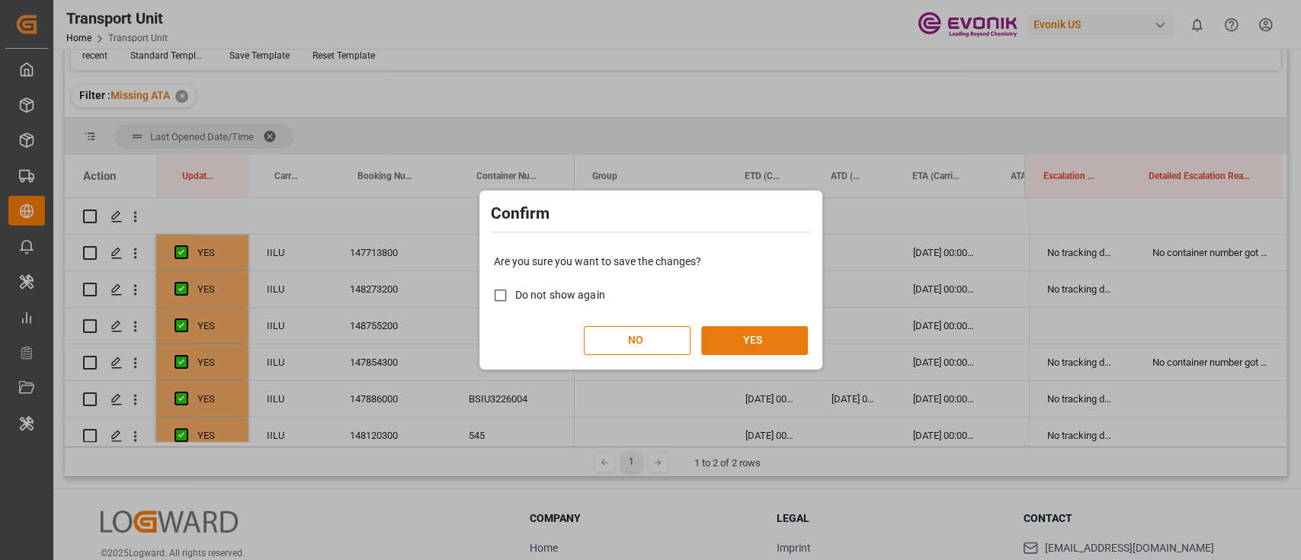
click at [751, 335] on button "YES" at bounding box center [754, 340] width 107 height 29
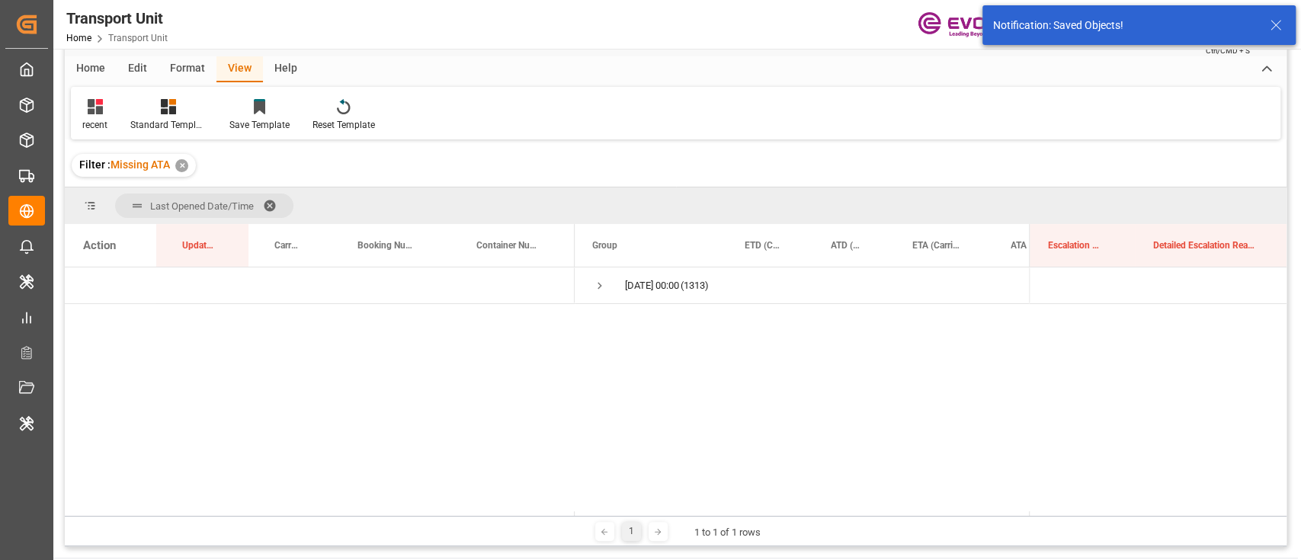
scroll to position [0, 0]
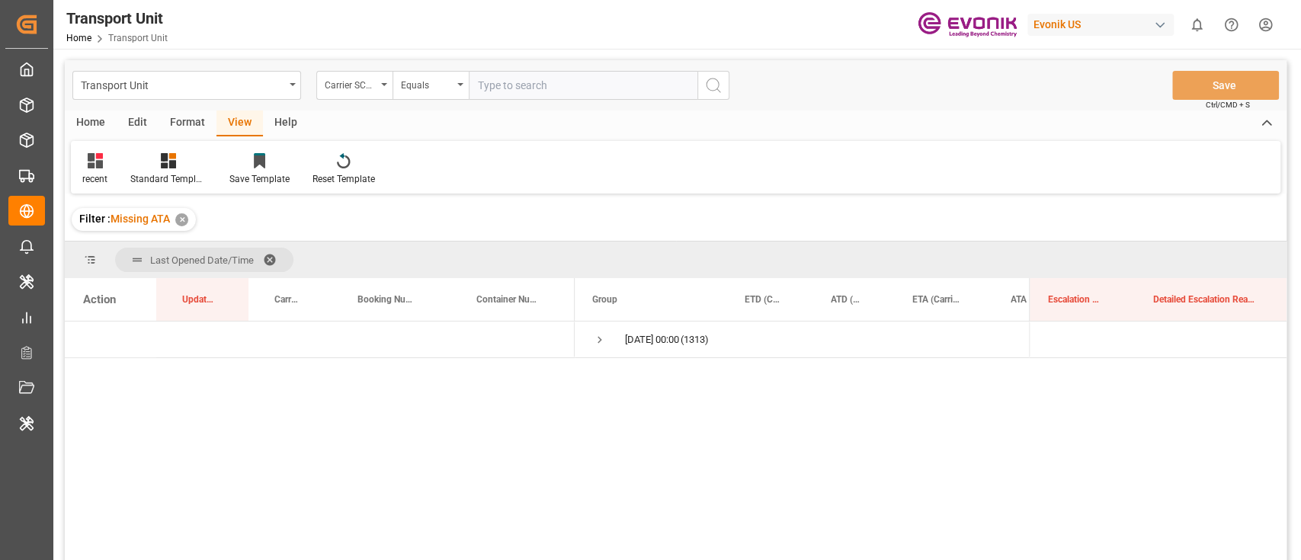
click at [175, 119] on div "Format" at bounding box center [188, 124] width 58 height 26
click at [107, 179] on div "Filter Rows" at bounding box center [104, 179] width 45 height 14
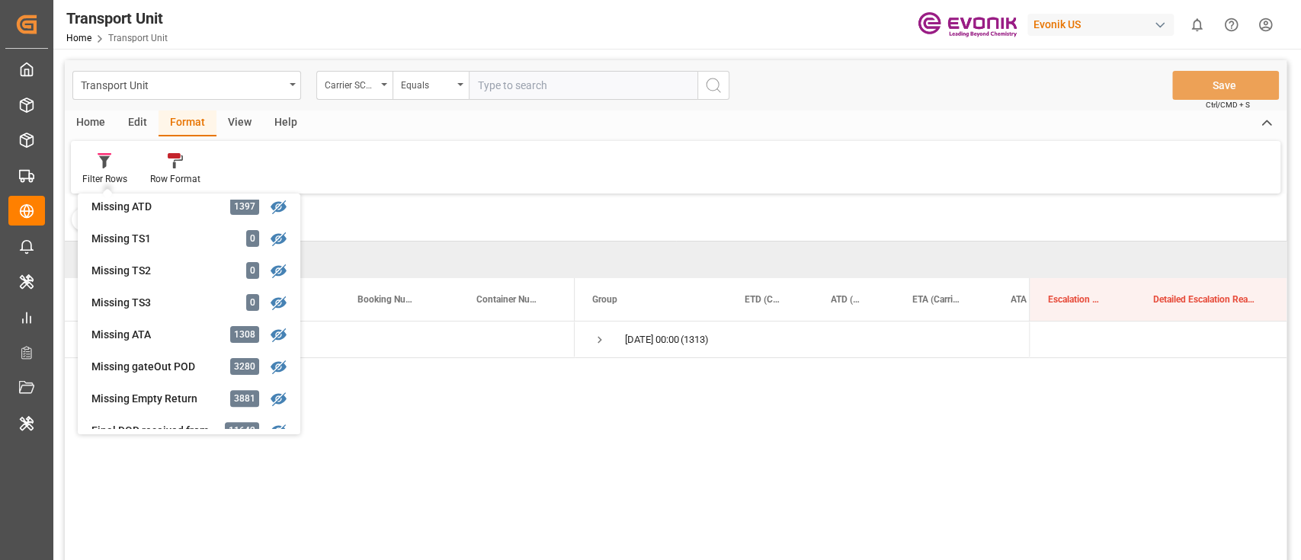
scroll to position [305, 0]
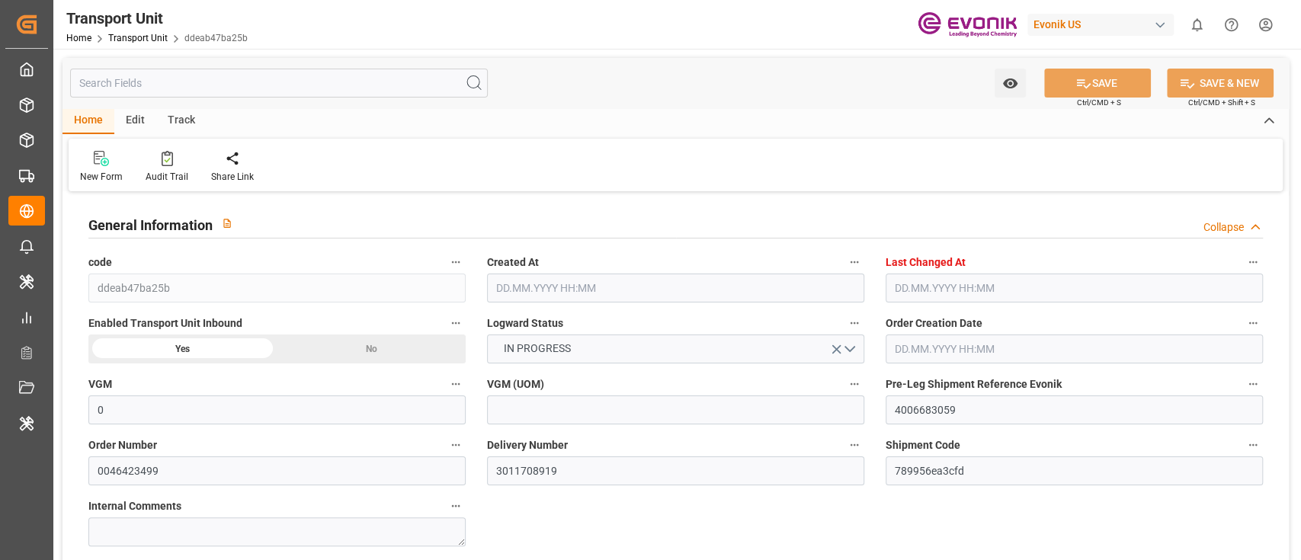
type input "0"
type input "ICL"
type input "Independent Container Line Limited"
type input "USCHT"
type input "BEANR"
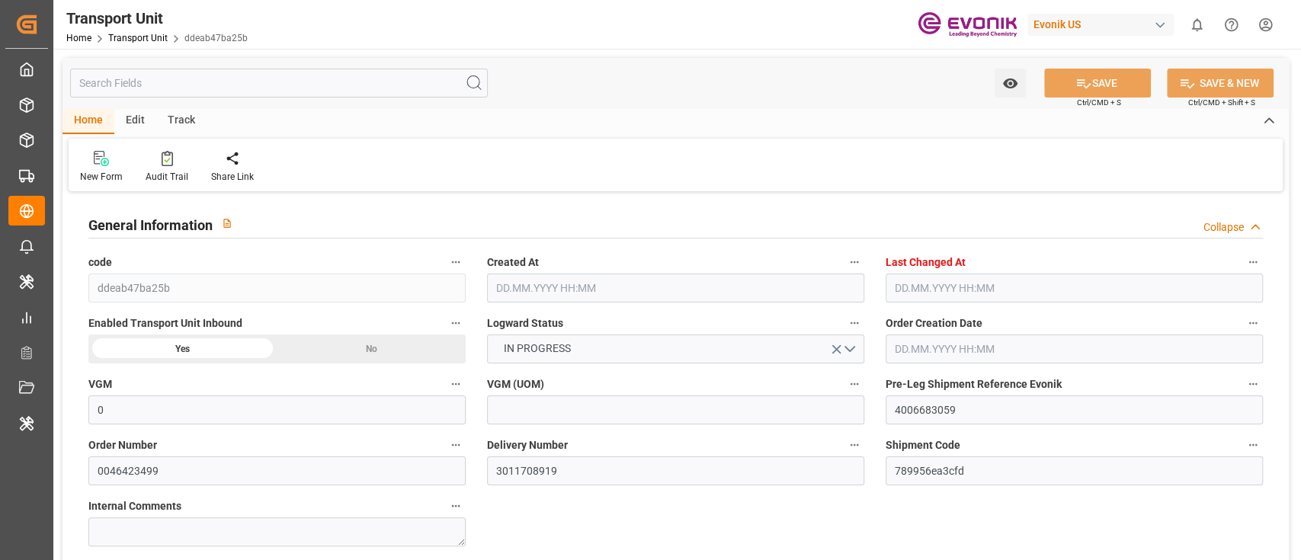
type input "9334375"
type input "18917"
type input "[DATE] 03:36"
type input "[DATE] 06:01"
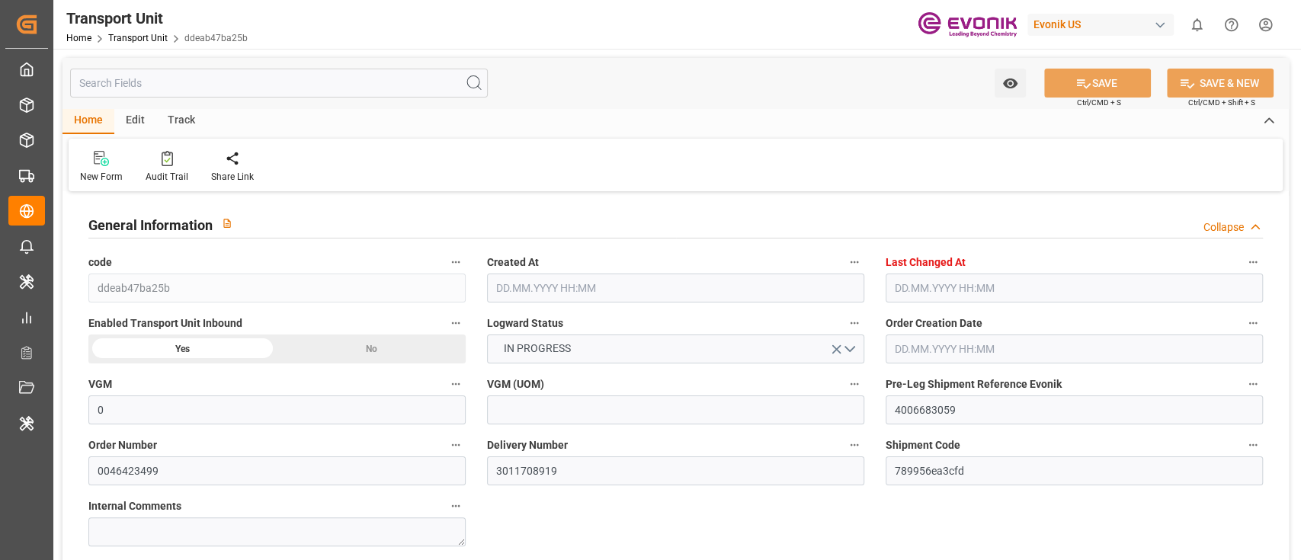
type input "[DATE]"
type input "[DATE] 00:00"
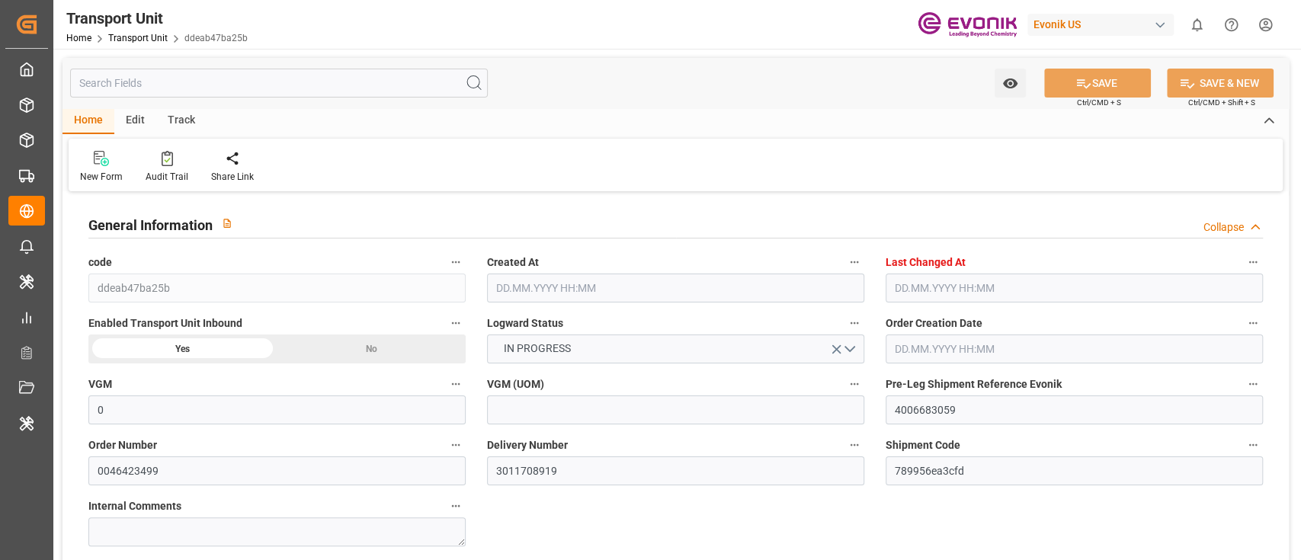
type input "[DATE] 00:00"
type input "[DATE] 14:00"
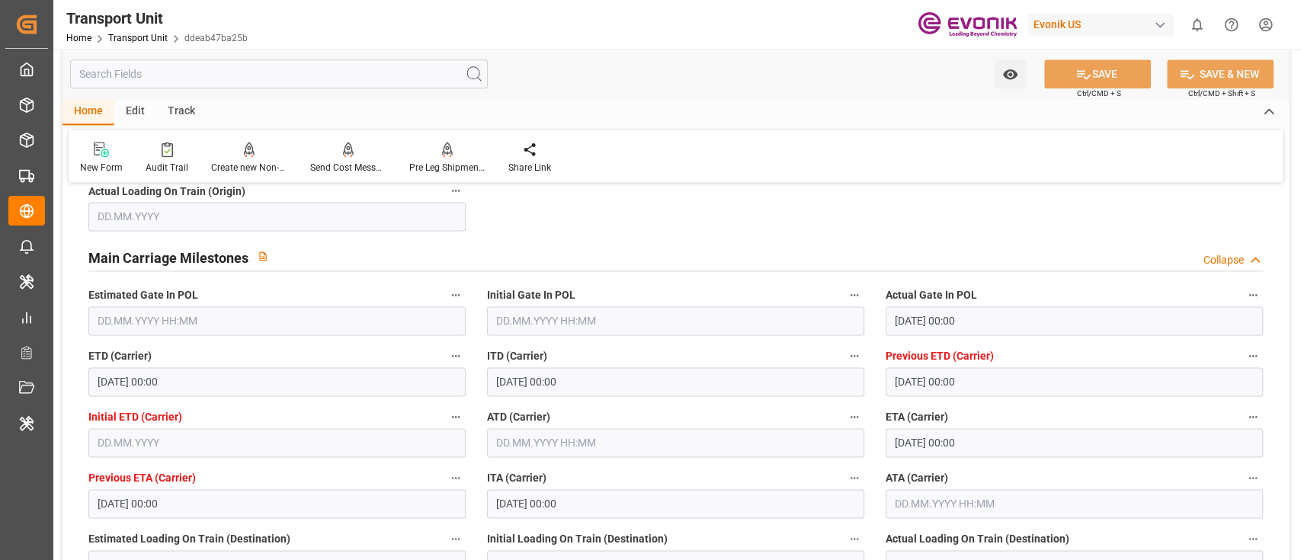
scroll to position [1423, 0]
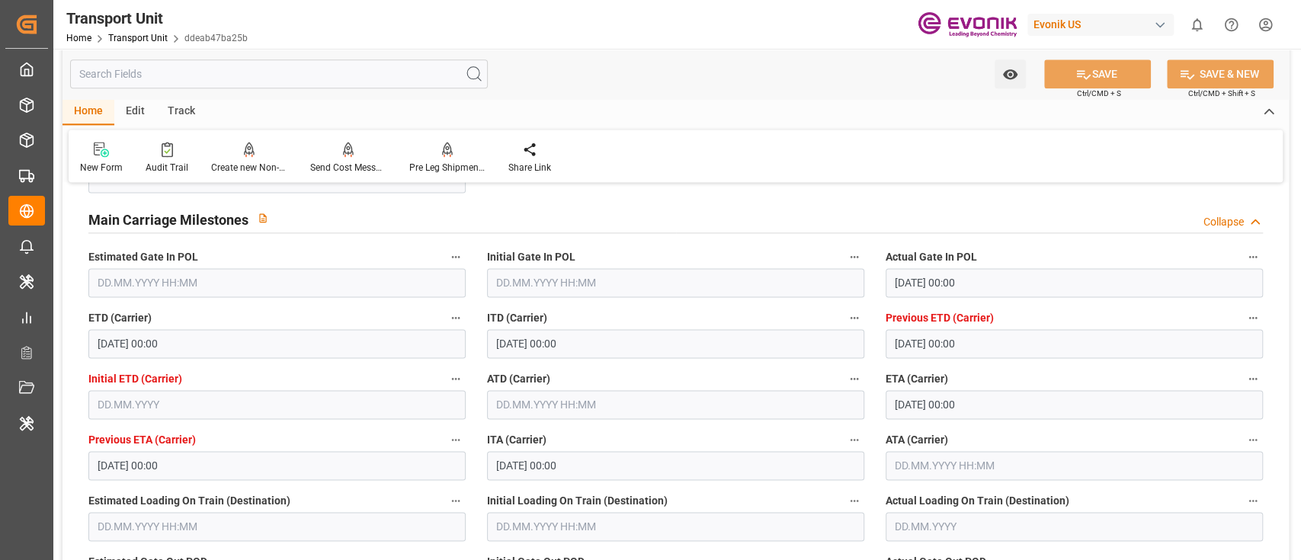
click at [569, 400] on input "text" at bounding box center [675, 404] width 377 height 29
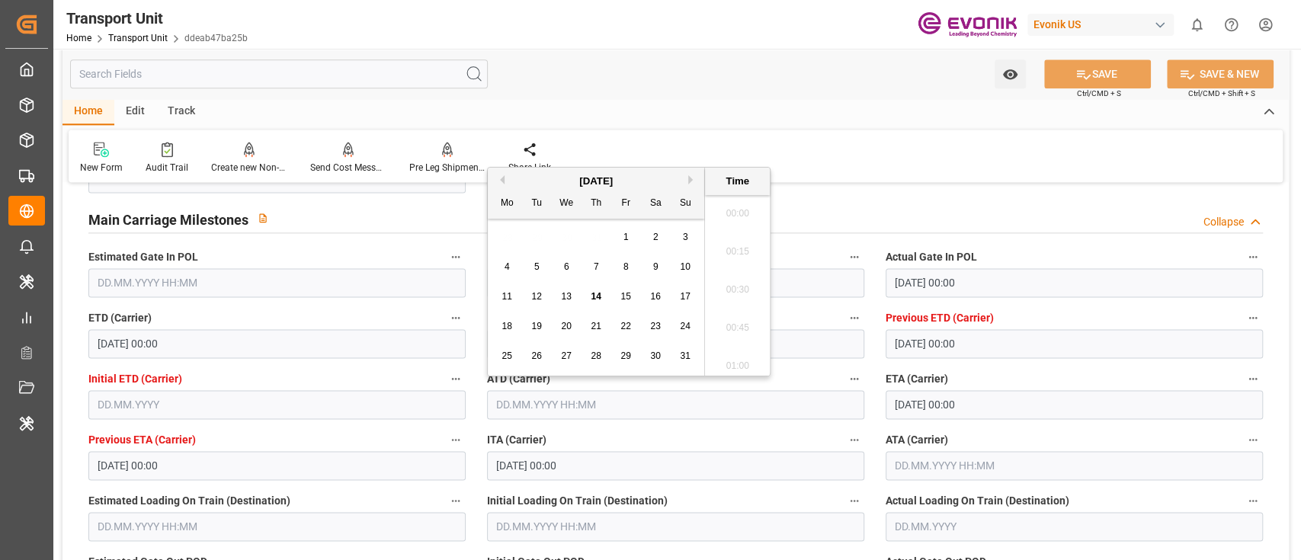
scroll to position [1263, 0]
click at [570, 302] on div "13" at bounding box center [566, 297] width 19 height 18
type input "[DATE] 00:00"
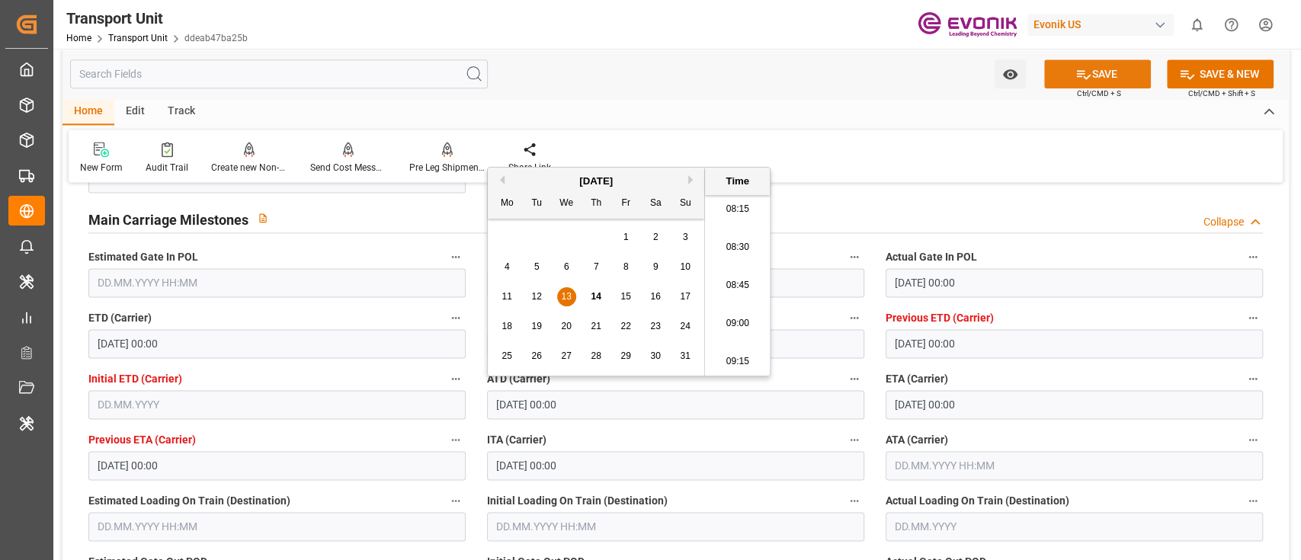
click at [1121, 88] on div "Watch Option SAVE Ctrl/CMD + S SAVE & NEW Ctrl/CMD + Shift + S" at bounding box center [676, 74] width 1227 height 50
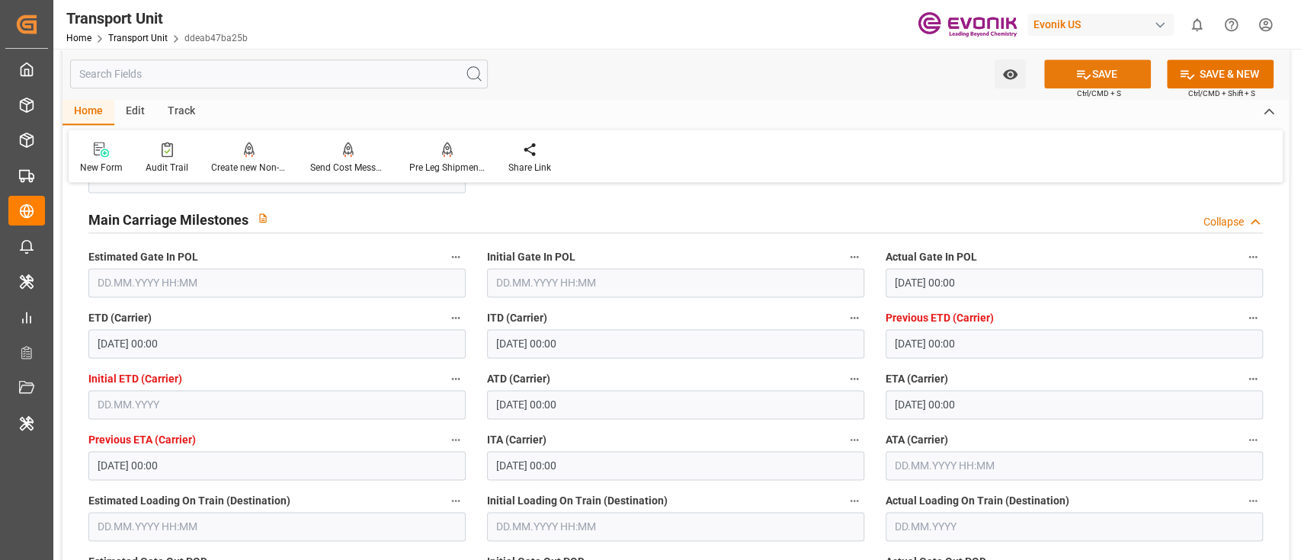
click at [1110, 64] on button "SAVE" at bounding box center [1097, 73] width 107 height 29
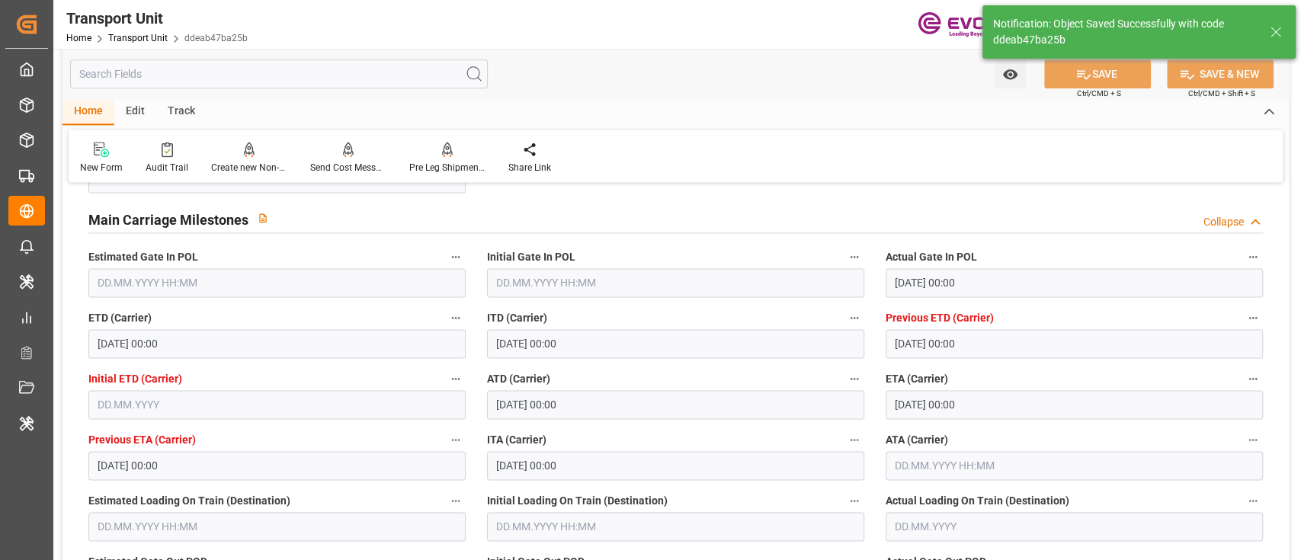
type input "14.08.2025 03:29"
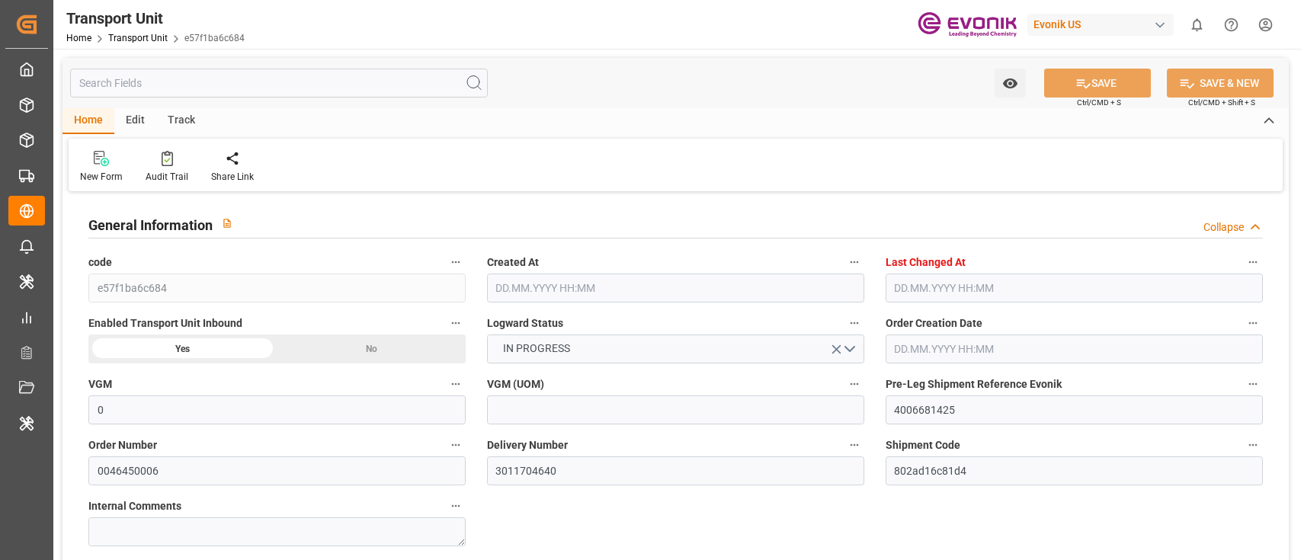
type input "0"
type input "ICL"
type input "Independent Container Line Limited"
type input "USCHT"
type input "BEANR"
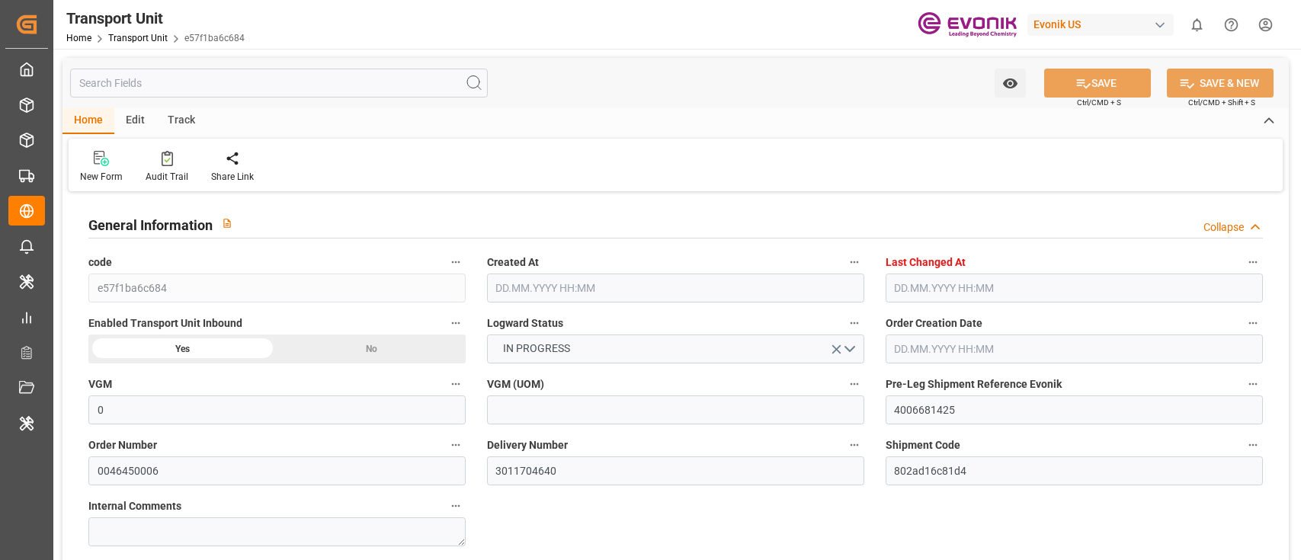
type input "9334375"
type input "16880"
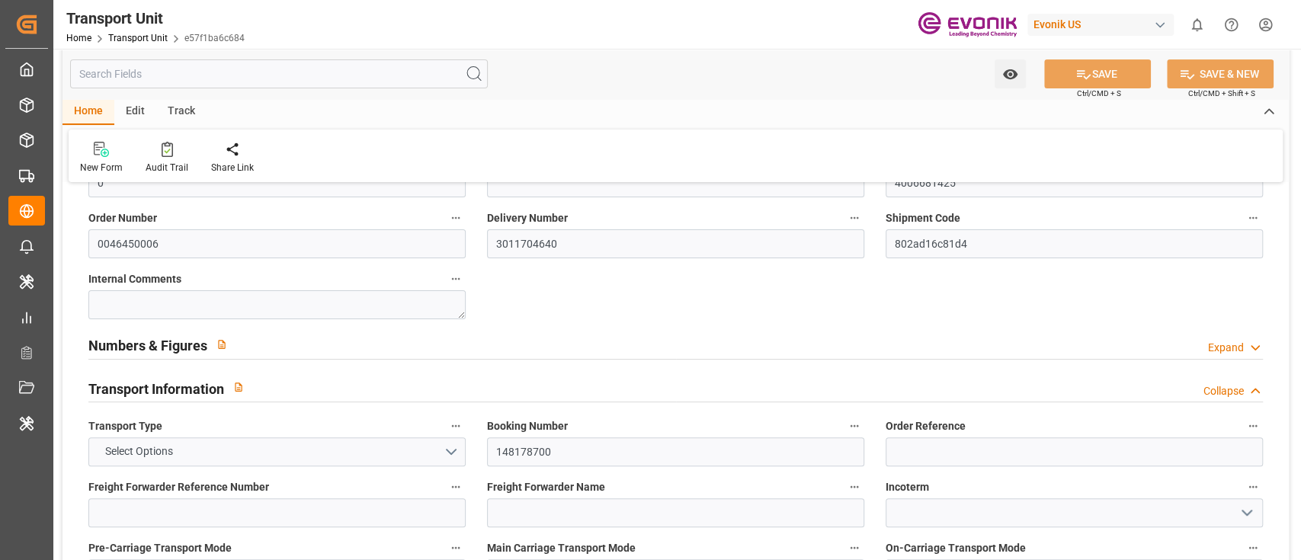
type input "[DATE] 05:33"
type input "[DATE] 06:01"
type input "[DATE]"
type input "[DATE] 00:00"
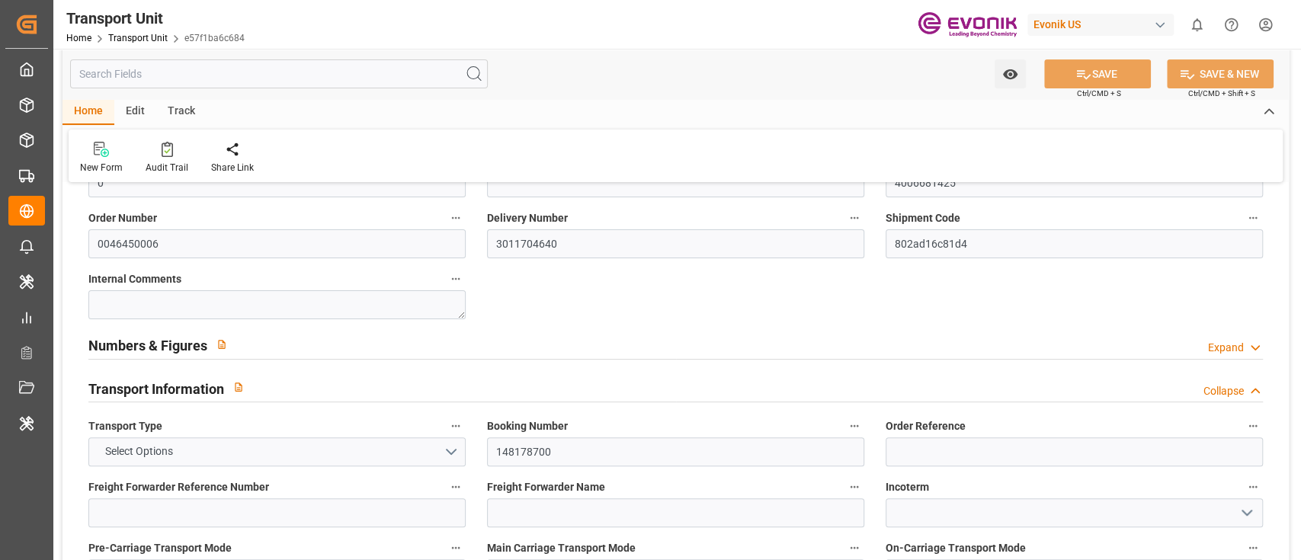
type input "[DATE] 00:00"
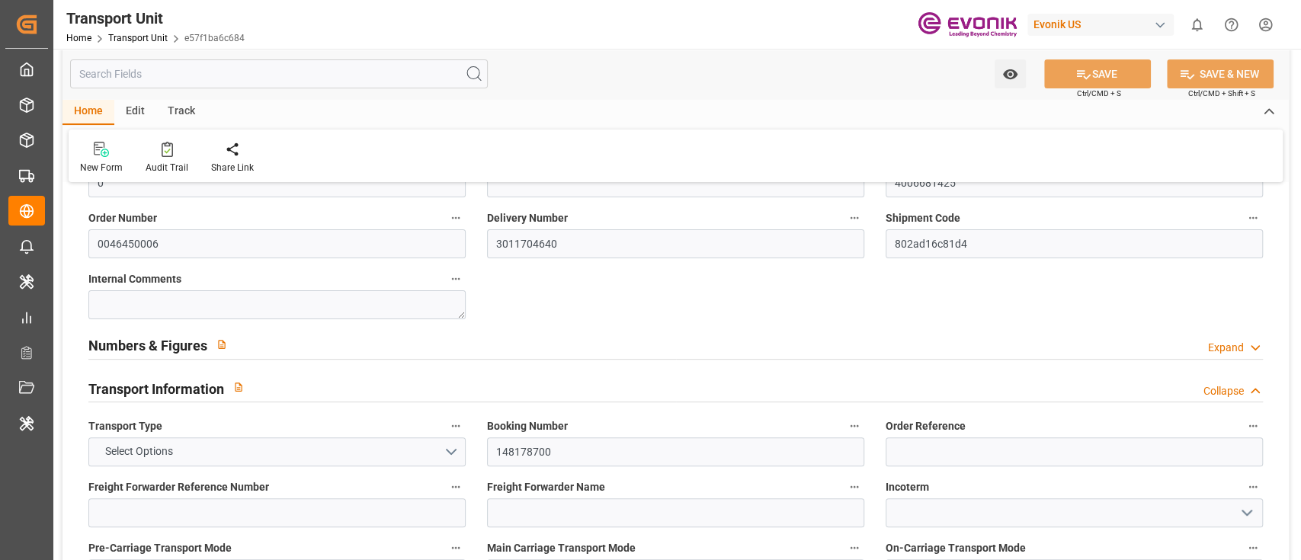
type input "[DATE] 14:00"
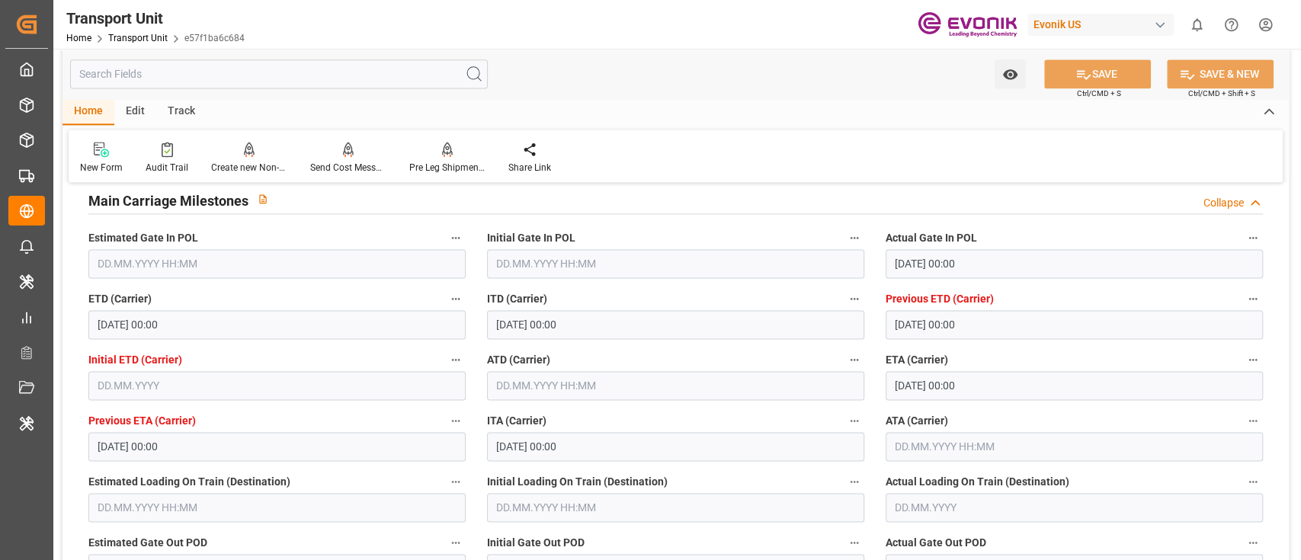
scroll to position [1447, 0]
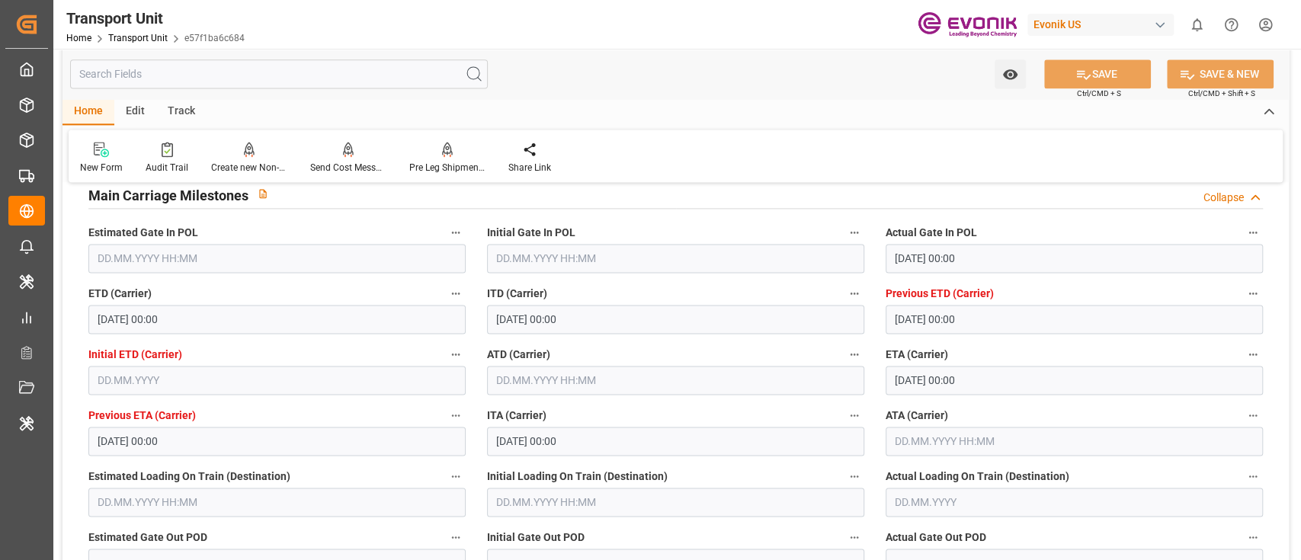
click at [550, 373] on input "text" at bounding box center [675, 380] width 377 height 29
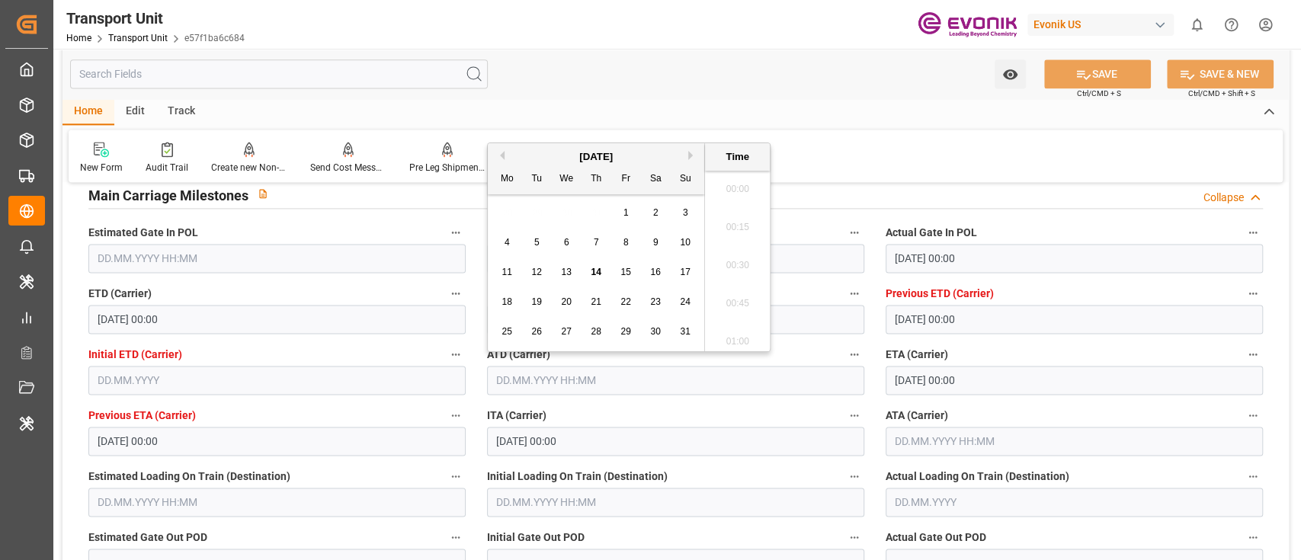
scroll to position [1301, 0]
click at [571, 270] on span "13" at bounding box center [566, 272] width 10 height 11
type input "[DATE] 00:00"
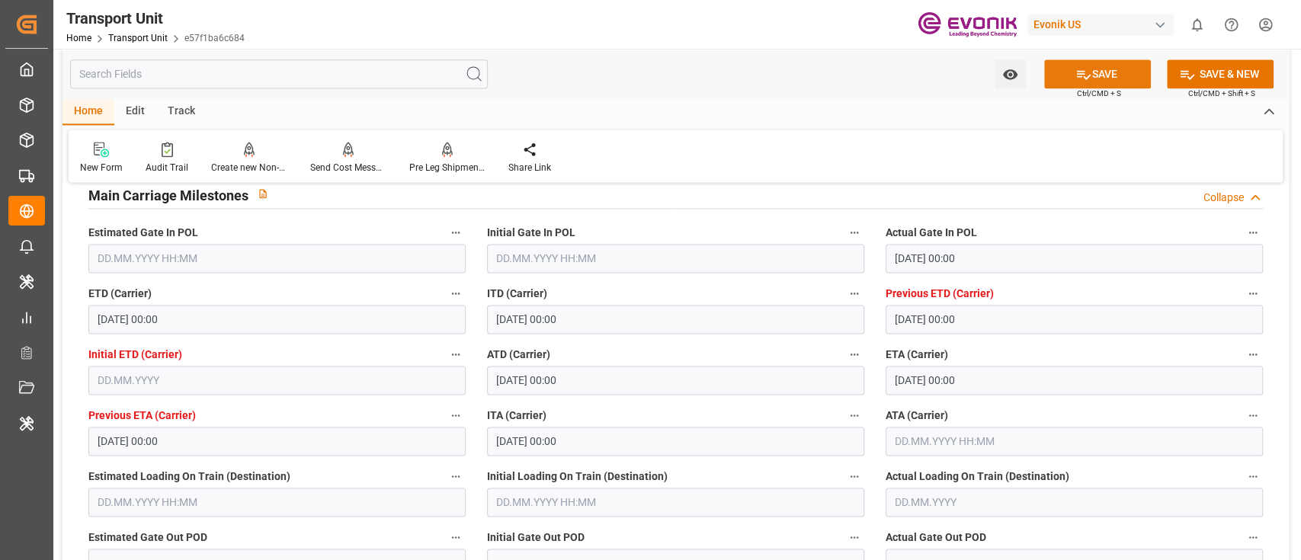
click at [1096, 69] on button "SAVE" at bounding box center [1097, 73] width 107 height 29
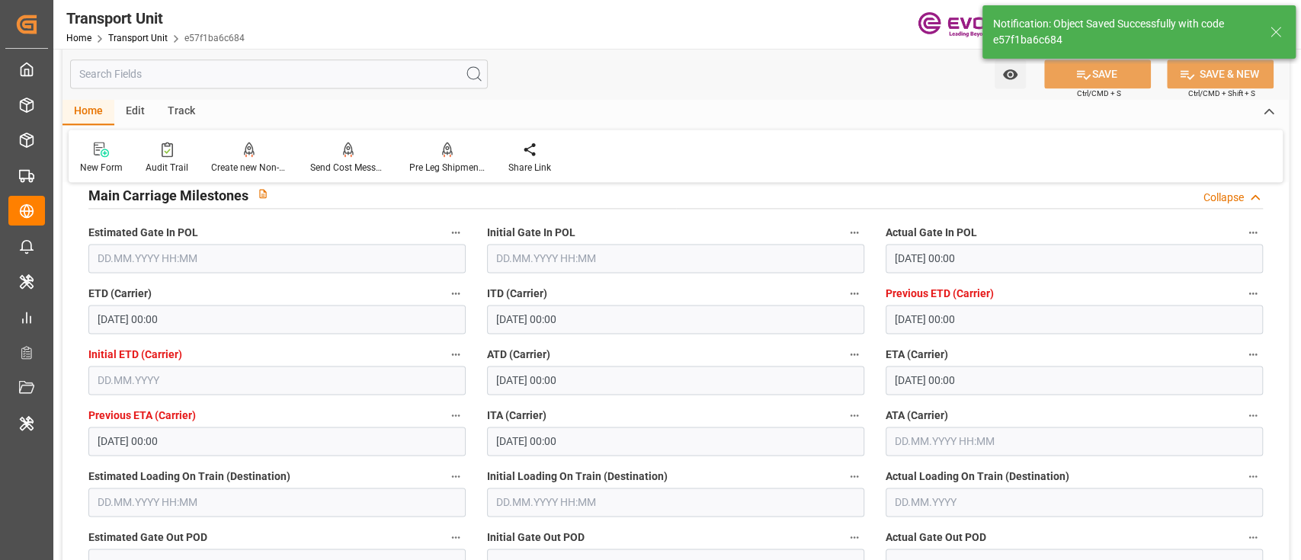
type input "[DATE] 03:30"
